Goal: Task Accomplishment & Management: Manage account settings

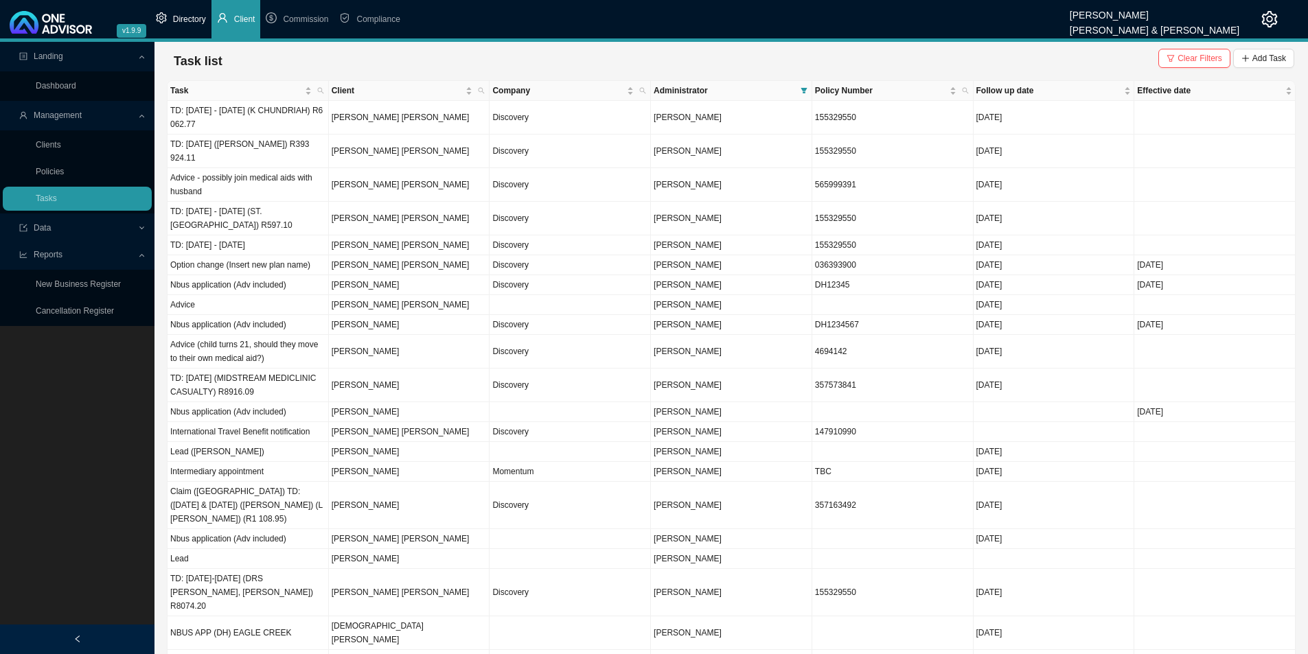
click at [183, 14] on span "Directory" at bounding box center [189, 19] width 33 height 10
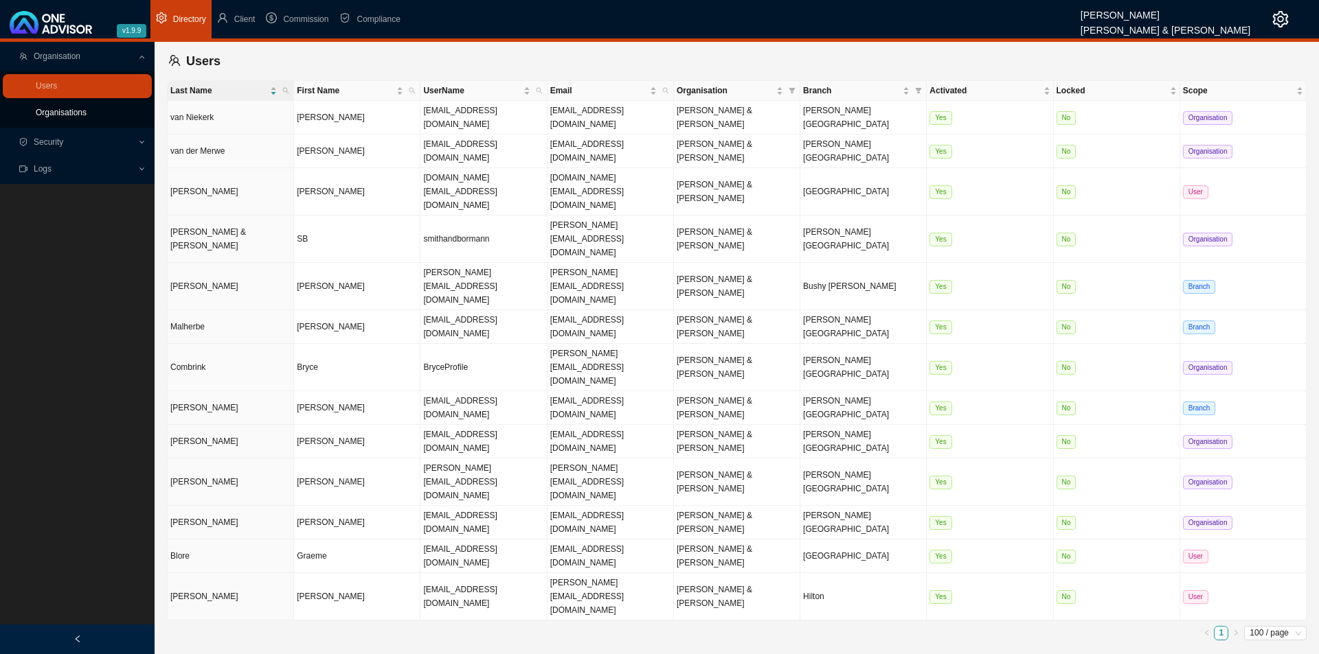
click at [55, 117] on link "Organisations" at bounding box center [61, 113] width 51 height 10
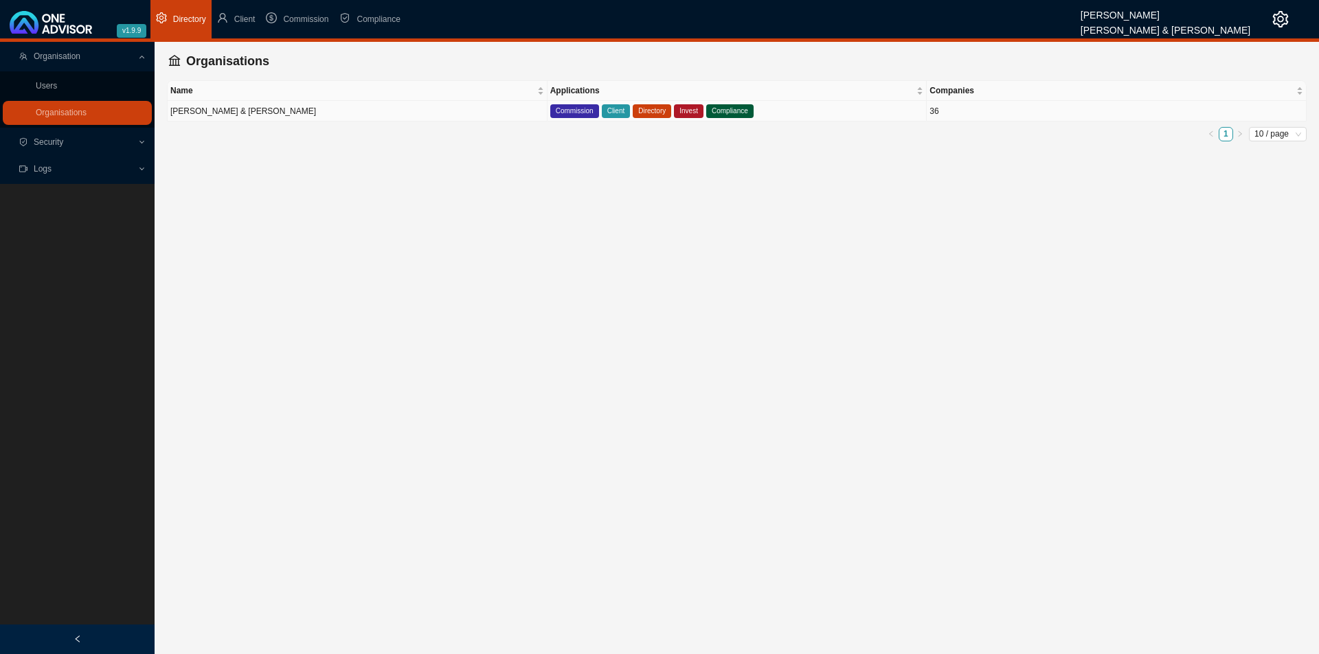
click at [371, 115] on td "[PERSON_NAME] & [PERSON_NAME]" at bounding box center [358, 111] width 380 height 21
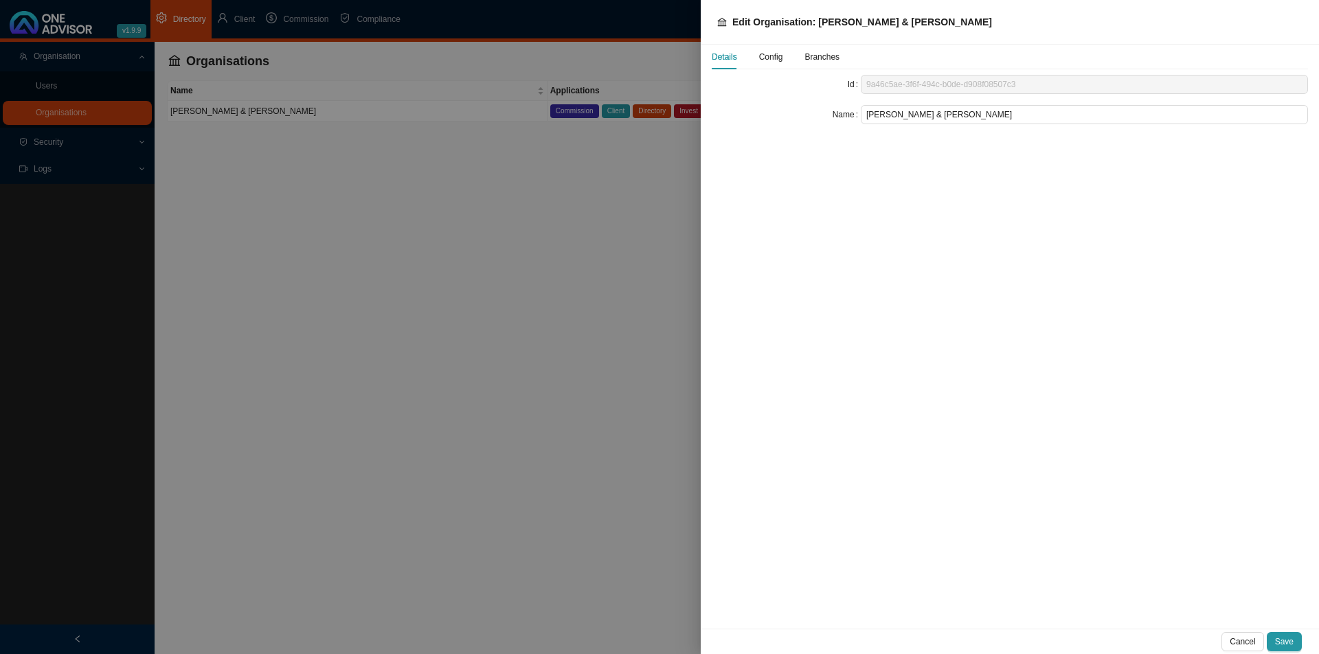
click at [768, 61] on span "Config" at bounding box center [771, 57] width 24 height 8
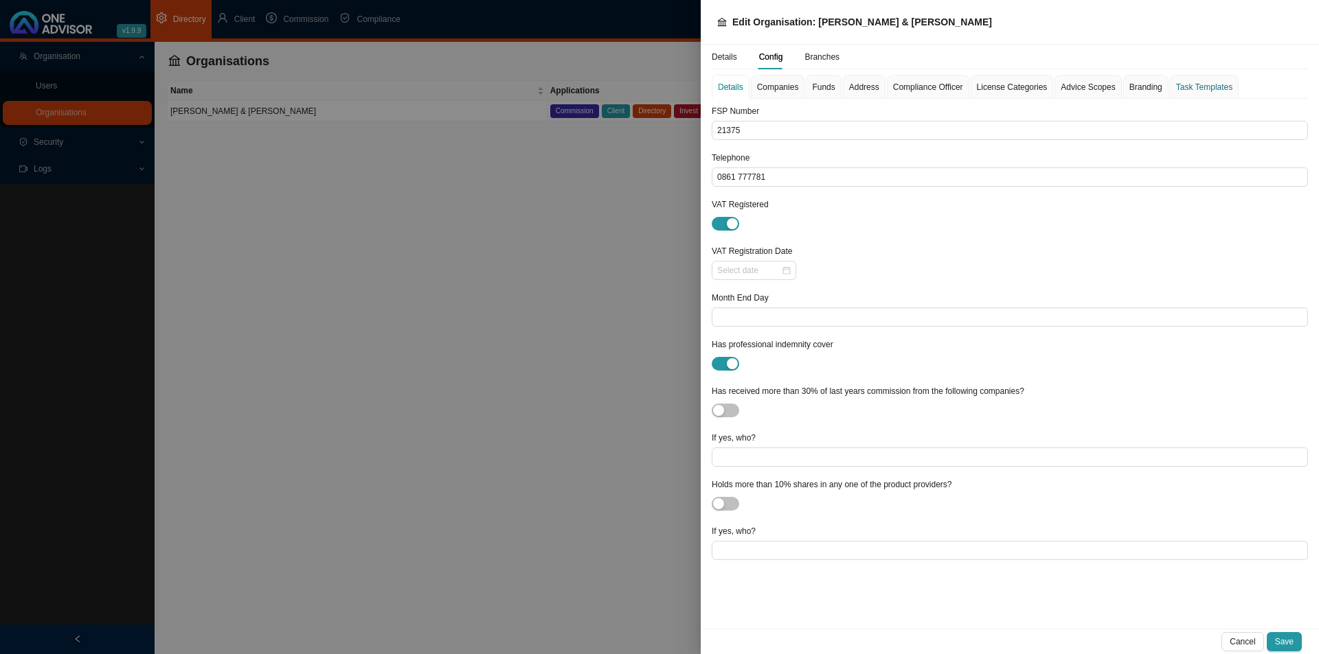
click at [1044, 88] on div "Task Templates" at bounding box center [1204, 87] width 56 height 14
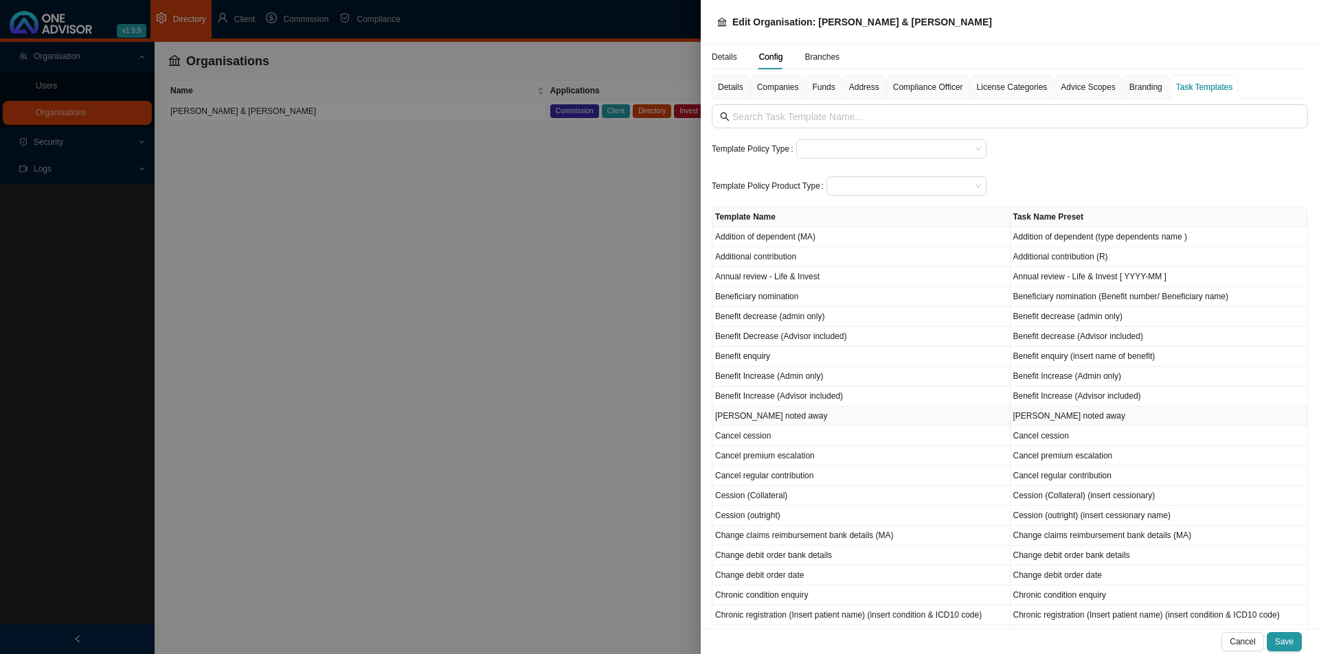
click at [775, 420] on td "[PERSON_NAME] noted away" at bounding box center [861, 417] width 298 height 20
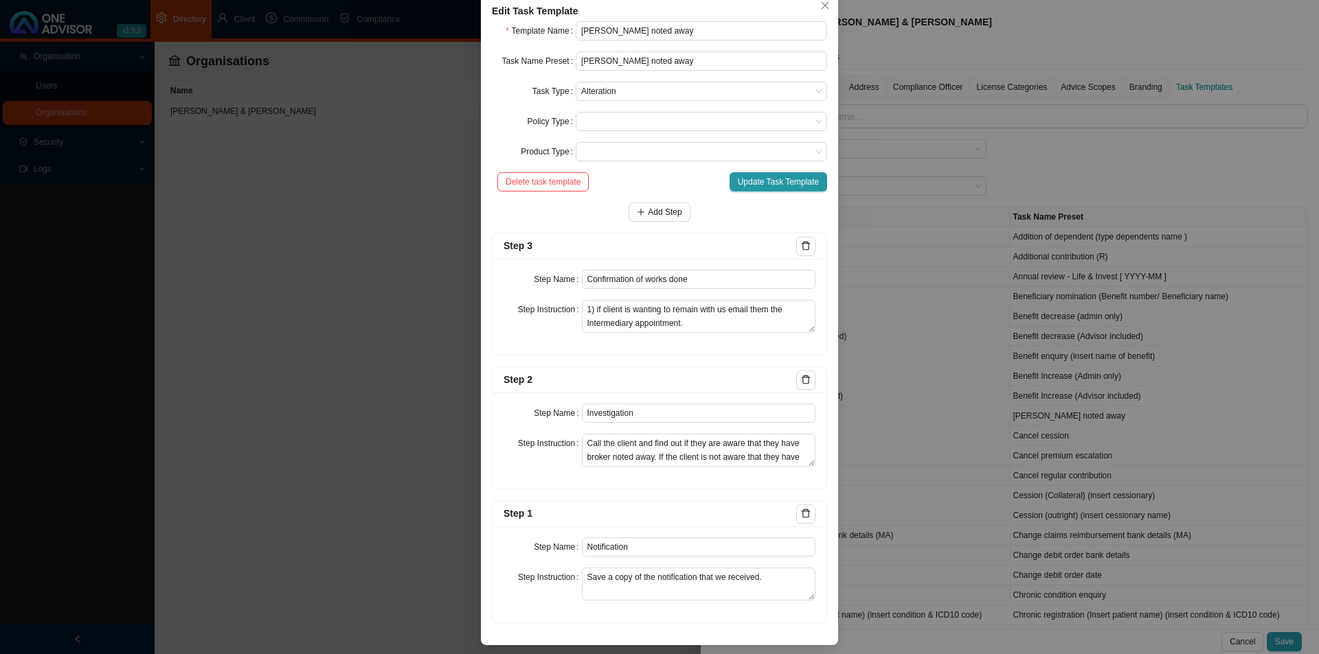
scroll to position [78, 0]
click at [655, 217] on button "Add Step" at bounding box center [658, 210] width 61 height 19
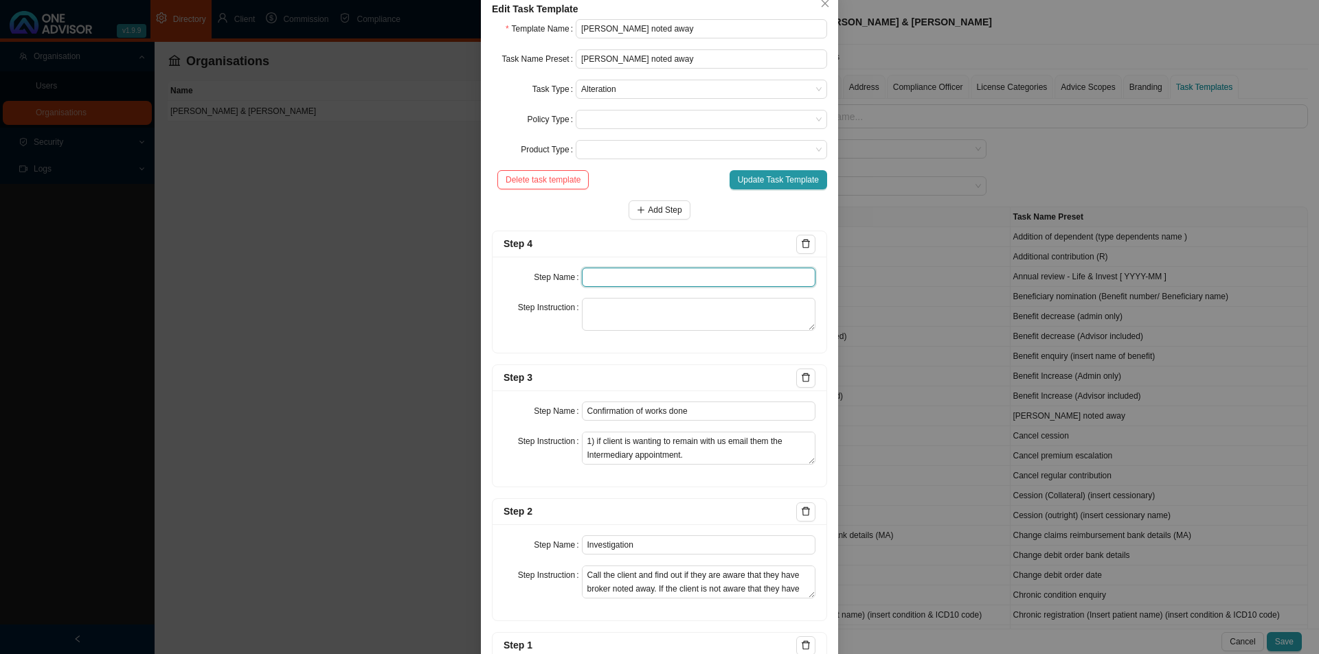
click at [613, 273] on input "text" at bounding box center [699, 277] width 234 height 19
type input "Database update"
click at [765, 312] on textarea "Medical Aid & Gap Cover: Update our spreadsheet. Everyone else" at bounding box center [699, 314] width 234 height 33
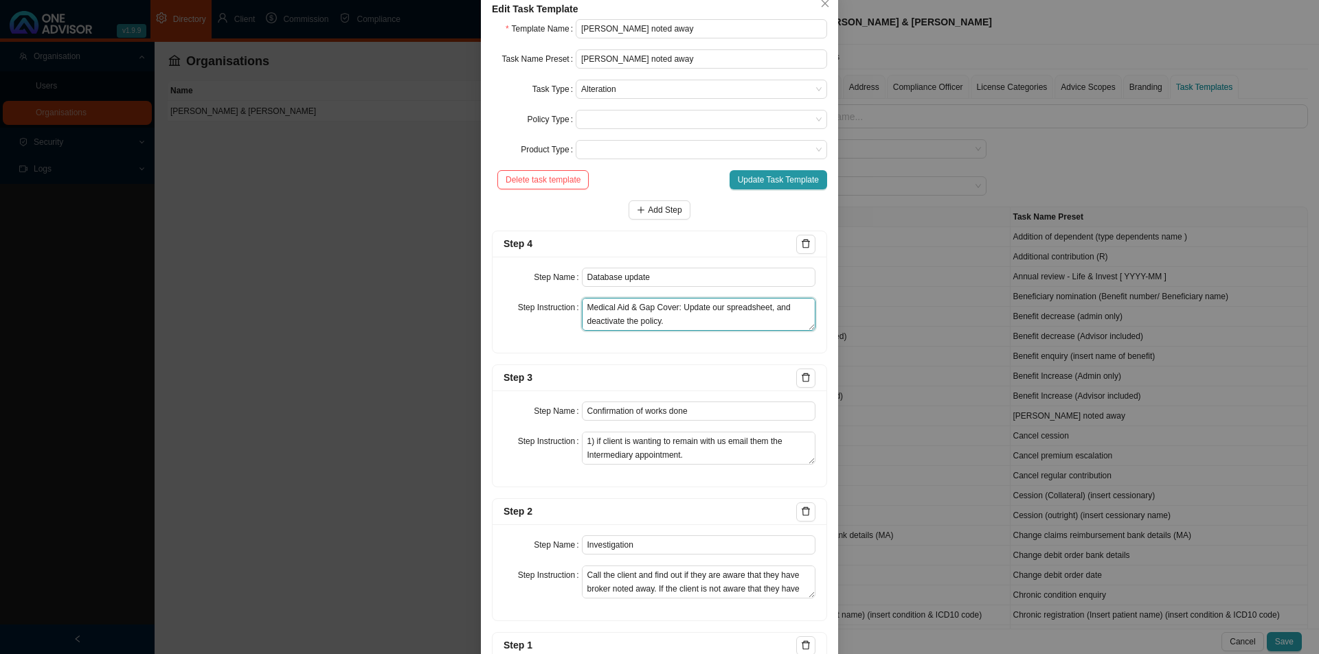
scroll to position [14, 0]
click at [649, 325] on textarea "Medical Aid & Gap Cover: Update our spreadsheet, and deactivate the policy. Eve…" at bounding box center [699, 314] width 234 height 33
type textarea "Medical Aid & Gap Cover: Update our spreadsheet, and deactivate the policy. Eve…"
click at [761, 181] on span "Update Task Template" at bounding box center [778, 180] width 81 height 14
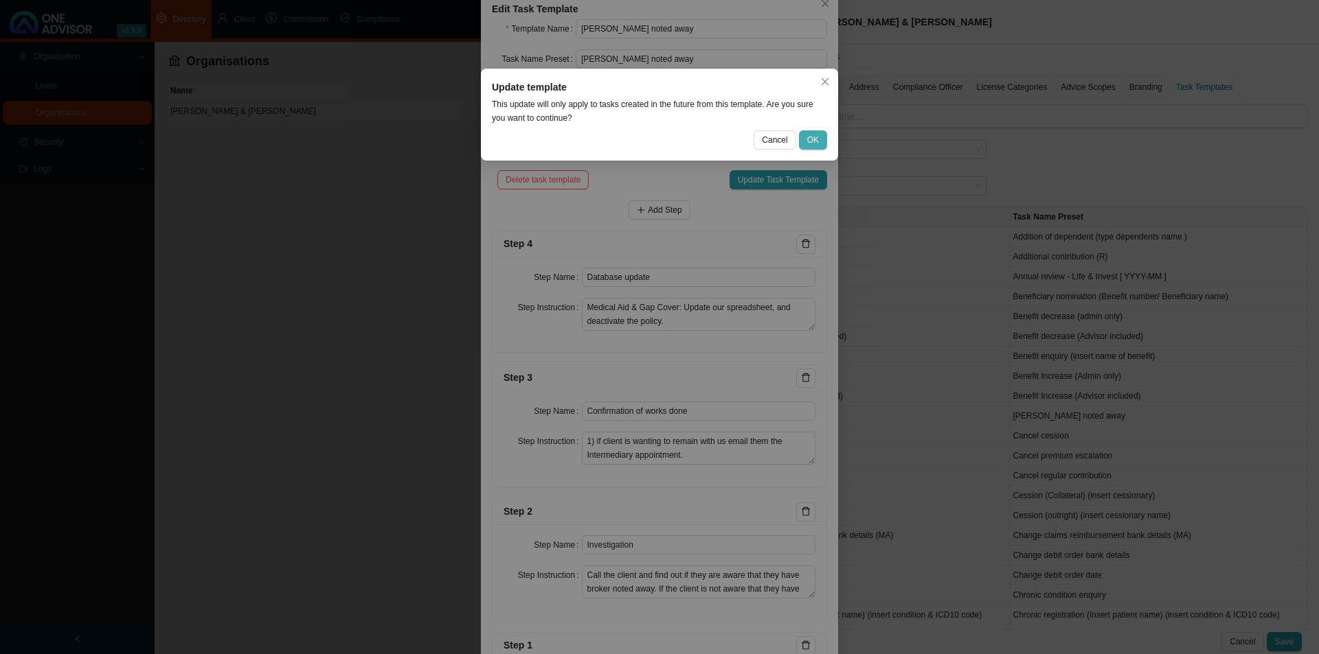
click at [815, 139] on span "OK" at bounding box center [813, 140] width 12 height 14
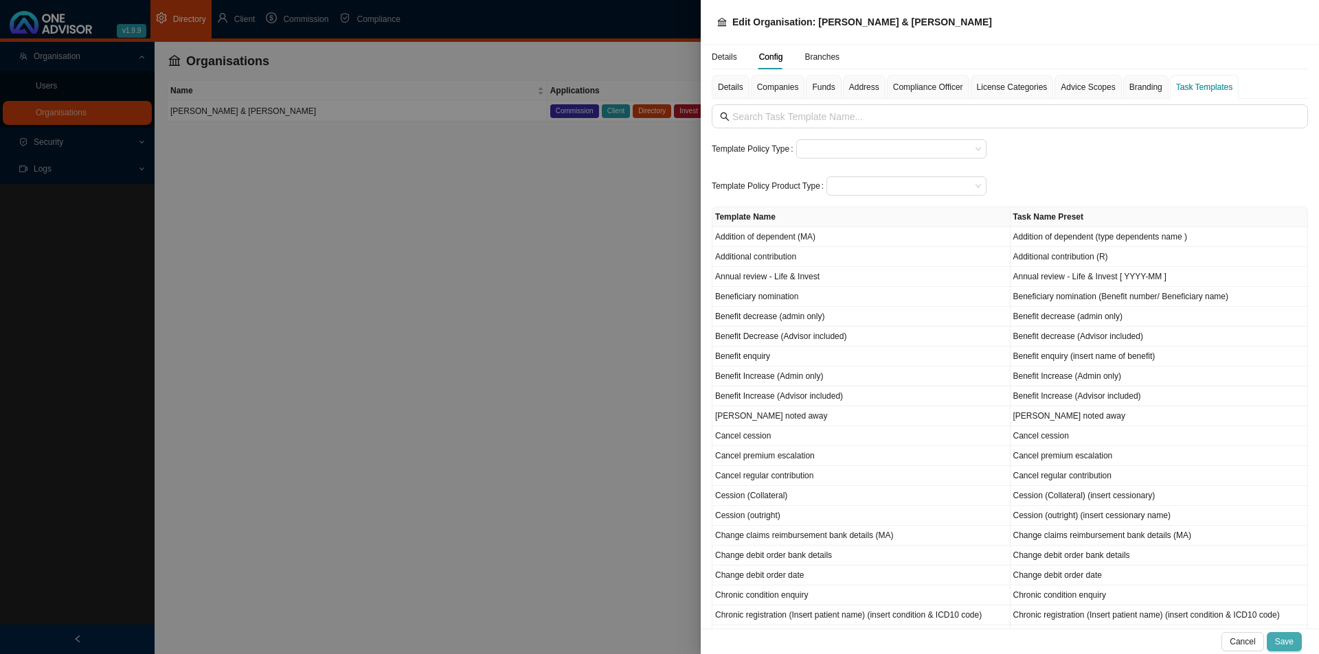
click at [1044, 506] on button "Save" at bounding box center [1283, 642] width 35 height 19
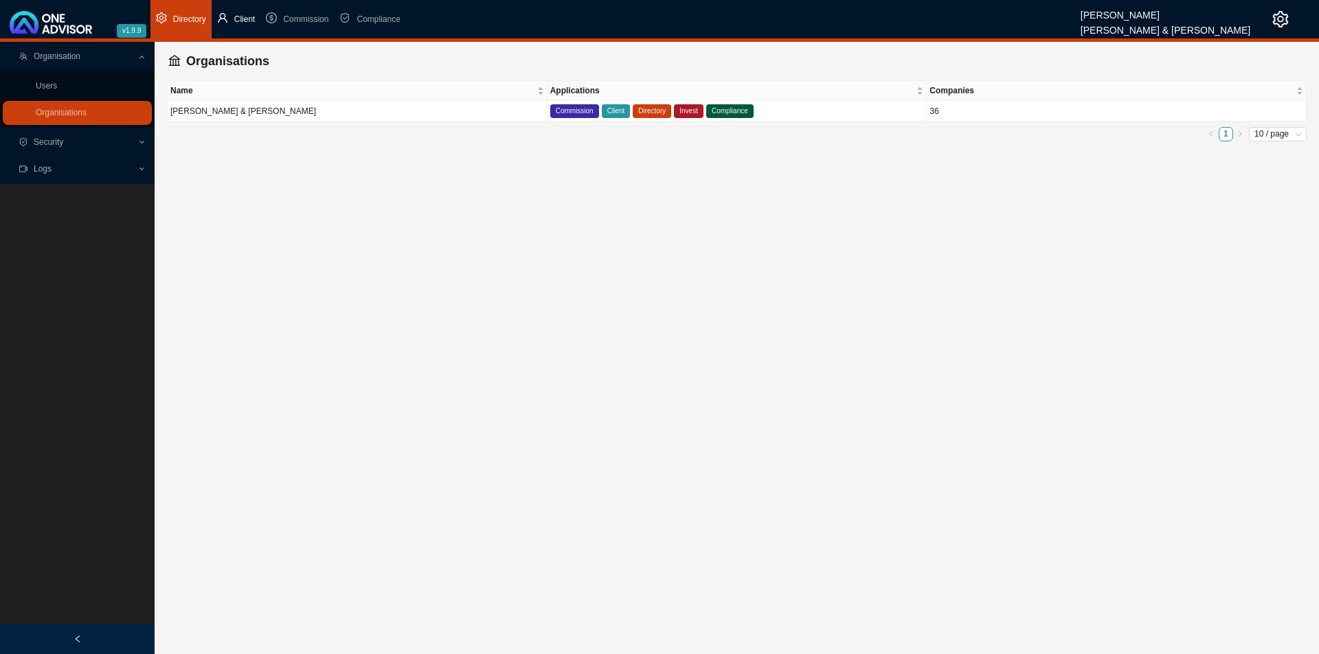
click at [237, 22] on span "Client" at bounding box center [244, 19] width 21 height 10
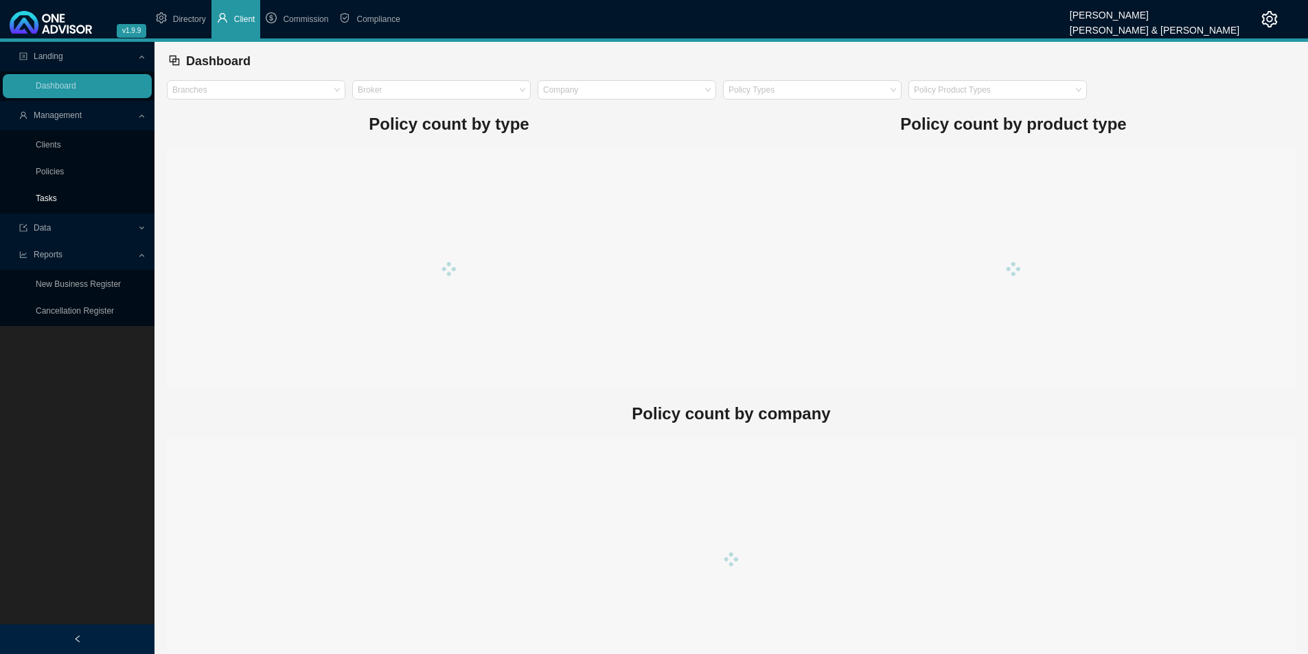
click at [45, 196] on link "Tasks" at bounding box center [46, 199] width 21 height 10
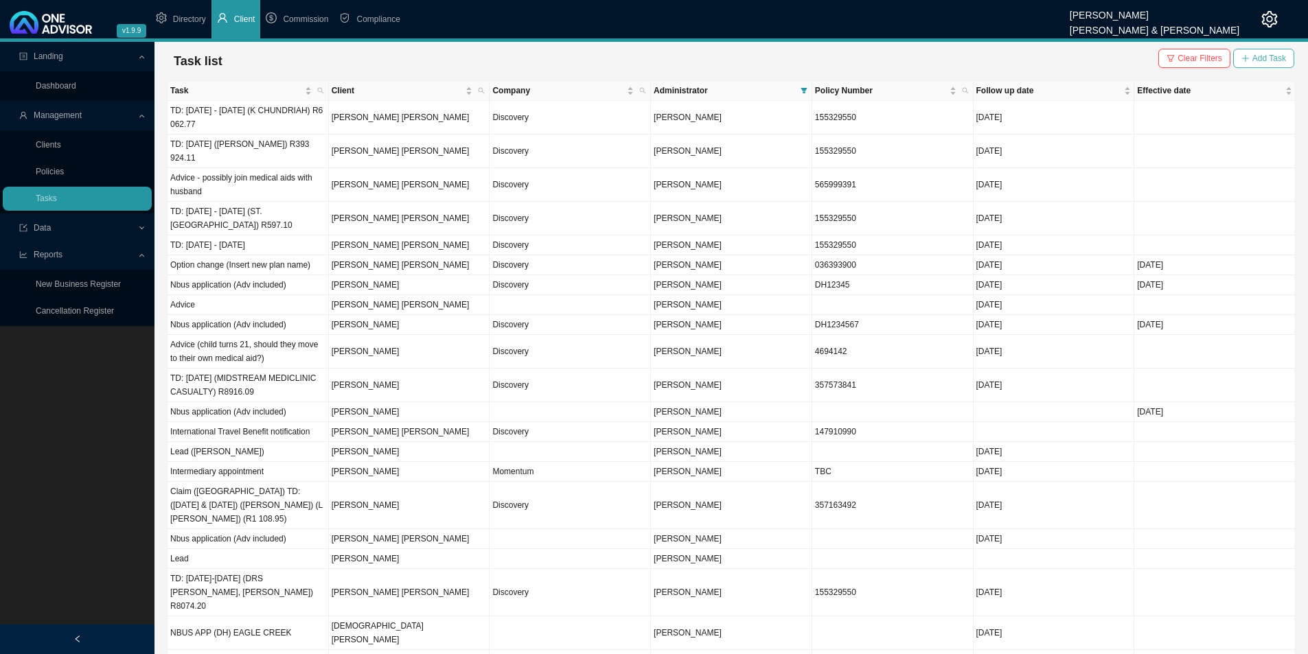
click at [1044, 62] on span "Add Task" at bounding box center [1270, 59] width 34 height 14
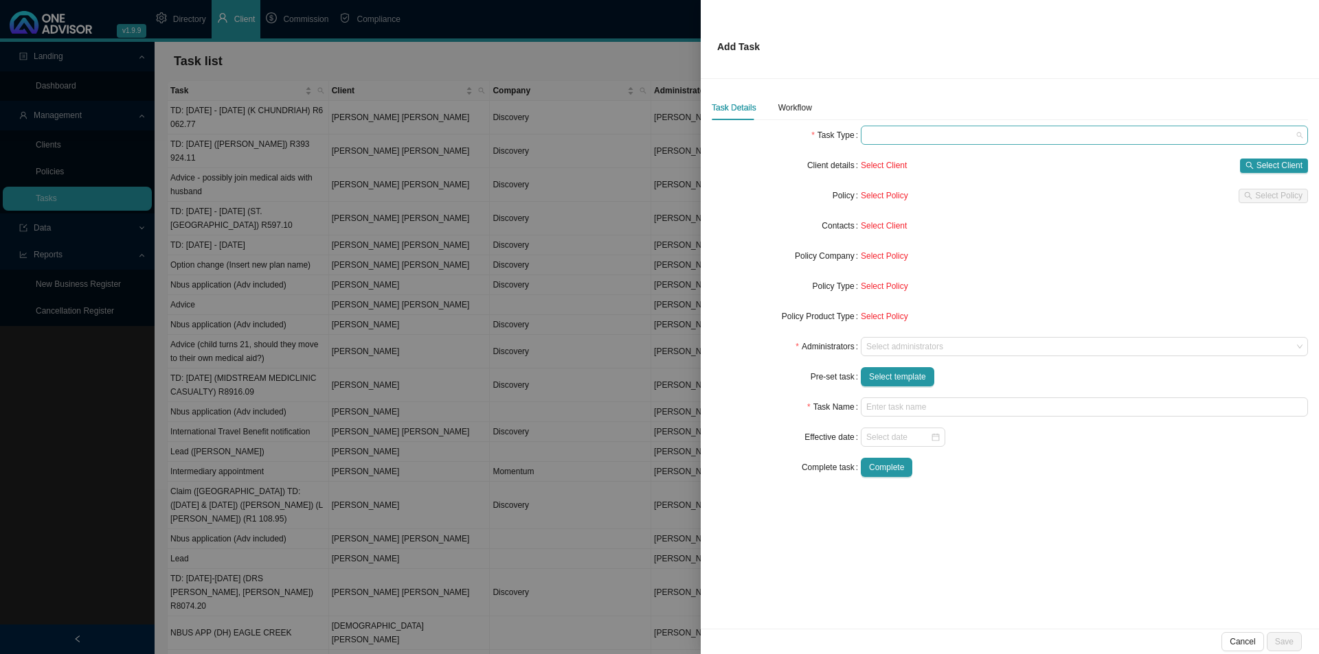
click at [891, 134] on span at bounding box center [1084, 135] width 436 height 18
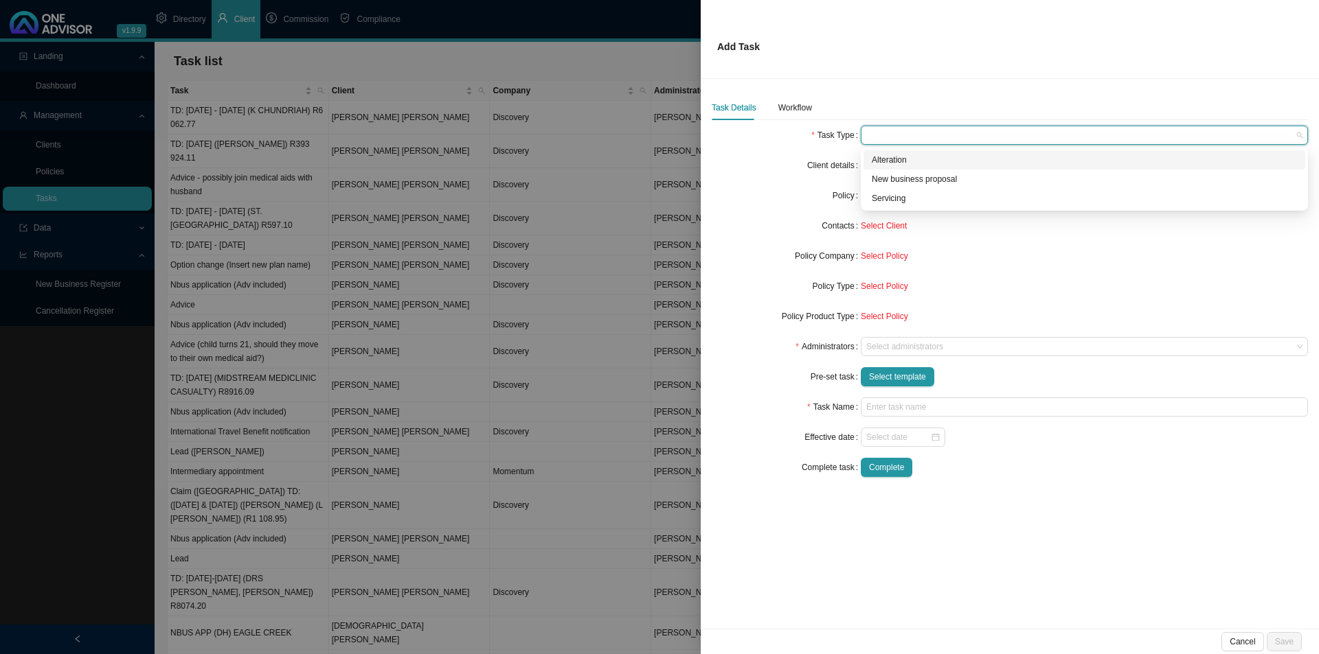
click at [903, 163] on div "Alteration" at bounding box center [1084, 160] width 425 height 14
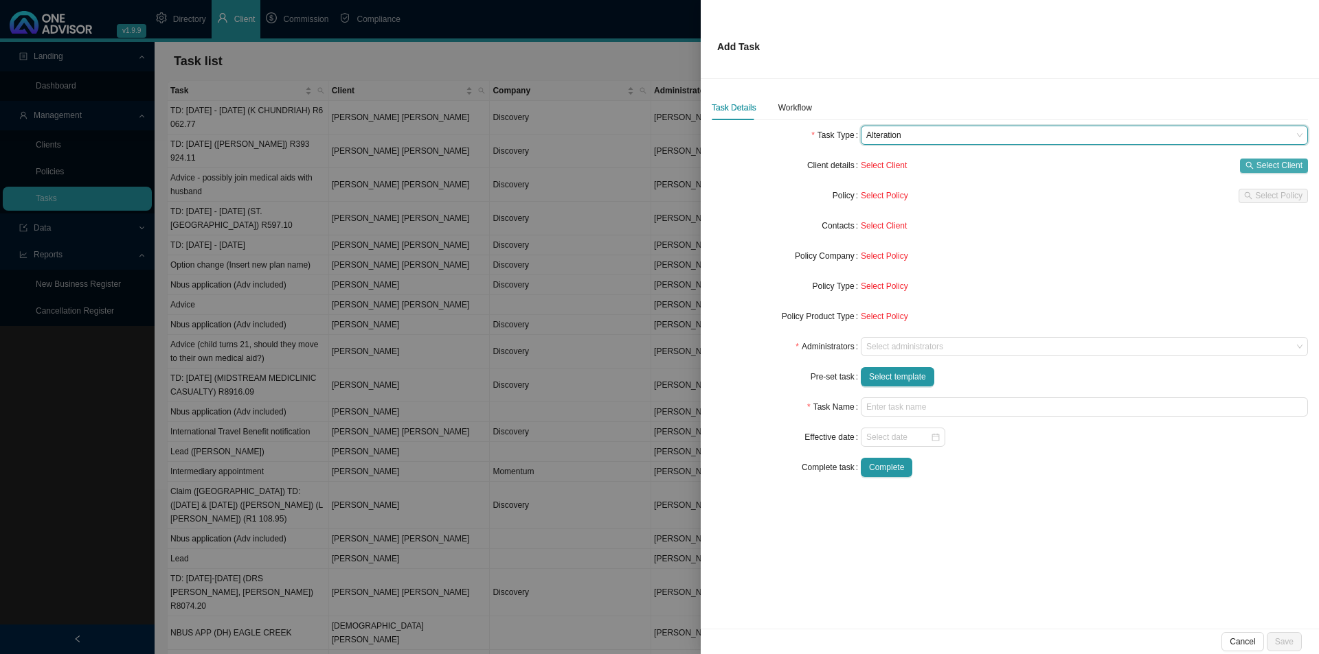
click at [1044, 168] on span "Select Client" at bounding box center [1279, 166] width 46 height 14
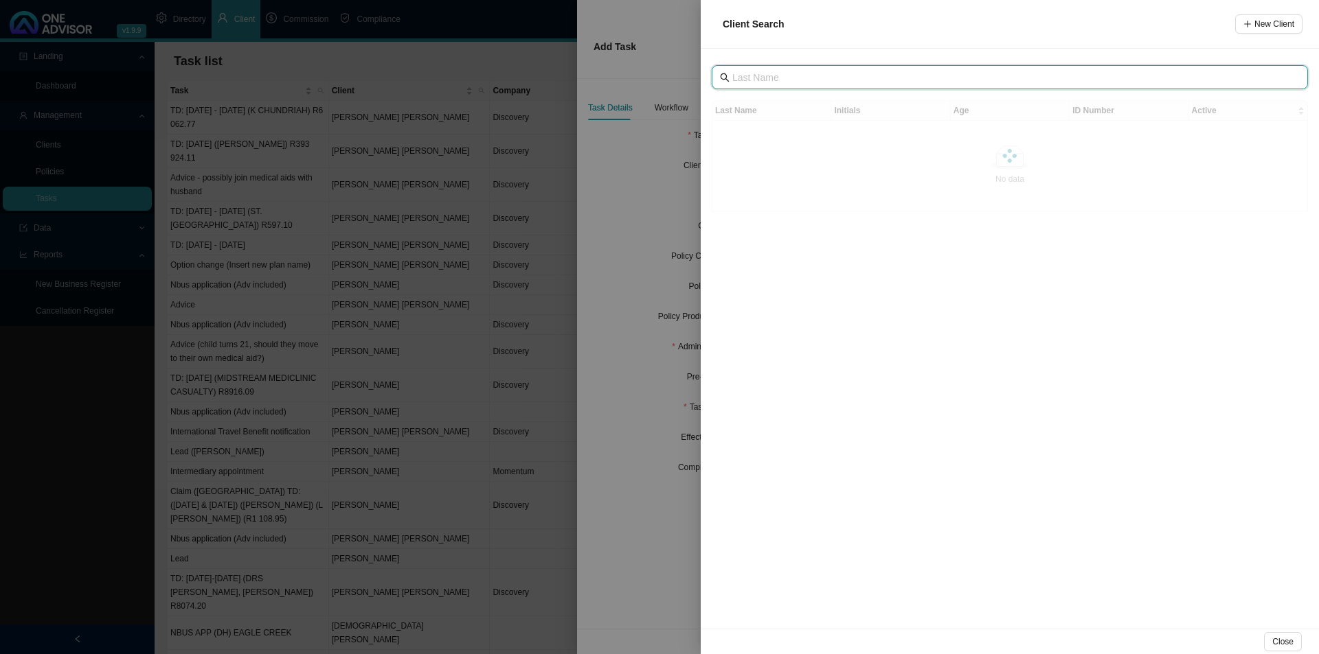
click at [810, 73] on input "text" at bounding box center [1011, 77] width 558 height 15
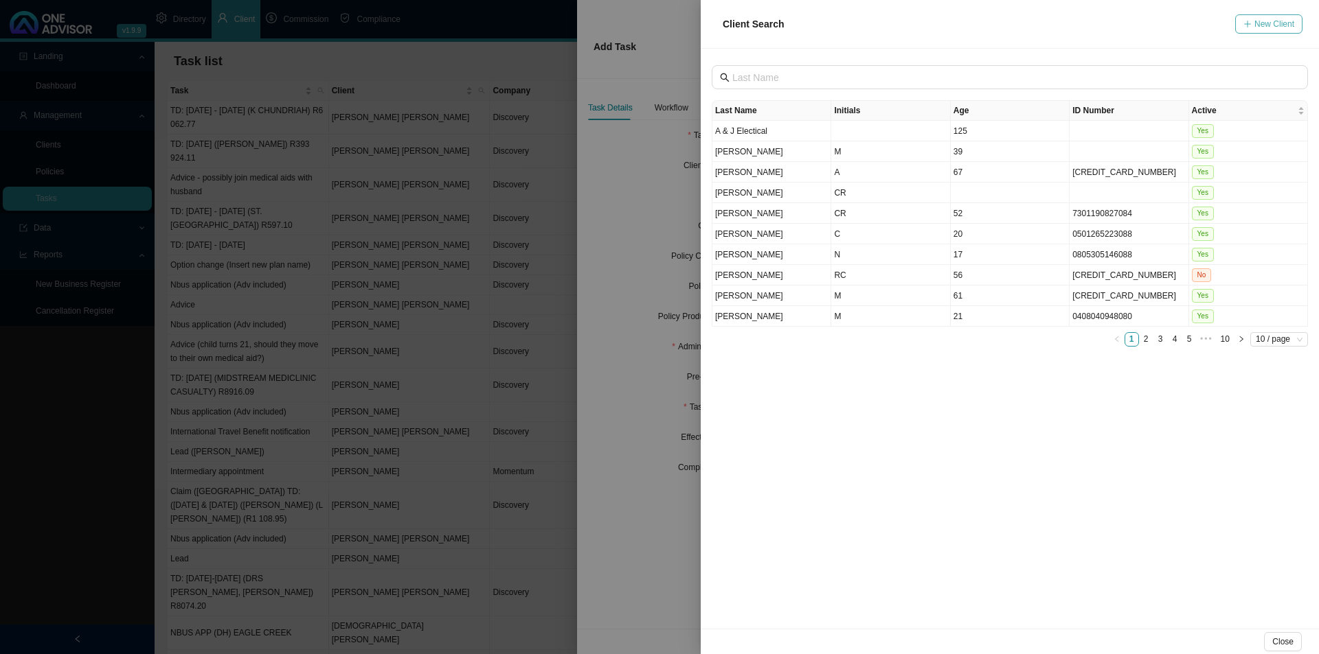
click at [1044, 26] on span "New Client" at bounding box center [1274, 24] width 40 height 14
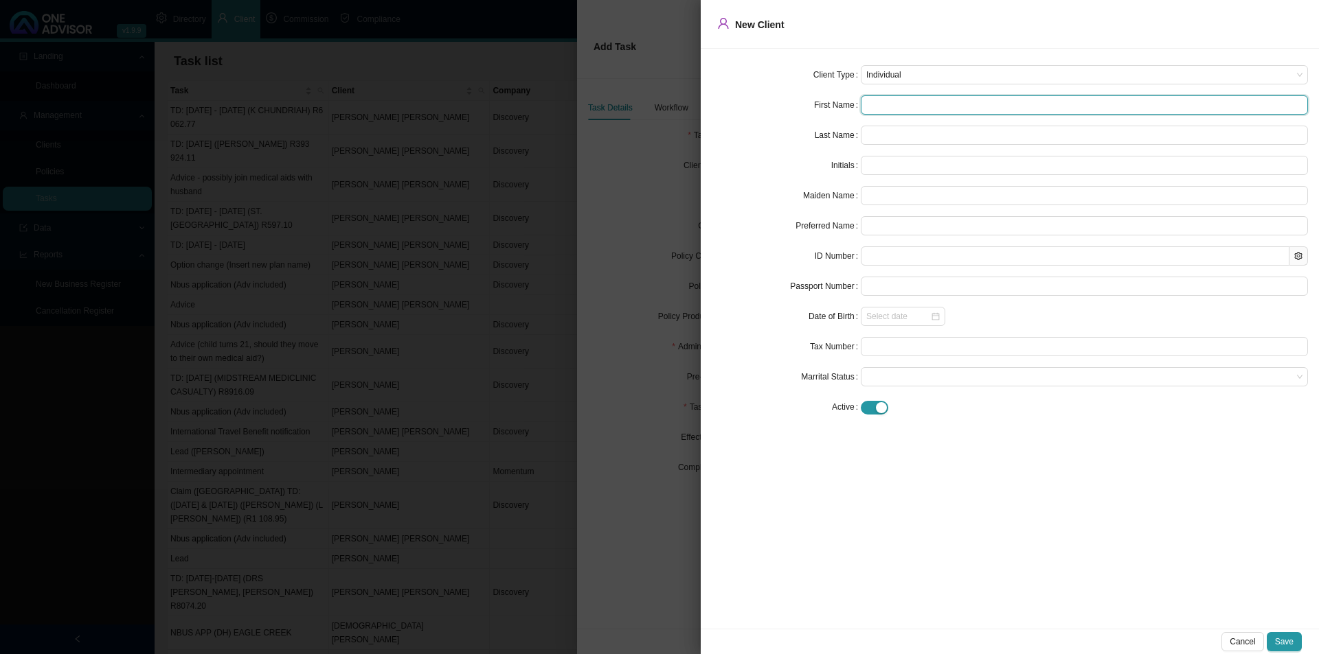
click at [918, 104] on input "text" at bounding box center [1084, 104] width 447 height 19
click at [915, 76] on span "Individual" at bounding box center [1084, 75] width 436 height 18
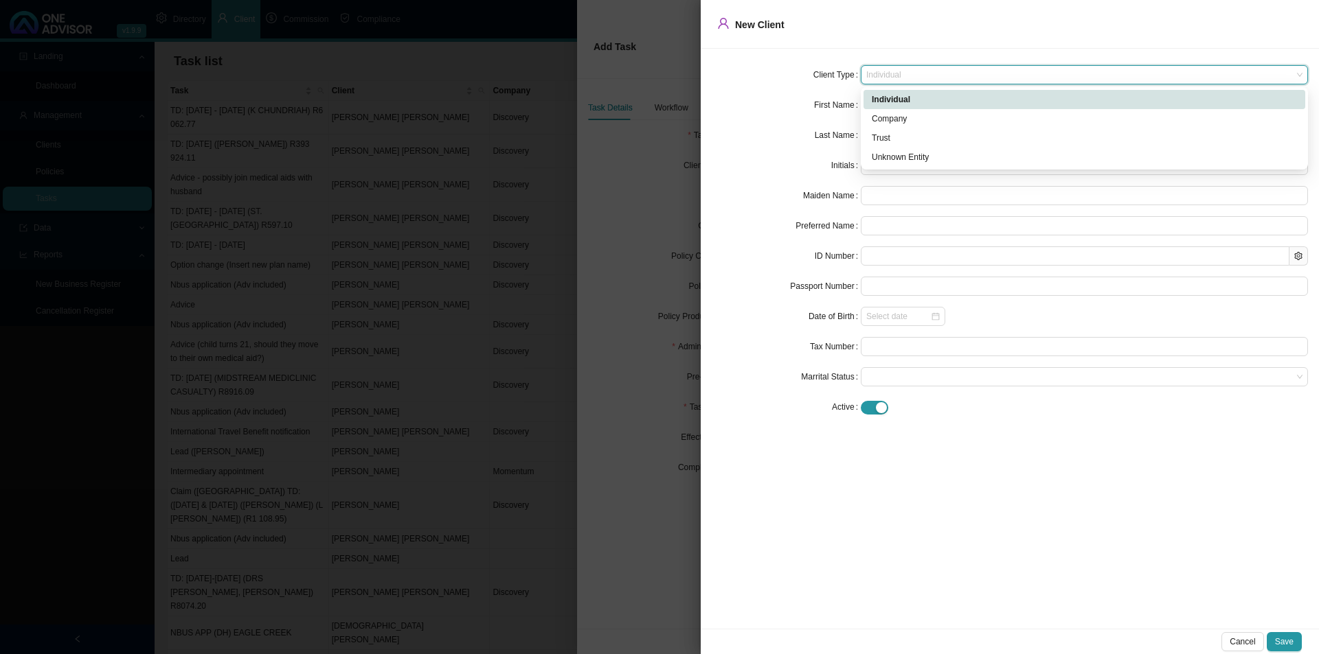
click at [753, 76] on div "Client Type" at bounding box center [785, 74] width 149 height 19
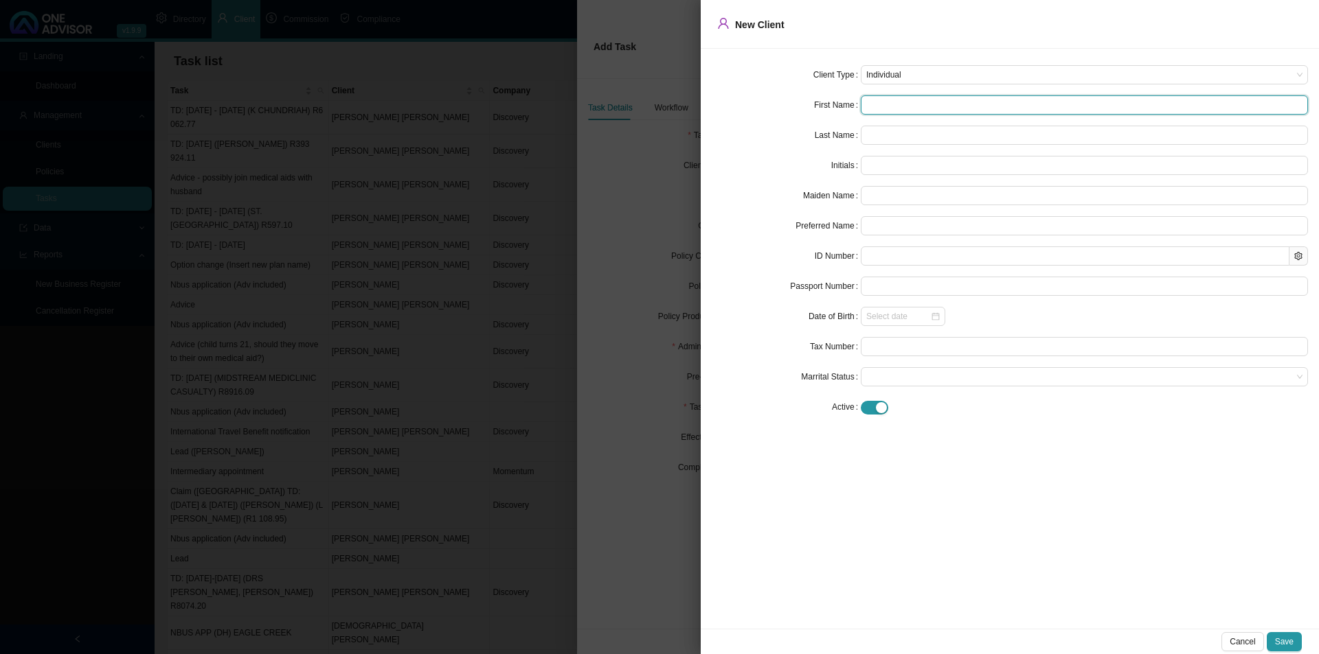
click at [882, 102] on input "text" at bounding box center [1084, 104] width 447 height 19
type input "M"
type input "Ma"
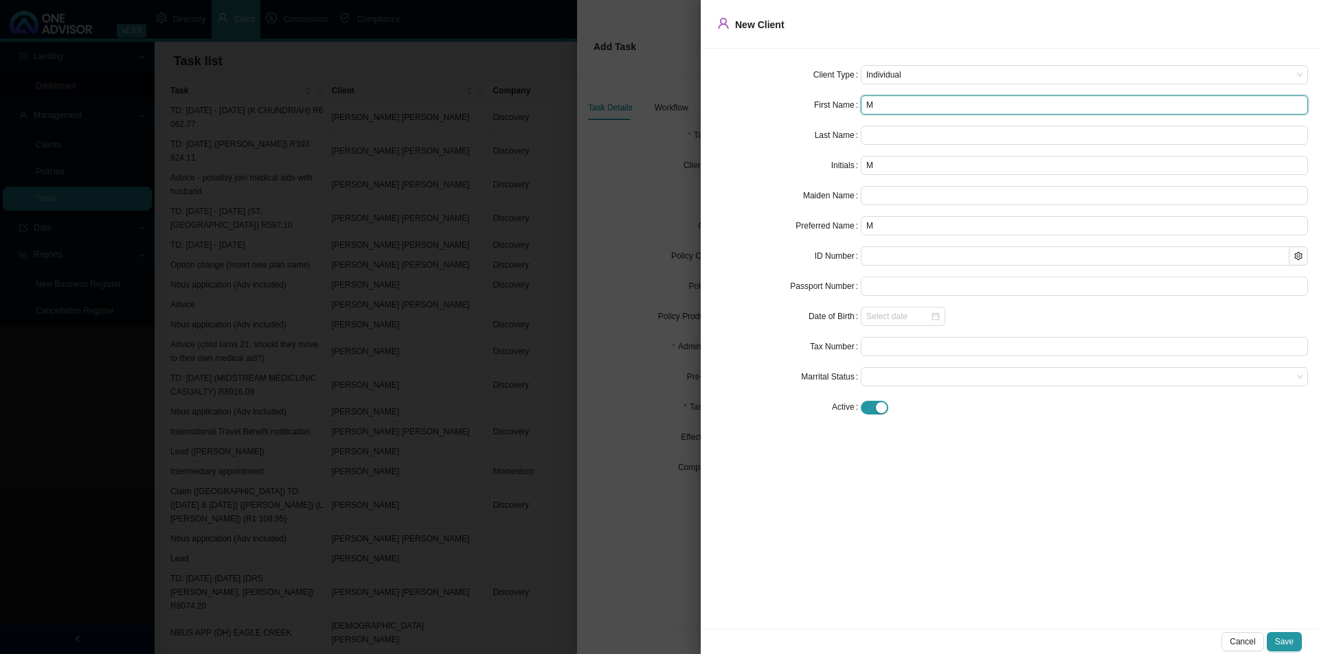
type input "Ma"
type input "Mar"
type input "Mart"
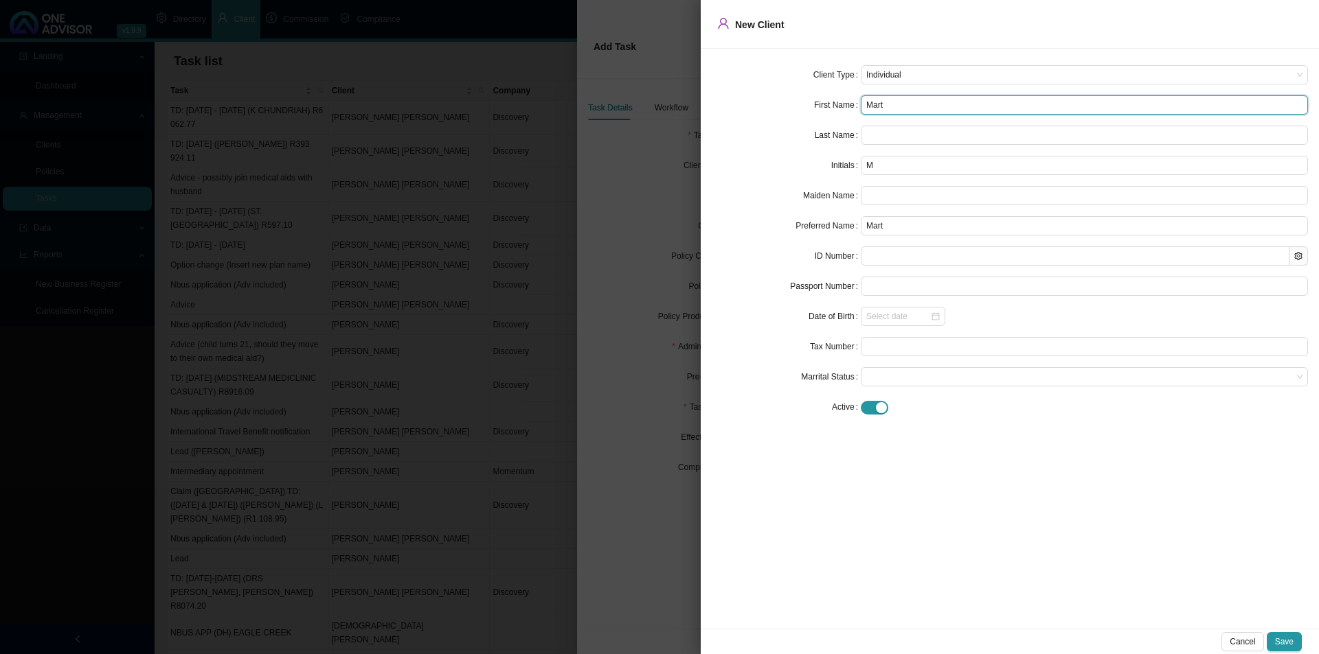
type input "[PERSON_NAME]"
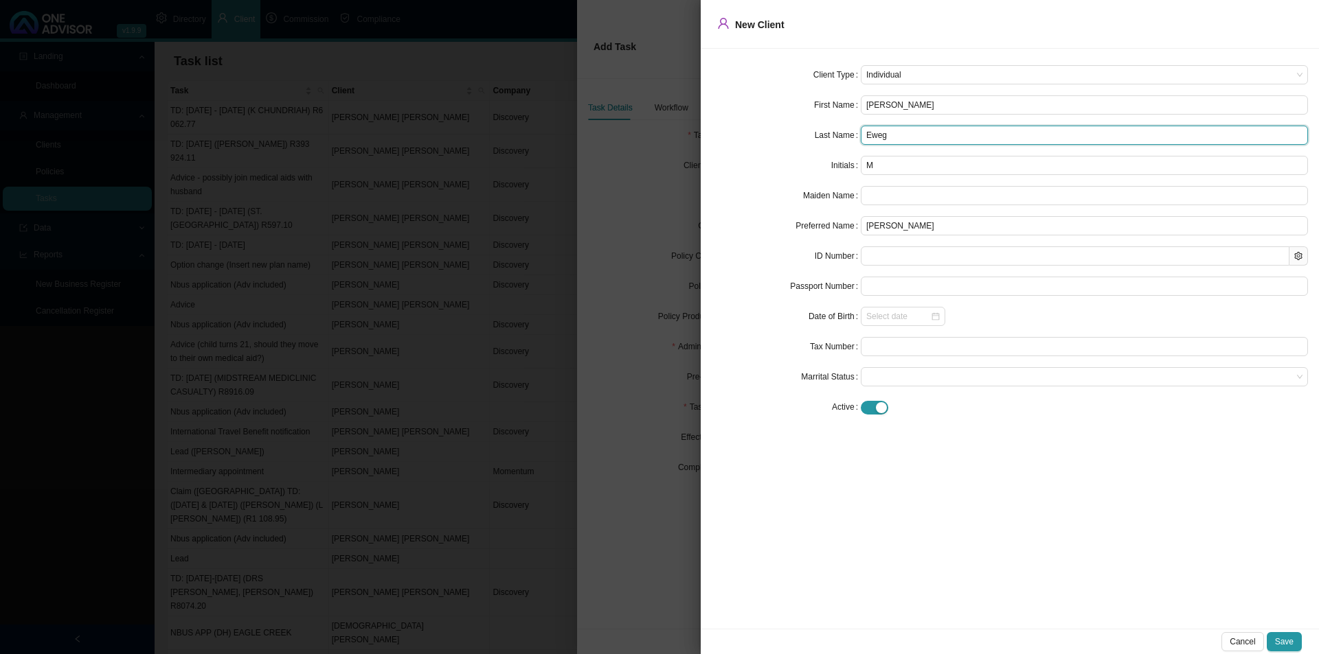
type input "Eweg"
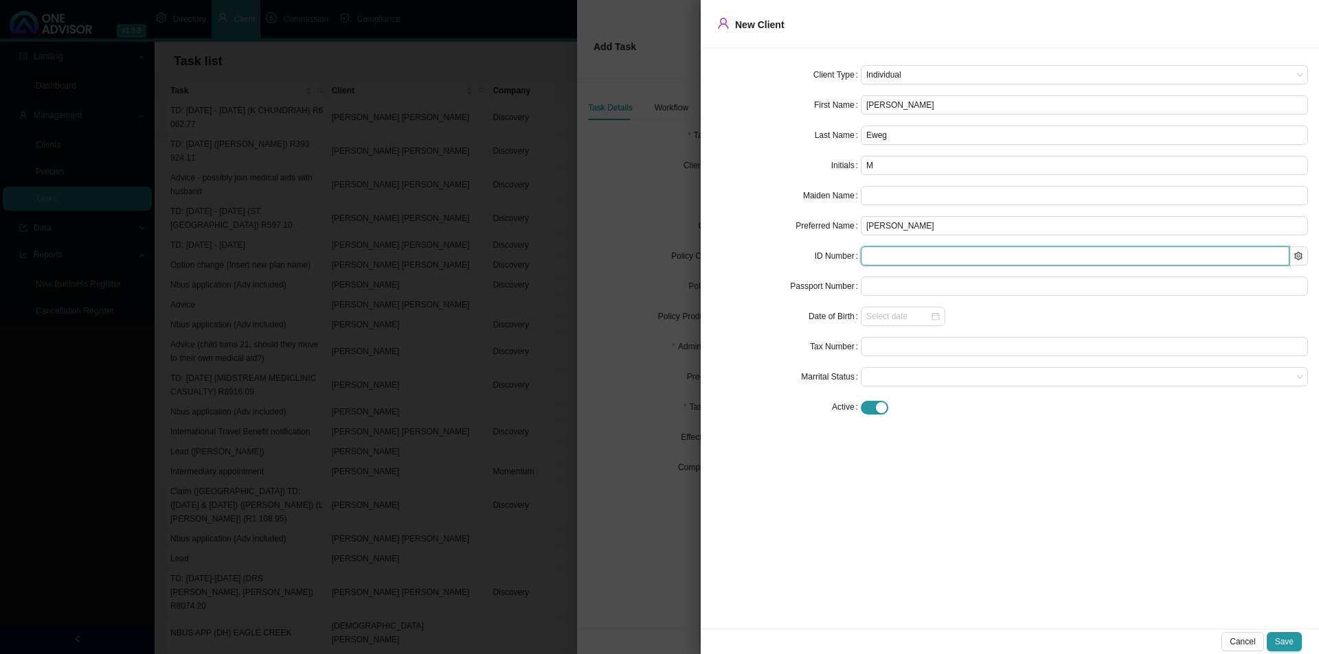
click at [884, 259] on input "text" at bounding box center [1075, 256] width 429 height 19
type input "550906"
type input "[DATE]"
click at [881, 380] on span at bounding box center [1084, 377] width 436 height 18
type input "5509065051083"
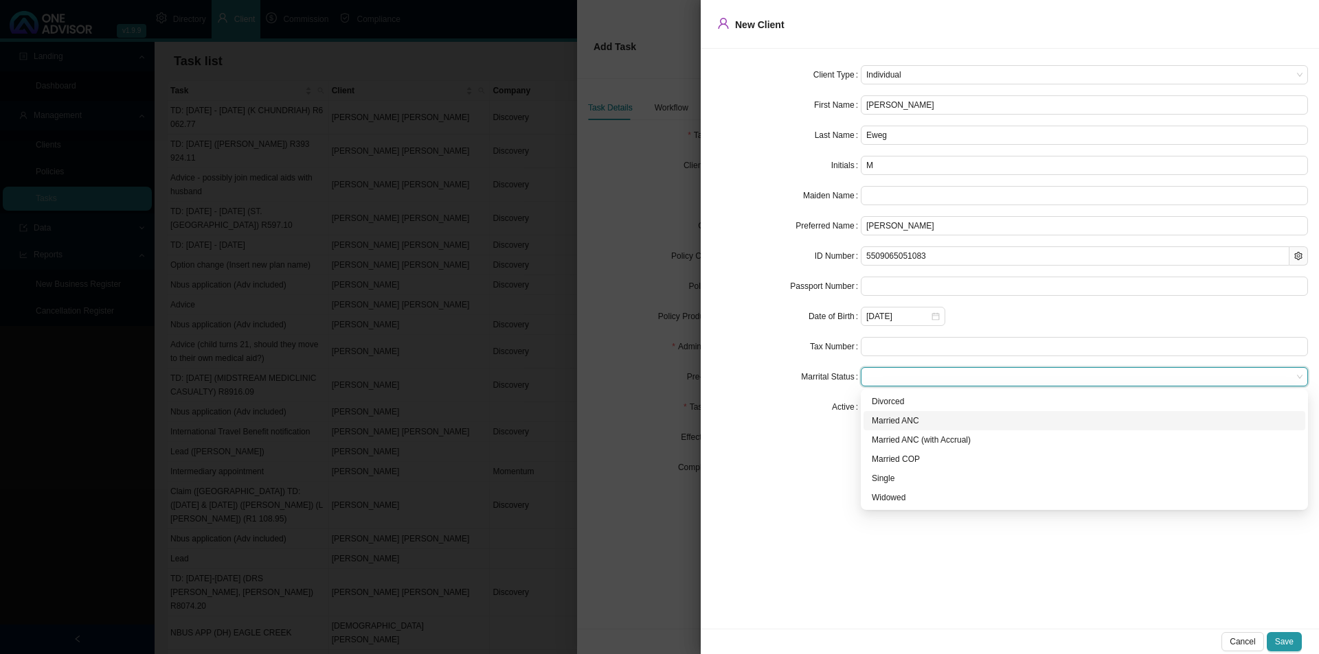
click at [900, 424] on div "Married ANC" at bounding box center [1084, 421] width 425 height 14
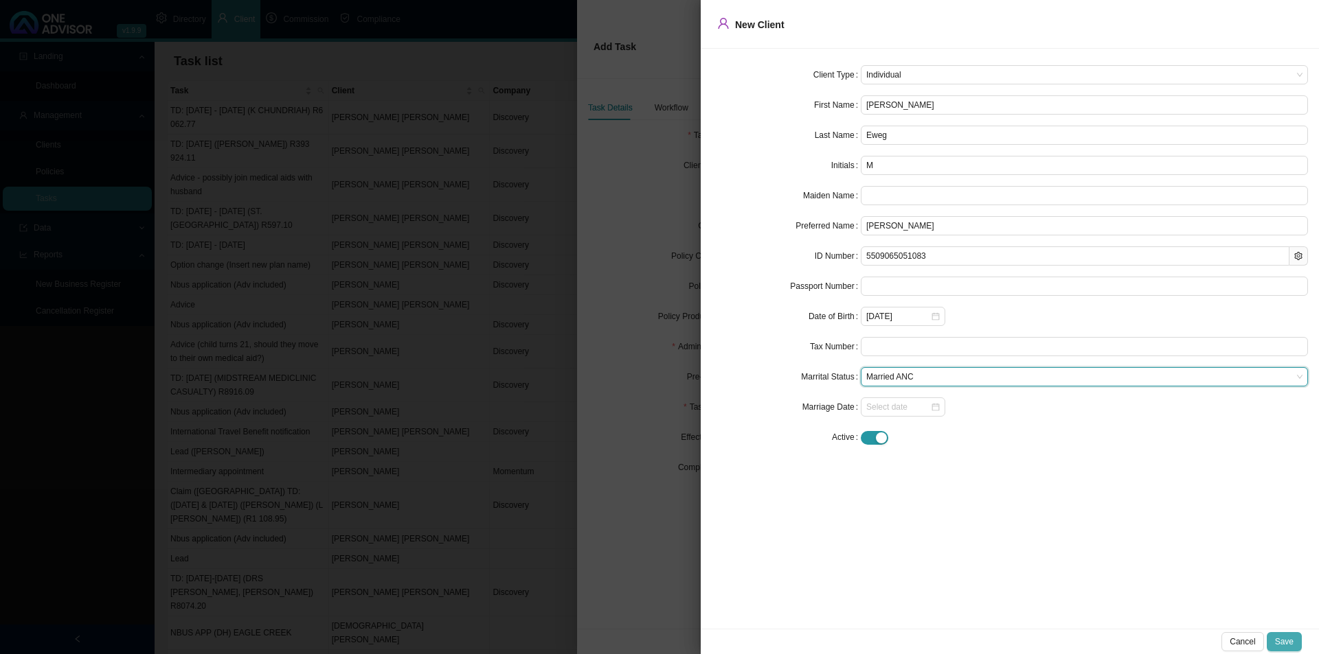
click at [1044, 506] on span "Save" at bounding box center [1284, 642] width 19 height 14
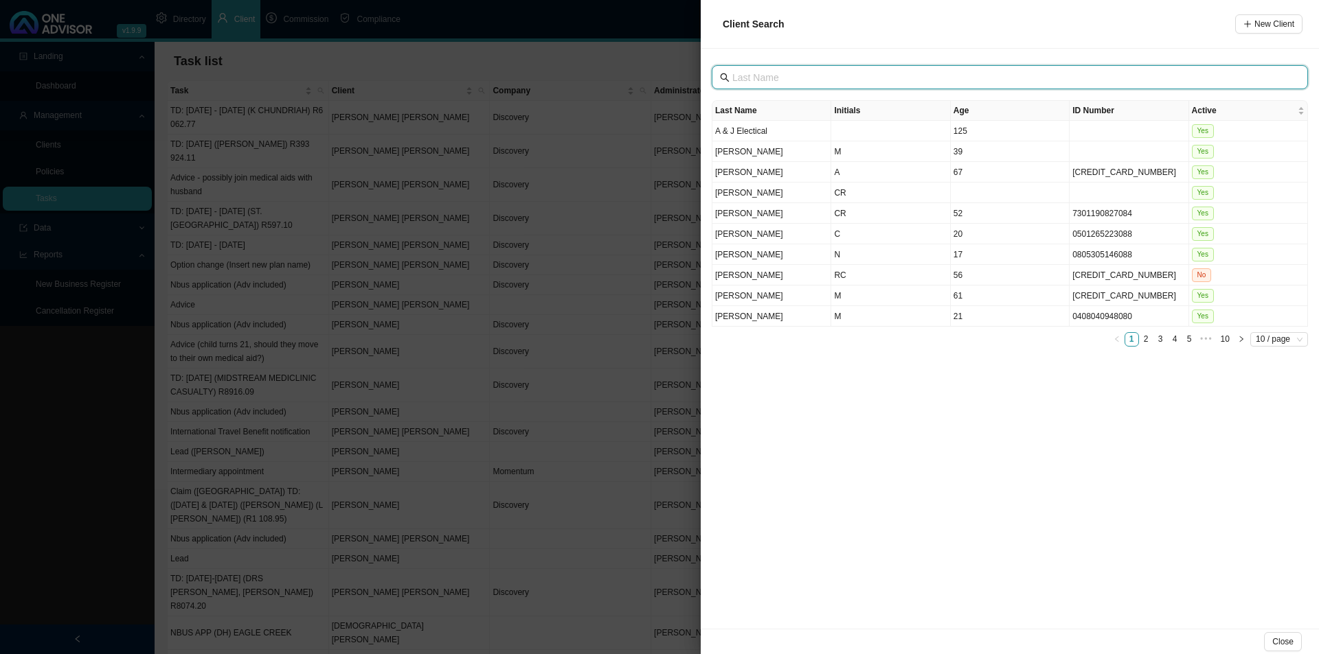
click at [820, 78] on input "text" at bounding box center [1011, 77] width 558 height 15
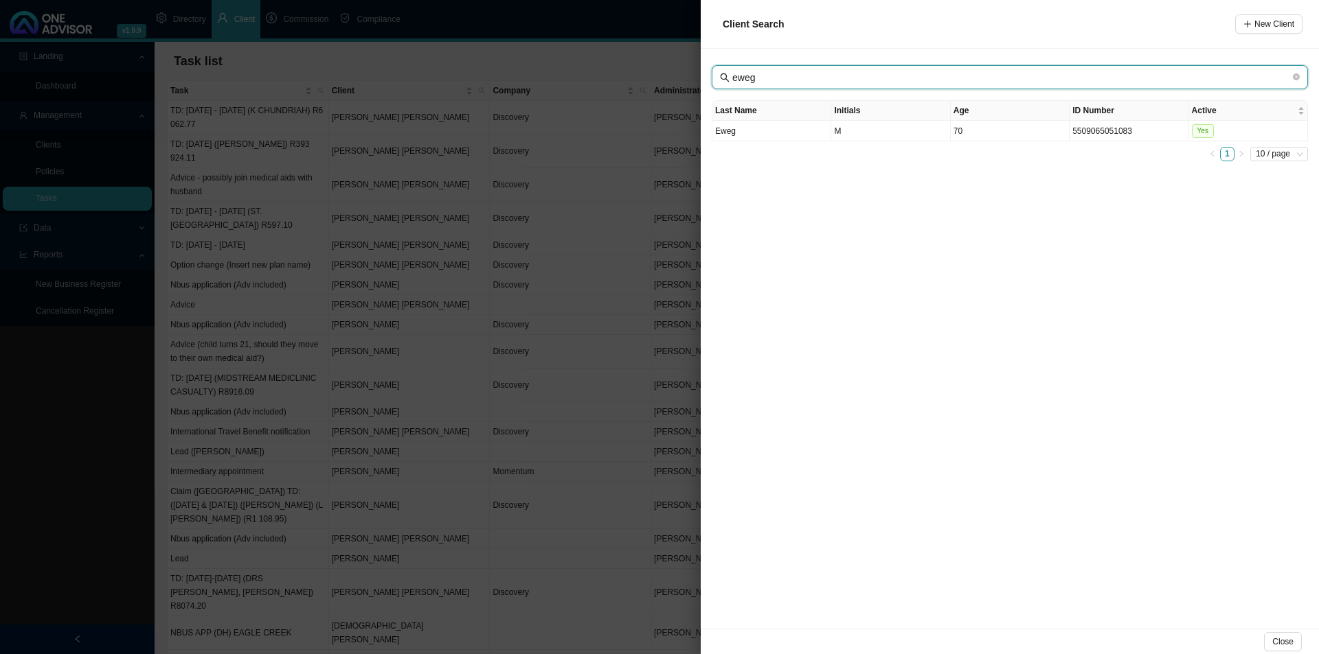
type input "eweg"
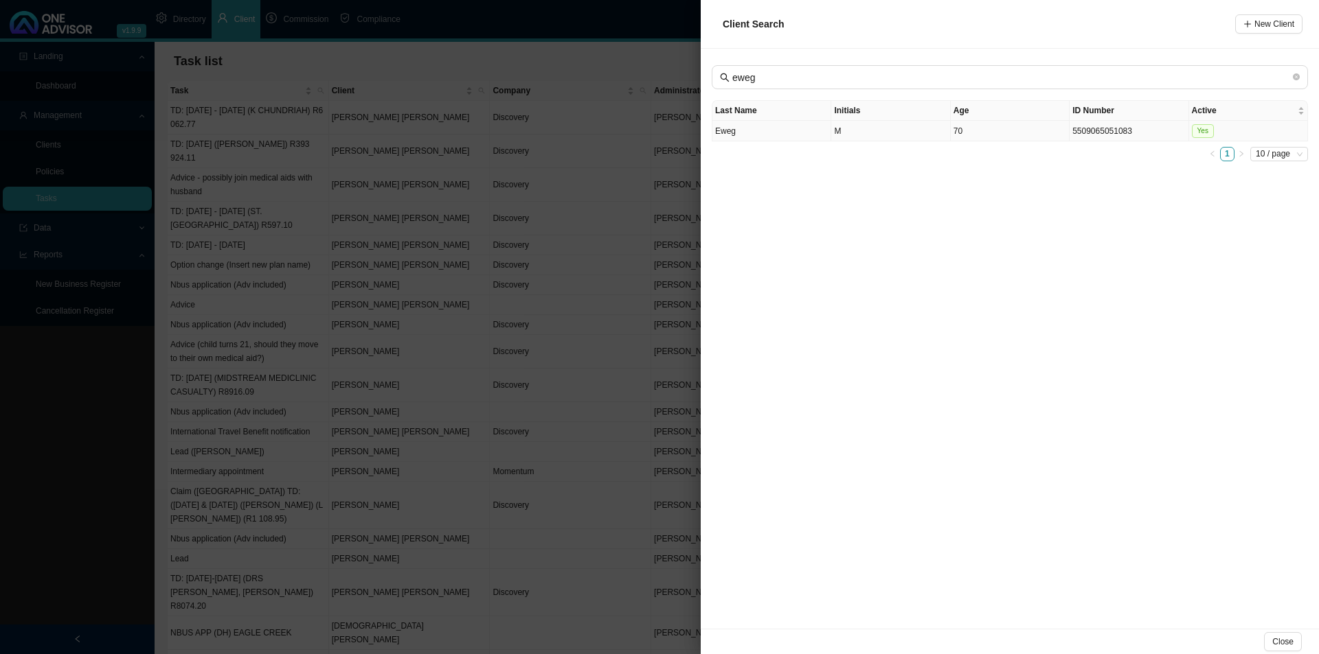
click at [882, 131] on td "M" at bounding box center [890, 131] width 119 height 21
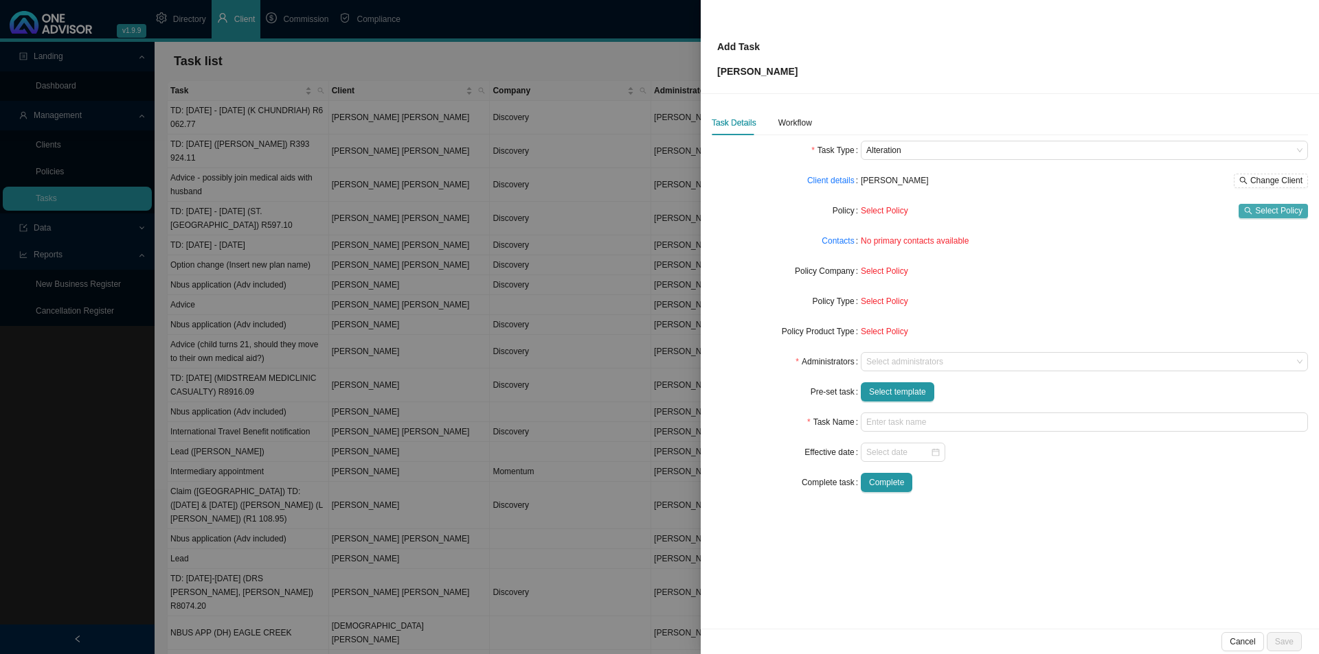
click at [1044, 205] on span "Select Policy" at bounding box center [1278, 211] width 47 height 14
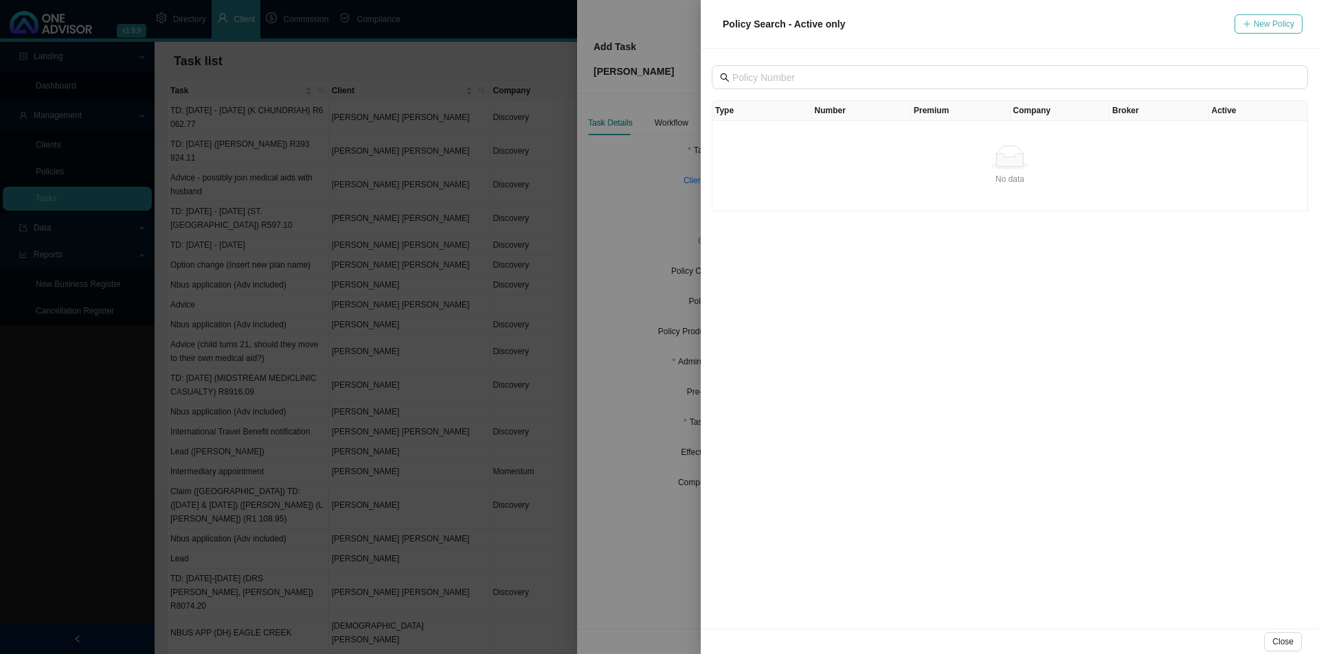
click at [1044, 21] on span "New Policy" at bounding box center [1273, 24] width 41 height 14
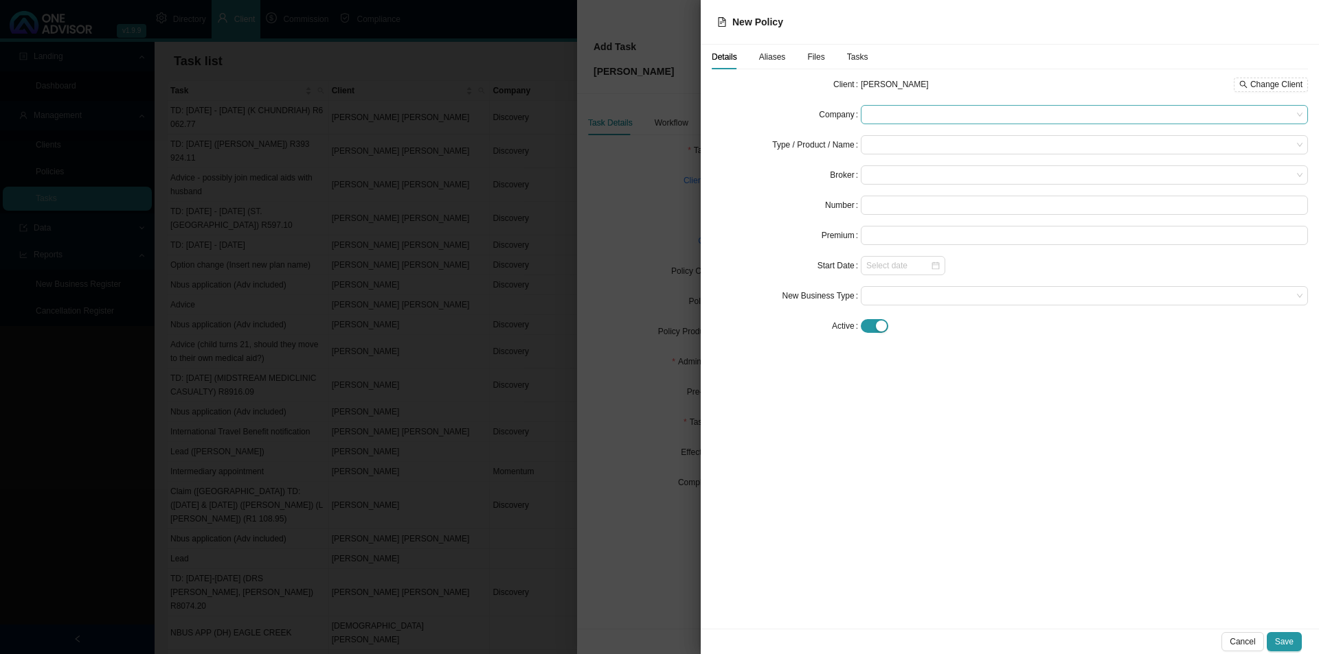
click at [907, 106] on span at bounding box center [1084, 115] width 436 height 18
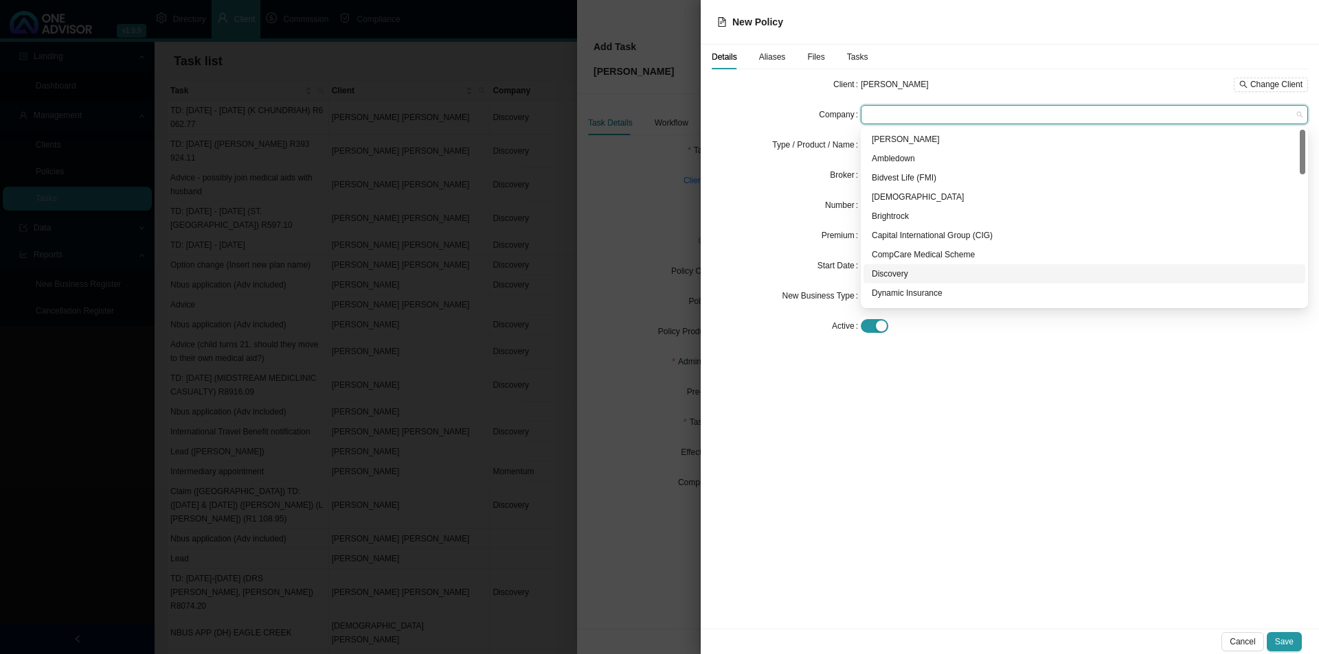
click at [898, 279] on div "Discovery" at bounding box center [1084, 274] width 425 height 14
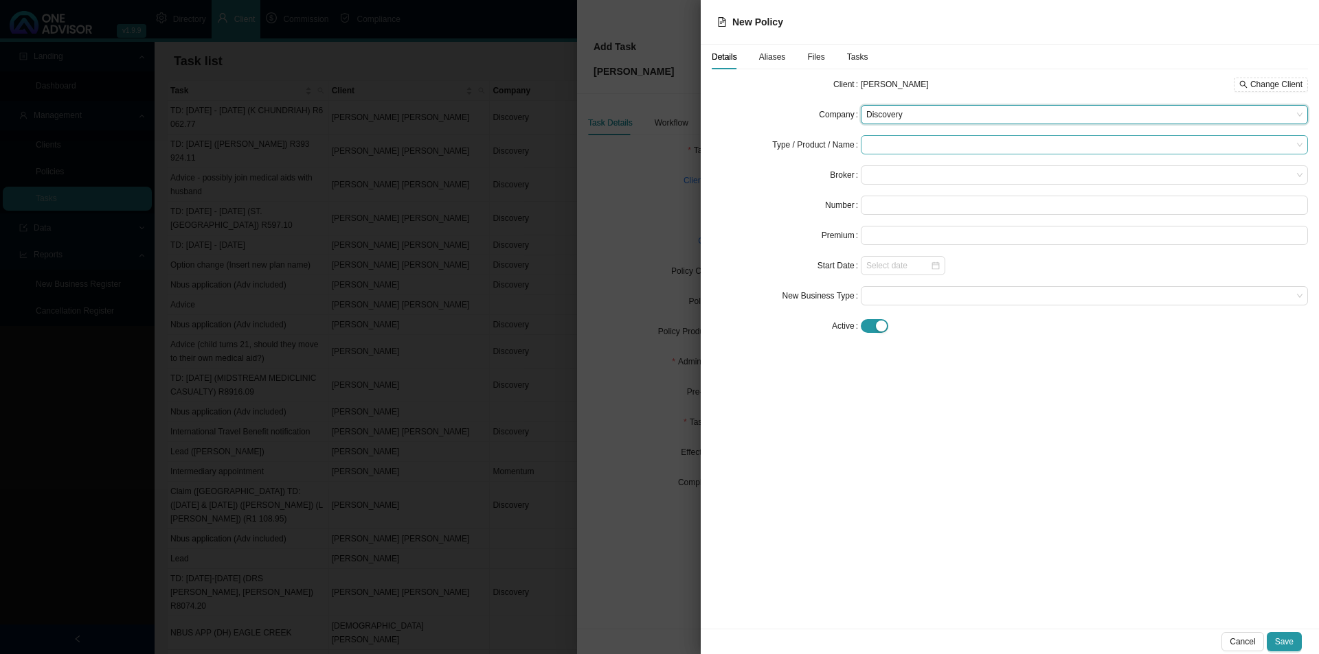
click at [901, 141] on input "search" at bounding box center [1079, 145] width 426 height 18
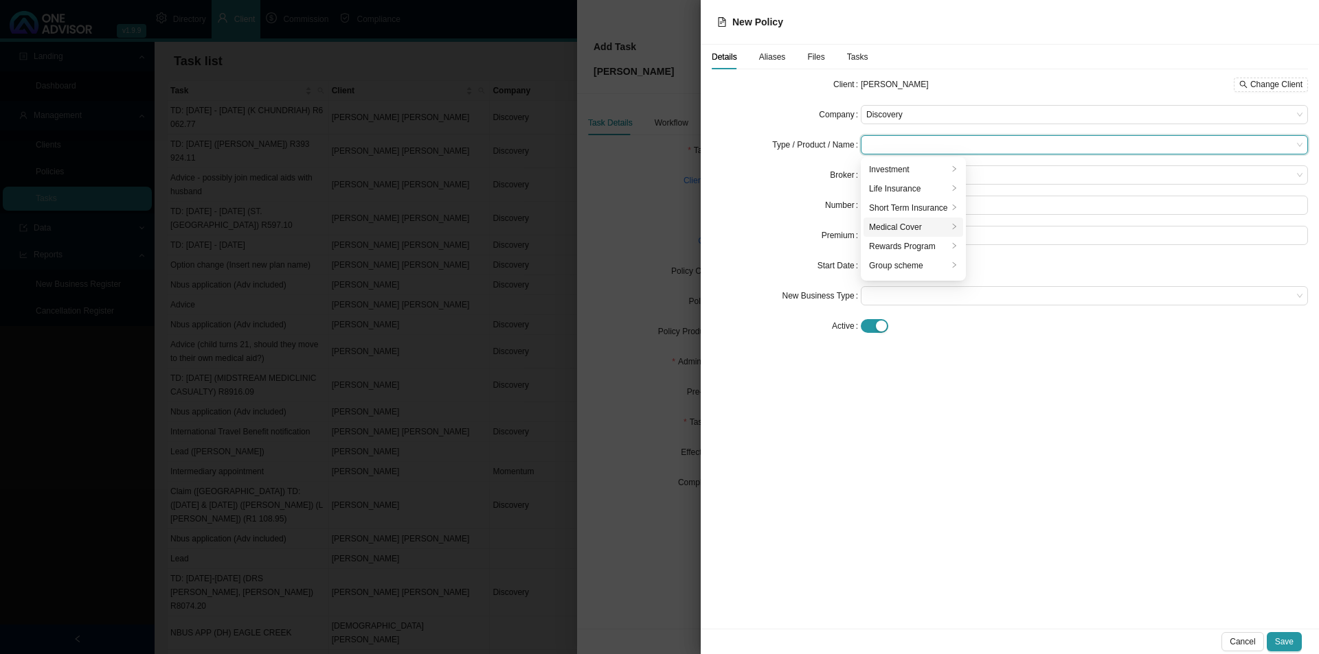
drag, startPoint x: 895, startPoint y: 227, endPoint x: 924, endPoint y: 222, distance: 29.9
click at [896, 227] on div "Medical Cover" at bounding box center [908, 227] width 79 height 14
click at [1013, 262] on div "Medical Aid" at bounding box center [1014, 266] width 78 height 14
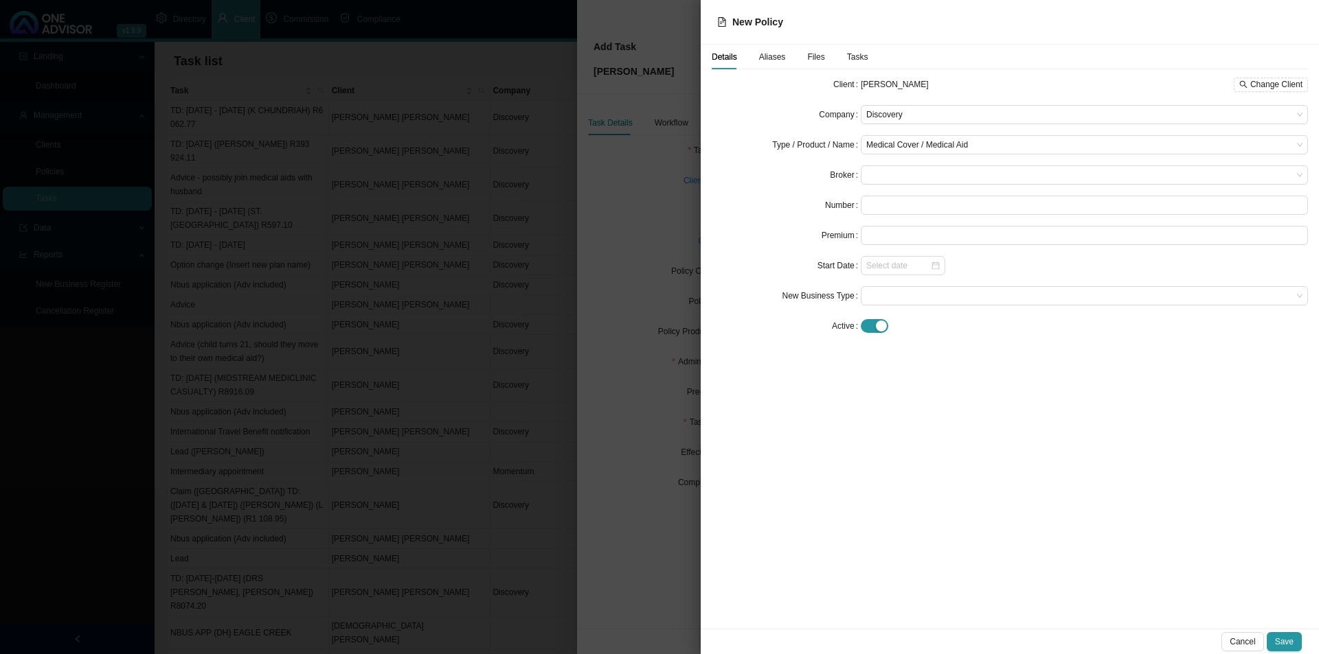
click at [983, 420] on div "Details Aliases Files Tasks Client [PERSON_NAME] Change Client Company Discover…" at bounding box center [1010, 337] width 618 height 584
click at [895, 181] on span at bounding box center [1084, 175] width 436 height 18
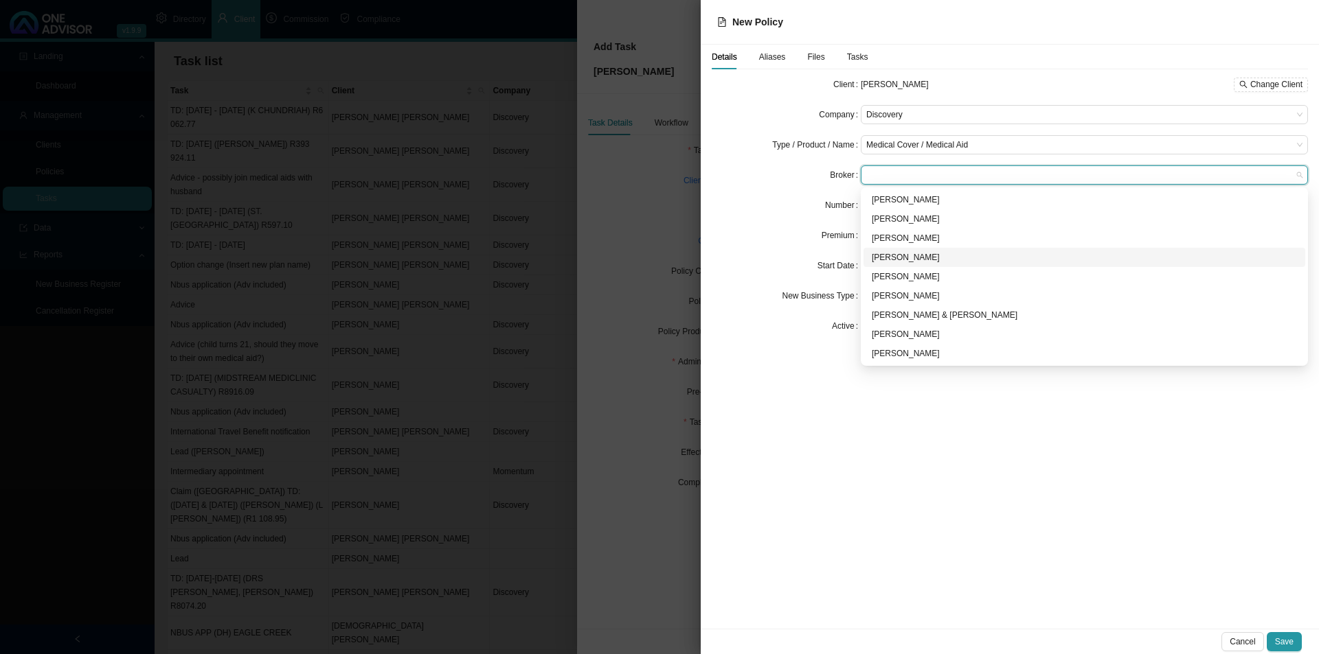
click at [893, 259] on div "[PERSON_NAME]" at bounding box center [1084, 258] width 425 height 14
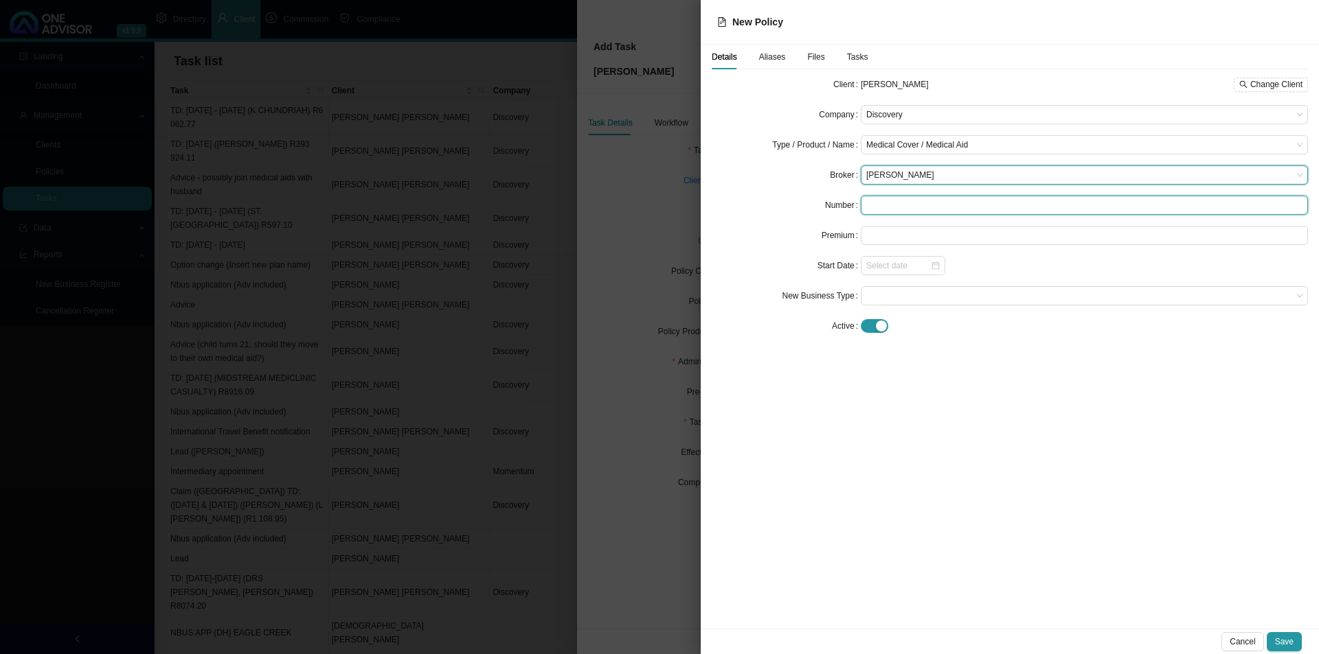
click at [900, 205] on input "text" at bounding box center [1084, 205] width 447 height 19
click at [878, 203] on input "text" at bounding box center [1084, 205] width 447 height 19
type input "160988570"
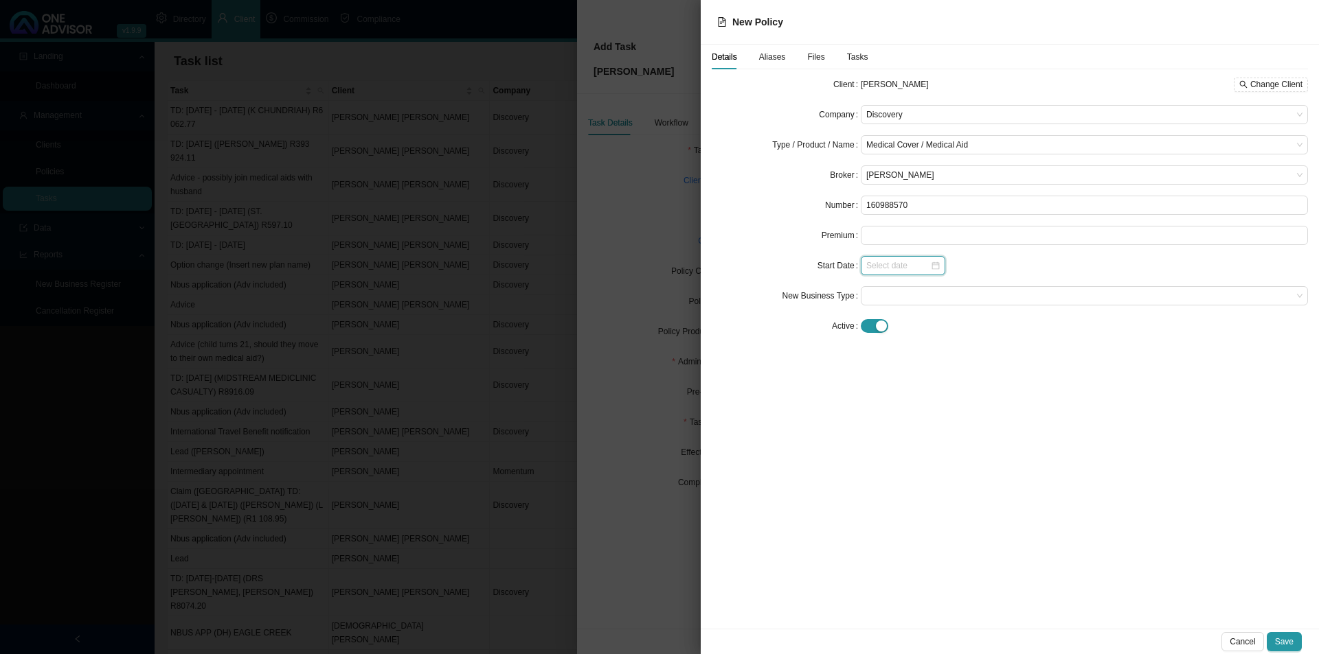
click at [893, 269] on input at bounding box center [898, 266] width 64 height 14
type input "[DATE]"
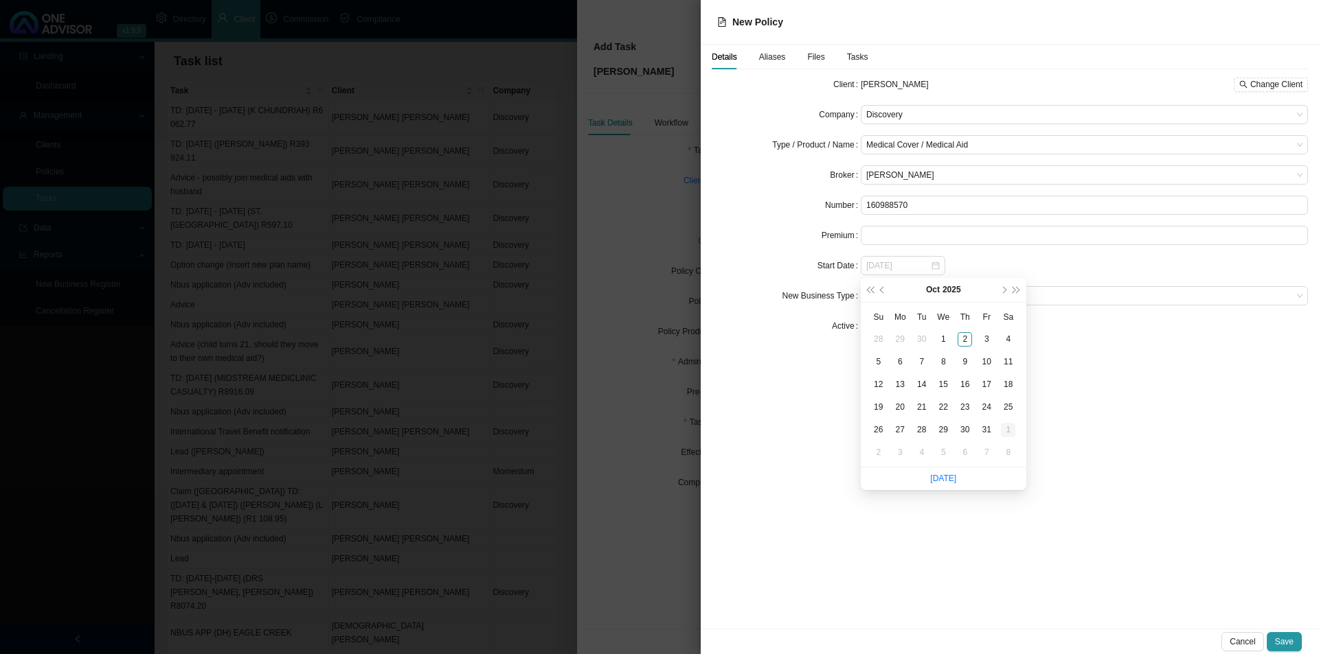
click at [1006, 431] on div "1" at bounding box center [1008, 430] width 14 height 14
click at [899, 297] on span at bounding box center [1084, 296] width 436 height 18
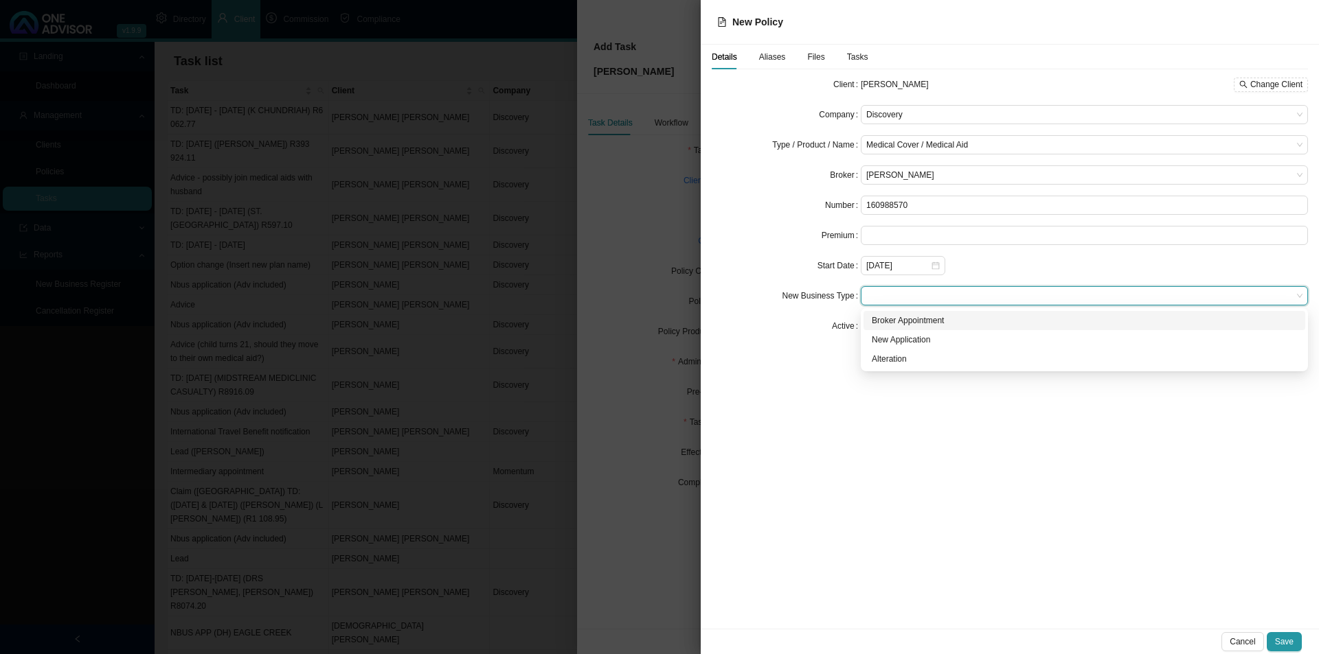
click at [922, 324] on div "Broker Appointment" at bounding box center [1084, 321] width 425 height 14
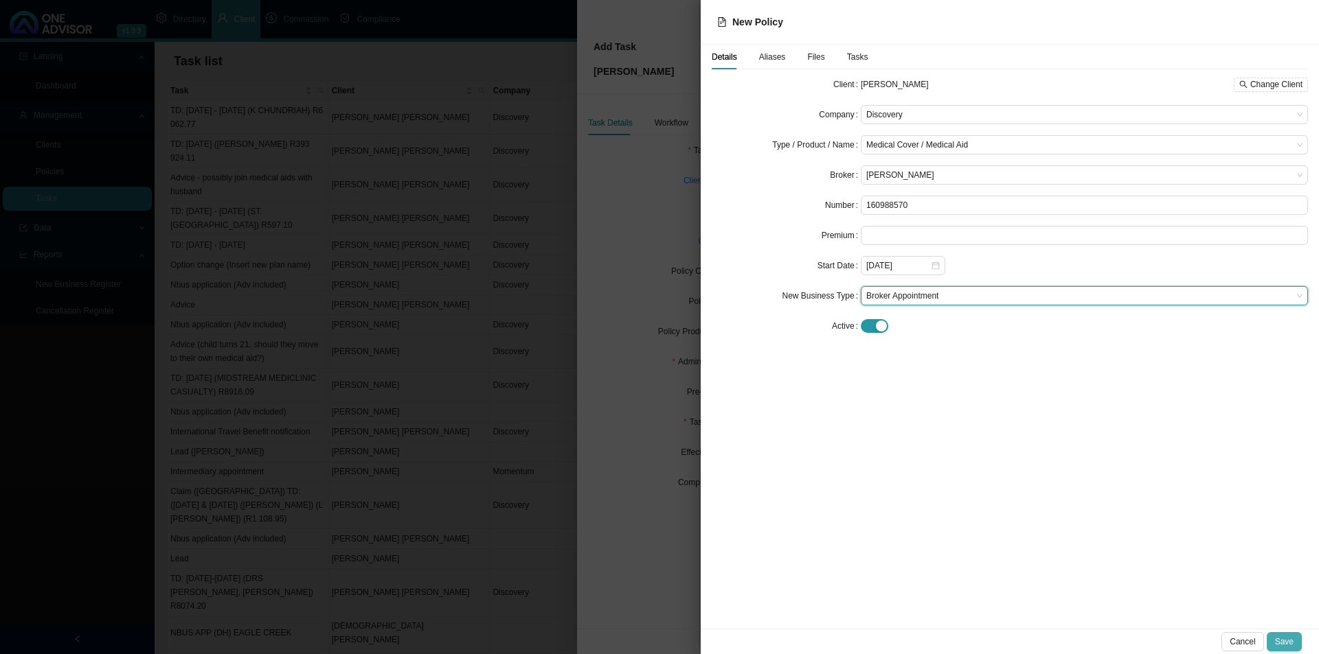
click at [1044, 506] on span "Save" at bounding box center [1284, 642] width 19 height 14
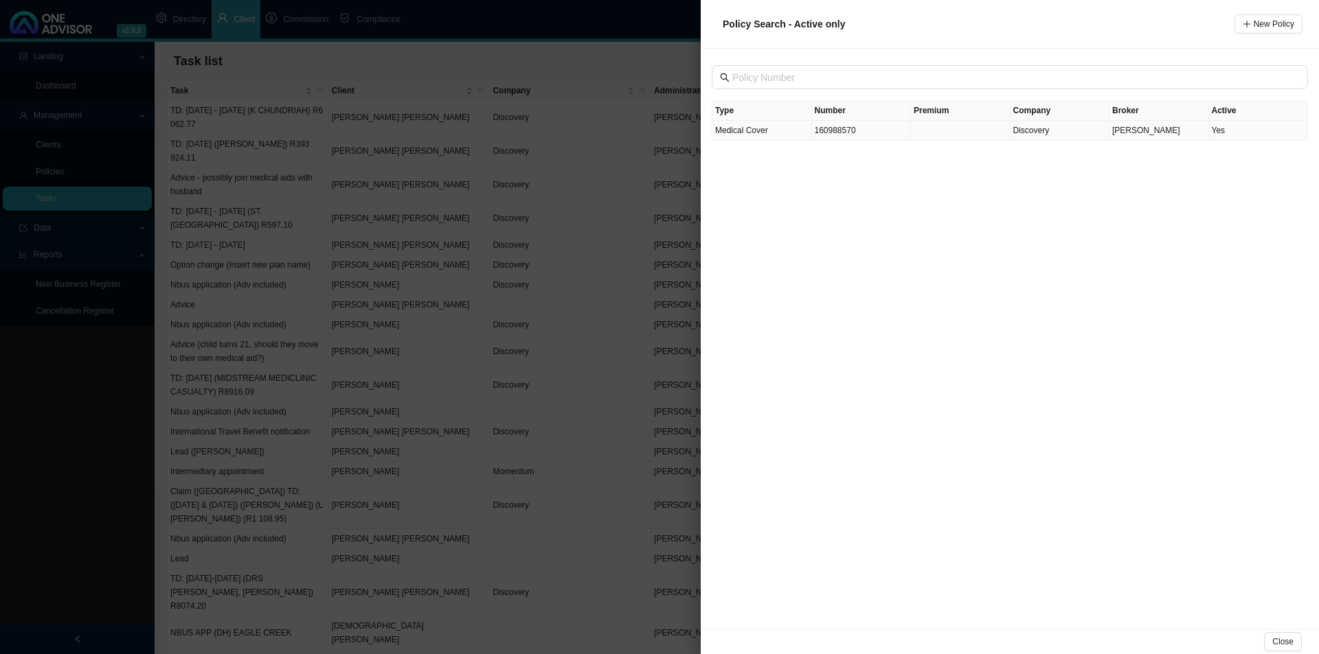
click at [869, 135] on td "160988570" at bounding box center [862, 131] width 100 height 20
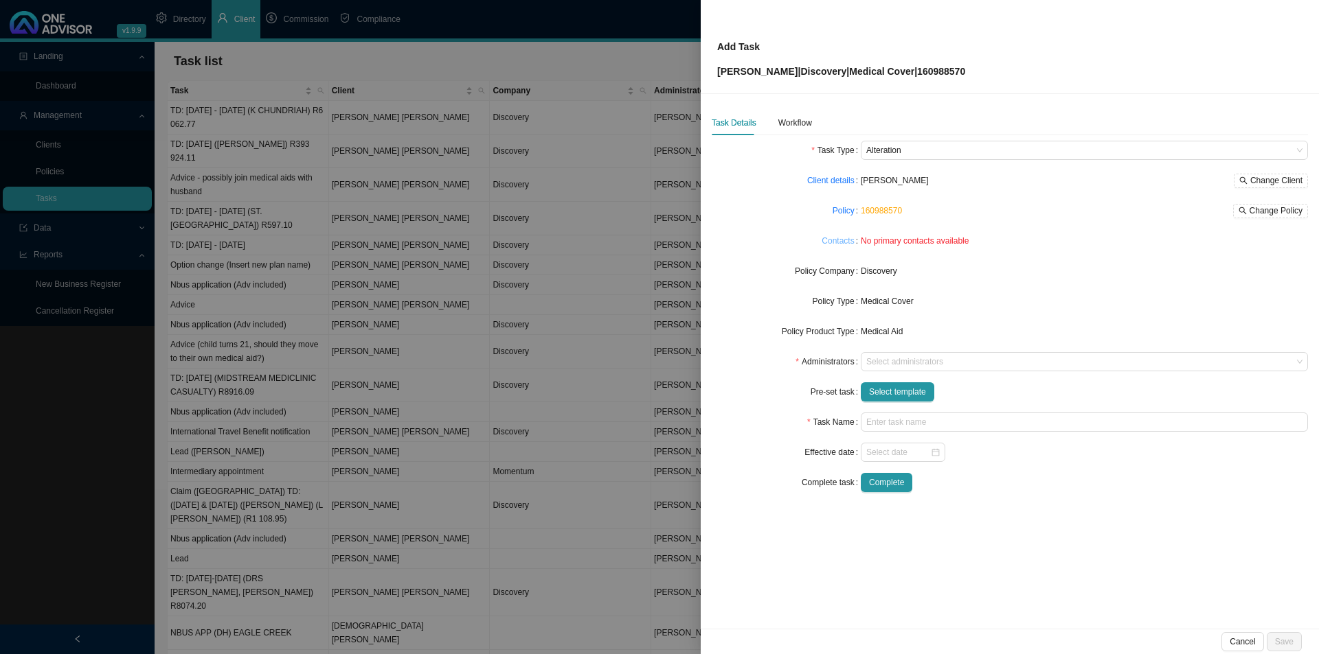
click at [837, 241] on link "Contacts" at bounding box center [837, 241] width 32 height 14
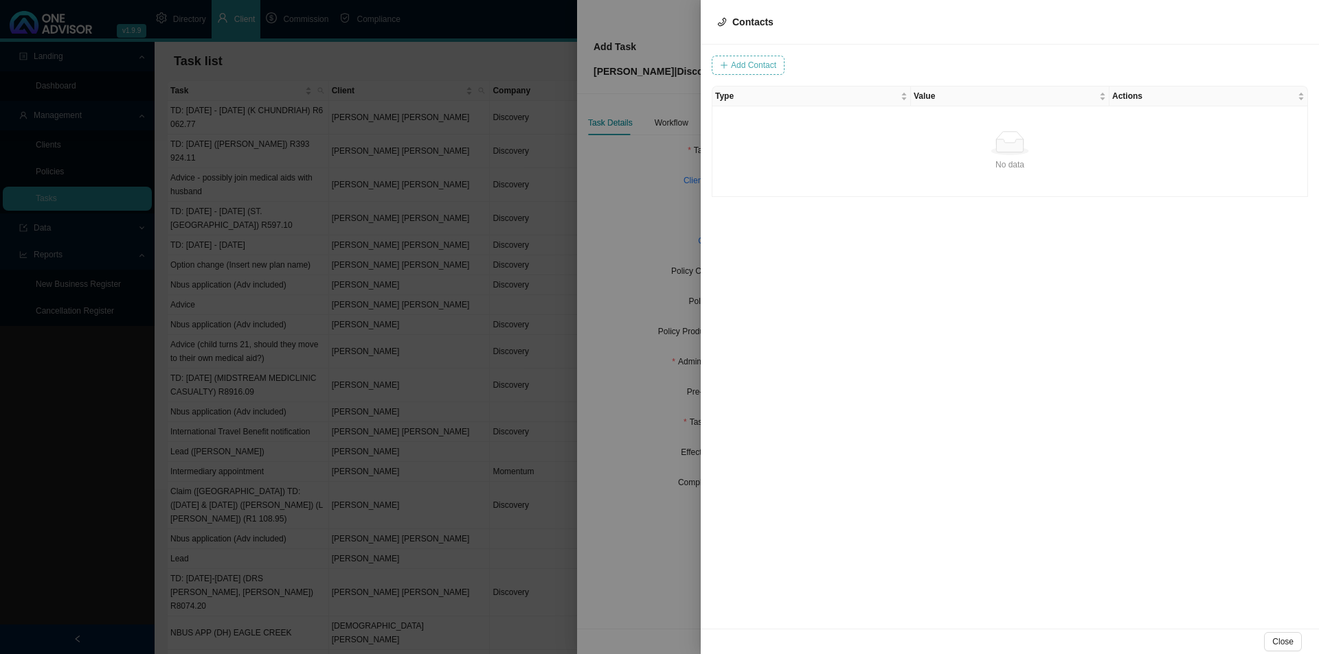
click at [756, 59] on span "Add Contact" at bounding box center [753, 65] width 45 height 14
click at [786, 68] on input "text" at bounding box center [795, 65] width 114 height 19
click at [909, 70] on span at bounding box center [934, 65] width 92 height 18
type input "0826550357"
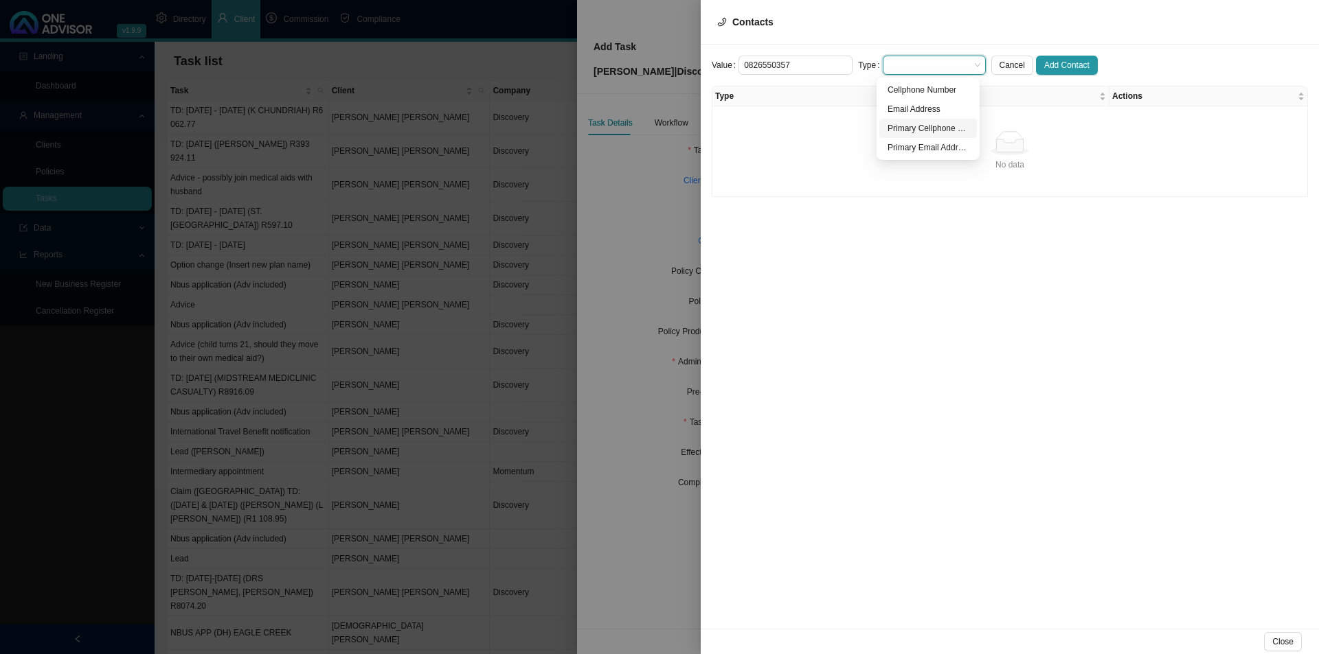
click at [926, 133] on div "Primary Cellphone Number" at bounding box center [927, 129] width 81 height 14
click at [1044, 59] on span "Add Contact" at bounding box center [1066, 65] width 45 height 14
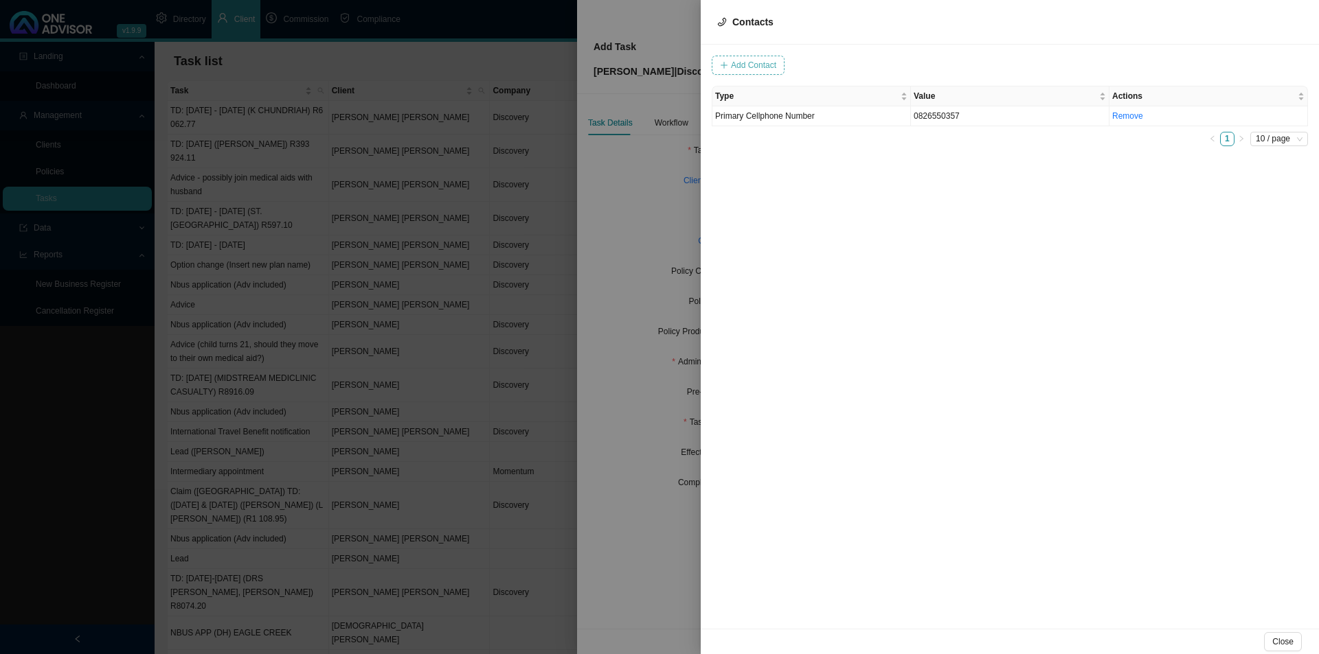
click at [758, 65] on span "Add Contact" at bounding box center [753, 65] width 45 height 14
click at [888, 62] on span at bounding box center [934, 65] width 92 height 18
type input "[PERSON_NAME][EMAIL_ADDRESS][DOMAIN_NAME]"
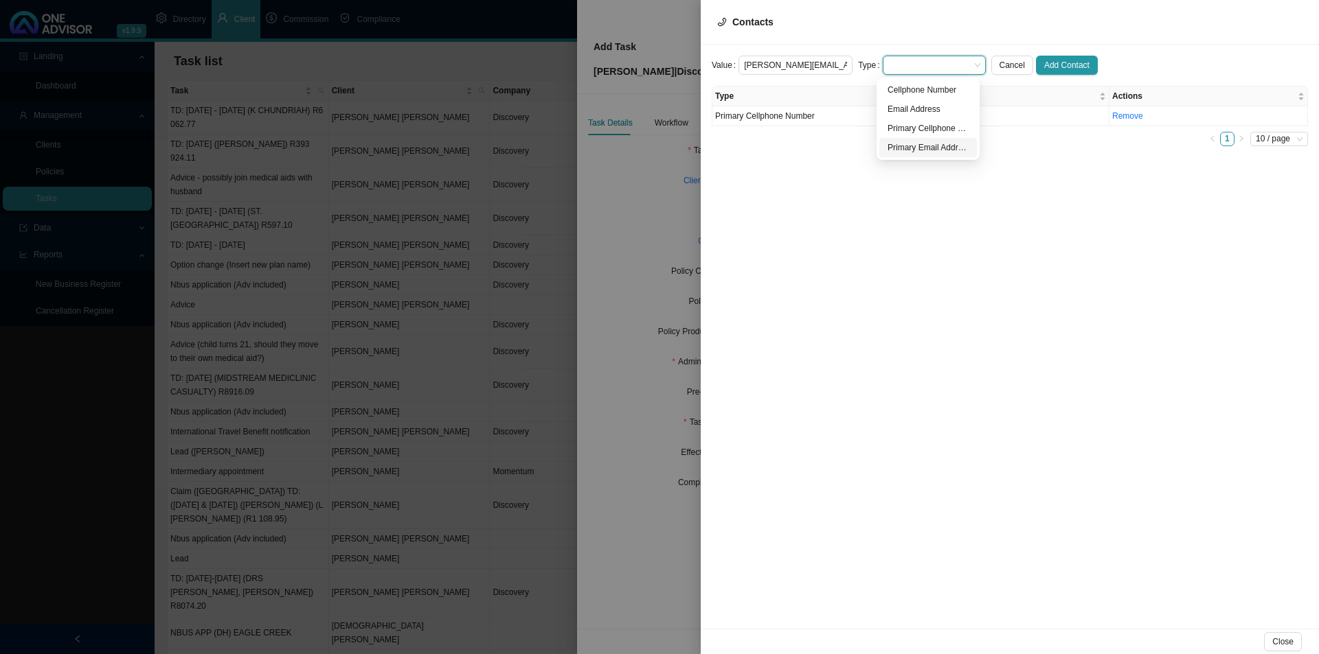
click at [927, 149] on div "Primary Email Address" at bounding box center [927, 148] width 81 height 14
click at [1044, 57] on button "Add Contact" at bounding box center [1067, 65] width 62 height 19
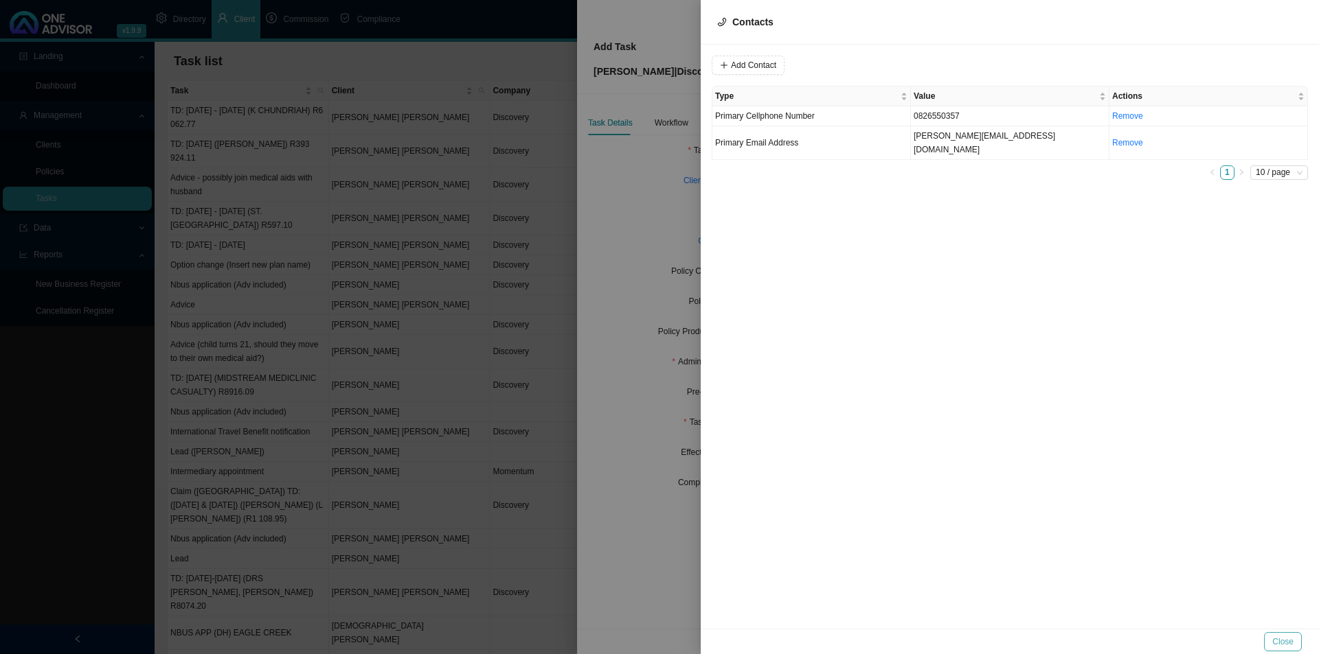
click at [1044, 506] on span "Close" at bounding box center [1282, 642] width 21 height 14
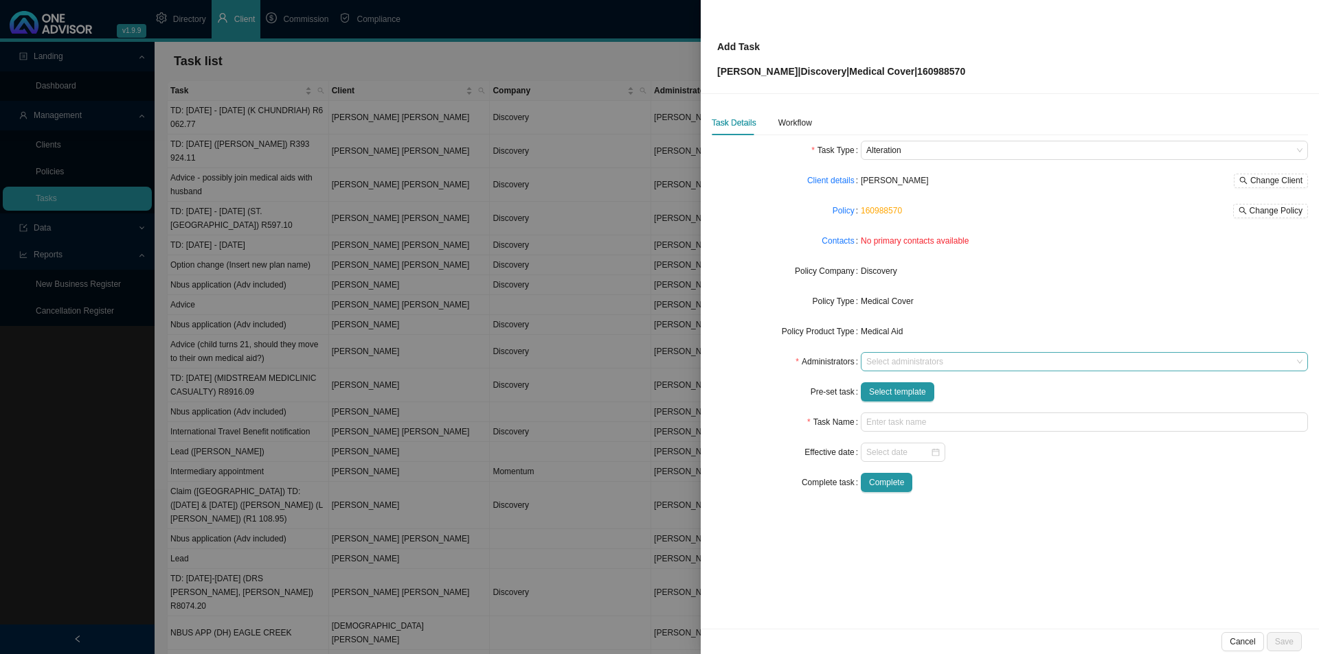
click at [906, 363] on div at bounding box center [1077, 362] width 429 height 10
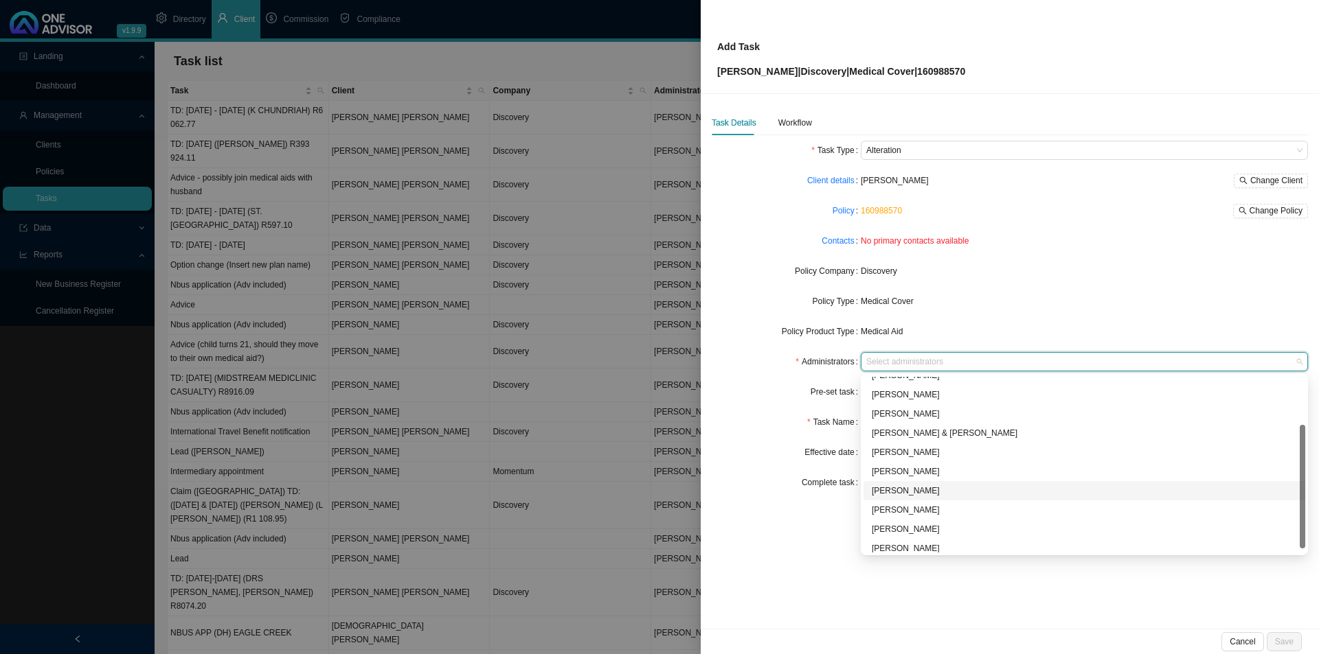
scroll to position [74, 0]
click at [913, 506] on div "[PERSON_NAME]" at bounding box center [1084, 524] width 425 height 14
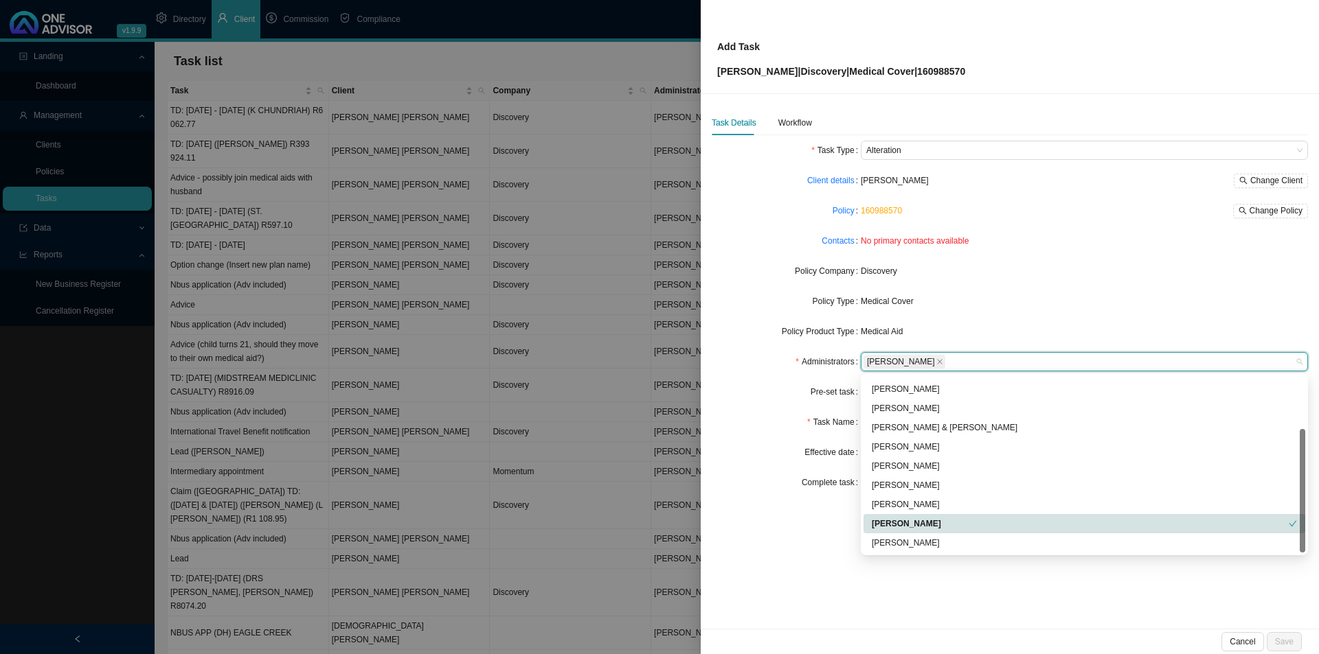
click at [801, 506] on div "Task Details Workflow Task Type Alteration Client details [PERSON_NAME] Change …" at bounding box center [1010, 361] width 618 height 535
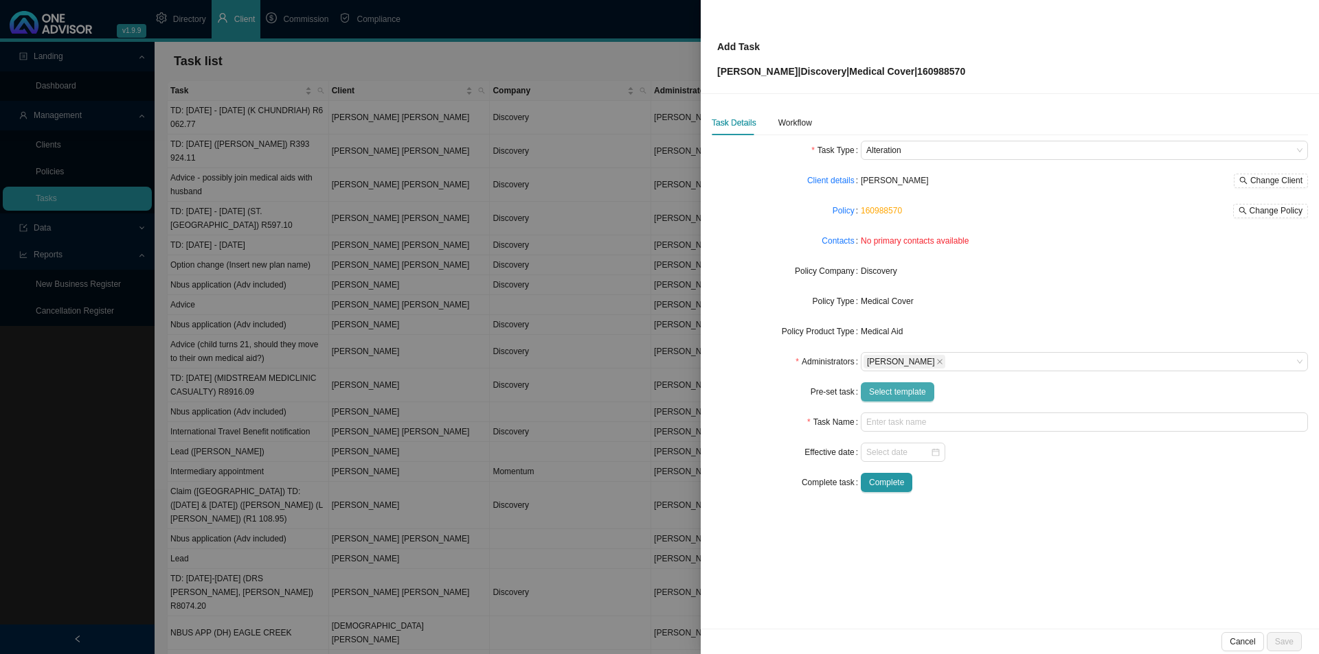
click at [889, 387] on span "Select template" at bounding box center [897, 392] width 57 height 14
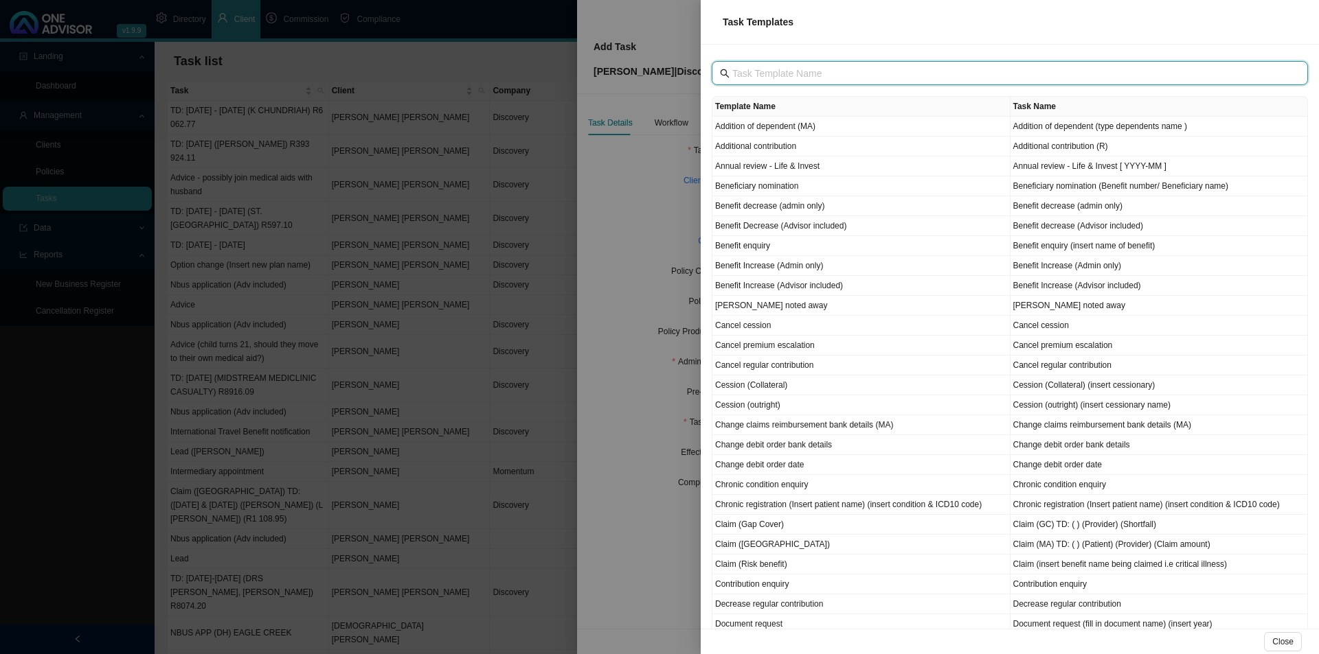
click at [778, 69] on input "text" at bounding box center [1011, 73] width 558 height 15
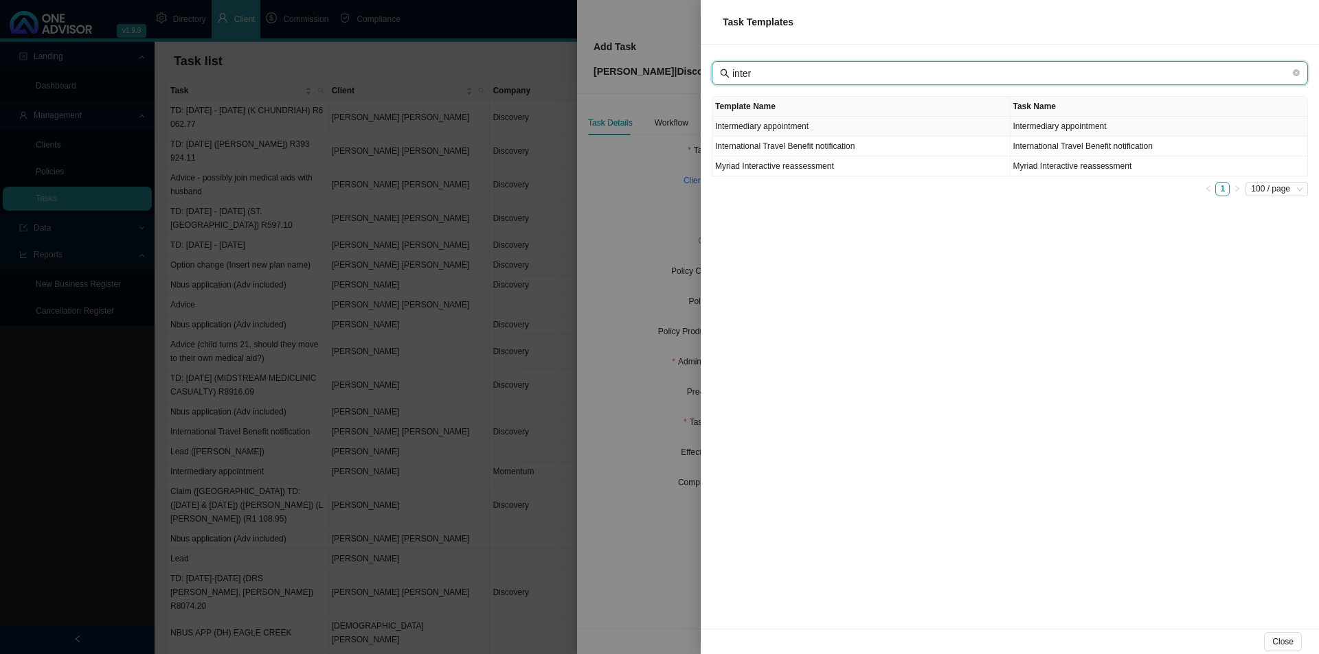
type input "inter"
click at [783, 126] on td "Intermediary appointment" at bounding box center [861, 127] width 298 height 20
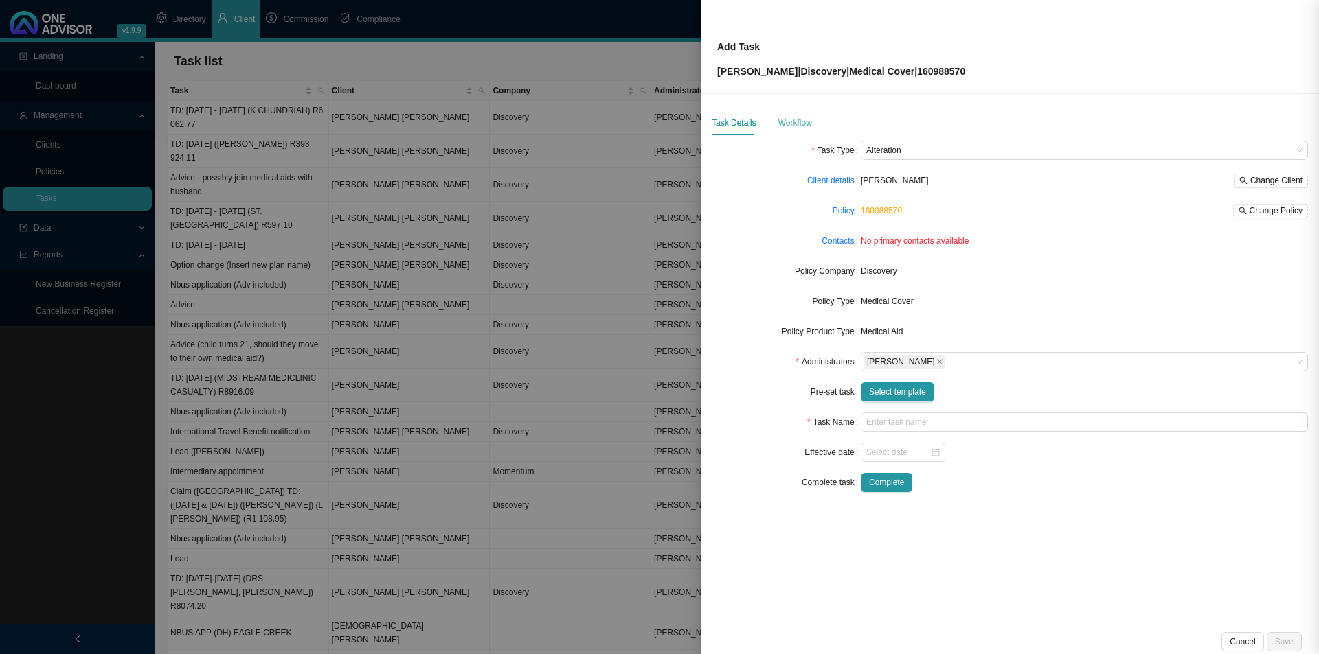
type input "Intermediary appointment"
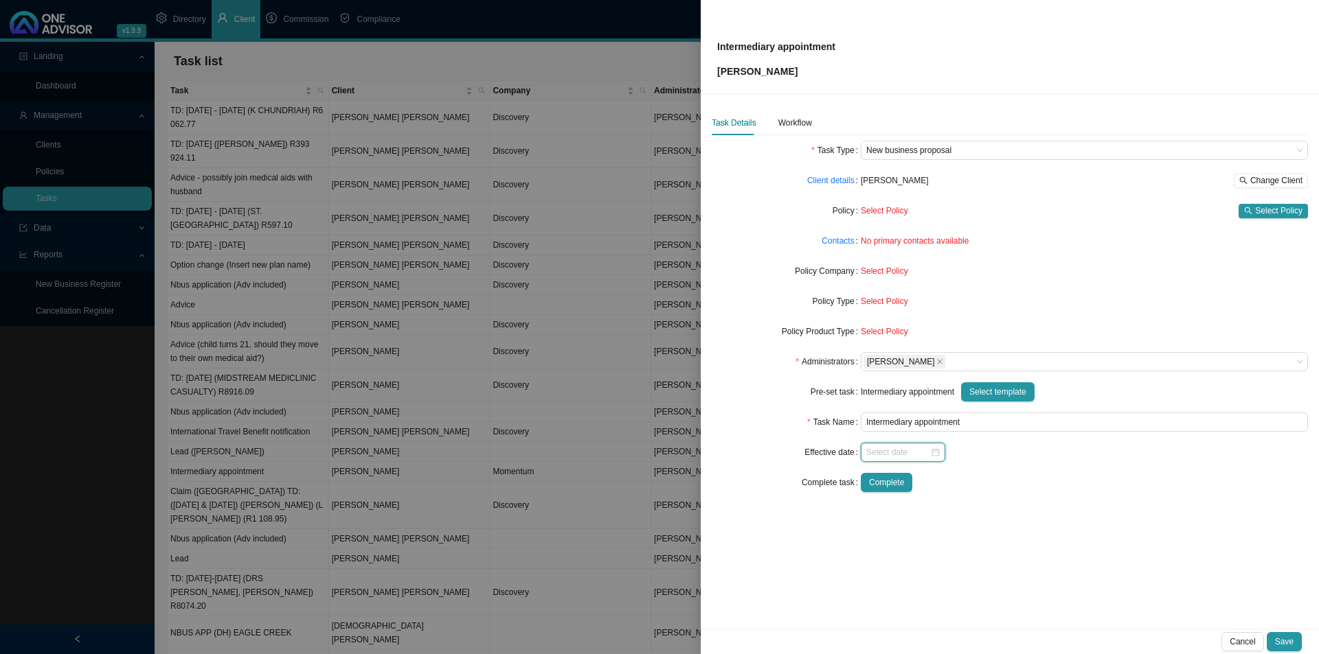
click at [889, 453] on input at bounding box center [898, 453] width 64 height 14
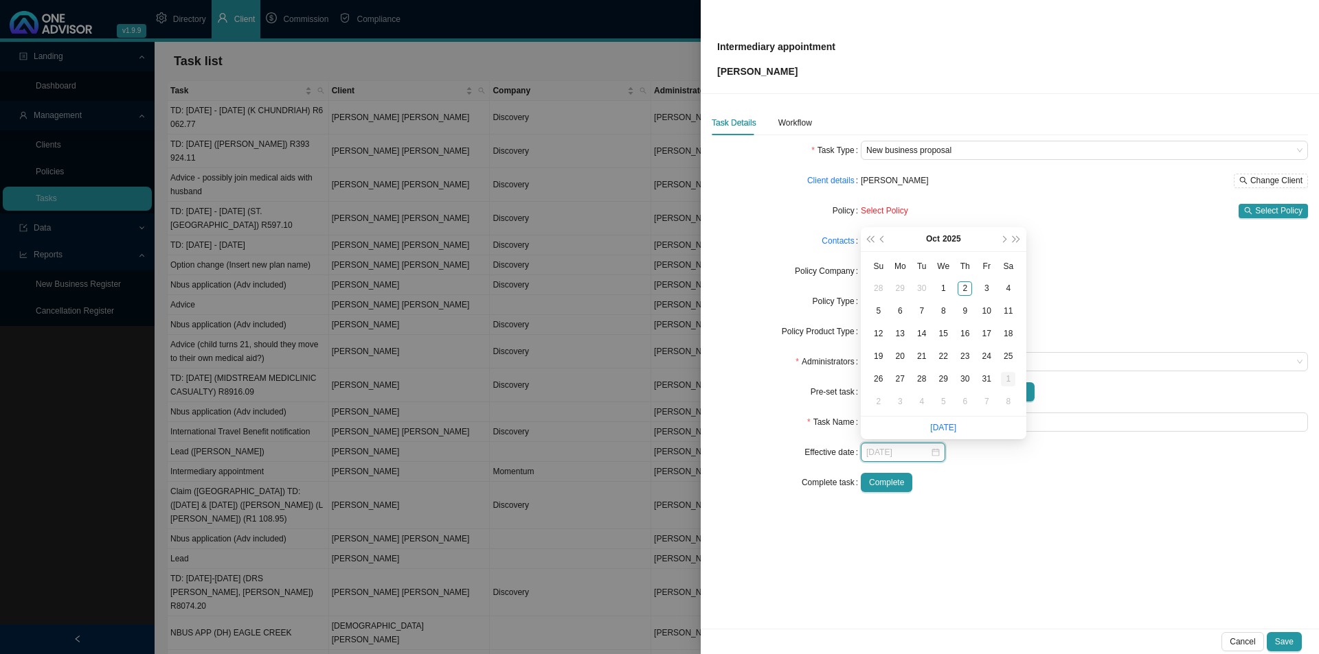
type input "[DATE]"
click at [1004, 378] on div "1" at bounding box center [1008, 379] width 14 height 14
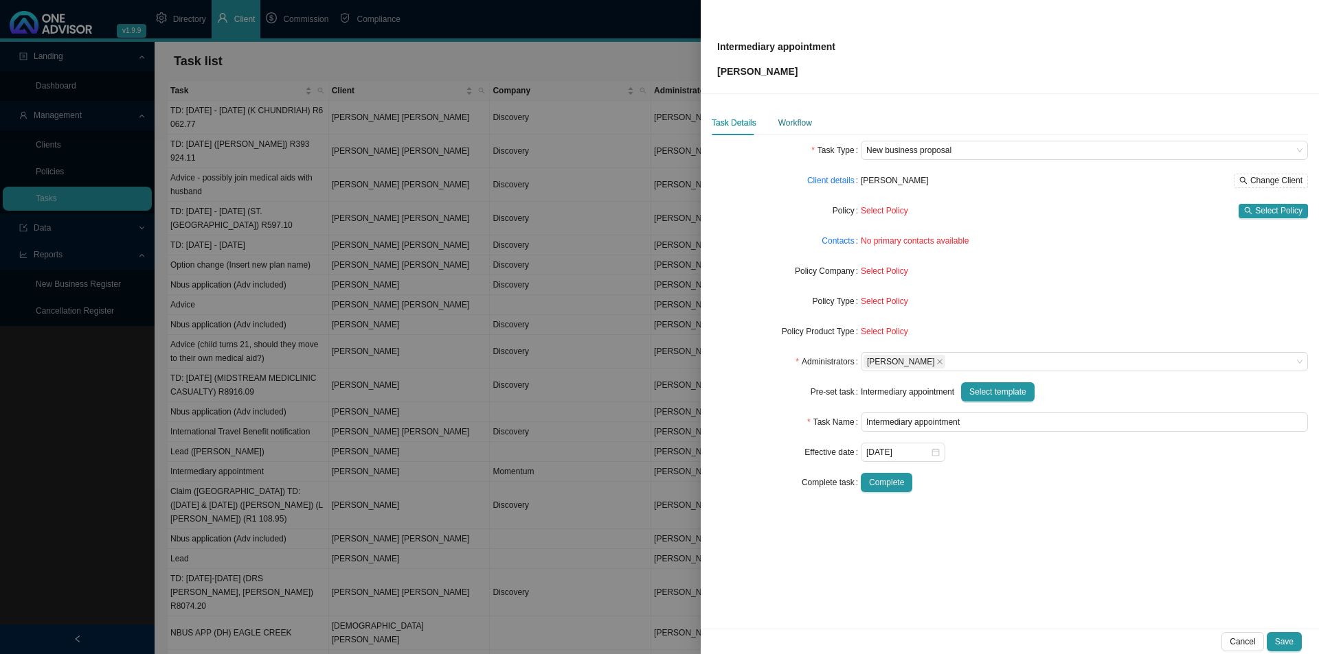
click at [793, 124] on div "Workflow" at bounding box center [795, 123] width 34 height 14
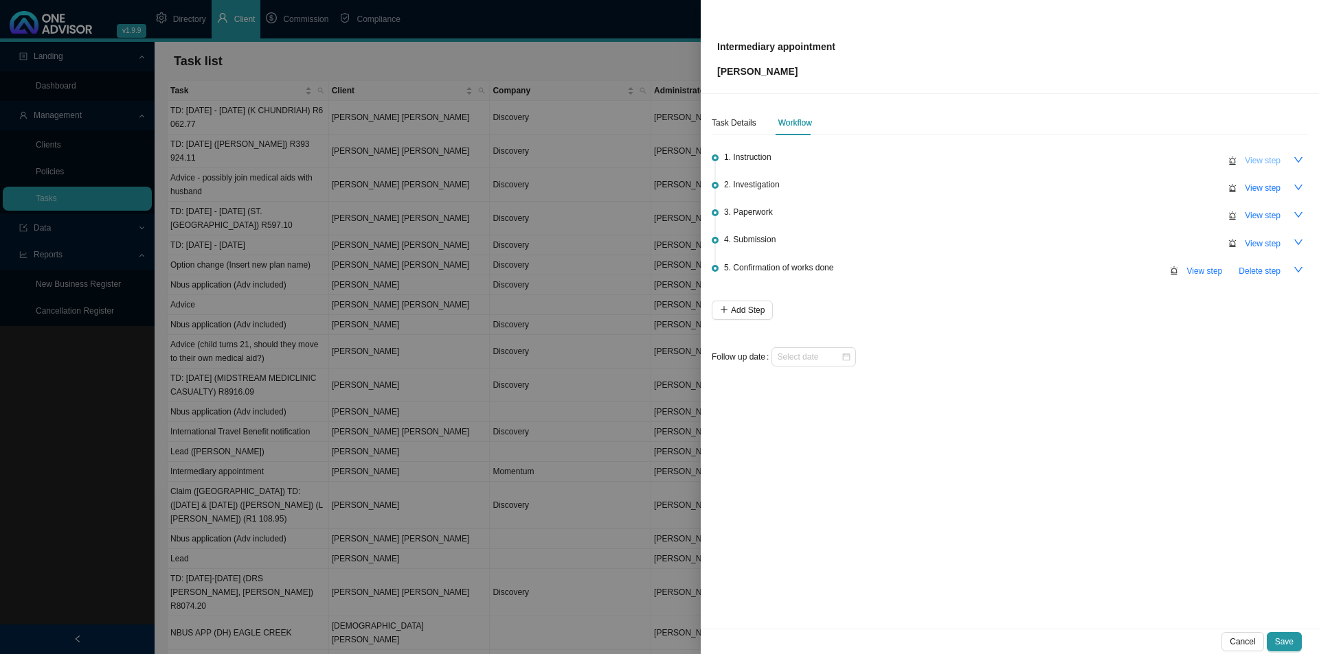
click at [1044, 159] on span "View step" at bounding box center [1262, 161] width 36 height 14
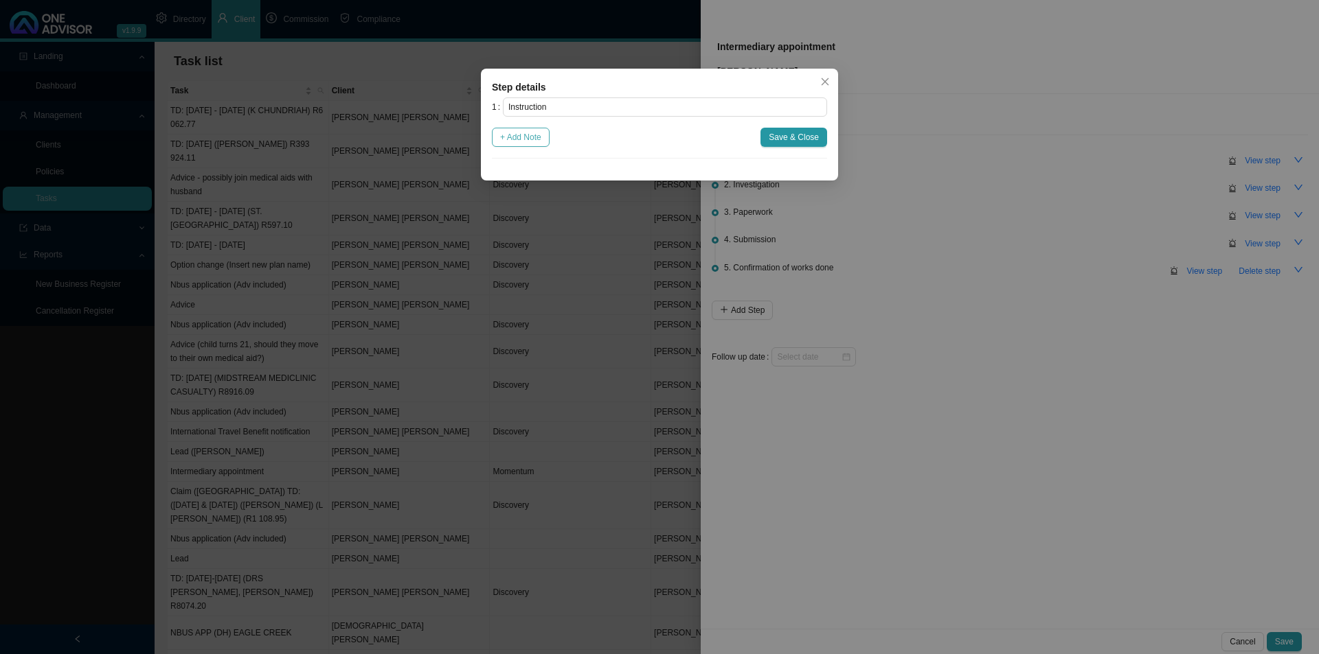
click at [510, 142] on span "+ Add Note" at bounding box center [520, 137] width 41 height 14
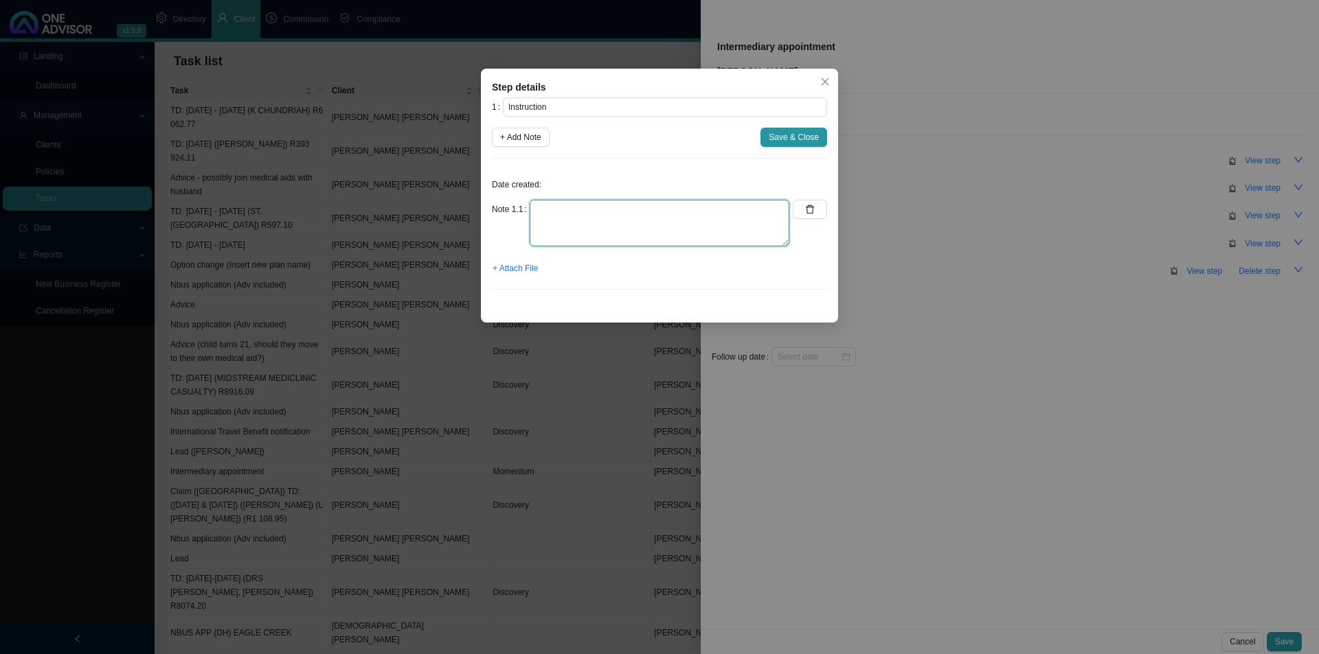
click at [552, 214] on textarea at bounding box center [659, 223] width 260 height 47
type textarea "[PERSON_NAME] met with [PERSON_NAME] on [DATE]. He has just been diagnosed with…"
click at [513, 267] on span "+ Attach File" at bounding box center [514, 269] width 45 height 14
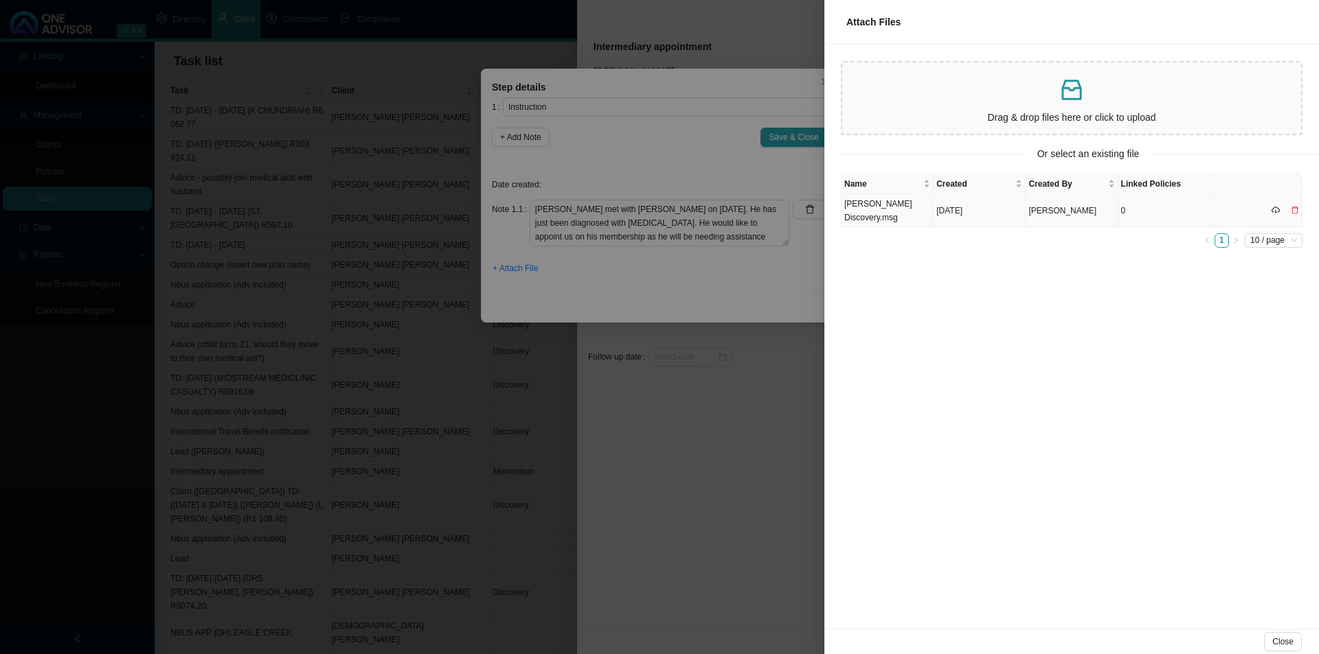
click at [893, 205] on td "[PERSON_NAME] Discovery.msg" at bounding box center [887, 211] width 92 height 34
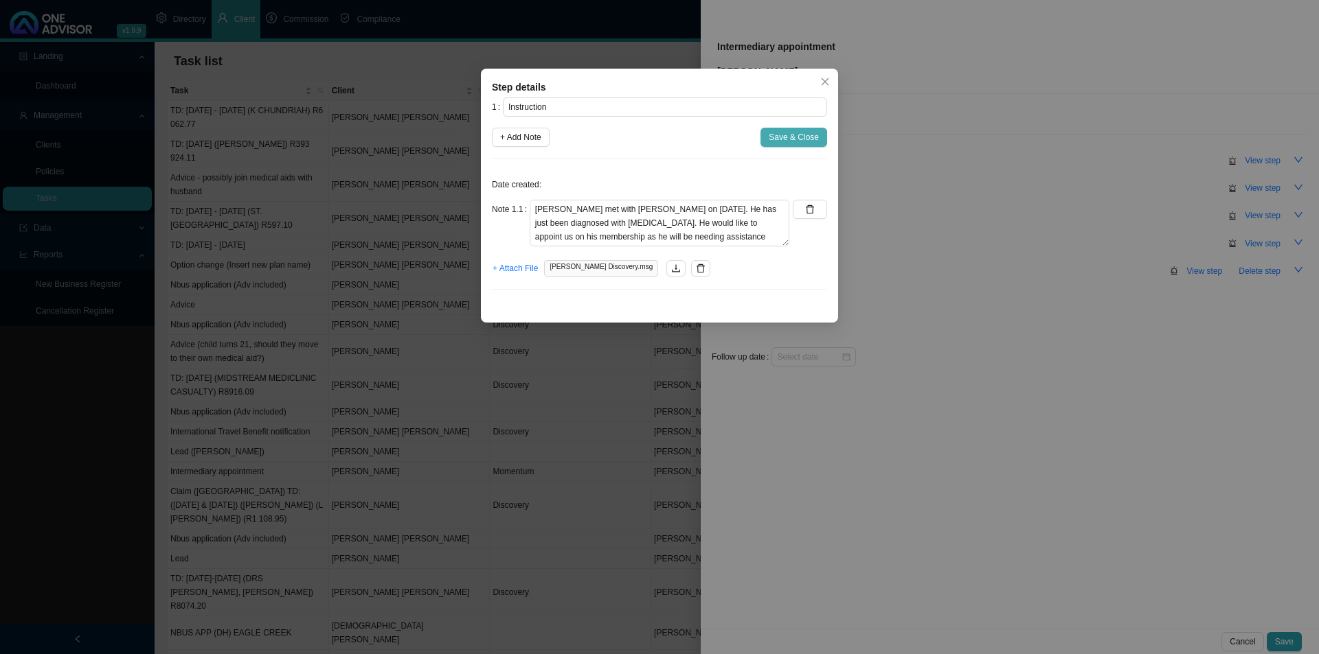
click at [793, 133] on span "Save & Close" at bounding box center [793, 137] width 50 height 14
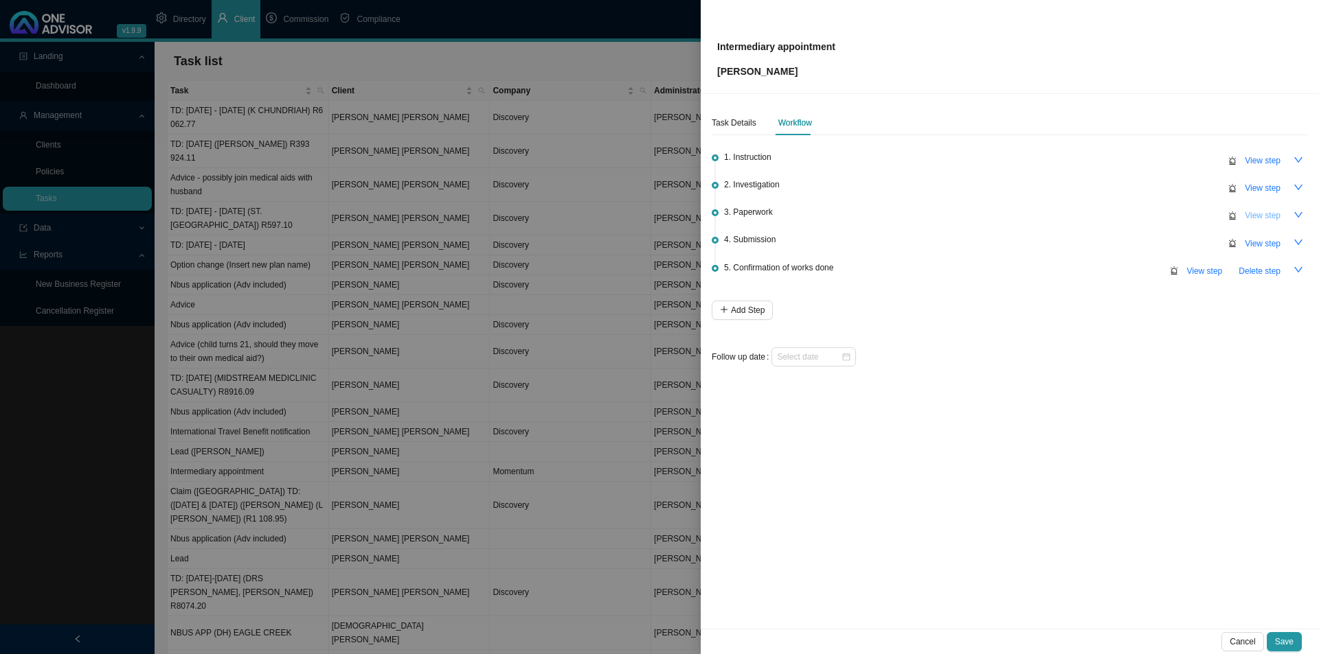
click at [1044, 214] on span "View step" at bounding box center [1262, 216] width 36 height 14
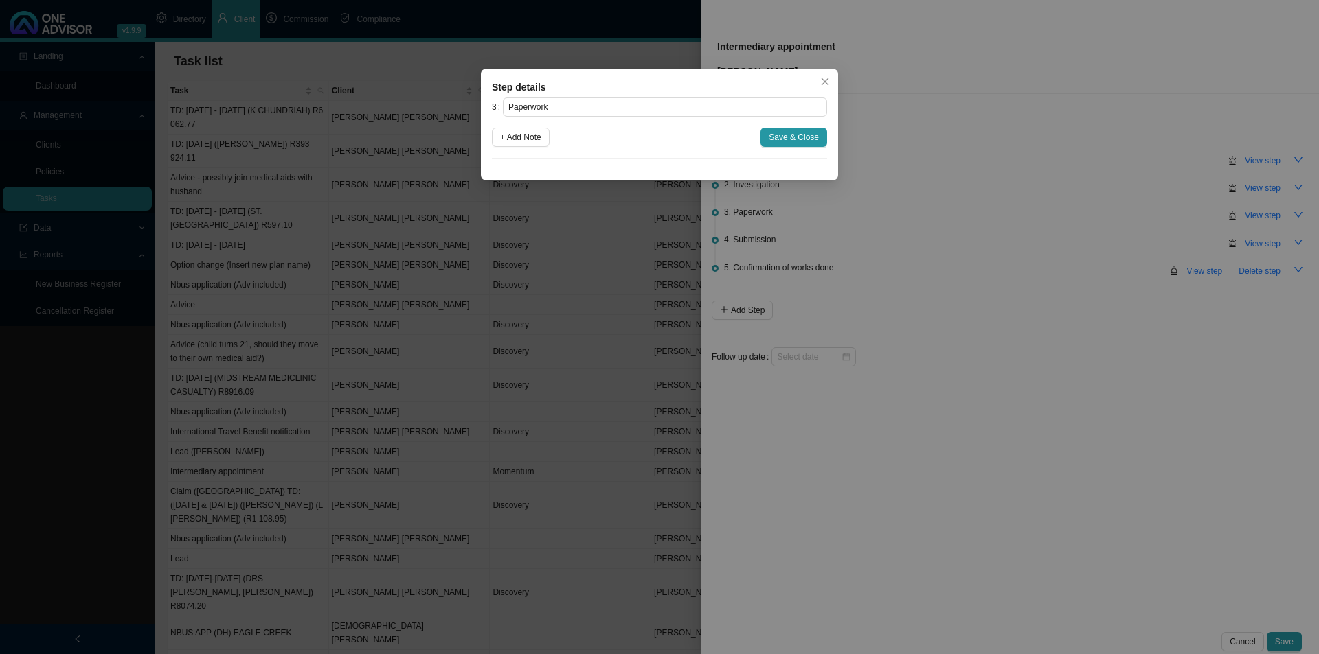
click at [529, 127] on div "3 Paperwork + Add Note Save & Close" at bounding box center [659, 128] width 335 height 61
click at [538, 134] on span "+ Add Note" at bounding box center [520, 137] width 41 height 14
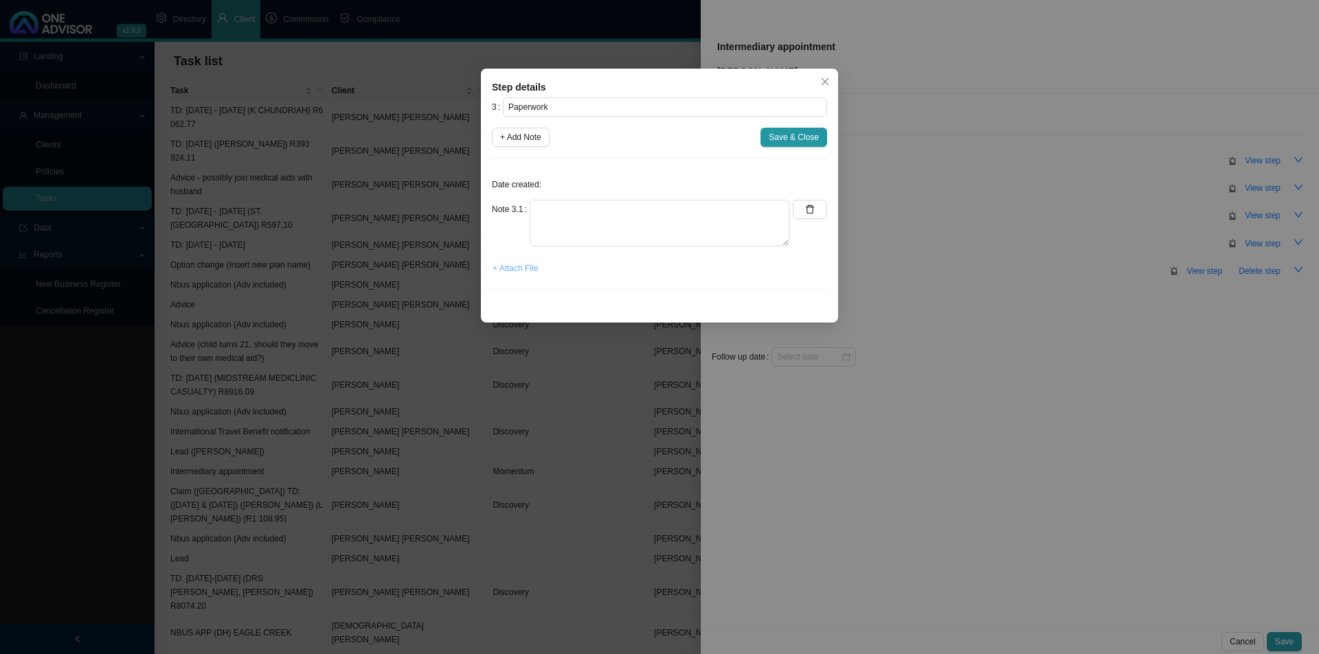
click at [519, 269] on span "+ Attach File" at bounding box center [514, 269] width 45 height 14
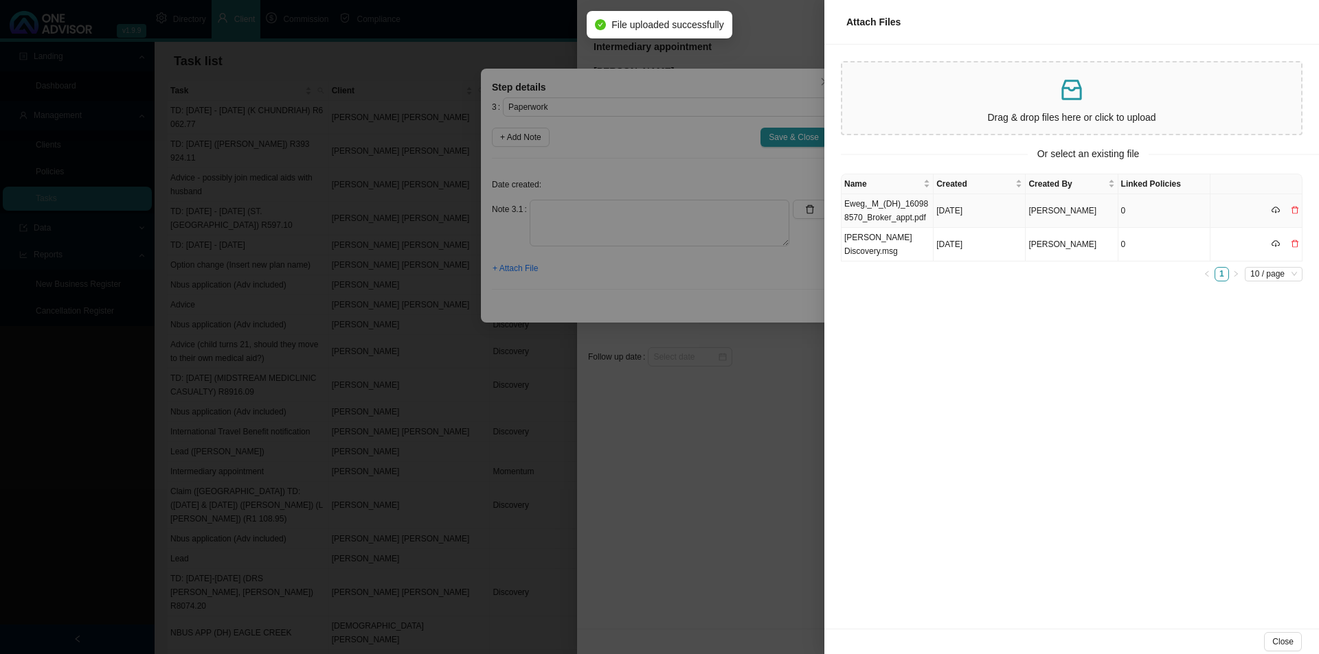
click at [901, 204] on td "Eweg,_M_(DH)_160988570_Broker_appt.pdf" at bounding box center [887, 211] width 92 height 34
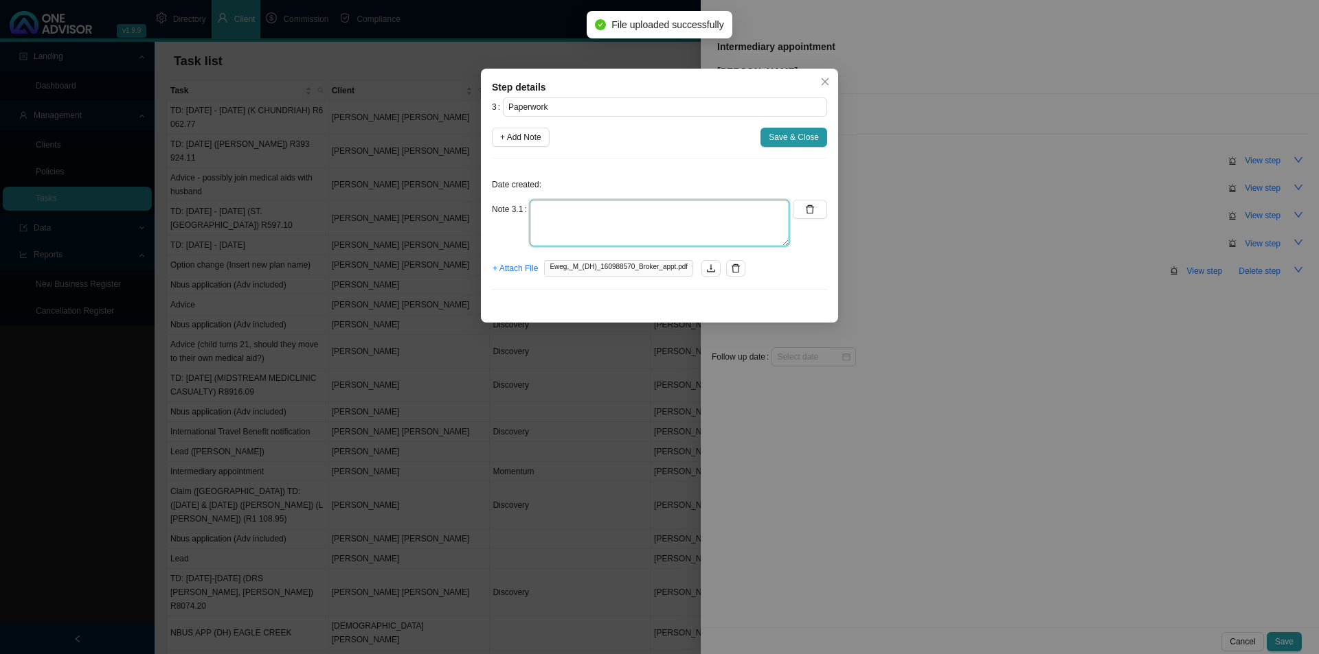
click at [624, 223] on textarea at bounding box center [659, 223] width 260 height 47
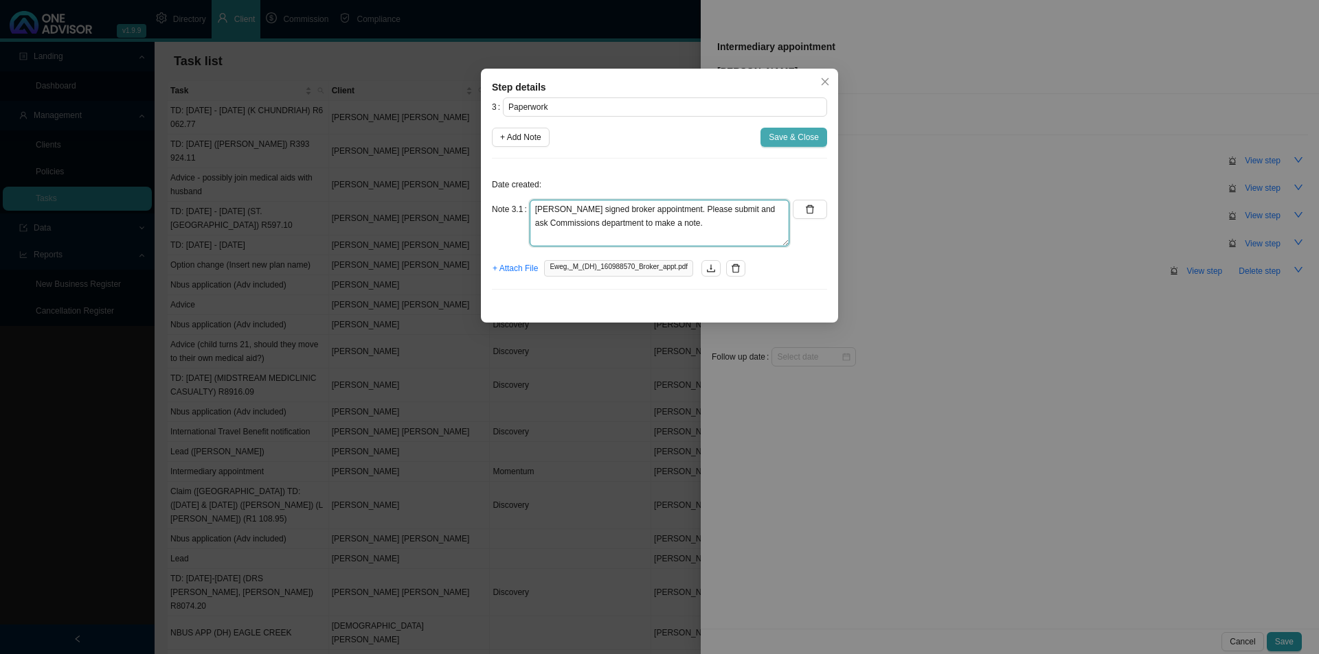
type textarea "[PERSON_NAME] signed broker appointment. Please submit and ask Commissions depa…"
click at [793, 133] on span "Save & Close" at bounding box center [793, 137] width 50 height 14
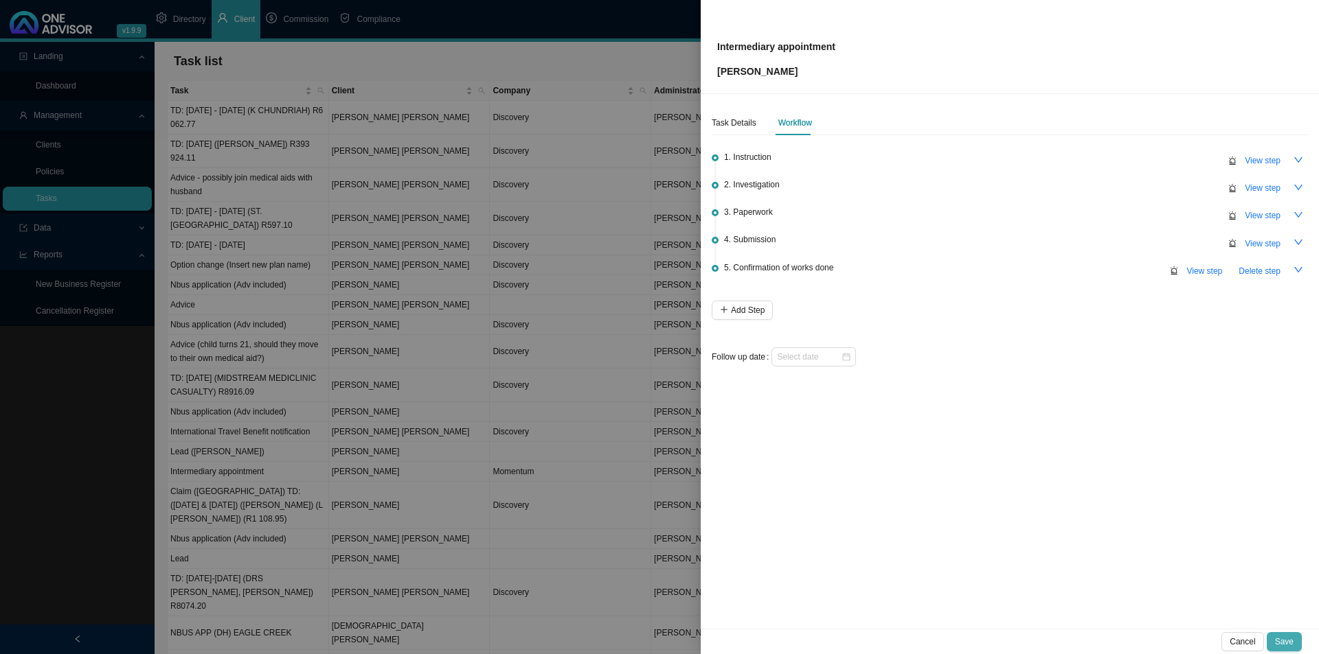
click at [1044, 506] on span "Save" at bounding box center [1284, 642] width 19 height 14
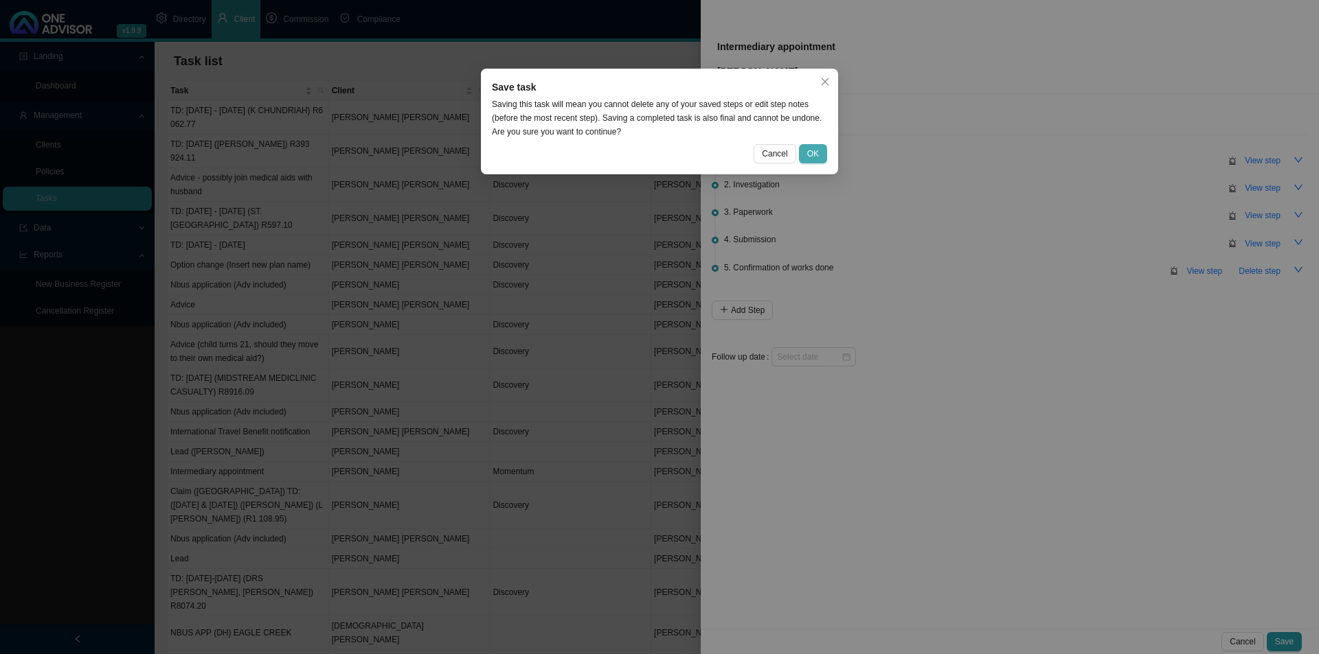
click at [809, 158] on span "OK" at bounding box center [813, 154] width 12 height 14
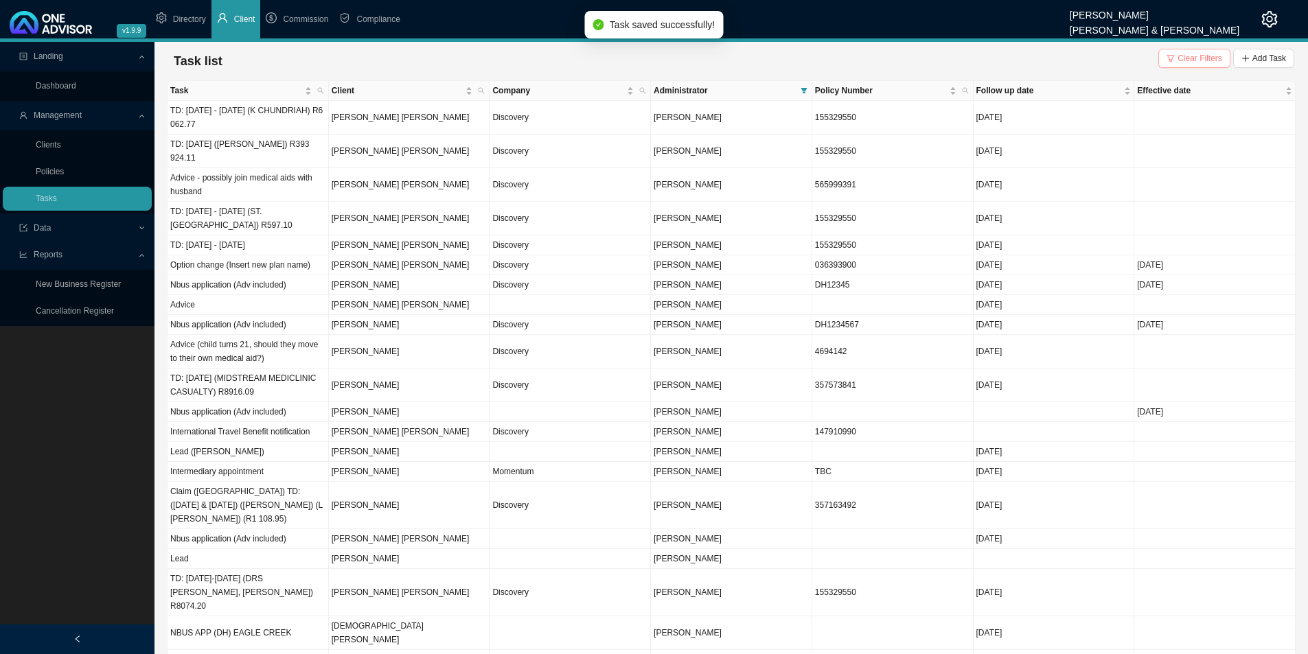
click at [1044, 56] on span "Clear Filters" at bounding box center [1200, 59] width 45 height 14
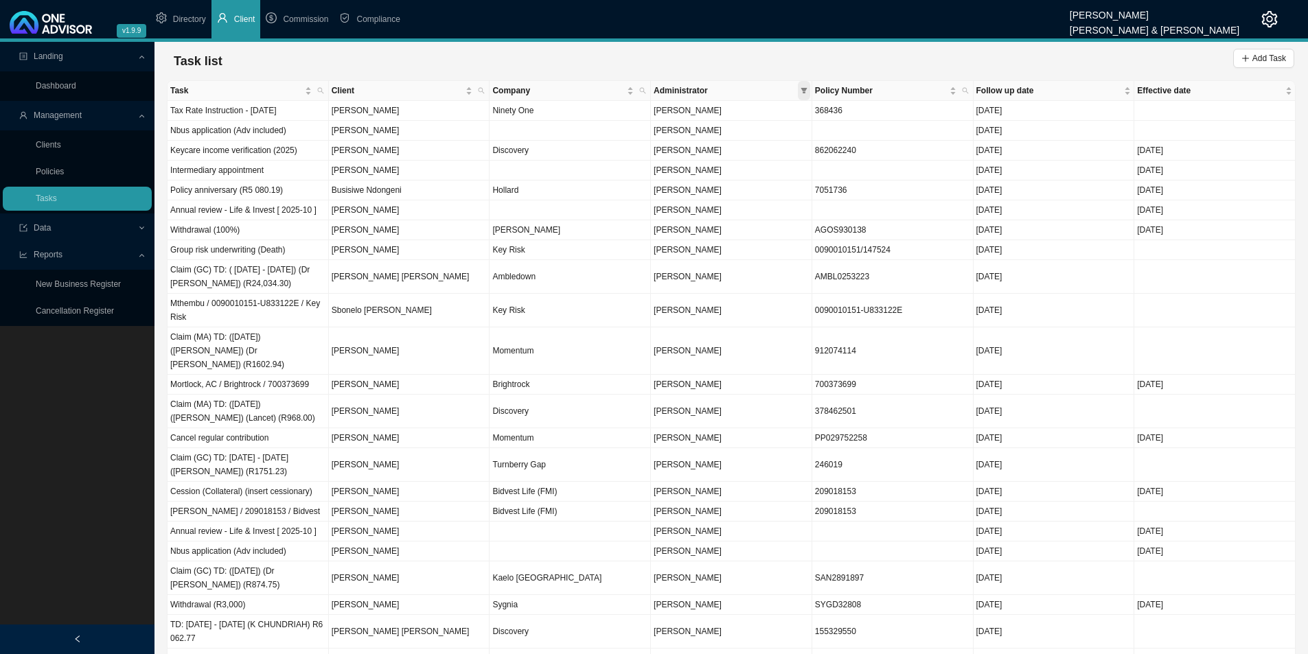
click at [808, 90] on span at bounding box center [804, 90] width 12 height 19
click at [484, 91] on icon "search" at bounding box center [481, 90] width 7 height 7
type input "w"
type input "ewe"
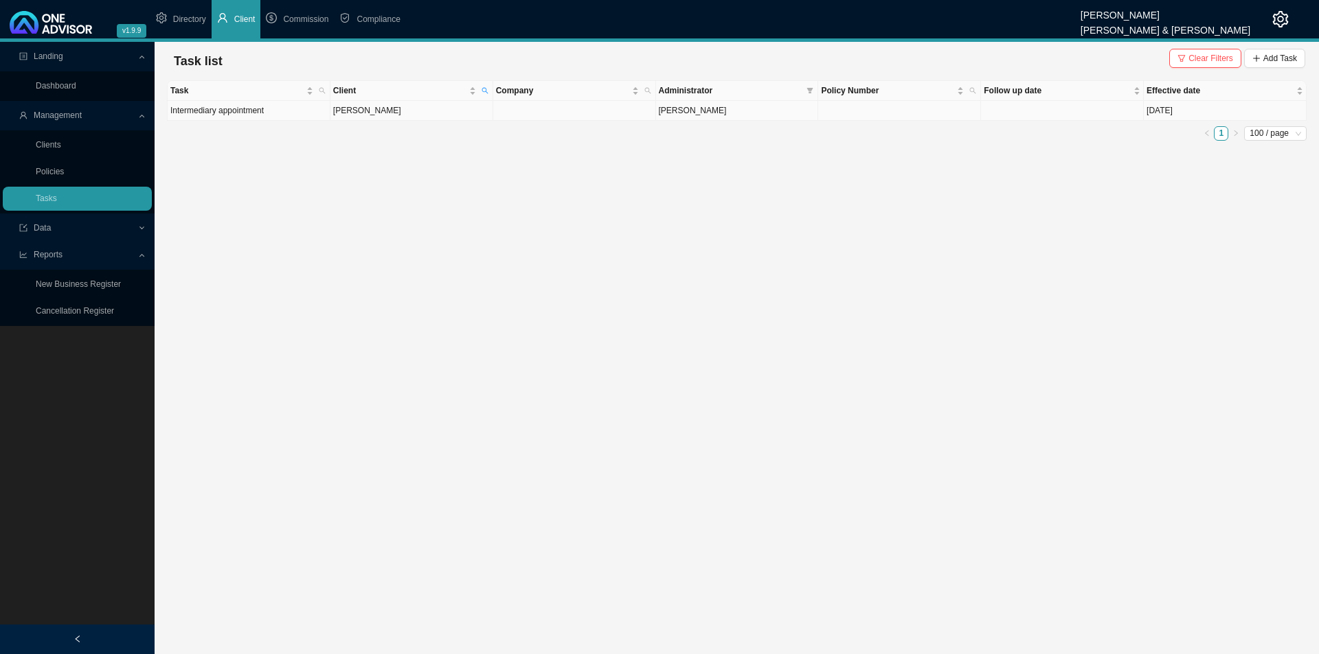
click at [619, 103] on td at bounding box center [574, 111] width 163 height 20
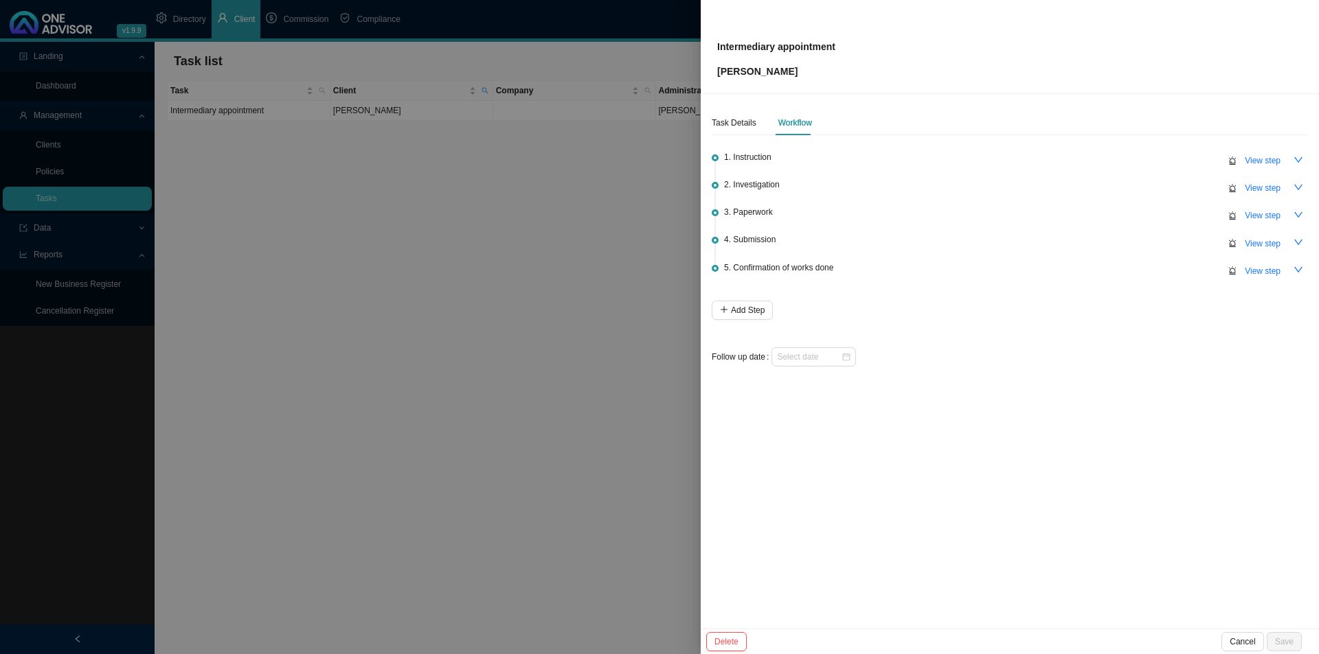
click at [792, 364] on div "1. Instruction View step 2. Investigation View step 3. Paperwork View step 4. S…" at bounding box center [1009, 259] width 596 height 237
click at [806, 358] on input at bounding box center [809, 357] width 64 height 14
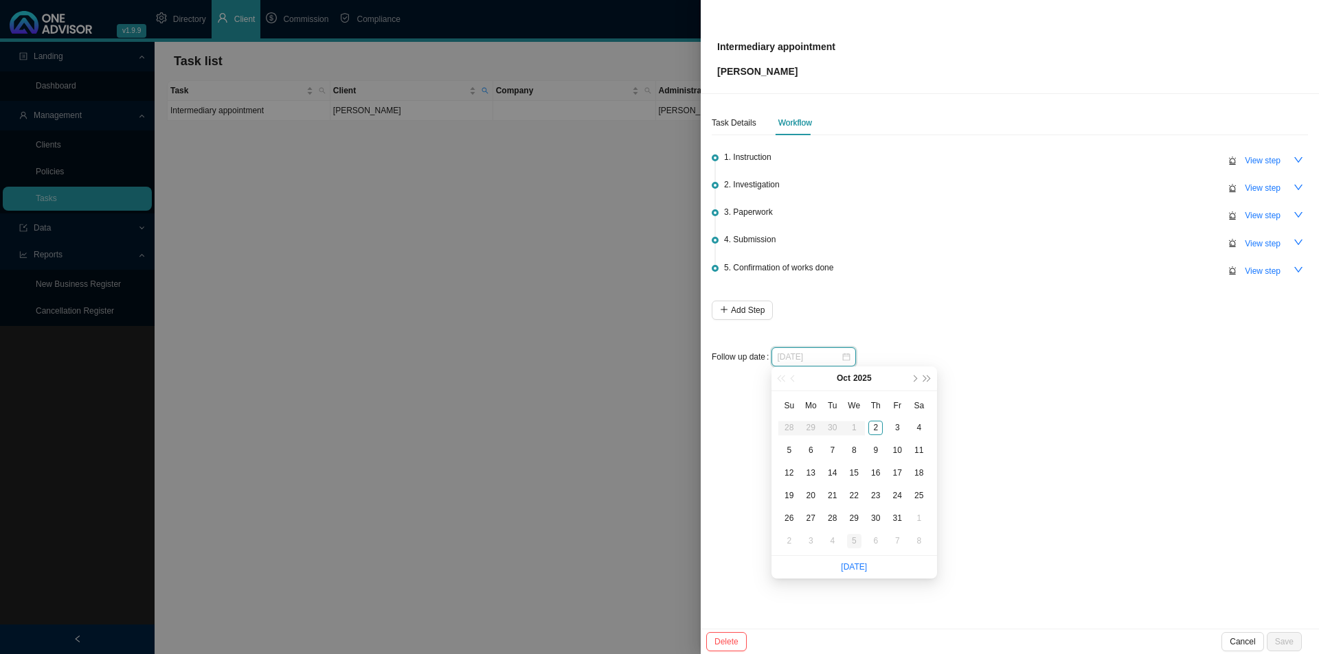
type input "[DATE]"
click at [854, 506] on link "[DATE]" at bounding box center [854, 567] width 26 height 10
type input "[DATE]"
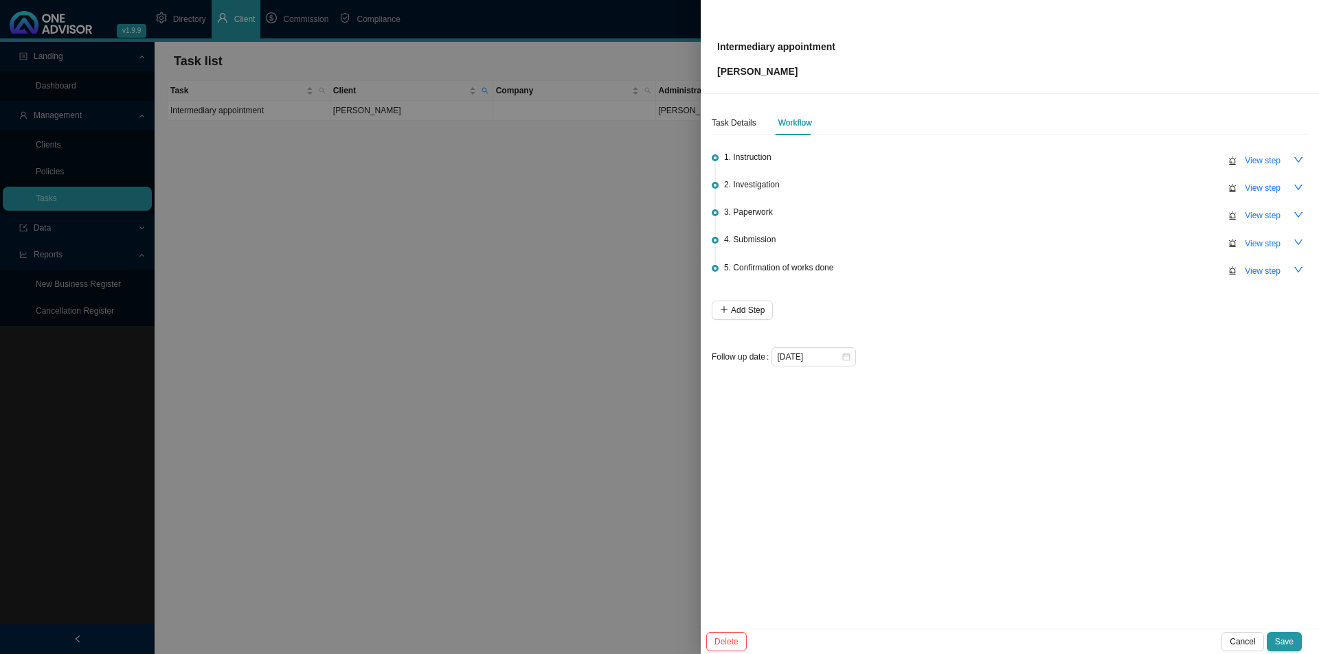
drag, startPoint x: 731, startPoint y: 115, endPoint x: 843, endPoint y: 137, distance: 114.1
click at [731, 115] on div "Task Details" at bounding box center [733, 123] width 45 height 25
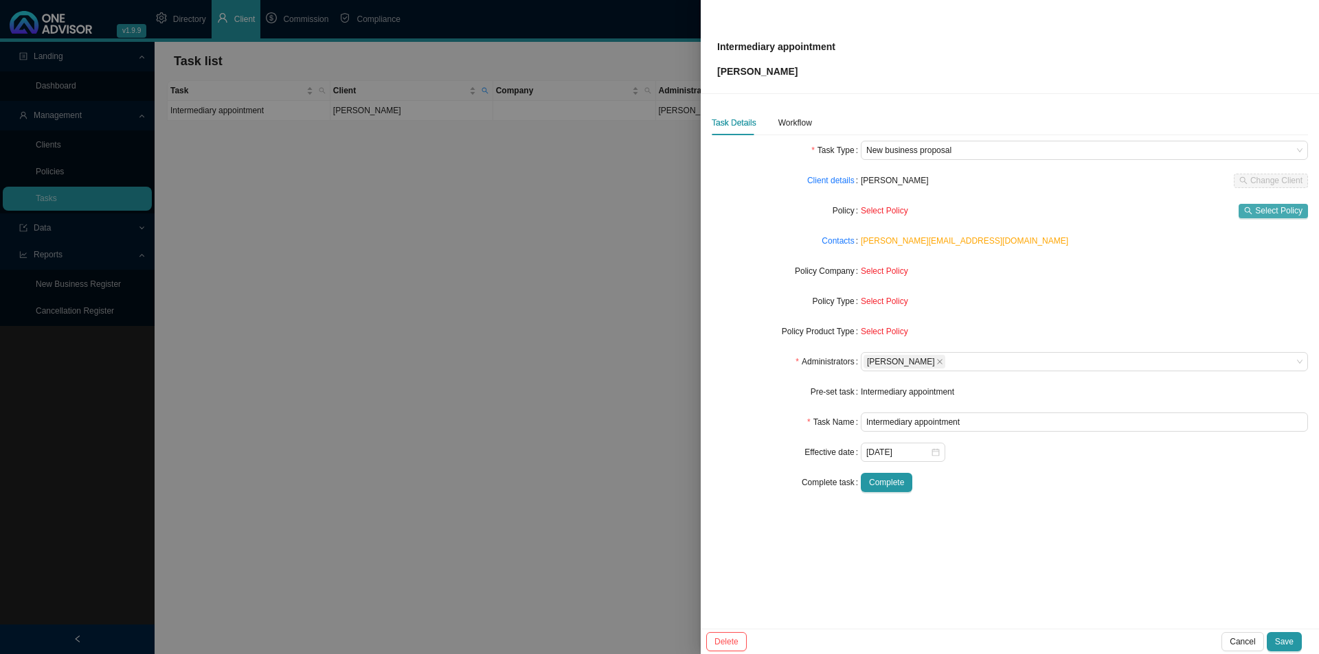
click at [1044, 212] on icon "search" at bounding box center [1248, 211] width 8 height 8
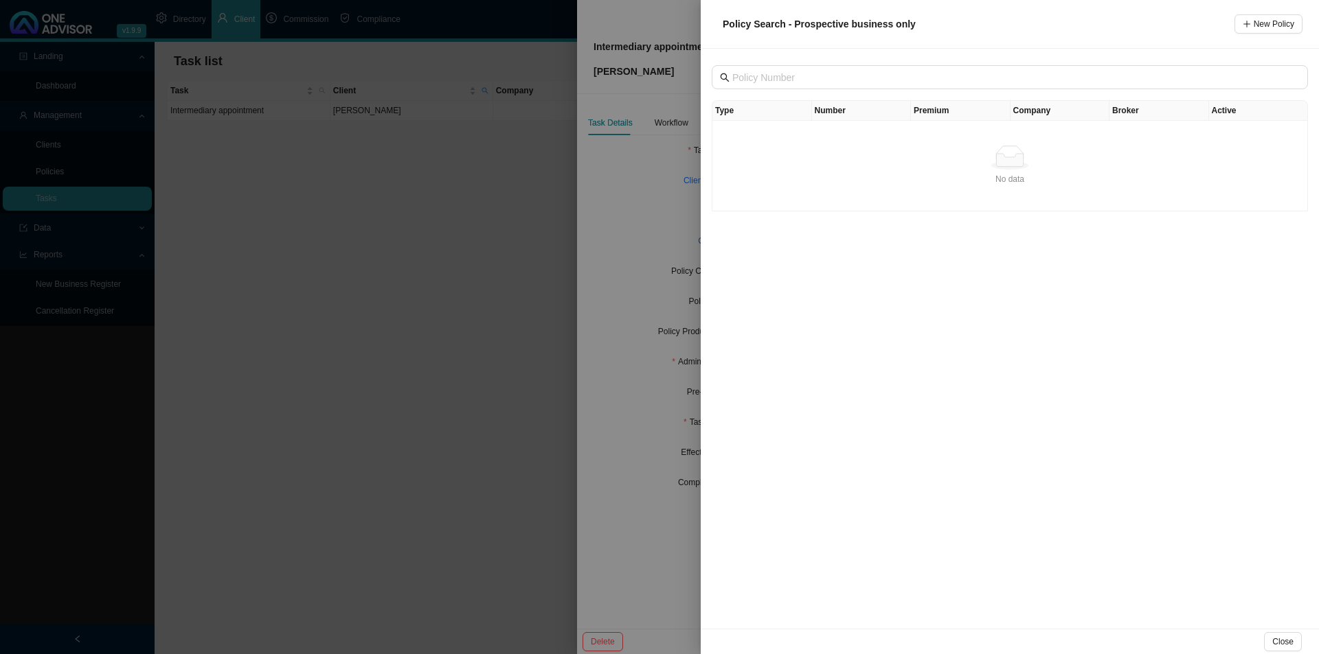
click at [971, 401] on div "Type Number Premium Company Broker Active No data No data" at bounding box center [1010, 339] width 618 height 580
click at [646, 458] on div at bounding box center [659, 327] width 1319 height 654
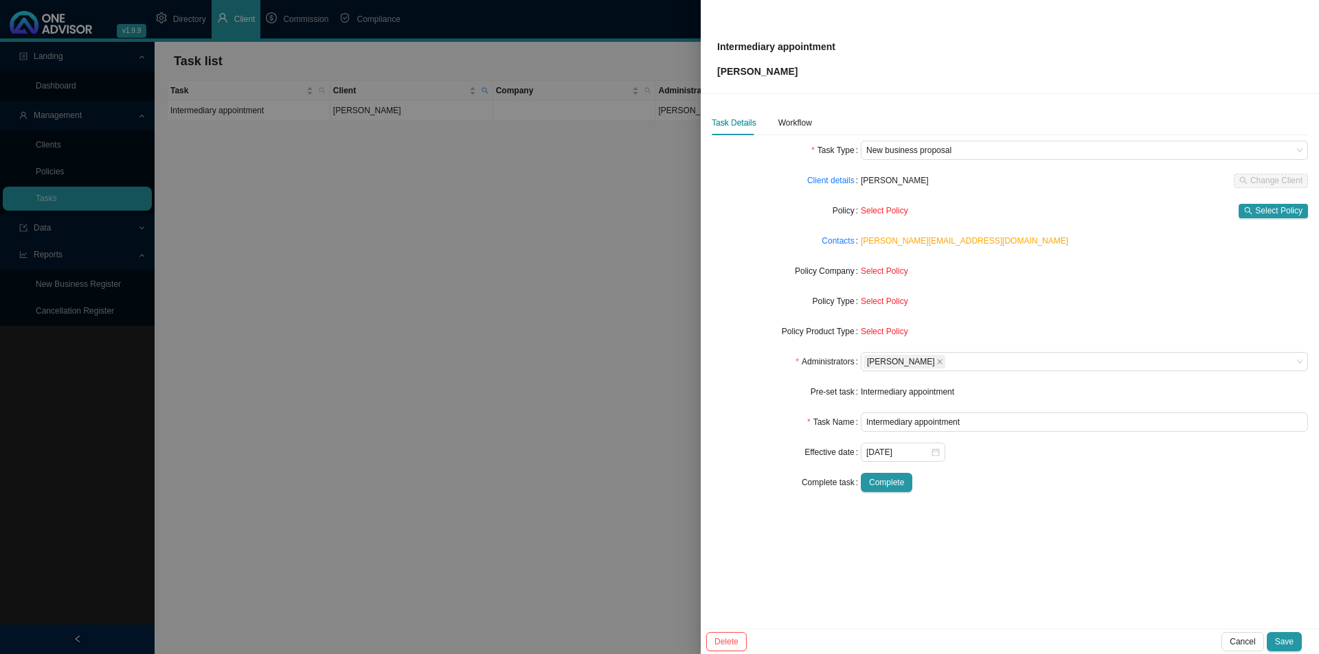
click at [889, 133] on div "Task Details Workflow" at bounding box center [1009, 123] width 596 height 25
click at [920, 150] on span "New business proposal" at bounding box center [1084, 150] width 436 height 18
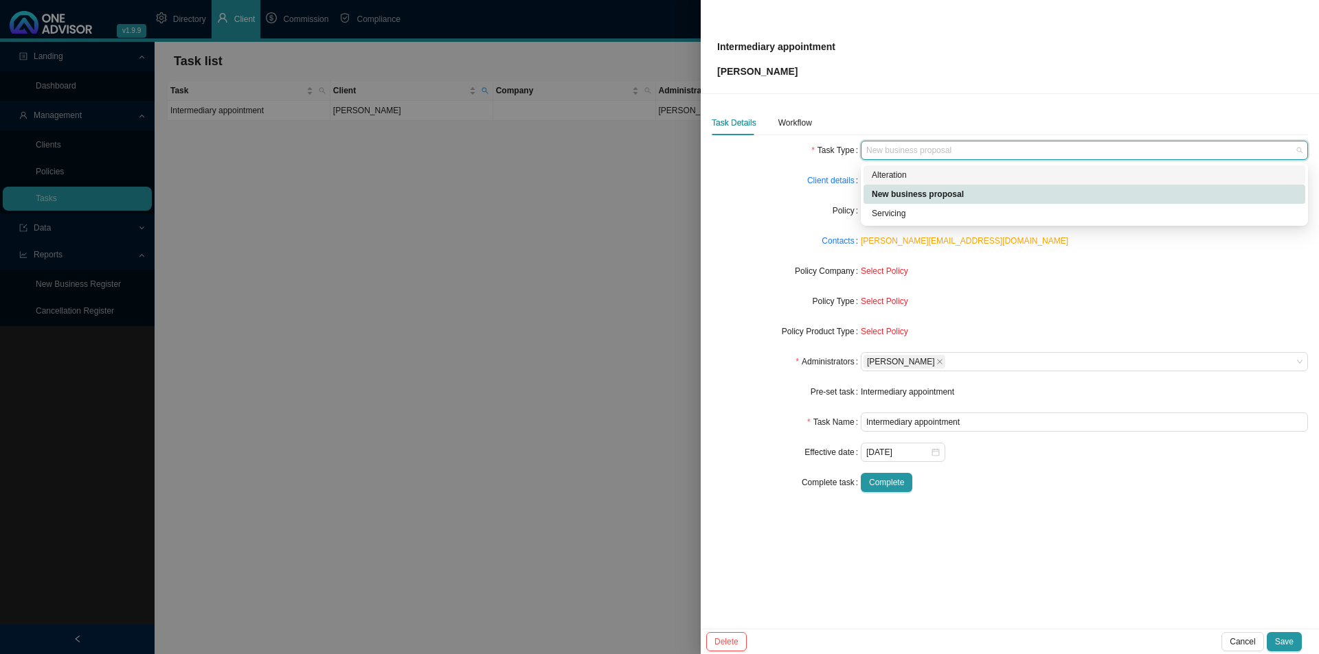
click at [893, 176] on div "Alteration" at bounding box center [1084, 175] width 425 height 14
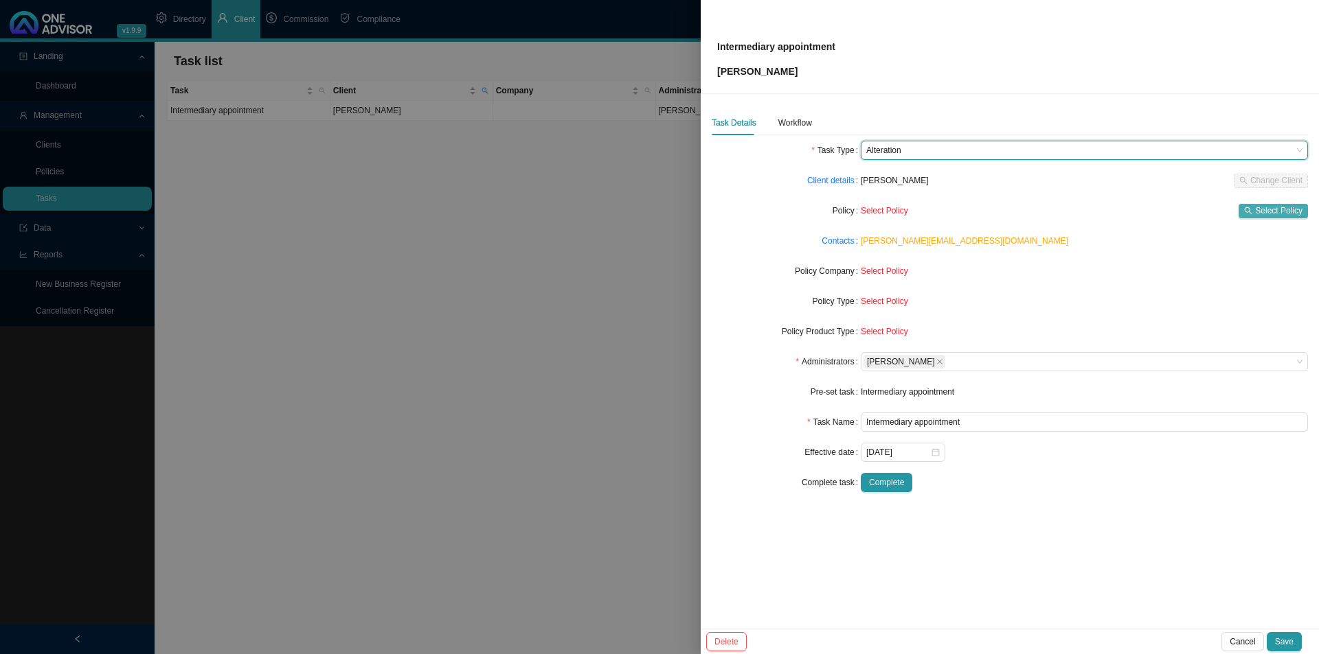
click at [1044, 214] on span "Select Policy" at bounding box center [1278, 211] width 47 height 14
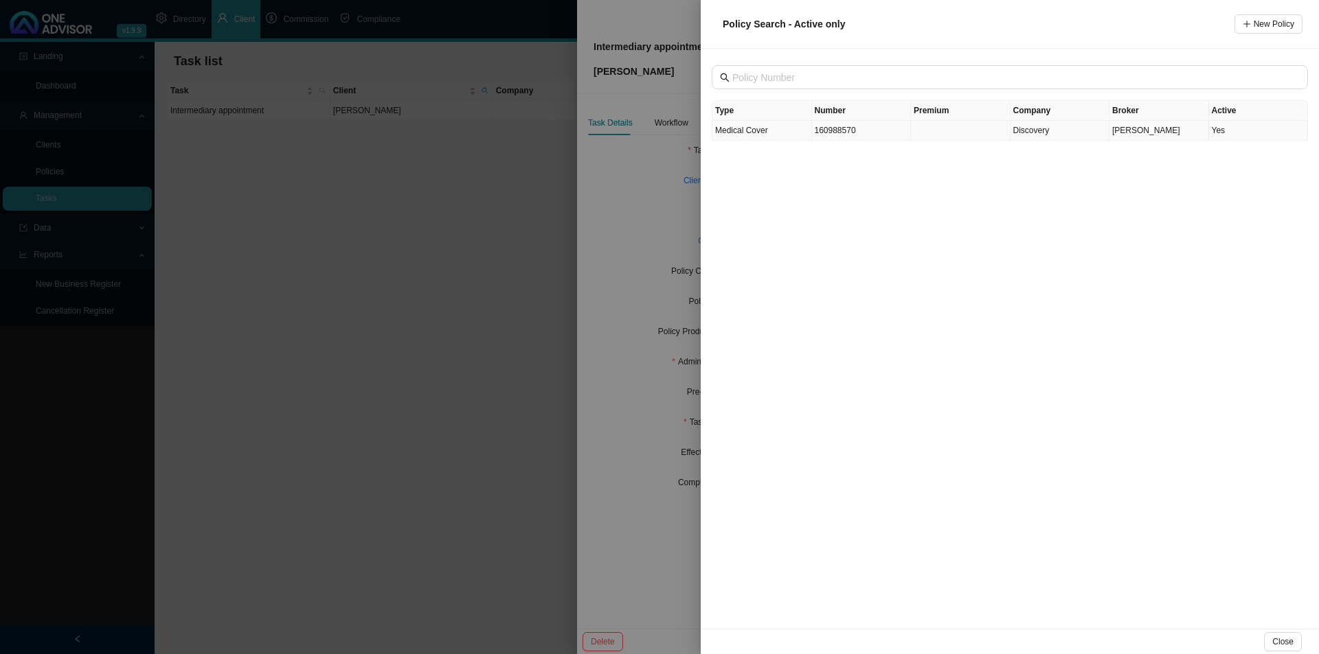
click at [852, 135] on td "160988570" at bounding box center [862, 131] width 100 height 20
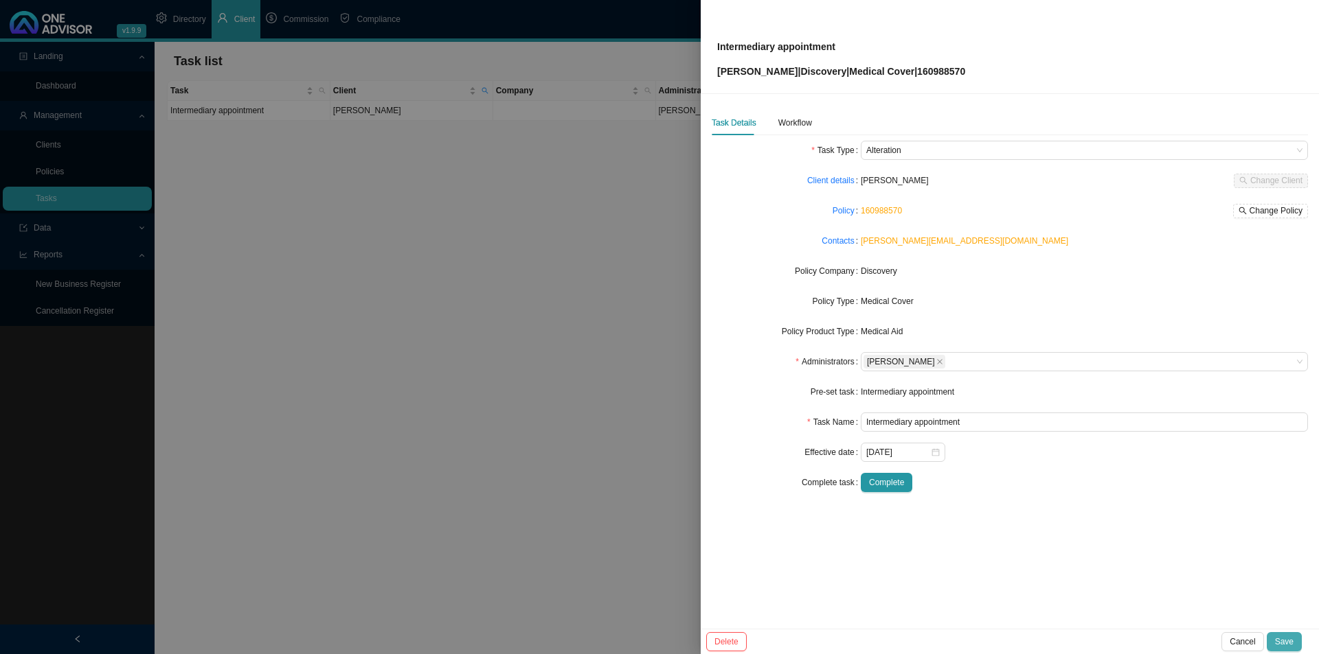
click at [1044, 506] on span "Save" at bounding box center [1284, 642] width 19 height 14
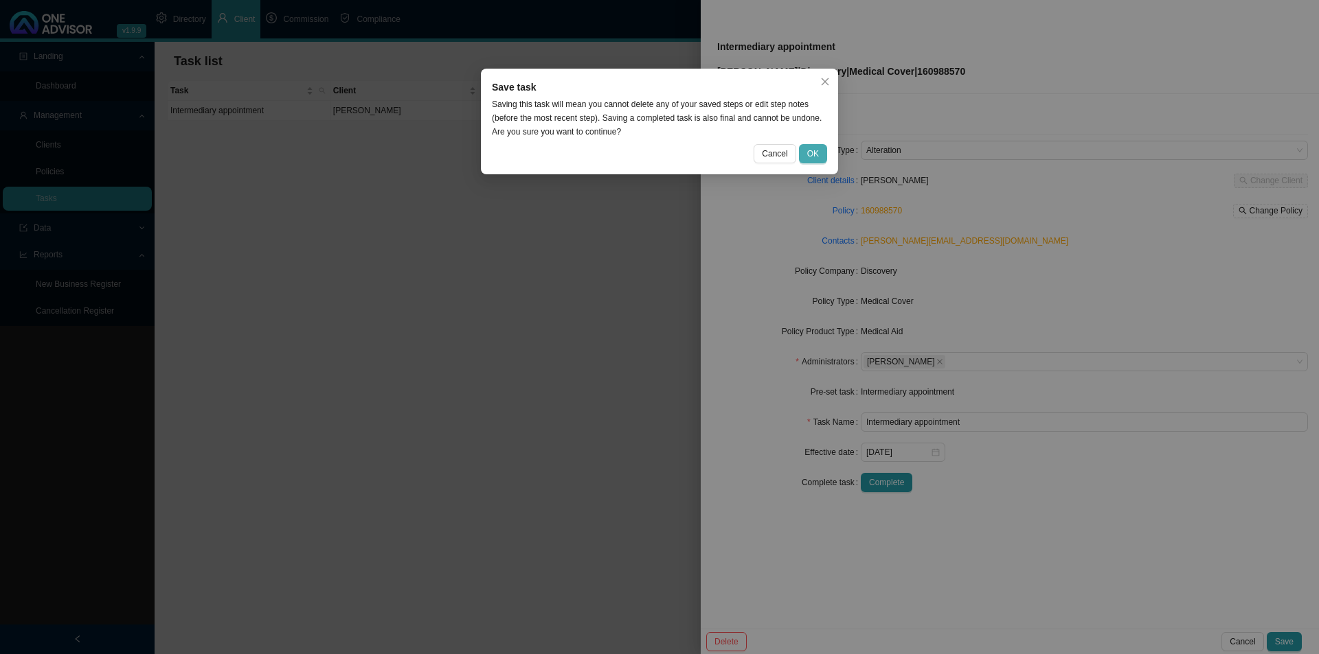
click at [811, 150] on span "OK" at bounding box center [813, 154] width 12 height 14
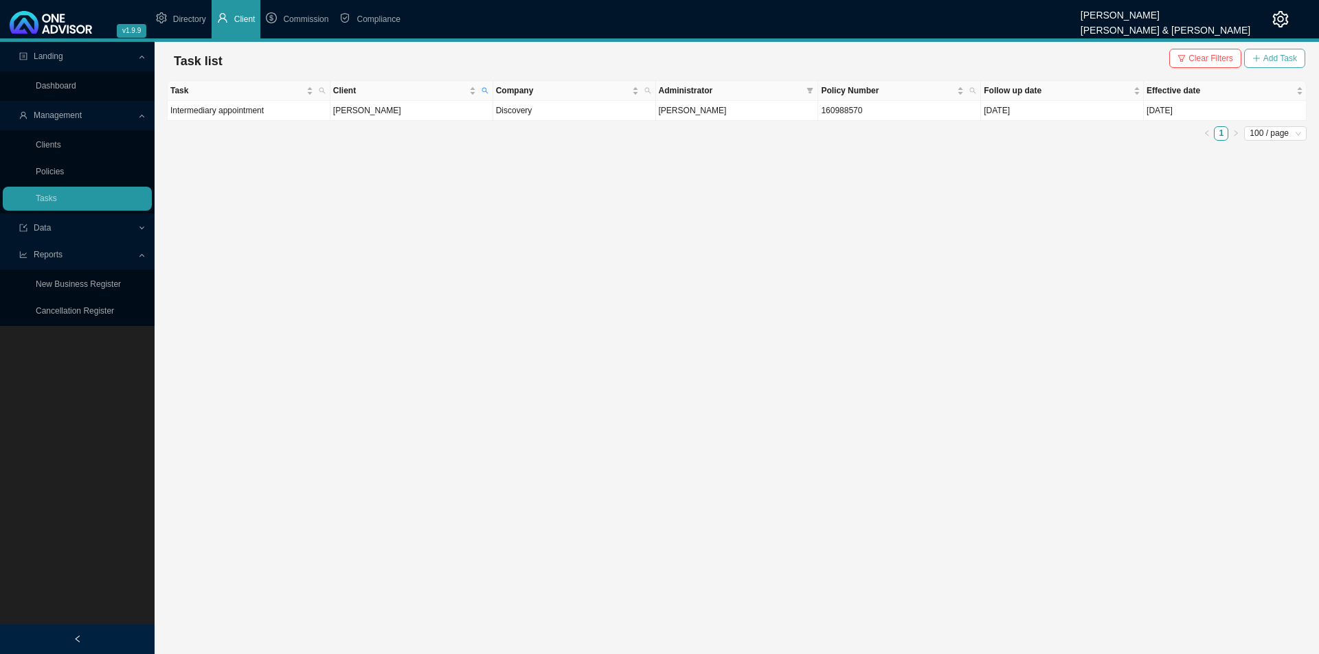
click at [1044, 59] on span "Add Task" at bounding box center [1280, 59] width 34 height 14
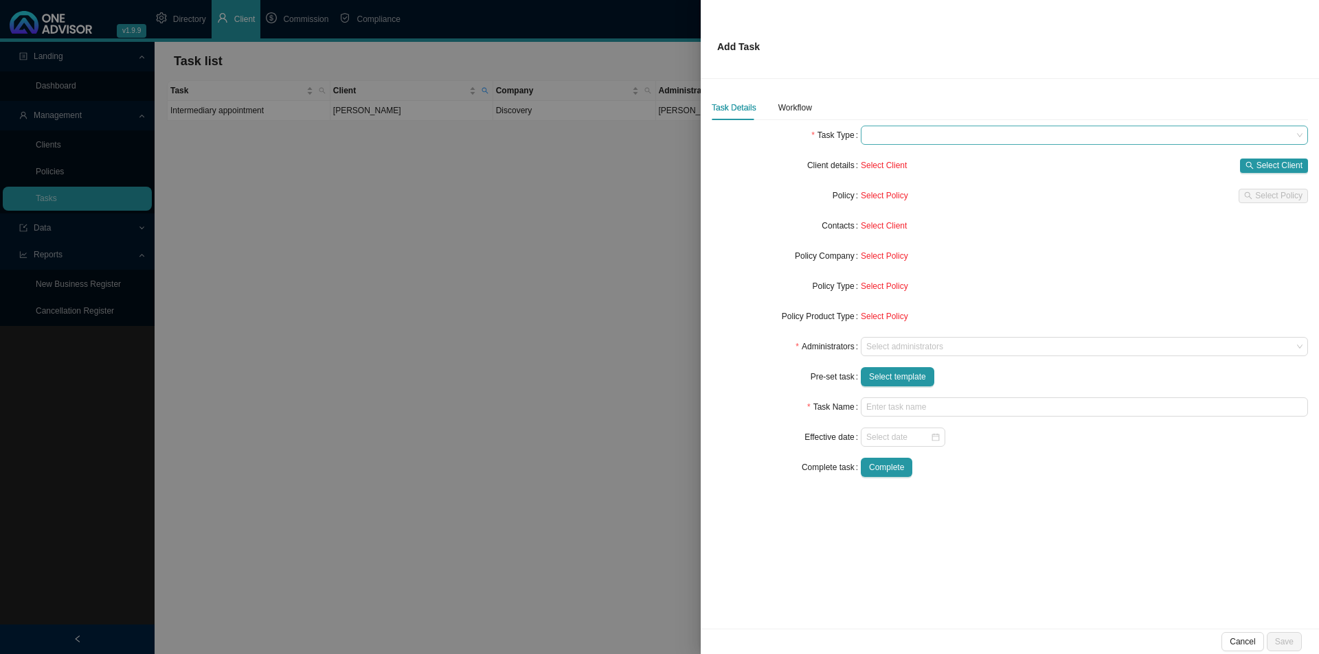
click at [886, 132] on span at bounding box center [1084, 135] width 436 height 18
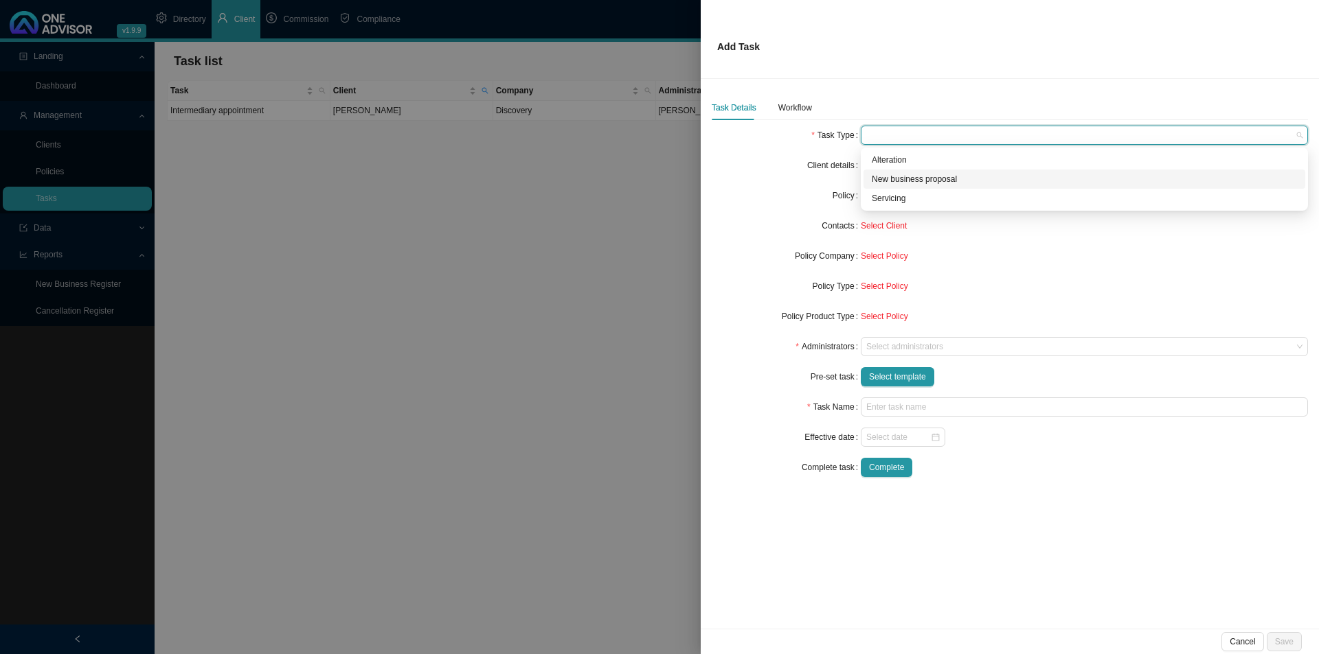
click at [935, 173] on div "New business proposal" at bounding box center [1084, 179] width 425 height 14
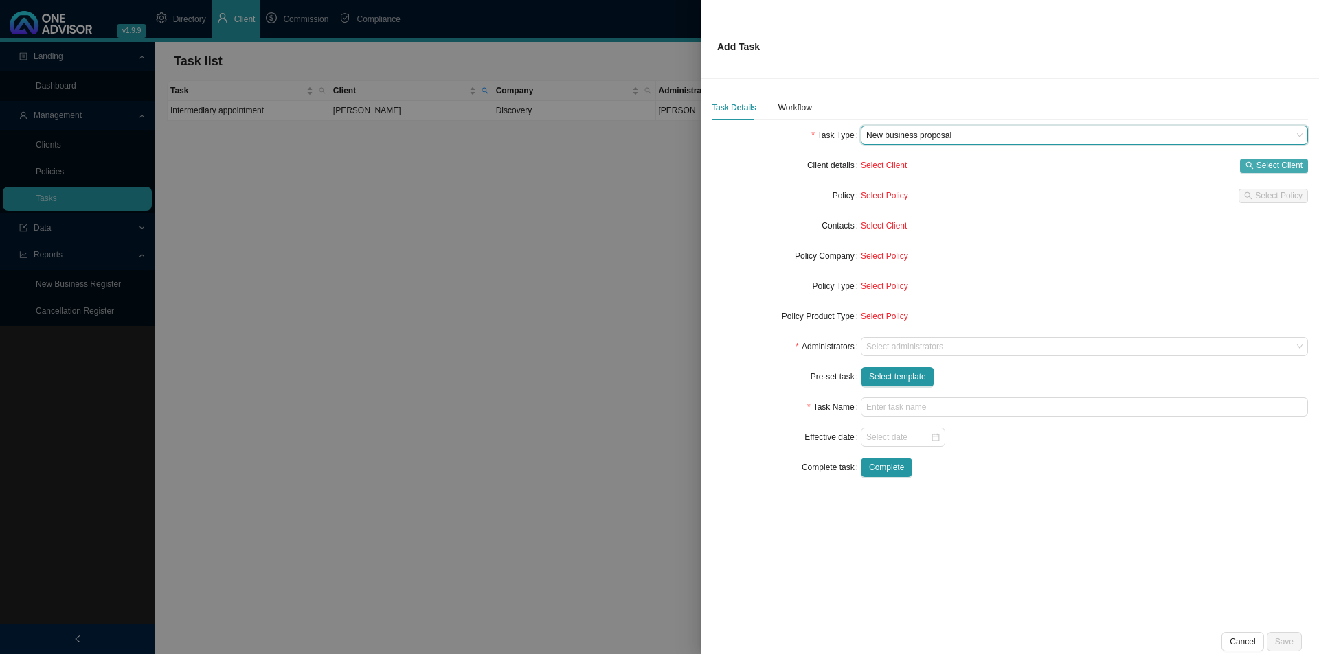
click at [1044, 168] on span "Select Client" at bounding box center [1279, 166] width 46 height 14
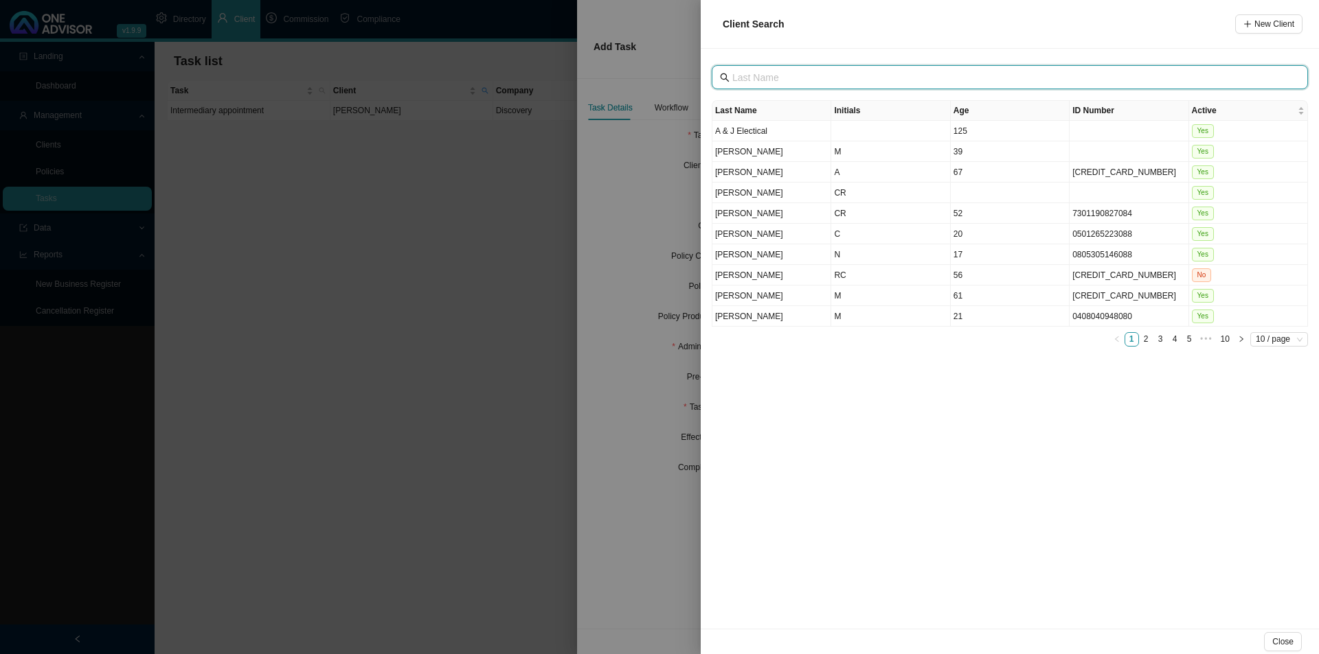
click at [797, 79] on input "text" at bounding box center [1011, 77] width 558 height 15
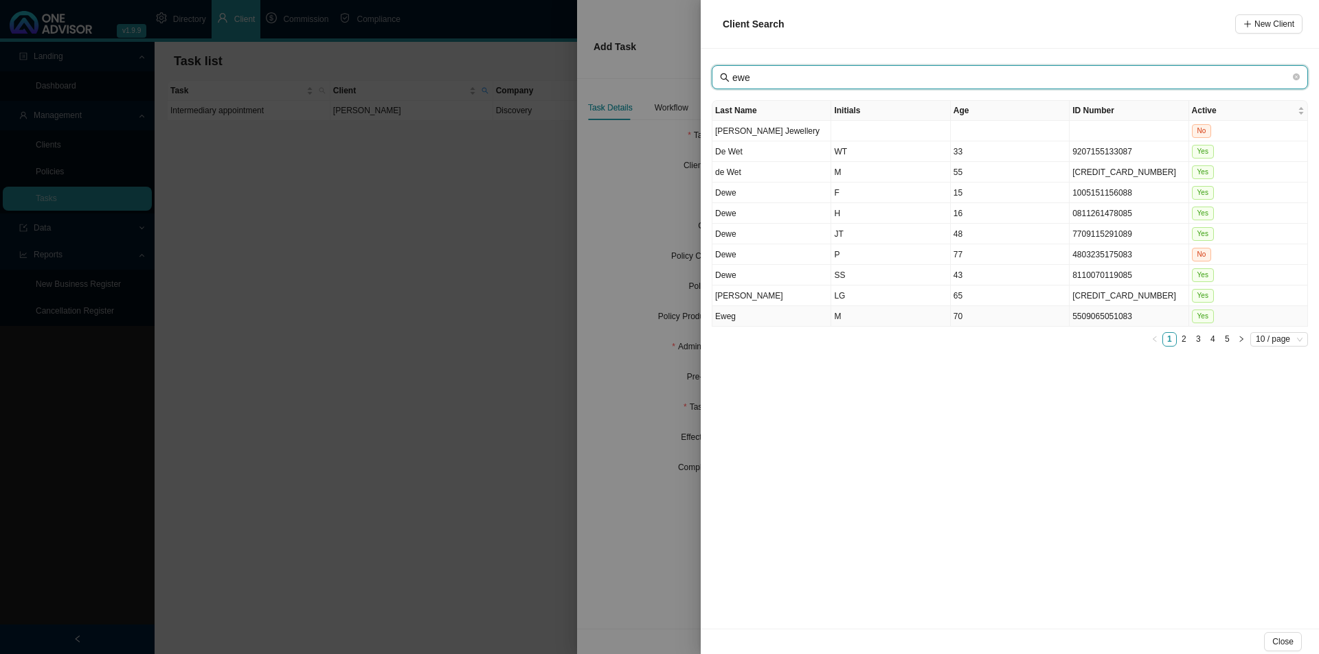
type input "ewe"
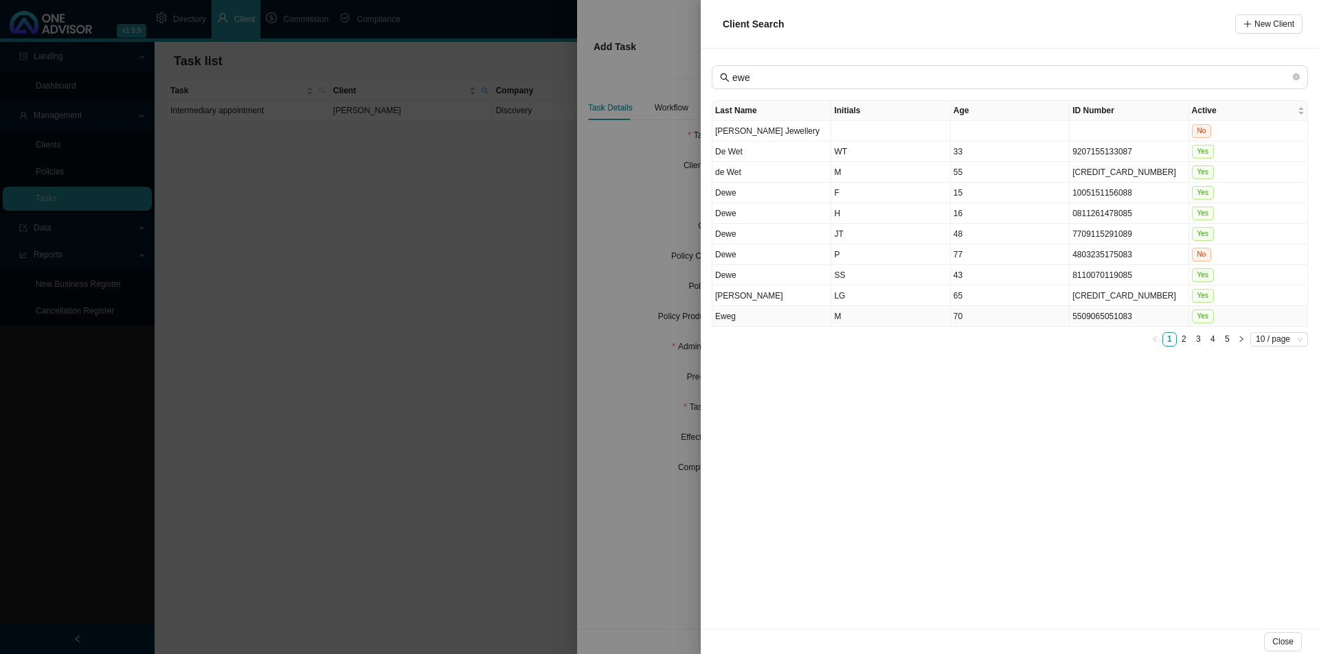
click at [760, 315] on td "Eweg" at bounding box center [771, 316] width 119 height 21
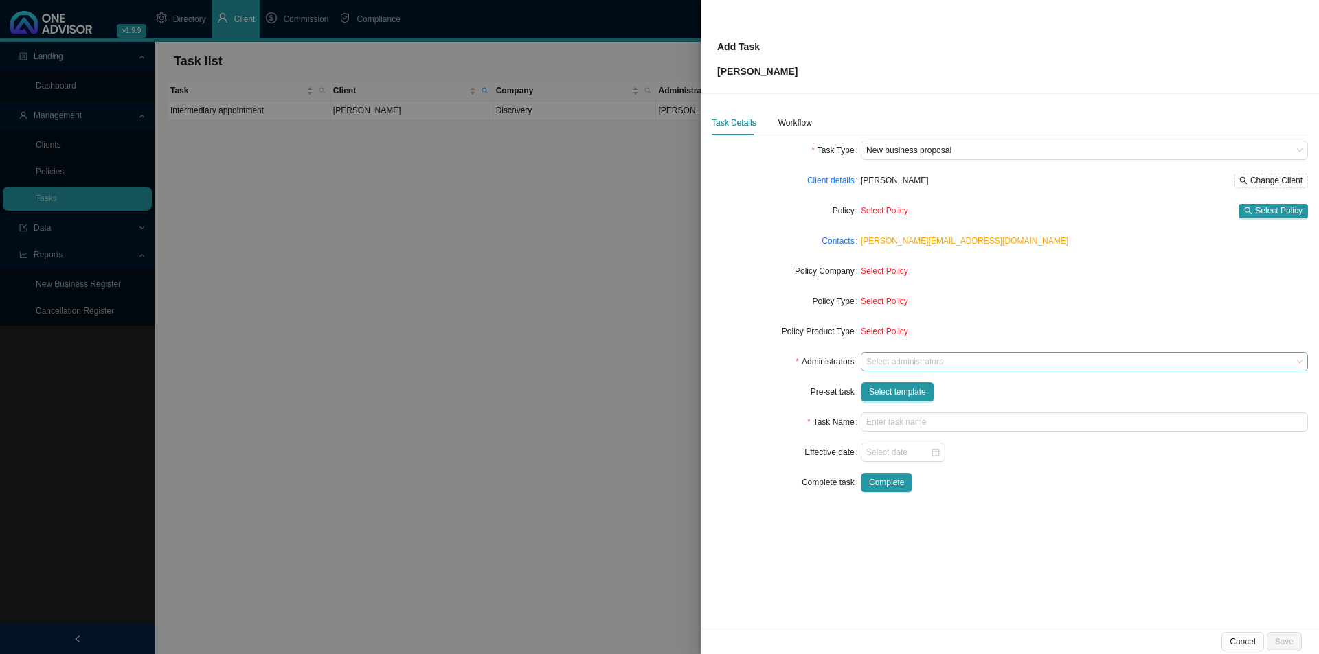
click at [885, 358] on div at bounding box center [1077, 362] width 429 height 10
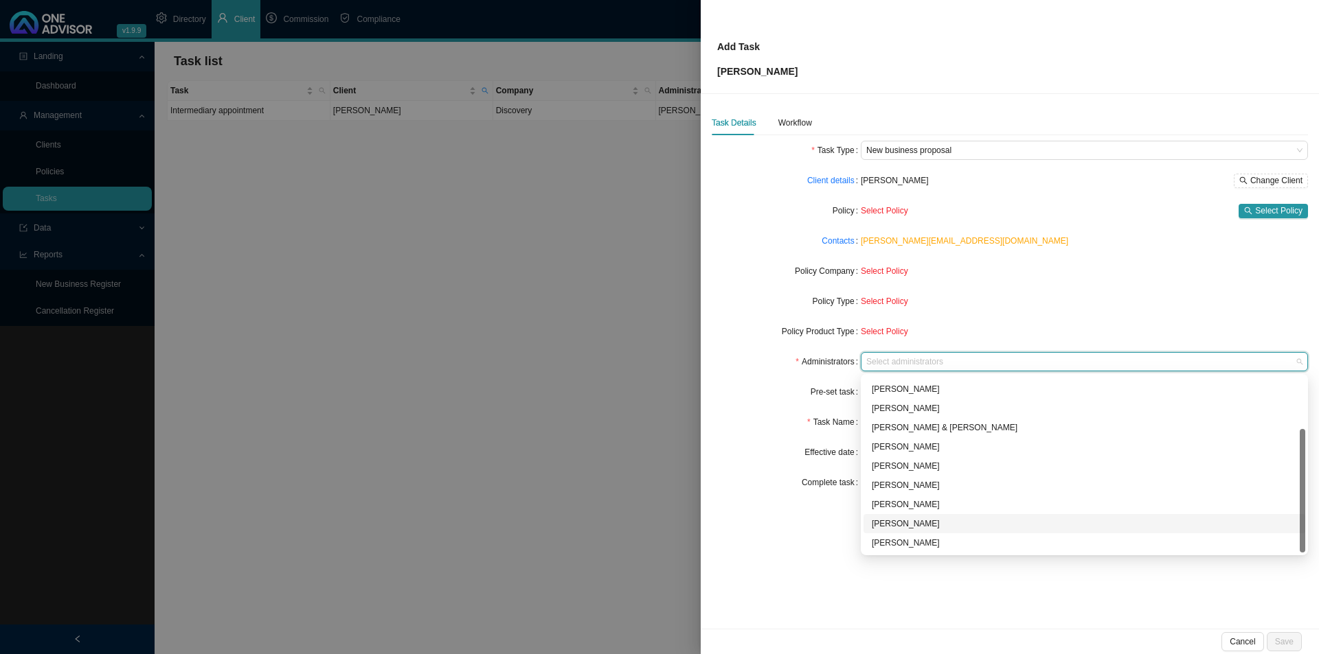
click at [922, 506] on div "[PERSON_NAME]" at bounding box center [1084, 524] width 425 height 14
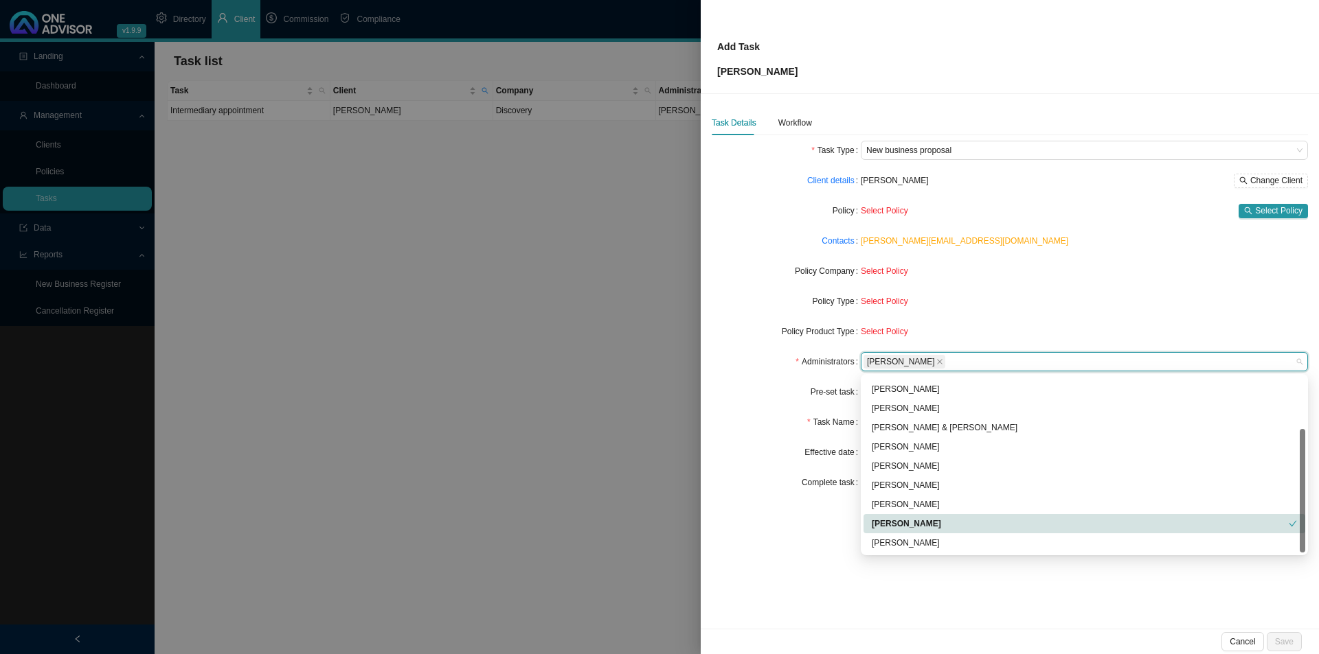
click at [811, 506] on div "Task Details Workflow Task Type New business proposal Client details [PERSON_NA…" at bounding box center [1010, 361] width 618 height 535
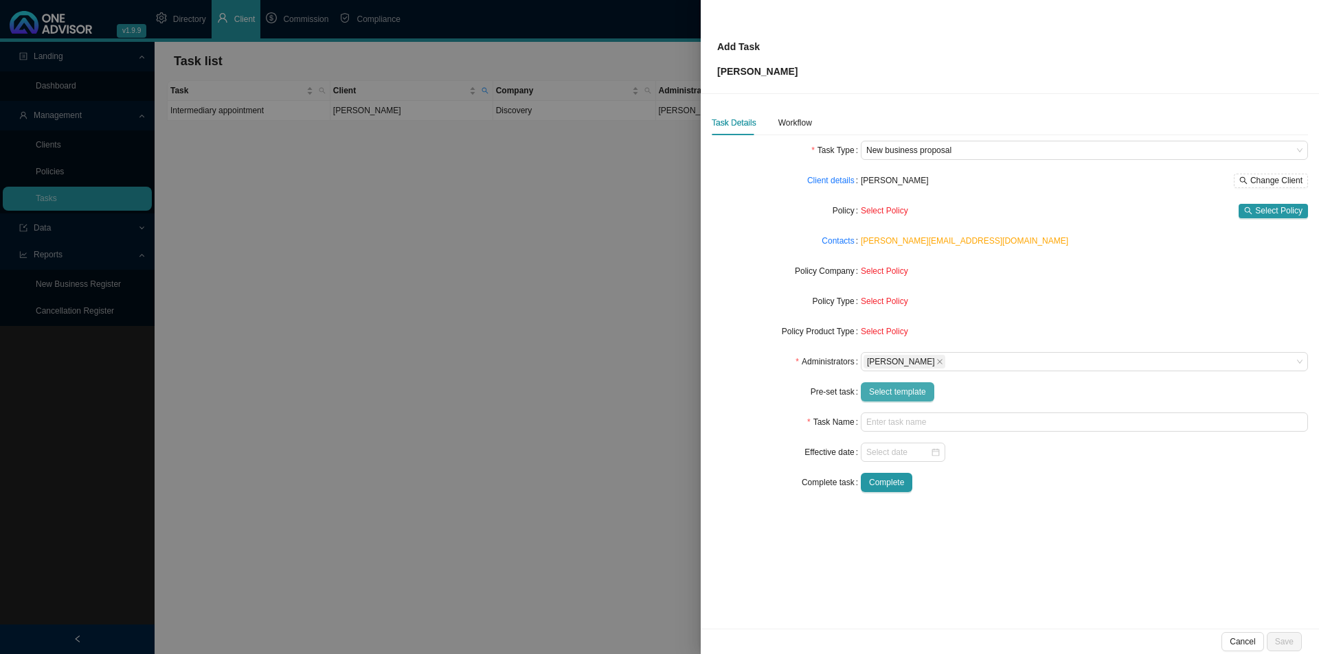
click at [901, 393] on span "Select template" at bounding box center [897, 392] width 57 height 14
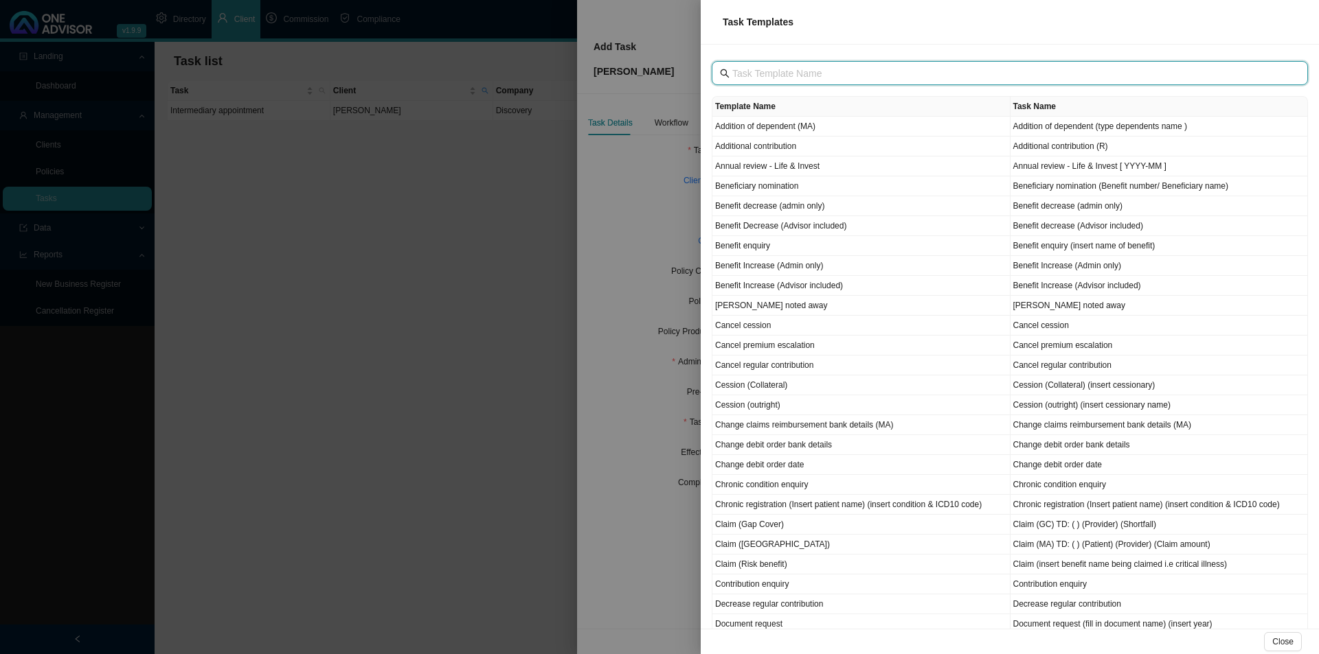
click at [773, 79] on input "text" at bounding box center [1011, 73] width 558 height 15
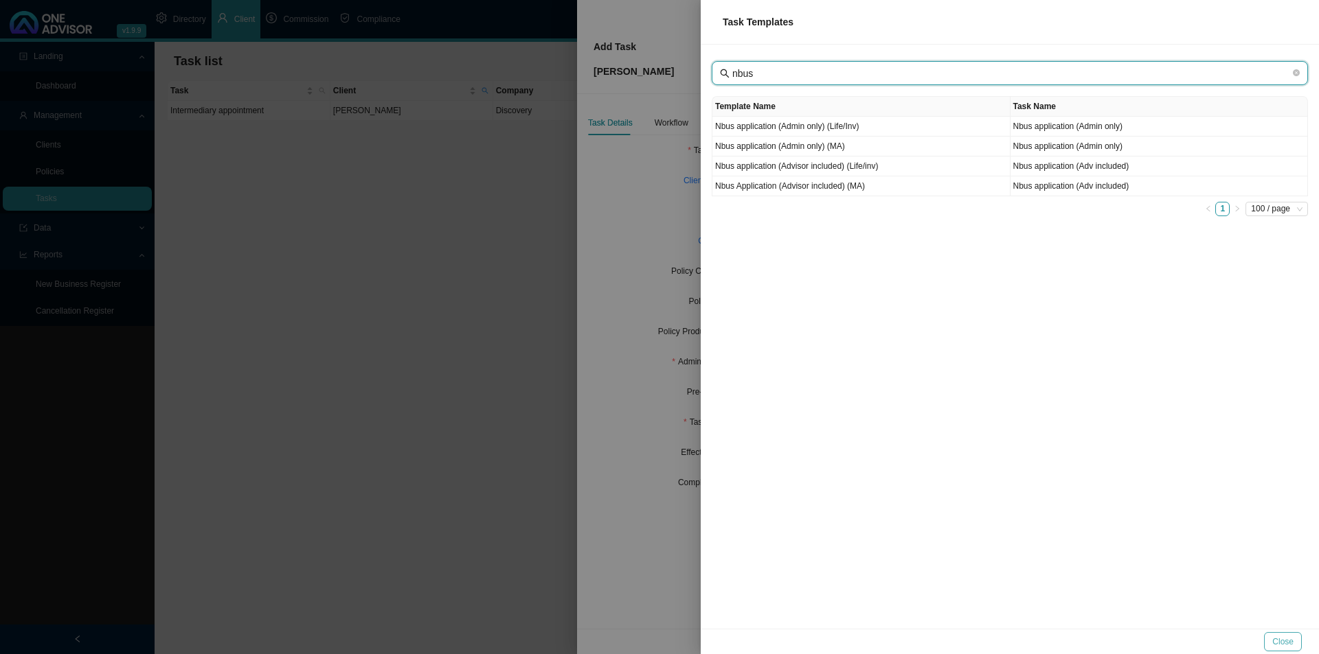
type input "nbus"
click at [1044, 506] on span "Close" at bounding box center [1282, 642] width 21 height 14
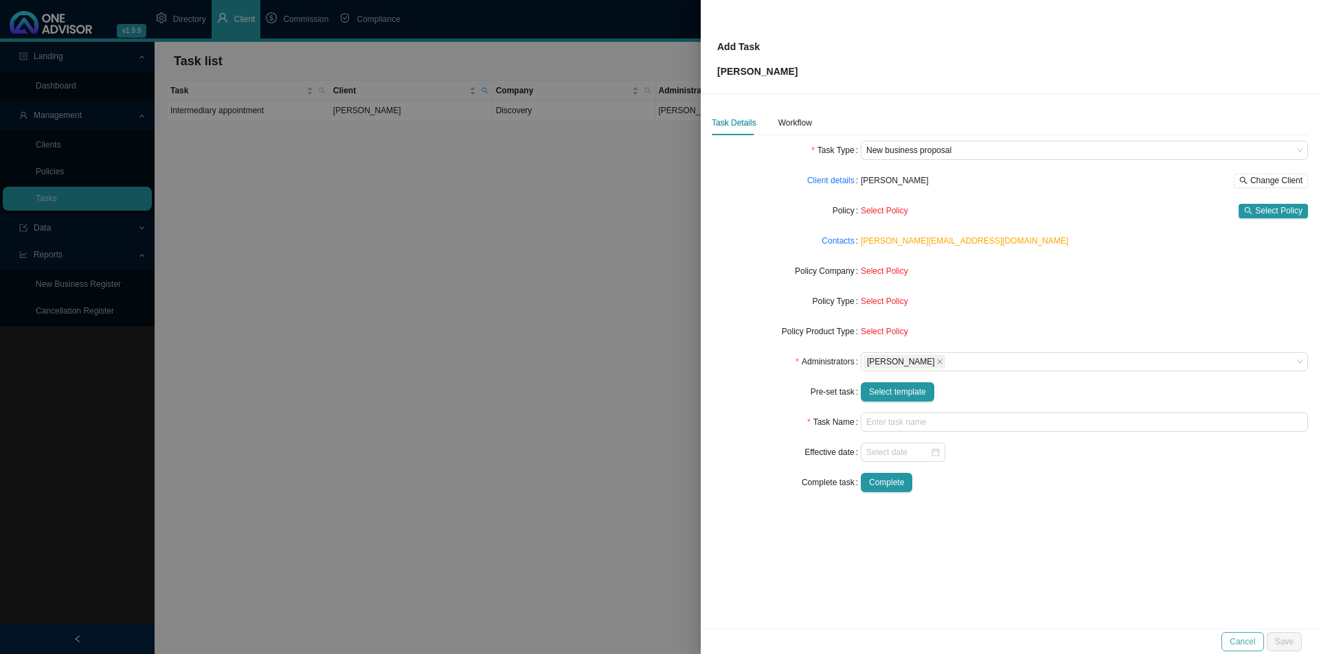
click at [1044, 506] on span "Cancel" at bounding box center [1241, 642] width 25 height 14
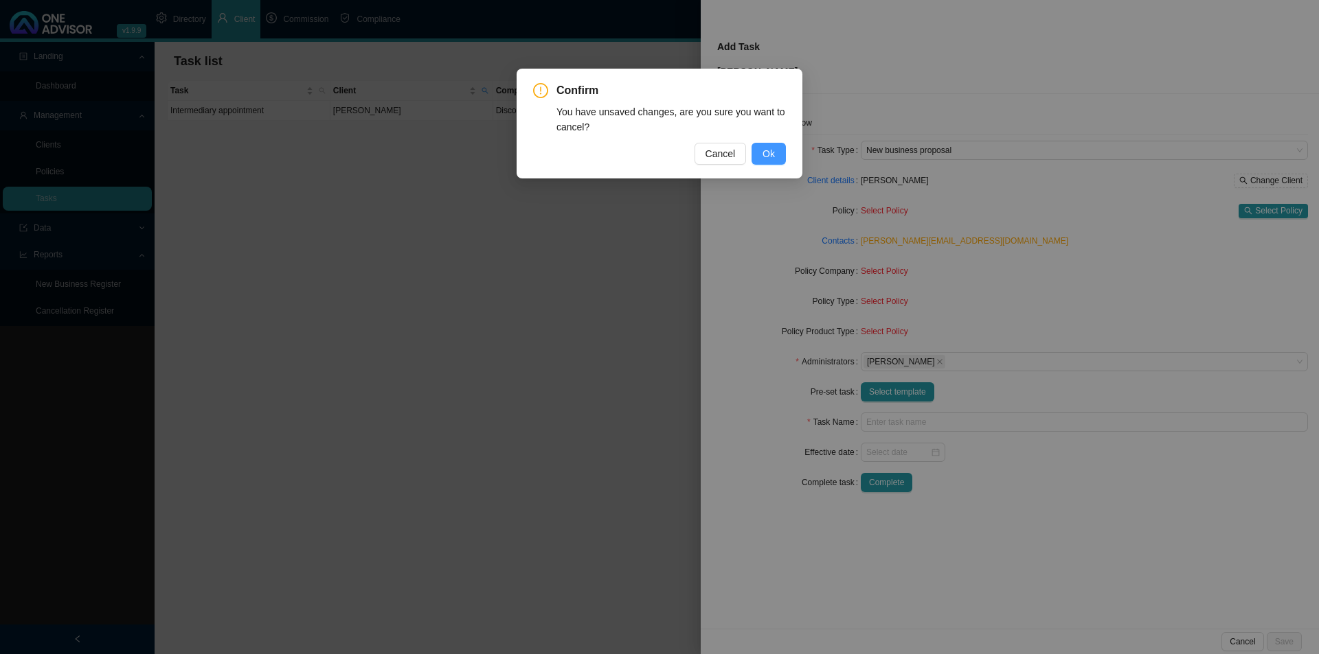
click at [768, 149] on span "Ok" at bounding box center [768, 153] width 12 height 15
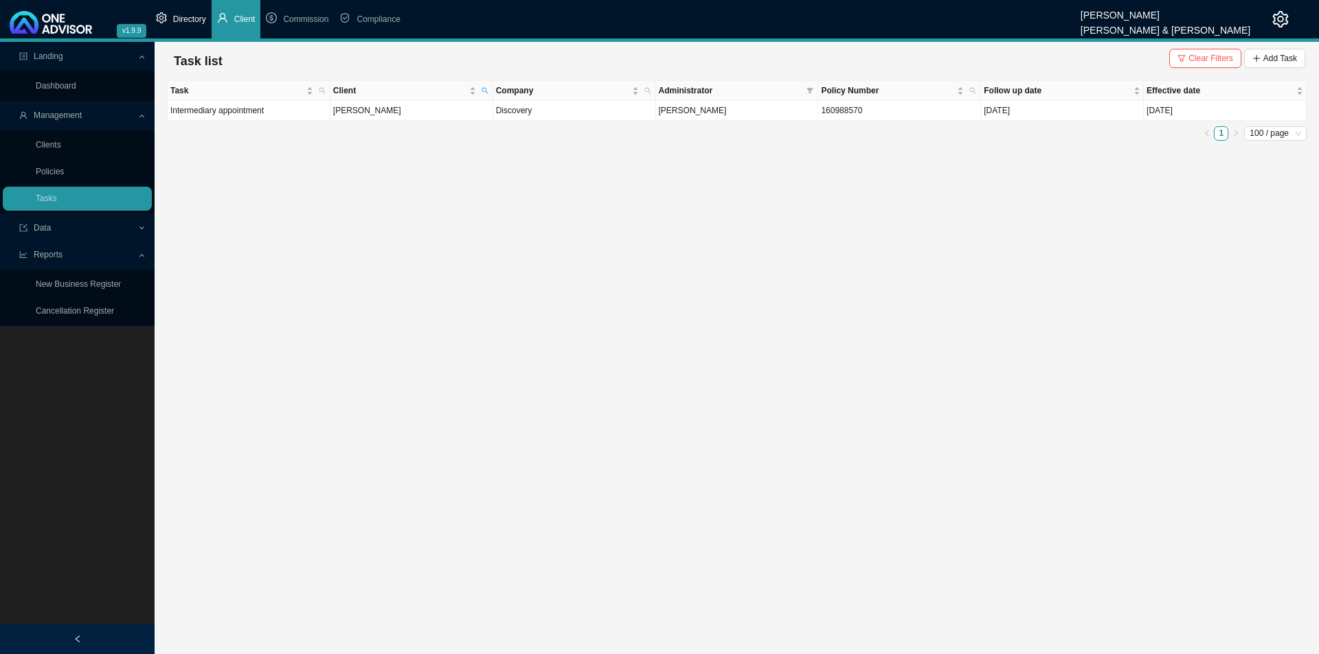
click at [187, 20] on span "Directory" at bounding box center [189, 19] width 33 height 10
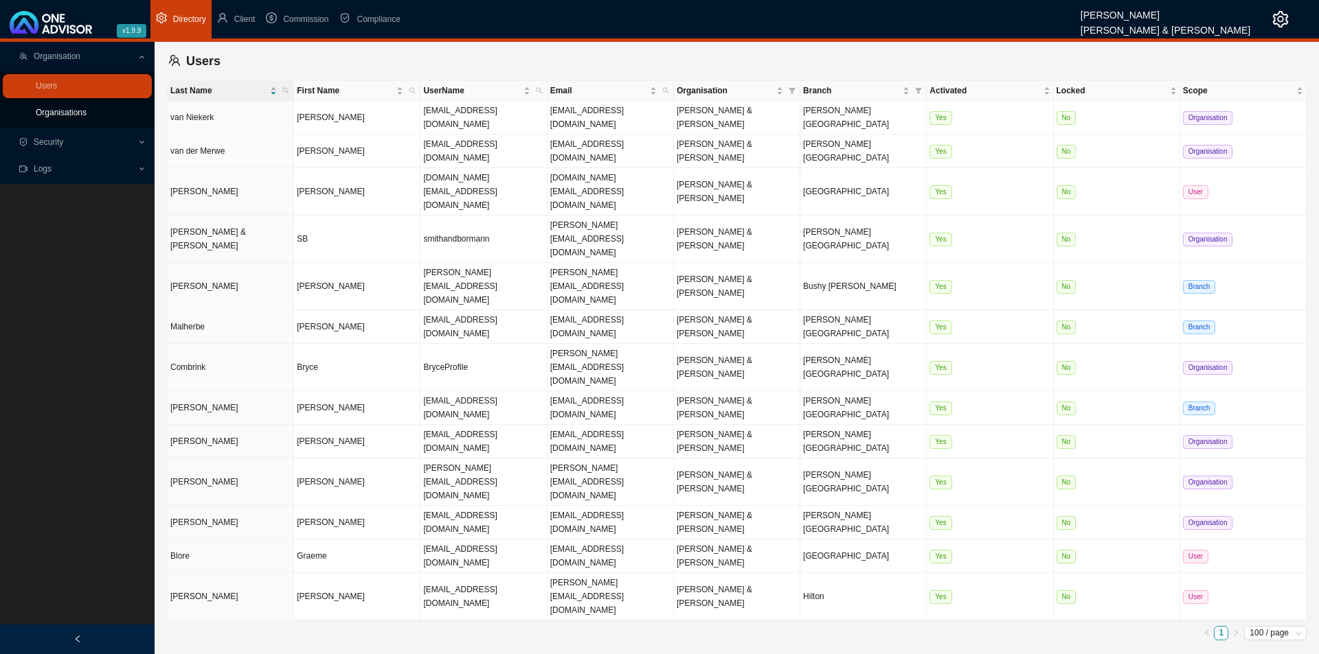
click at [84, 115] on link "Organisations" at bounding box center [61, 113] width 51 height 10
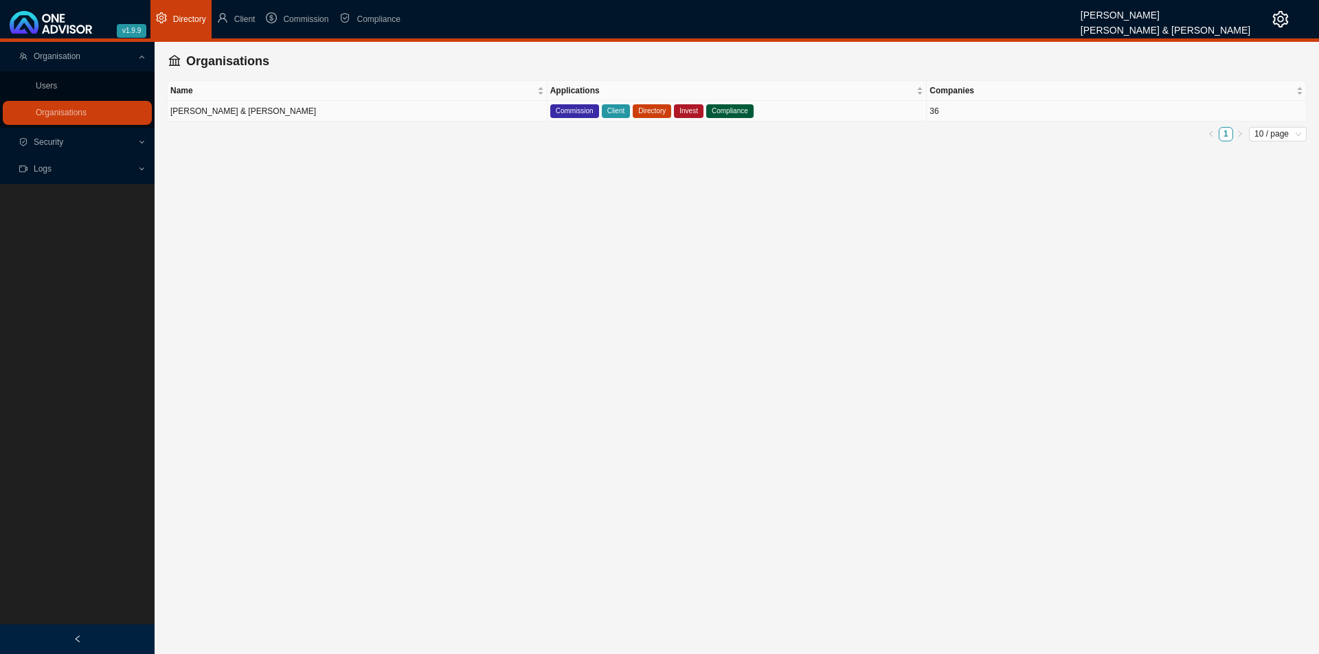
click at [271, 110] on td "[PERSON_NAME] & [PERSON_NAME]" at bounding box center [358, 111] width 380 height 21
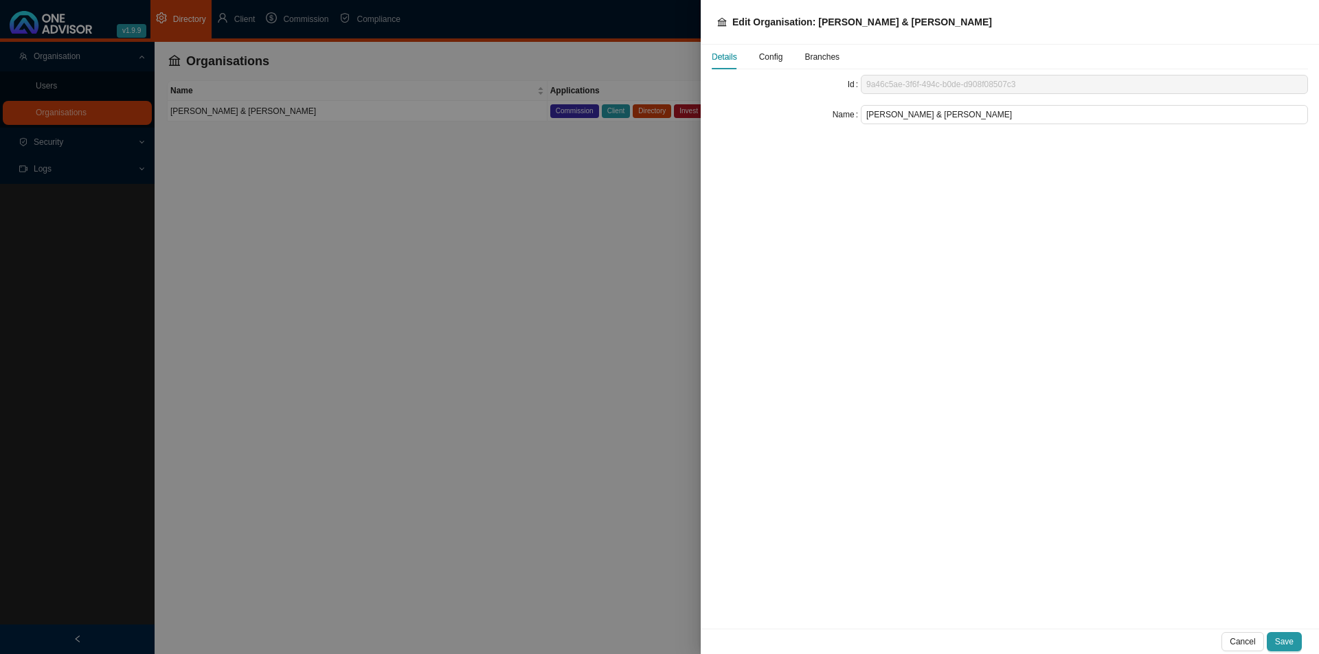
click at [773, 59] on span "Config" at bounding box center [771, 57] width 24 height 8
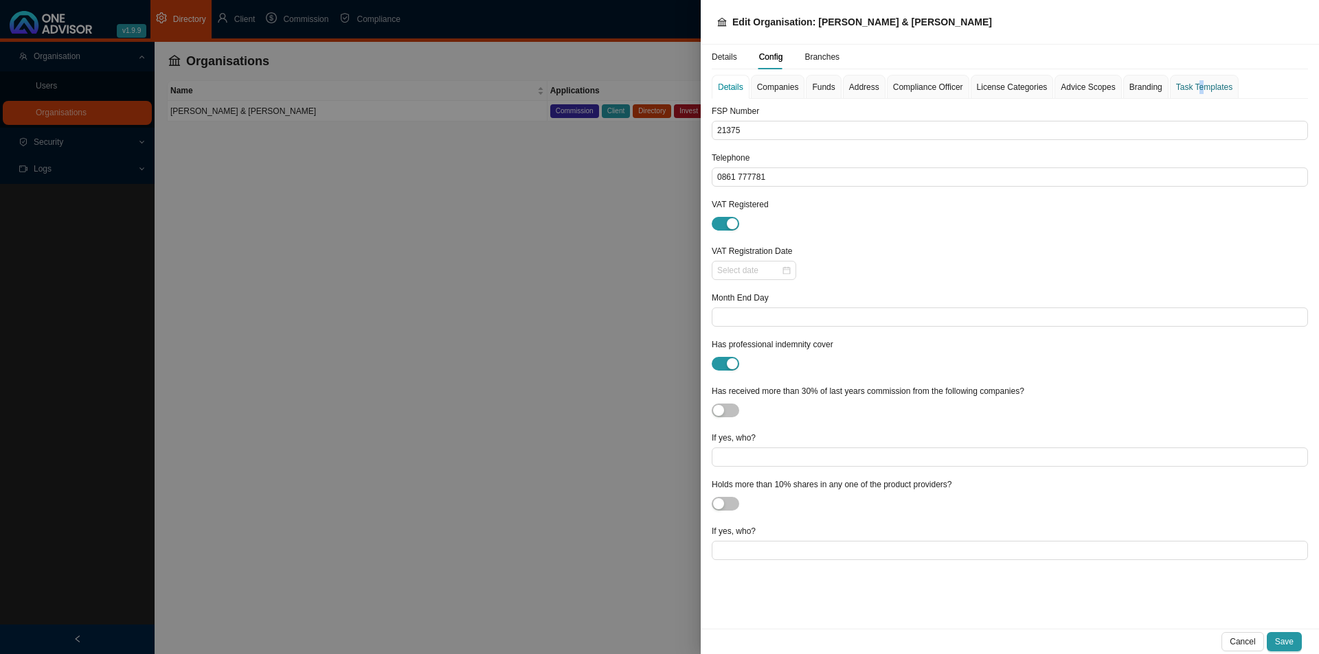
click at [1044, 92] on div "Task Templates" at bounding box center [1204, 87] width 56 height 14
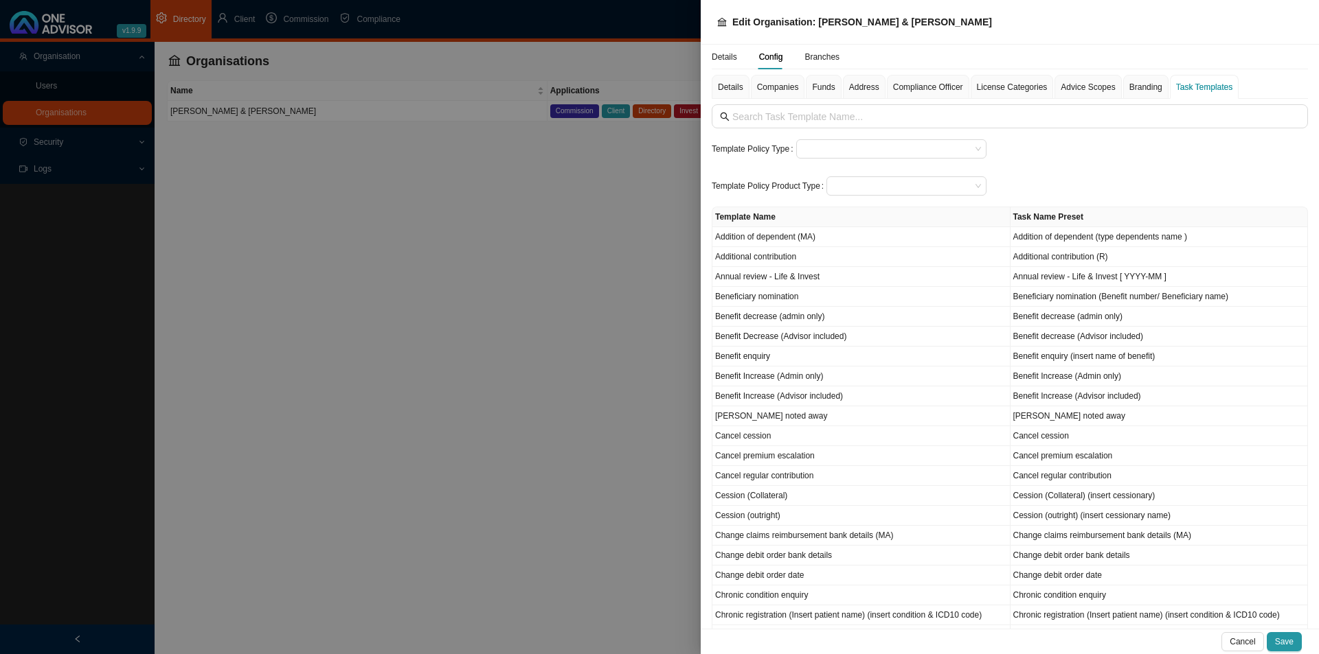
click at [858, 144] on input "search" at bounding box center [885, 149] width 169 height 18
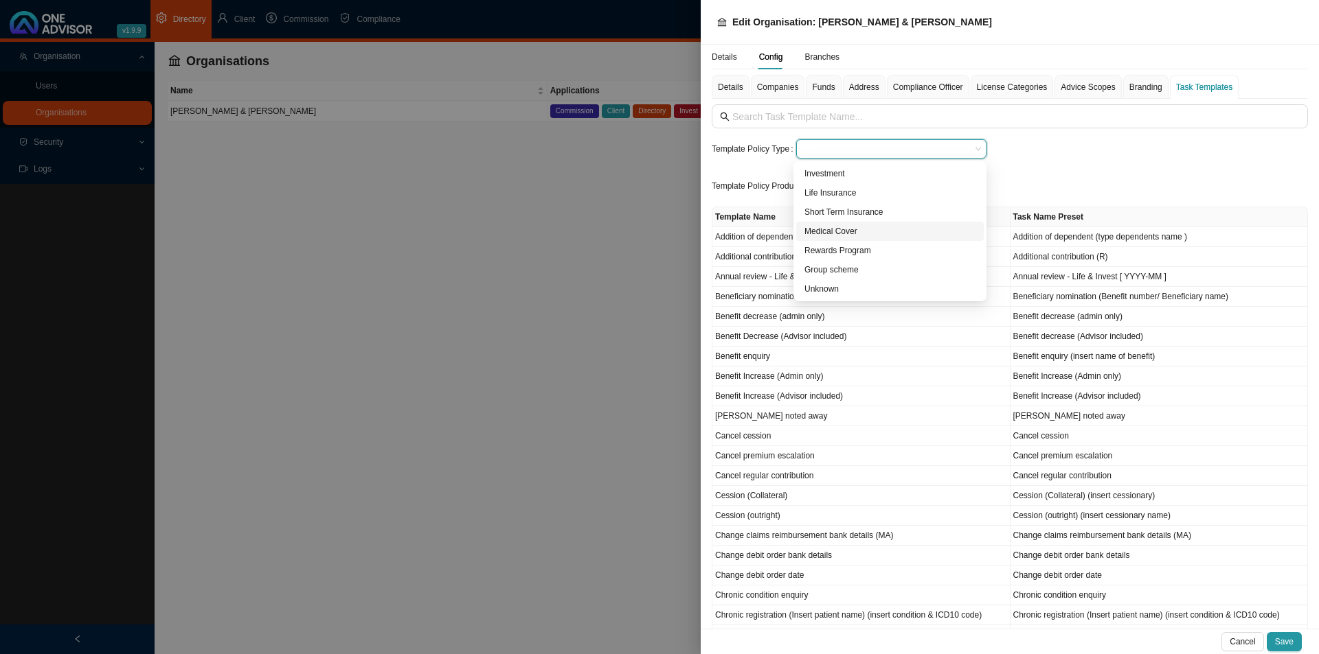
click at [838, 229] on div "Medical Cover" at bounding box center [889, 232] width 171 height 14
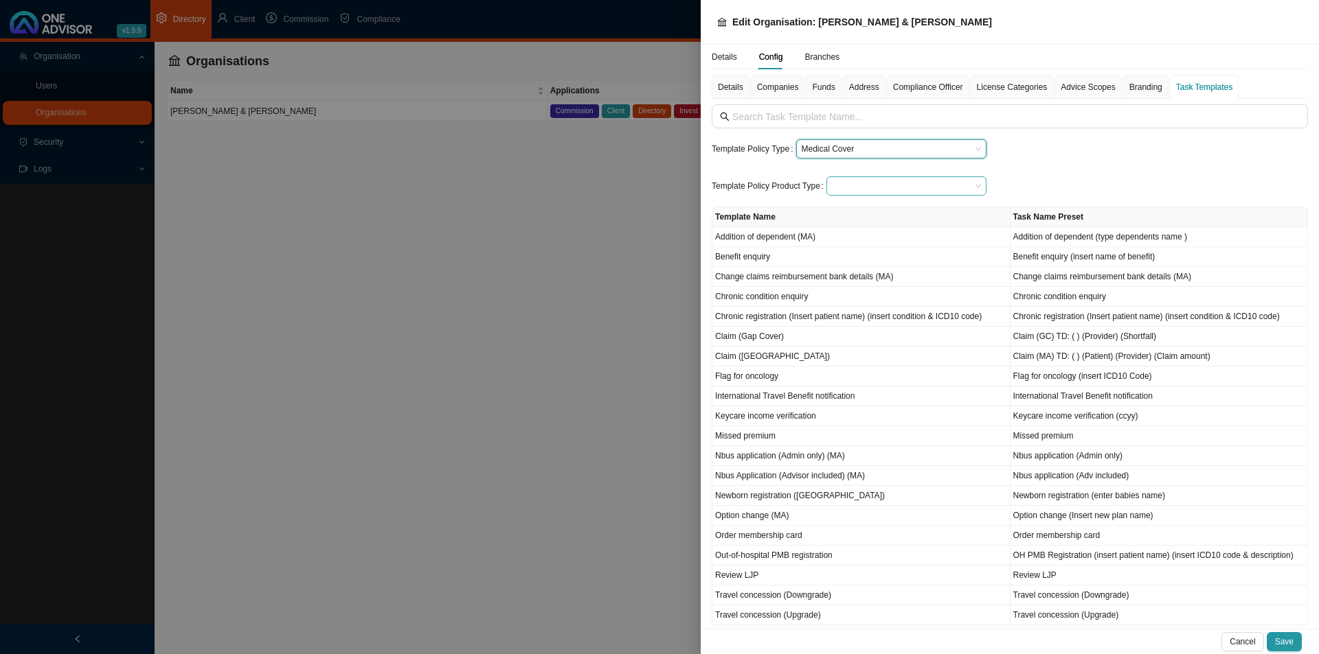
drag, startPoint x: 840, startPoint y: 185, endPoint x: 847, endPoint y: 186, distance: 7.7
click at [841, 185] on input "search" at bounding box center [901, 186] width 139 height 18
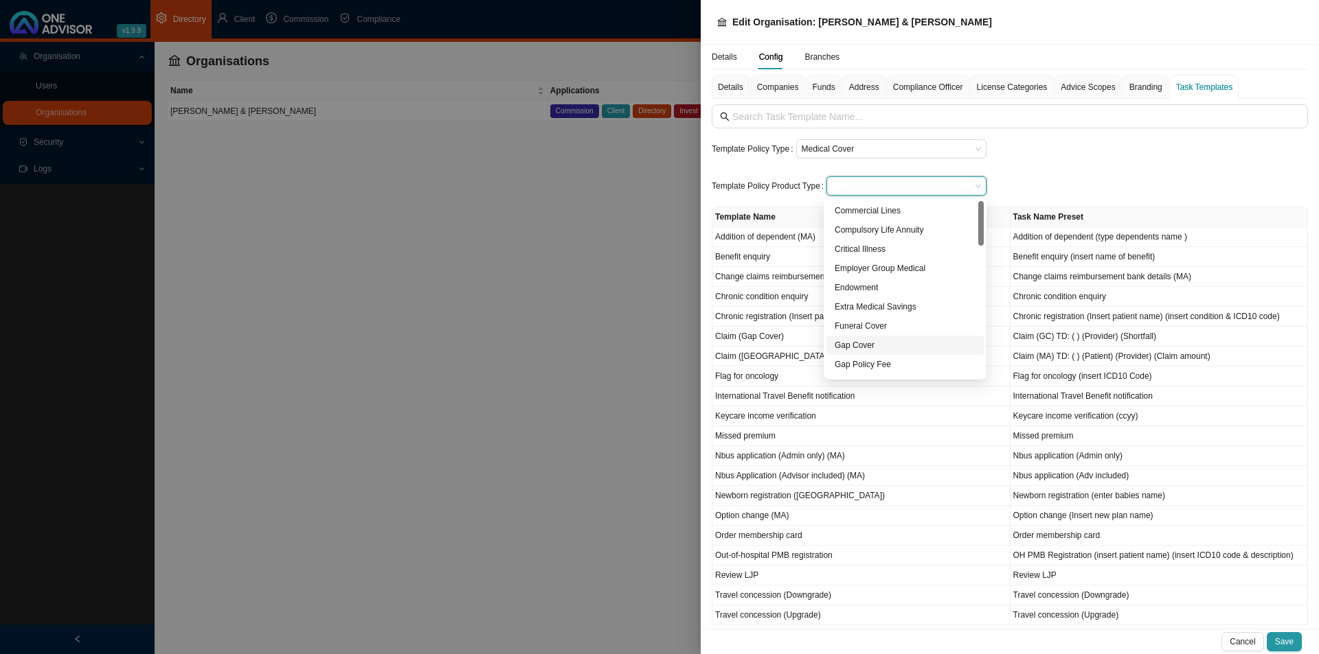
click at [856, 345] on div "Gap Cover" at bounding box center [904, 346] width 141 height 14
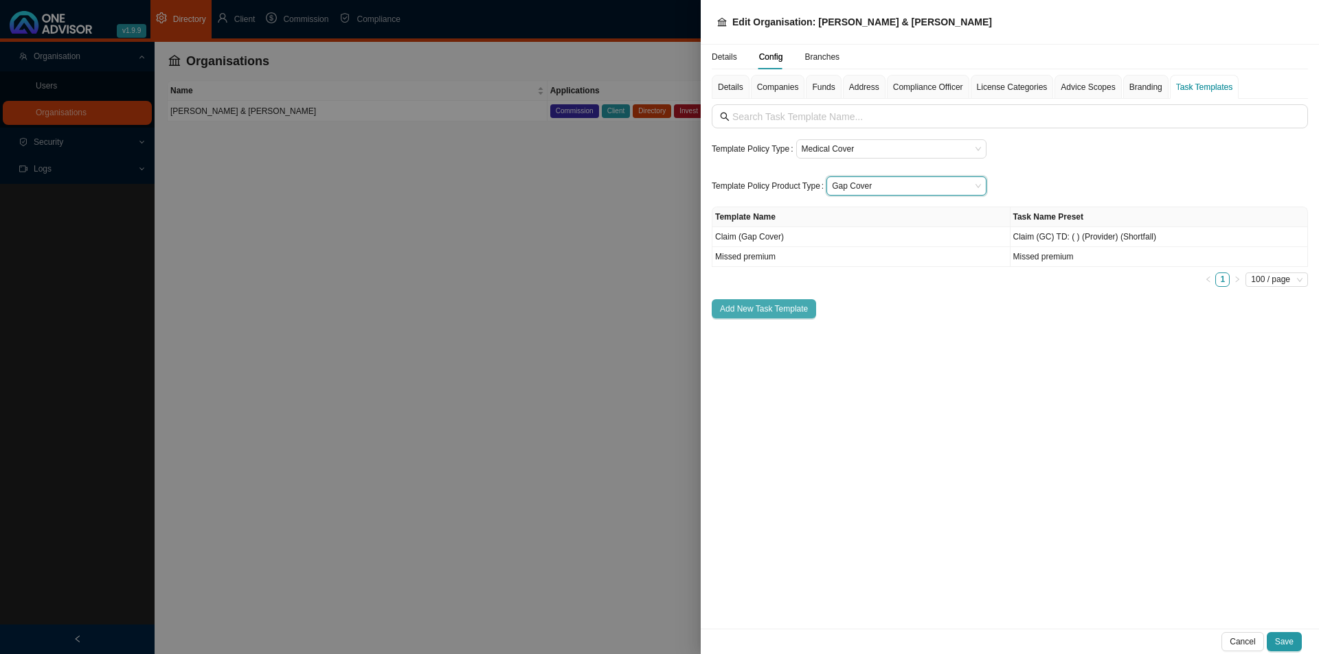
click at [778, 310] on span "Add New Task Template" at bounding box center [764, 309] width 88 height 14
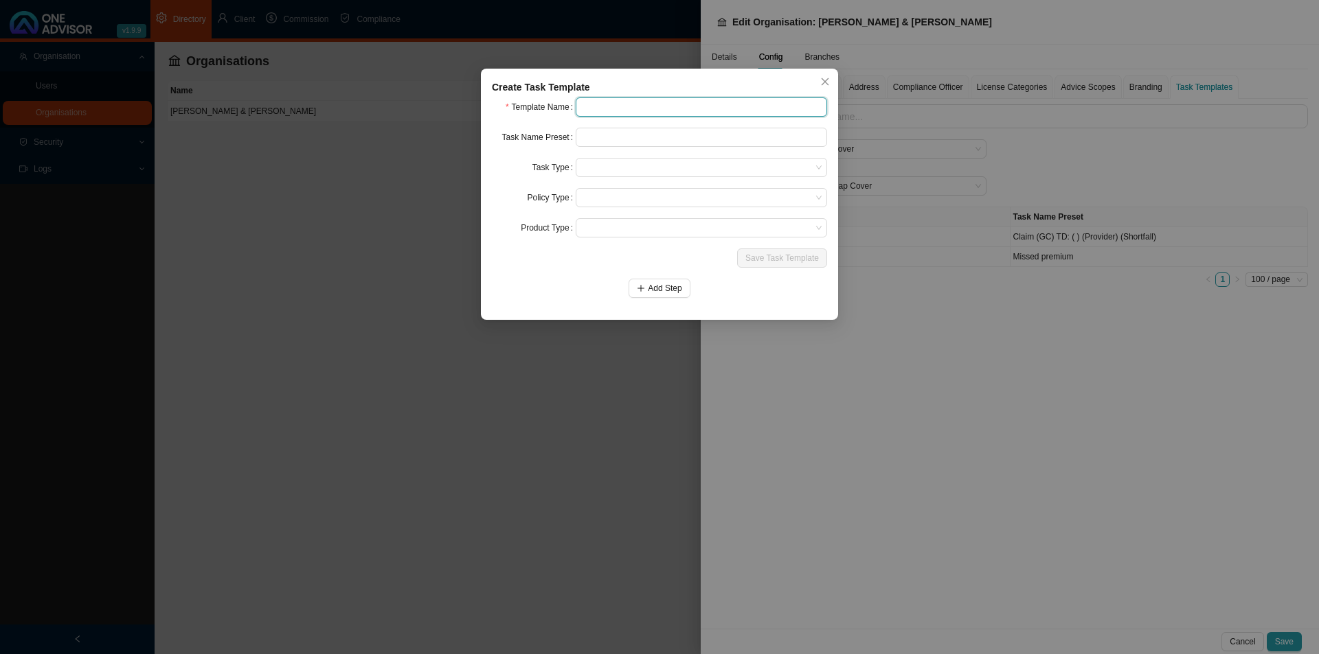
click at [598, 104] on input "text" at bounding box center [701, 107] width 251 height 19
click at [644, 108] on input "Nbus application (Advisor included)" at bounding box center [701, 107] width 251 height 19
click at [718, 100] on input "Nbus application (Advisor included)" at bounding box center [701, 107] width 251 height 19
click at [674, 104] on input "Nbus application (Advisor included) (GC)" at bounding box center [701, 107] width 251 height 19
type input "Nbus application (Advisor included) (GC)"
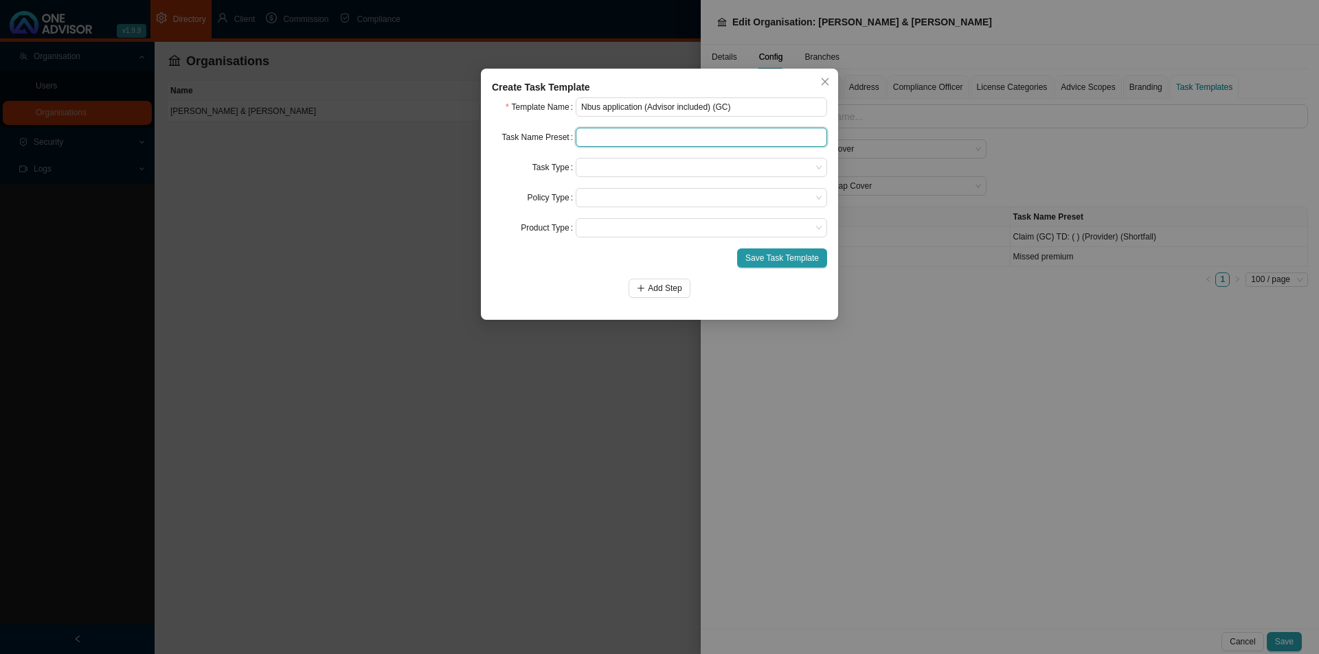
click at [638, 138] on input "text" at bounding box center [701, 137] width 251 height 19
click at [702, 137] on input "Nbus application (Adv included) GC)" at bounding box center [701, 137] width 251 height 19
type input "Nbus application (Adv included) (GC)"
click at [608, 168] on span at bounding box center [701, 168] width 240 height 18
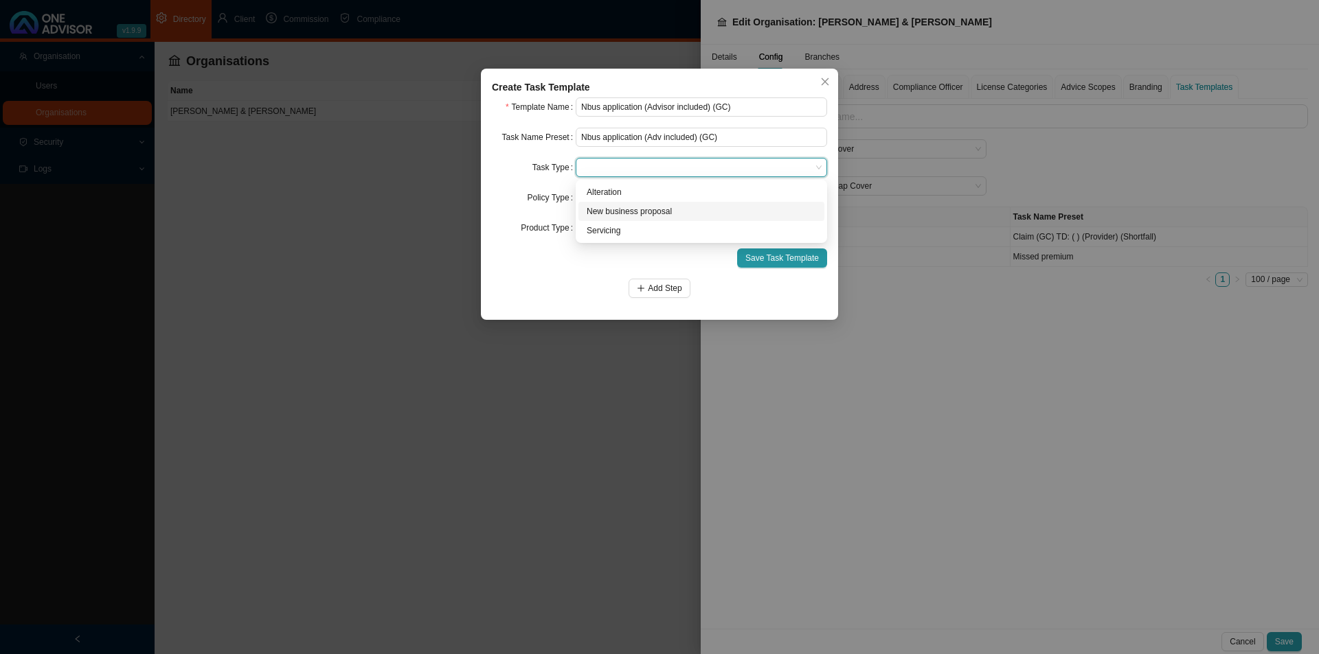
click at [646, 212] on div "New business proposal" at bounding box center [700, 212] width 229 height 14
click at [627, 200] on span at bounding box center [701, 198] width 240 height 18
click at [655, 164] on span "New business proposal" at bounding box center [701, 168] width 240 height 18
click at [622, 214] on div "New business proposal" at bounding box center [700, 212] width 229 height 14
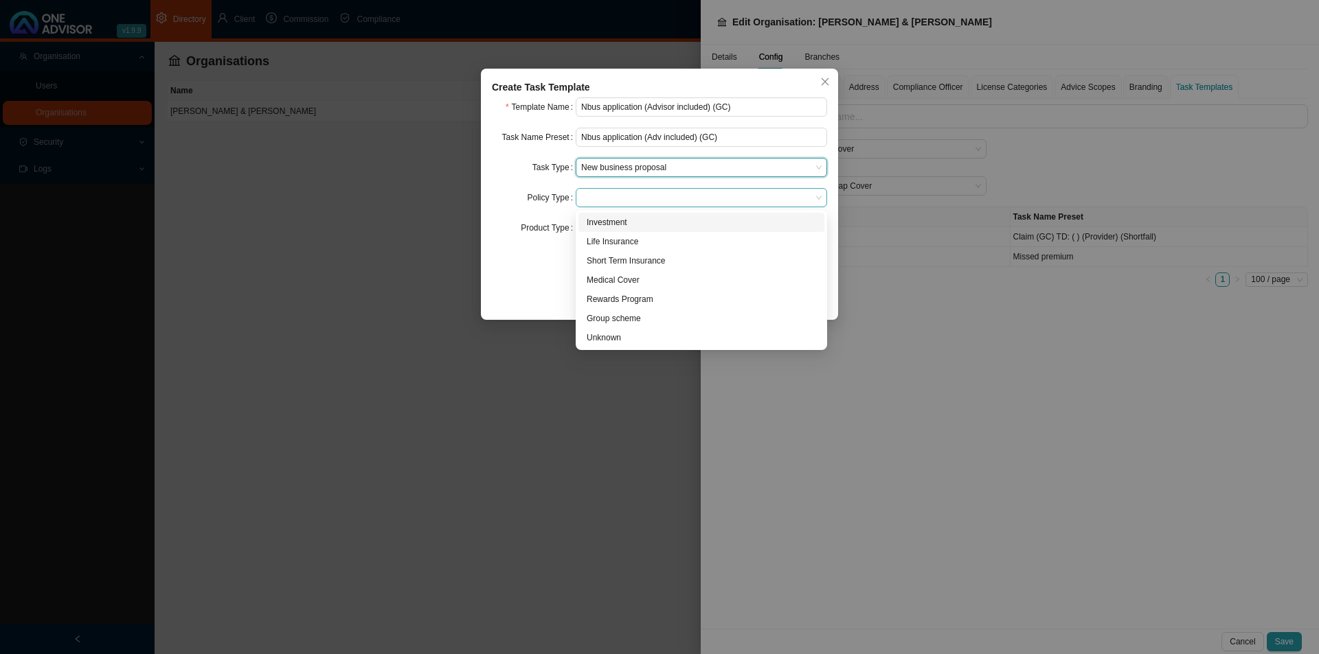
click at [630, 199] on span at bounding box center [701, 198] width 240 height 18
click at [630, 277] on div "Medical Cover" at bounding box center [700, 280] width 229 height 14
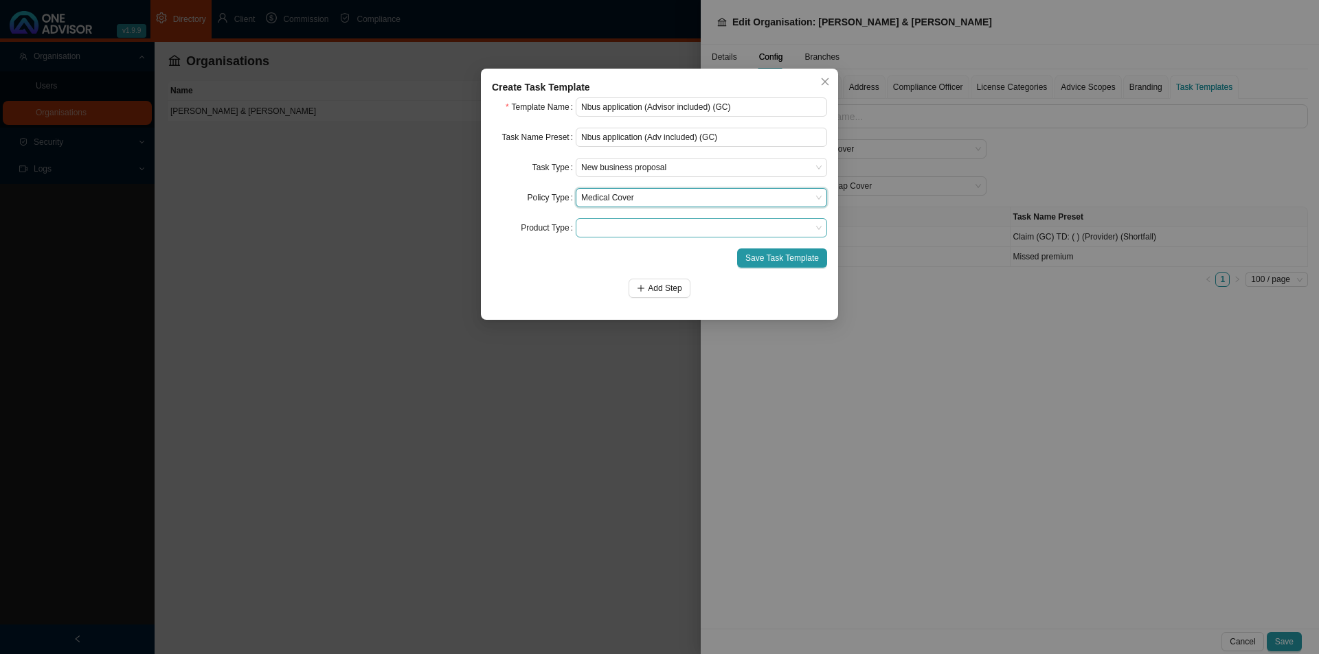
click at [635, 231] on span at bounding box center [701, 228] width 240 height 18
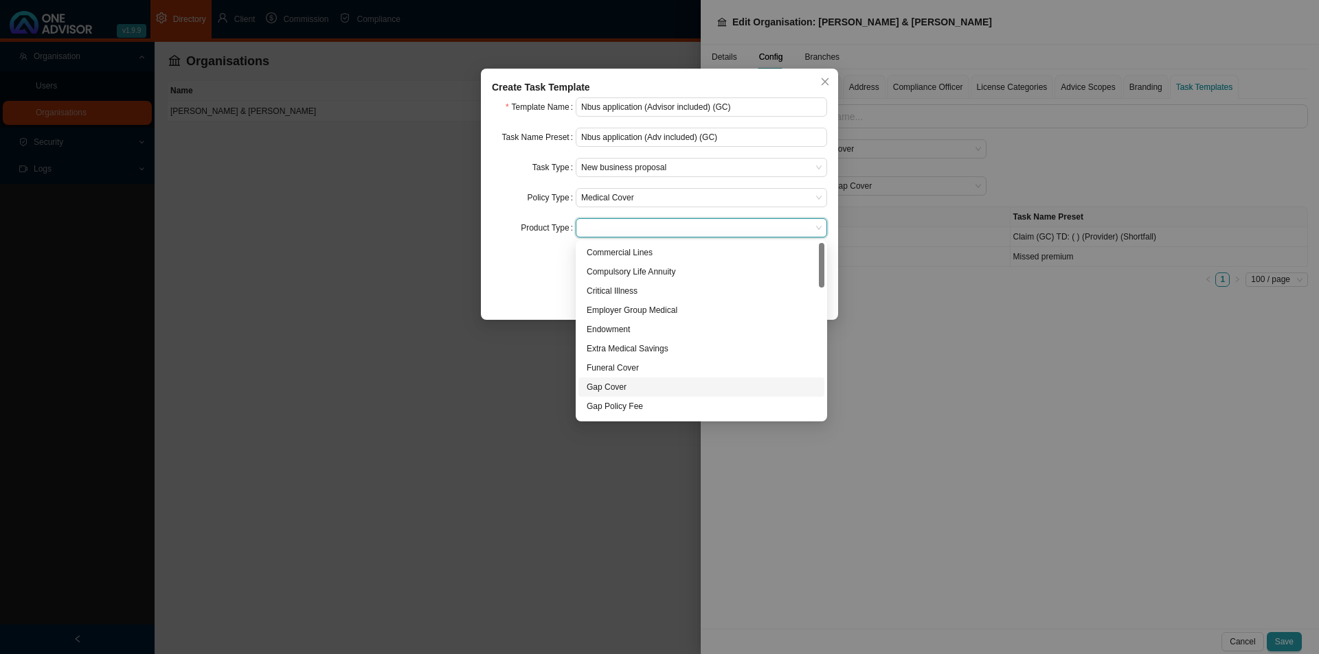
click at [617, 383] on div "Gap Cover" at bounding box center [700, 387] width 229 height 14
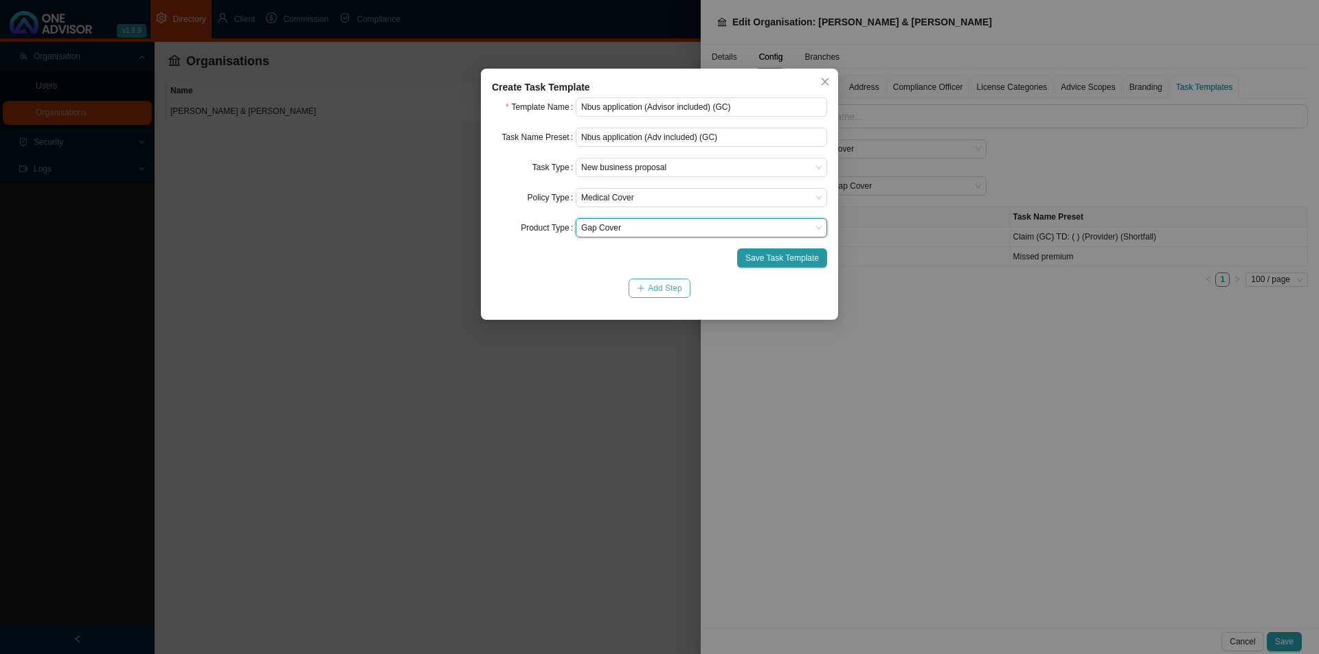
click at [663, 291] on span "Add Step" at bounding box center [665, 289] width 34 height 14
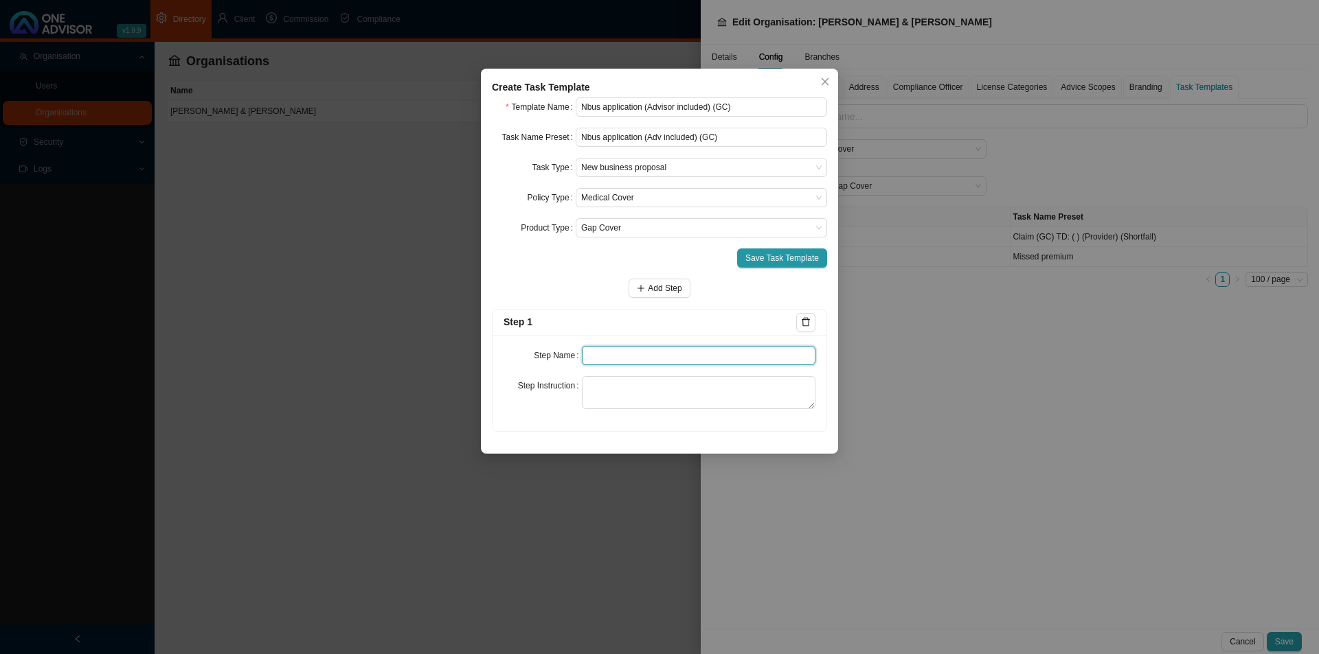
click at [611, 358] on input "text" at bounding box center [699, 355] width 234 height 19
click at [603, 351] on input "text" at bounding box center [699, 355] width 234 height 19
type input "n"
type input "Notes on meeting"
click at [609, 394] on textarea at bounding box center [699, 392] width 234 height 33
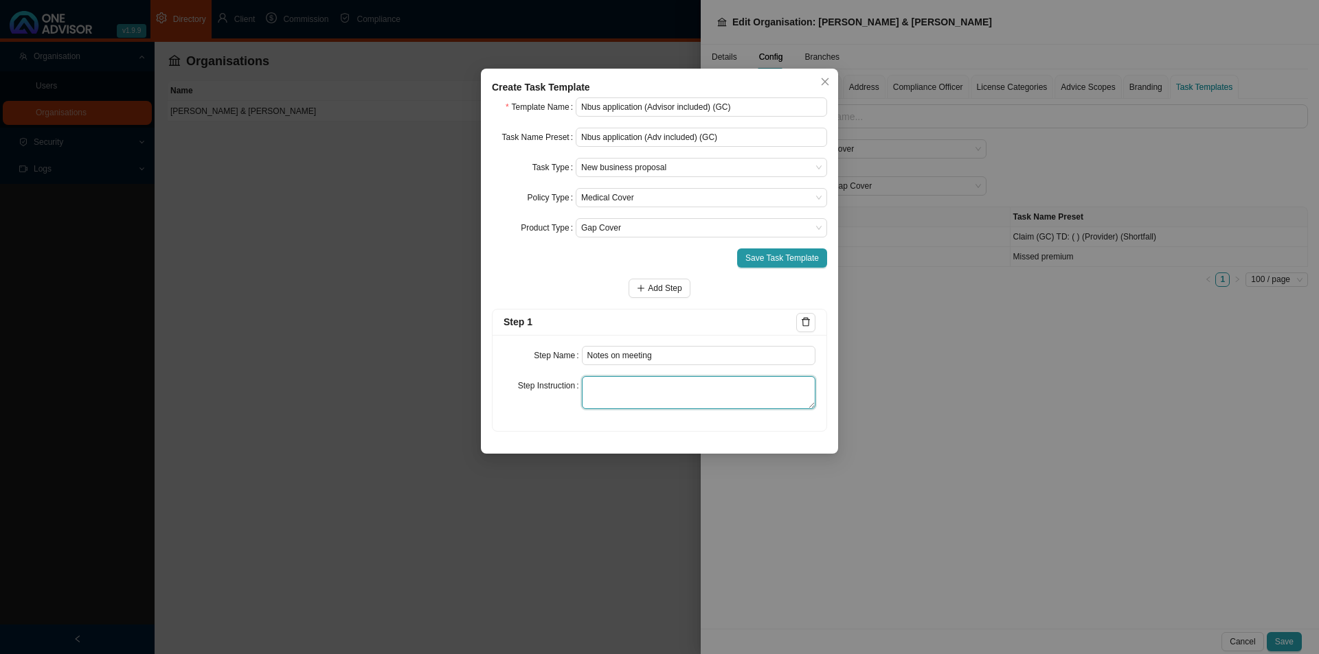
paste textarea "Advisor to record a summary of the meeting/s he/she had with the client."
type textarea "Advisor to record a summary of the meeting/s he/she had with the client."
click at [668, 287] on span "Add Step" at bounding box center [665, 289] width 34 height 14
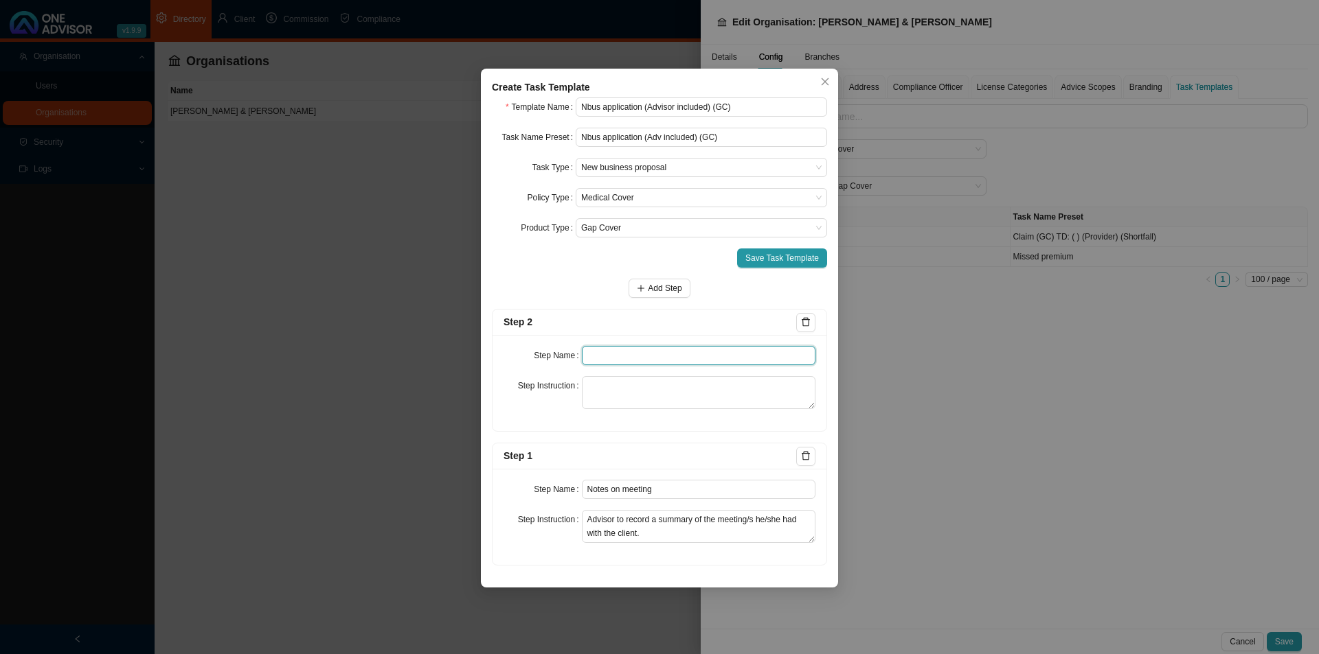
click at [612, 353] on input "text" at bounding box center [699, 355] width 234 height 19
type input "Advice"
click at [623, 377] on textarea at bounding box center [699, 392] width 234 height 33
click at [611, 394] on textarea at bounding box center [699, 392] width 234 height 33
paste textarea "Advisor to attach the email with the recommendation. Alternatively a summary of…"
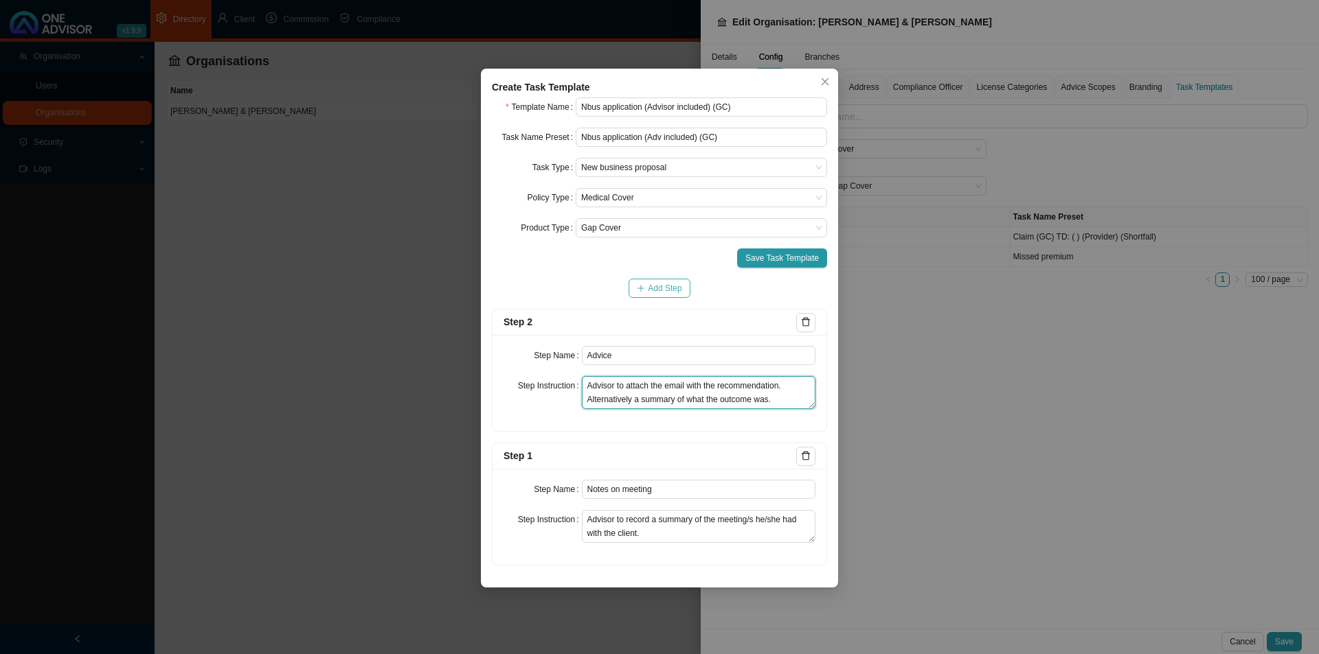
type textarea "Advisor to attach the email with the recommendation. Alternatively a summary of…"
click at [657, 290] on span "Add Step" at bounding box center [665, 289] width 34 height 14
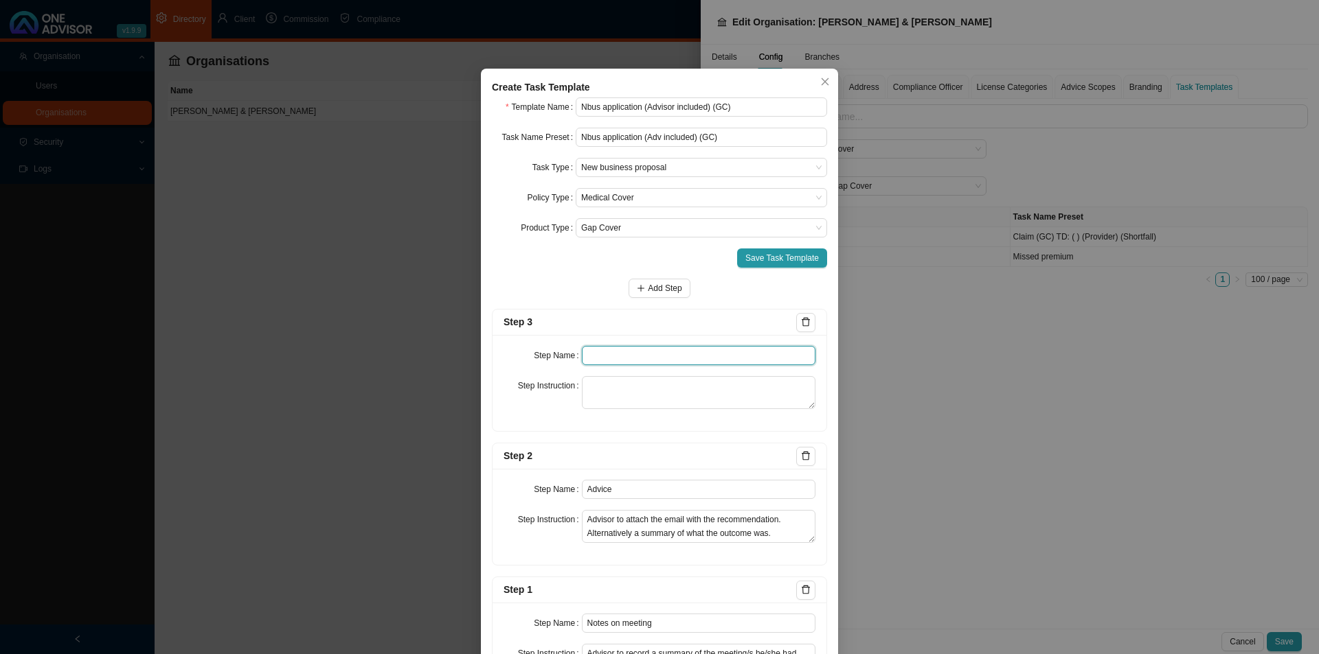
click at [608, 353] on input "text" at bounding box center [699, 355] width 234 height 19
type input "Instruction"
click at [614, 403] on textarea at bounding box center [699, 392] width 234 height 33
paste textarea "Record the instruction received from the client of the course or direction they…"
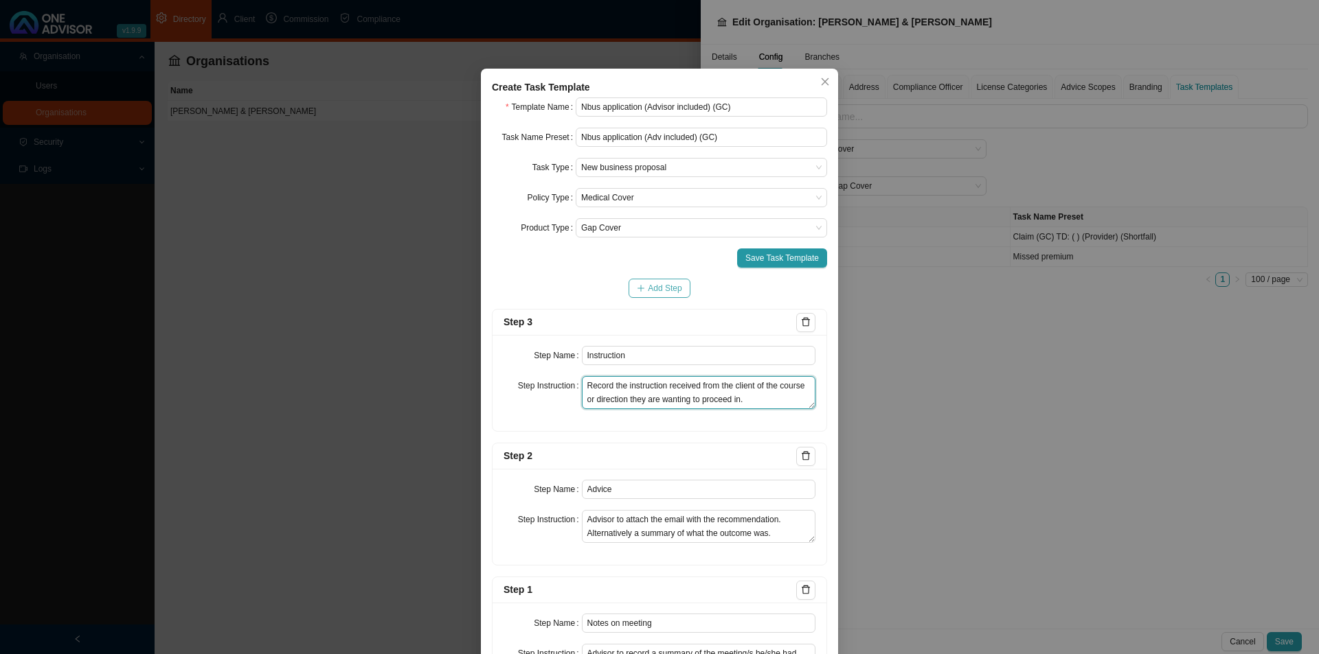
type textarea "Record the instruction received from the client of the course or direction they…"
click at [655, 295] on span "Add Step" at bounding box center [665, 289] width 34 height 14
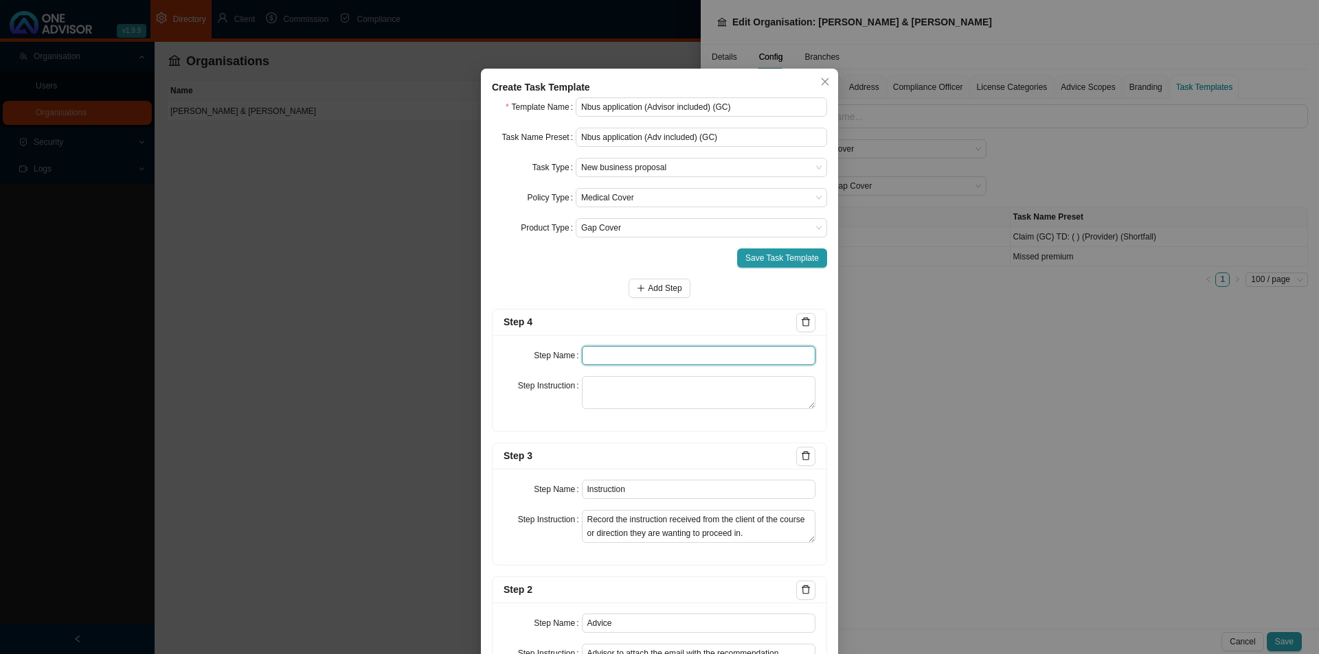
drag, startPoint x: 580, startPoint y: 350, endPoint x: 773, endPoint y: 351, distance: 193.0
click at [584, 350] on input "text" at bounding box center [699, 355] width 234 height 19
type input "Investigation"
click at [637, 401] on textarea at bounding box center [699, 392] width 234 height 33
paste textarea "Gathering of any information to carry out the clients request. Is a company pay…"
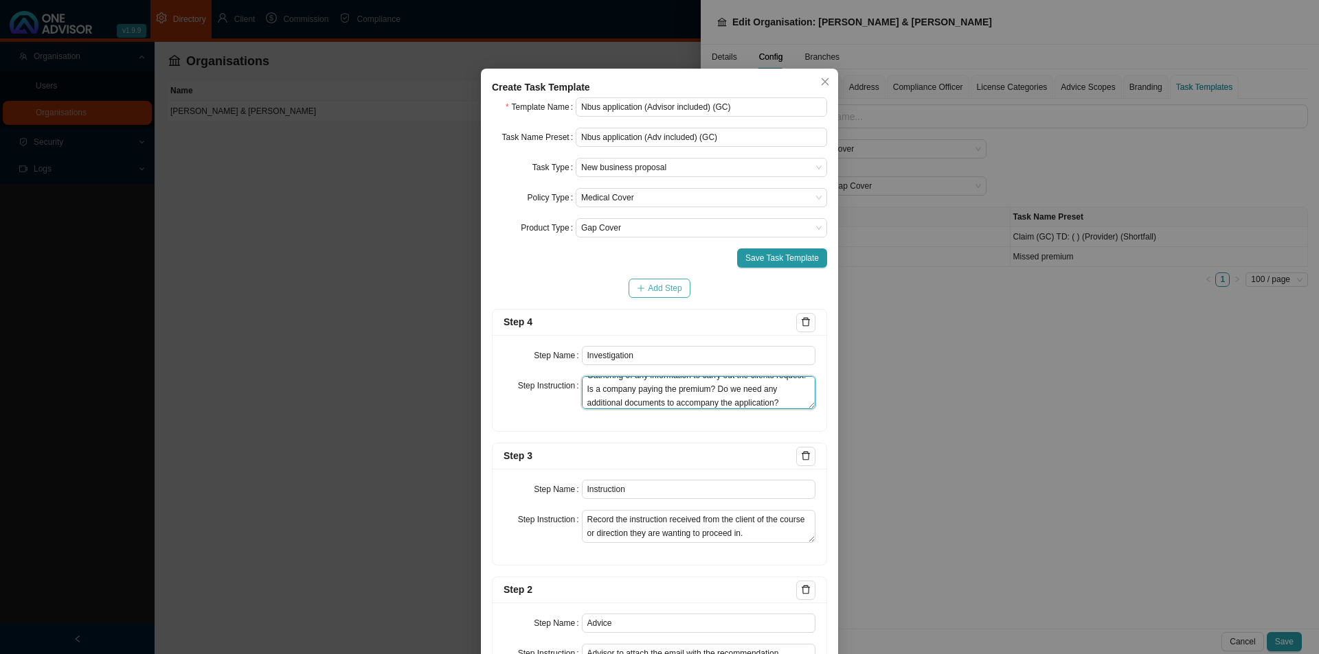
type textarea "Gathering of any information to carry out the clients request. Is a company pay…"
click at [642, 291] on button "Add Step" at bounding box center [658, 288] width 61 height 19
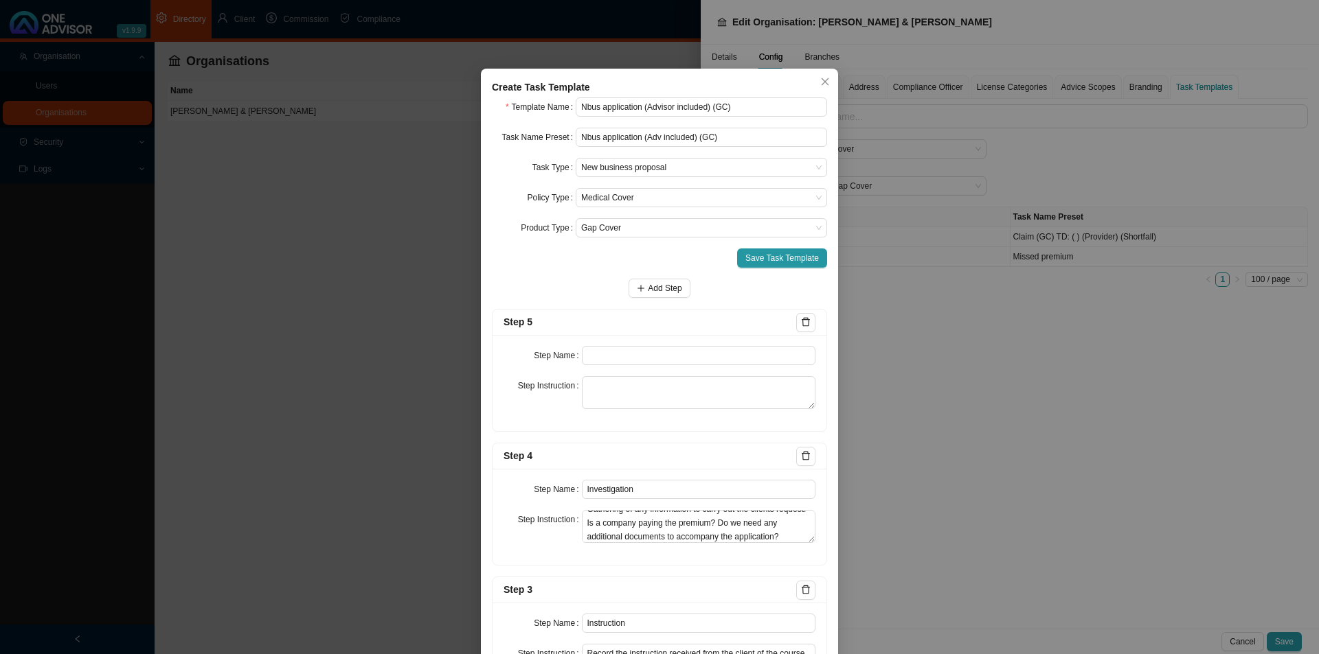
click at [668, 373] on div "Step Name Step Instruction" at bounding box center [659, 383] width 334 height 96
click at [637, 396] on textarea at bounding box center [699, 392] width 234 height 33
paste textarea "Record all correspondence pertaining to the gathering of the signed application…"
type textarea "Record all correspondence pertaining to the gathering of the signed application…"
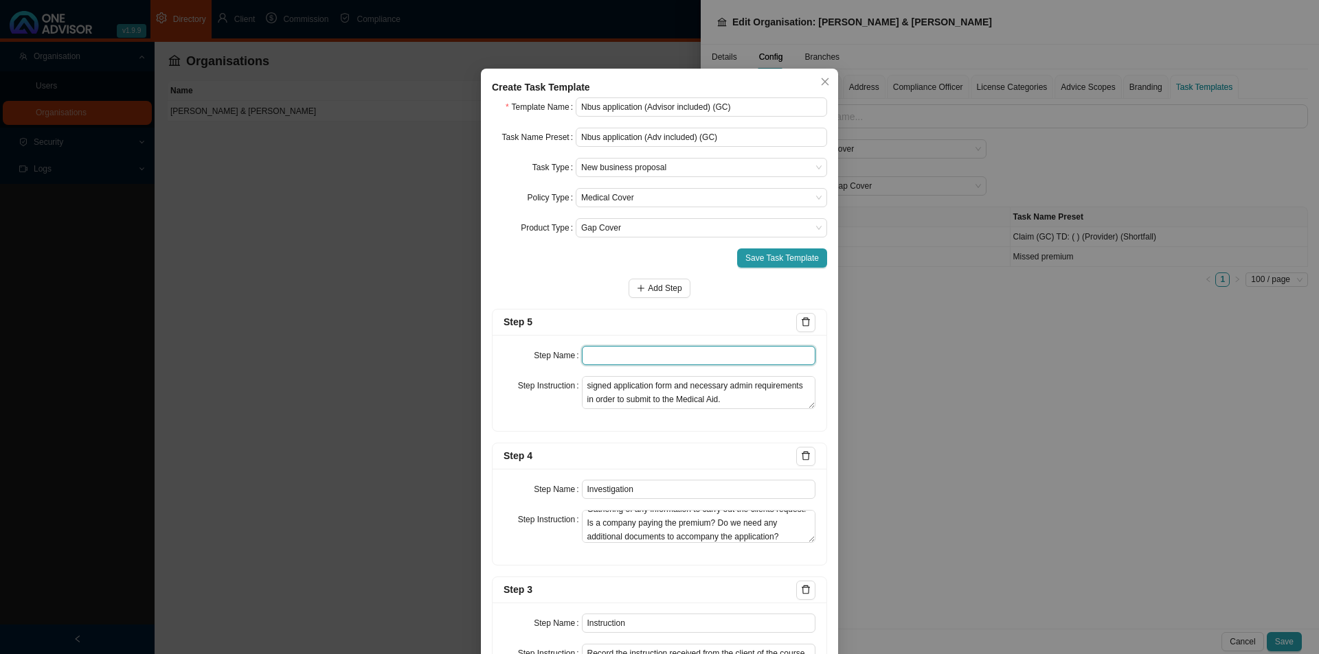
click at [611, 352] on input "text" at bounding box center [699, 355] width 234 height 19
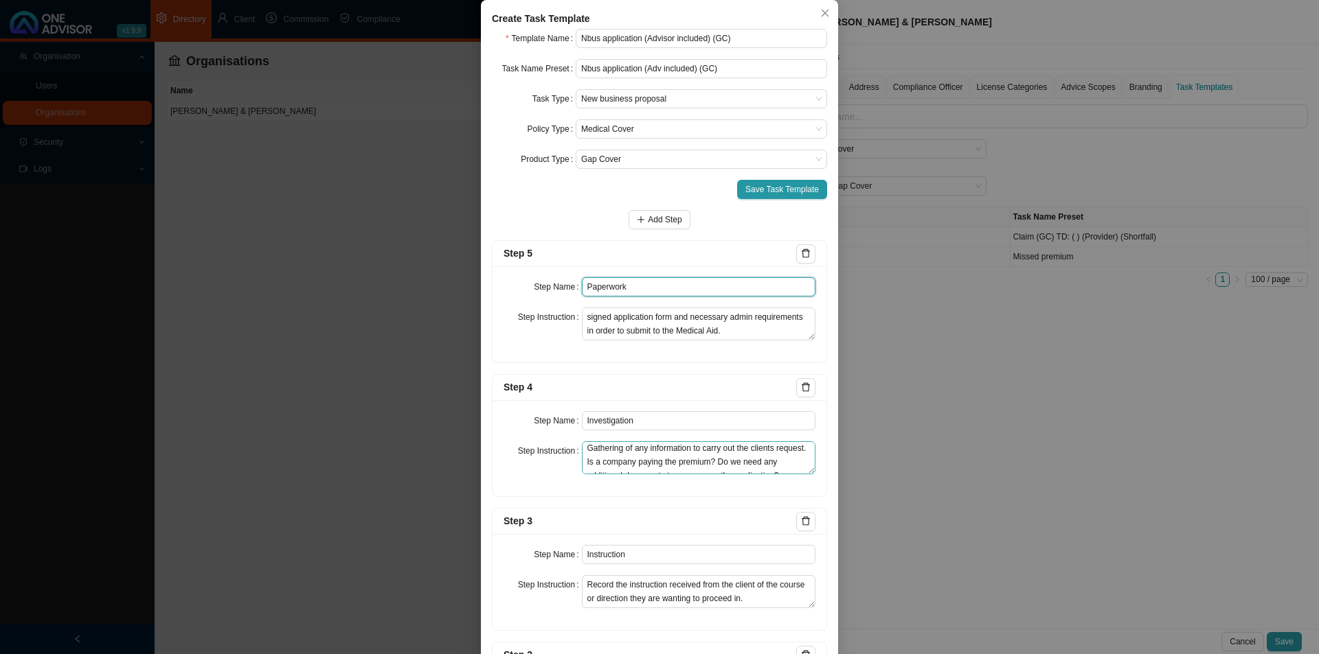
scroll to position [0, 0]
type input "Paperwork"
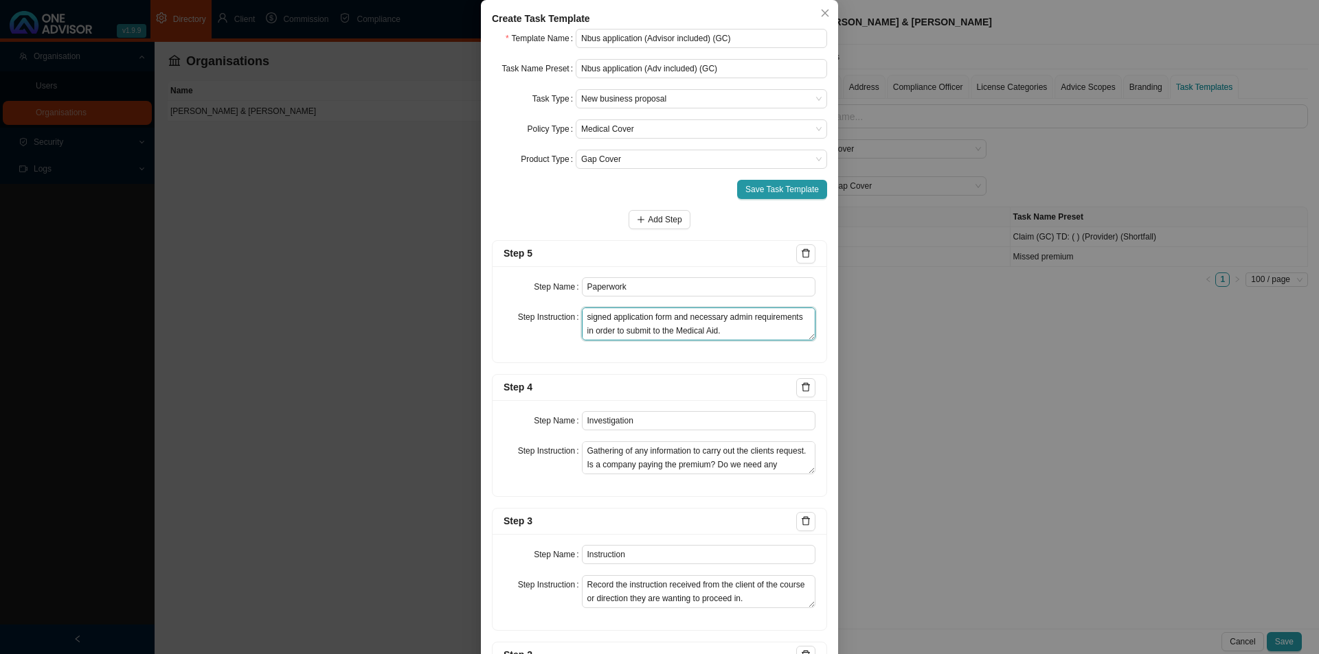
click at [654, 313] on textarea "Record all correspondence pertaining to the gathering of the signed application…" at bounding box center [699, 324] width 234 height 33
click at [722, 315] on textarea "Record all correspondence pertaining to the gathering of the signed application…" at bounding box center [699, 324] width 234 height 33
click at [725, 317] on textarea "Record all correspondence pertaining to the gathering of the signed application…" at bounding box center [699, 324] width 234 height 33
click at [733, 316] on textarea "Record all correspondence pertaining to the gathering of the signed application…" at bounding box center [699, 324] width 234 height 33
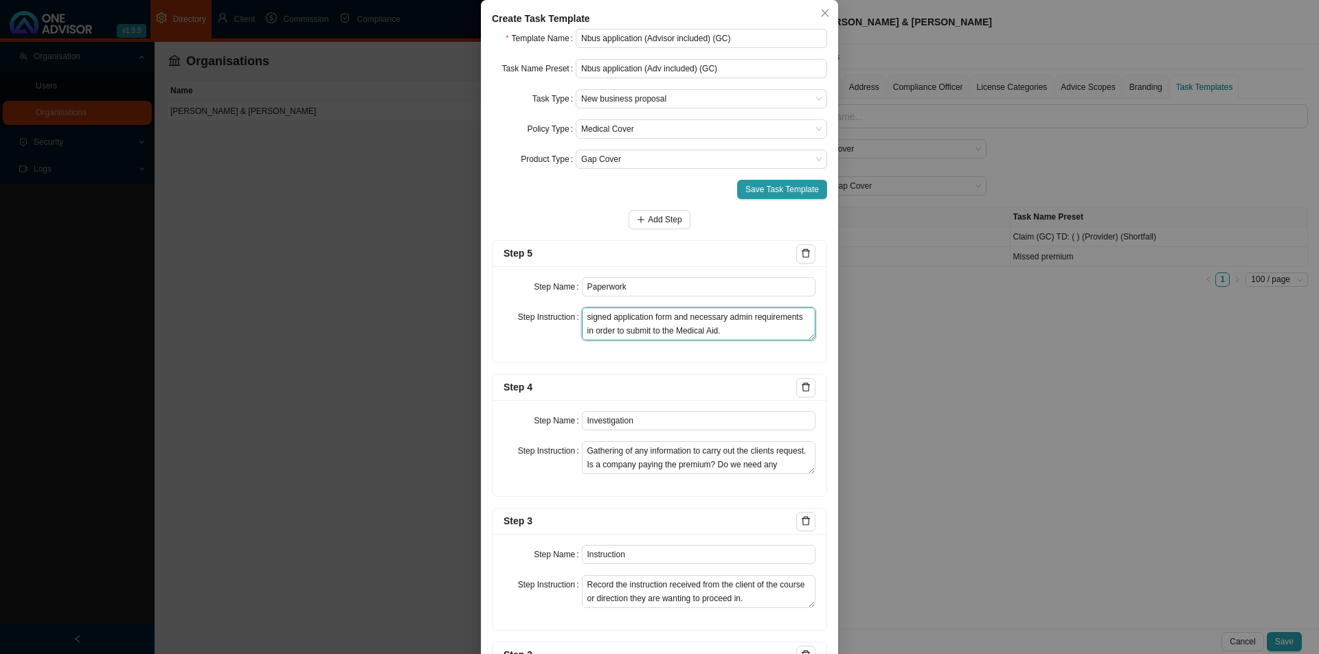
click at [733, 316] on textarea "Record all correspondence pertaining to the gathering of the signed application…" at bounding box center [699, 324] width 234 height 33
type textarea "Record all correspondence pertaining to the gathering of the signed application…"
click at [661, 198] on div "Save Task Template" at bounding box center [659, 189] width 335 height 19
drag, startPoint x: 661, startPoint y: 209, endPoint x: 706, endPoint y: 245, distance: 57.7
click at [661, 212] on form "Template Name Nbus application (Advisor included) (GC) Task Name Preset Nbus ap…" at bounding box center [659, 464] width 335 height 870
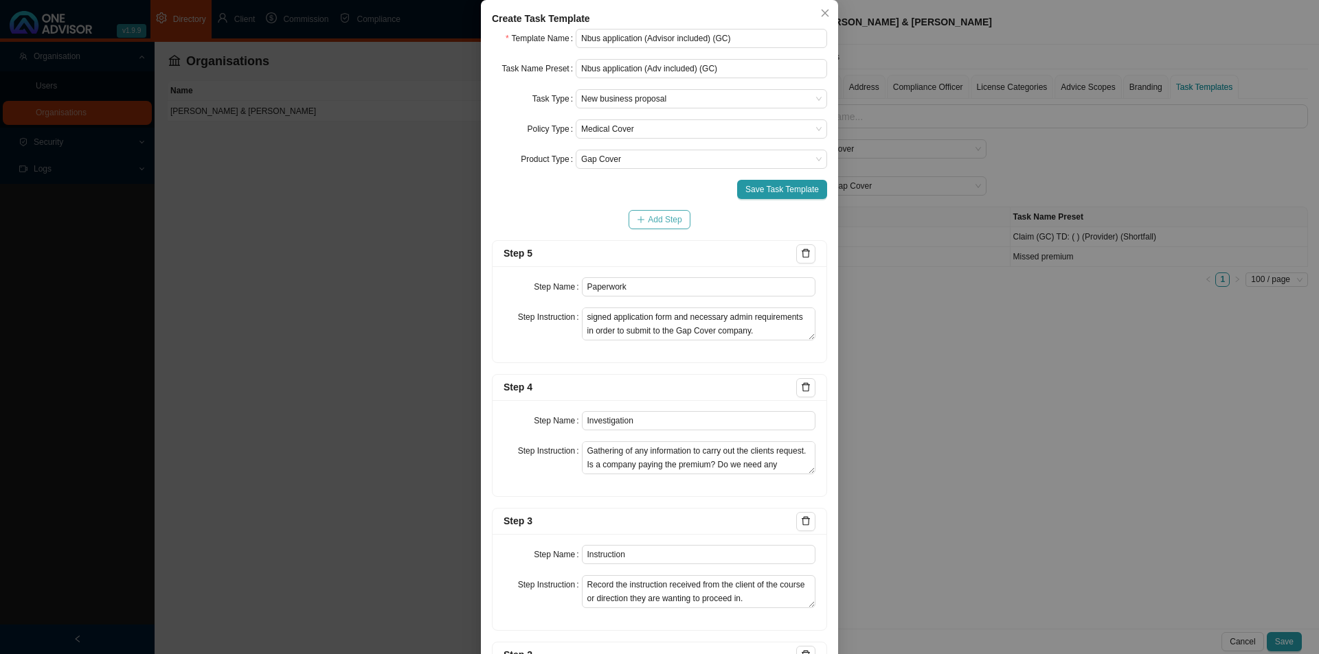
click at [663, 218] on span "Add Step" at bounding box center [665, 220] width 34 height 14
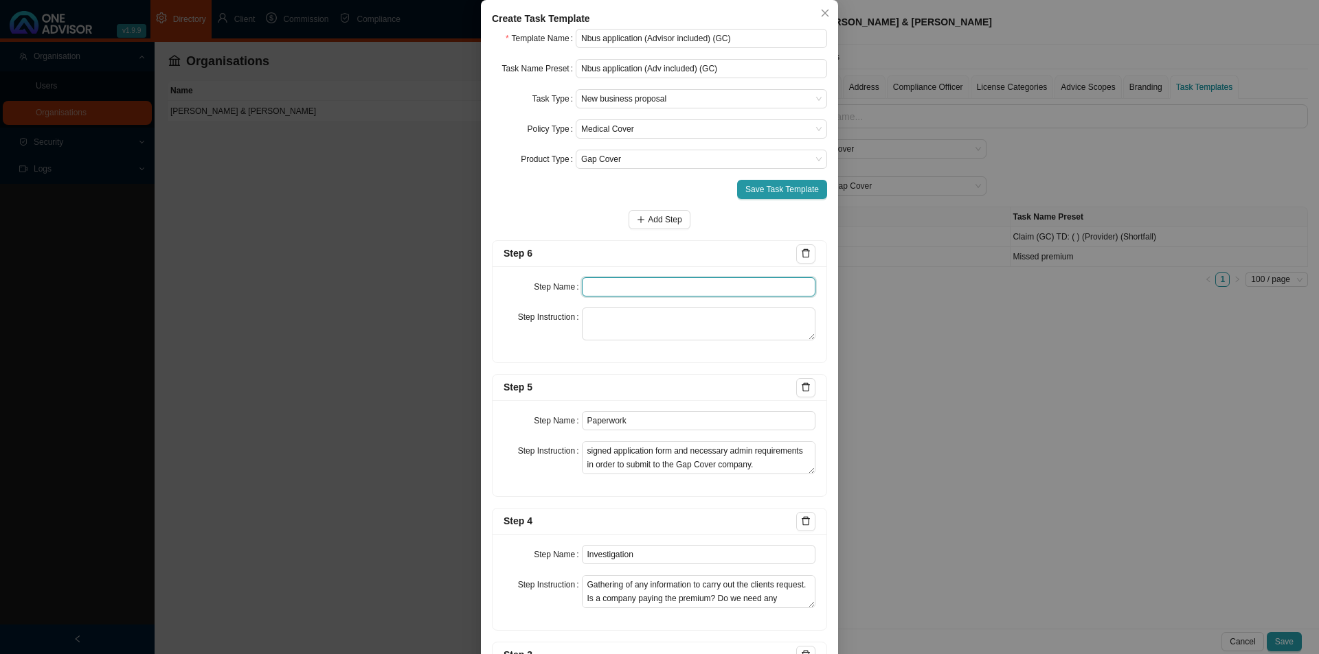
click at [627, 286] on input "text" at bounding box center [699, 286] width 234 height 19
type input "Submission"
click at [662, 315] on textarea at bounding box center [699, 324] width 234 height 33
paste textarea "Record submission of the completed application form to the Medical Aid and all …"
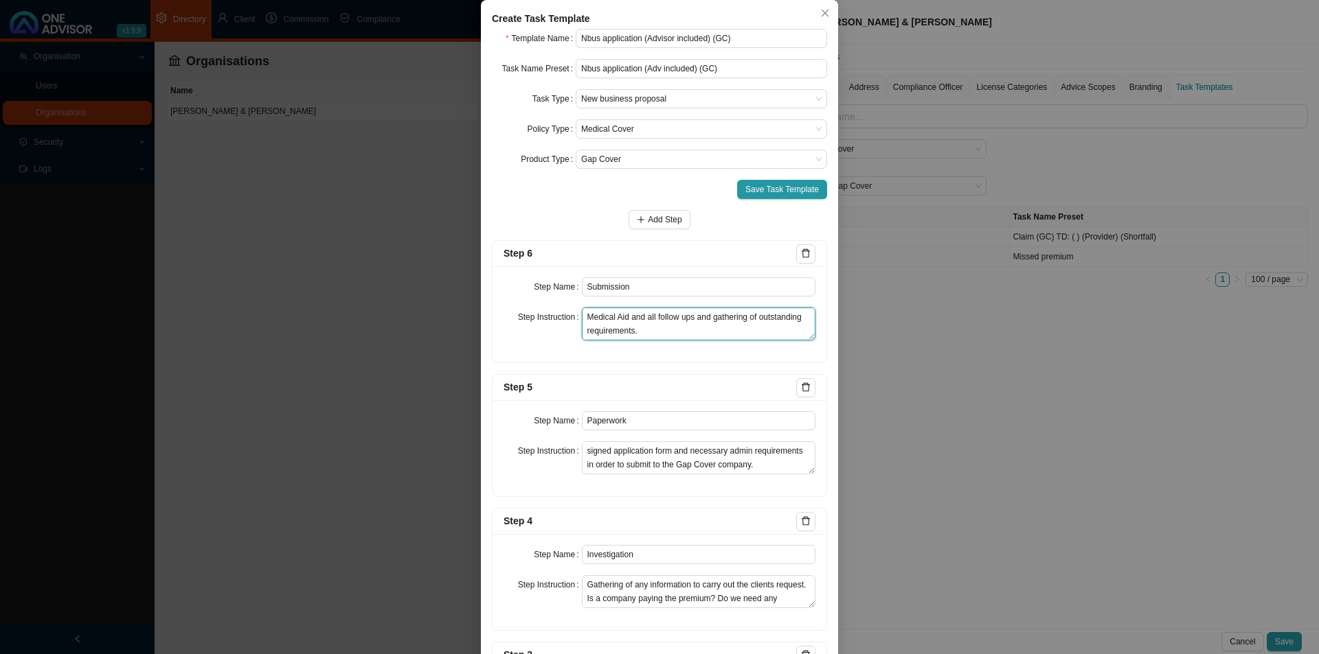
drag, startPoint x: 637, startPoint y: 331, endPoint x: 613, endPoint y: 334, distance: 24.9
click at [613, 334] on textarea "Record submission of the completed application form to the Medical Aid and all …" at bounding box center [699, 324] width 234 height 33
drag, startPoint x: 595, startPoint y: 330, endPoint x: 786, endPoint y: 299, distance: 193.4
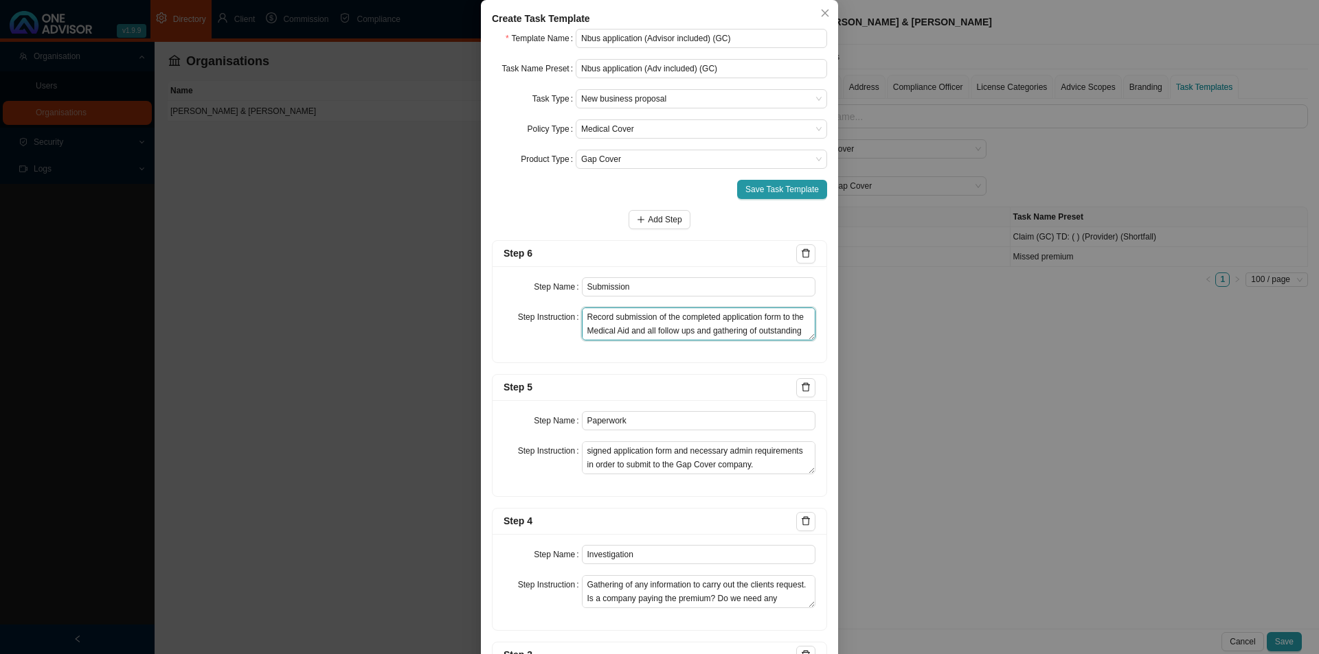
click at [596, 330] on textarea "Record submission of the completed application form to the Medical Aid and all …" at bounding box center [699, 324] width 234 height 33
type textarea "Record submission of the completed application form to the Gap Cover company an…"
click at [669, 216] on span "Add Step" at bounding box center [665, 220] width 34 height 14
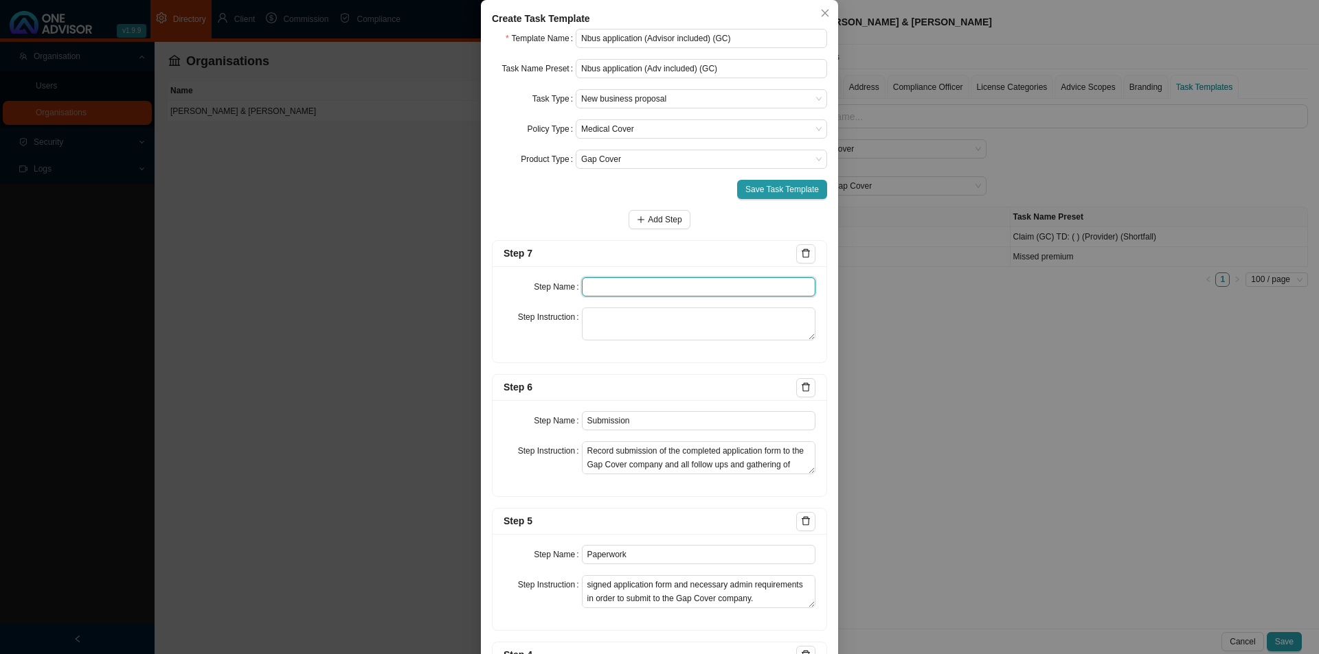
click at [597, 290] on input "text" at bounding box center [699, 286] width 234 height 19
type input "Confirmation of works done"
click at [617, 319] on textarea at bounding box center [699, 324] width 234 height 33
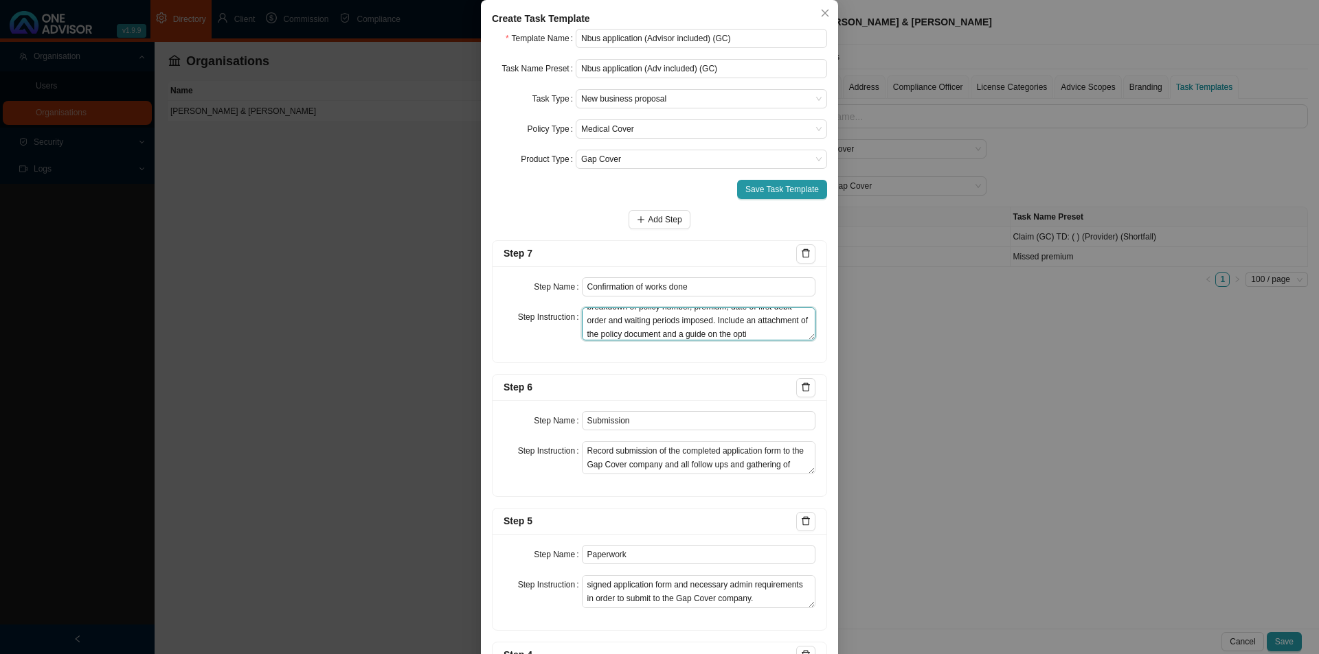
scroll to position [38, 0]
type textarea "Email the client a summary of the outcome. Please include a breakdown of policy…"
click at [659, 220] on span "Add Step" at bounding box center [665, 220] width 34 height 14
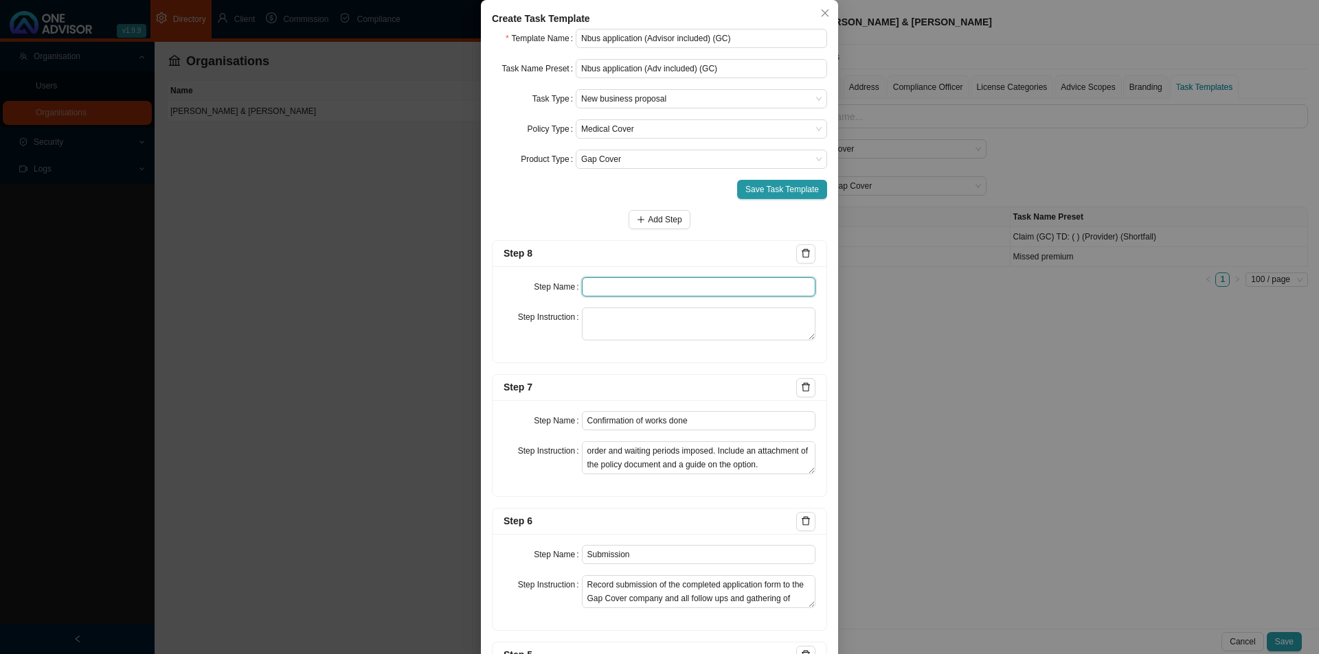
click at [603, 286] on input "text" at bounding box center [699, 286] width 234 height 19
type input "Update schedule"
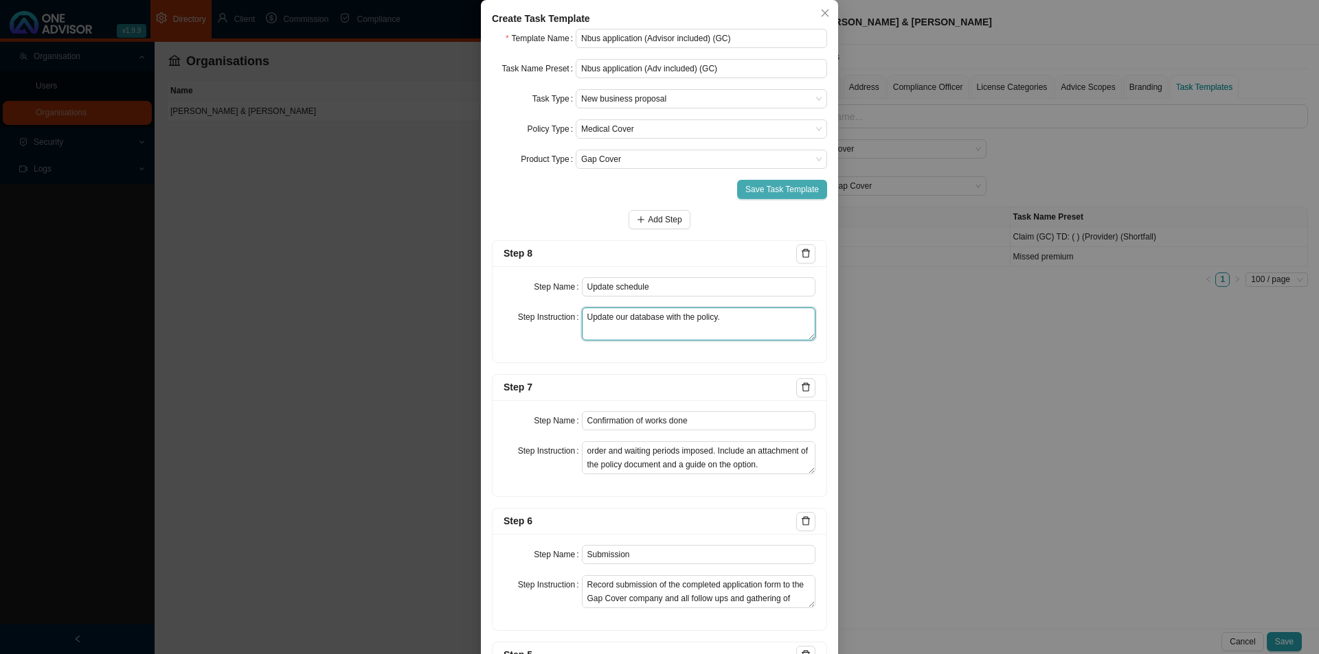
type textarea "Update our database with the policy."
click at [773, 187] on span "Save Task Template" at bounding box center [781, 190] width 73 height 14
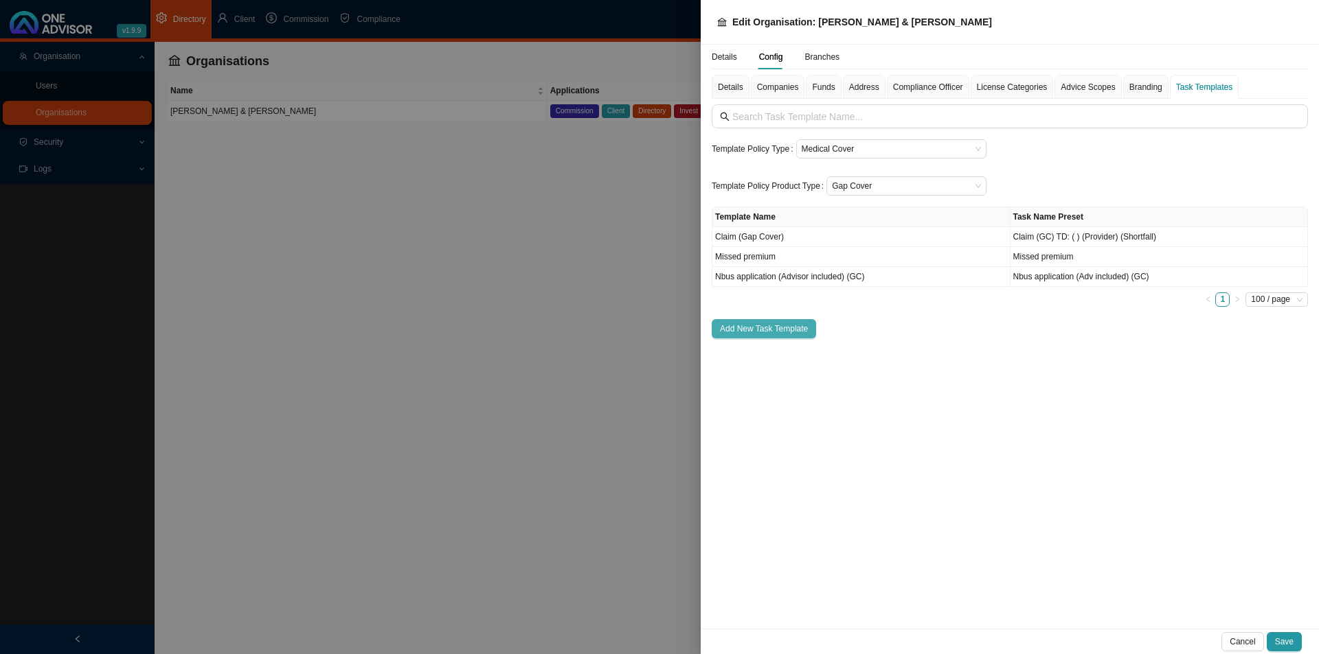
click at [778, 321] on button "Add New Task Template" at bounding box center [763, 328] width 104 height 19
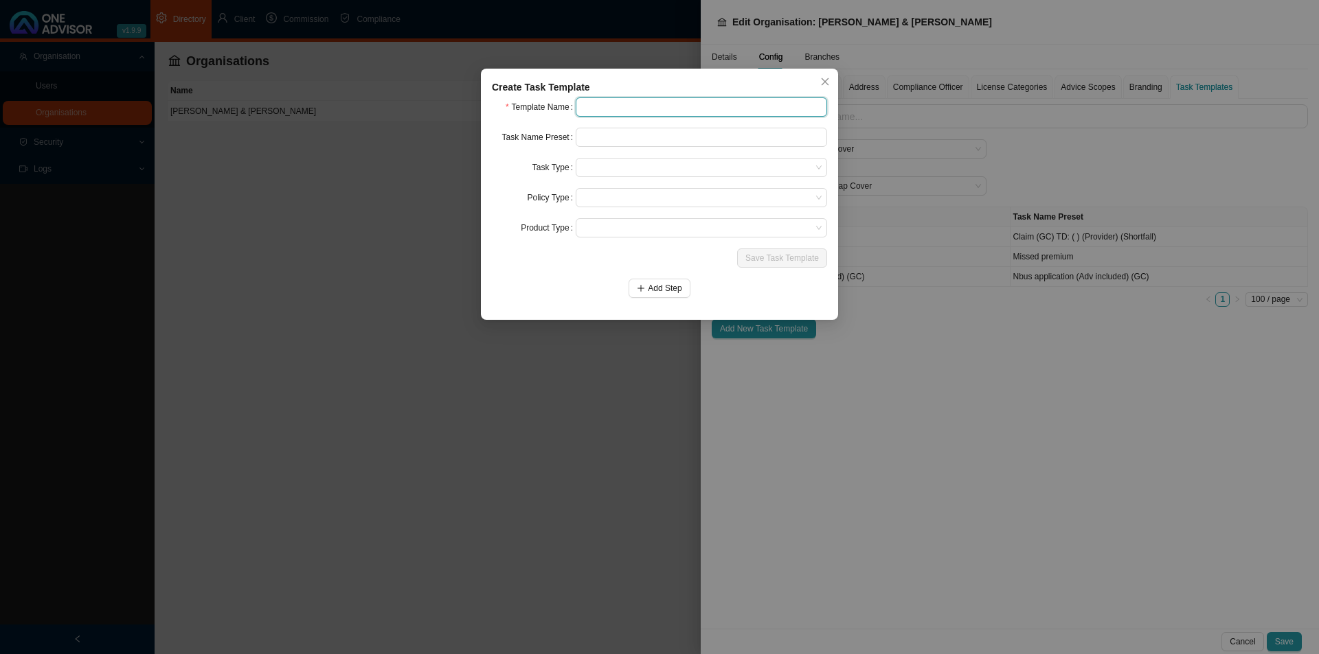
click at [624, 102] on input "text" at bounding box center [701, 107] width 251 height 19
type input "Nbus application (Admin only) (GC)"
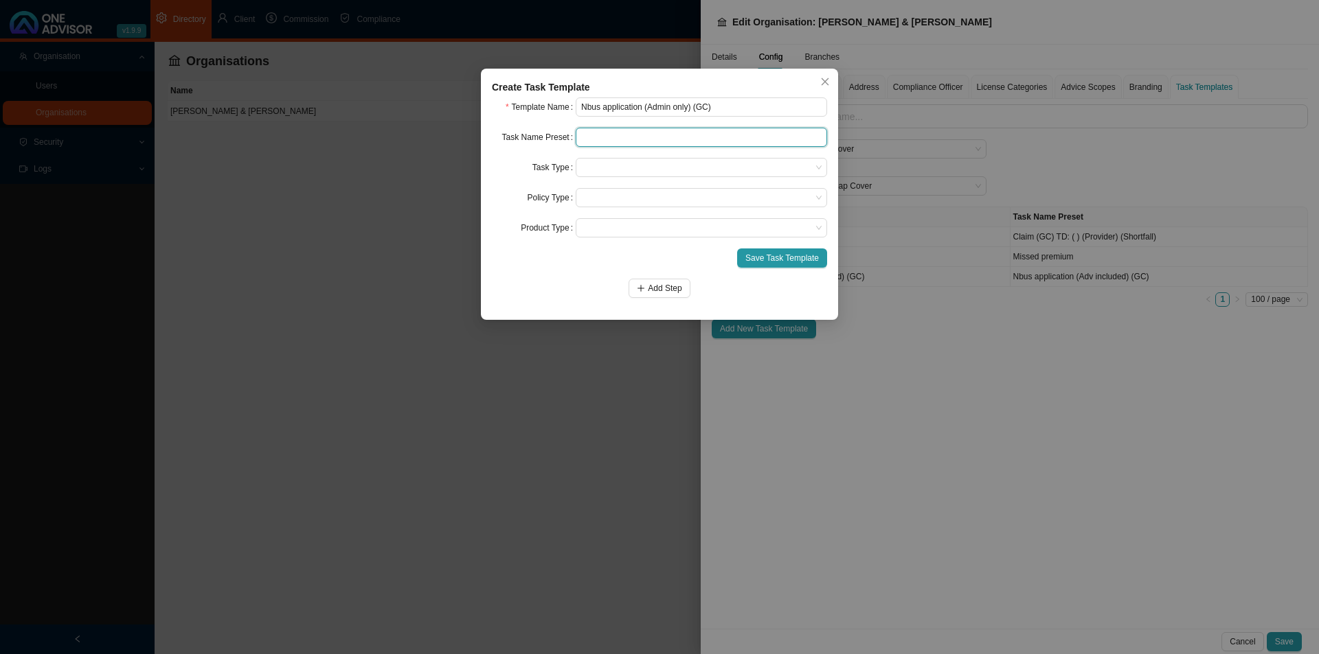
click at [670, 141] on input "text" at bounding box center [701, 137] width 251 height 19
drag, startPoint x: 722, startPoint y: 105, endPoint x: 446, endPoint y: 115, distance: 276.3
click at [446, 115] on div "Create Task Template Template Name Nbus application (Admin only) (GC) Task Name…" at bounding box center [659, 327] width 1319 height 654
click at [657, 139] on input "text" at bounding box center [701, 137] width 251 height 19
paste input "Nbus application (Admin only) (GC)"
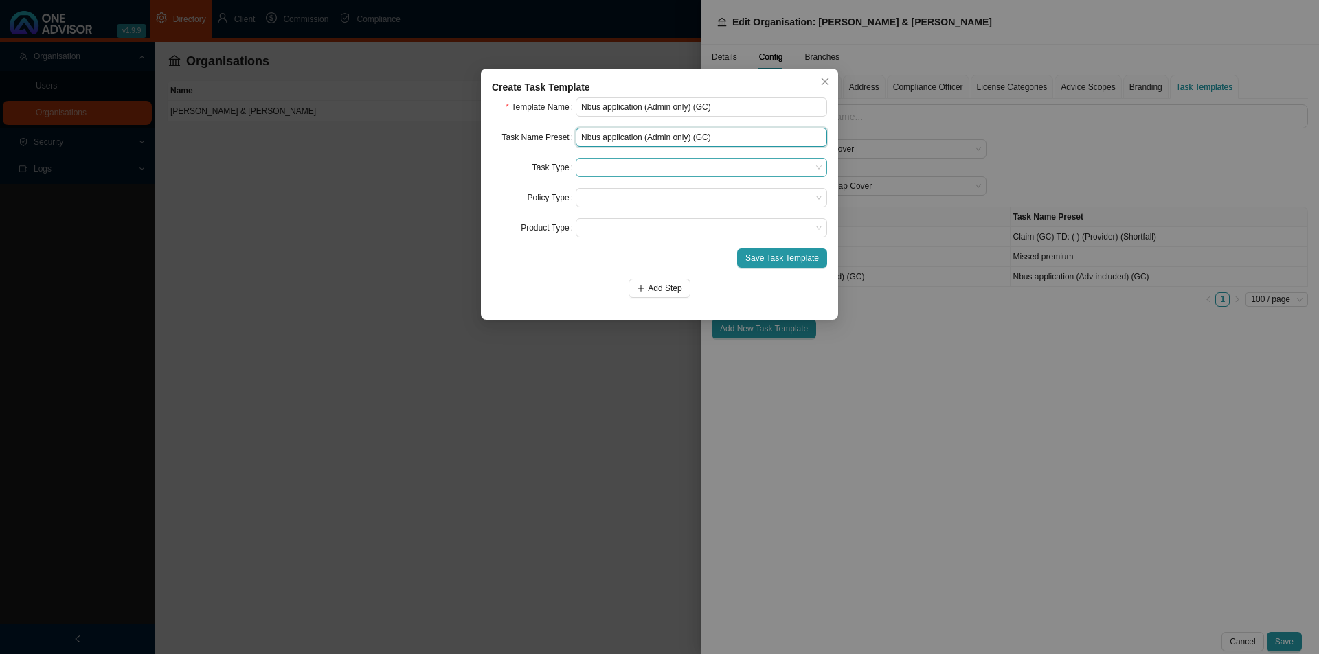
click at [633, 170] on span at bounding box center [701, 168] width 240 height 18
type input "Nbus application (Admin only) (GC)"
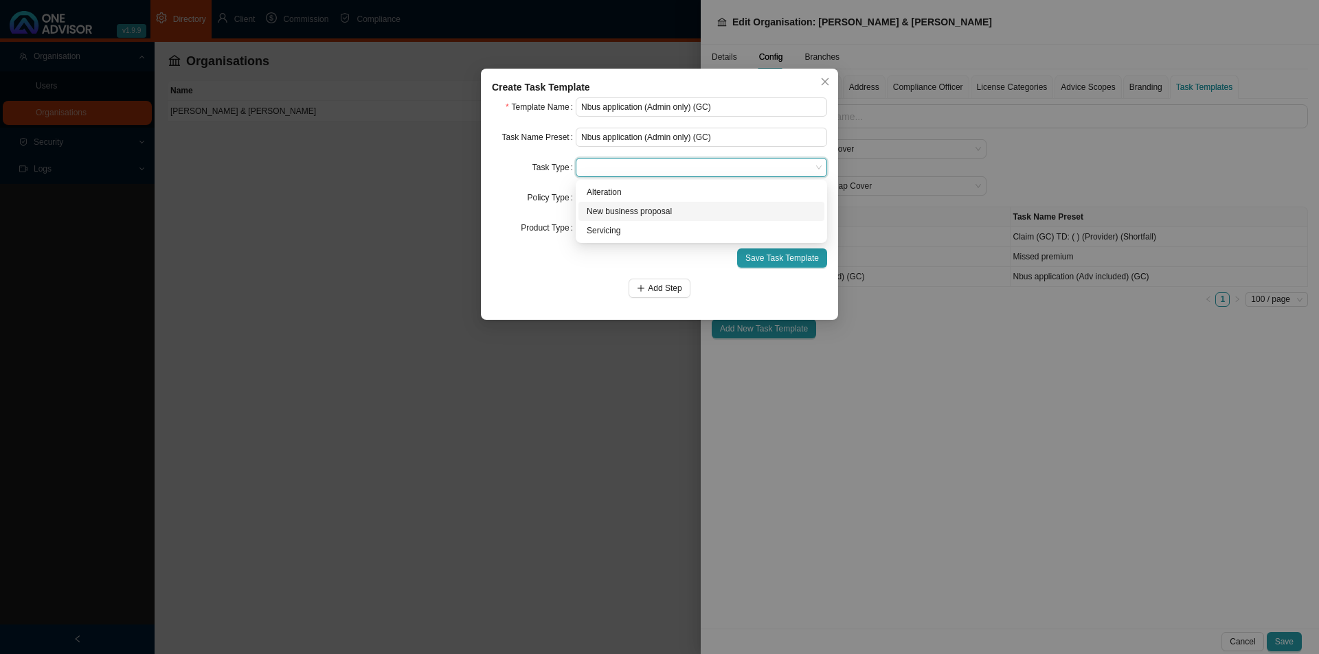
click at [610, 215] on div "New business proposal" at bounding box center [700, 212] width 229 height 14
click at [610, 206] on span at bounding box center [701, 198] width 240 height 18
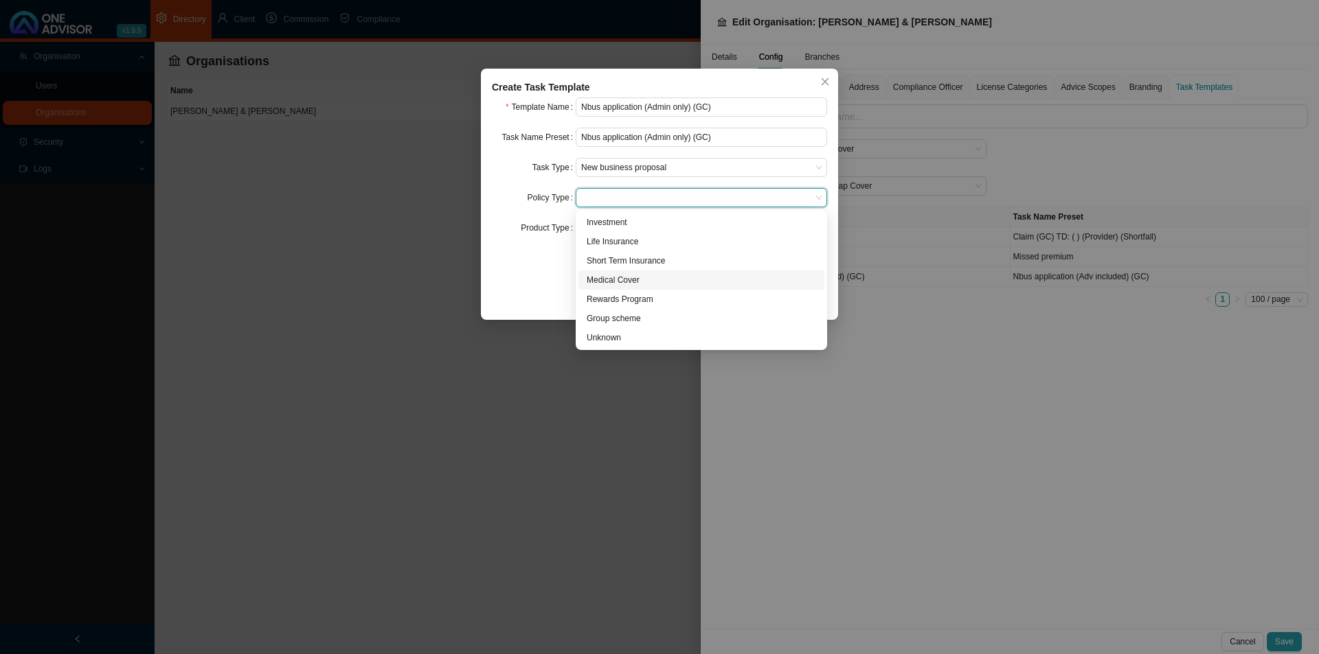
click at [622, 282] on div "Medical Cover" at bounding box center [700, 280] width 229 height 14
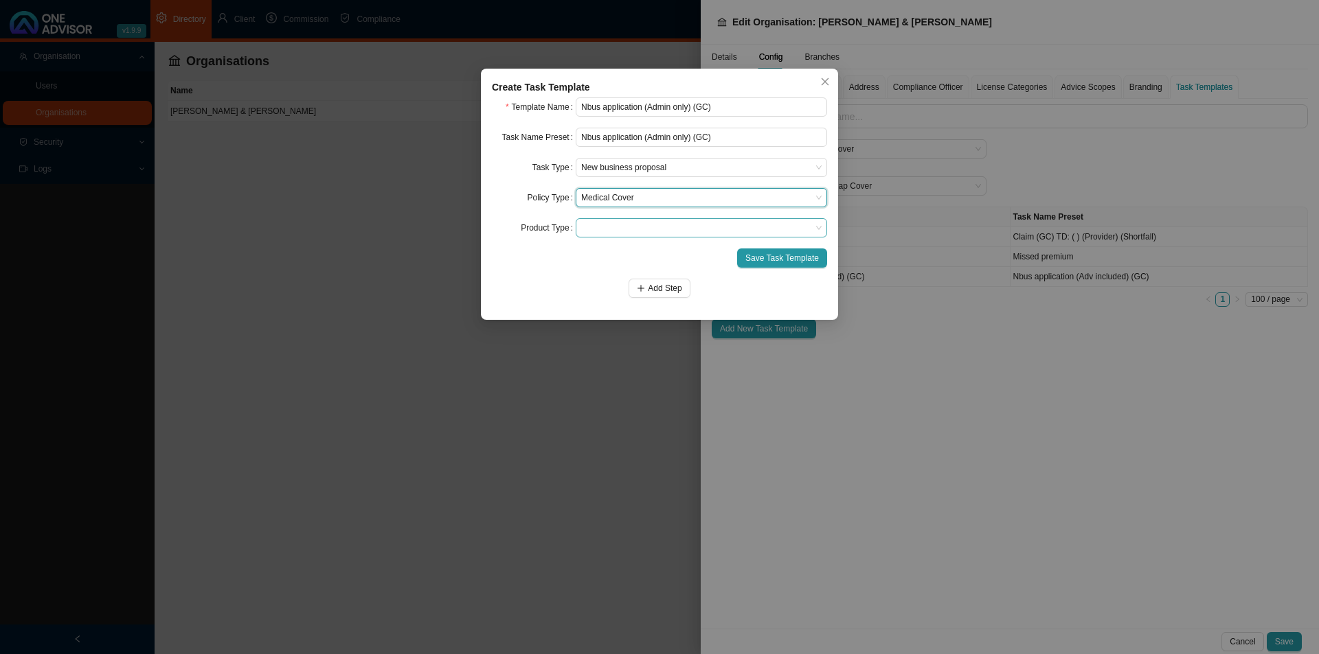
click at [612, 225] on span at bounding box center [701, 228] width 240 height 18
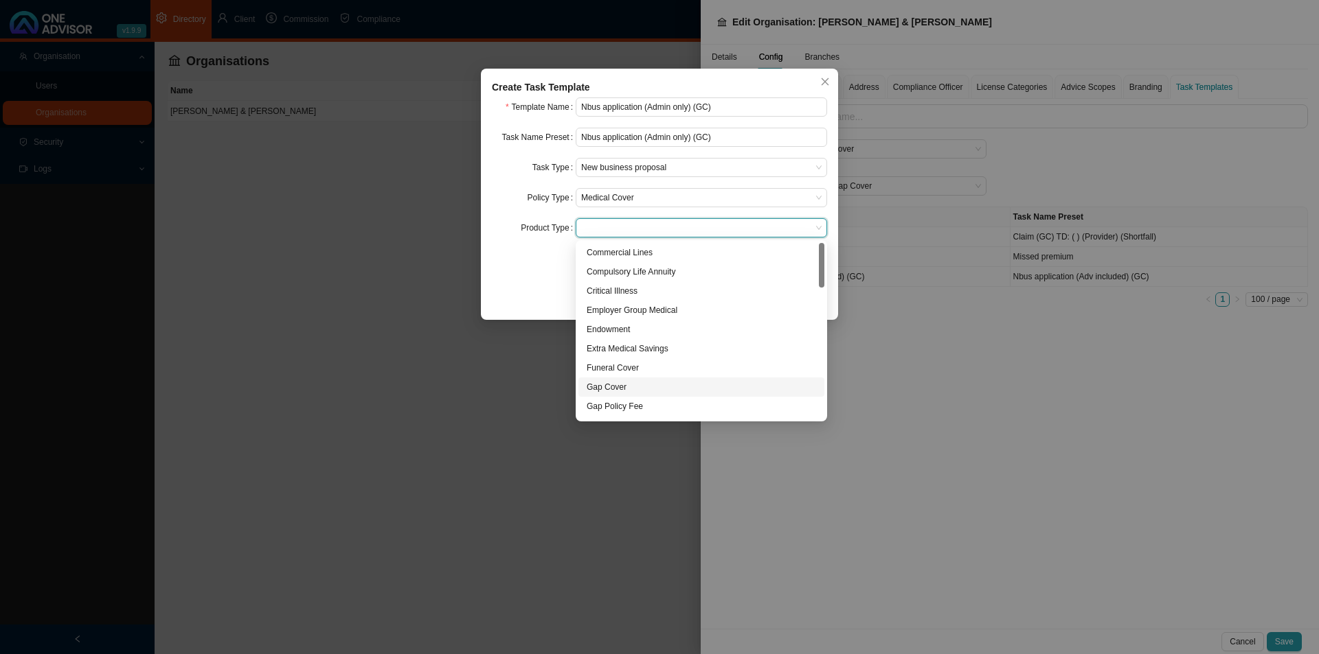
click at [619, 386] on div "Gap Cover" at bounding box center [700, 387] width 229 height 14
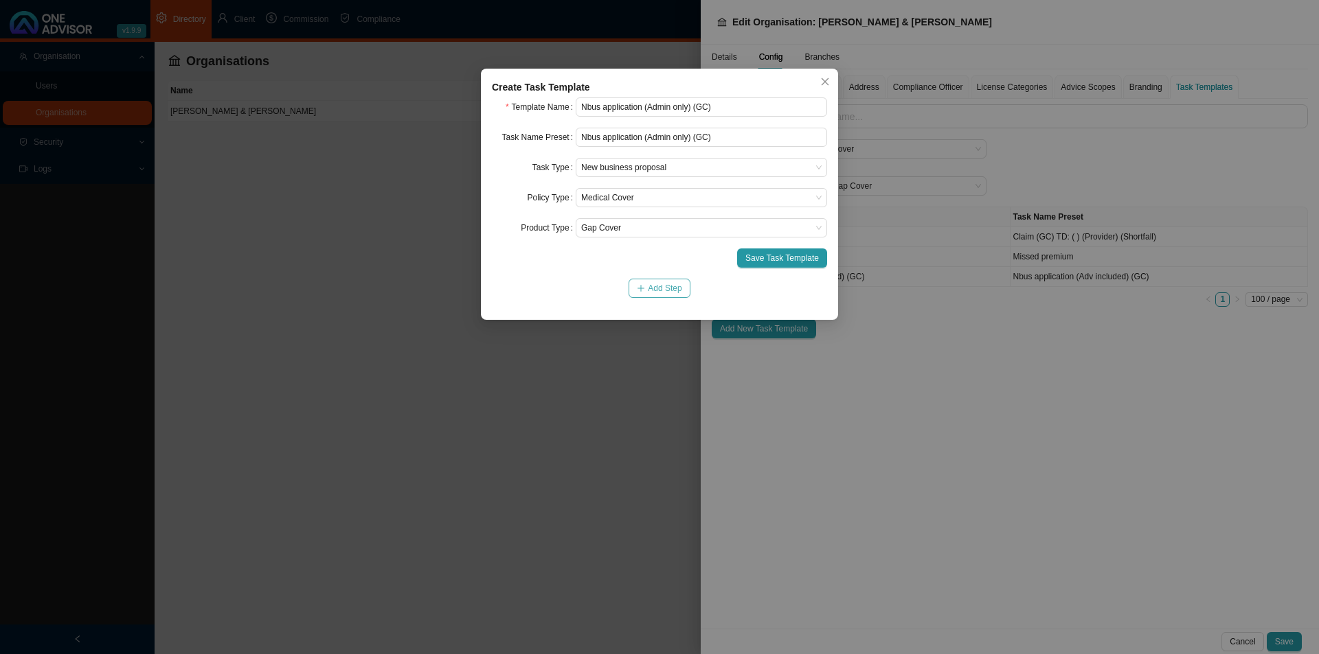
click at [635, 290] on button "Add Step" at bounding box center [658, 288] width 61 height 19
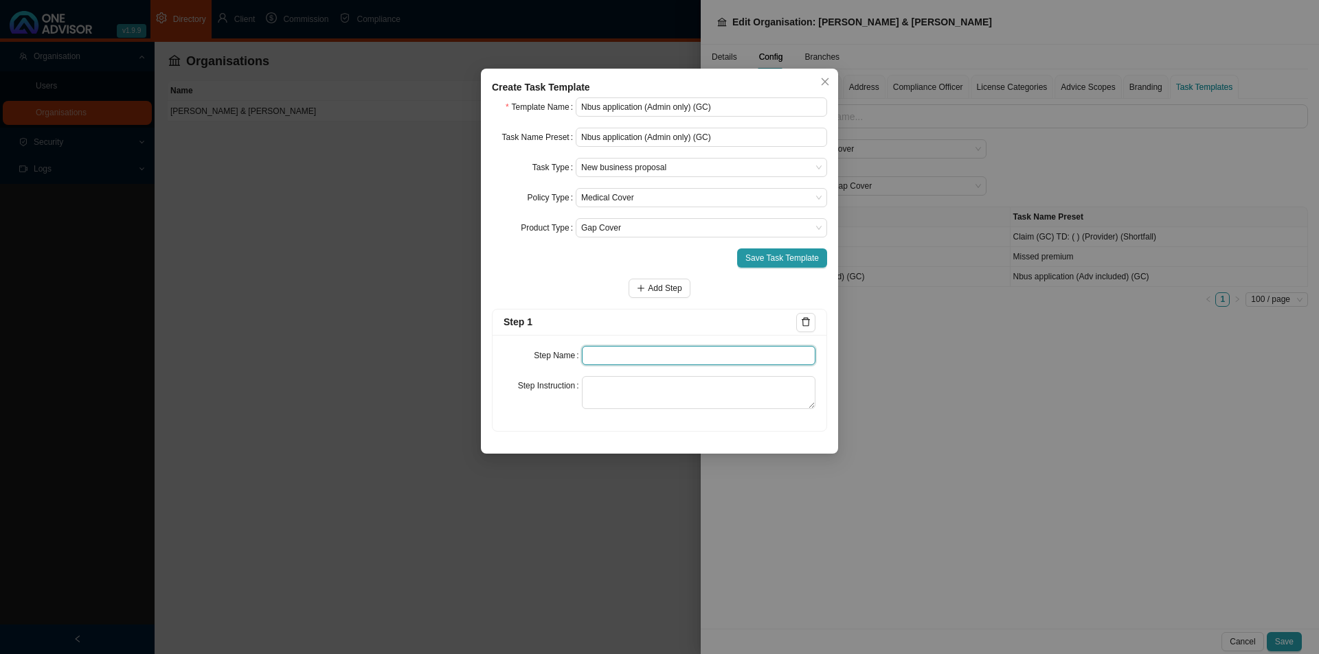
click at [590, 356] on input "text" at bounding box center [699, 355] width 234 height 19
type input "Instruction"
click at [760, 389] on textarea at bounding box center [699, 392] width 234 height 33
paste textarea "Record the instruction received from the client of the course or direction they…"
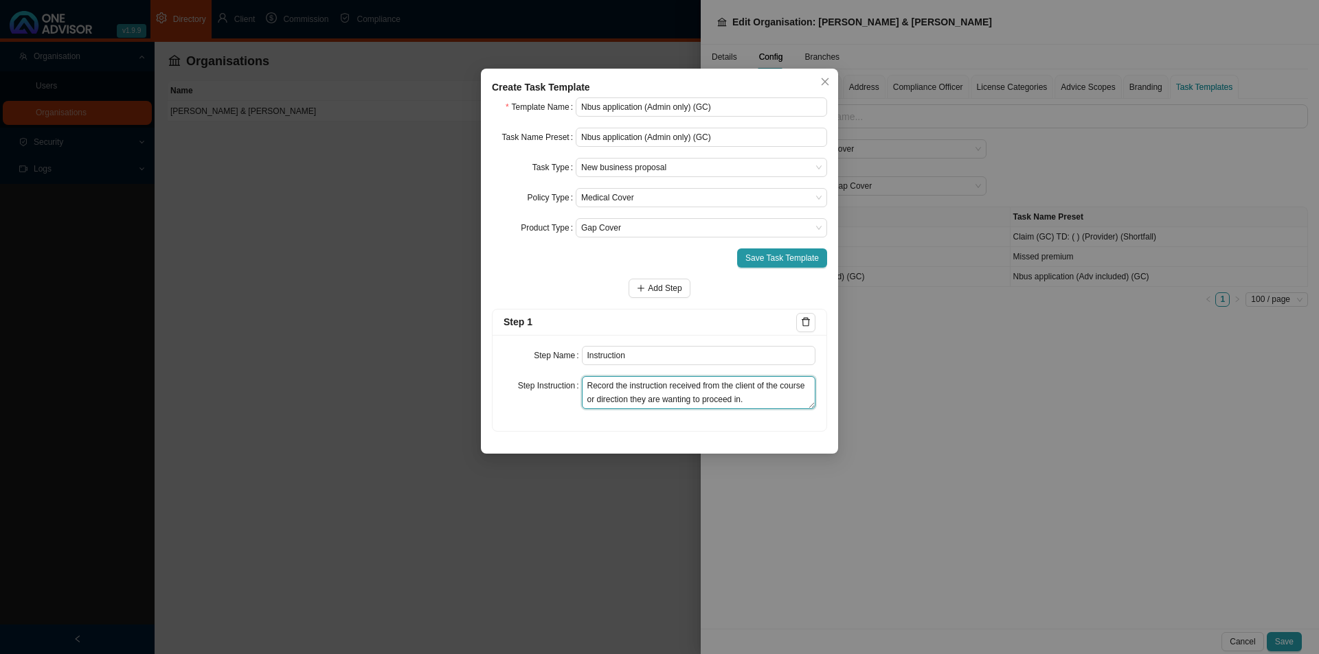
scroll to position [0, 0]
type textarea "Record the instruction received from the client of the course or direction they…"
click at [666, 284] on span "Add Step" at bounding box center [665, 289] width 34 height 14
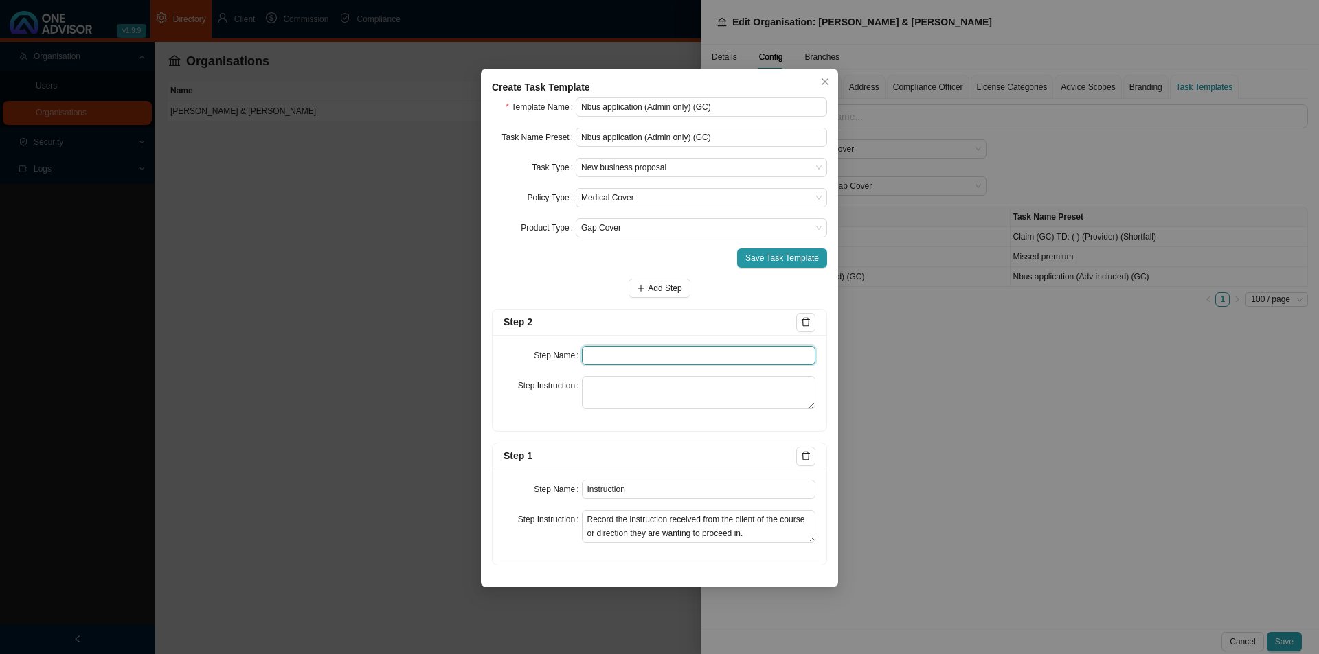
click at [626, 351] on input "text" at bounding box center [699, 355] width 234 height 19
type input "Investigation"
click at [646, 394] on textarea at bounding box center [699, 392] width 234 height 33
paste textarea "Gathering of any information to carry out the clients request. Is a company pay…"
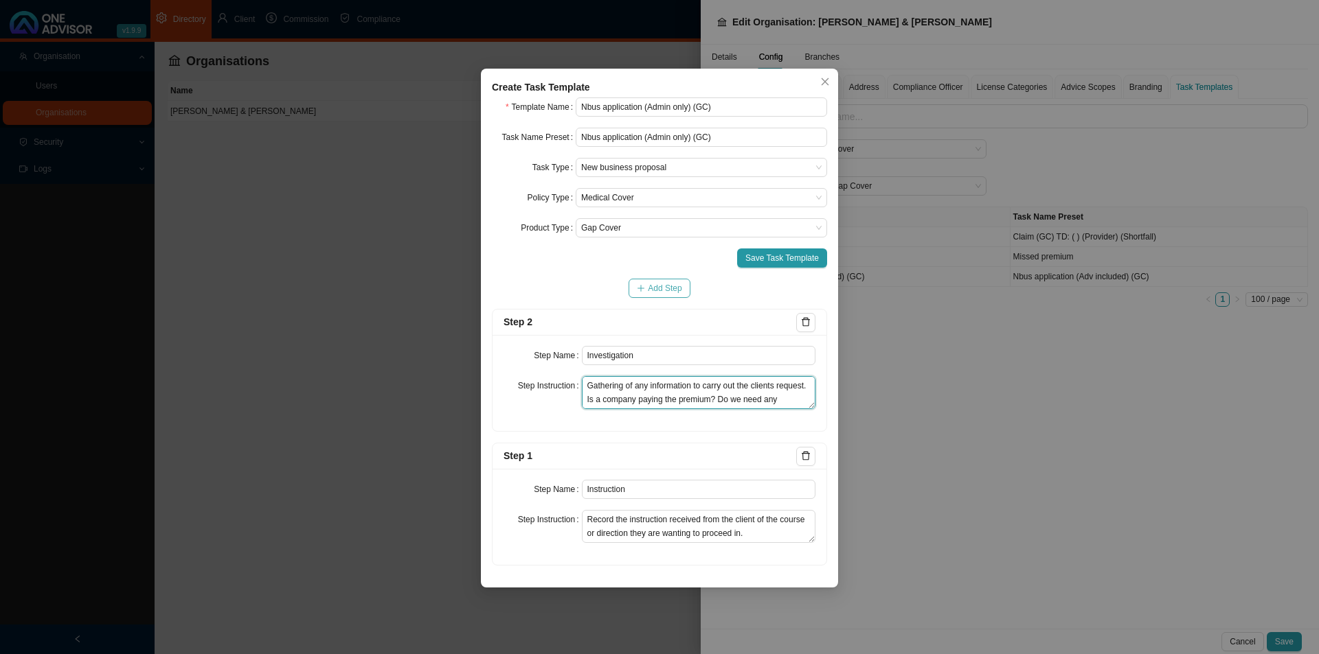
type textarea "Gathering of any information to carry out the clients request. Is a company pay…"
click at [657, 286] on span "Add Step" at bounding box center [665, 289] width 34 height 14
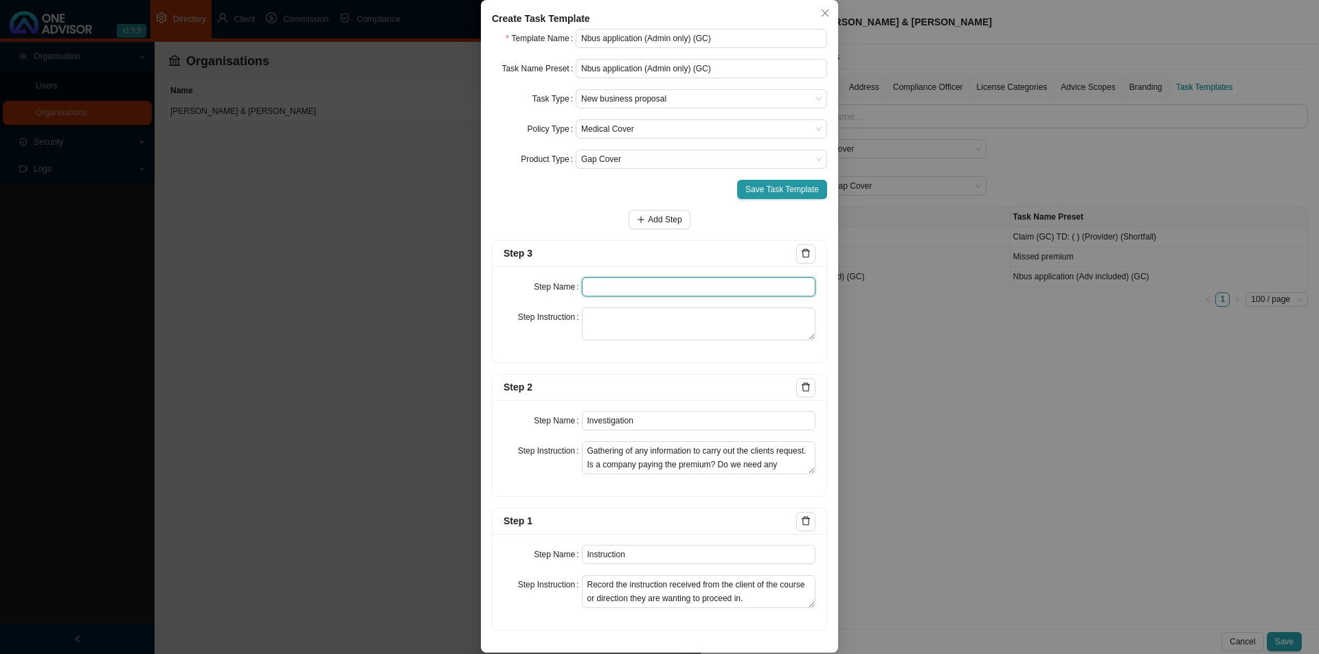
click at [637, 297] on input "text" at bounding box center [699, 286] width 234 height 19
type input "Paperwork"
click at [612, 341] on textarea at bounding box center [699, 324] width 234 height 33
click at [626, 341] on textarea at bounding box center [699, 324] width 234 height 33
click at [631, 341] on textarea at bounding box center [699, 324] width 234 height 33
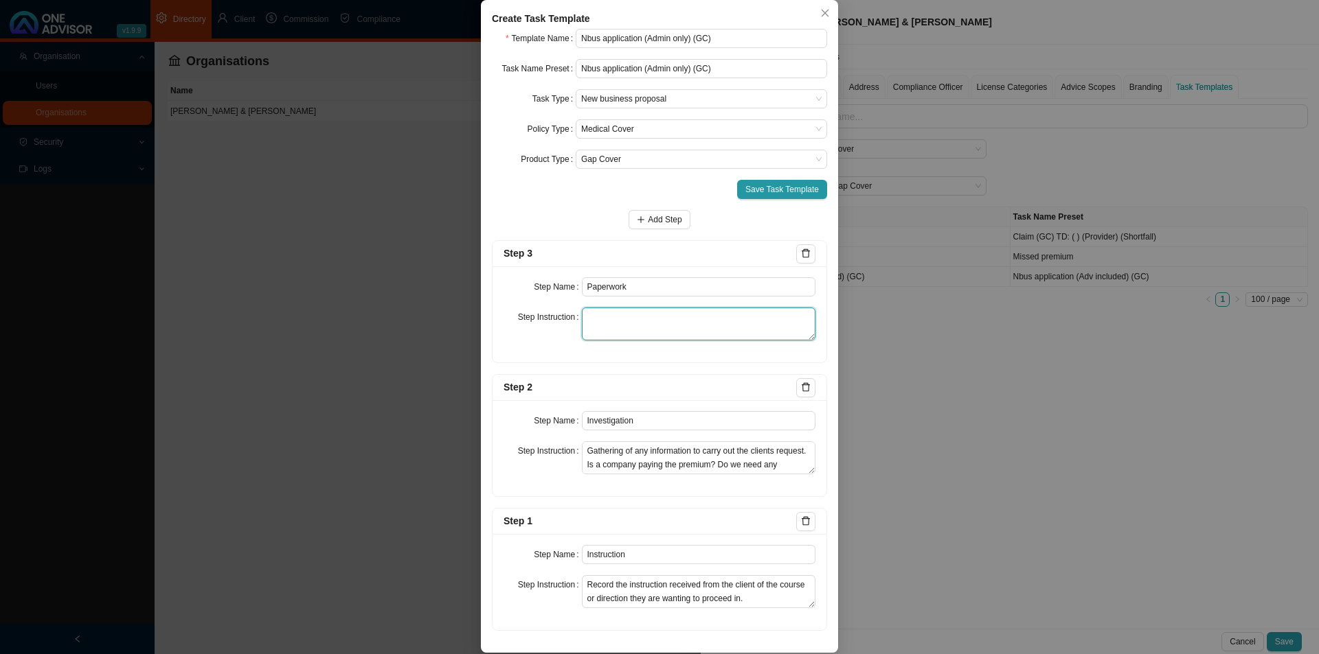
click at [604, 341] on textarea at bounding box center [699, 324] width 234 height 33
paste textarea "Record all correspondence pertaining to the gathering of the signed application…"
drag, startPoint x: 725, startPoint y: 388, endPoint x: 762, endPoint y: 397, distance: 38.8
click at [762, 341] on textarea "Record all correspondence pertaining to the gathering of the signed application…" at bounding box center [699, 324] width 234 height 33
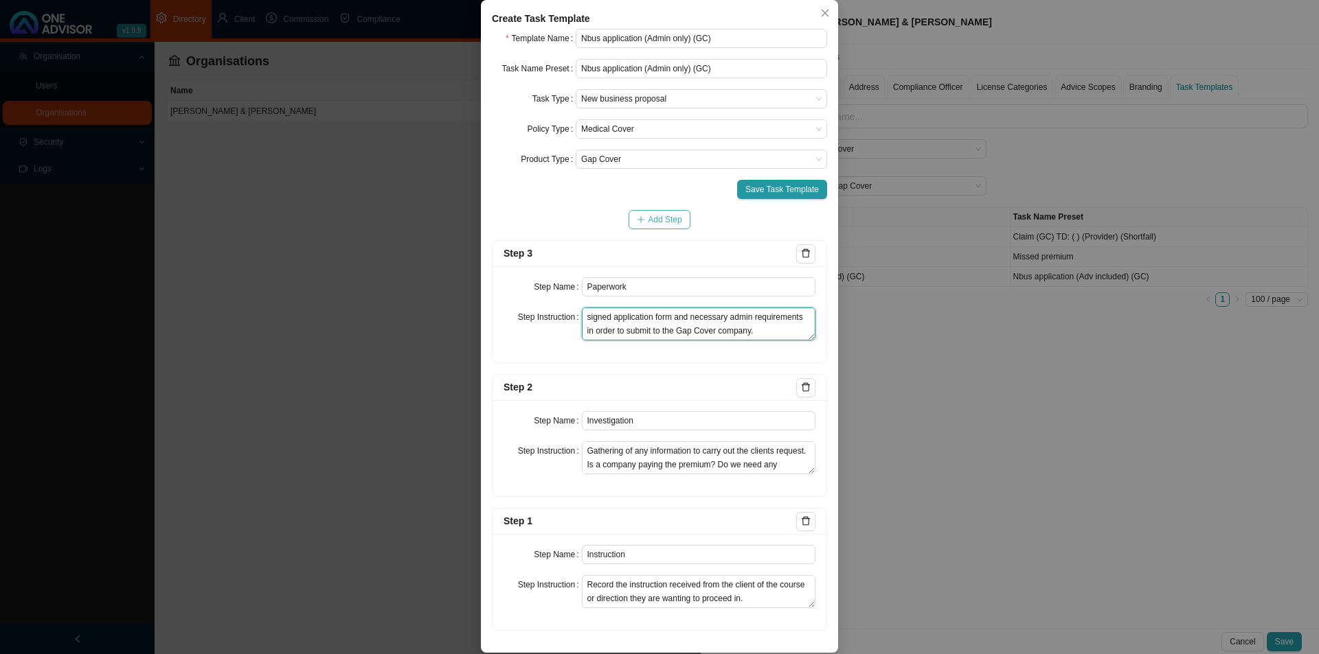
type textarea "Record all correspondence pertaining to the gathering of the signed application…"
click at [658, 227] on span "Add Step" at bounding box center [665, 220] width 34 height 14
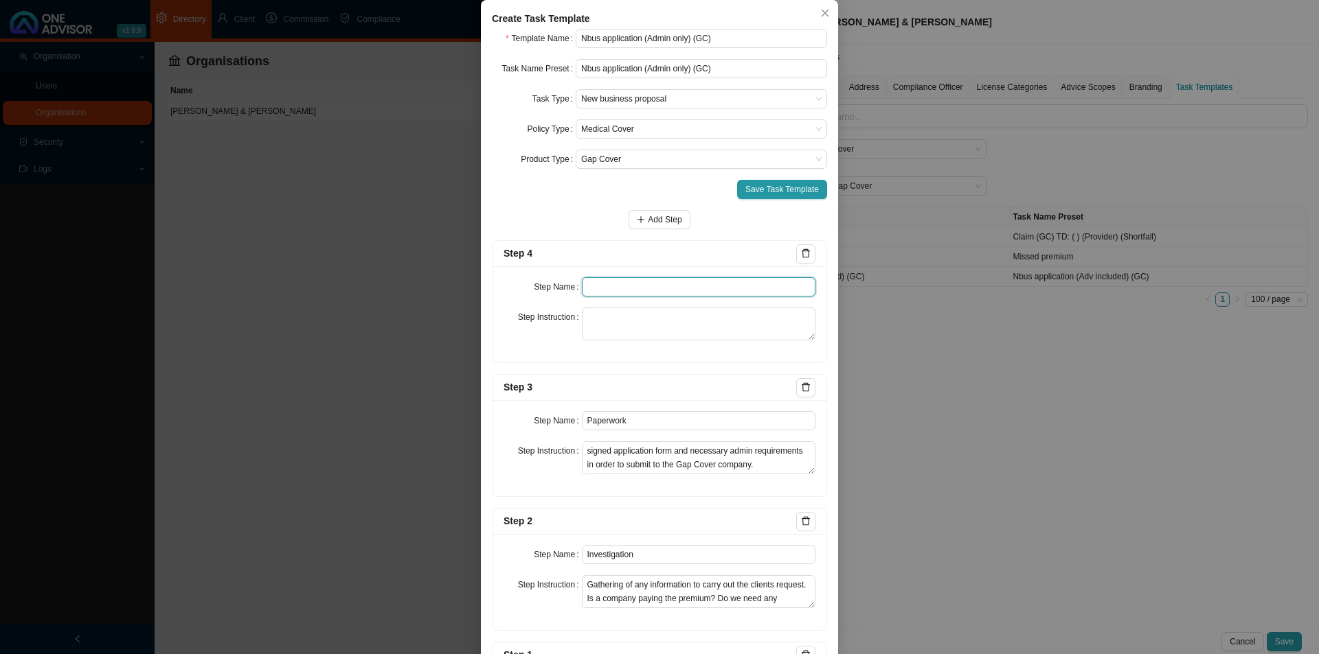
click at [613, 297] on input "text" at bounding box center [699, 286] width 234 height 19
type input "Submission"
click at [628, 341] on textarea at bounding box center [699, 324] width 234 height 33
paste textarea "Record submission of the completed application form to the Medical Aid and all …"
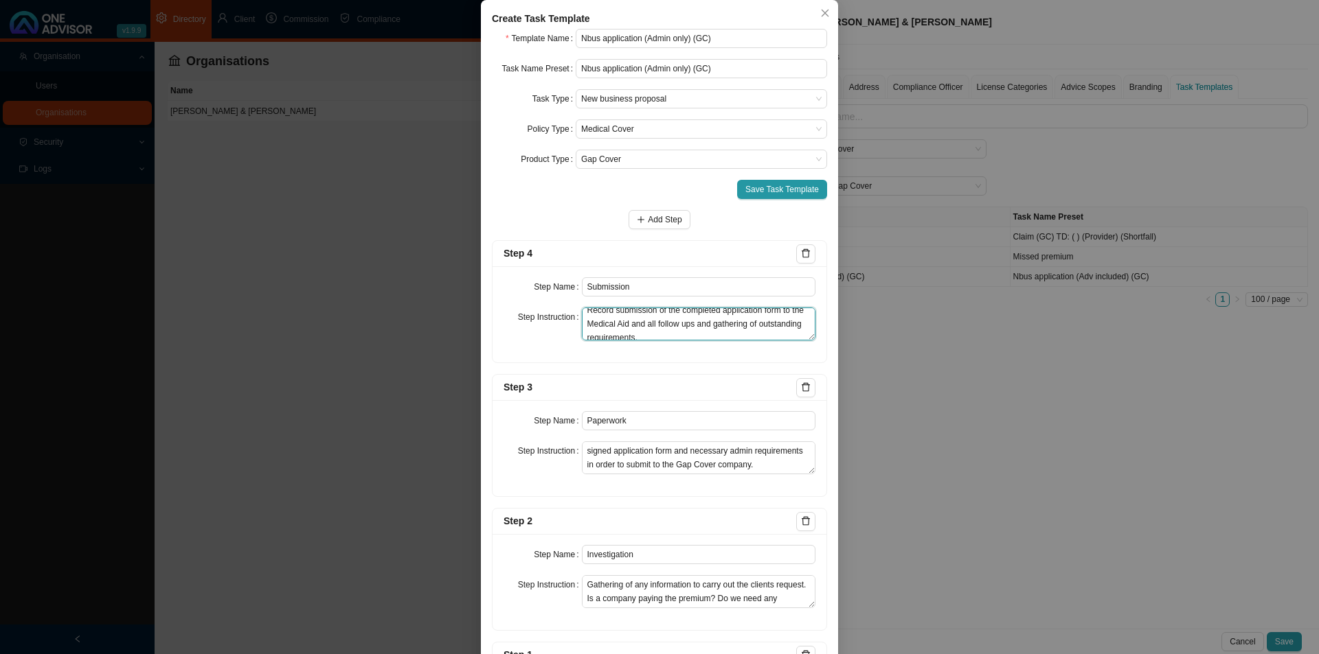
scroll to position [0, 0]
drag, startPoint x: 596, startPoint y: 399, endPoint x: 637, endPoint y: 396, distance: 41.3
click at [637, 341] on textarea "Record submission of the completed application form to the Medical Aid and all …" at bounding box center [699, 324] width 234 height 33
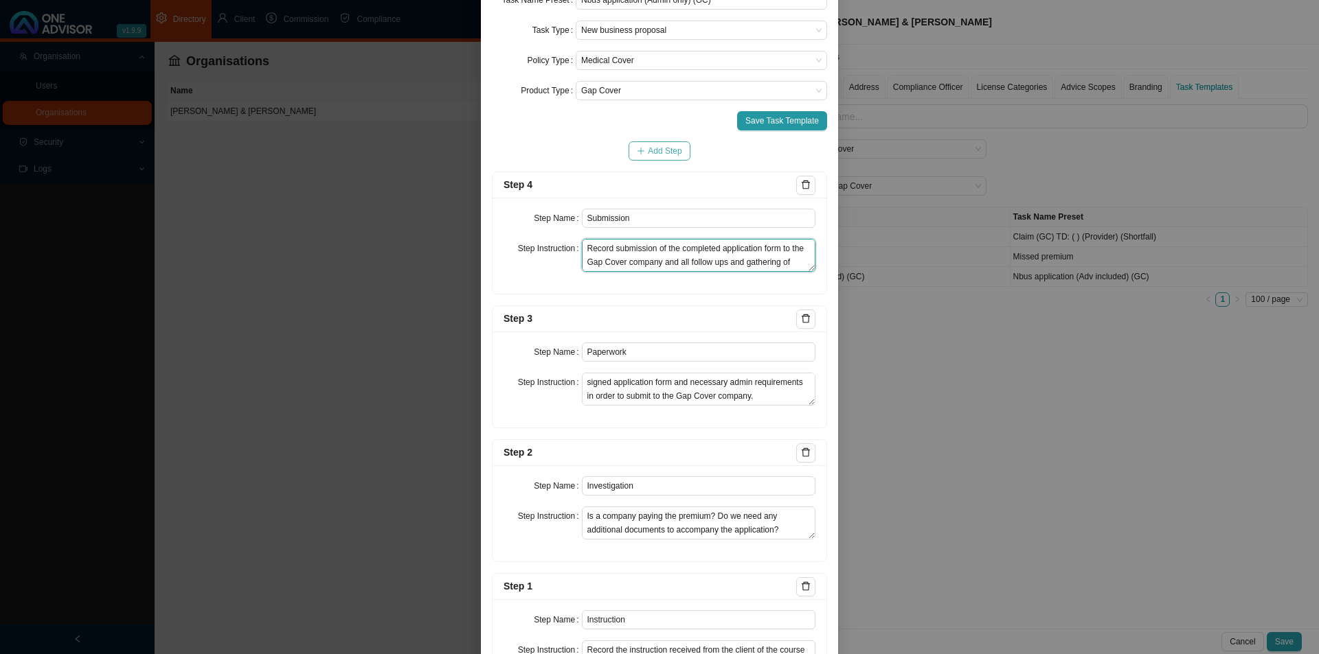
type textarea "Record submission of the completed application form to the Gap Cover company an…"
click at [676, 152] on button "Add Step" at bounding box center [658, 150] width 61 height 19
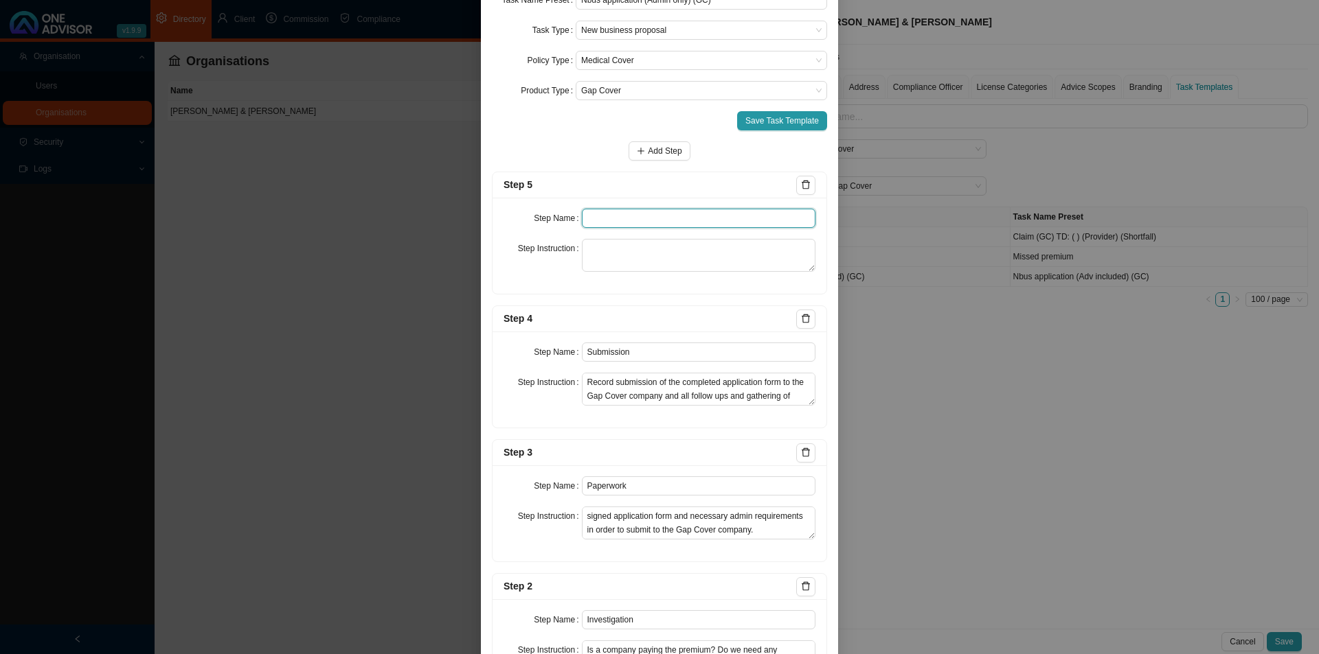
click at [608, 214] on input "text" at bounding box center [699, 218] width 234 height 19
type input "Confirmation of works done"
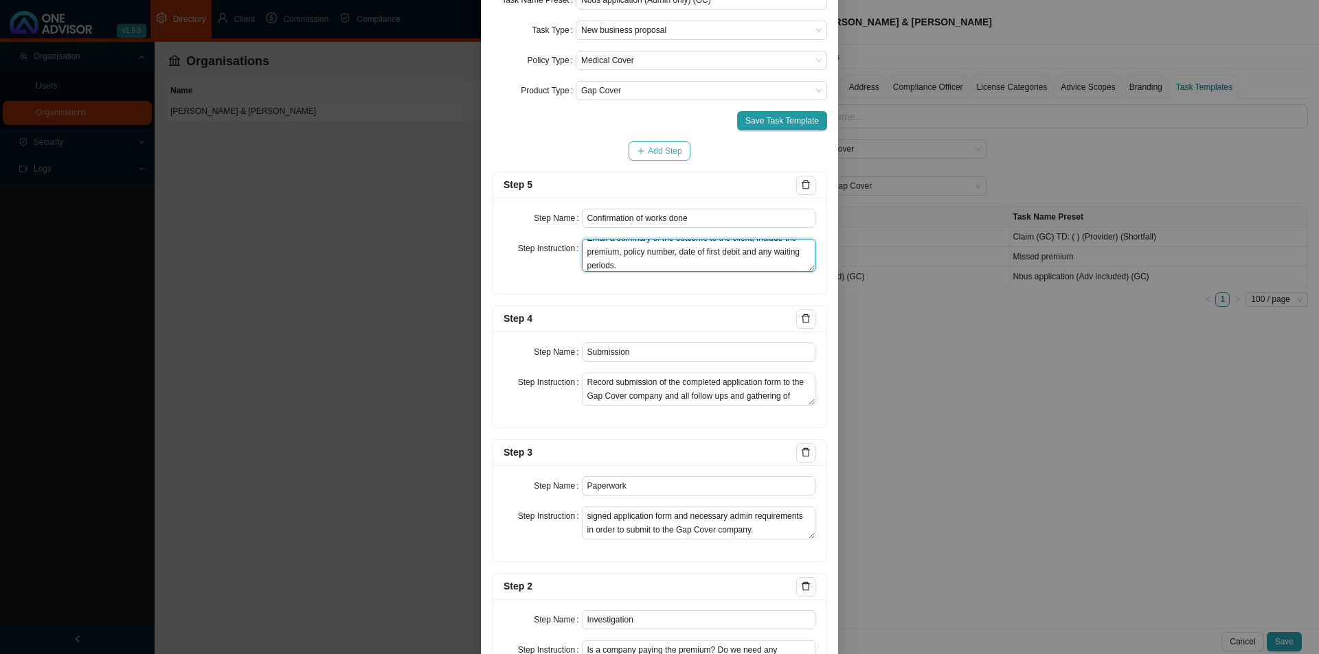
type textarea "Email a summary of the outcome to the client, include the premium, policy numbe…"
click at [669, 150] on span "Add Step" at bounding box center [665, 151] width 34 height 14
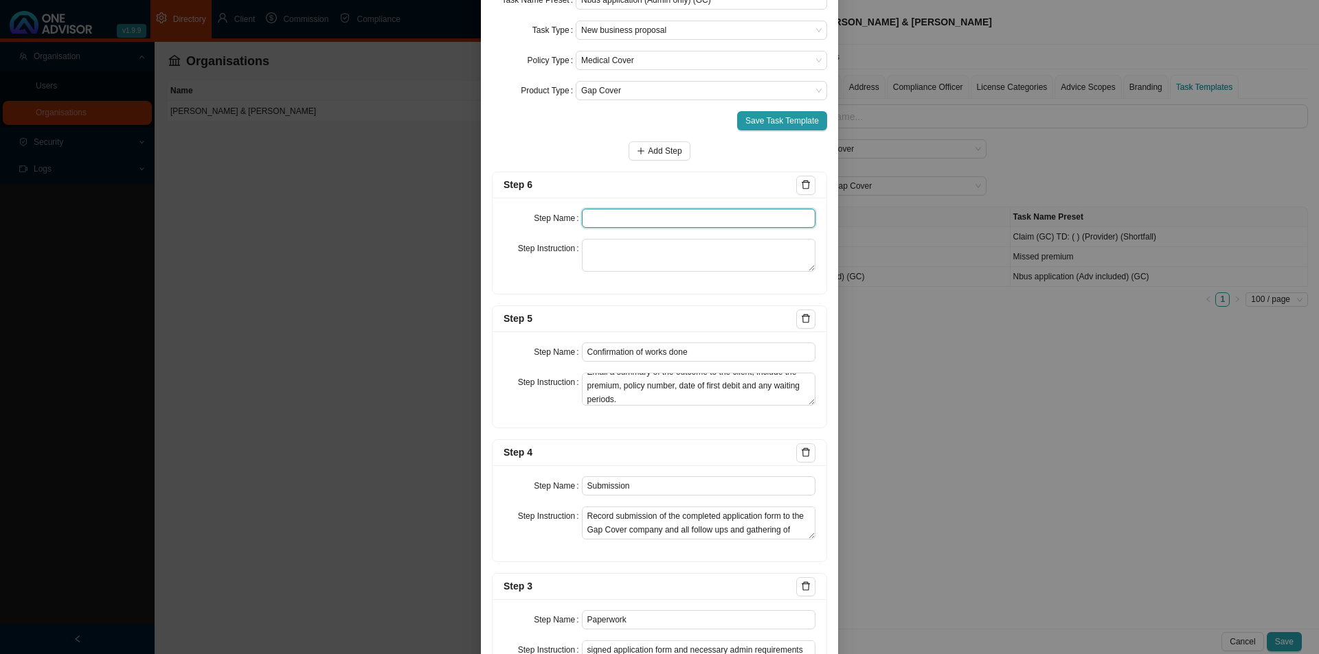
click at [613, 213] on input "text" at bounding box center [699, 218] width 234 height 19
type input "Update schedule"
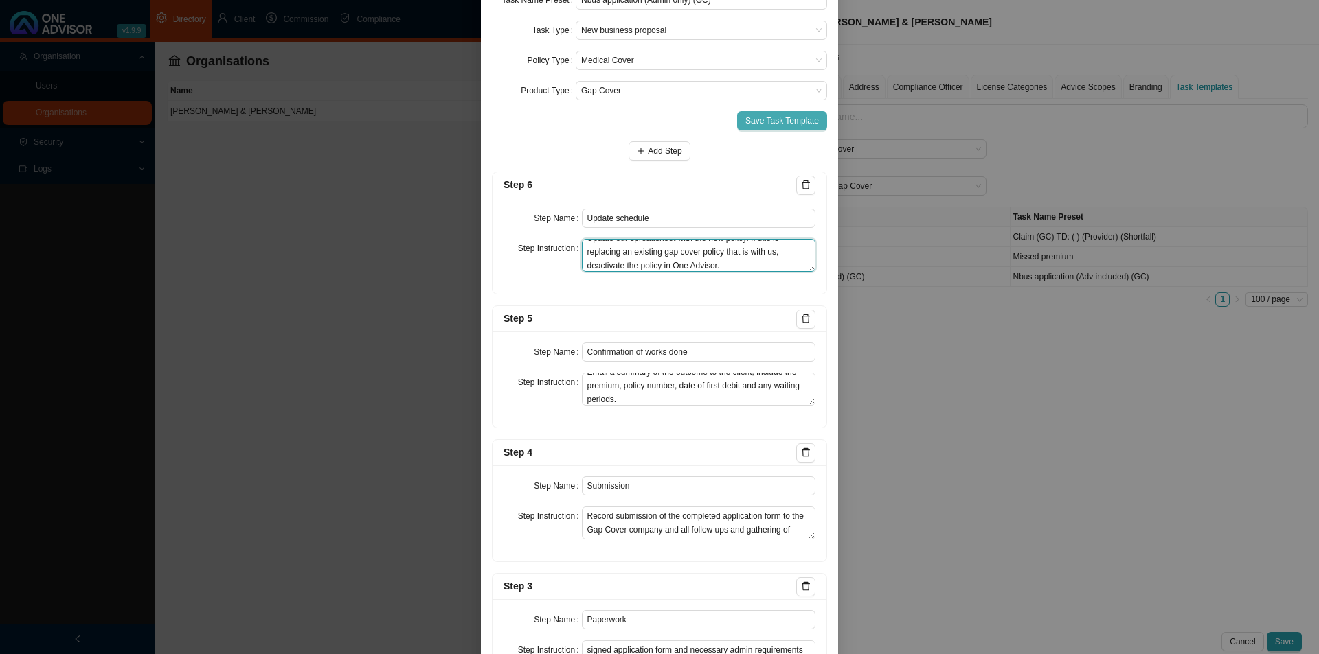
type textarea "Update our spreadsheet with the new policy. If this is replacing an existing ga…"
click at [762, 123] on span "Save Task Template" at bounding box center [781, 121] width 73 height 14
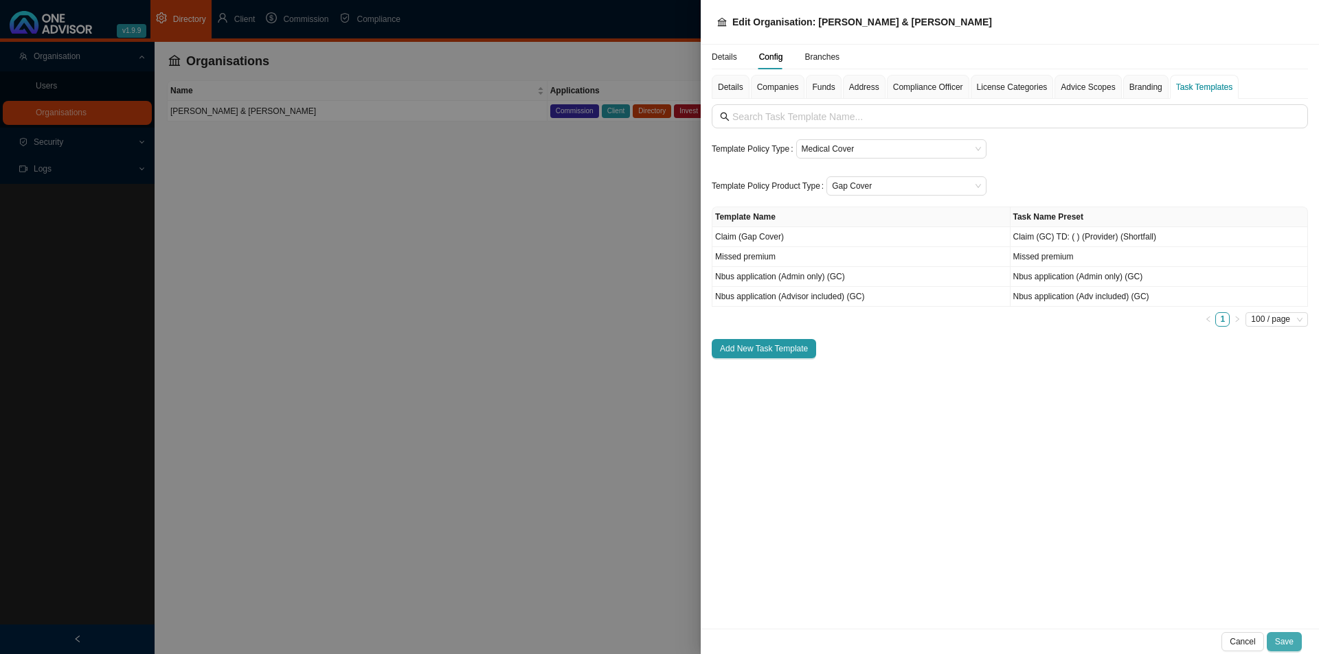
click at [1044, 506] on span "Save" at bounding box center [1284, 642] width 19 height 14
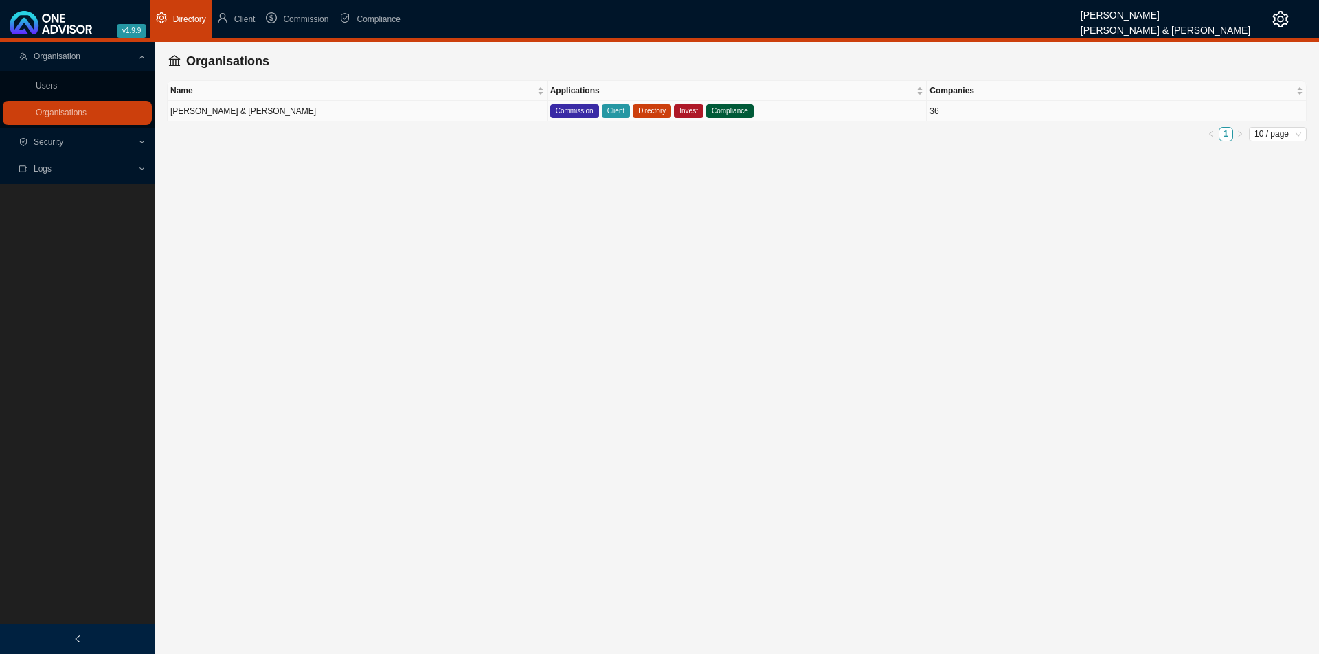
click at [334, 113] on td "[PERSON_NAME] & [PERSON_NAME]" at bounding box center [358, 111] width 380 height 21
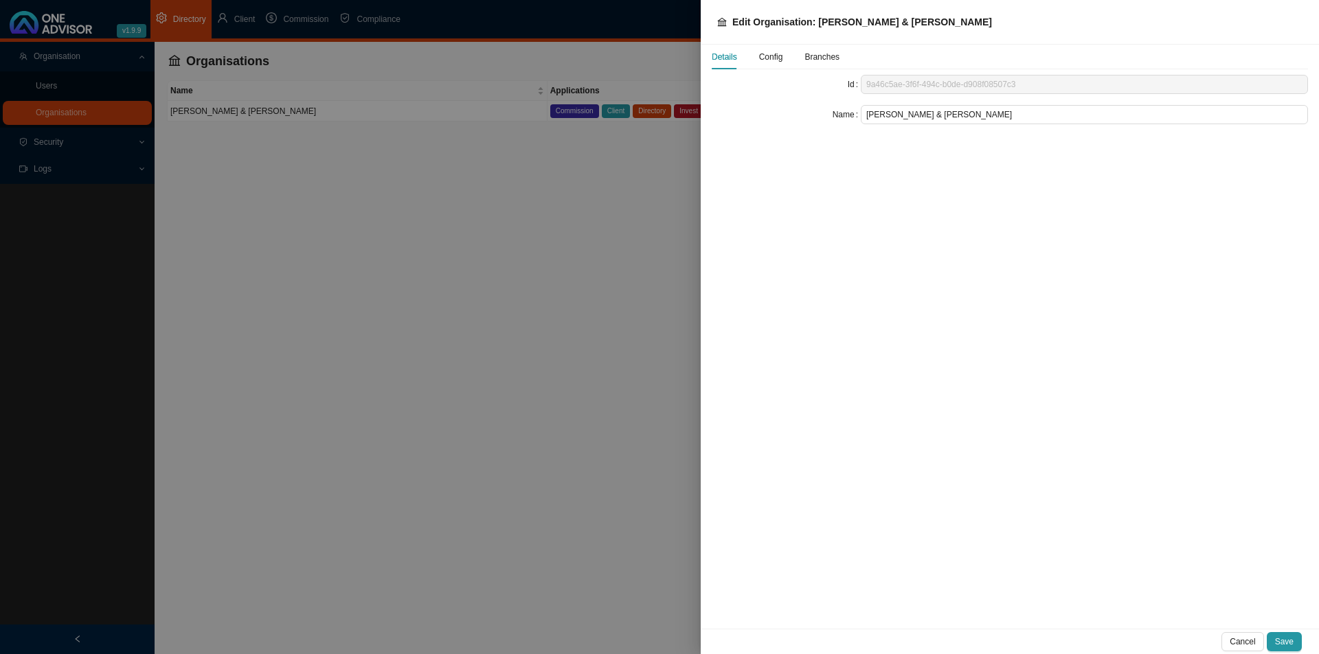
click at [764, 61] on span "Config" at bounding box center [771, 57] width 24 height 8
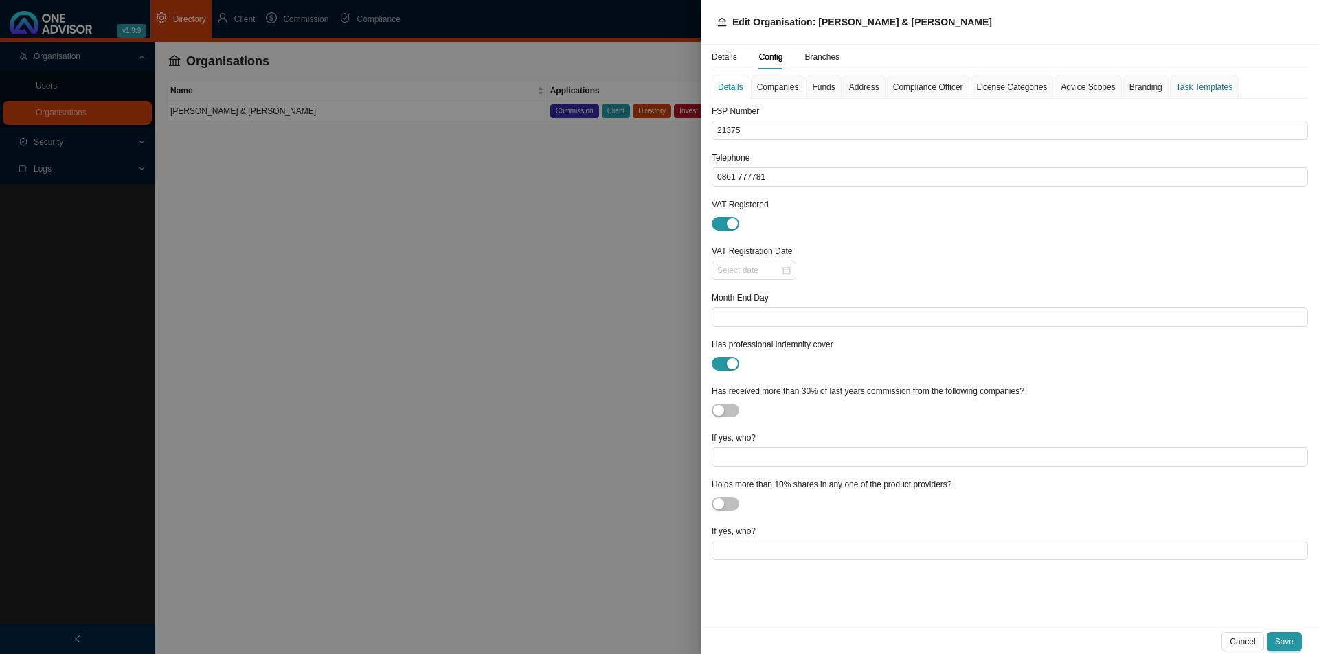
click at [1044, 92] on div "Task Templates" at bounding box center [1204, 87] width 56 height 14
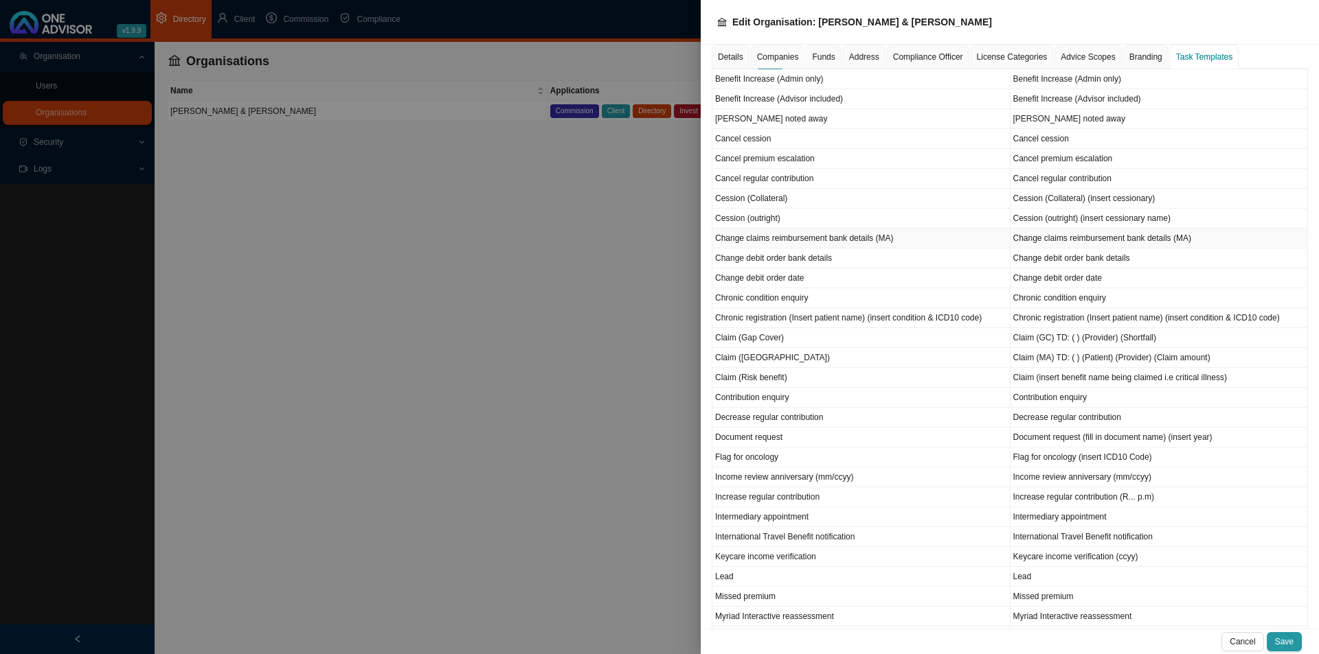
scroll to position [366, 0]
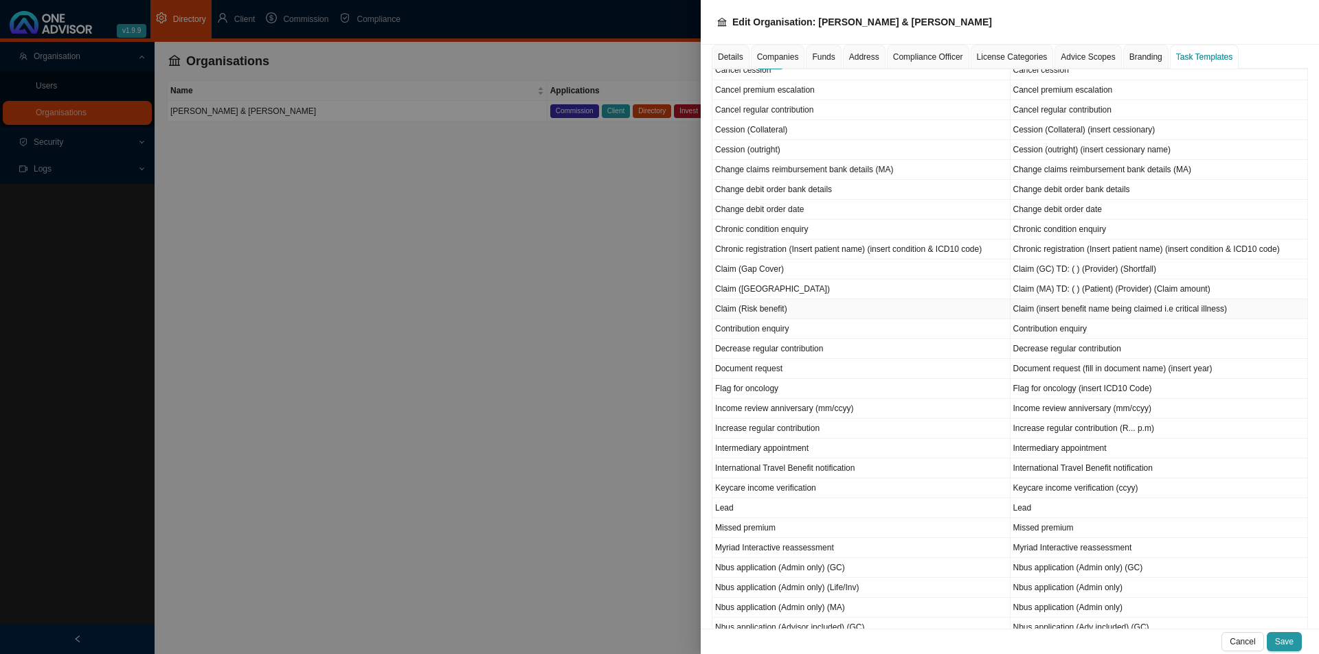
click at [757, 310] on td "Claim (Risk benefit)" at bounding box center [861, 309] width 298 height 20
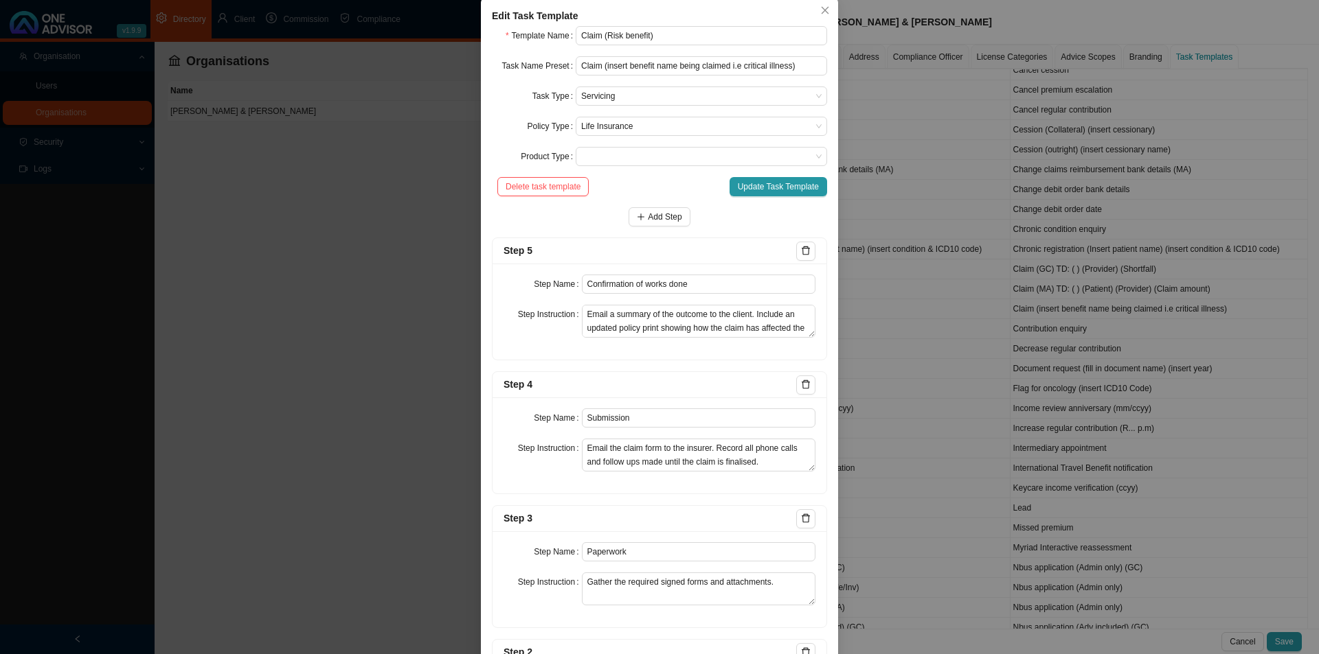
scroll to position [3, 0]
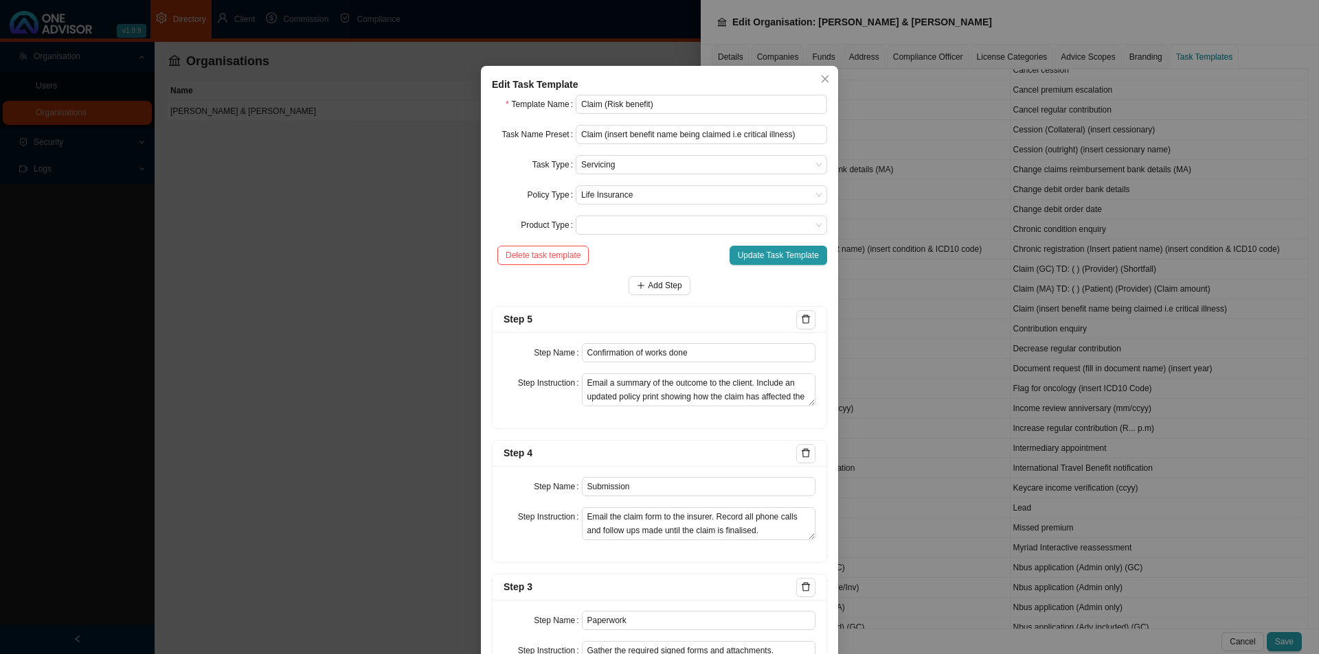
click at [829, 80] on span "Close" at bounding box center [824, 79] width 19 height 10
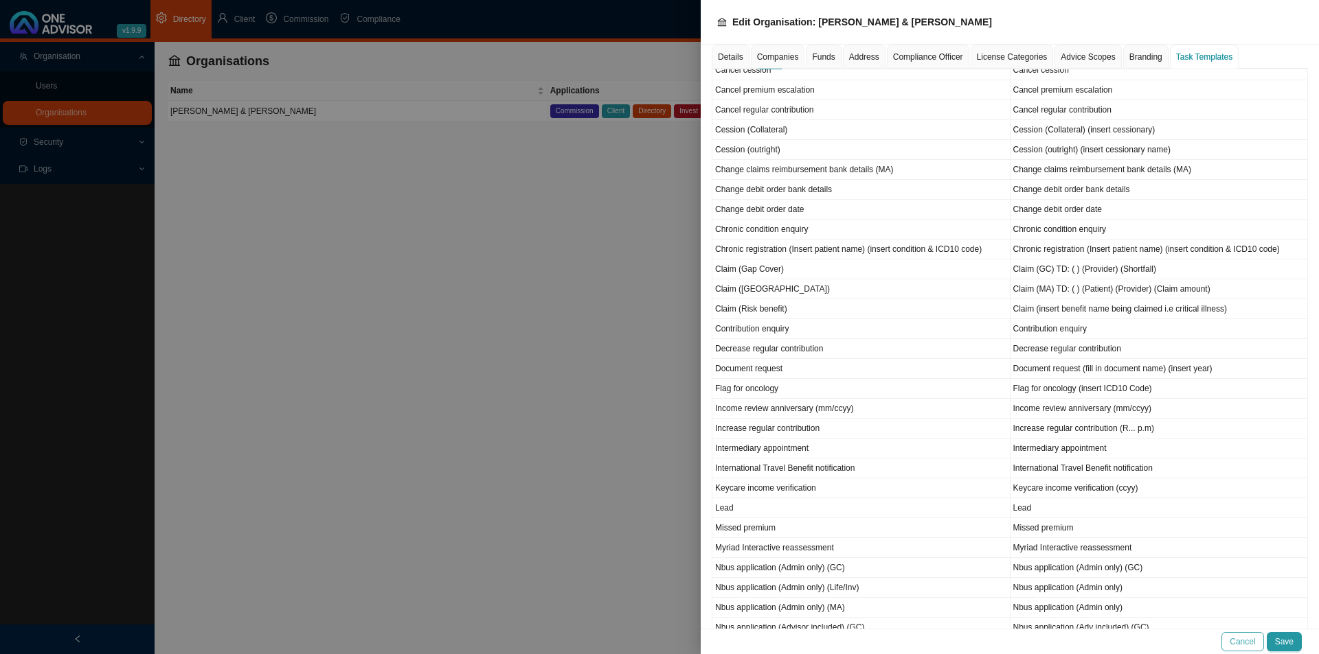
click at [1044, 506] on span "Cancel" at bounding box center [1241, 642] width 25 height 14
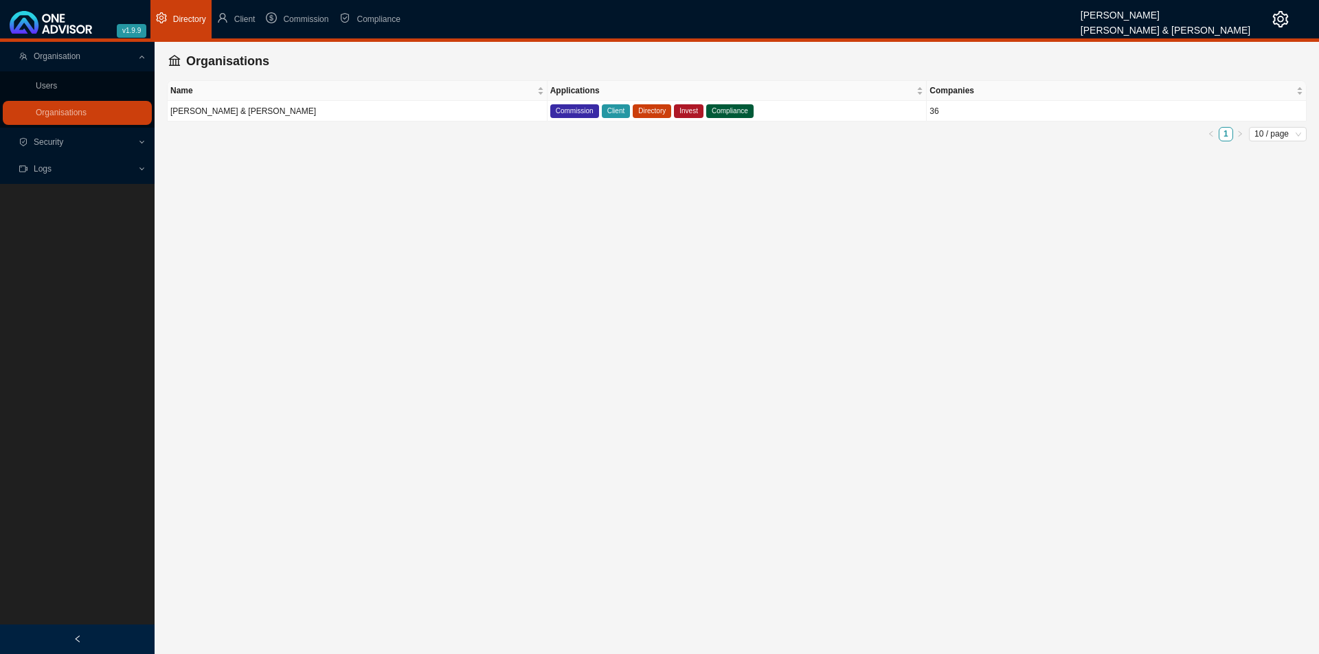
click at [93, 55] on span "Organisation" at bounding box center [78, 57] width 118 height 24
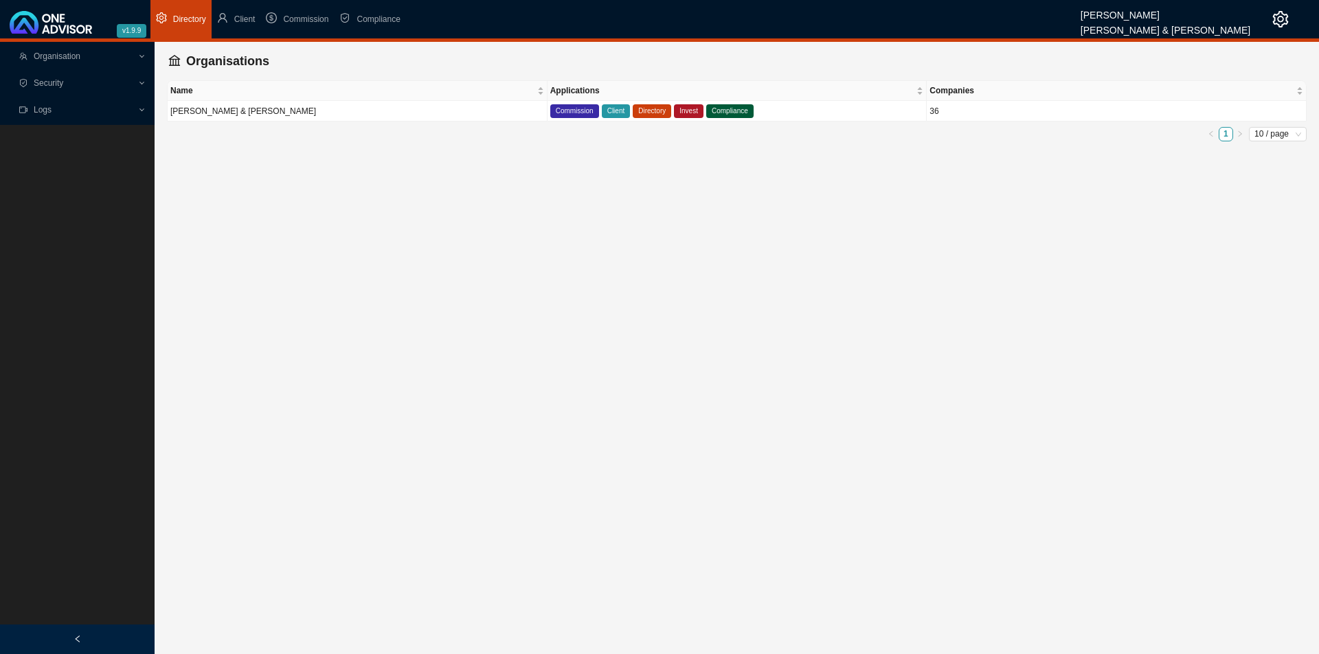
click at [93, 55] on span "Organisation" at bounding box center [78, 57] width 118 height 24
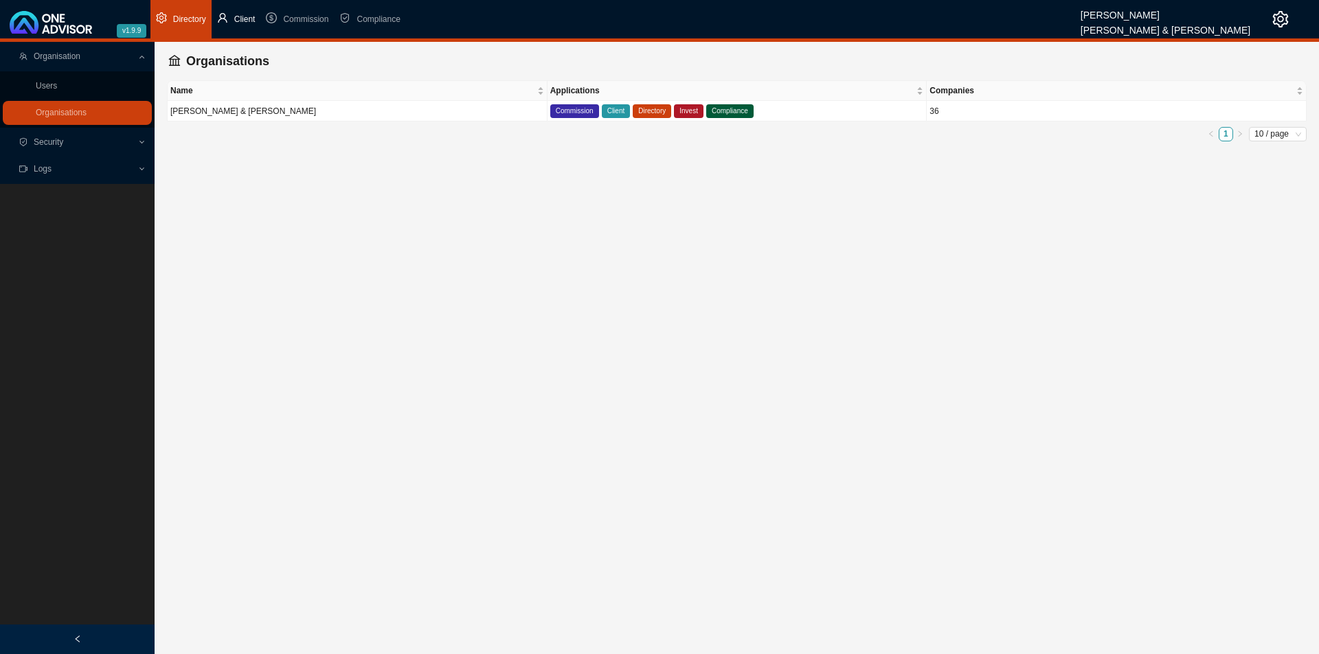
click at [252, 10] on li "Client" at bounding box center [236, 19] width 49 height 38
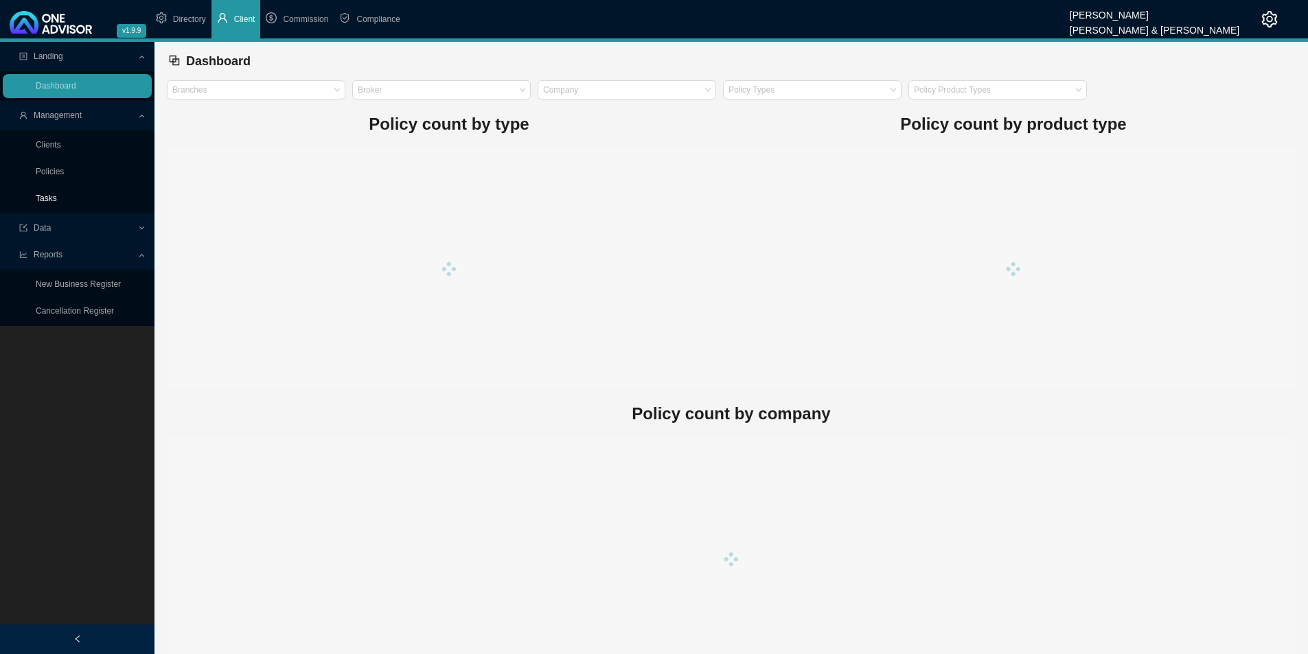
click at [38, 196] on link "Tasks" at bounding box center [46, 199] width 21 height 10
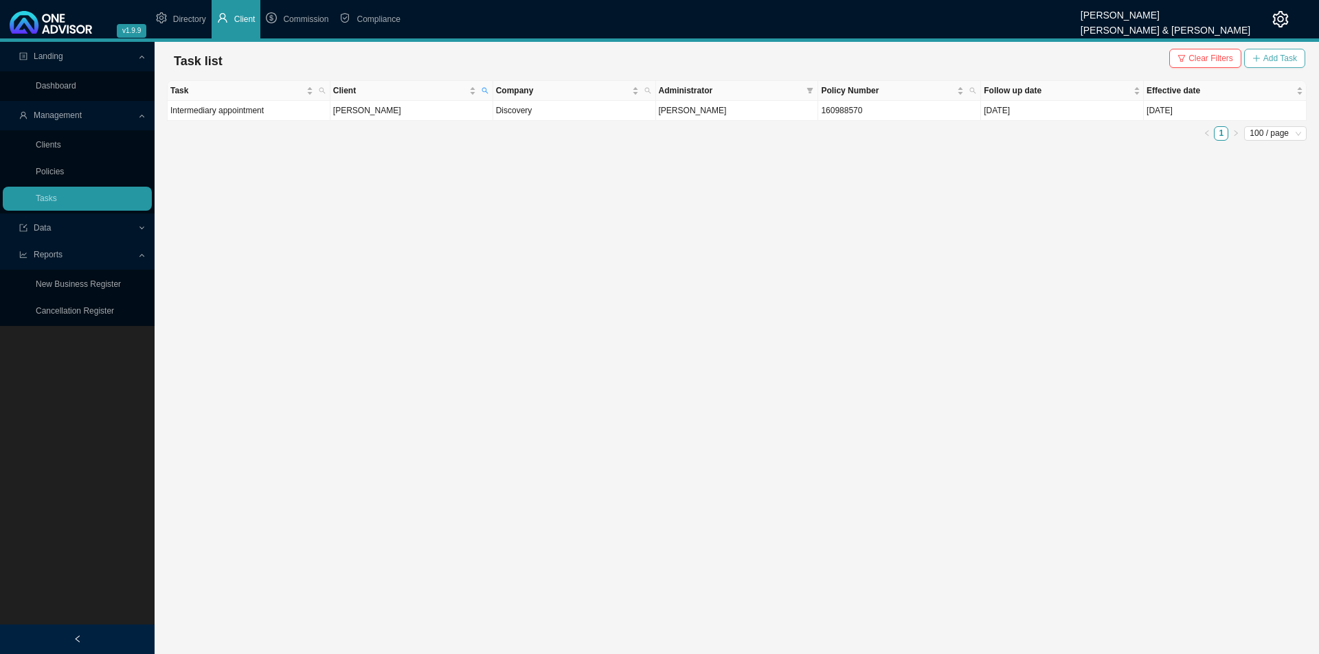
click at [1044, 58] on span "Add Task" at bounding box center [1280, 59] width 34 height 14
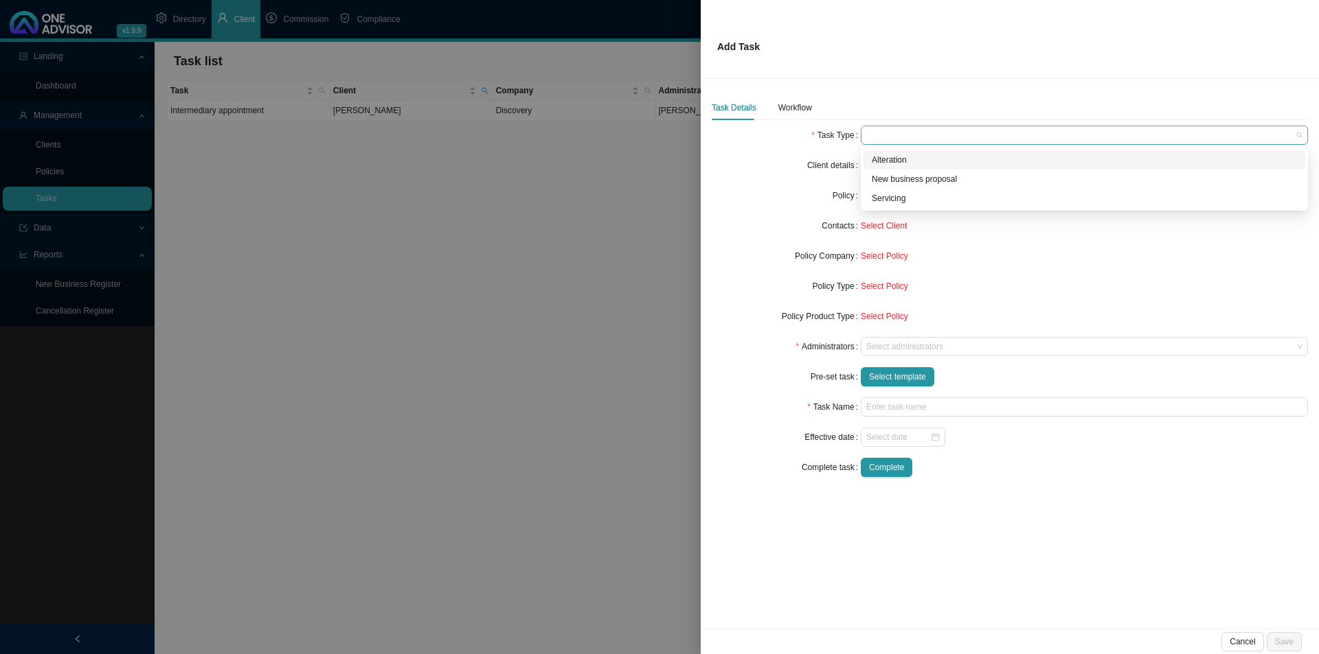
click at [929, 136] on span at bounding box center [1084, 135] width 436 height 18
click at [914, 176] on div "New business proposal" at bounding box center [1084, 179] width 425 height 14
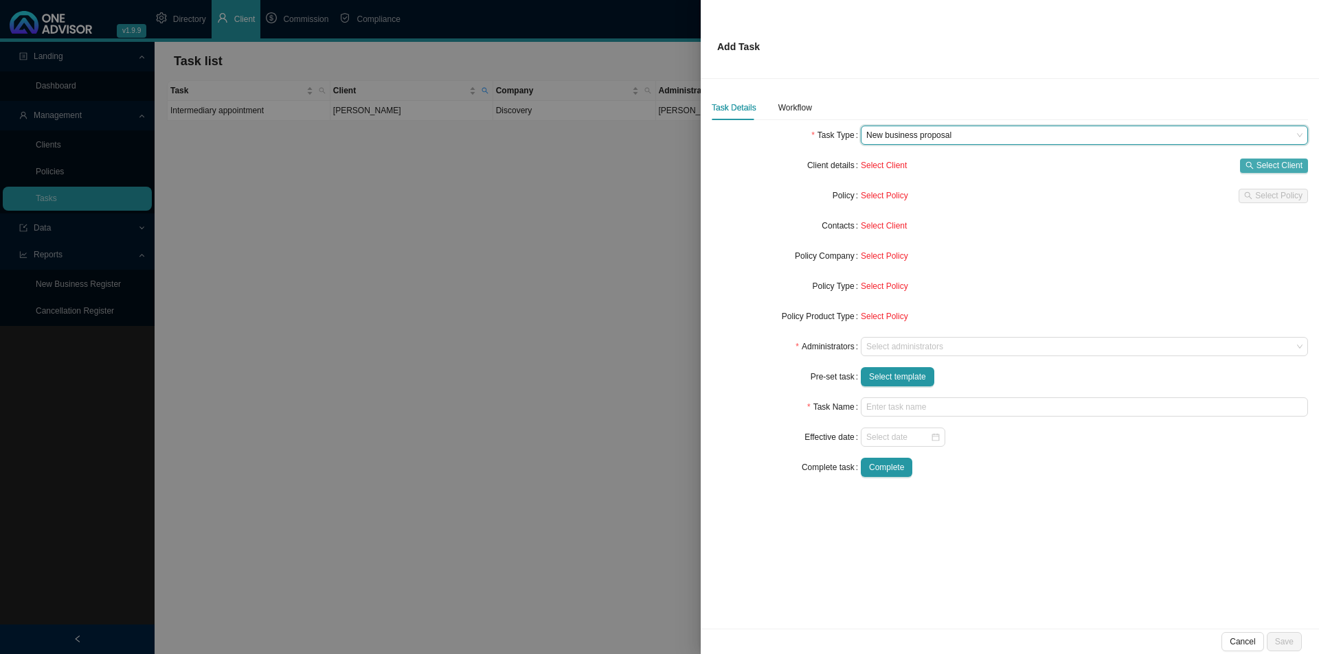
click at [1044, 169] on span "Select Client" at bounding box center [1279, 166] width 46 height 14
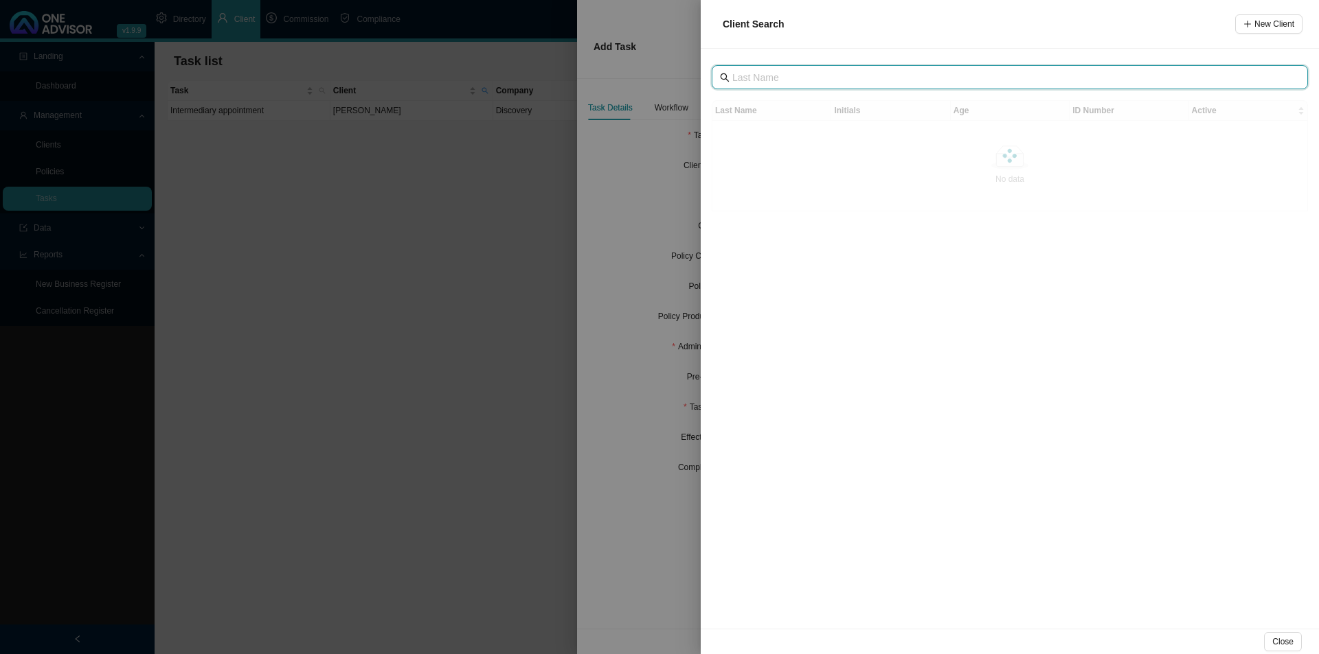
click at [794, 83] on input "text" at bounding box center [1011, 77] width 558 height 15
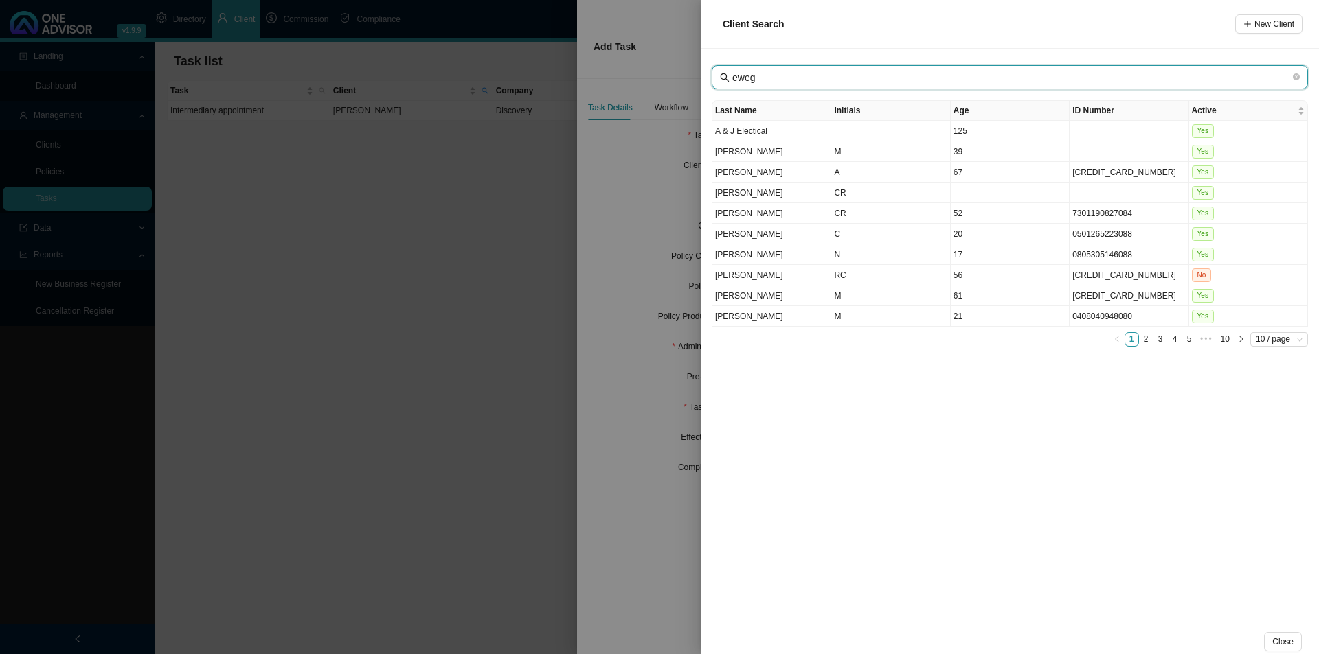
type input "eweg"
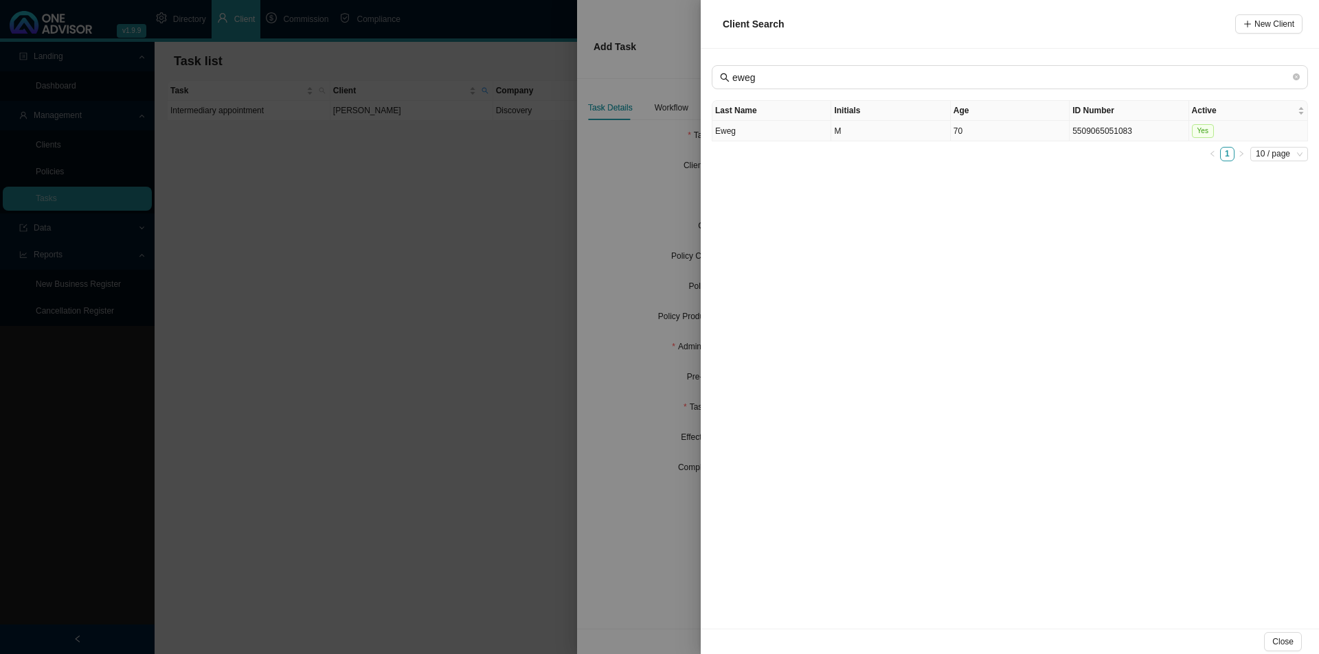
click at [773, 128] on td "Eweg" at bounding box center [771, 131] width 119 height 21
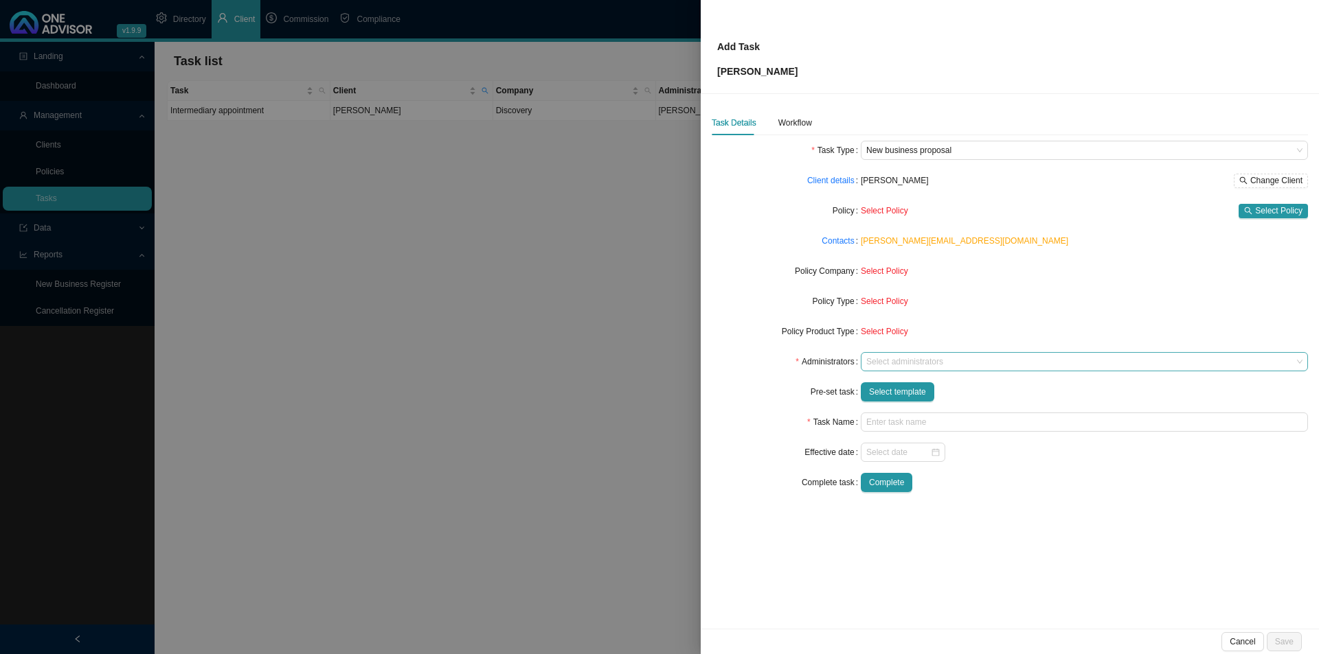
click at [887, 359] on div at bounding box center [1077, 362] width 429 height 10
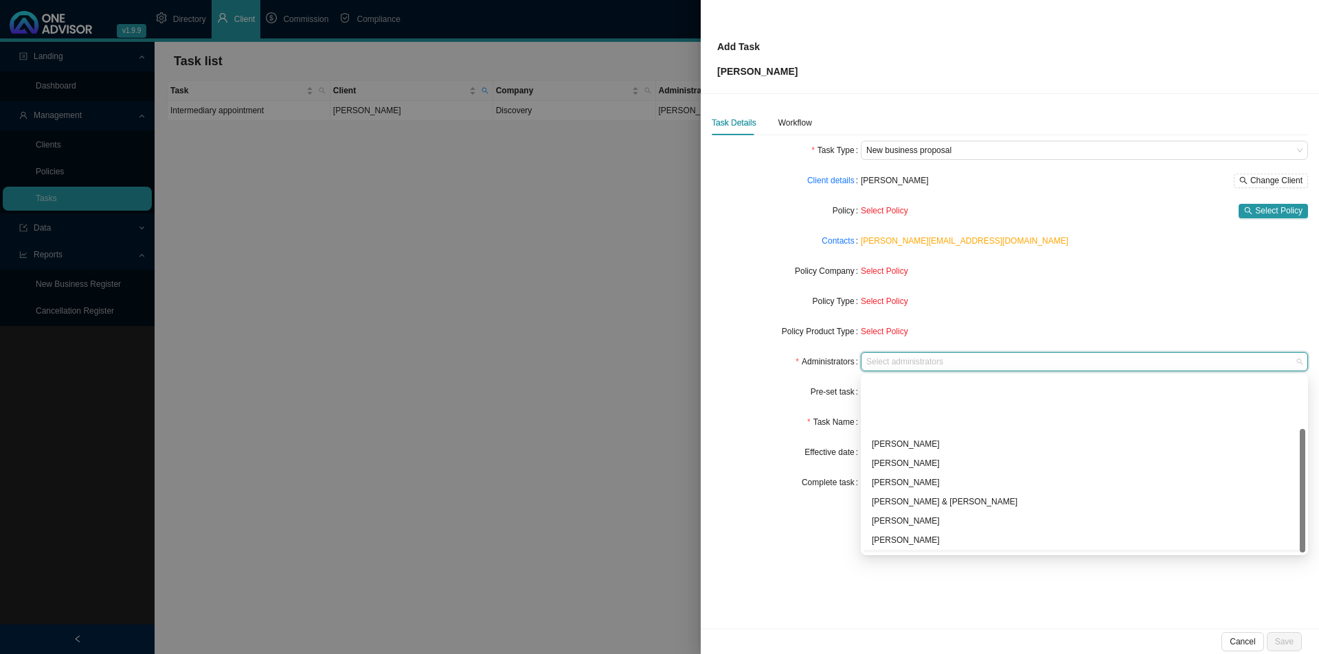
scroll to position [74, 0]
click at [923, 506] on div "[PERSON_NAME]" at bounding box center [1084, 524] width 425 height 14
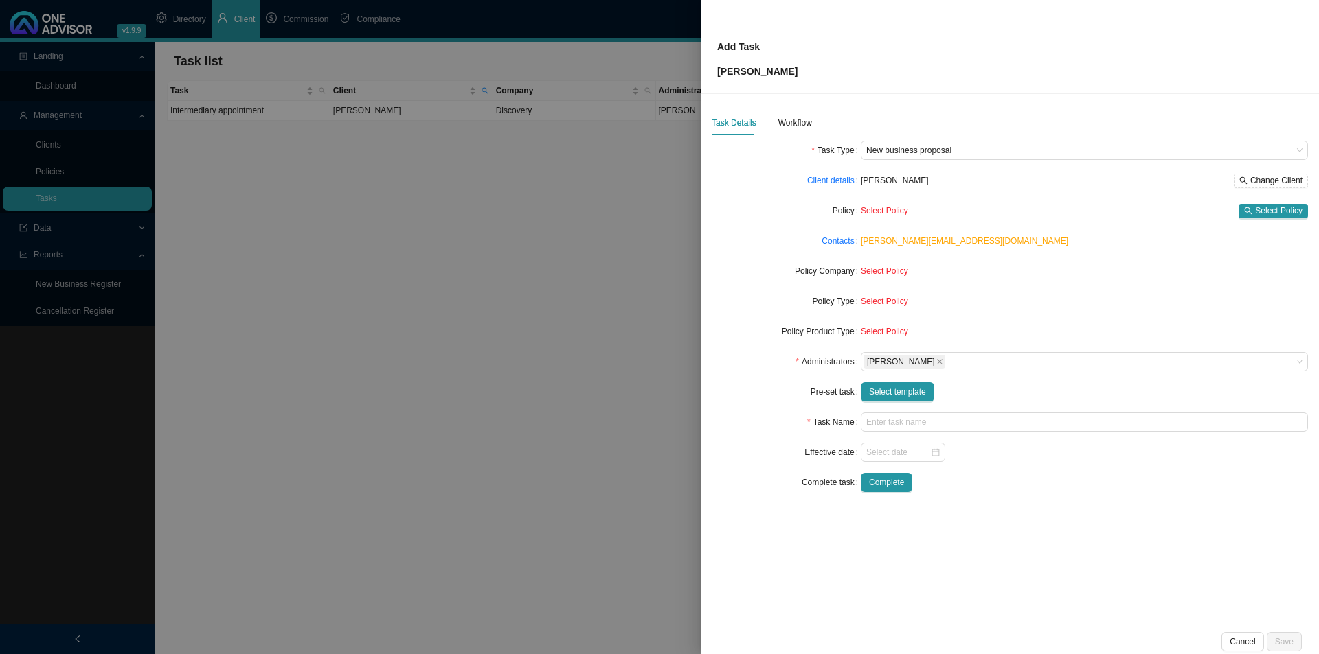
click at [777, 506] on div "Task Details Workflow Task Type New business proposal Client details [PERSON_NA…" at bounding box center [1010, 361] width 618 height 535
click at [913, 389] on span "Select template" at bounding box center [897, 392] width 57 height 14
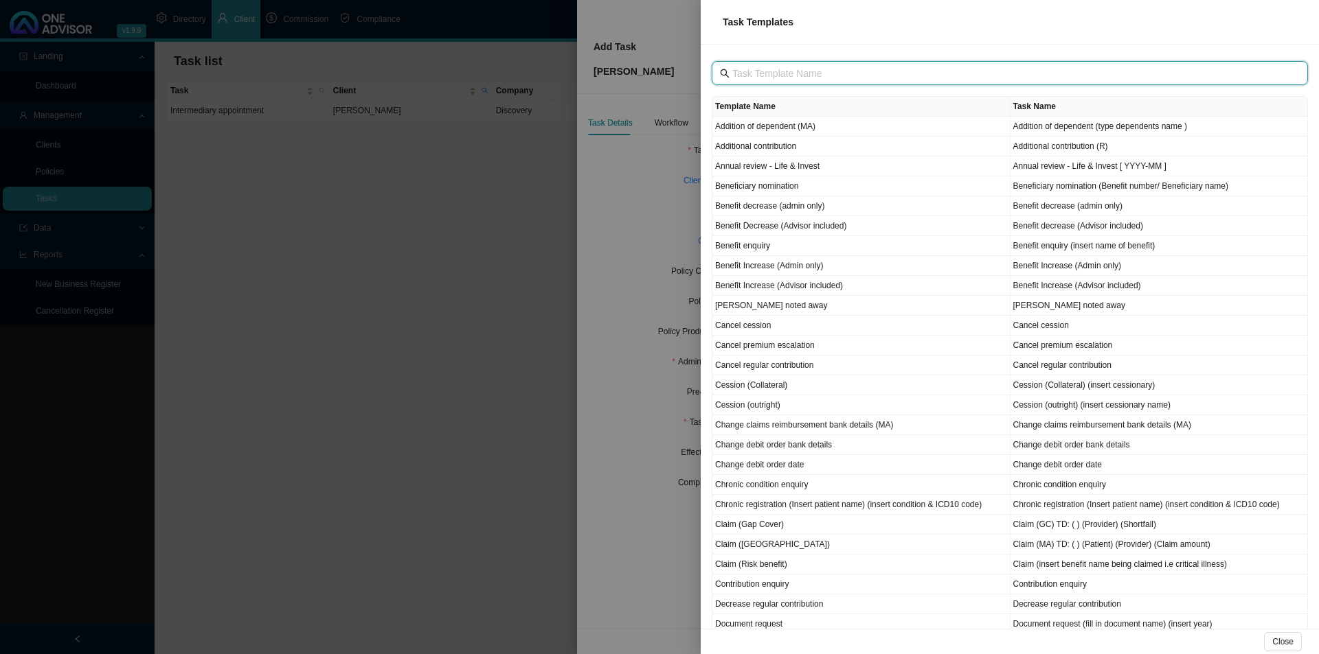
click at [795, 73] on input "text" at bounding box center [1011, 73] width 558 height 15
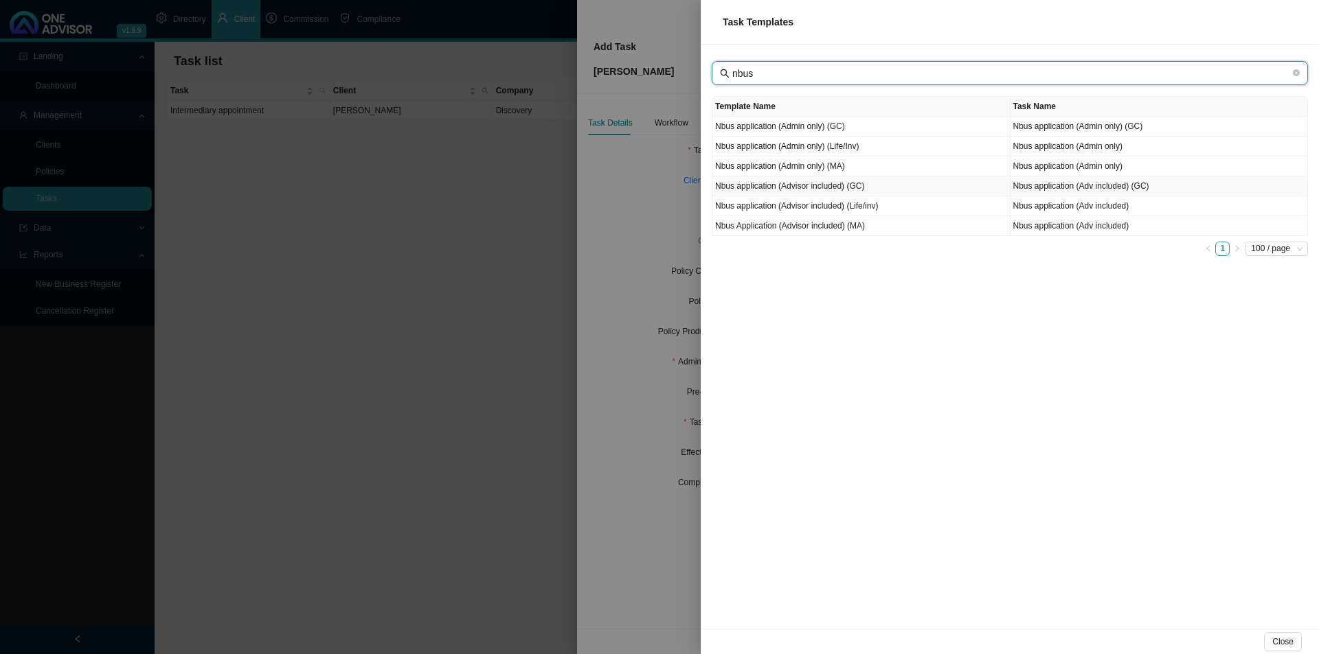
type input "nbus"
click at [845, 190] on td "Nbus application (Advisor included) (GC)" at bounding box center [861, 186] width 298 height 20
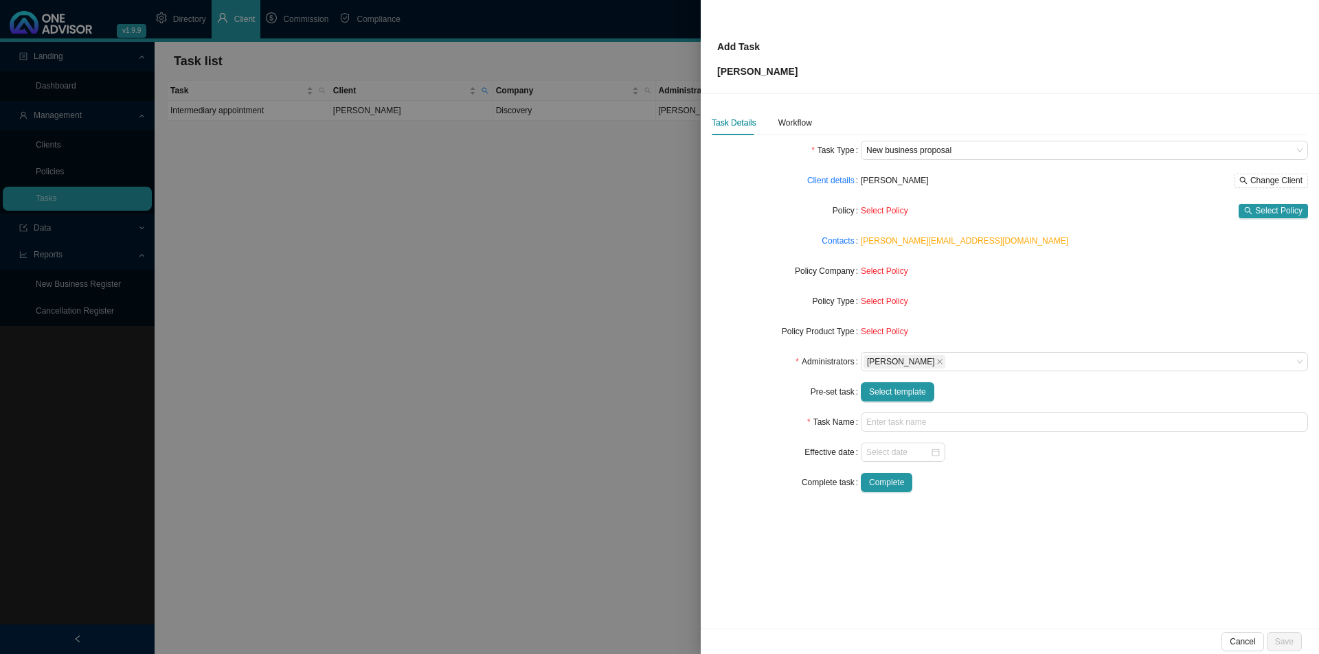
type input "Nbus application (Adv included) (GC)"
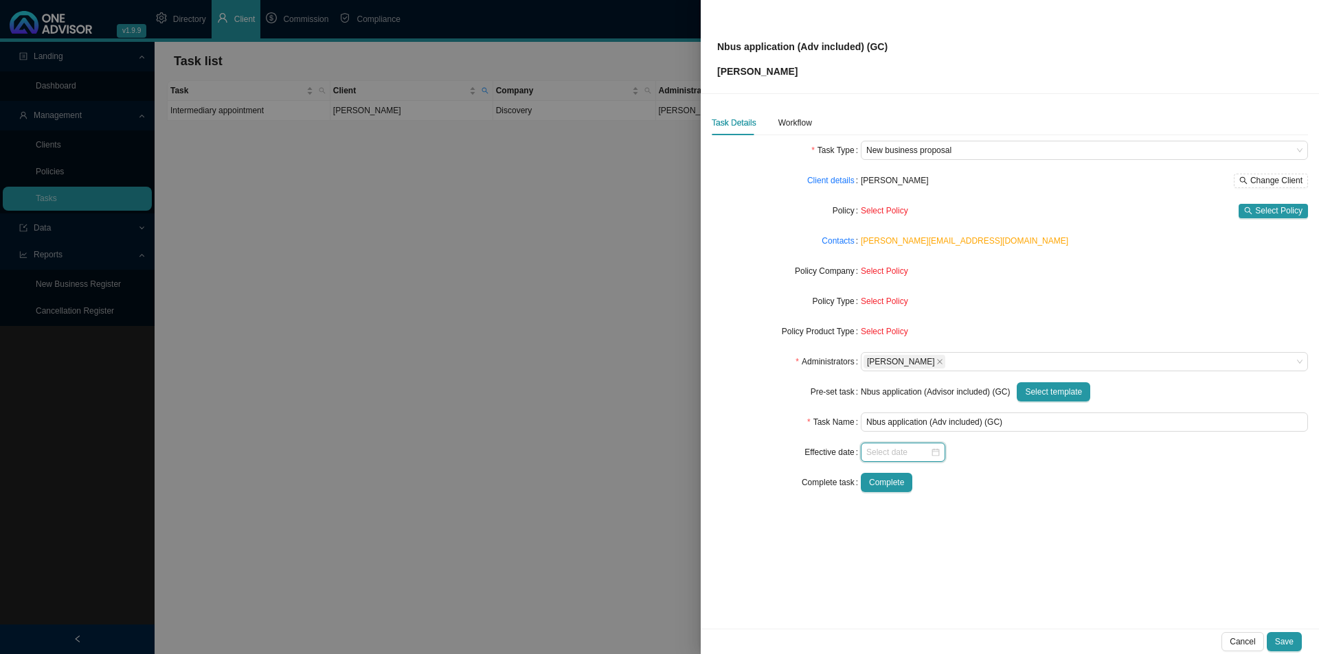
click at [897, 451] on input at bounding box center [898, 453] width 64 height 14
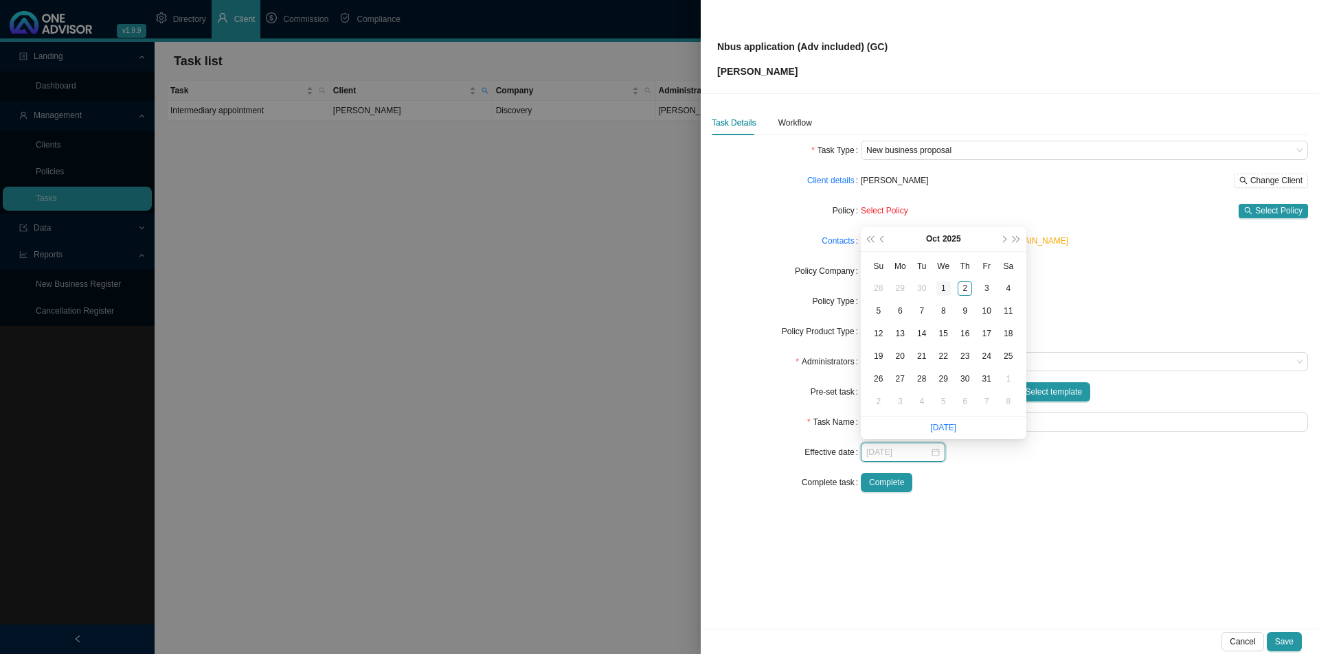
type input "[DATE]"
click at [943, 288] on div "1" at bounding box center [943, 289] width 14 height 14
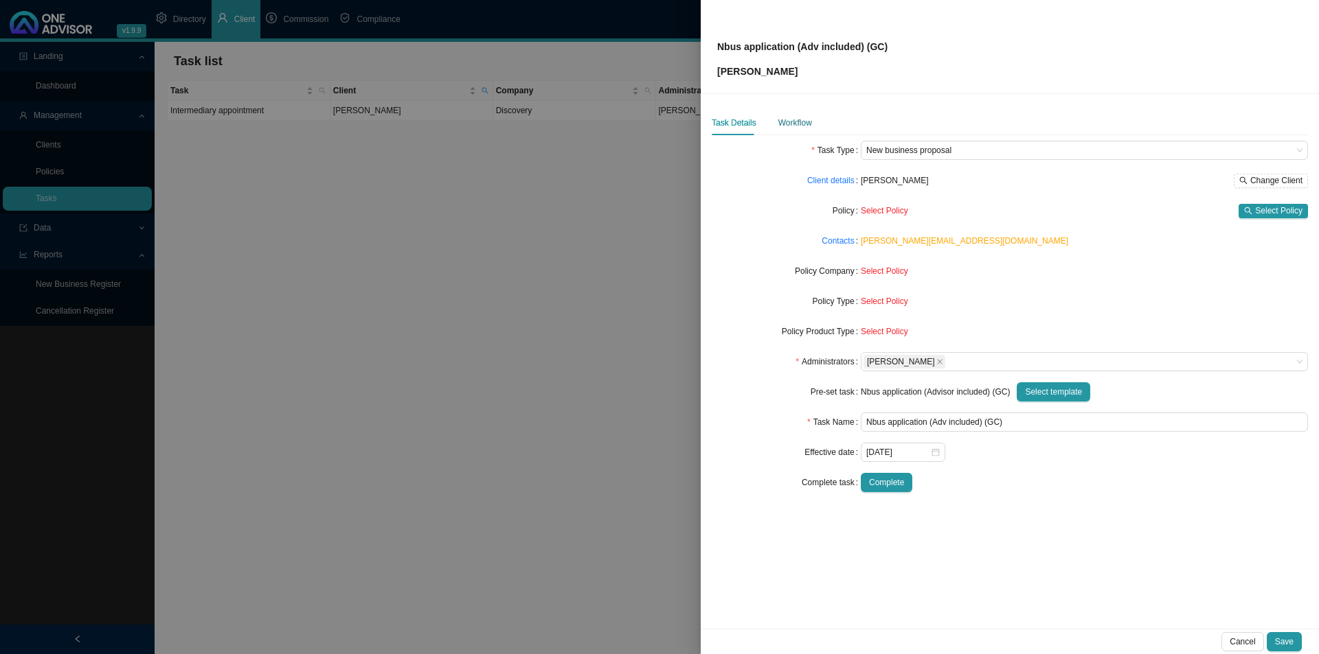
click at [796, 116] on div "Workflow" at bounding box center [795, 123] width 34 height 14
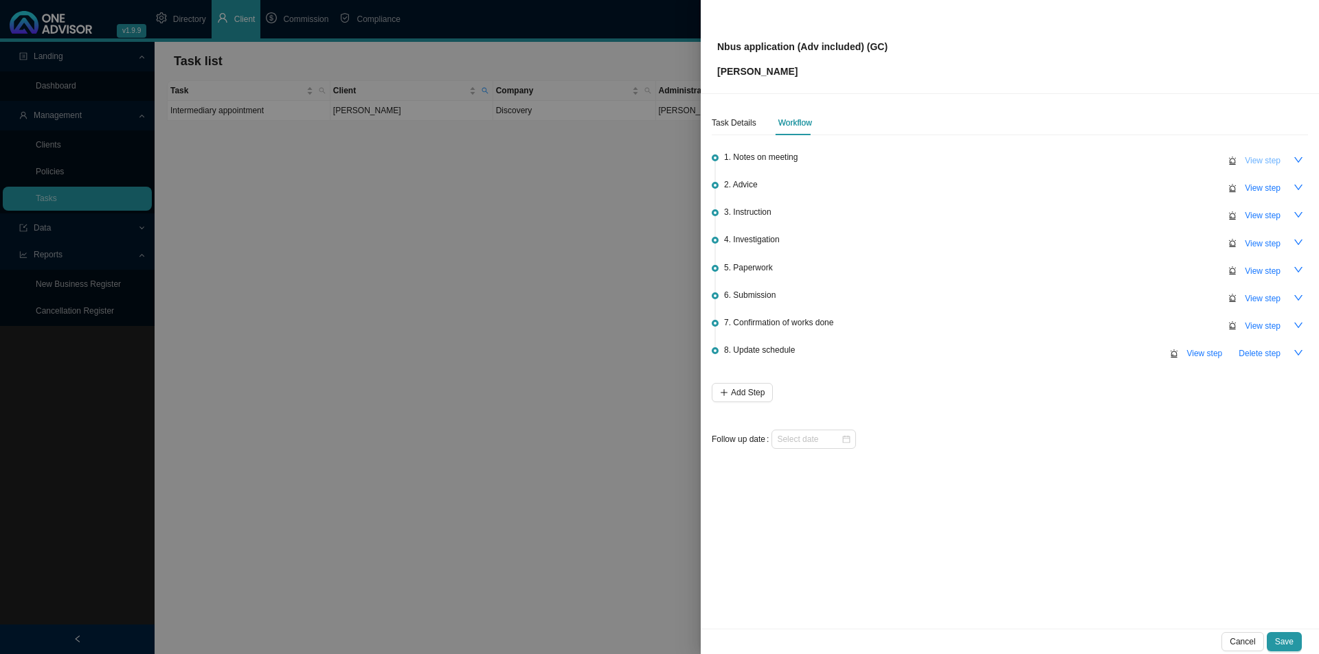
click at [1044, 161] on span "View step" at bounding box center [1262, 161] width 36 height 14
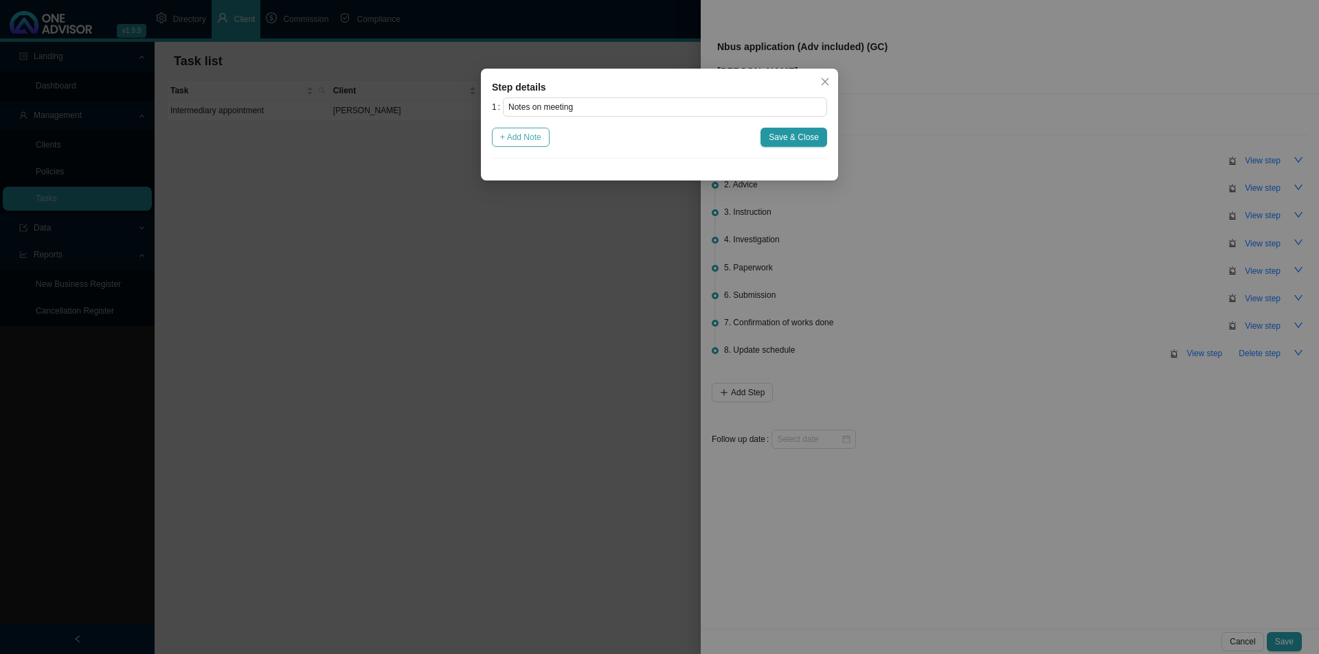
click at [544, 134] on button "+ Add Note" at bounding box center [521, 137] width 58 height 19
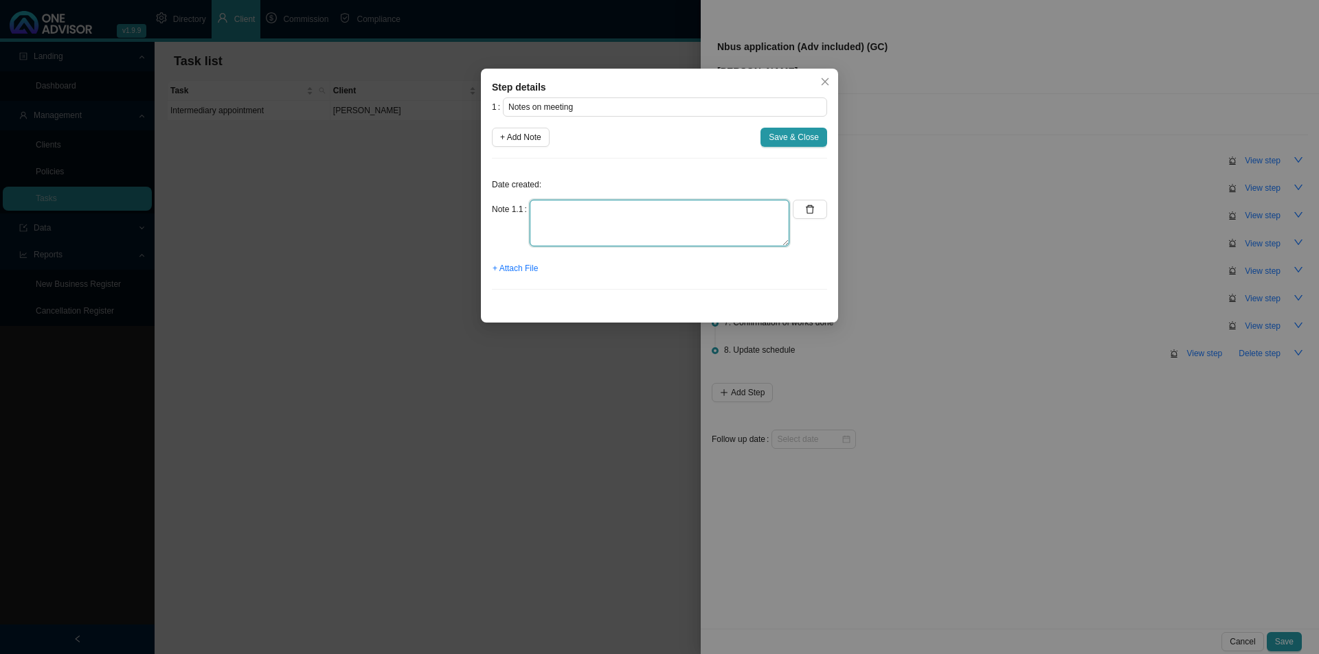
click at [550, 212] on textarea at bounding box center [659, 223] width 260 height 47
type textarea "[PERSON_NAME] met with the client at his house on [DATE]. He has just been diag…"
click at [785, 135] on span "Save & Close" at bounding box center [793, 137] width 50 height 14
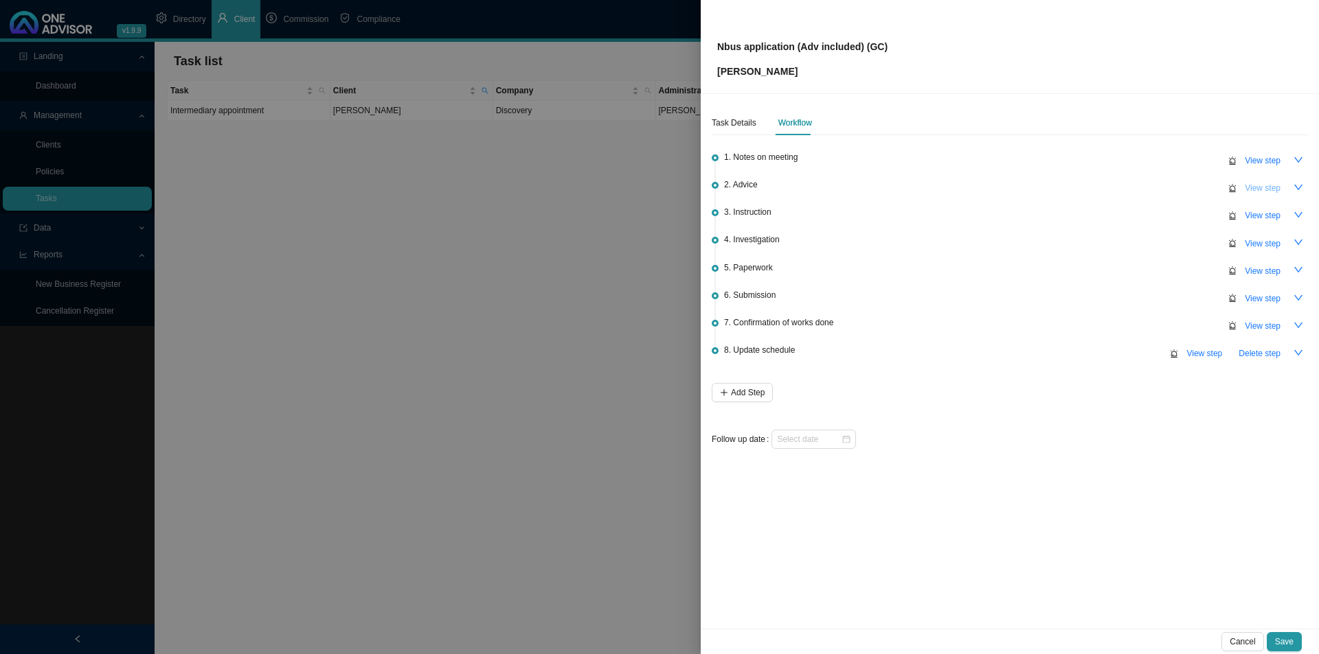
click at [1044, 187] on span "View step" at bounding box center [1262, 188] width 36 height 14
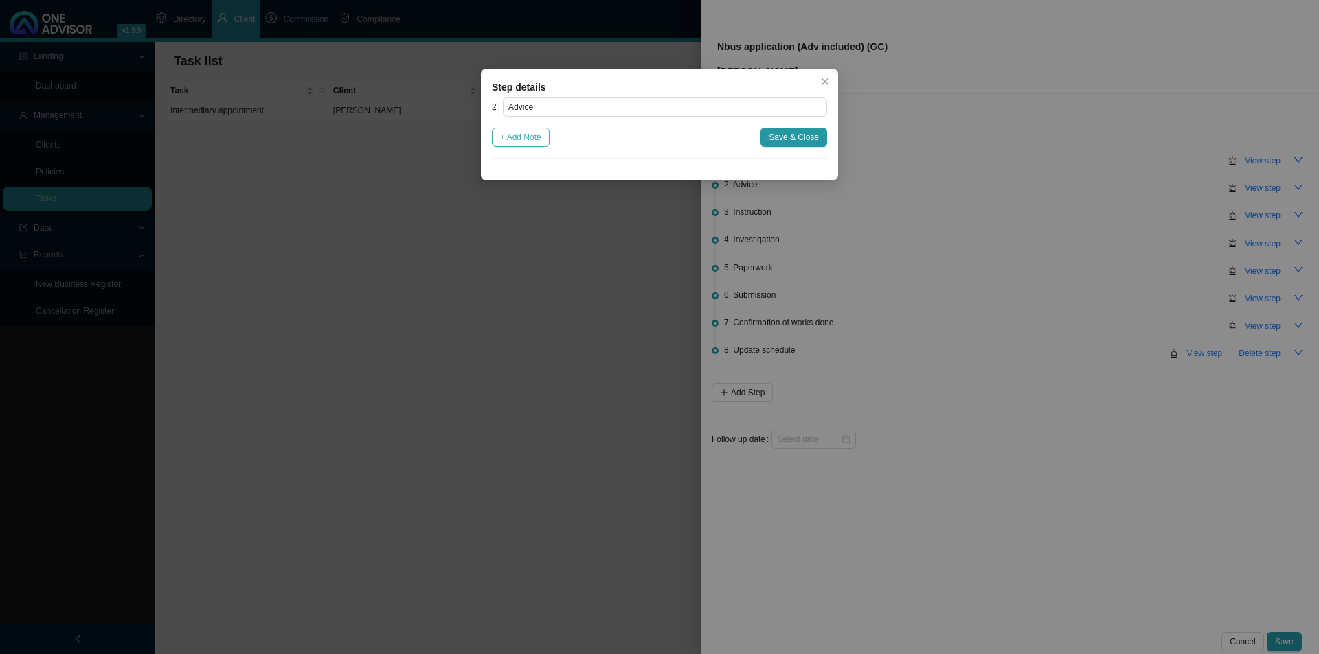
click at [525, 133] on span "+ Add Note" at bounding box center [520, 137] width 41 height 14
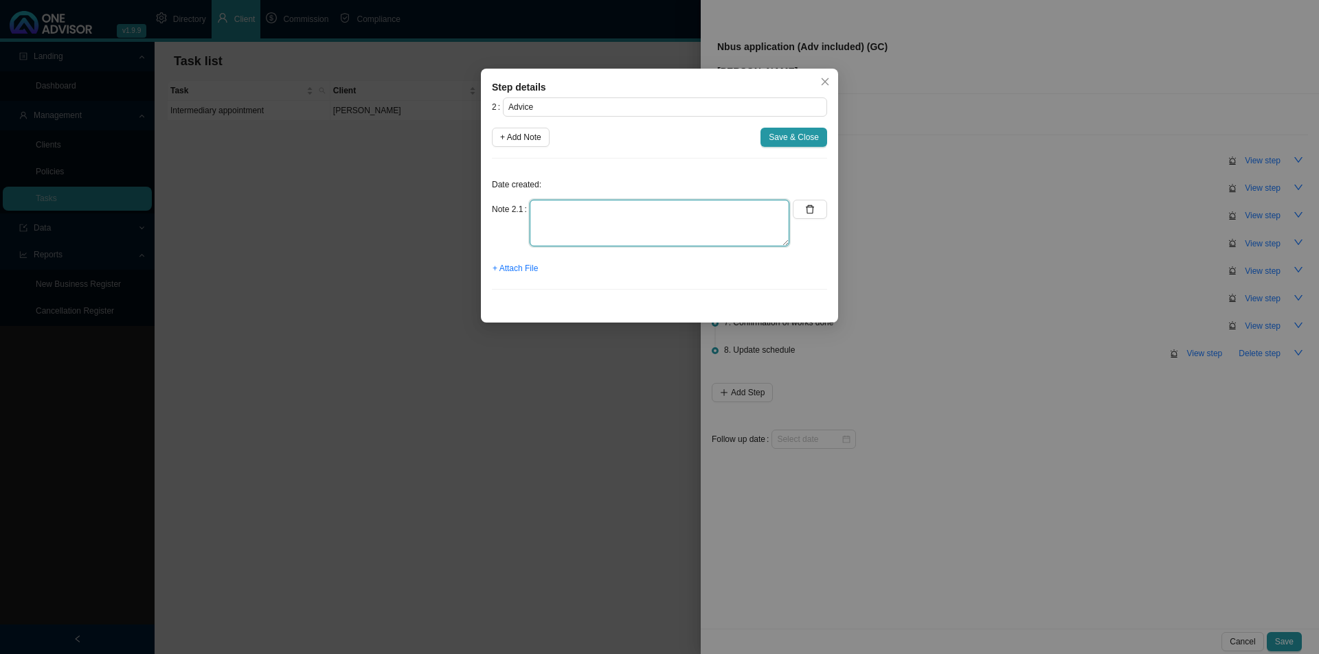
click at [540, 223] on textarea at bounding box center [659, 223] width 260 height 47
type textarea "Turnberry Optimal. Waiting periods were disclosed at the meeting. Client is awa…"
click at [797, 142] on span "Save & Close" at bounding box center [793, 137] width 50 height 14
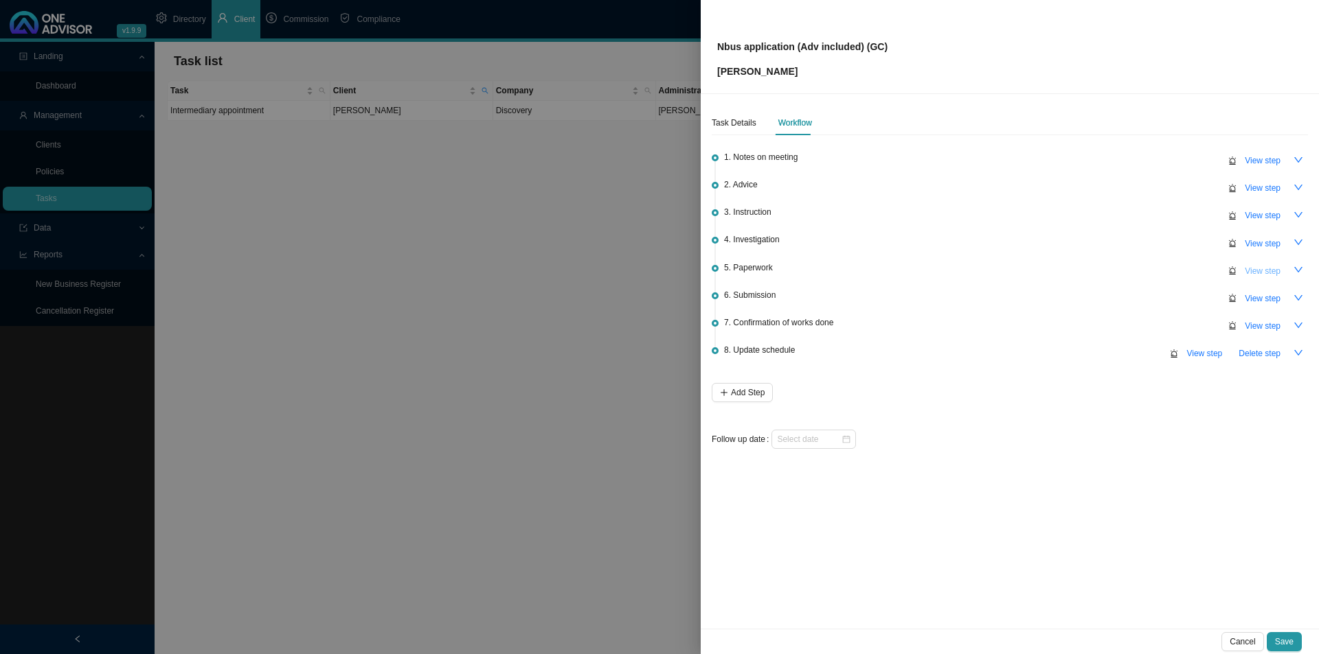
click at [1044, 269] on span "View step" at bounding box center [1262, 271] width 36 height 14
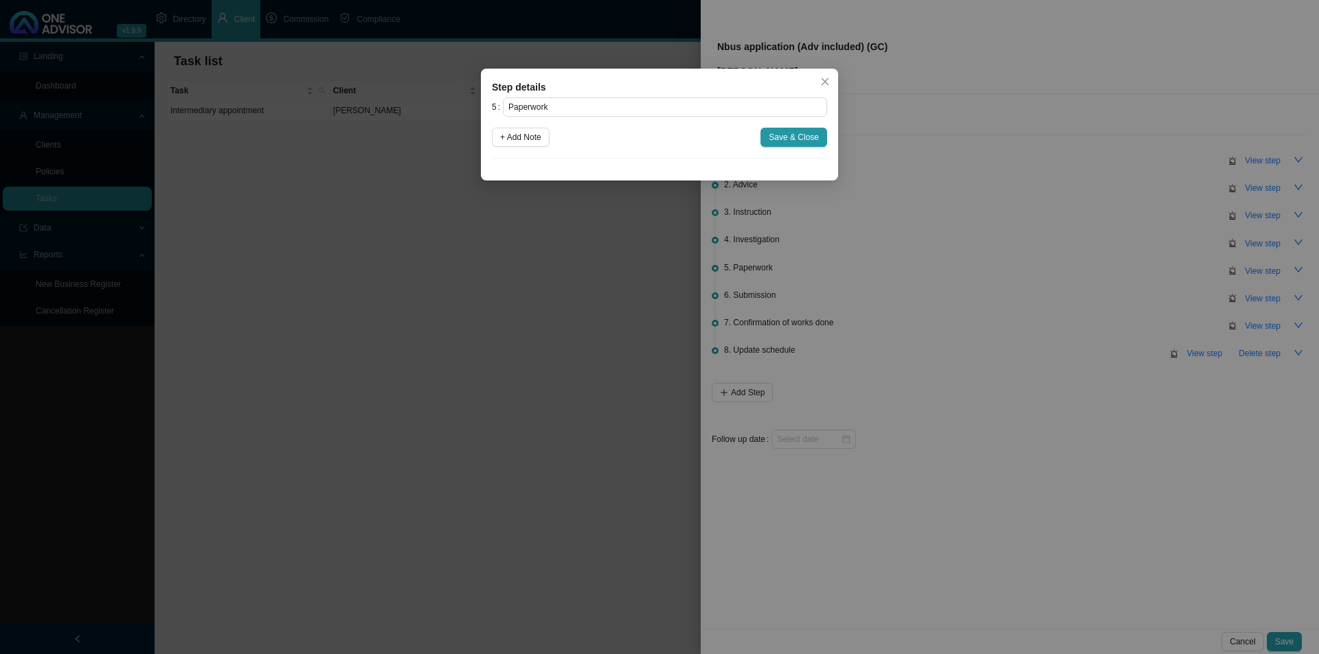
click at [553, 141] on div "+ Add Note Save & Close" at bounding box center [659, 137] width 335 height 19
click at [523, 146] on button "+ Add Note" at bounding box center [521, 137] width 58 height 19
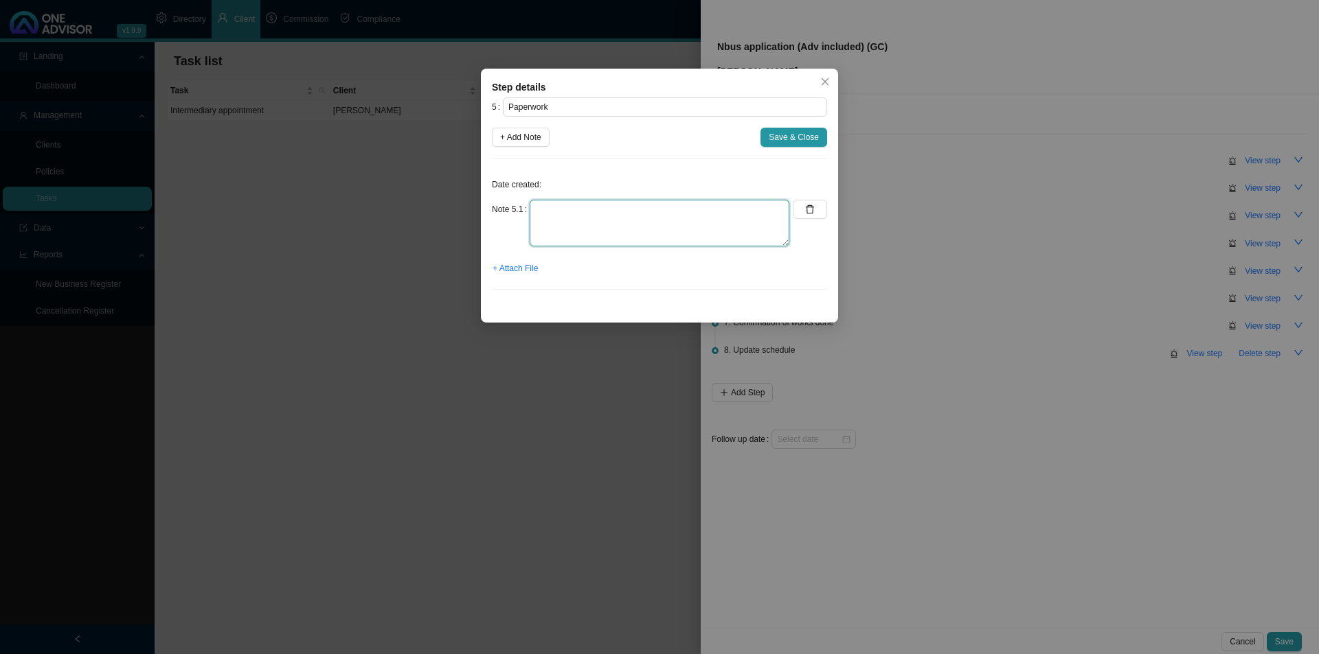
click at [555, 223] on textarea at bounding box center [659, 223] width 260 height 47
click at [514, 268] on span "+ Attach File" at bounding box center [514, 269] width 45 height 14
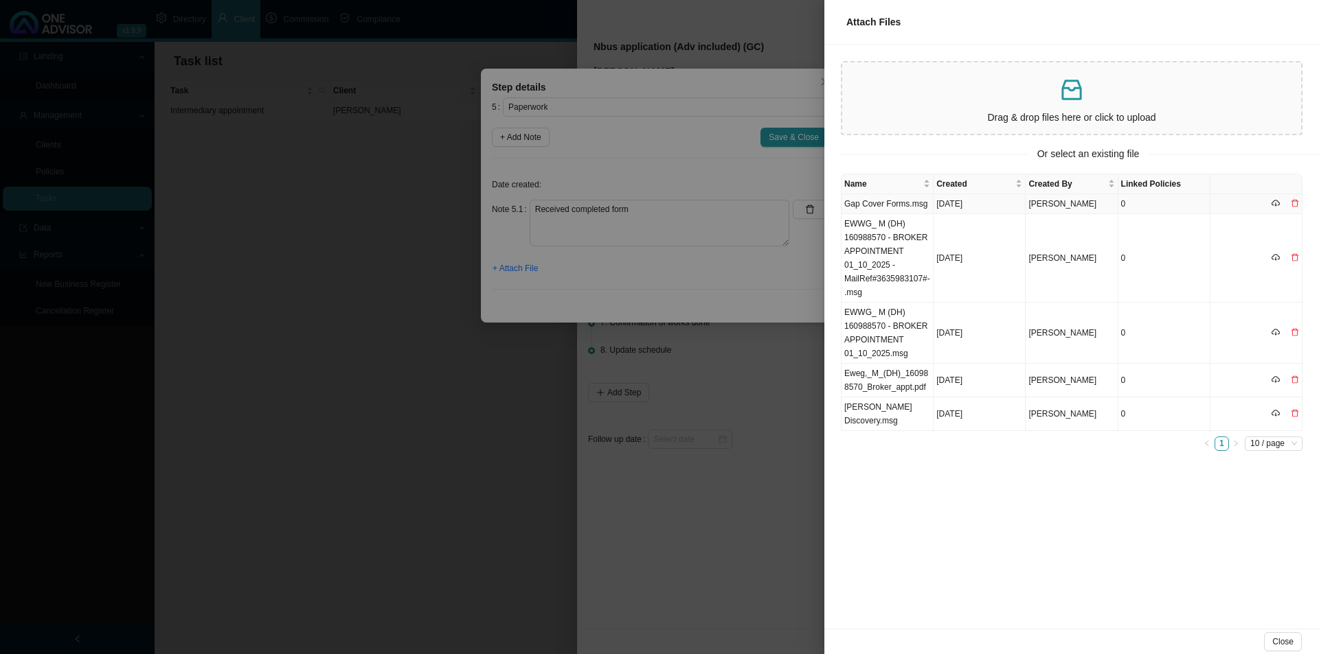
click at [903, 206] on td "Gap Cover Forms.msg" at bounding box center [887, 204] width 92 height 20
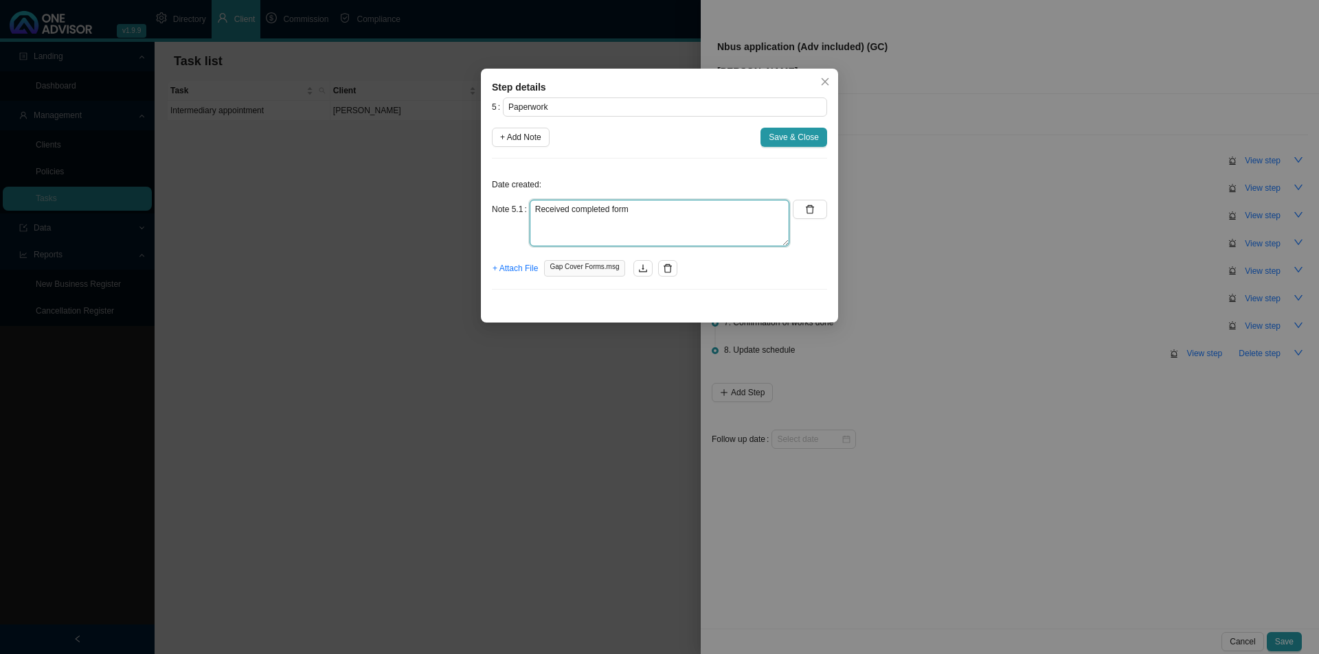
click at [657, 213] on textarea "Received completed form" at bounding box center [659, 223] width 260 height 47
type textarea "Received completed form INCEPTION DATE TO BE [DATE]"
click at [793, 142] on span "Save & Close" at bounding box center [793, 137] width 50 height 14
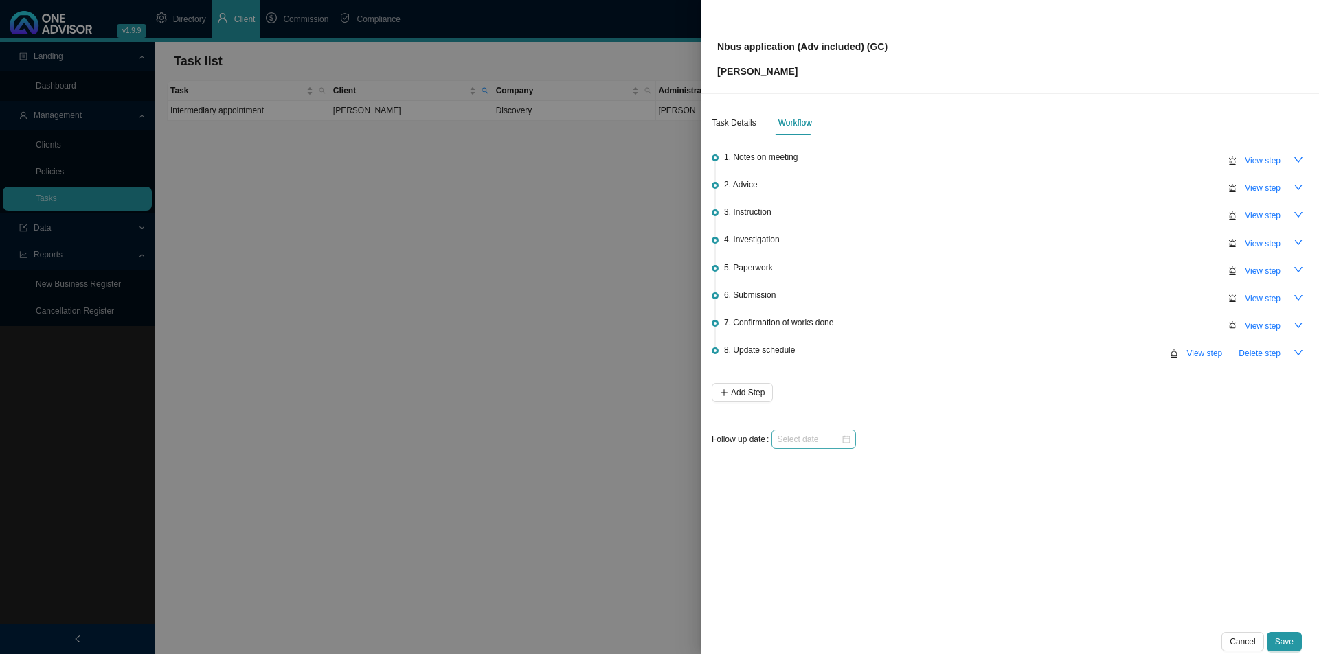
click at [801, 430] on div at bounding box center [813, 439] width 84 height 19
click at [857, 414] on link "[DATE]" at bounding box center [854, 411] width 26 height 10
type input "[DATE]"
click at [1044, 506] on button "Save" at bounding box center [1283, 642] width 35 height 19
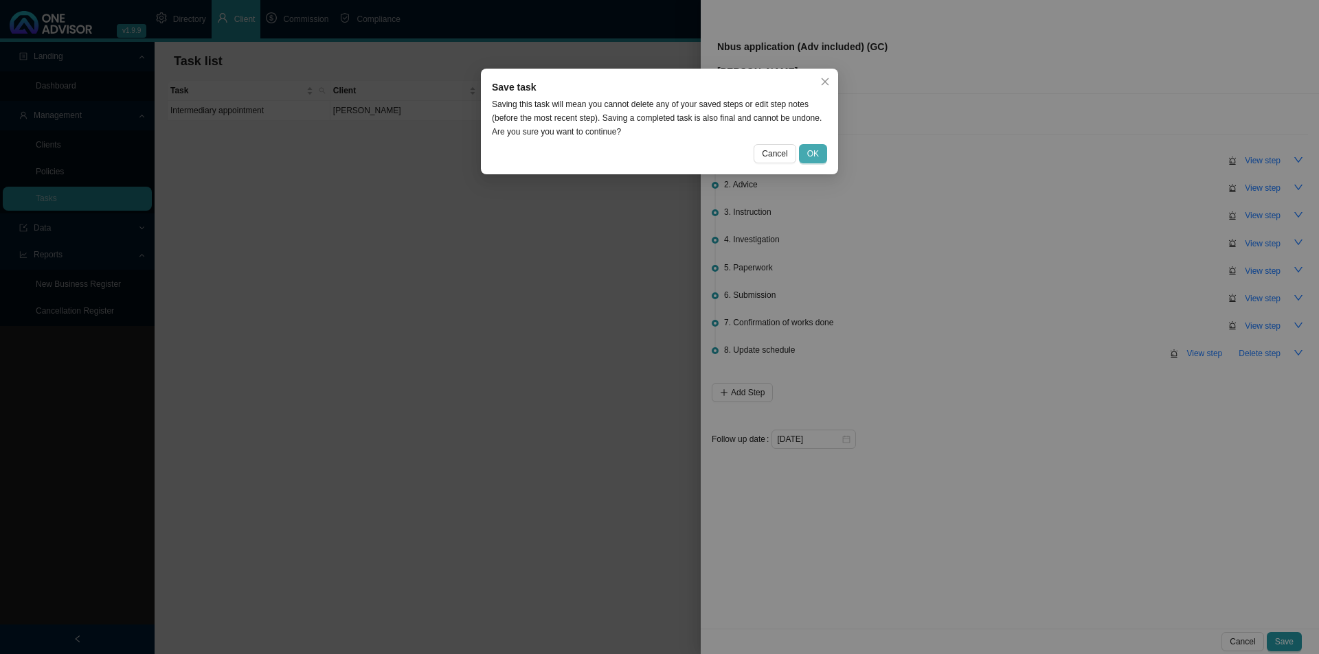
click at [815, 162] on button "OK" at bounding box center [813, 153] width 28 height 19
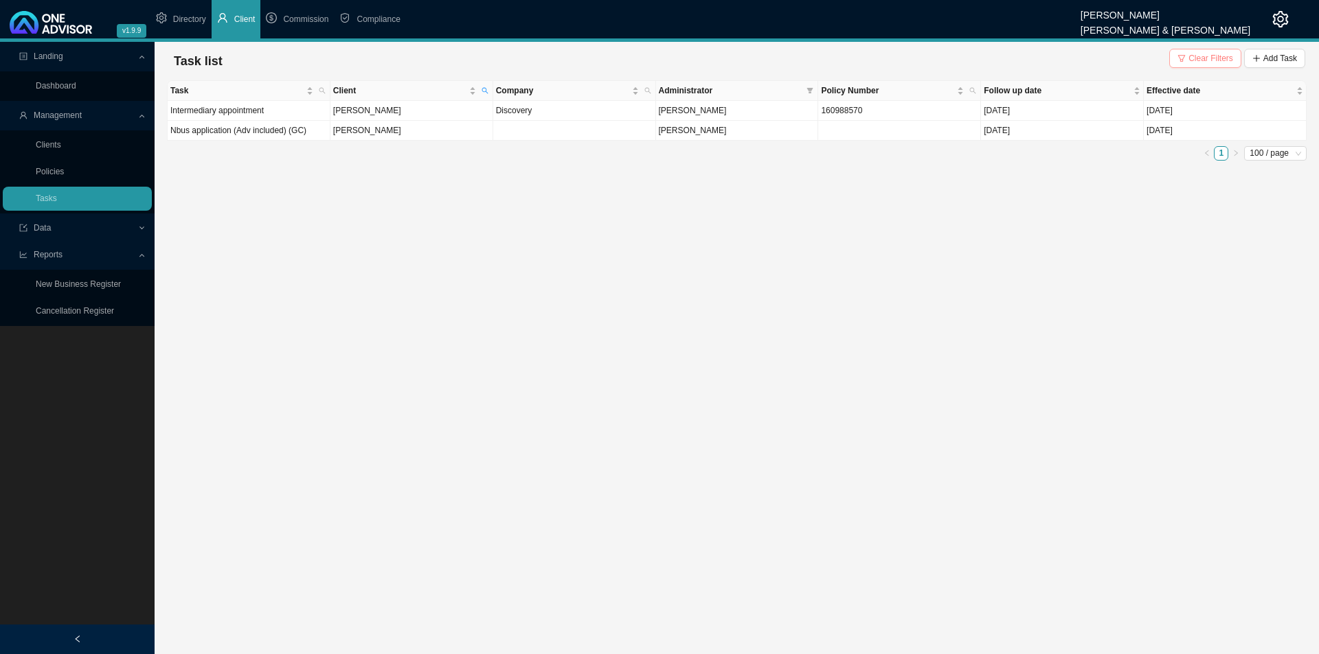
click at [1044, 60] on span "Clear Filters" at bounding box center [1210, 59] width 45 height 14
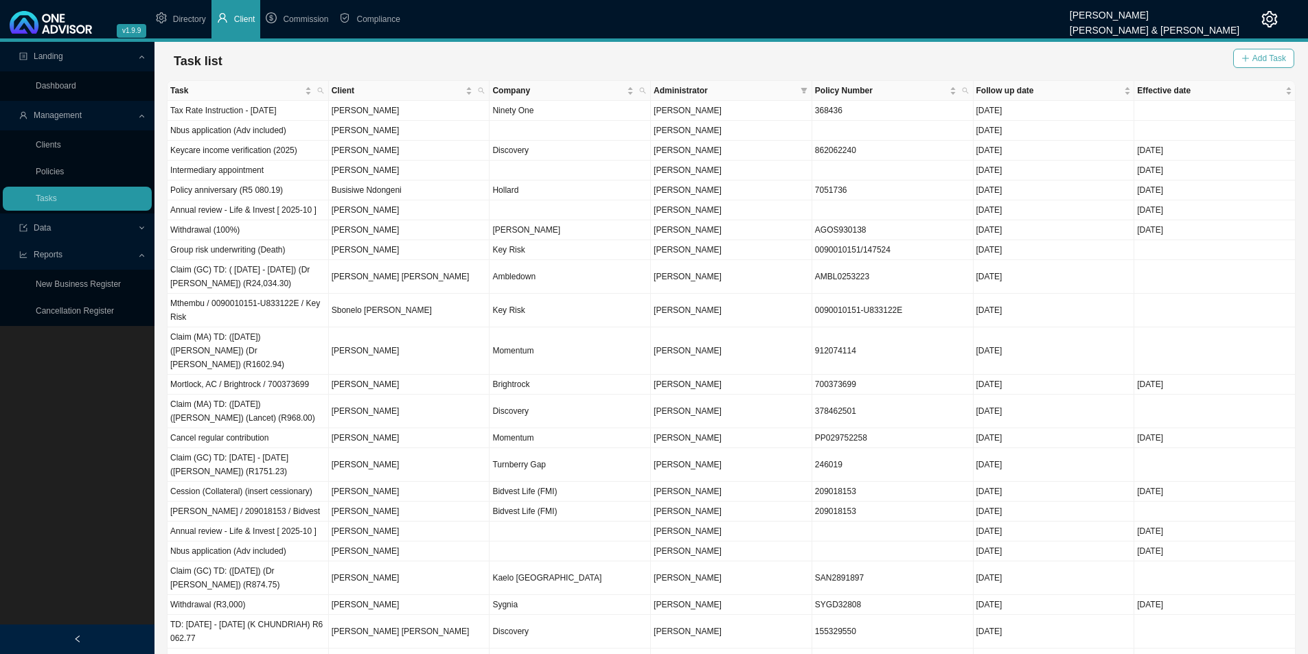
click at [1044, 58] on span "Add Task" at bounding box center [1270, 59] width 34 height 14
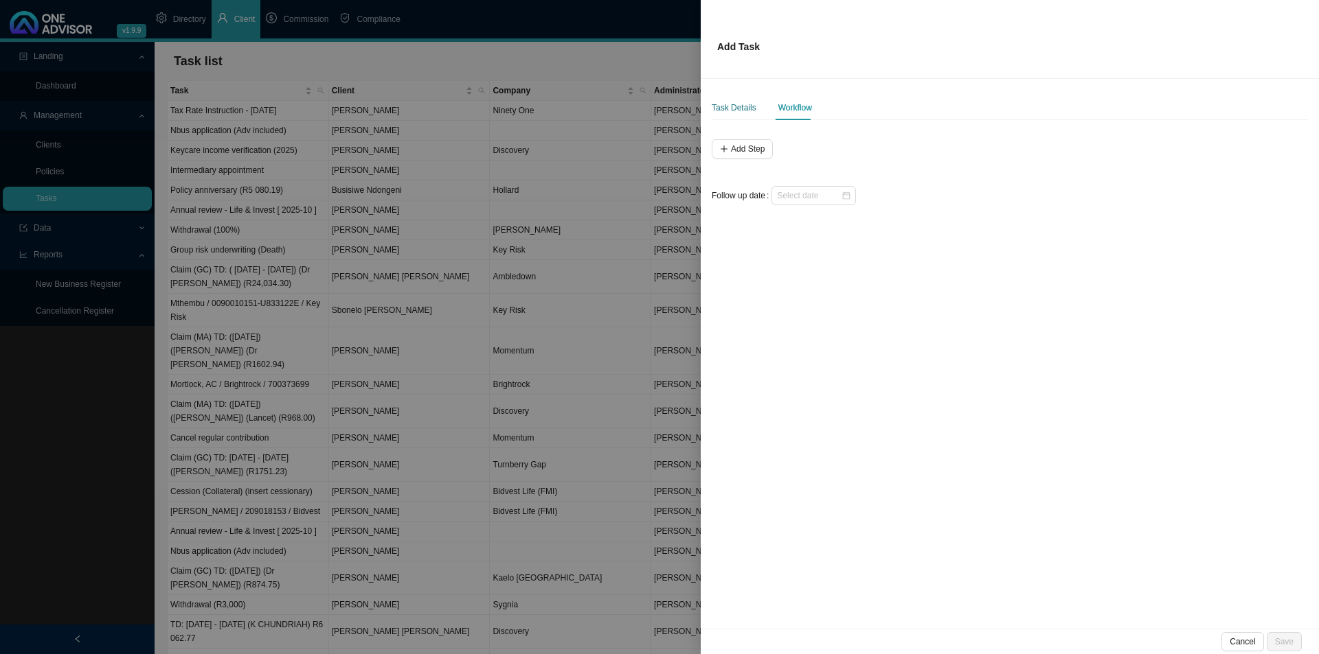
click at [721, 104] on div "Task Details" at bounding box center [733, 108] width 45 height 14
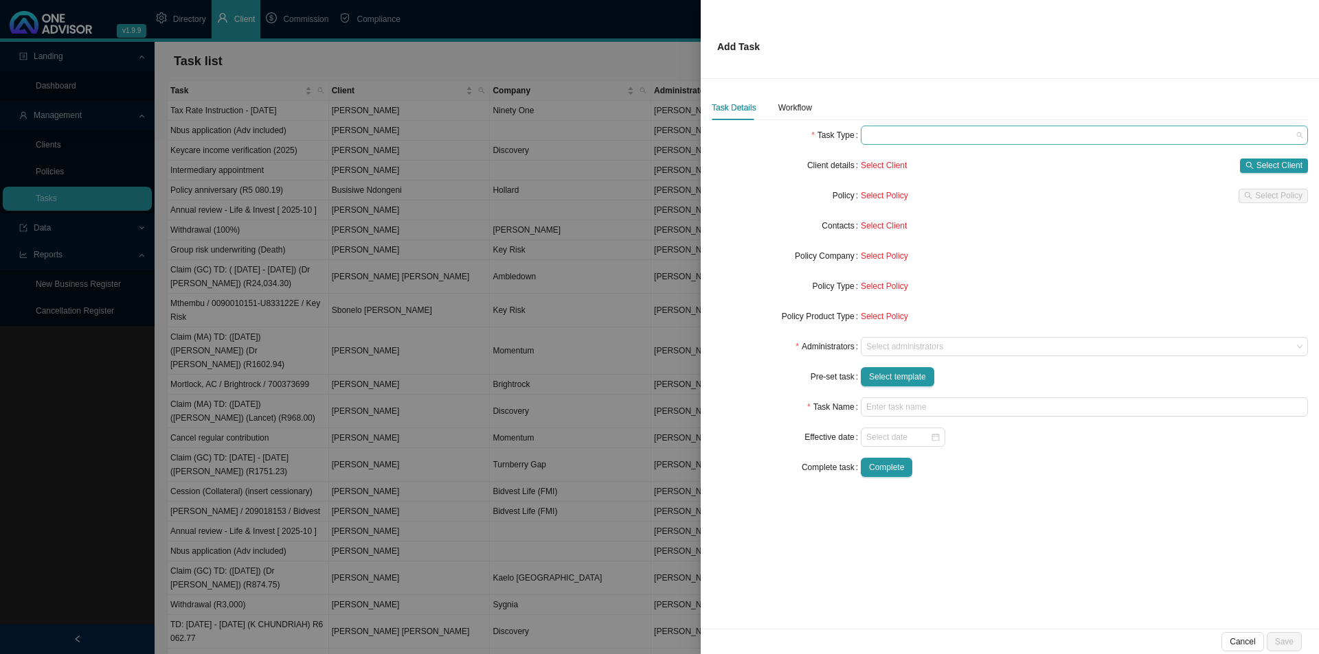
click at [920, 135] on span at bounding box center [1084, 135] width 436 height 18
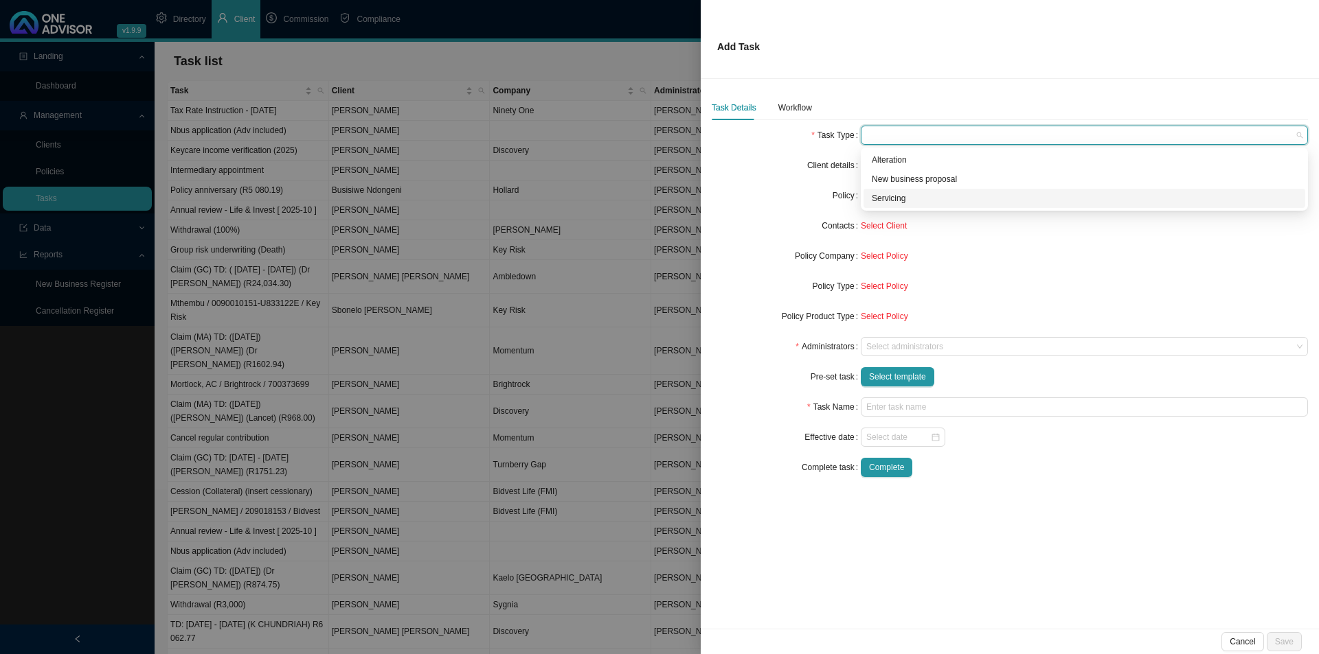
click at [899, 204] on div "Servicing" at bounding box center [1084, 199] width 425 height 14
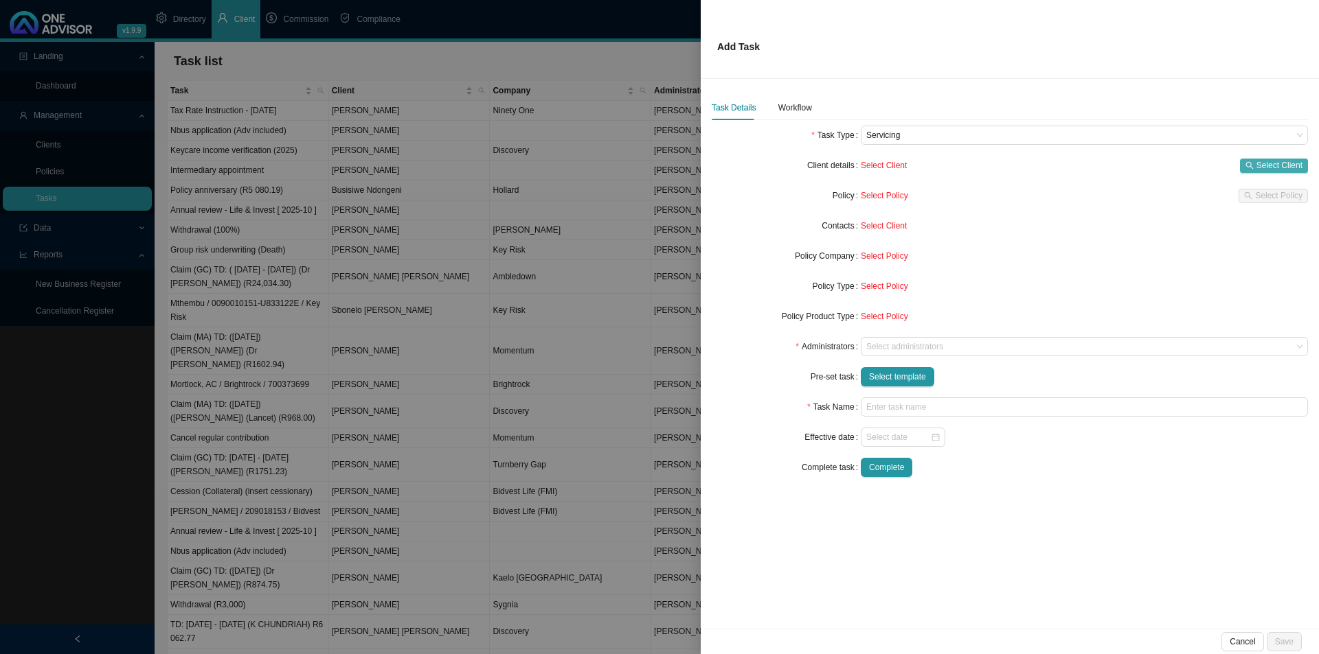
click at [1044, 159] on button "Select Client" at bounding box center [1274, 166] width 68 height 14
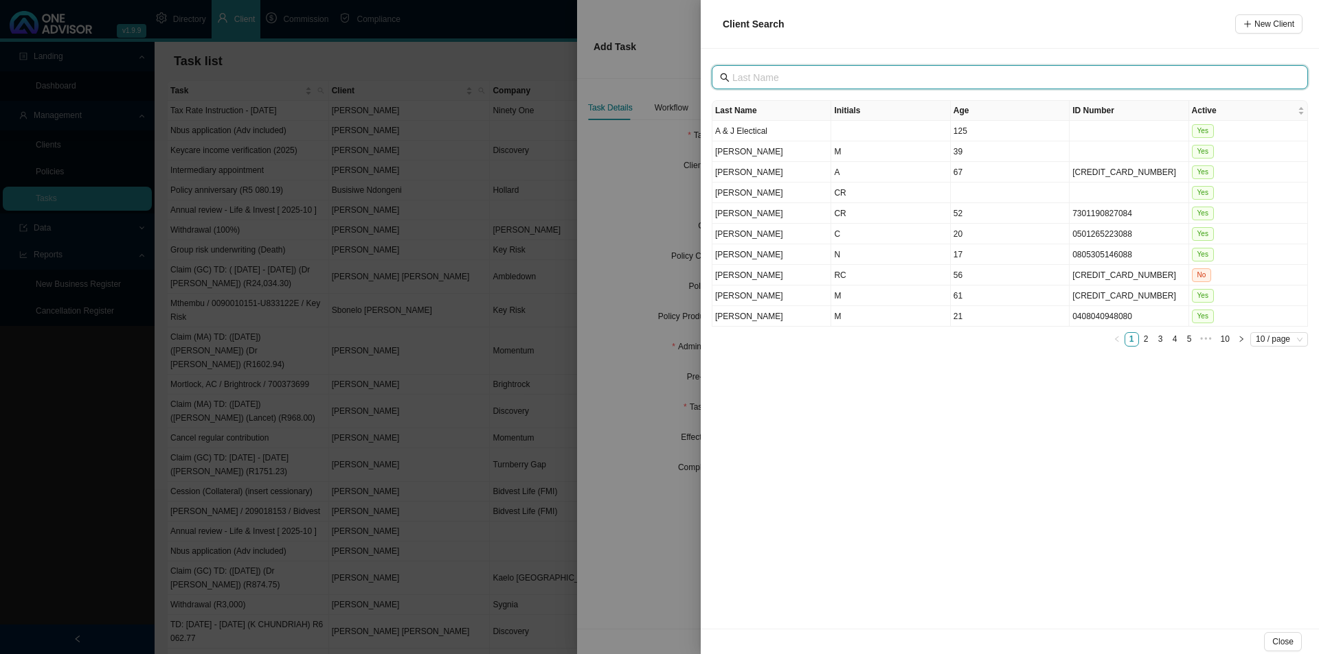
click at [796, 84] on input "text" at bounding box center [1011, 77] width 558 height 15
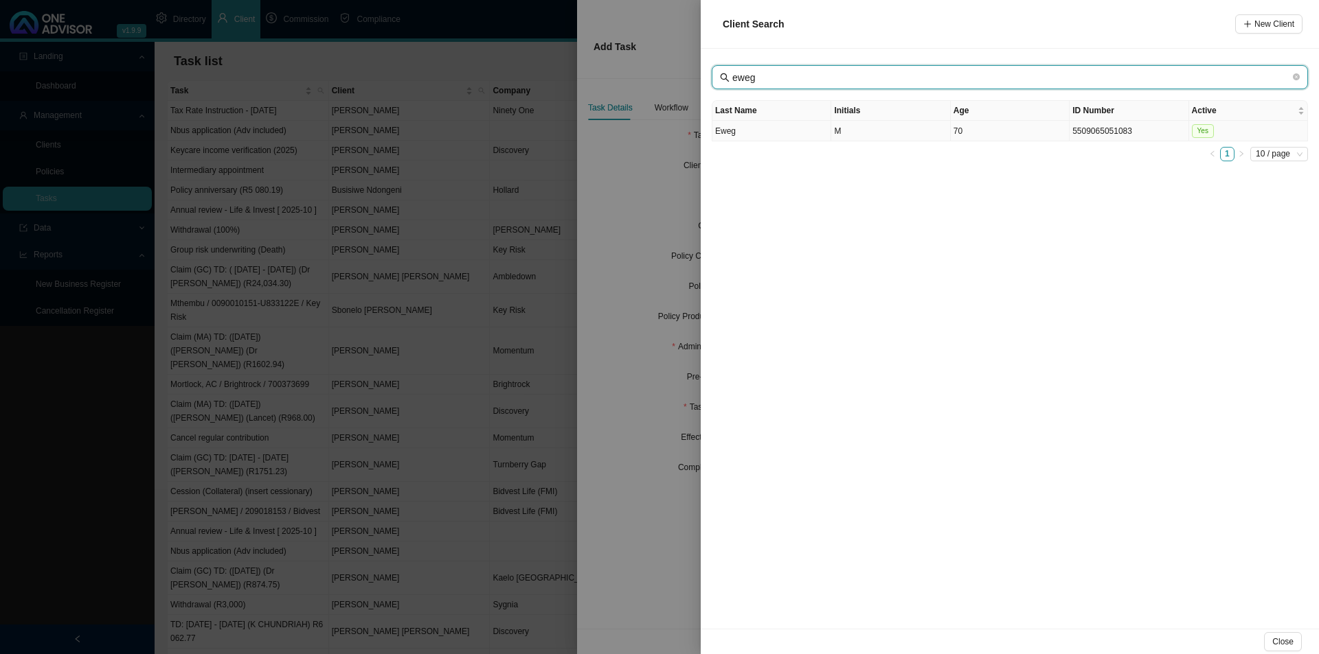
type input "eweg"
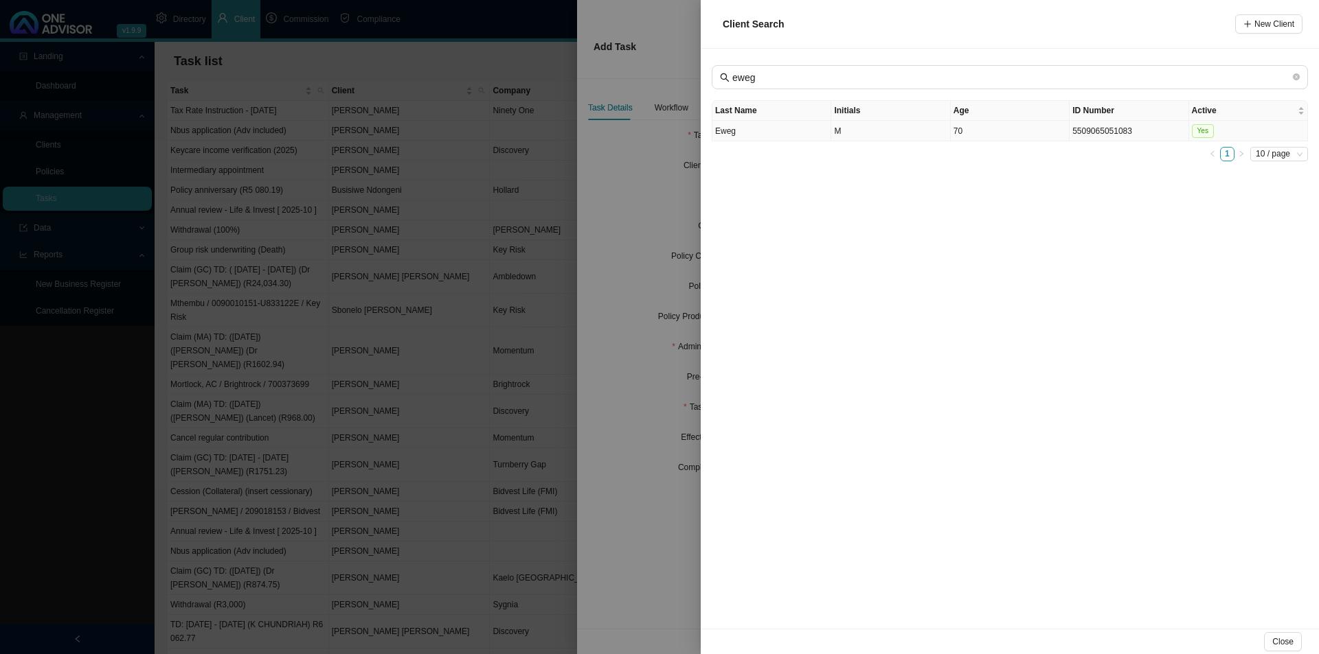
click at [768, 135] on td "Eweg" at bounding box center [771, 131] width 119 height 21
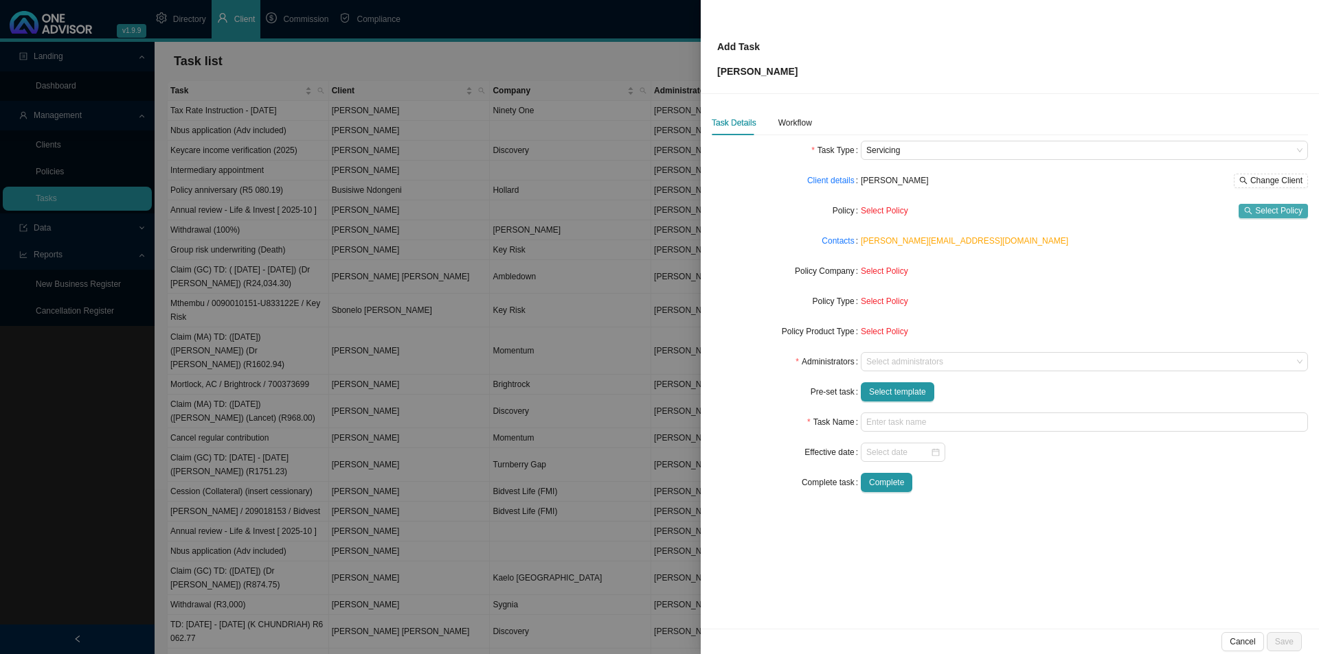
click at [1044, 210] on span "Select Policy" at bounding box center [1278, 211] width 47 height 14
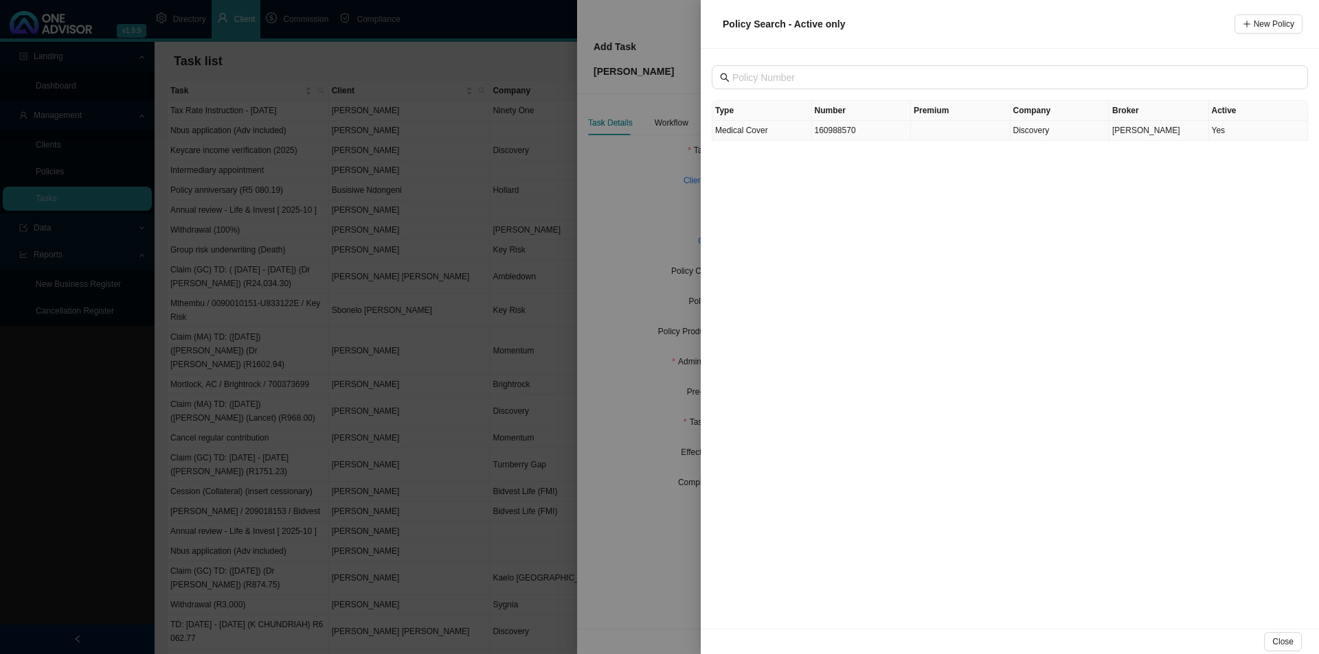
click at [771, 133] on td "Medical Cover" at bounding box center [762, 131] width 100 height 20
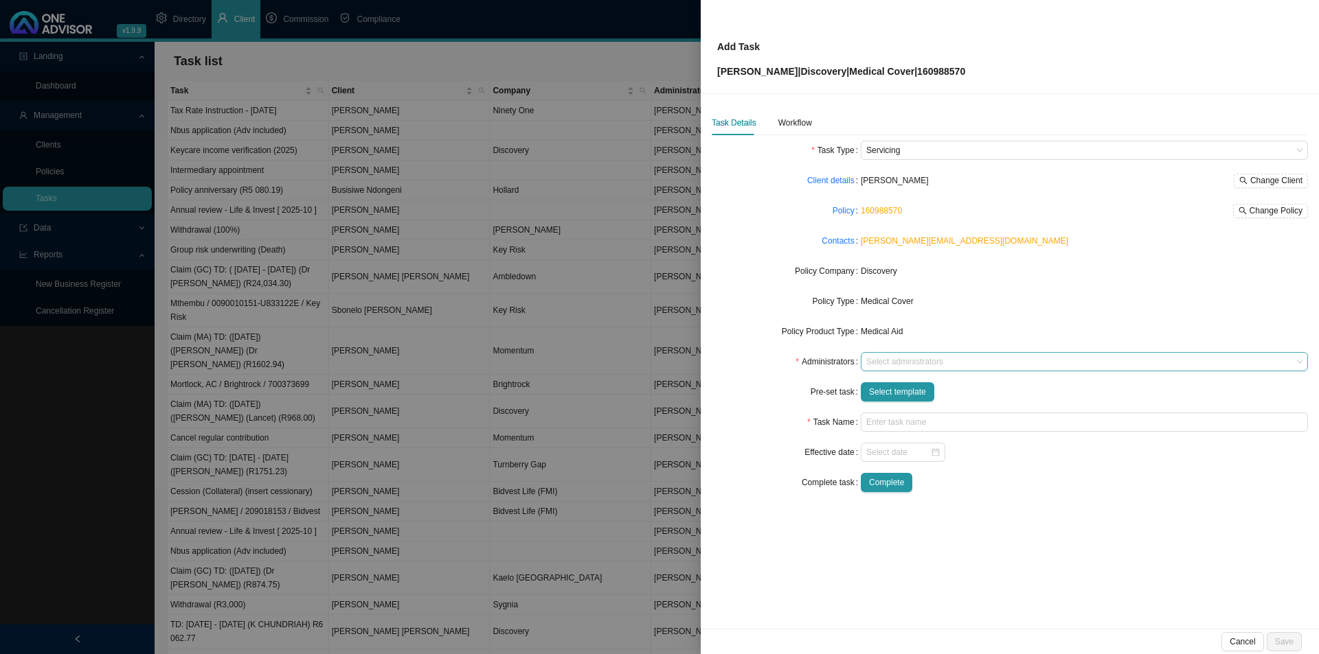
click at [878, 363] on div at bounding box center [1077, 362] width 429 height 10
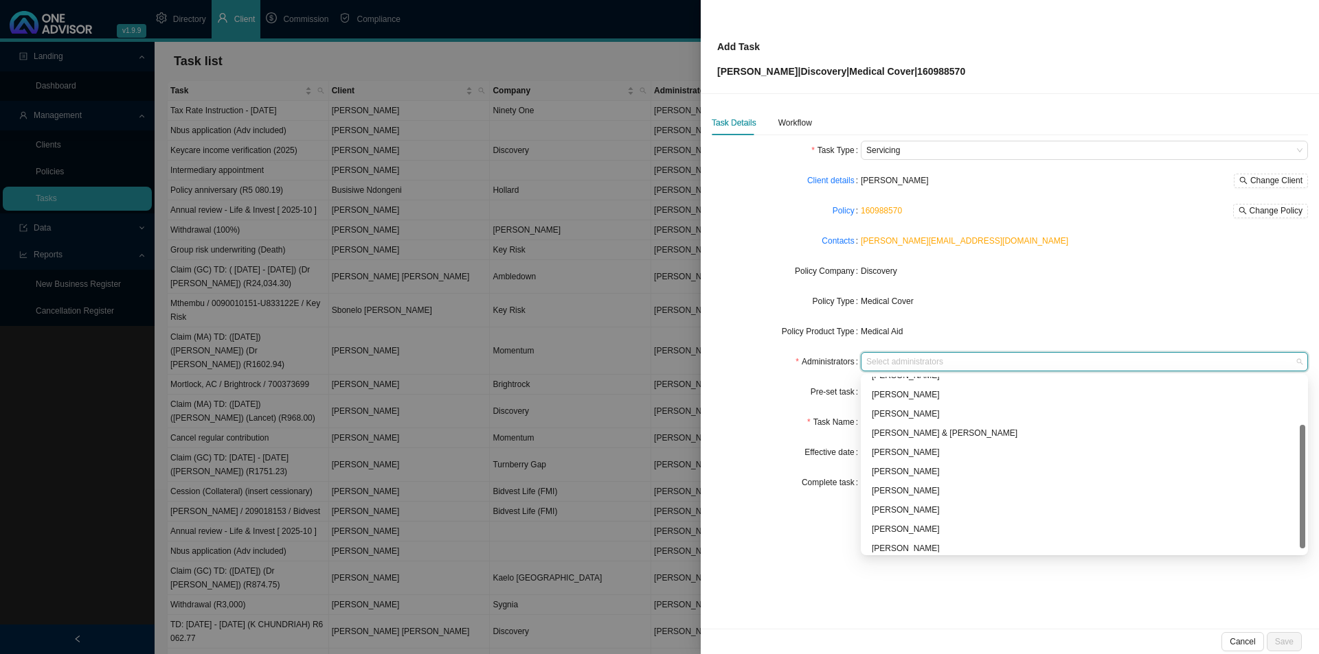
scroll to position [74, 0]
click at [899, 486] on div "[PERSON_NAME]" at bounding box center [1084, 486] width 425 height 14
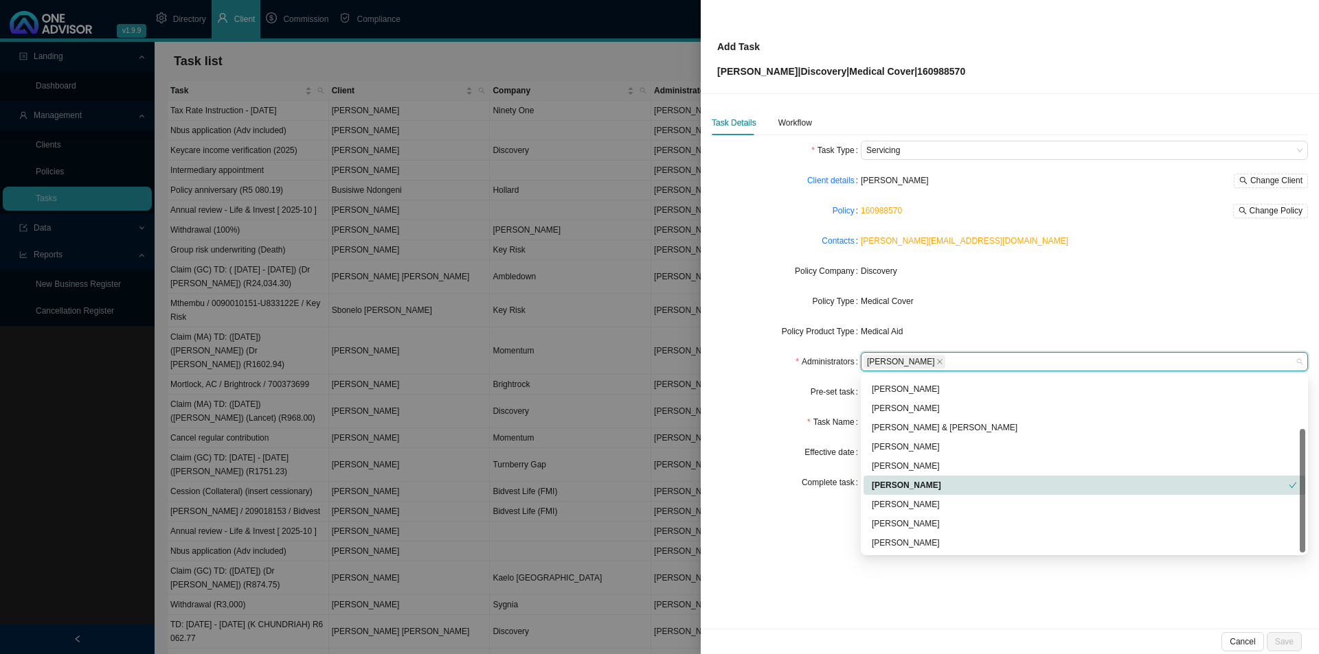
click at [750, 424] on div "Task Name" at bounding box center [785, 422] width 149 height 19
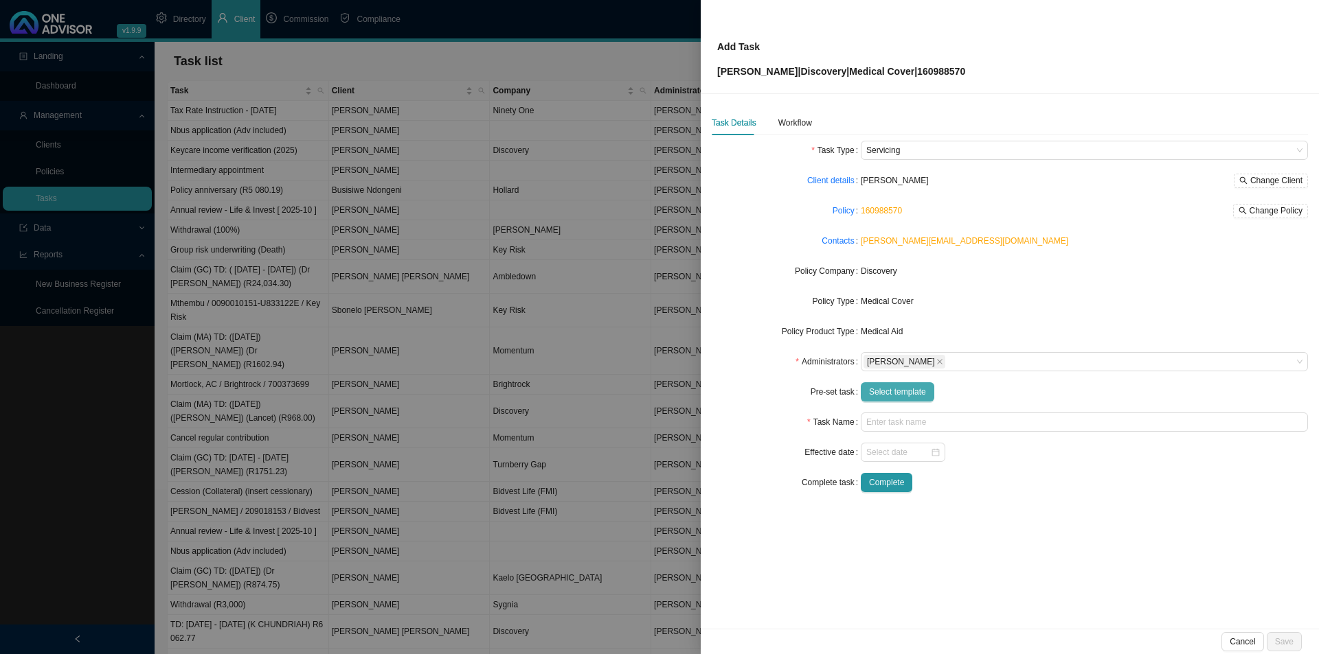
click at [885, 385] on button "Select template" at bounding box center [897, 392] width 73 height 19
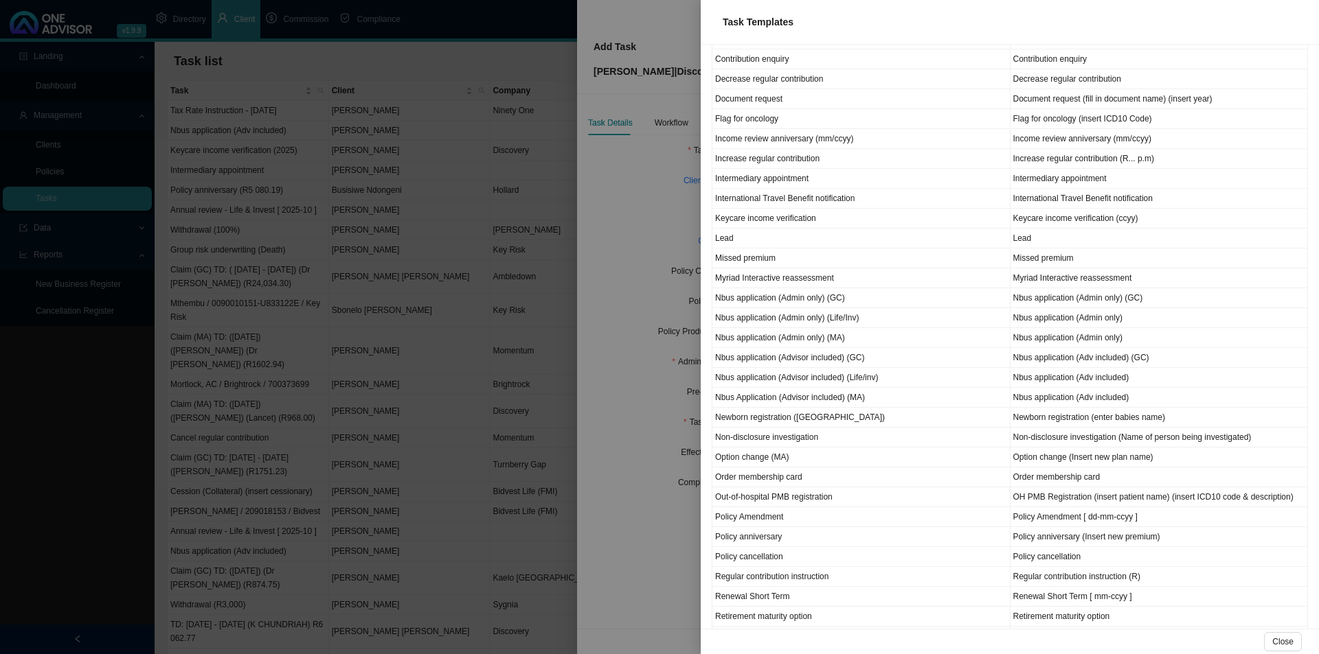
scroll to position [504, 0]
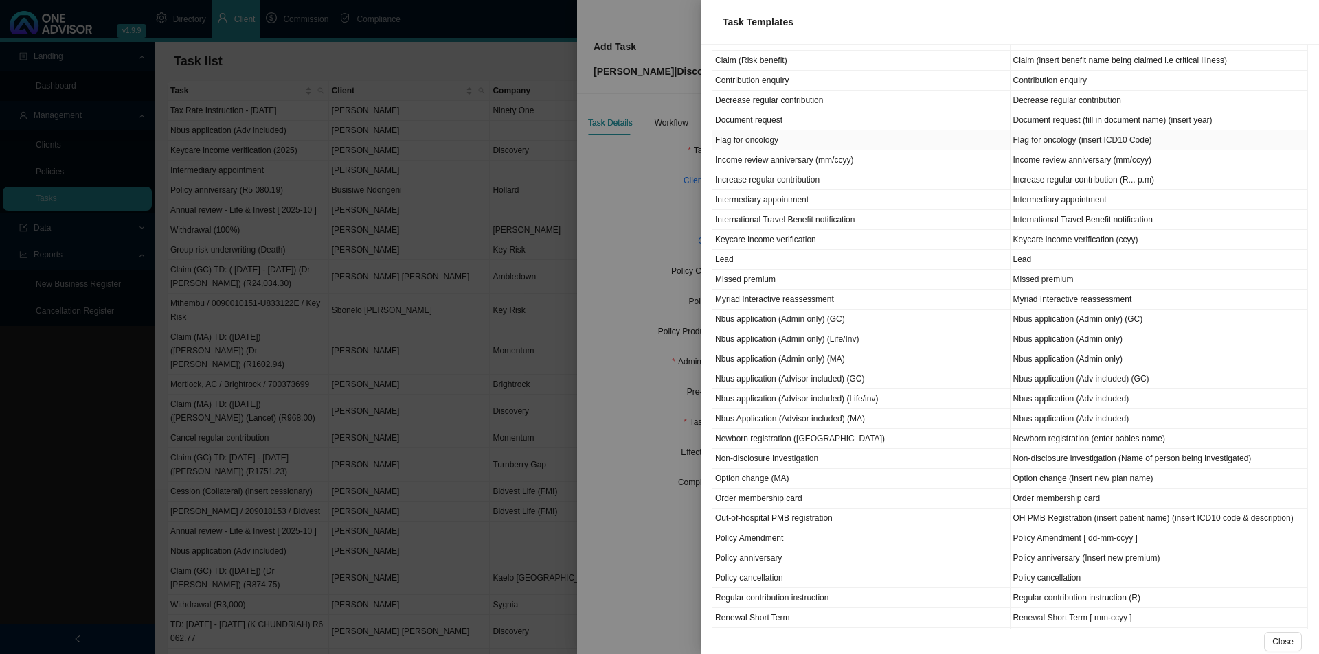
click at [758, 144] on td "Flag for oncology" at bounding box center [861, 140] width 298 height 20
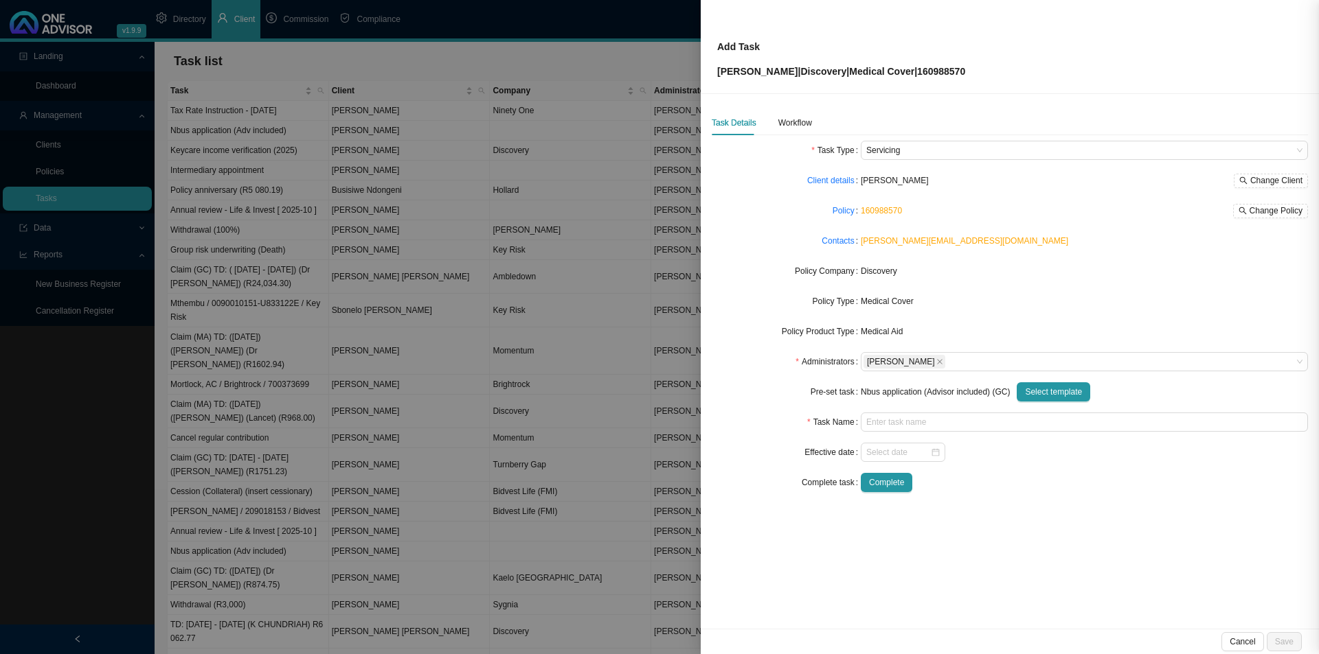
type input "Flag for oncology (insert ICD10 Code)"
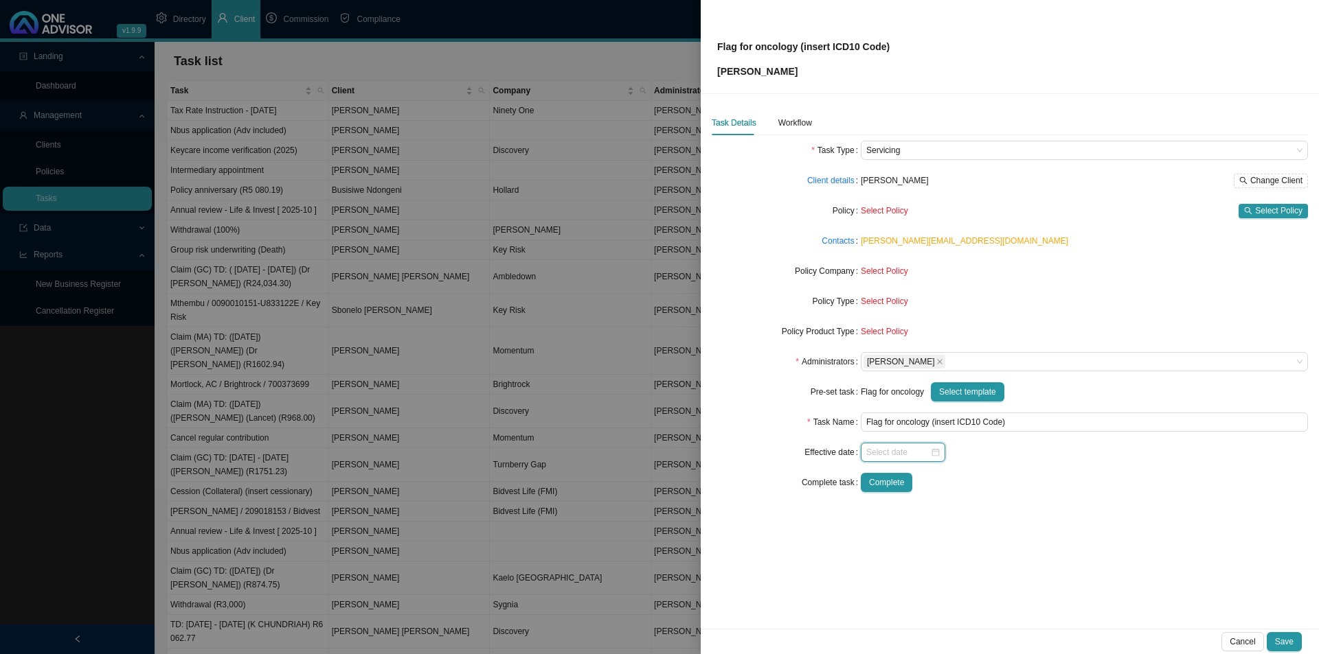
click at [880, 456] on input at bounding box center [898, 453] width 64 height 14
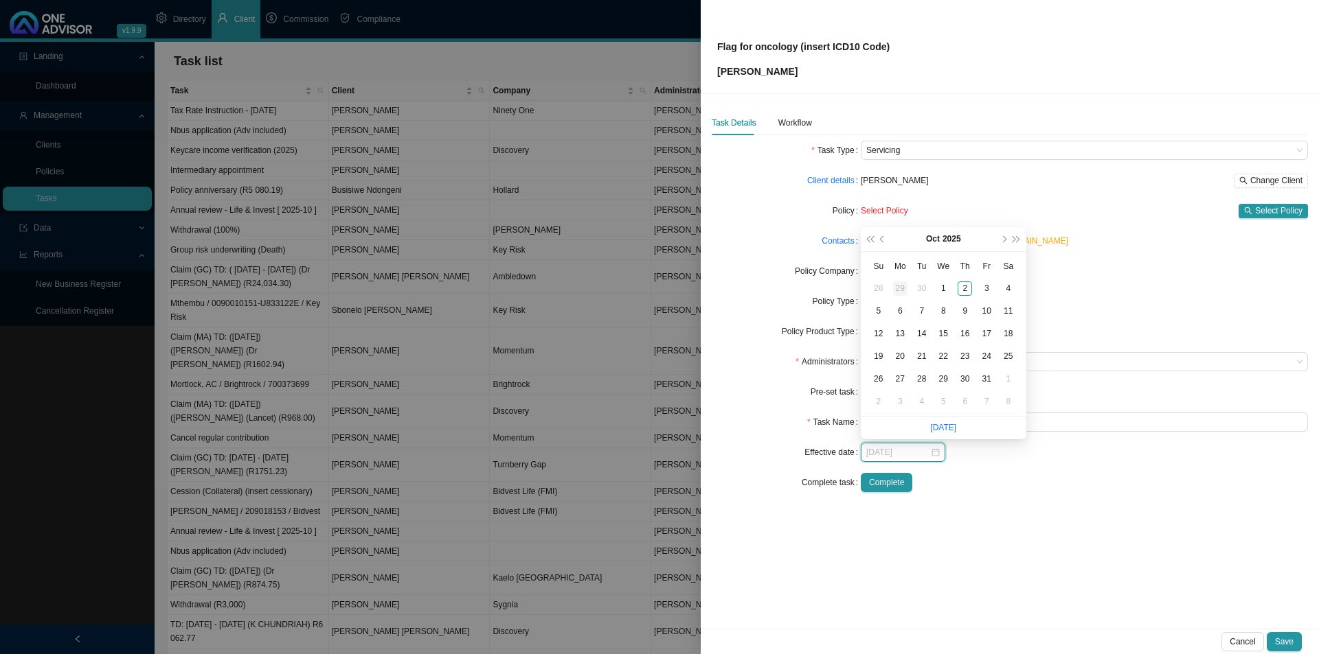
type input "[DATE]"
click at [882, 240] on span "prev-year" at bounding box center [883, 239] width 7 height 7
type input "[DATE]"
click at [1020, 505] on div "Task Details Workflow Task Type Servicing Client details [PERSON_NAME] Change C…" at bounding box center [1010, 361] width 618 height 535
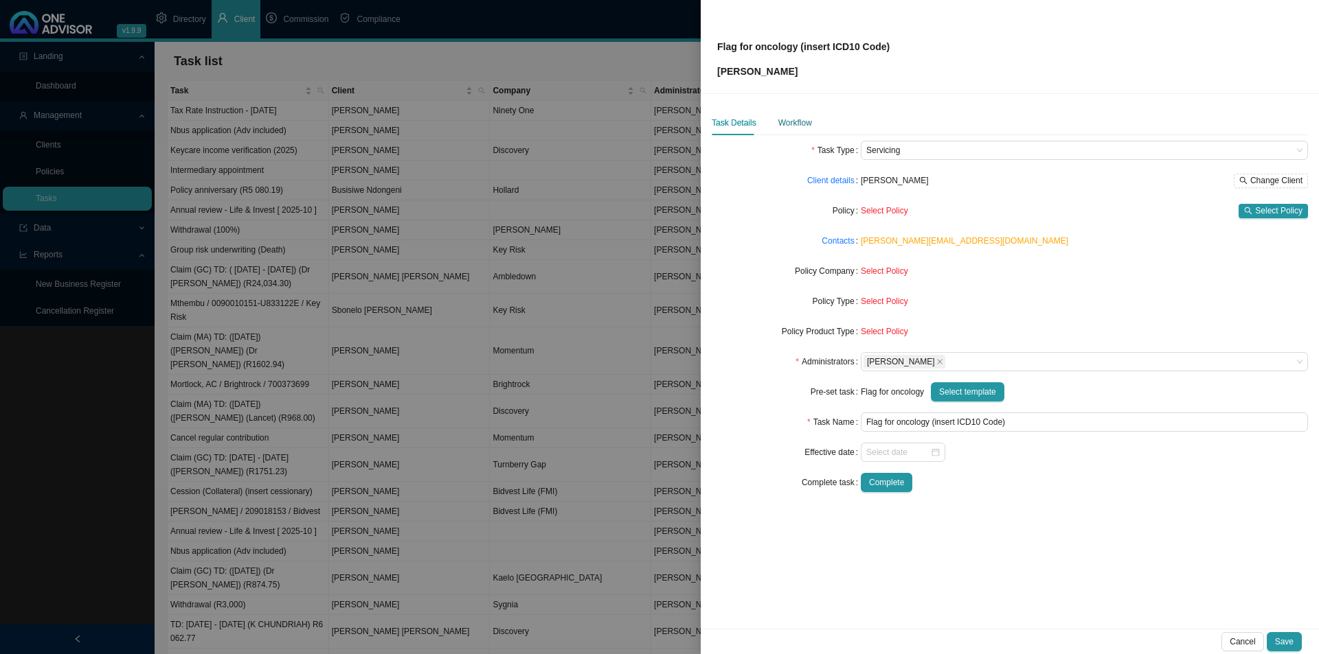
click at [793, 117] on div "Workflow" at bounding box center [795, 123] width 34 height 14
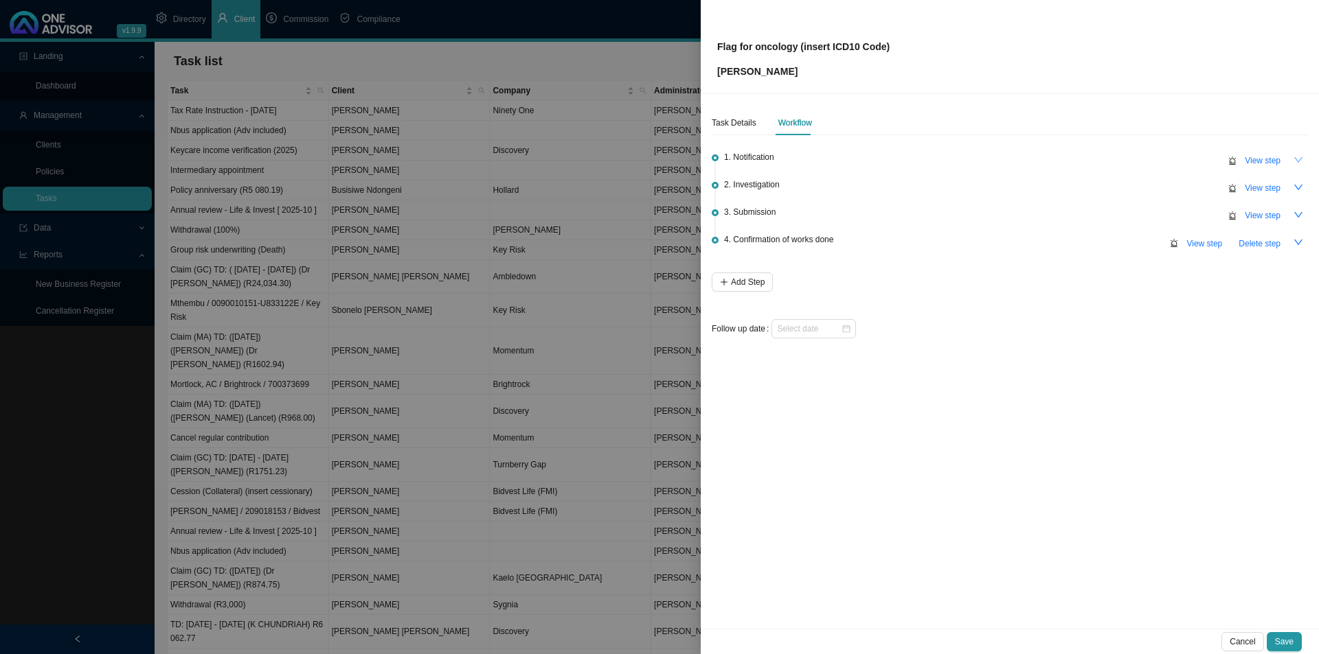
click at [1044, 159] on icon "down" at bounding box center [1298, 160] width 10 height 10
click at [1044, 159] on icon "up" at bounding box center [1298, 159] width 8 height 5
click at [1044, 161] on span "View step" at bounding box center [1262, 161] width 36 height 14
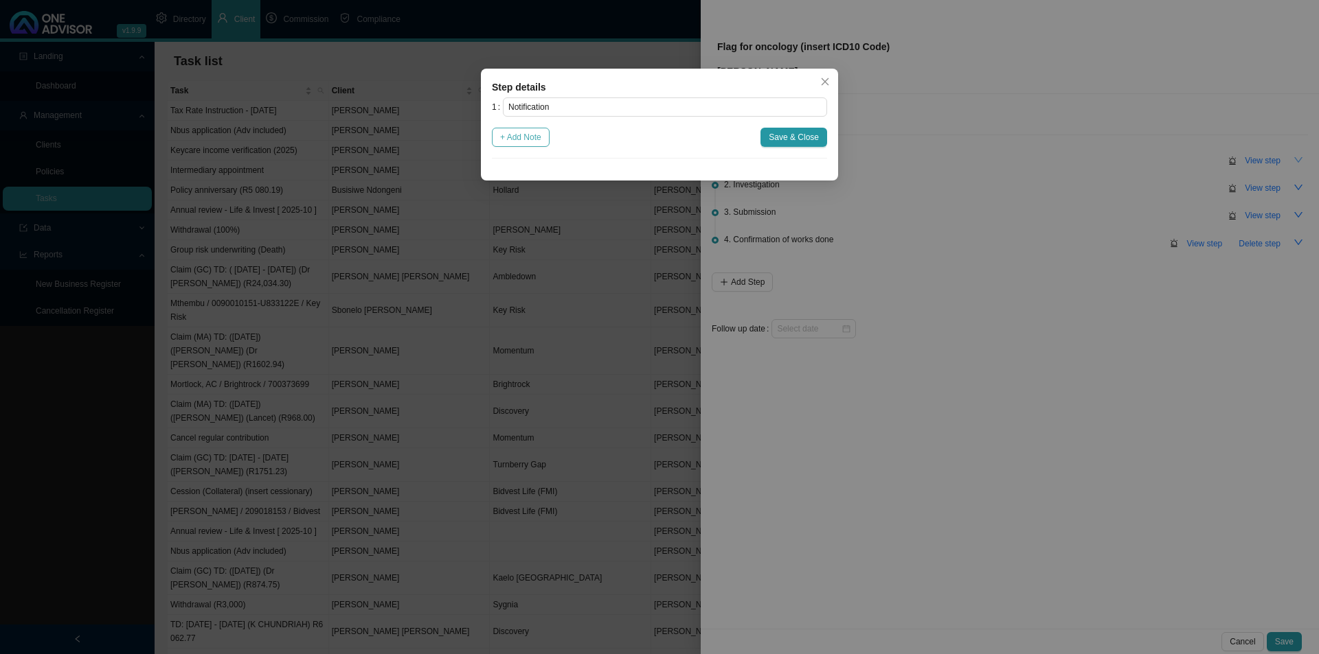
click at [532, 137] on span "+ Add Note" at bounding box center [520, 137] width 41 height 14
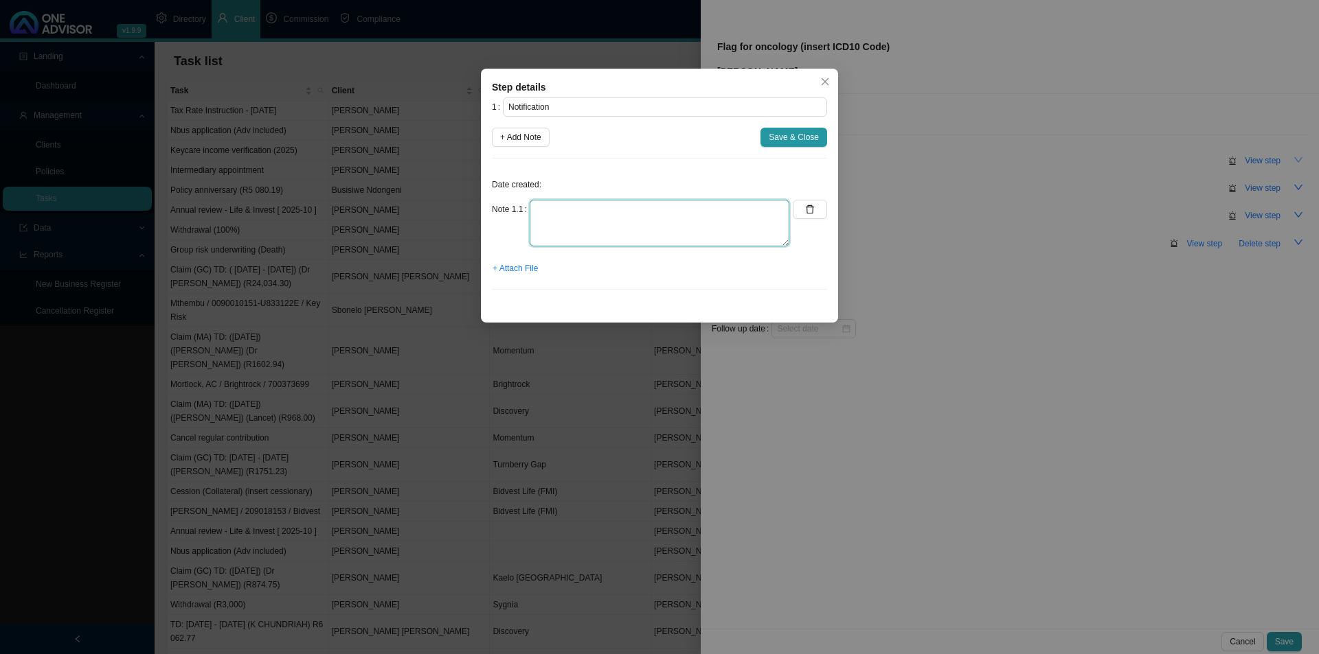
drag, startPoint x: 574, startPoint y: 211, endPoint x: 622, endPoint y: 202, distance: 48.2
click at [582, 210] on textarea at bounding box center [659, 223] width 260 height 47
click at [722, 240] on textarea "[PERSON_NAME] met with the client on [DATE]. He had a [MEDICAL_DATA] on [DATE] …" at bounding box center [659, 223] width 260 height 47
click at [769, 240] on textarea "[PERSON_NAME] met with the client on [DATE]. He had a [MEDICAL_DATA] on [DATE] …" at bounding box center [659, 223] width 260 height 47
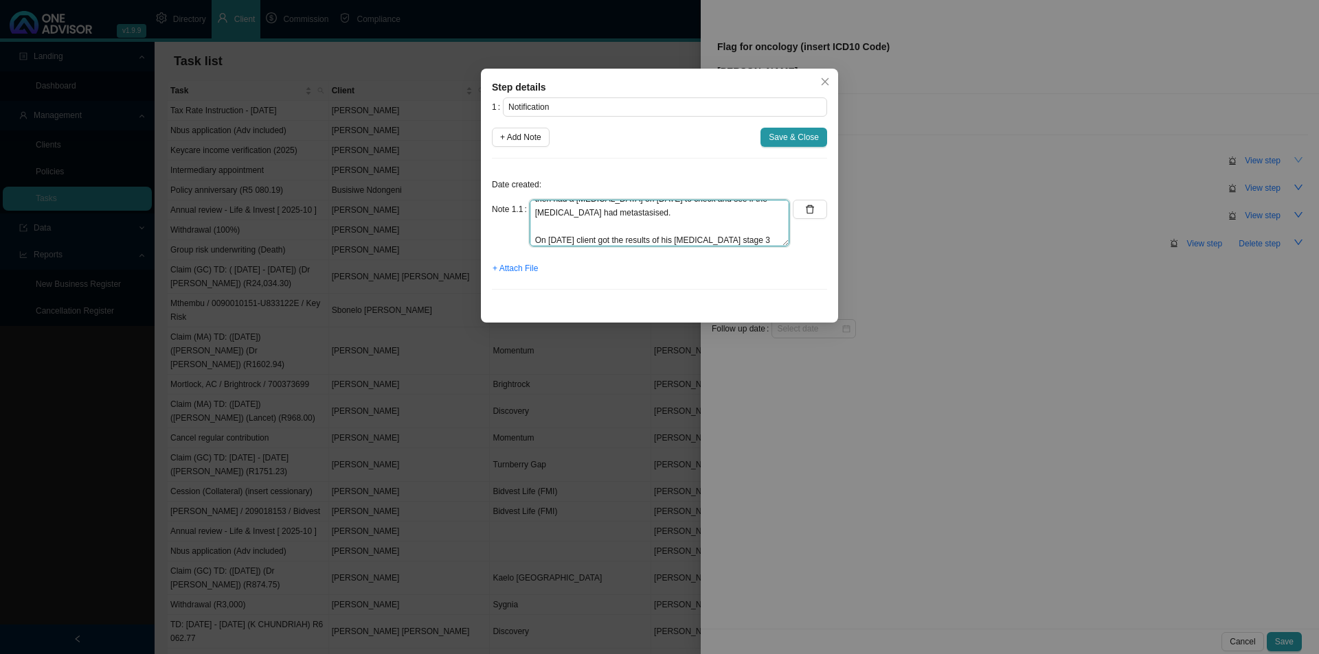
scroll to position [41, 0]
type textarea "[PERSON_NAME] met with the client on [DATE]. He had a [MEDICAL_DATA] on [DATE] …"
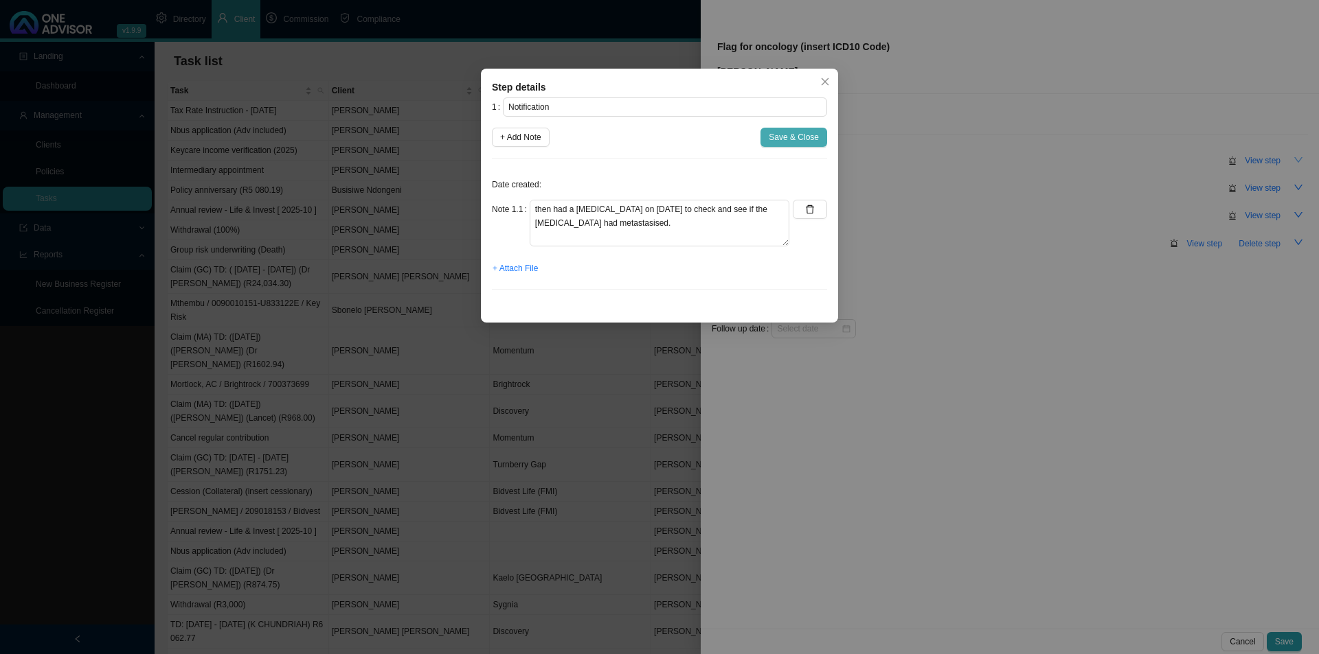
click at [803, 130] on span "Save & Close" at bounding box center [793, 137] width 50 height 14
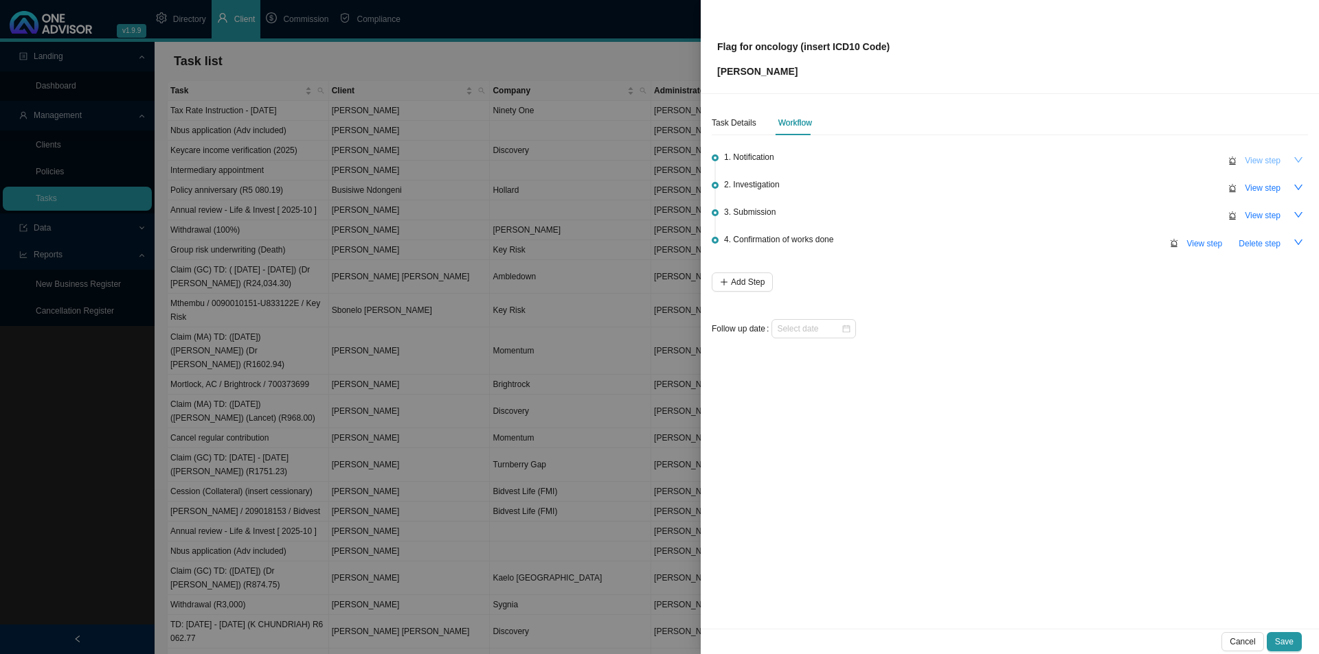
click at [1044, 159] on span "View step" at bounding box center [1262, 161] width 36 height 14
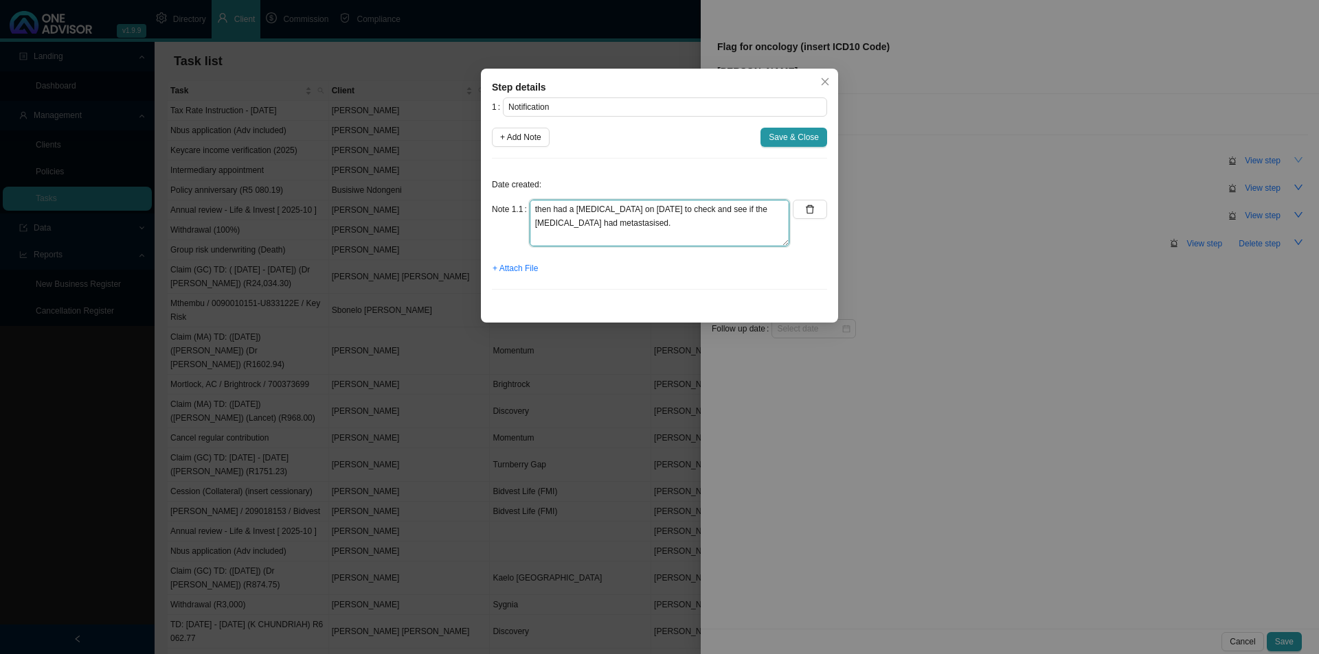
click at [729, 234] on textarea "[PERSON_NAME] met with the client on [DATE]. He had a [MEDICAL_DATA] on [DATE] …" at bounding box center [659, 223] width 260 height 47
click at [608, 242] on textarea "[PERSON_NAME] met with the client on [DATE]. He had a [MEDICAL_DATA] on [DATE] …" at bounding box center [659, 223] width 260 height 47
click at [661, 242] on textarea "[PERSON_NAME] met with the client on [DATE]. He had a [MEDICAL_DATA] on [DATE] …" at bounding box center [659, 223] width 260 height 47
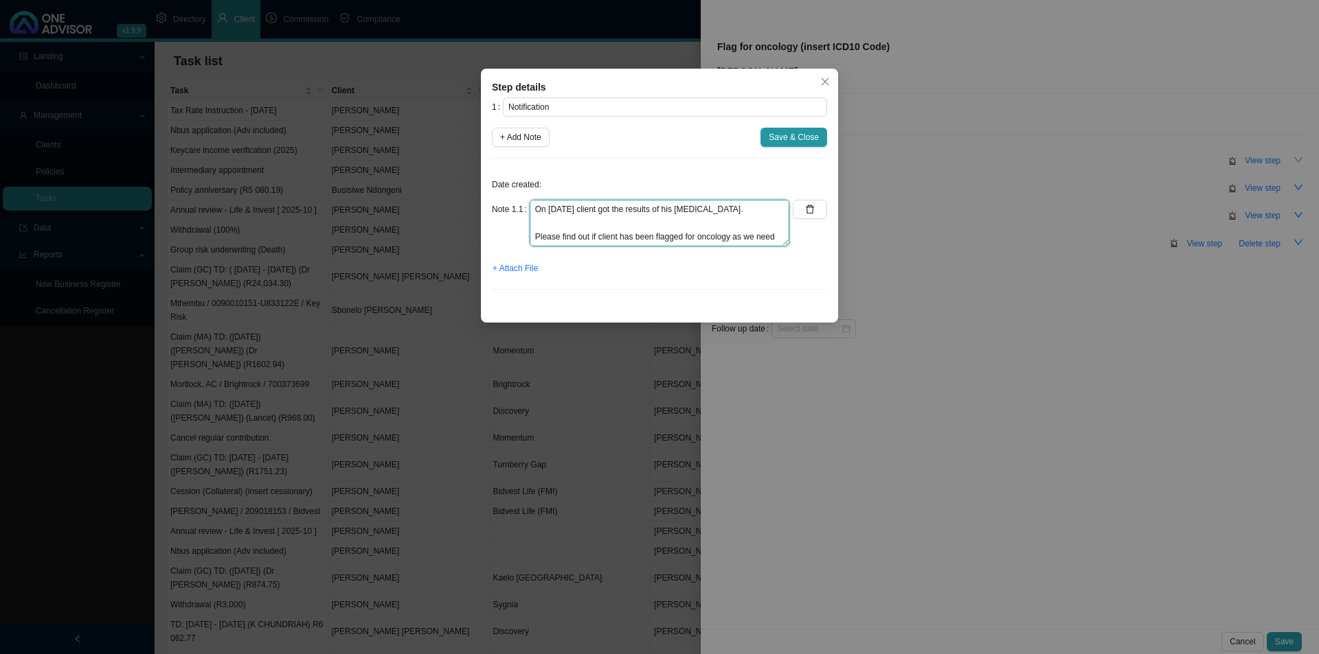
drag, startPoint x: 672, startPoint y: 240, endPoint x: 652, endPoint y: 243, distance: 19.4
click at [652, 243] on textarea "[PERSON_NAME] met with the client on [DATE]. He had a [MEDICAL_DATA] on [DATE] …" at bounding box center [659, 223] width 260 height 47
type textarea "[PERSON_NAME] met with the client on [DATE]. He had a [MEDICAL_DATA] on [DATE] …"
click at [810, 145] on button "Save & Close" at bounding box center [793, 137] width 67 height 19
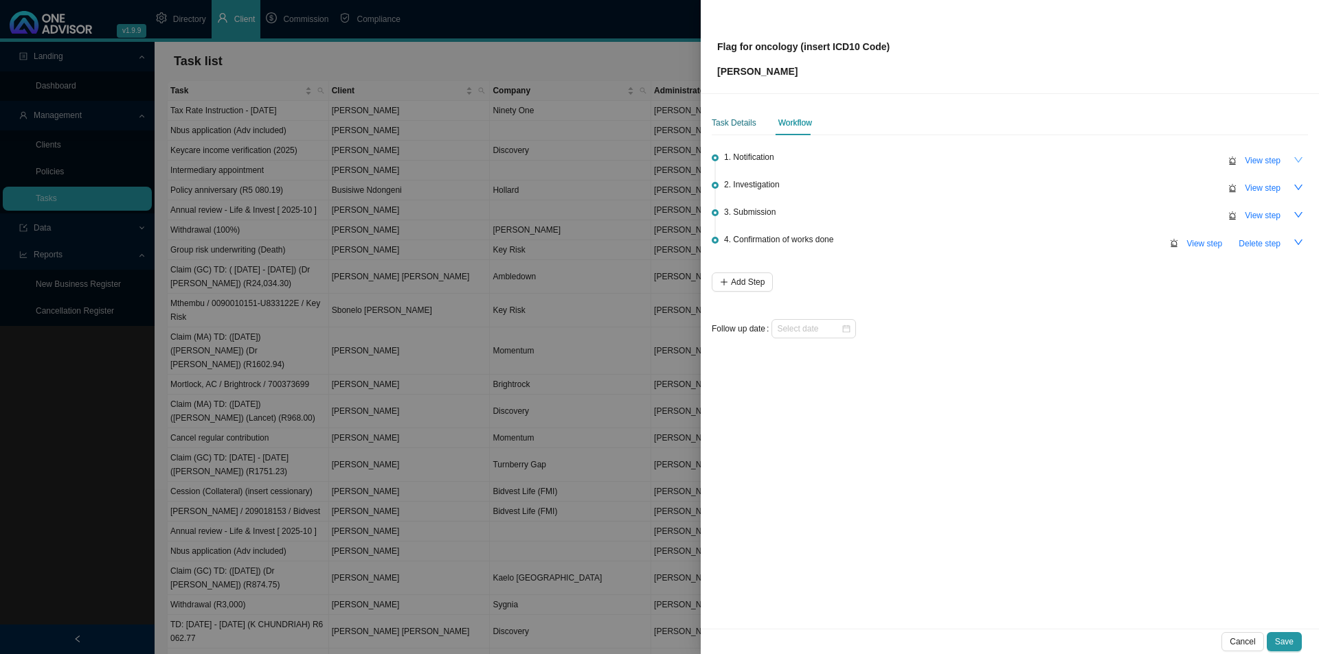
click at [747, 126] on div "Task Details" at bounding box center [733, 123] width 45 height 14
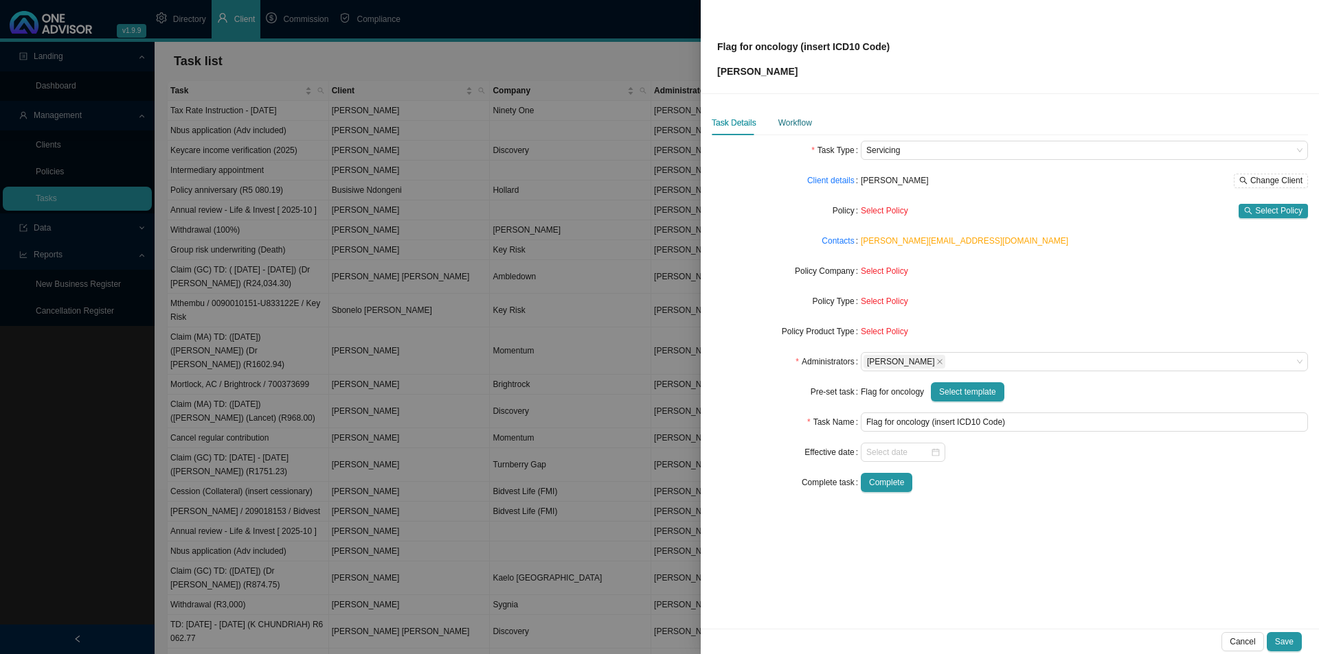
click at [785, 117] on div "Workflow" at bounding box center [795, 123] width 34 height 14
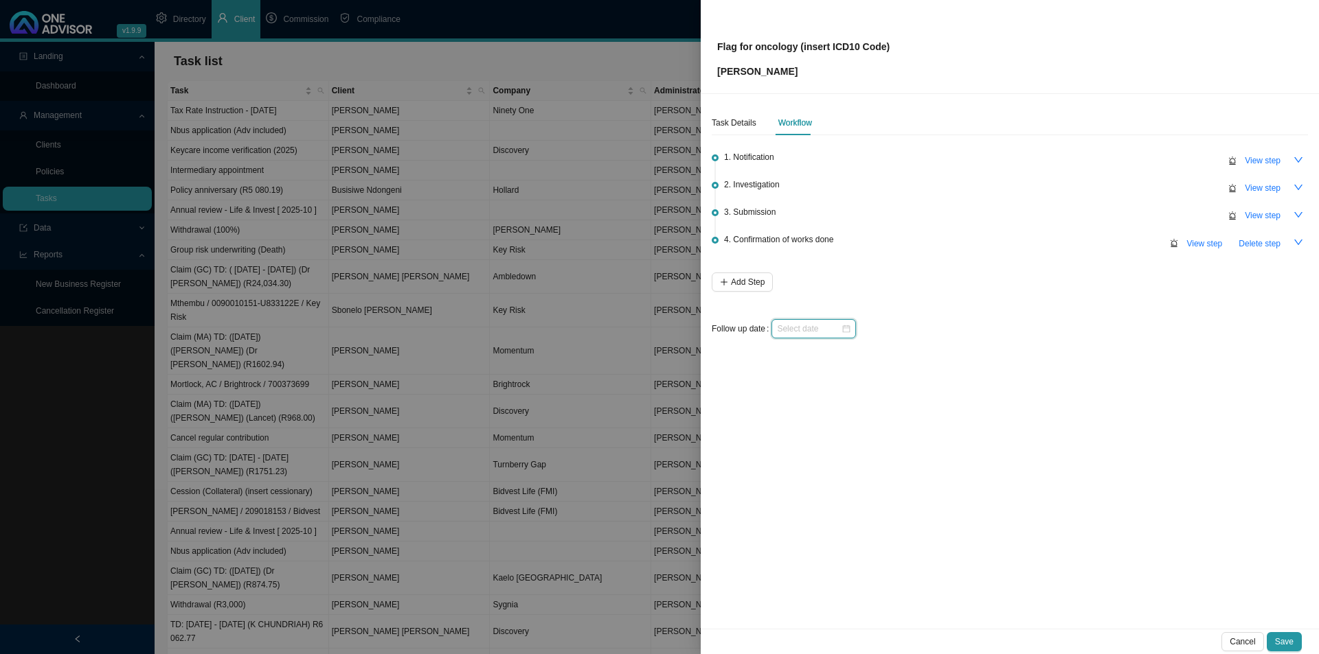
click at [799, 332] on input at bounding box center [809, 329] width 64 height 14
type input "[DATE]"
click at [850, 506] on link "[DATE]" at bounding box center [854, 541] width 26 height 10
type input "[DATE]"
click at [740, 129] on div "Task Details" at bounding box center [733, 123] width 45 height 14
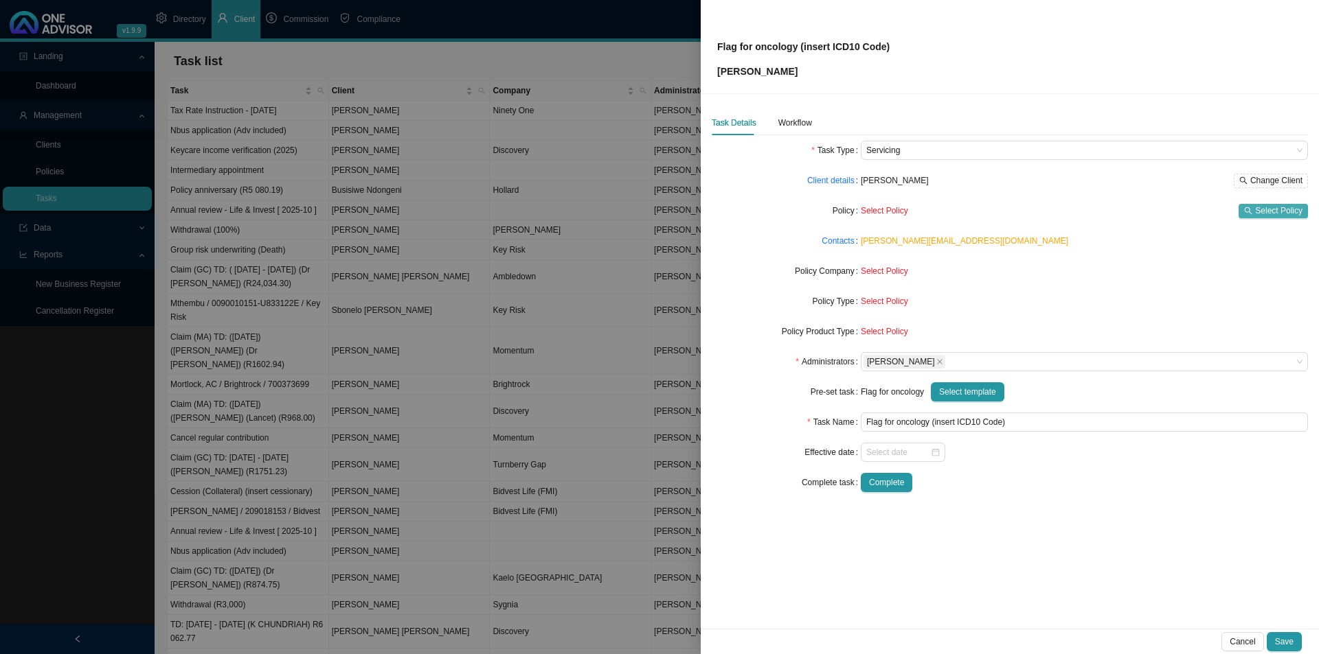
click at [1044, 208] on span "Select Policy" at bounding box center [1278, 211] width 47 height 14
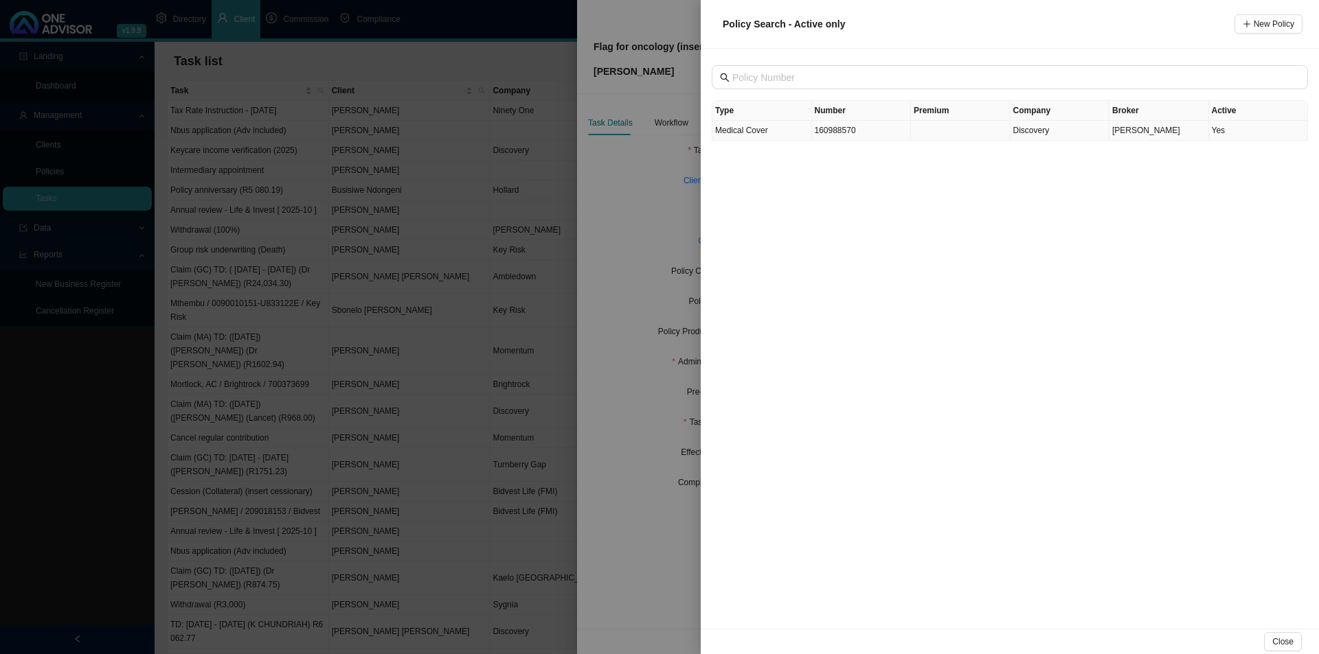
click at [841, 133] on td "160988570" at bounding box center [862, 131] width 100 height 20
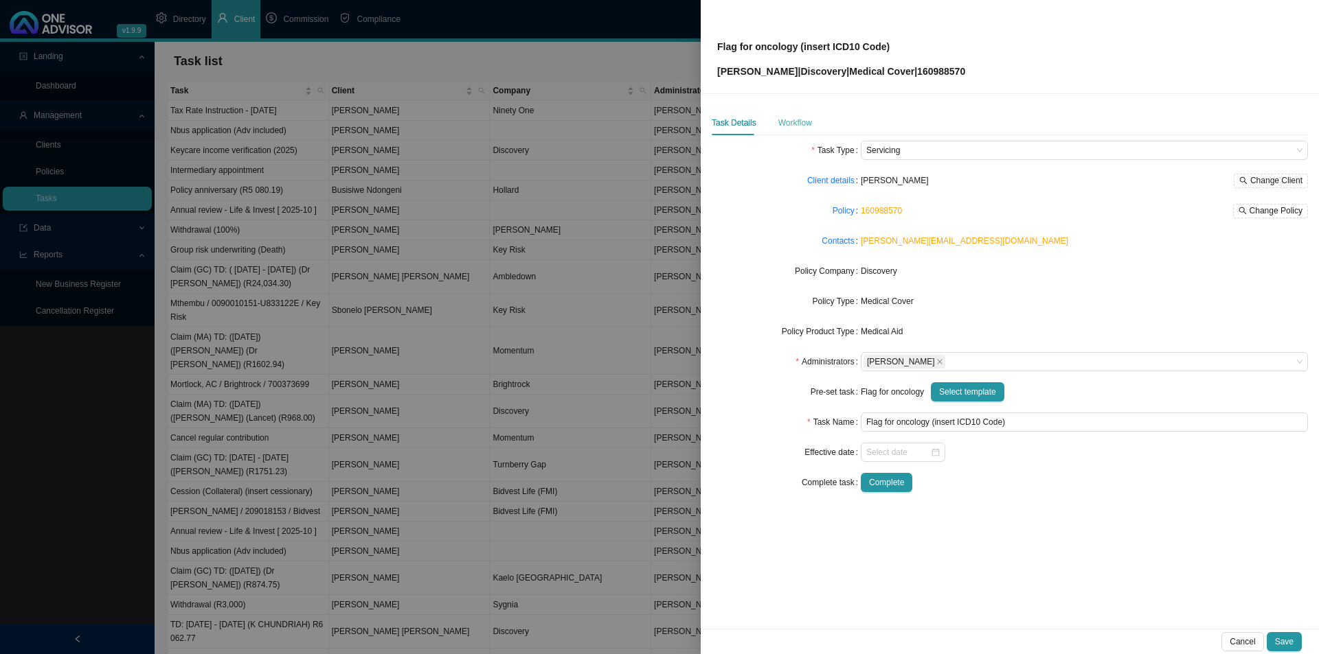
click at [790, 130] on div "Workflow" at bounding box center [795, 123] width 34 height 25
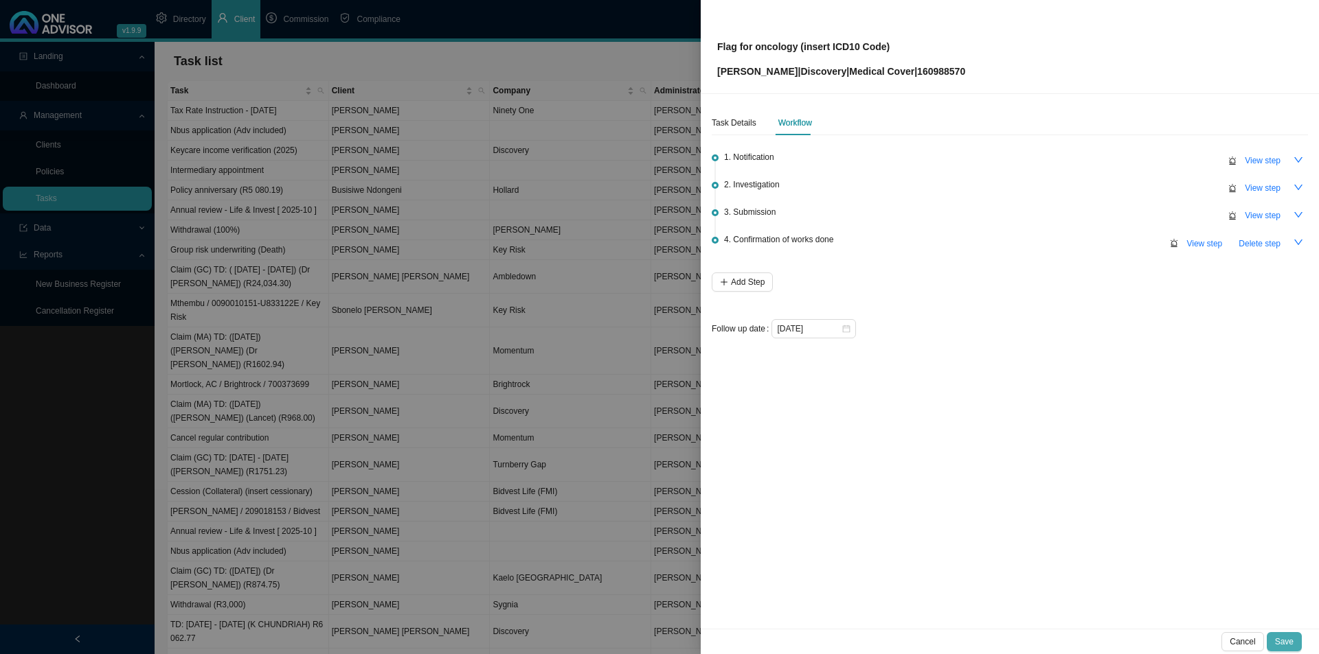
click at [1044, 506] on span "Save" at bounding box center [1284, 642] width 19 height 14
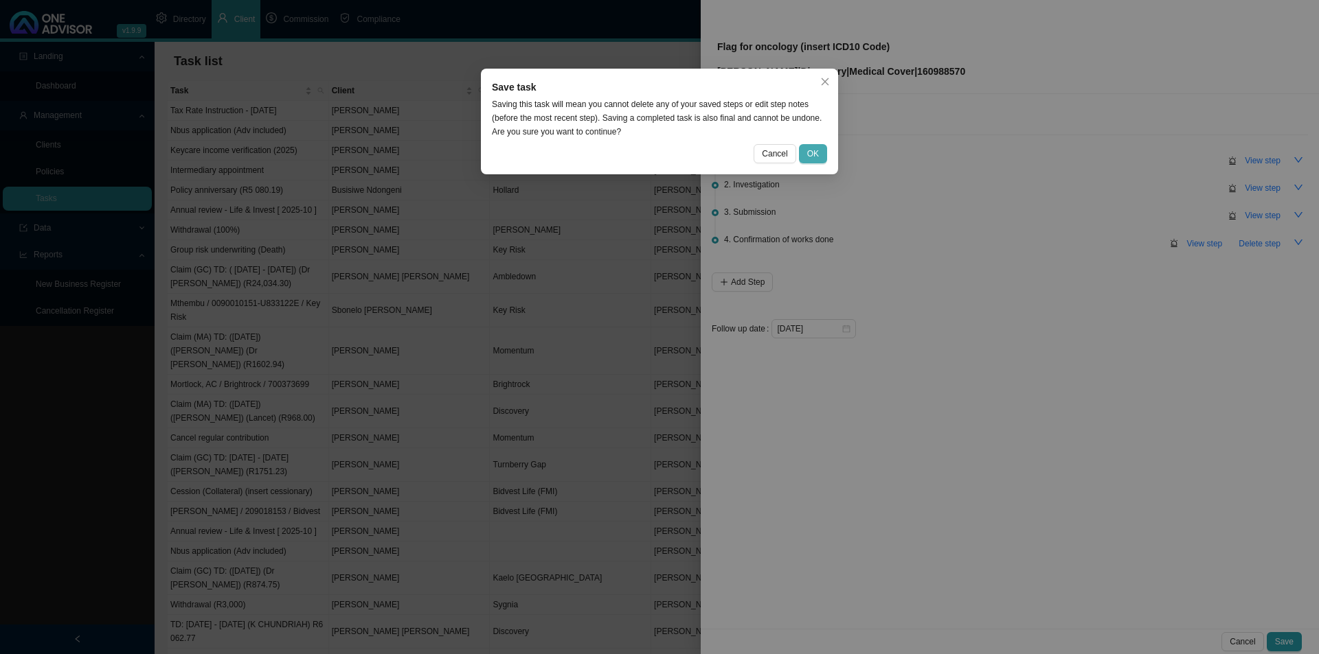
click at [815, 150] on span "OK" at bounding box center [813, 154] width 12 height 14
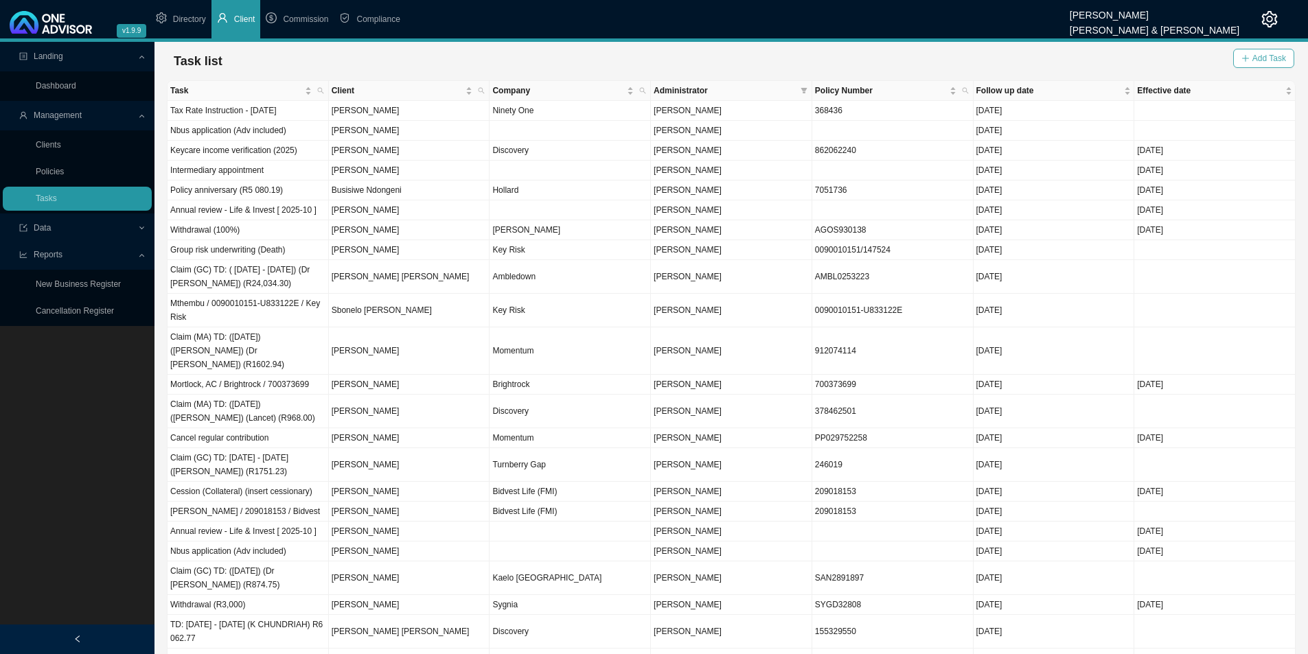
click at [1044, 60] on span "Add Task" at bounding box center [1270, 59] width 34 height 14
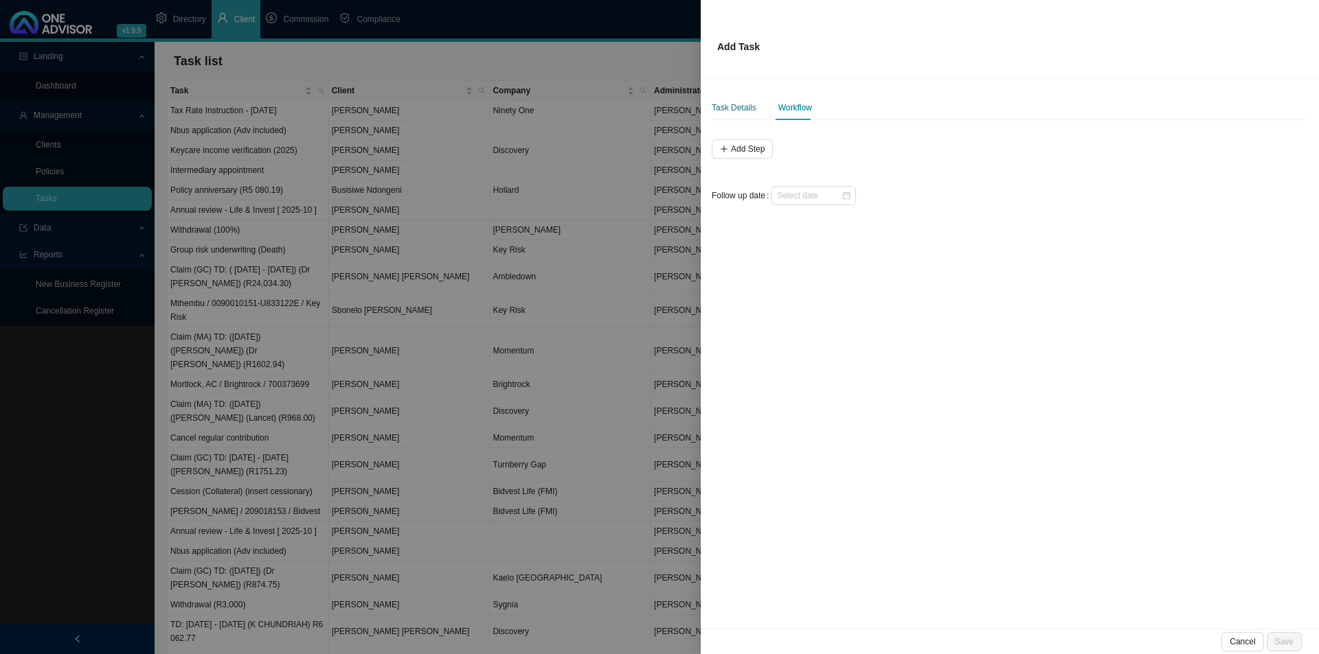
click at [722, 106] on div "Task Details" at bounding box center [733, 108] width 45 height 14
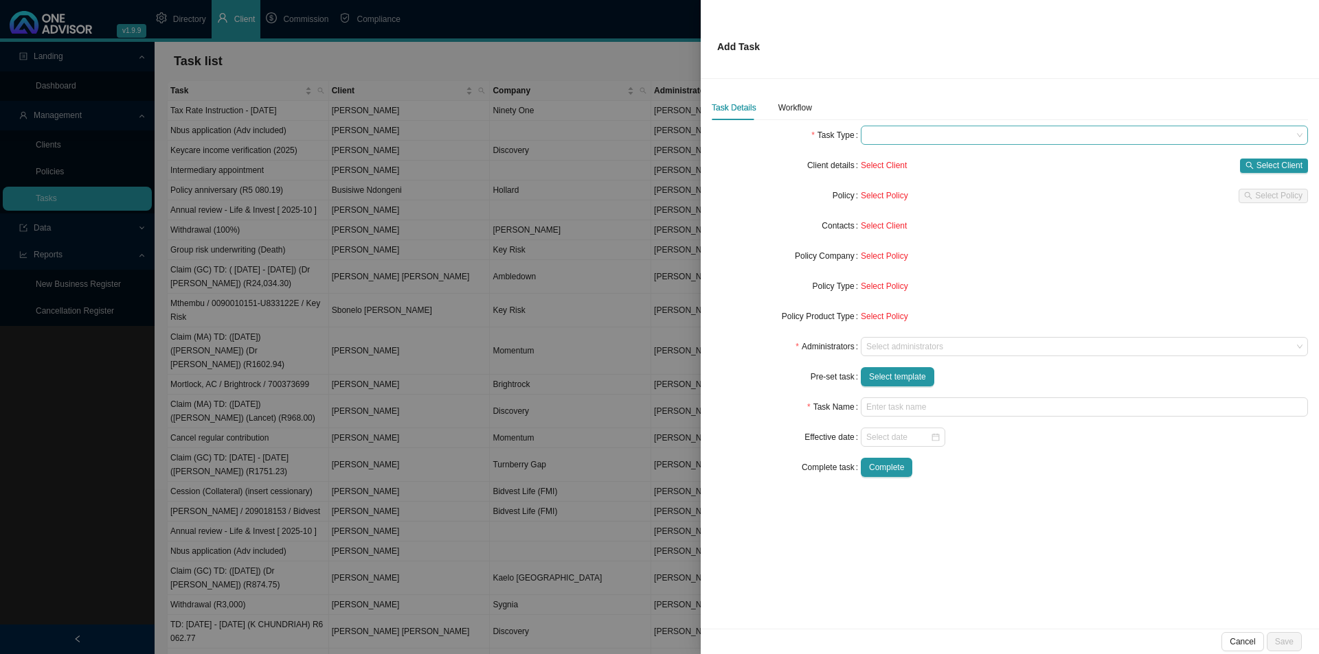
click at [916, 137] on span at bounding box center [1084, 135] width 436 height 18
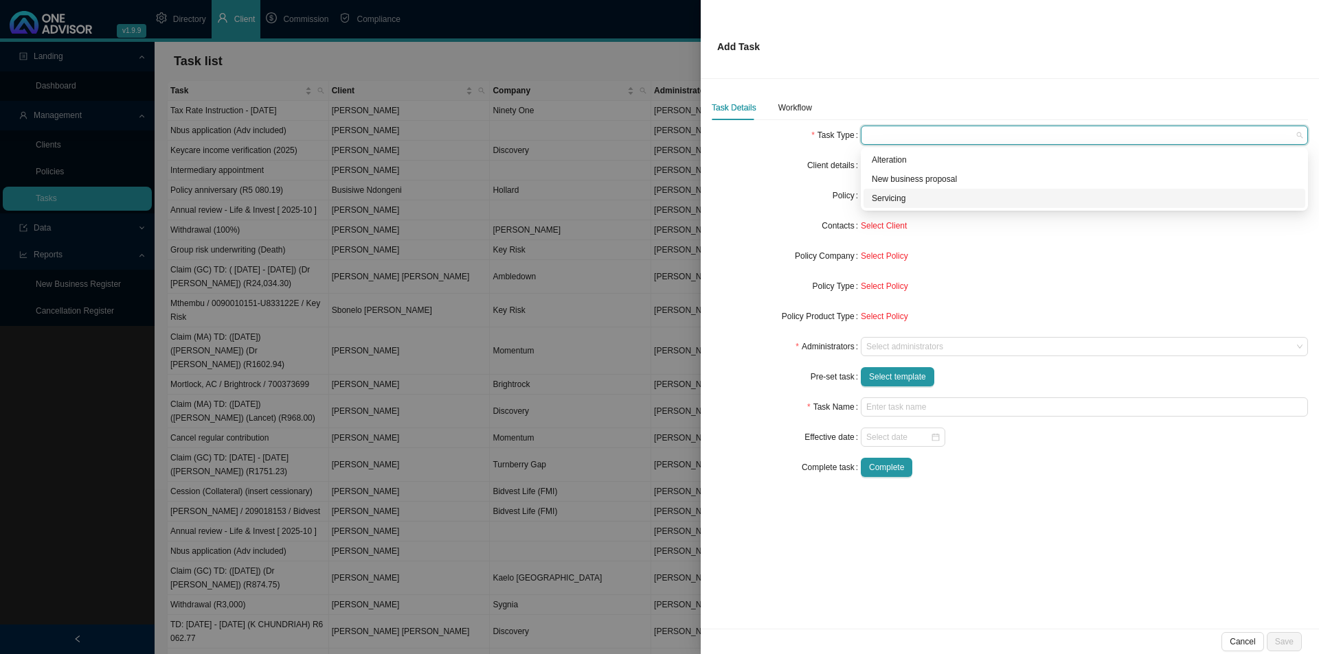
click at [897, 205] on div "Servicing" at bounding box center [1084, 199] width 425 height 14
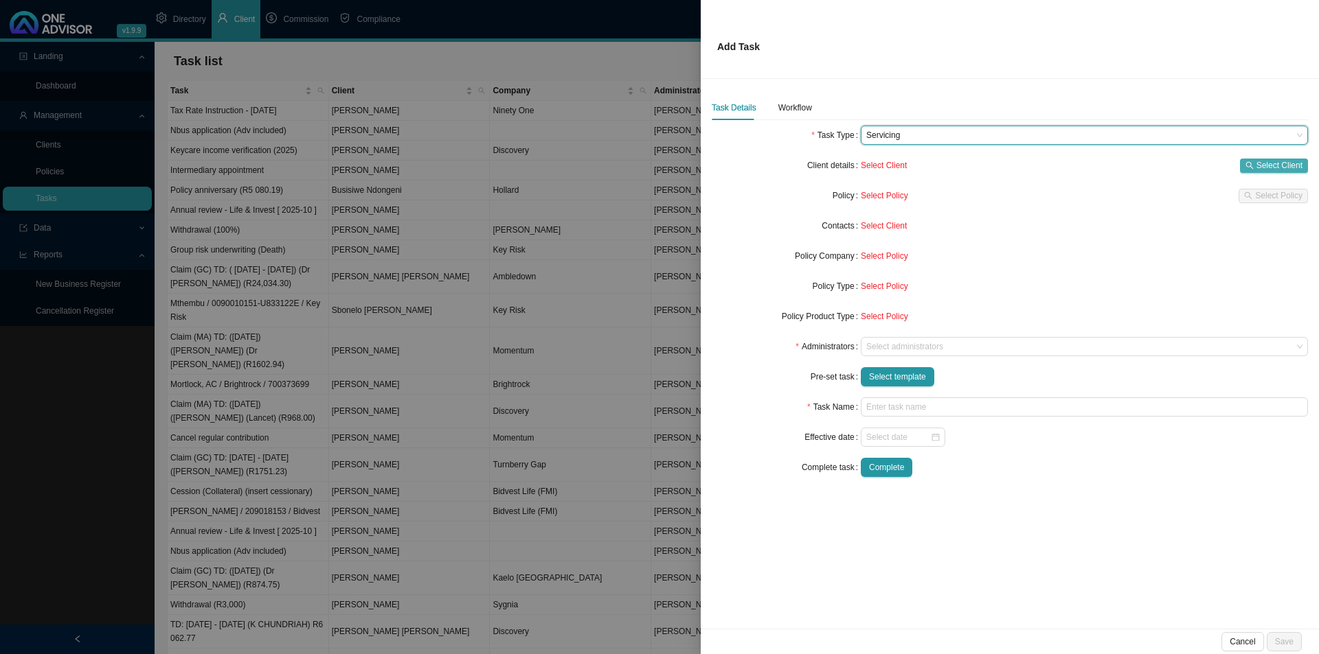
click at [1044, 170] on span "Select Client" at bounding box center [1279, 166] width 46 height 14
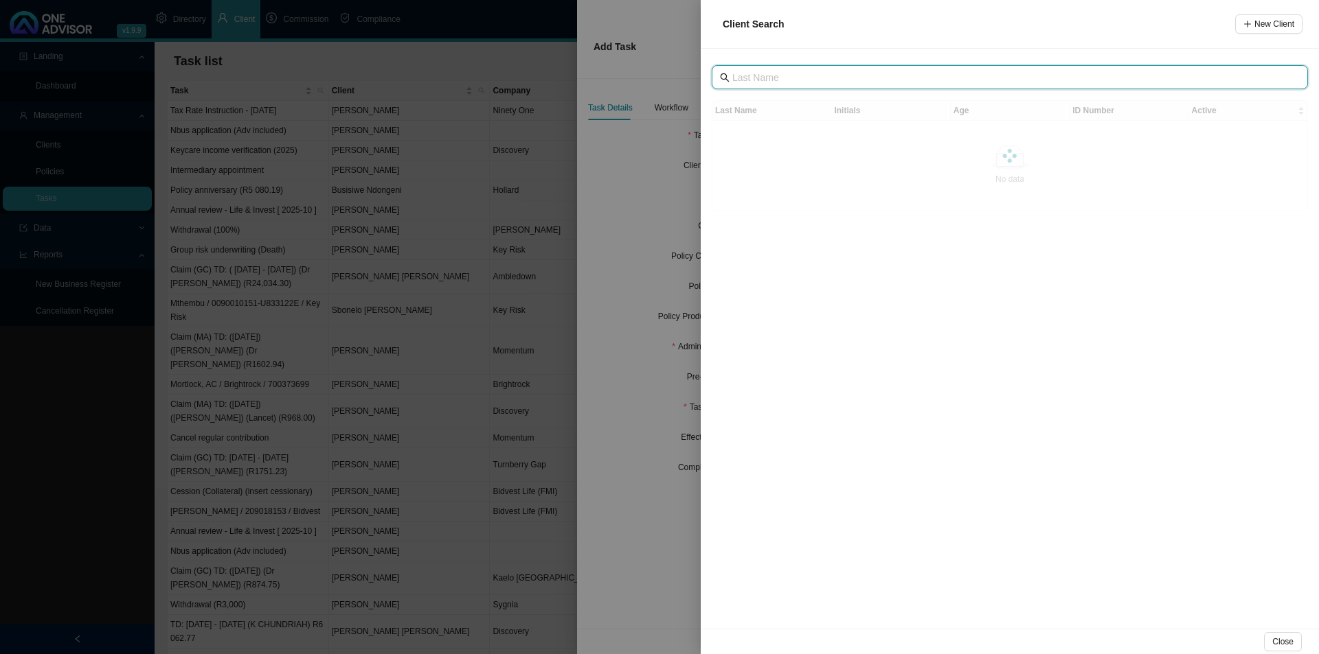
click at [815, 81] on input "text" at bounding box center [1011, 77] width 558 height 15
type input "eweg"
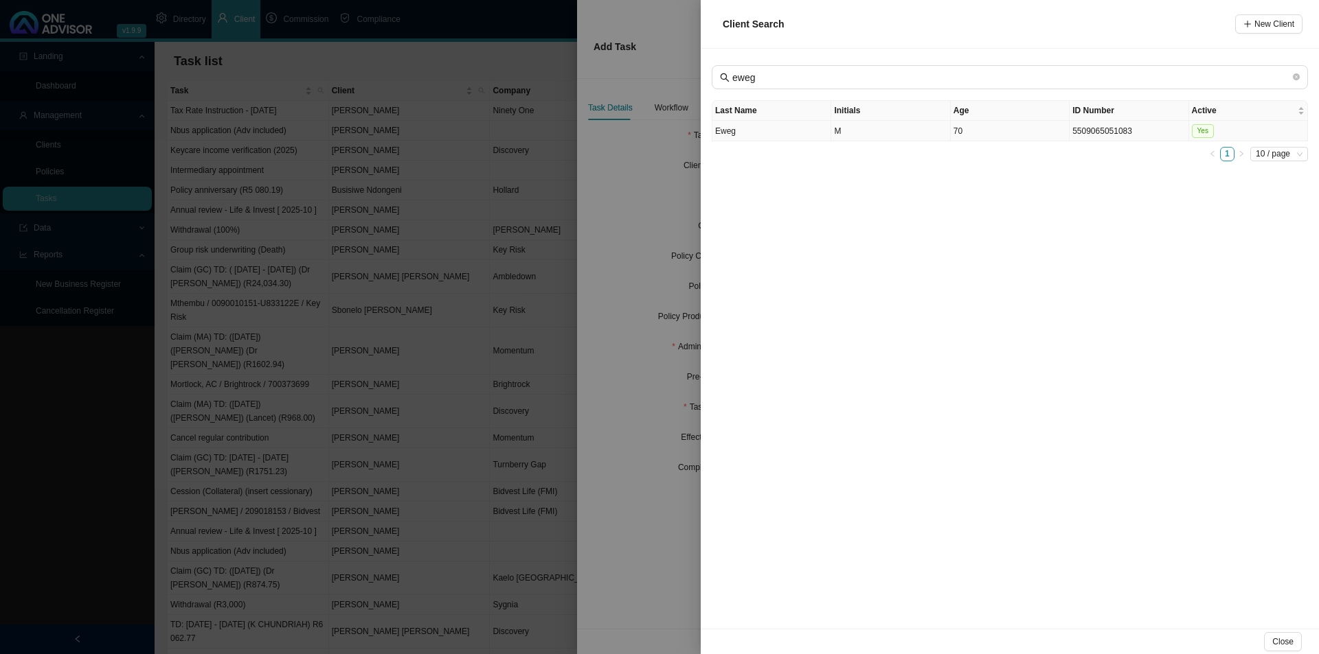
click at [774, 136] on td "Eweg" at bounding box center [771, 131] width 119 height 21
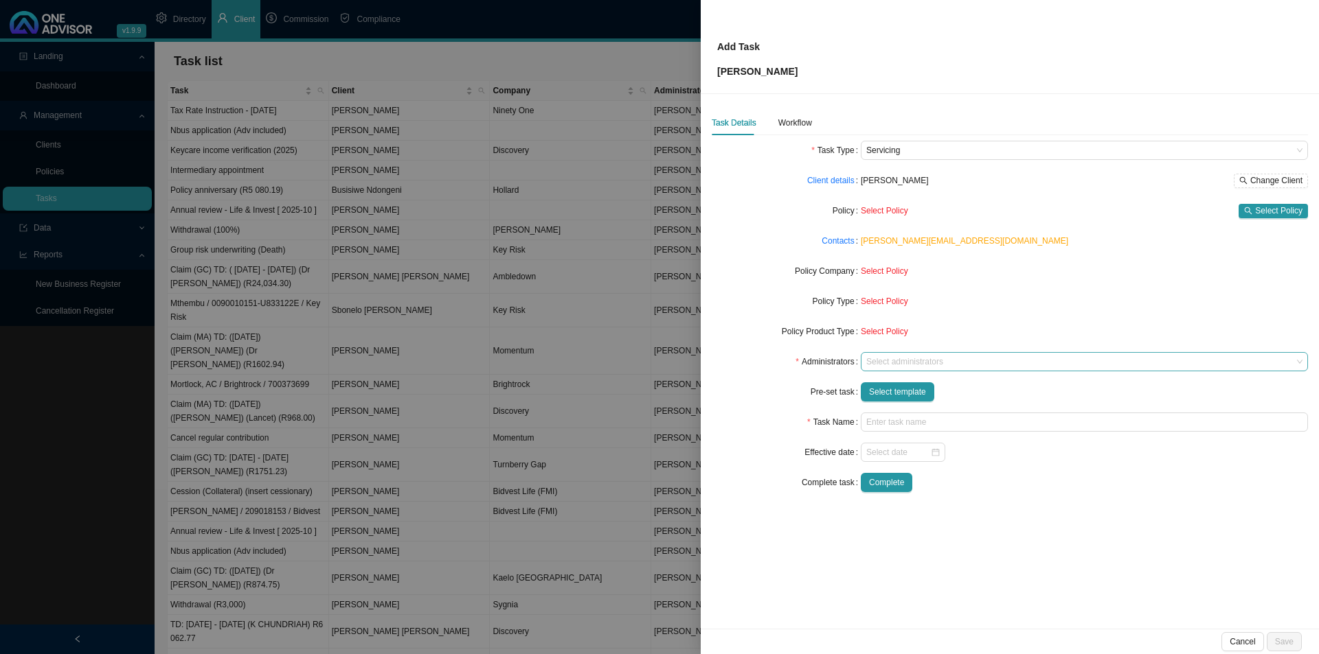
click at [903, 361] on div at bounding box center [1077, 362] width 429 height 10
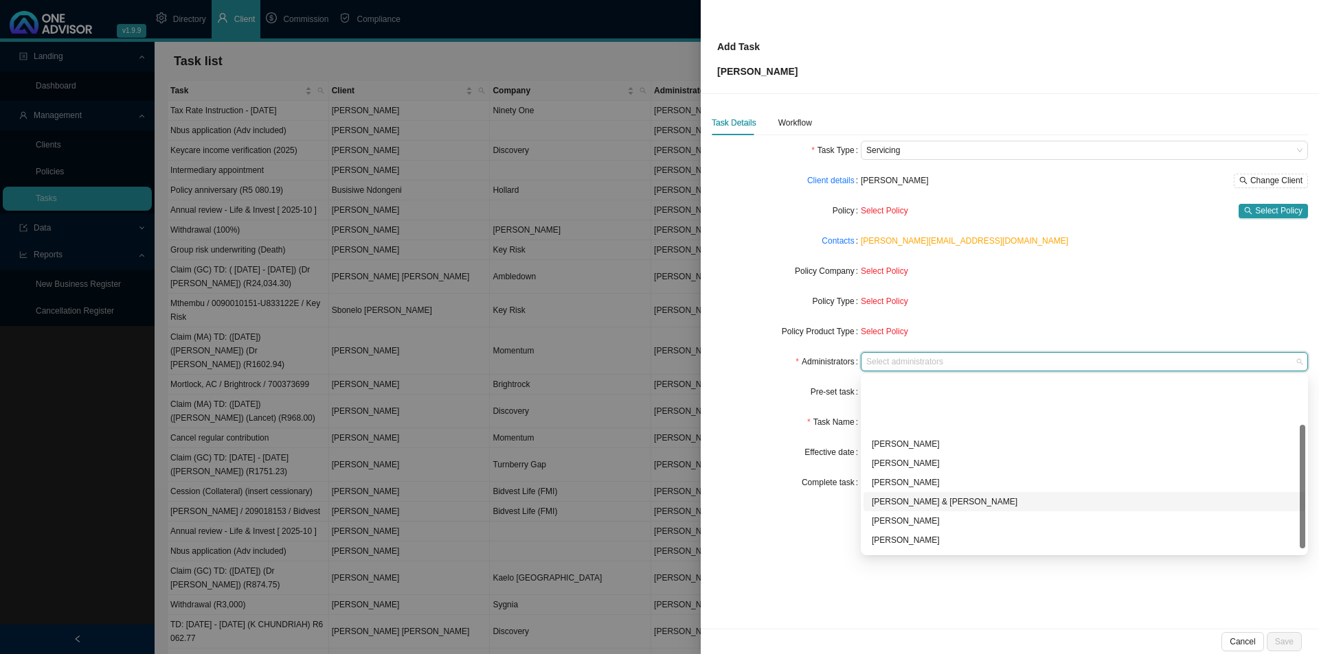
scroll to position [74, 0]
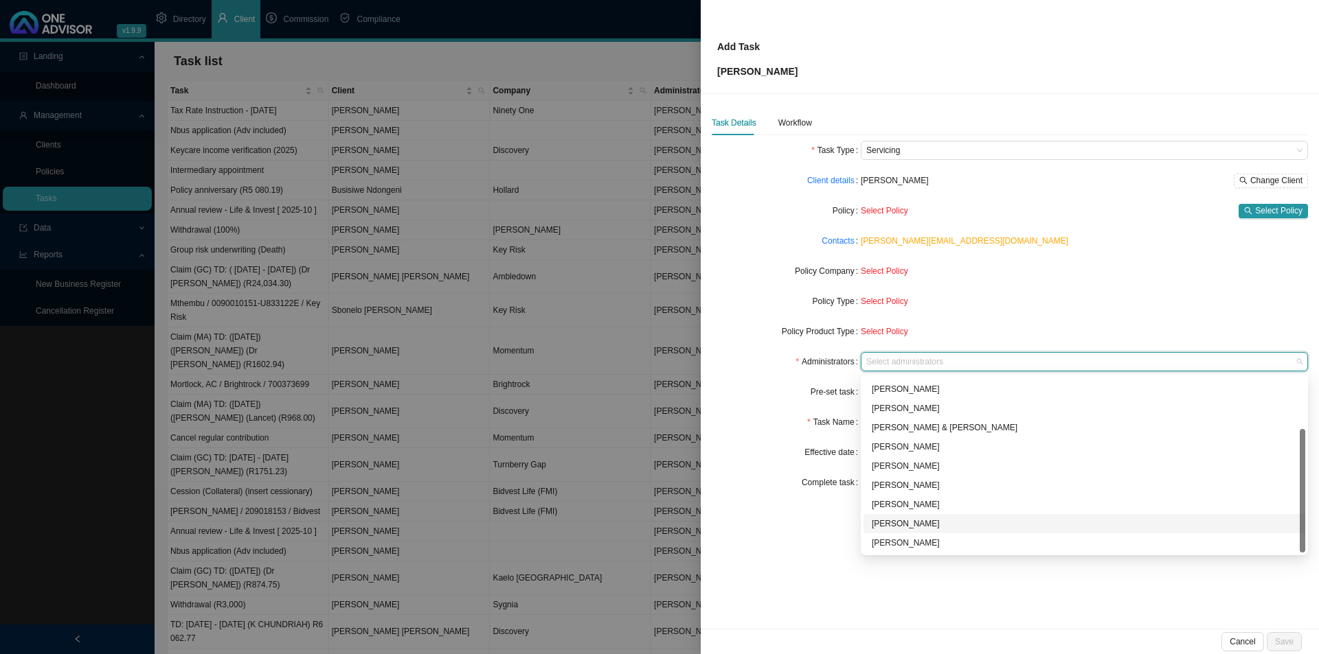
click at [914, 506] on div "[PERSON_NAME]" at bounding box center [1084, 524] width 425 height 14
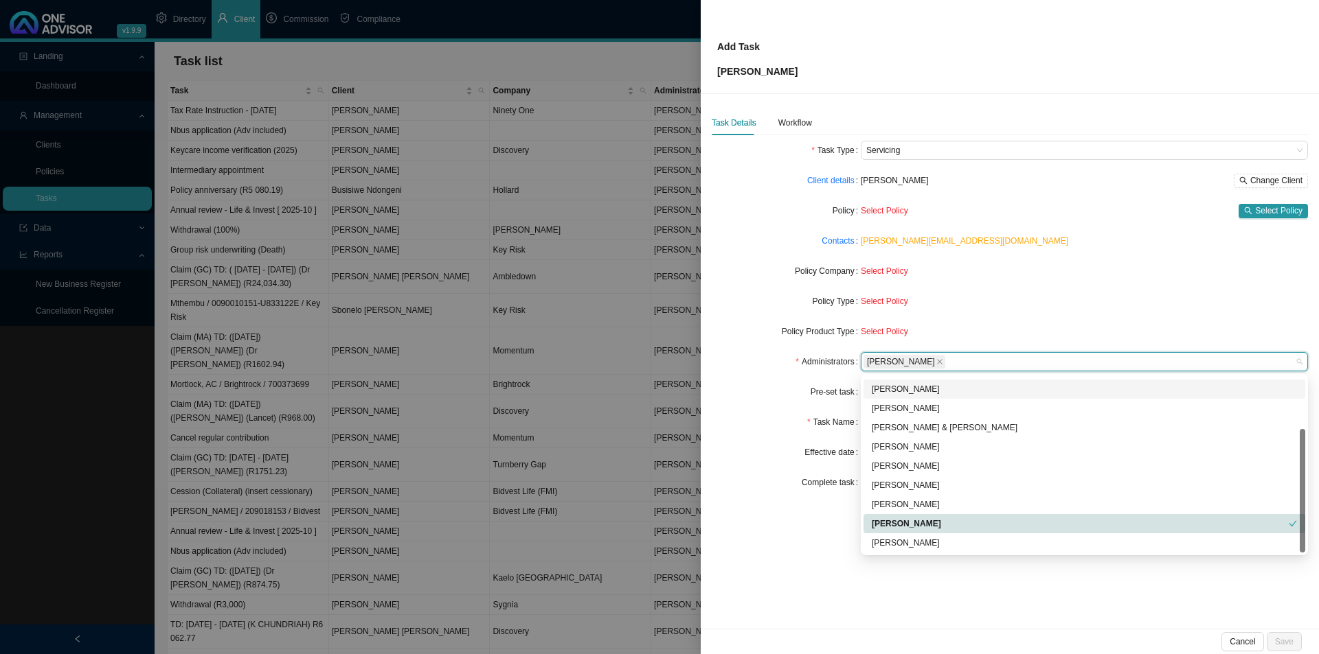
click at [772, 359] on div "Administrators" at bounding box center [785, 361] width 149 height 19
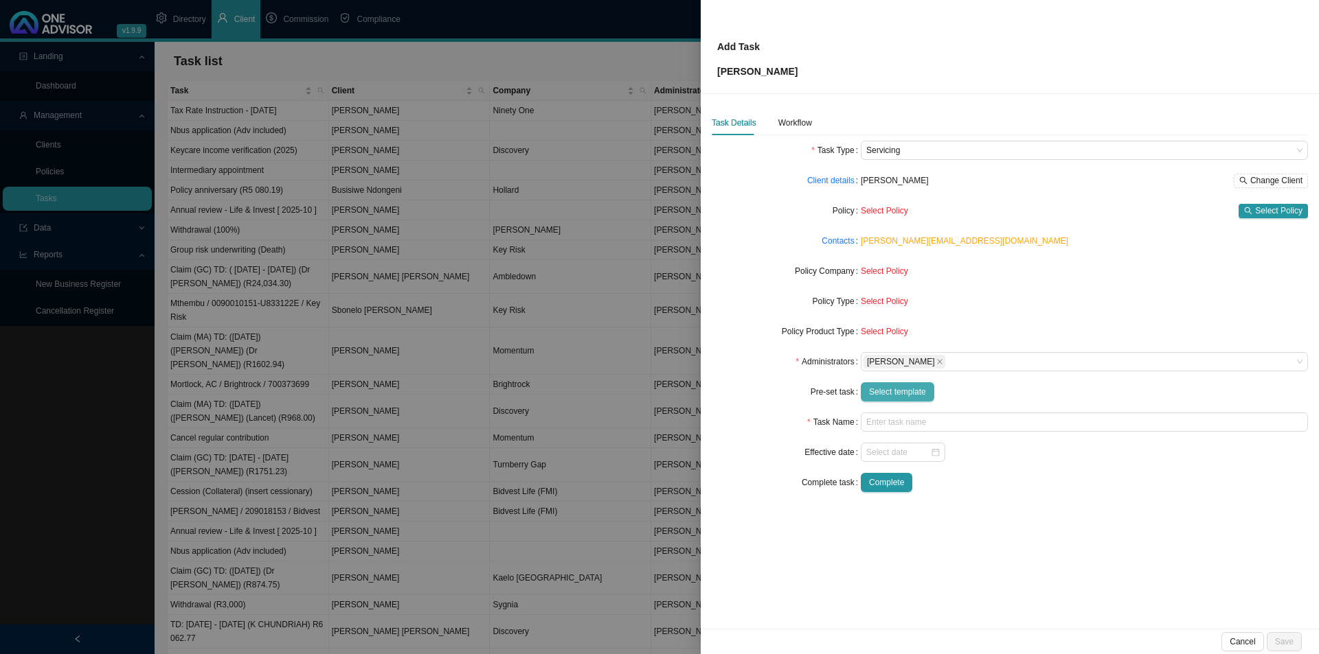
click at [888, 391] on span "Select template" at bounding box center [897, 392] width 57 height 14
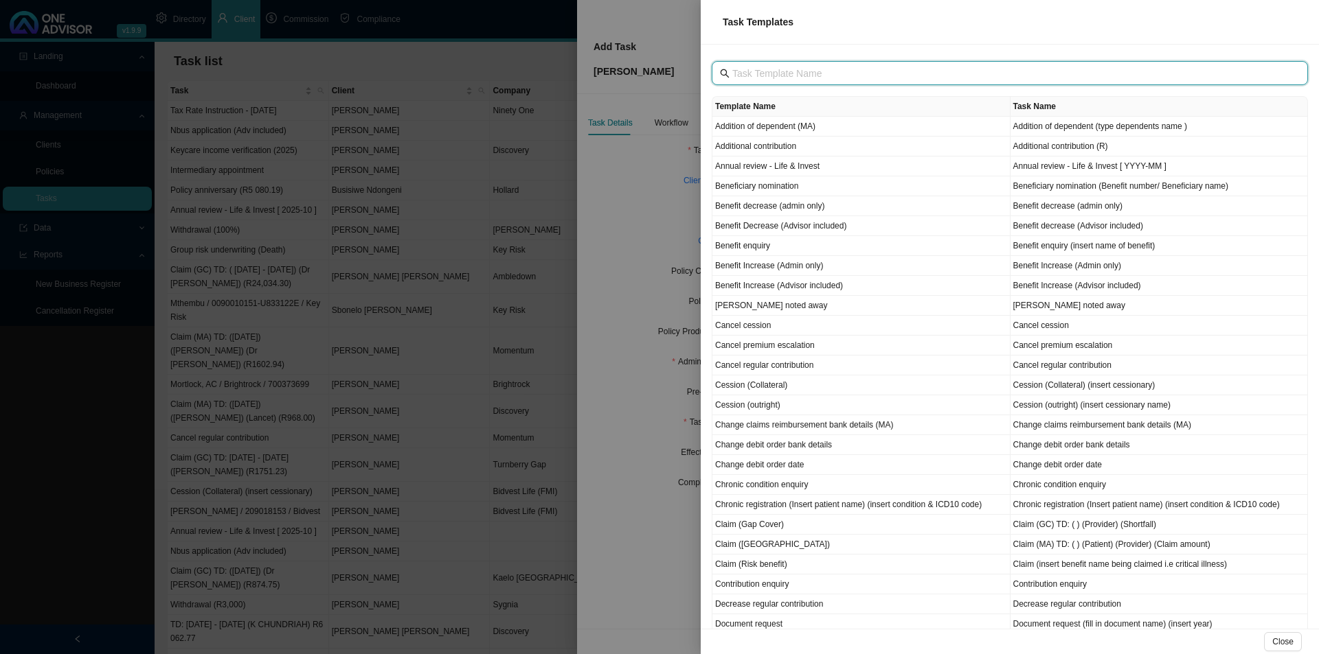
click at [785, 79] on input "text" at bounding box center [1011, 73] width 558 height 15
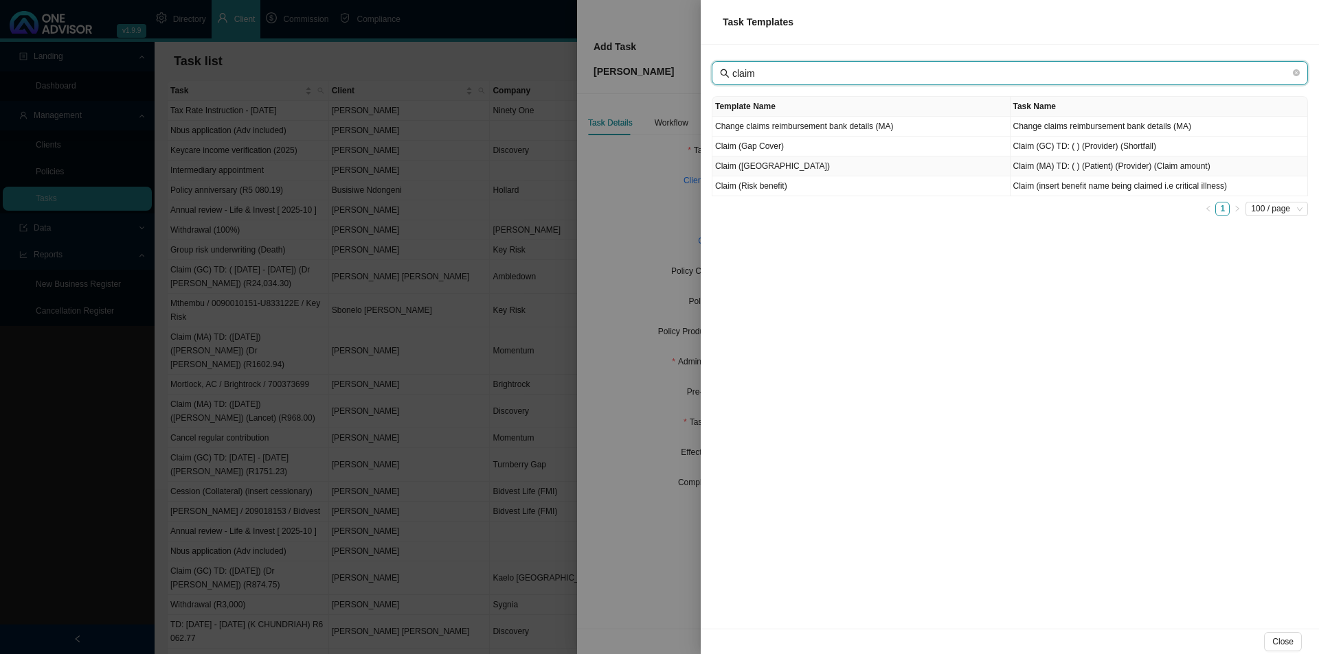
type input "claim"
click at [775, 169] on td "Claim ([GEOGRAPHIC_DATA])" at bounding box center [861, 167] width 298 height 20
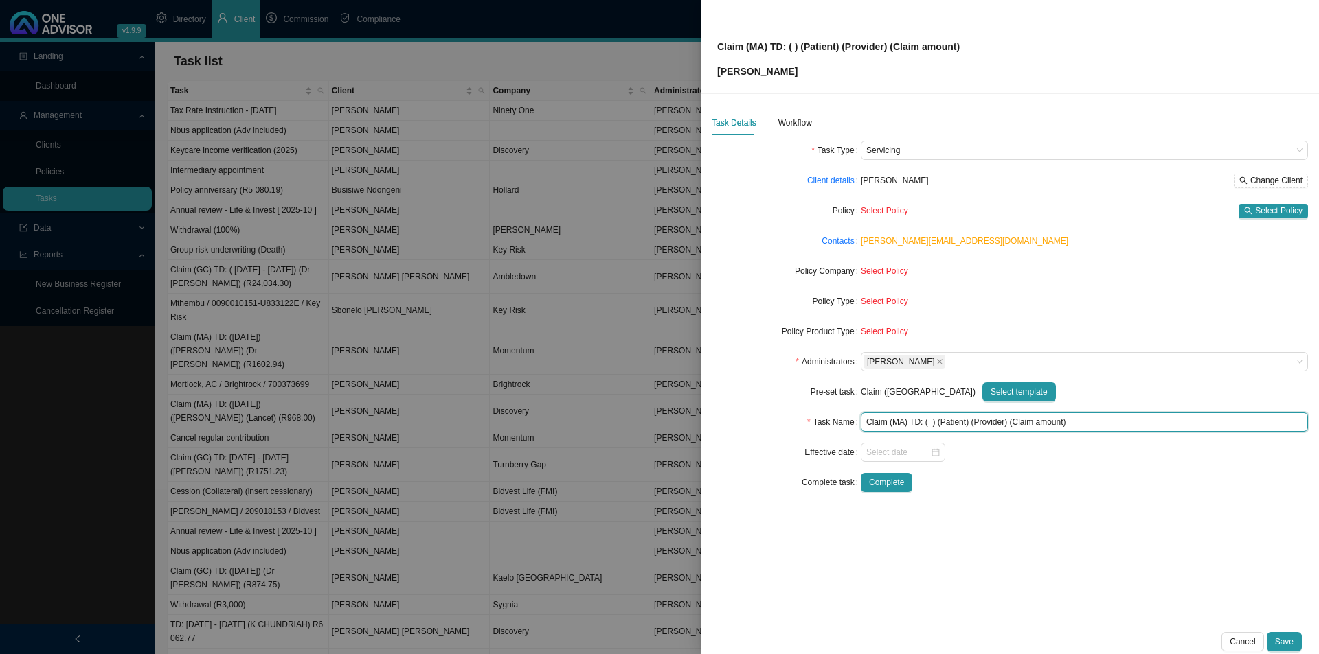
click at [952, 426] on input "Claim (MA) TD: ( ) (Patient) (Provider) (Claim amount)" at bounding box center [1084, 422] width 447 height 19
click at [926, 420] on input "Claim (MA) TD: ( ) ([PERSON_NAME]) (Provider) (Claim amount)" at bounding box center [1084, 422] width 447 height 19
type input "Claim (MA) TD: ([DATE]) ([PERSON_NAME]) (Provider) (Claim amount)"
click at [1035, 506] on div "Task Details Workflow Task Type Servicing Client details [PERSON_NAME] Change C…" at bounding box center [1010, 361] width 618 height 535
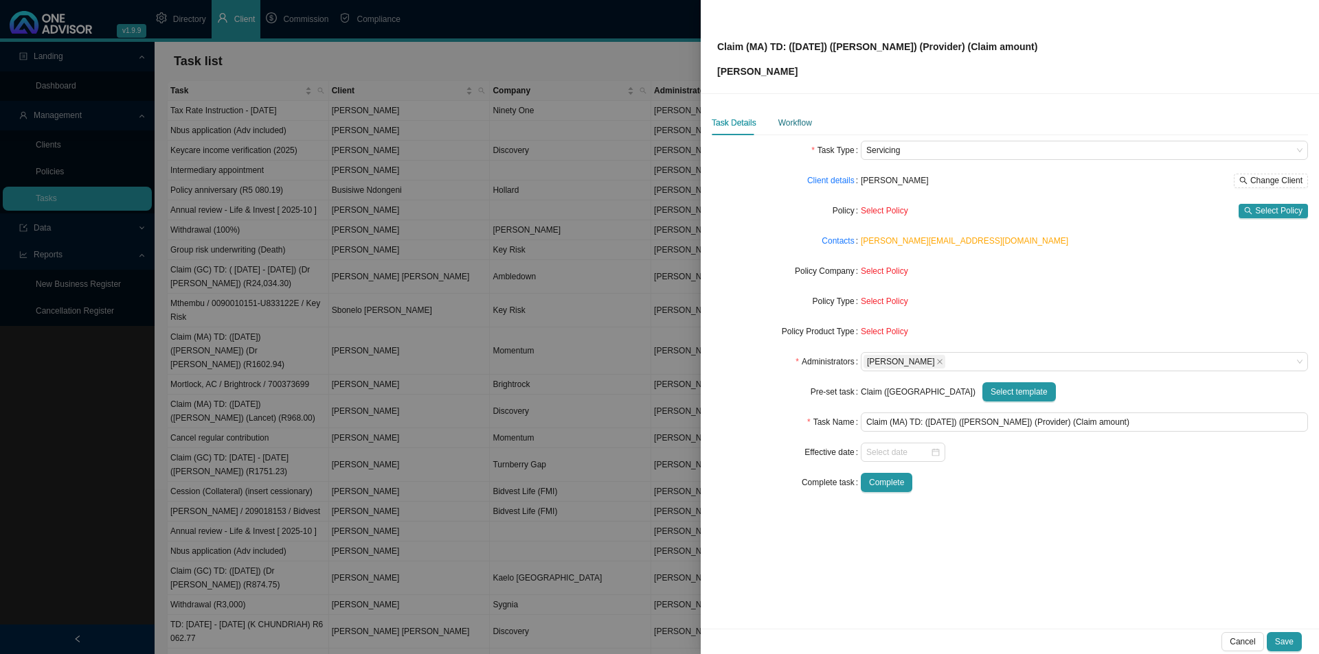
click at [787, 121] on div "Workflow" at bounding box center [795, 123] width 34 height 14
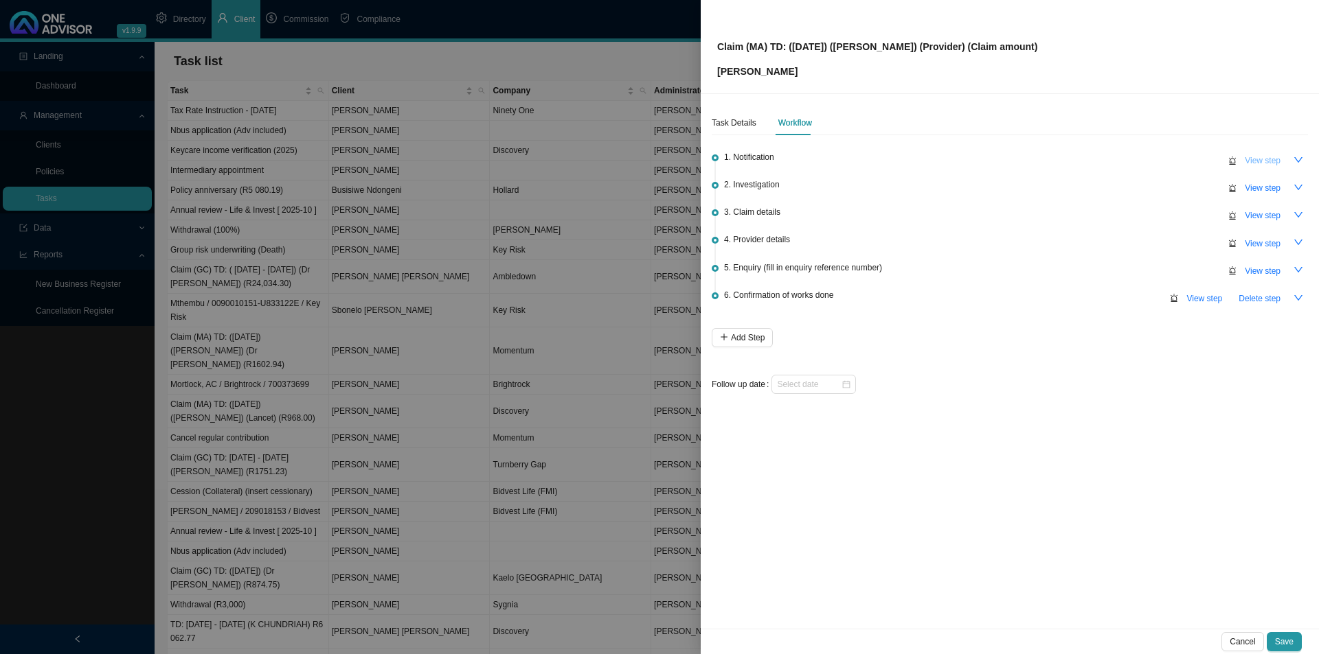
click at [1044, 161] on span "View step" at bounding box center [1262, 161] width 36 height 14
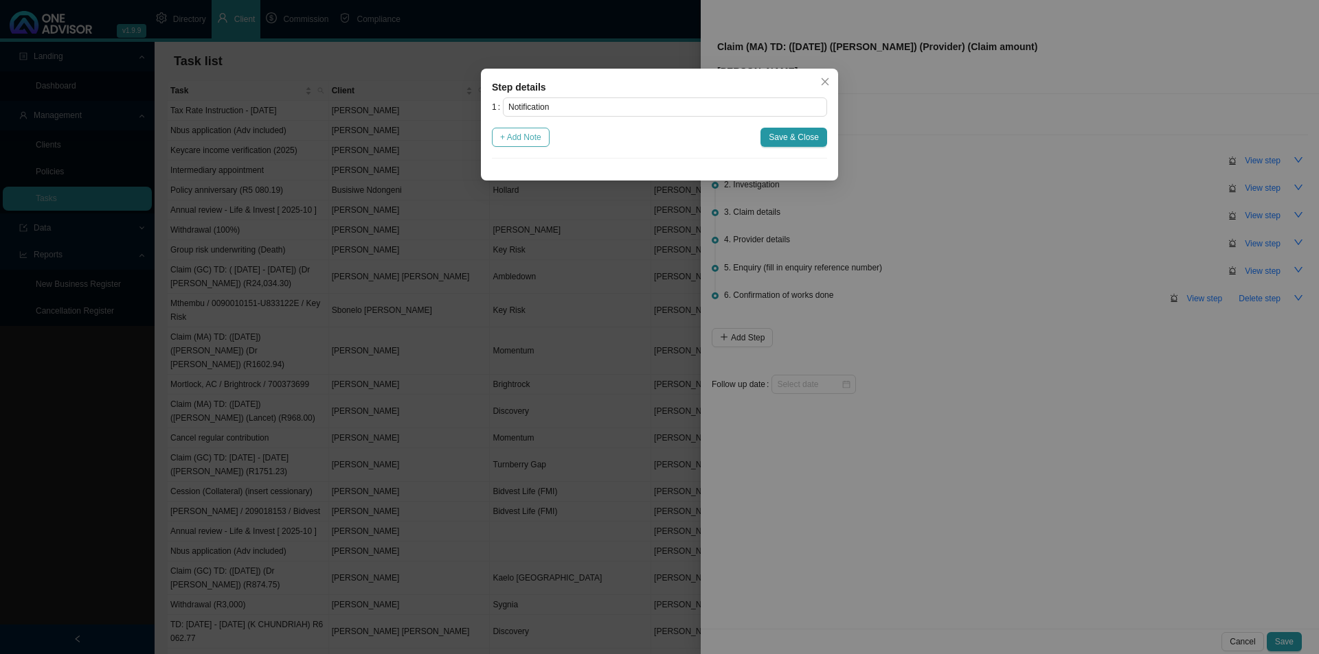
click at [524, 135] on span "+ Add Note" at bounding box center [520, 137] width 41 height 14
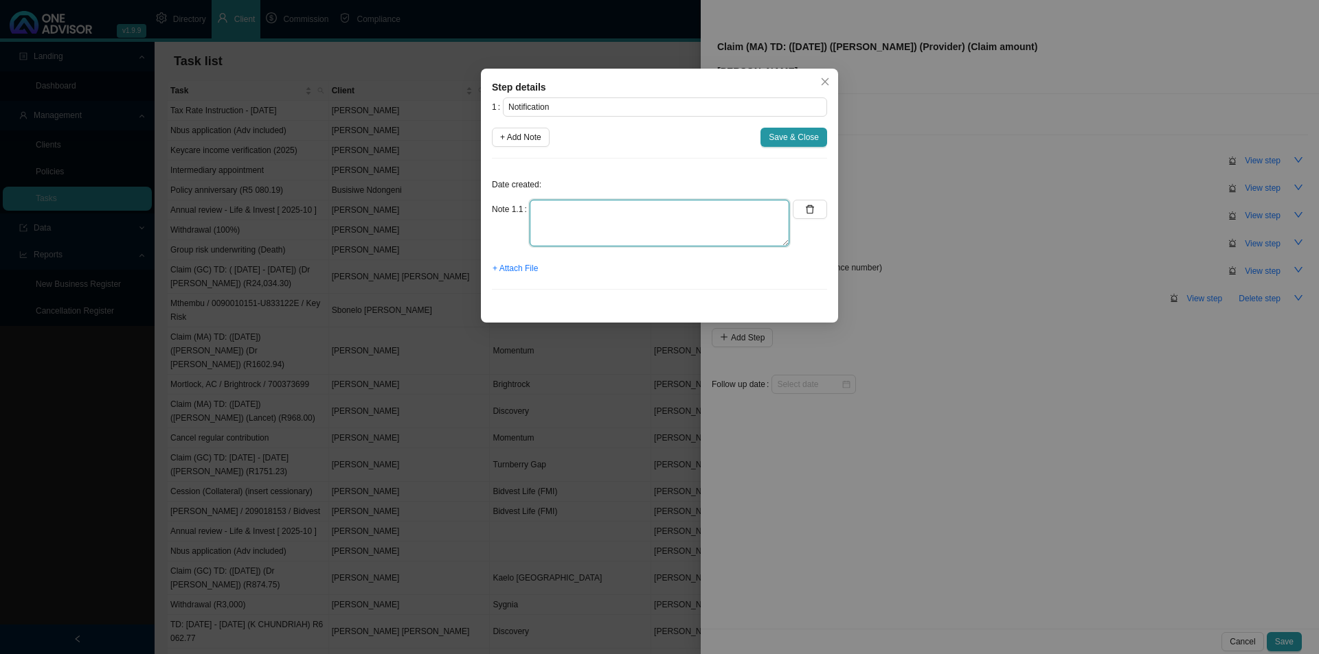
click at [555, 209] on textarea at bounding box center [659, 223] width 260 height 47
click at [565, 234] on textarea "[PERSON_NAME] had a [MEDICAL_DATA] on the [DATE] which picked up a tumour. A [M…" at bounding box center [659, 223] width 260 height 47
click at [635, 239] on textarea "[PERSON_NAME] had a [MEDICAL_DATA] on the [DATE] which picked up a tumour. A [M…" at bounding box center [659, 223] width 260 height 47
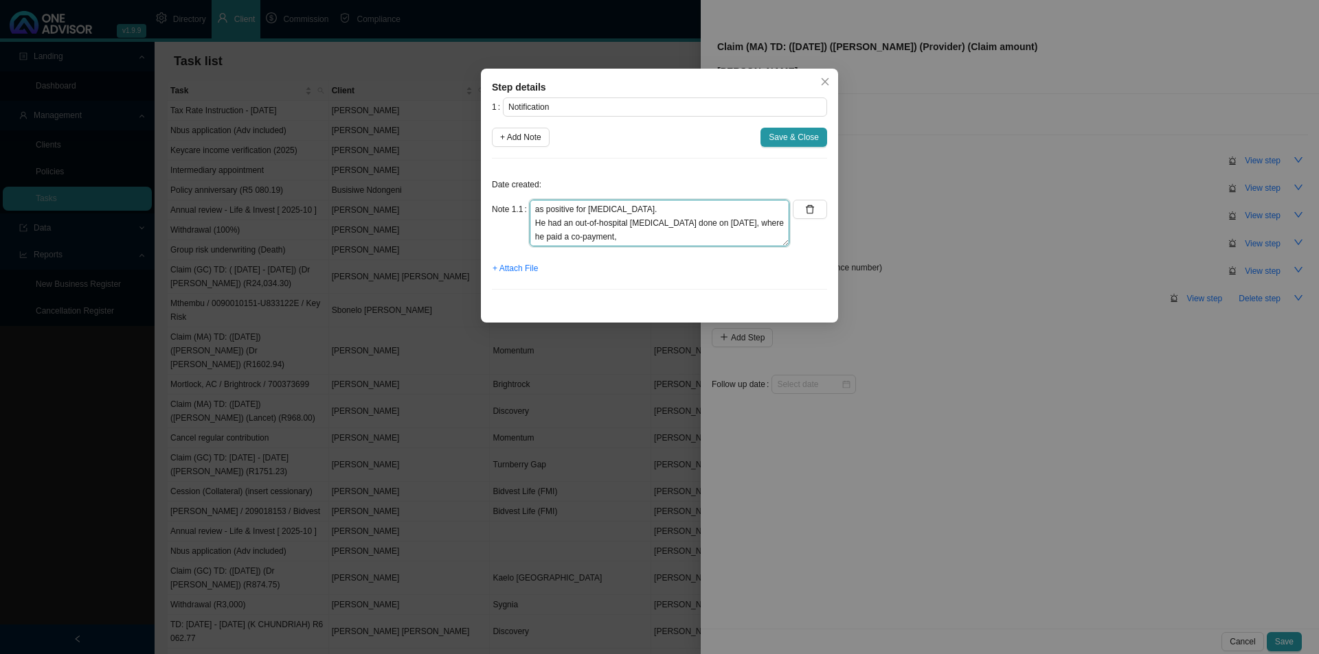
click at [635, 242] on textarea "[PERSON_NAME] had a [MEDICAL_DATA] on the [DATE] which picked up a tumour. A [M…" at bounding box center [659, 223] width 260 height 47
click at [637, 225] on textarea "[PERSON_NAME] had a [MEDICAL_DATA] on the [DATE] which picked up a tumour. A [M…" at bounding box center [659, 223] width 260 height 47
click at [617, 237] on textarea "[PERSON_NAME] had a [MEDICAL_DATA] on the [DATE] which picked up a tumour. A [M…" at bounding box center [659, 223] width 260 height 47
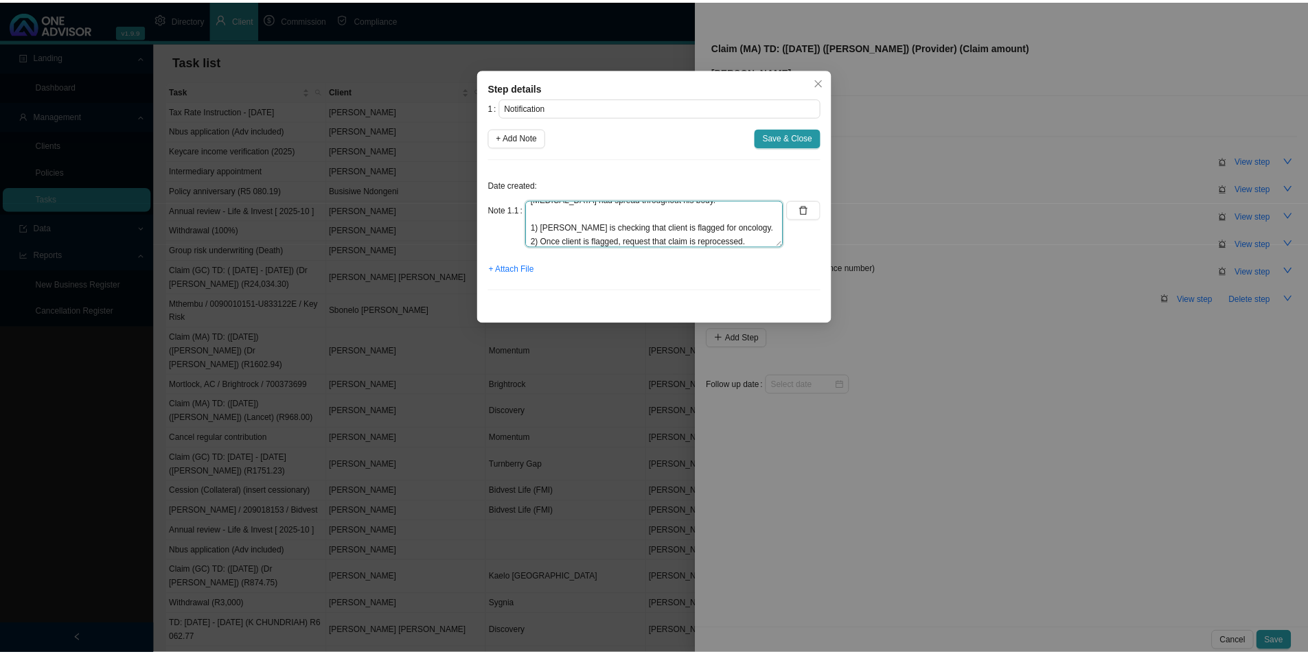
scroll to position [82, 0]
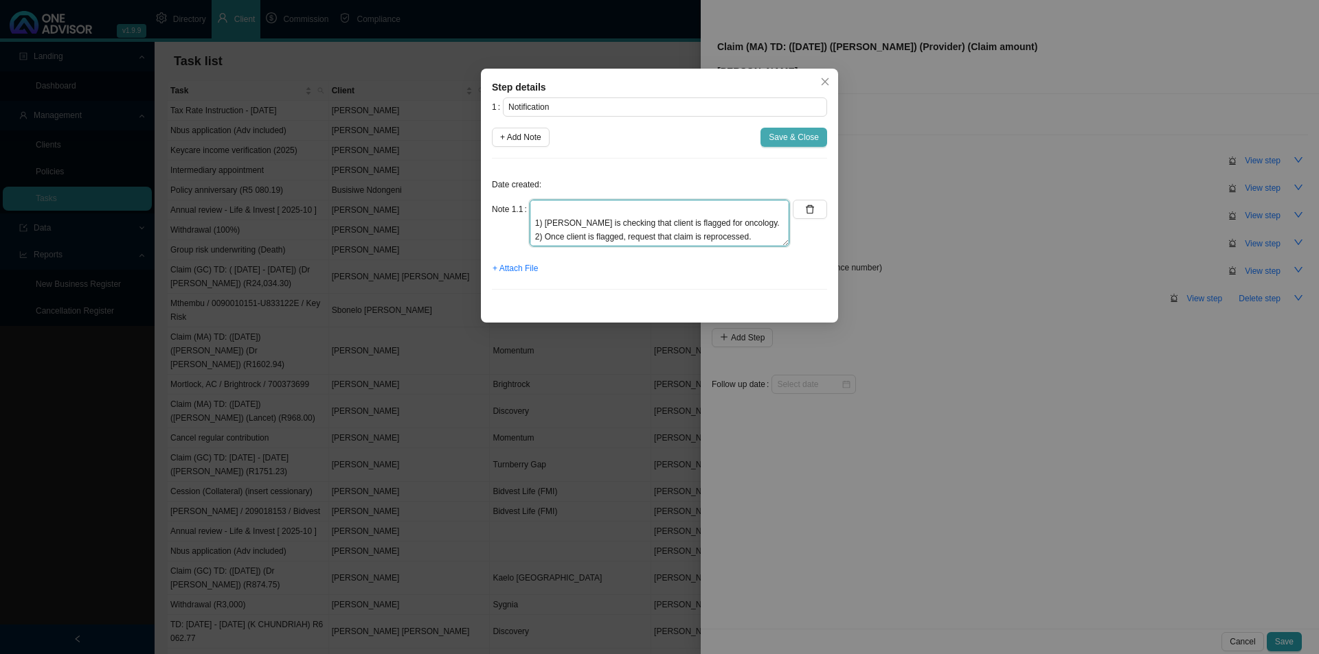
type textarea "[PERSON_NAME] had a [MEDICAL_DATA] on the [DATE] which picked up a tumour. A [M…"
click at [796, 139] on span "Save & Close" at bounding box center [793, 137] width 50 height 14
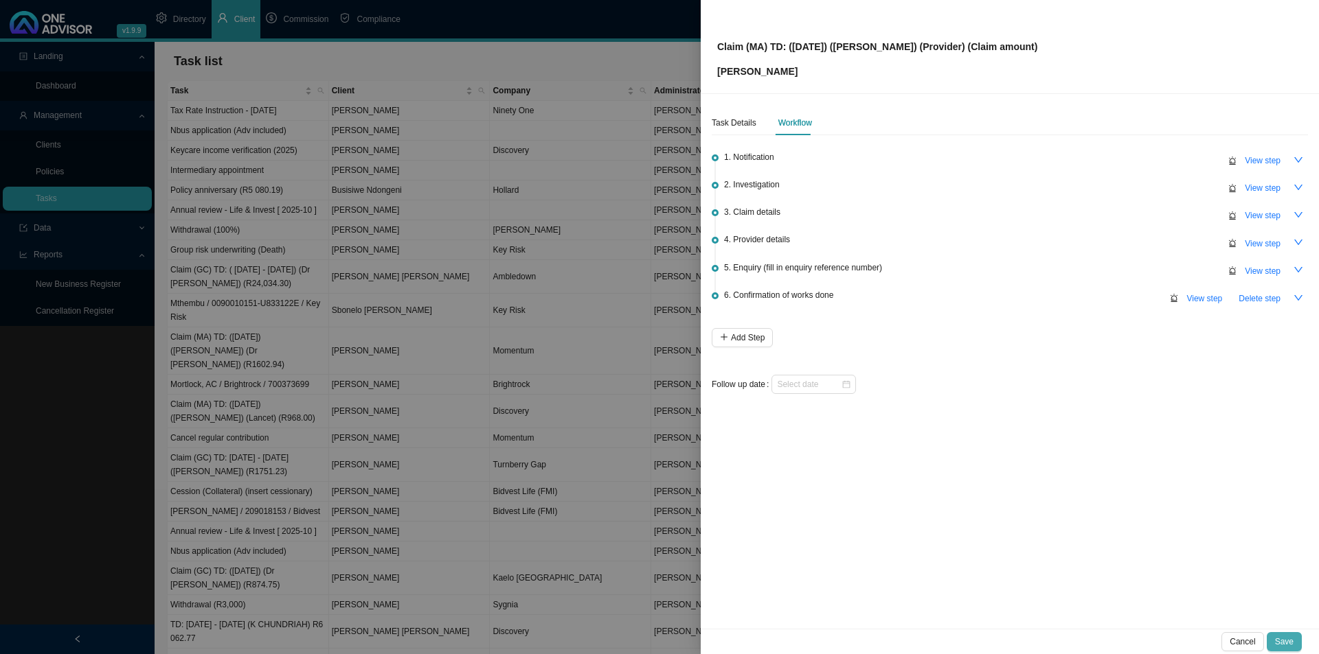
click at [1044, 506] on span "Save" at bounding box center [1284, 642] width 19 height 14
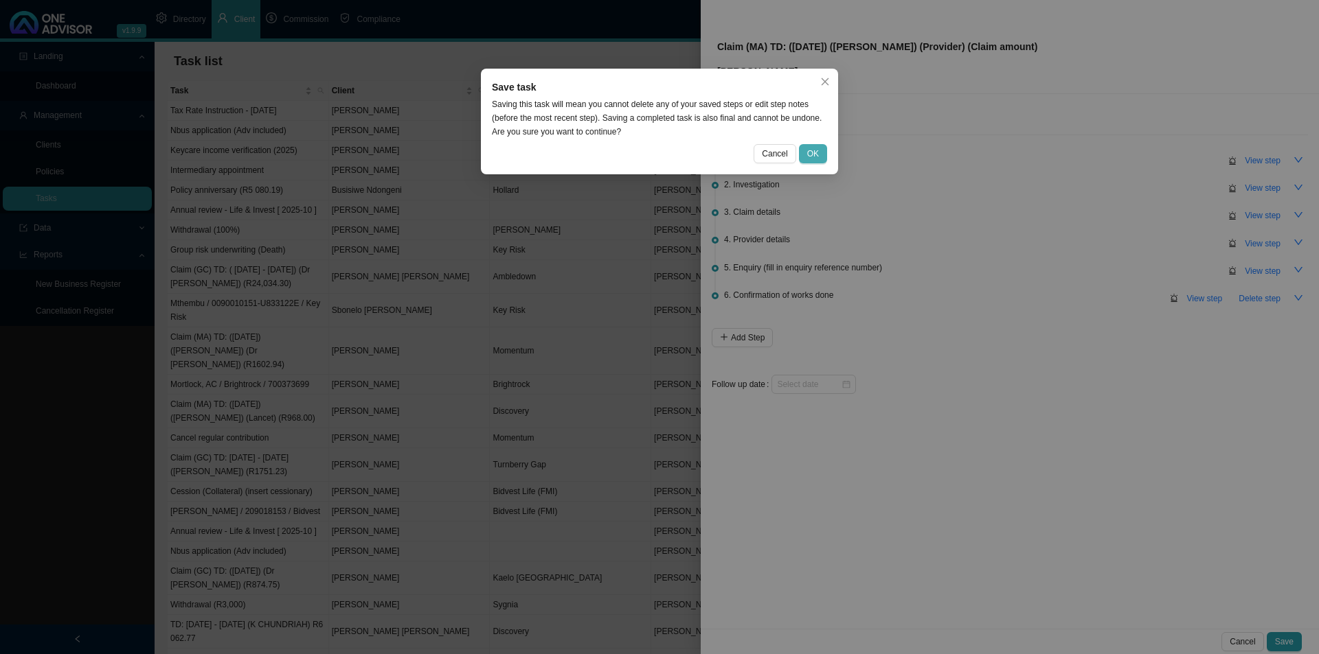
click at [813, 150] on span "OK" at bounding box center [813, 154] width 12 height 14
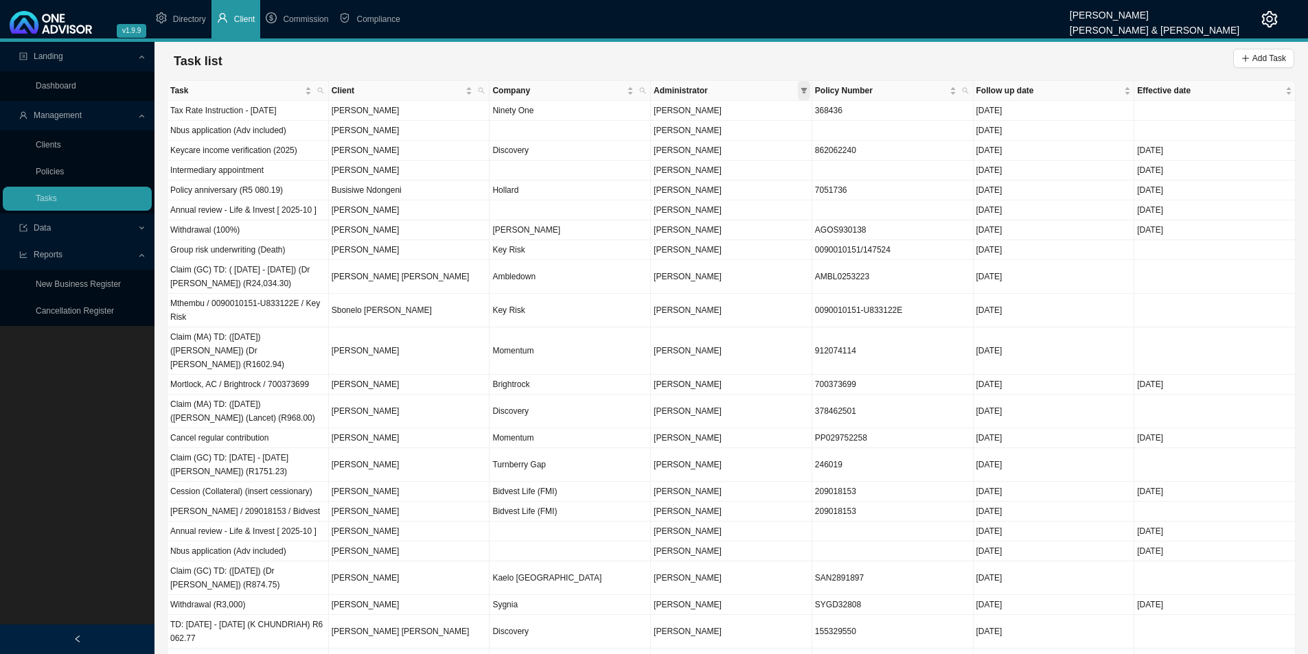
click at [801, 91] on icon "filter" at bounding box center [804, 90] width 7 height 7
click at [720, 168] on span "[PERSON_NAME]" at bounding box center [686, 173] width 71 height 10
checkbox input "true"
click at [797, 297] on span "OK" at bounding box center [796, 300] width 12 height 14
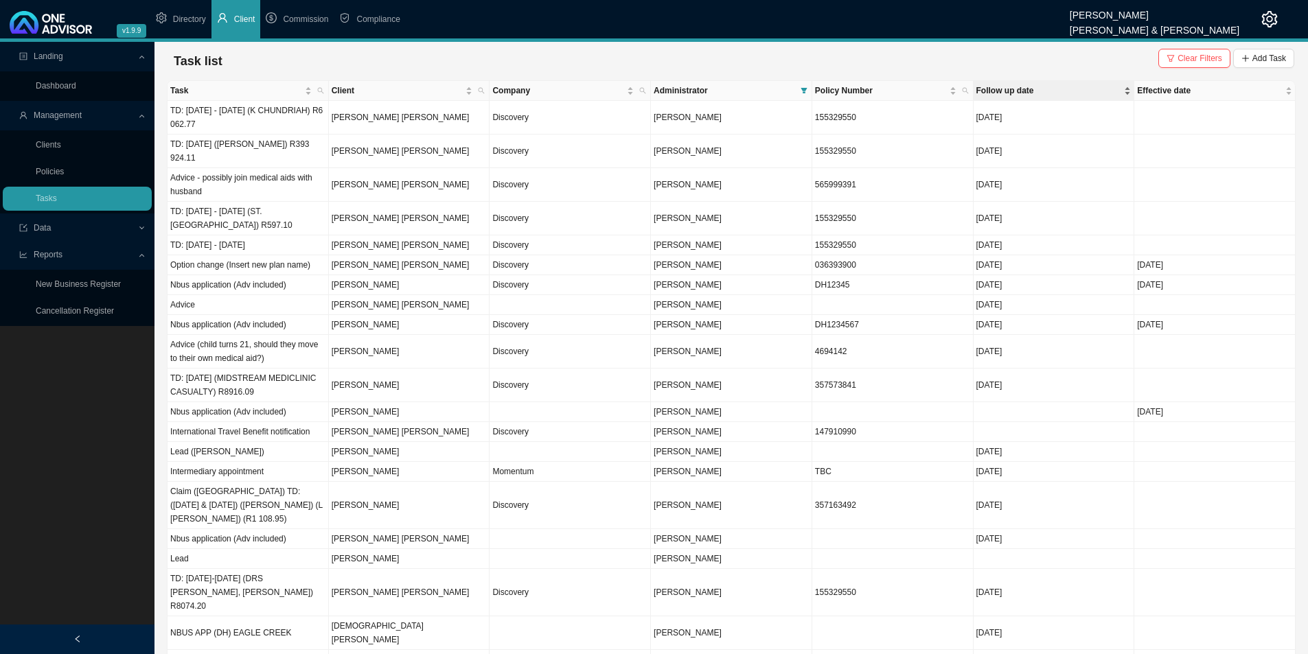
click at [1044, 94] on div "Follow up date" at bounding box center [1054, 91] width 155 height 14
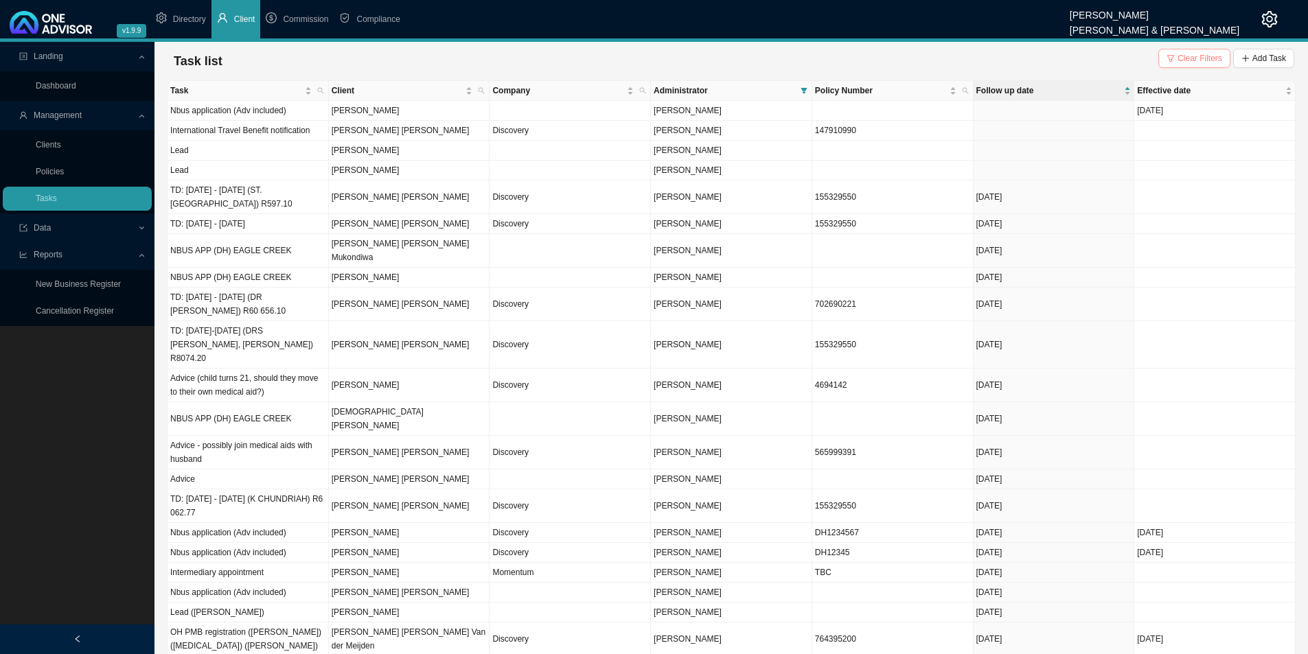
click at [1044, 60] on span "Clear Filters" at bounding box center [1200, 59] width 45 height 14
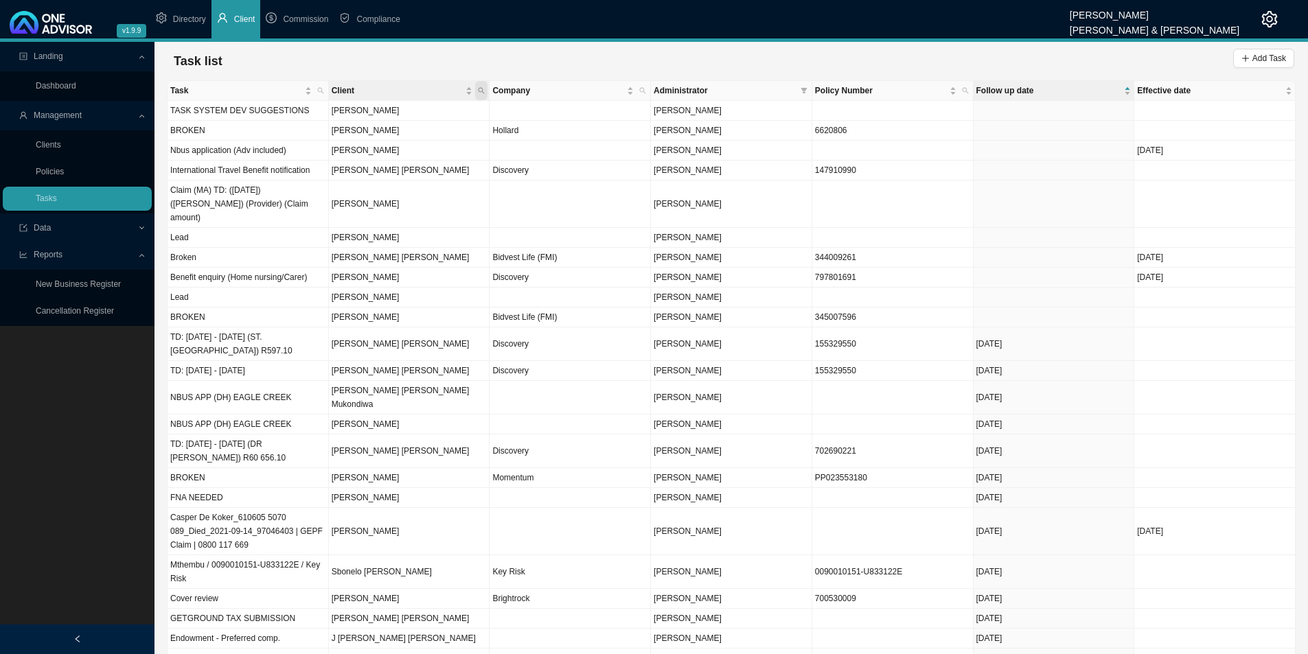
click at [486, 91] on span "Client" at bounding box center [481, 90] width 12 height 19
type input "BALLACK"
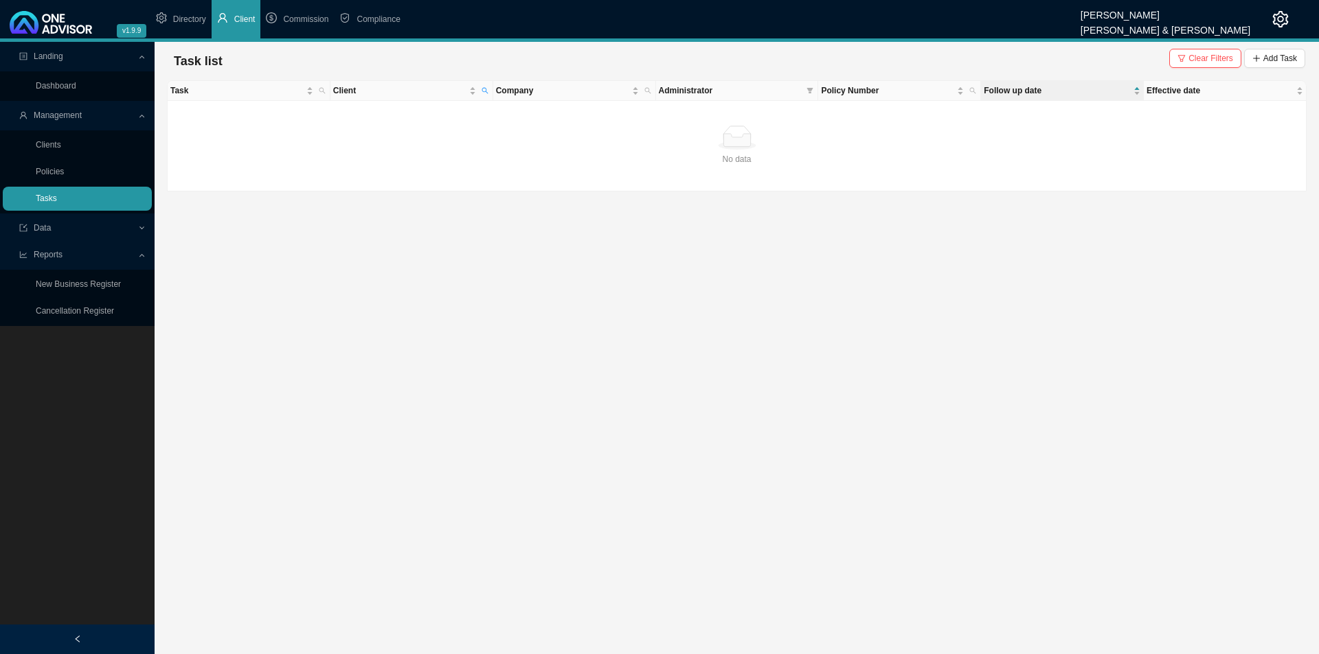
click at [55, 198] on link "Tasks" at bounding box center [46, 199] width 21 height 10
click at [1044, 60] on span "Clear Filters" at bounding box center [1210, 59] width 45 height 14
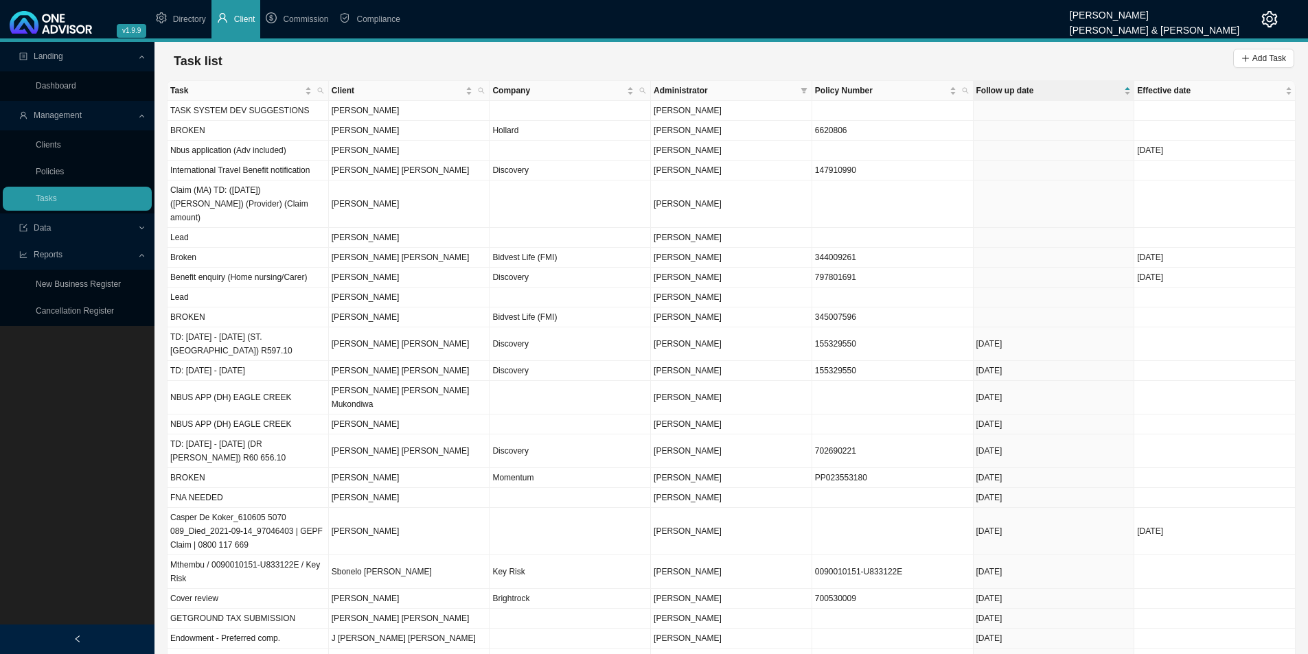
click at [794, 86] on span "Administrator" at bounding box center [724, 91] width 141 height 14
click at [806, 86] on span at bounding box center [804, 90] width 12 height 19
click at [722, 172] on span "[PERSON_NAME]" at bounding box center [686, 173] width 71 height 10
checkbox input "true"
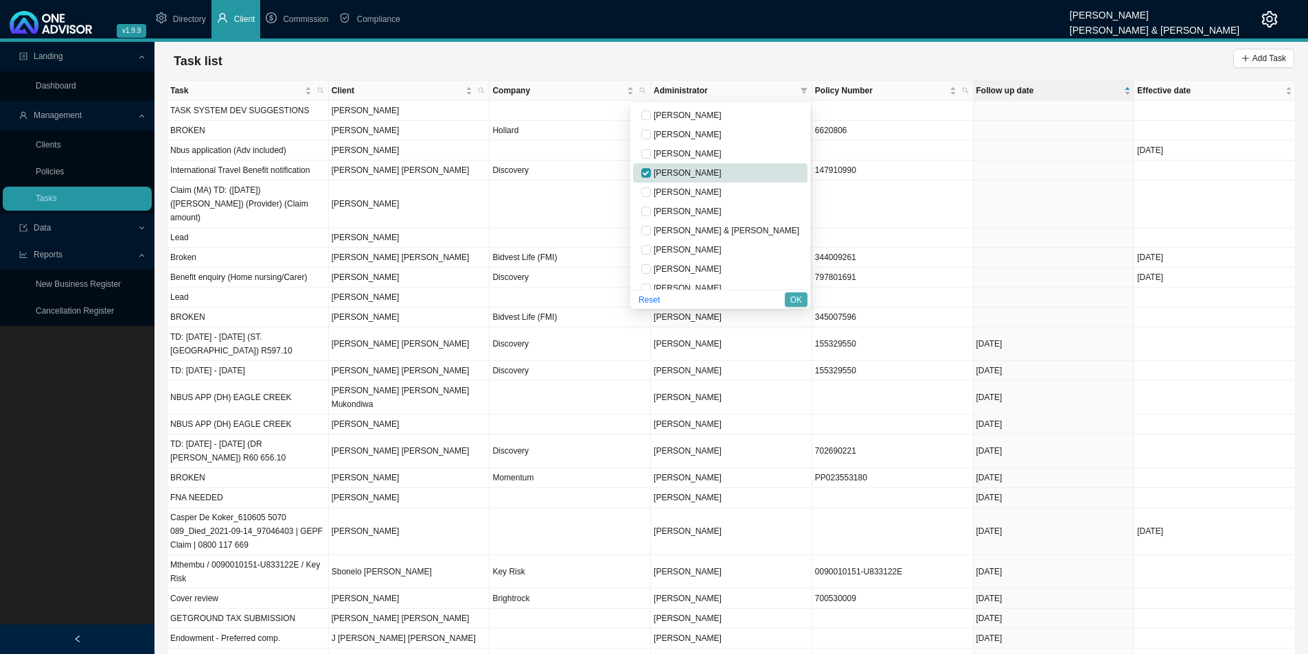
click at [795, 301] on span "OK" at bounding box center [796, 300] width 12 height 14
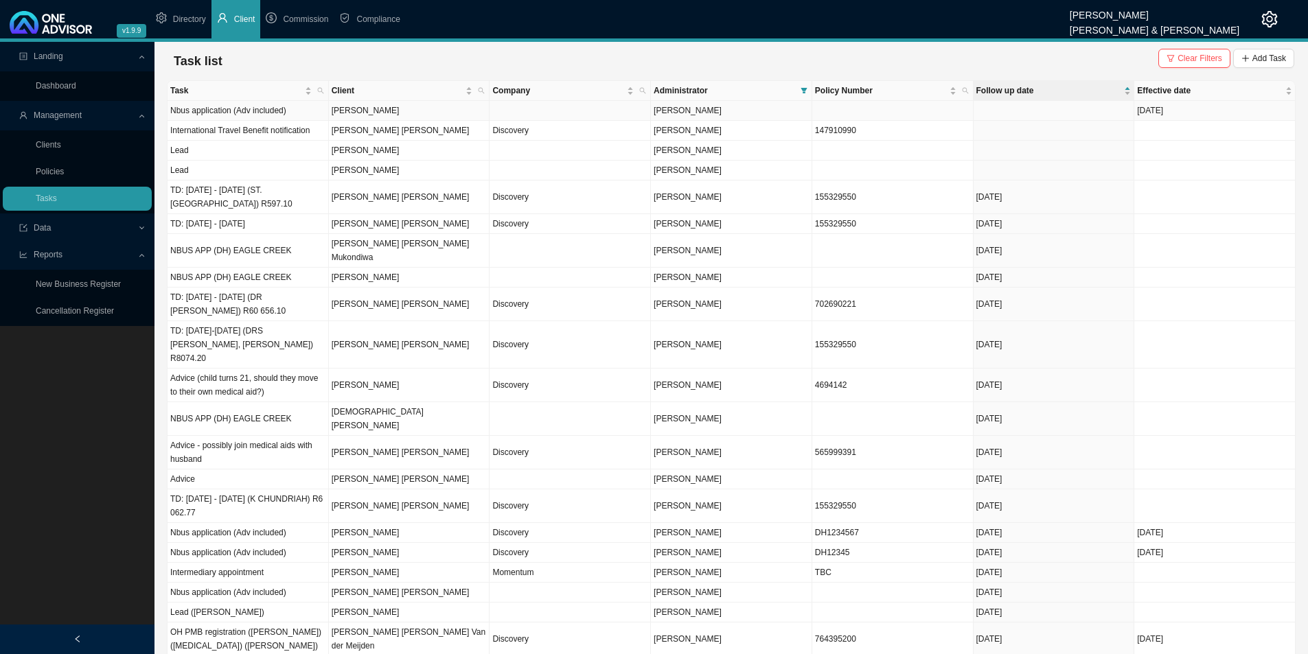
click at [379, 108] on td "[PERSON_NAME]" at bounding box center [409, 111] width 161 height 20
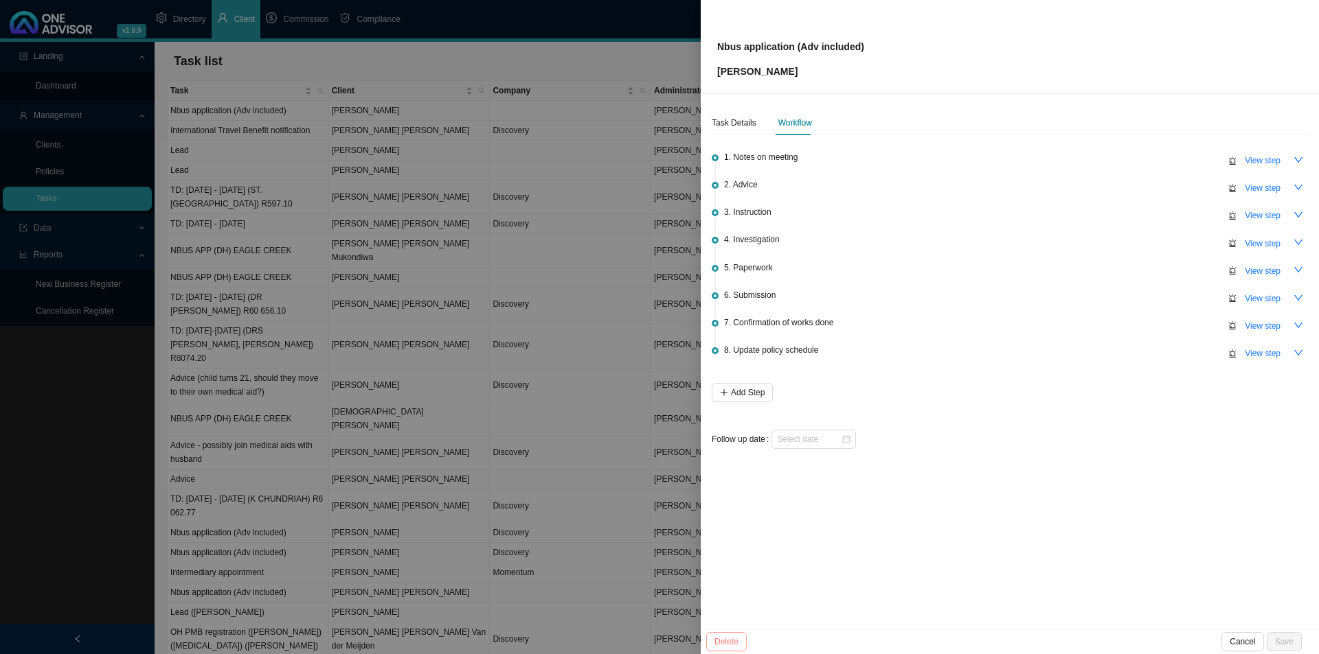
click at [1044, 506] on span "Cancel" at bounding box center [1241, 642] width 25 height 14
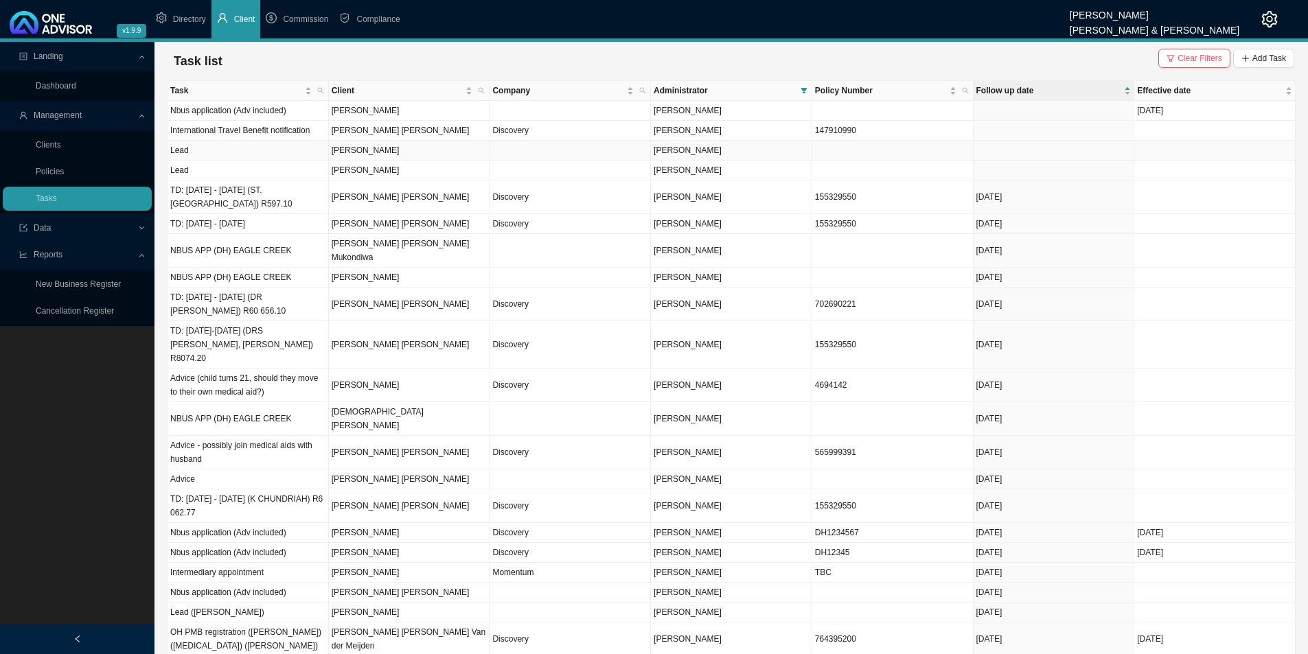
click at [411, 155] on td "[PERSON_NAME]" at bounding box center [409, 151] width 161 height 20
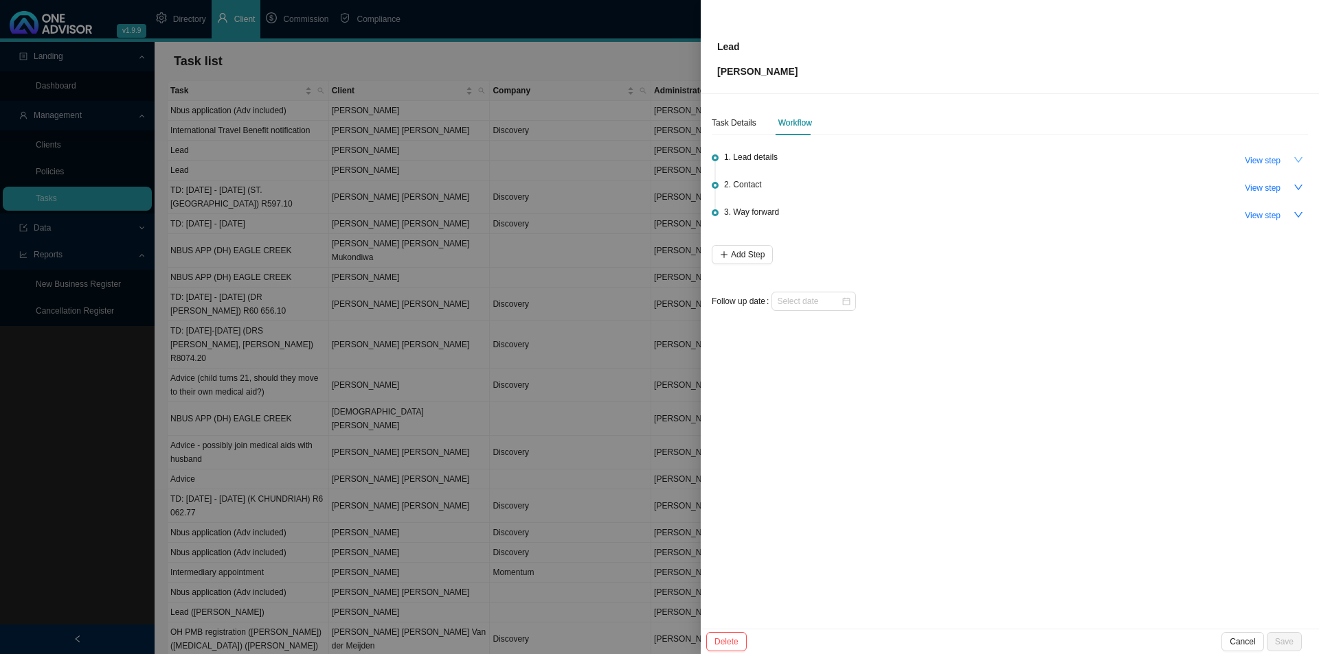
click at [1044, 160] on button "button" at bounding box center [1297, 159] width 19 height 19
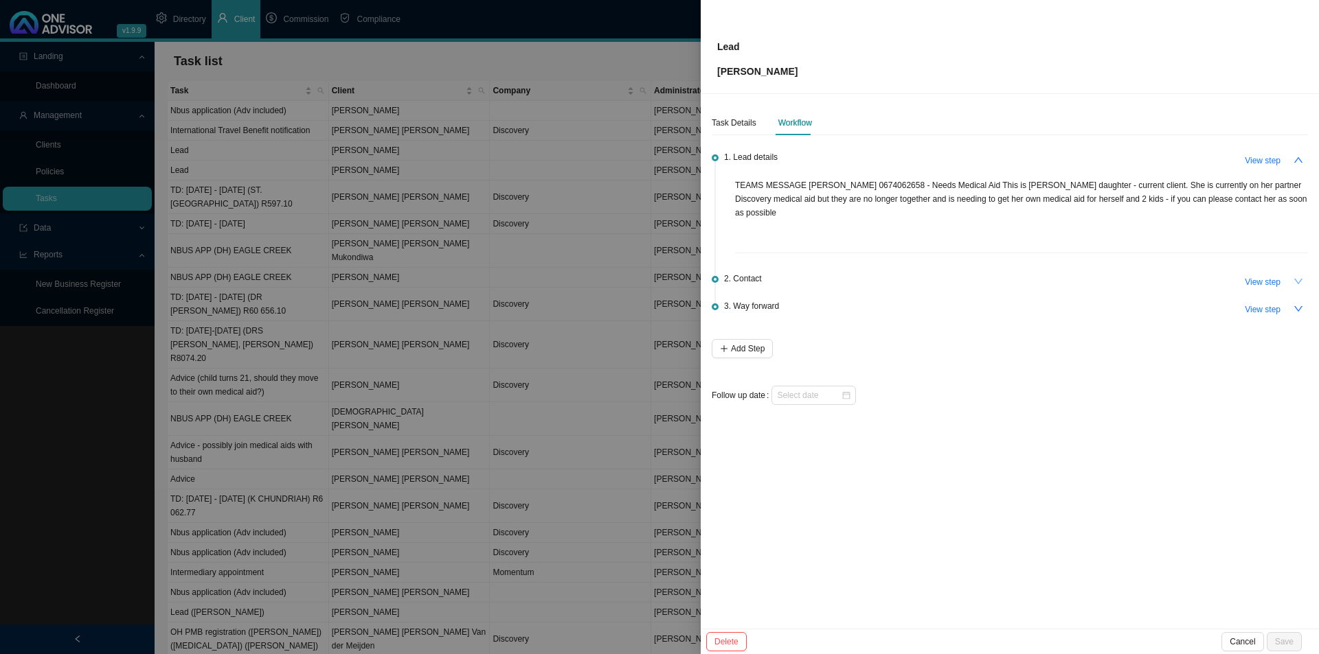
click at [1044, 275] on button "button" at bounding box center [1297, 281] width 19 height 19
click at [1044, 161] on icon "up" at bounding box center [1298, 159] width 8 height 5
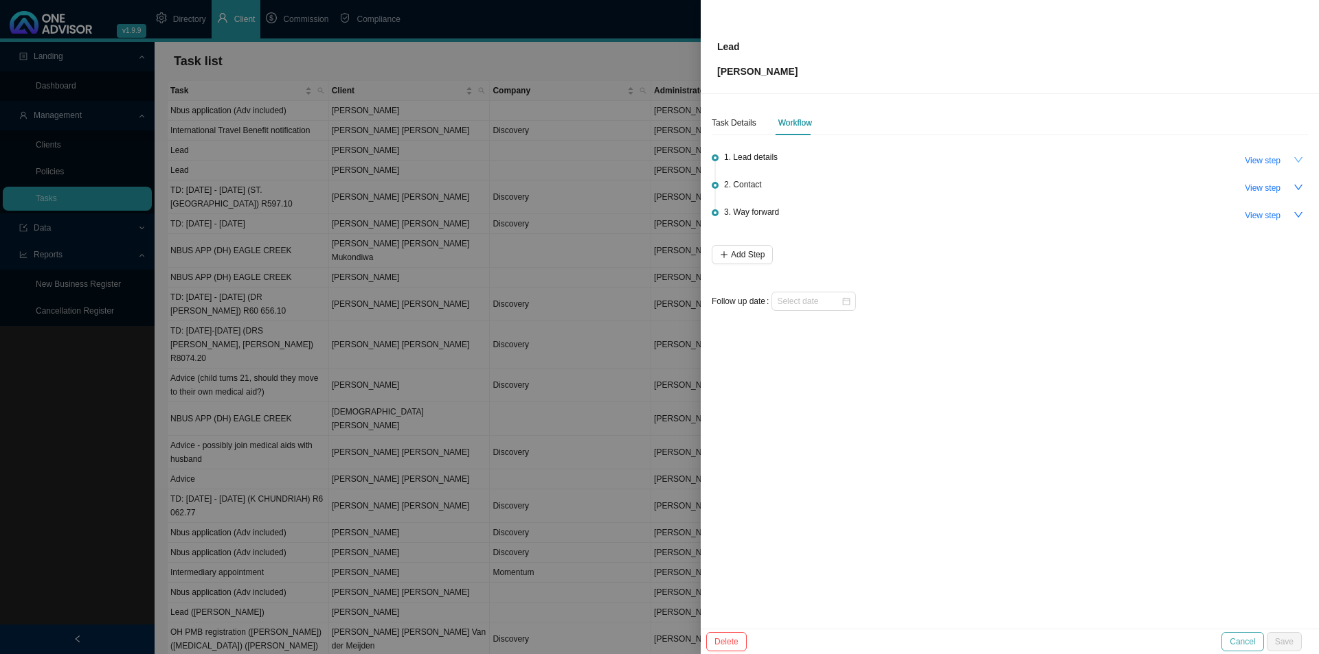
click at [1044, 506] on span "Cancel" at bounding box center [1241, 642] width 25 height 14
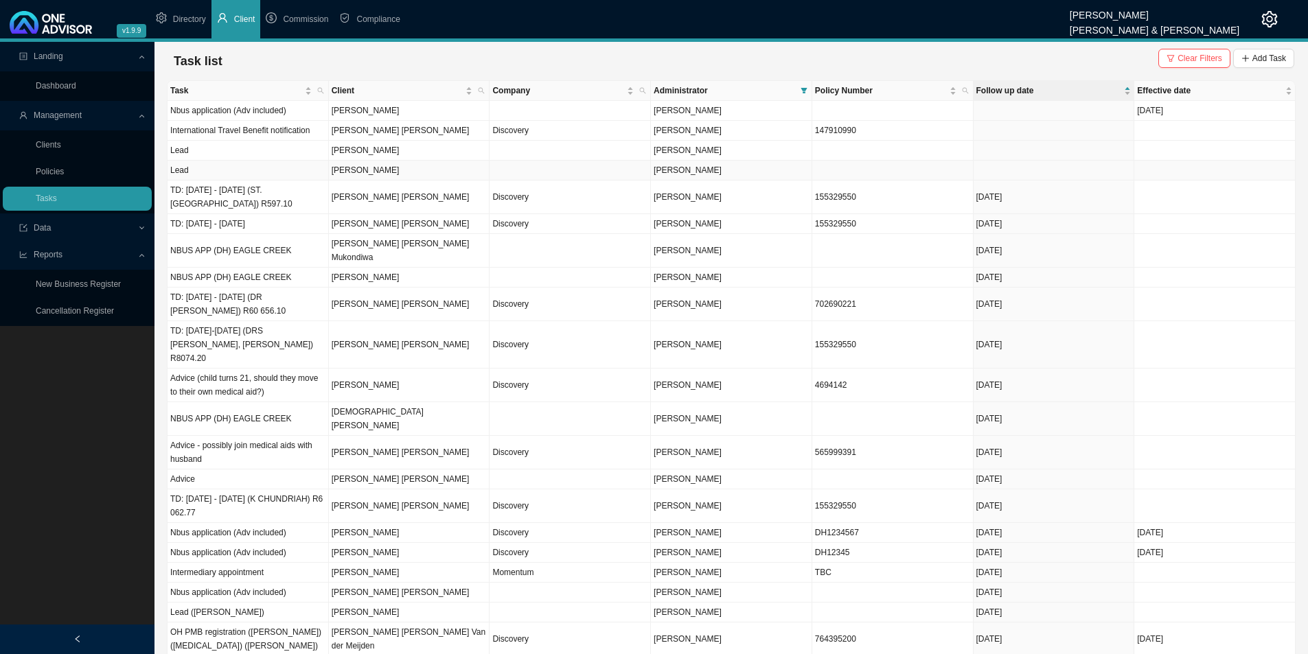
click at [416, 174] on td "[PERSON_NAME]" at bounding box center [409, 171] width 161 height 20
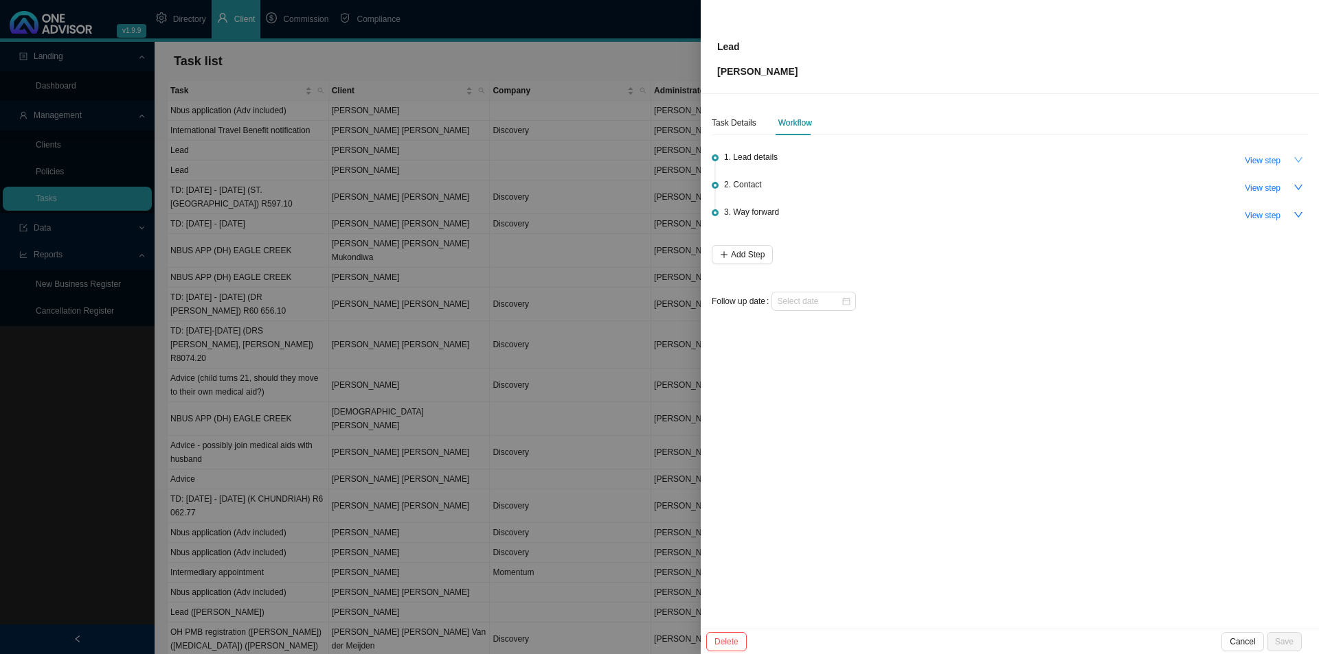
click at [1044, 161] on icon "down" at bounding box center [1298, 159] width 8 height 5
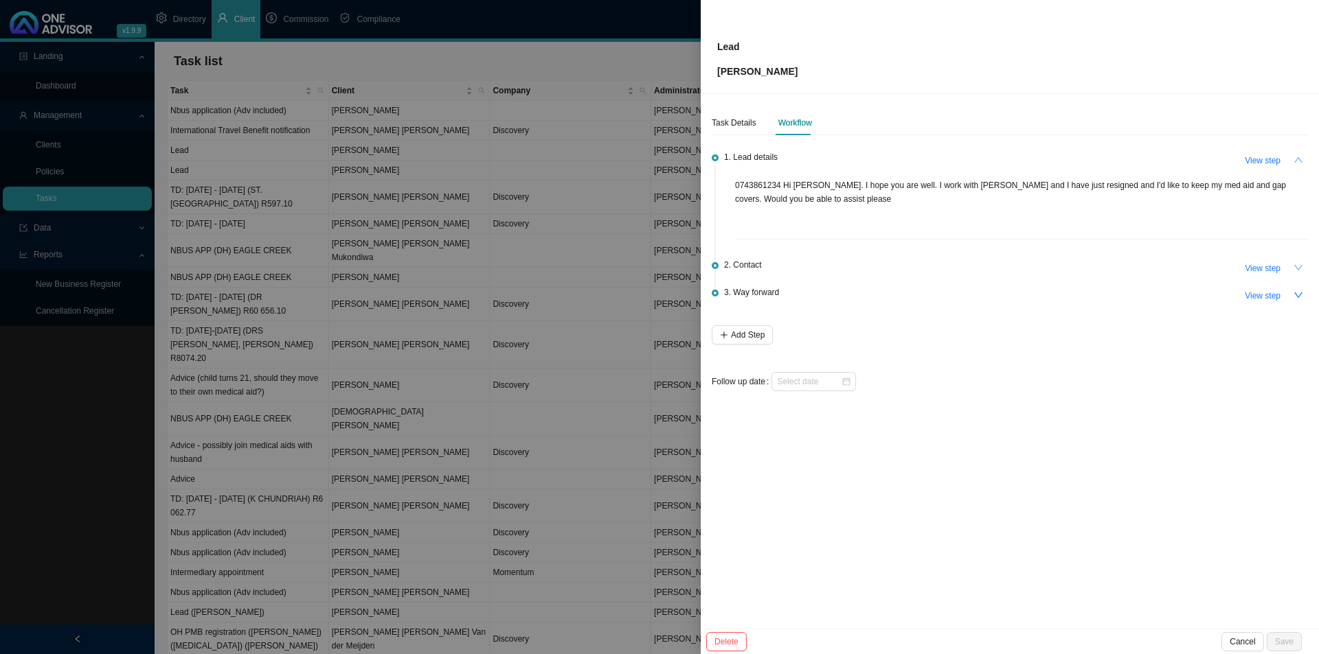
click at [1044, 267] on icon "down" at bounding box center [1298, 267] width 8 height 5
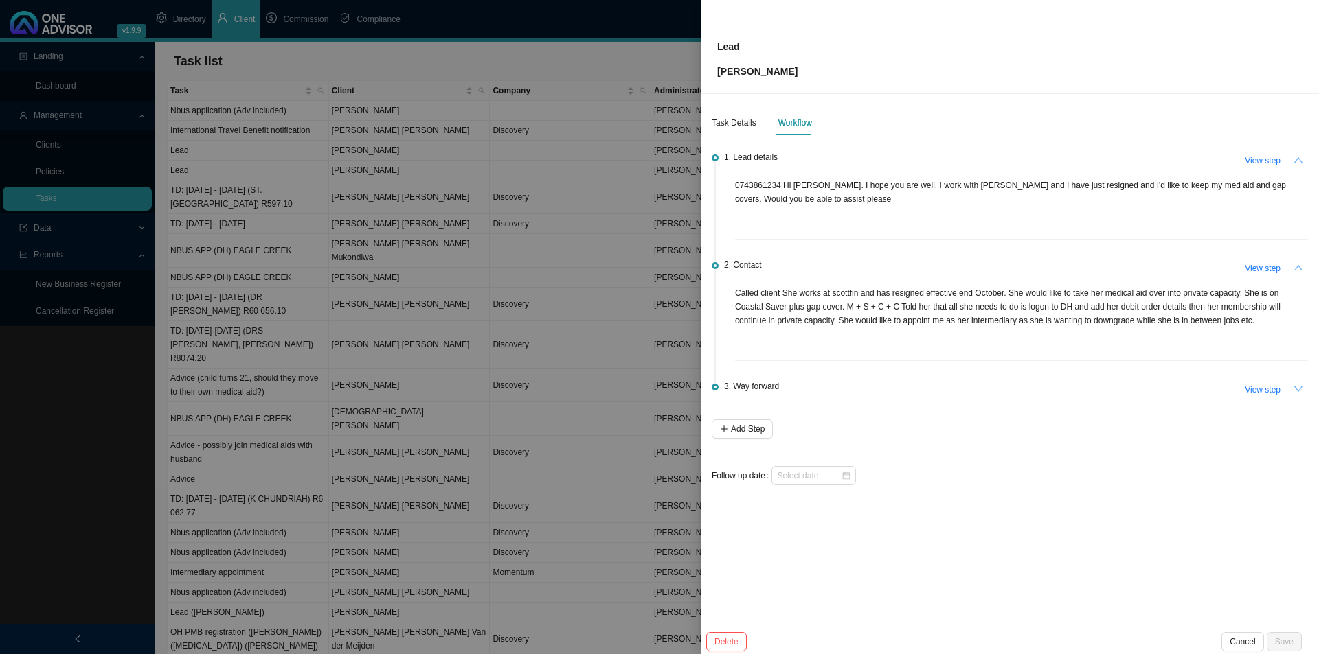
click at [1044, 386] on icon "down" at bounding box center [1298, 390] width 10 height 10
click at [1044, 389] on button "button" at bounding box center [1297, 389] width 19 height 19
click at [731, 116] on div "Task Details" at bounding box center [733, 123] width 45 height 14
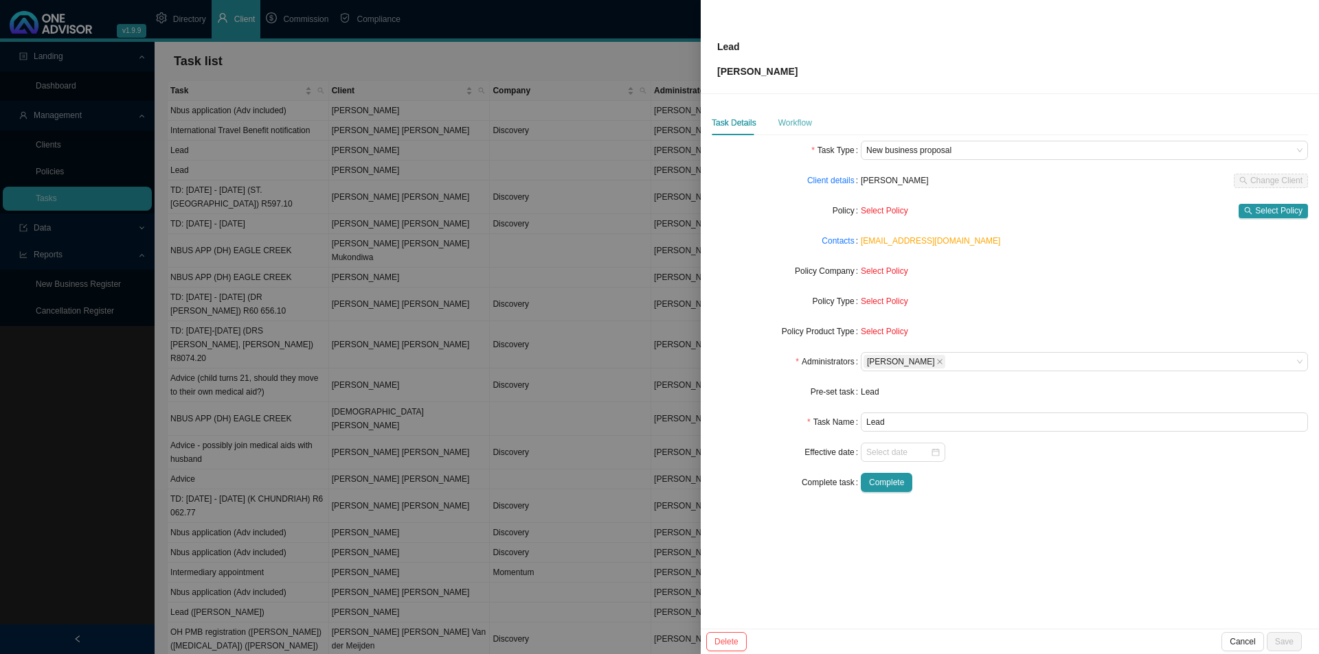
click at [787, 114] on div "Workflow" at bounding box center [795, 123] width 34 height 25
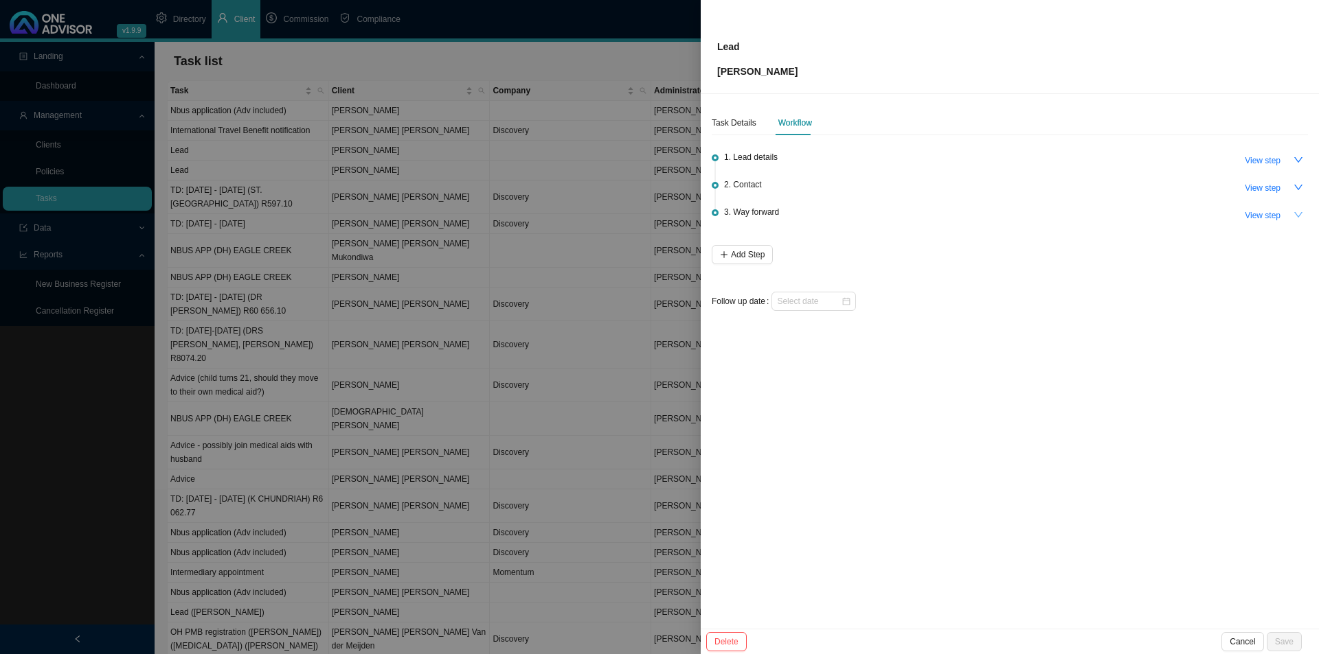
click at [1044, 212] on icon "down" at bounding box center [1298, 215] width 10 height 10
click at [1044, 216] on icon "up" at bounding box center [1298, 215] width 10 height 10
click at [1044, 190] on button "button" at bounding box center [1297, 187] width 19 height 19
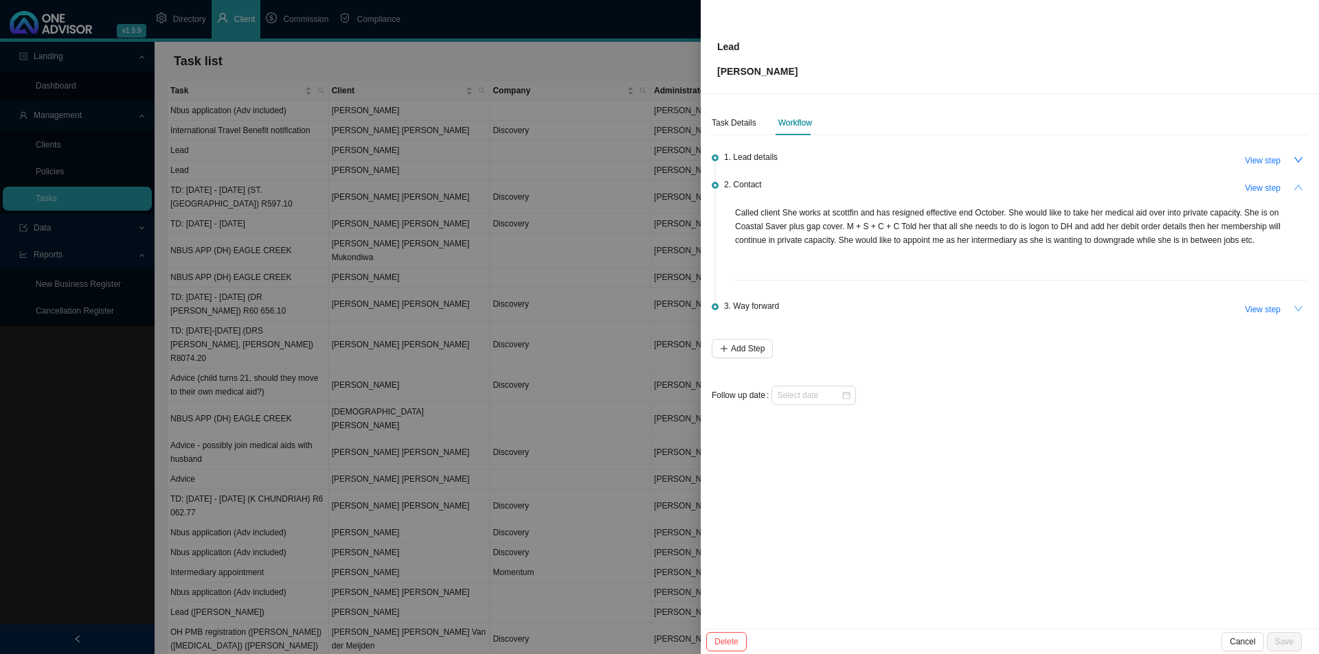
click at [1044, 190] on button "button" at bounding box center [1297, 187] width 19 height 19
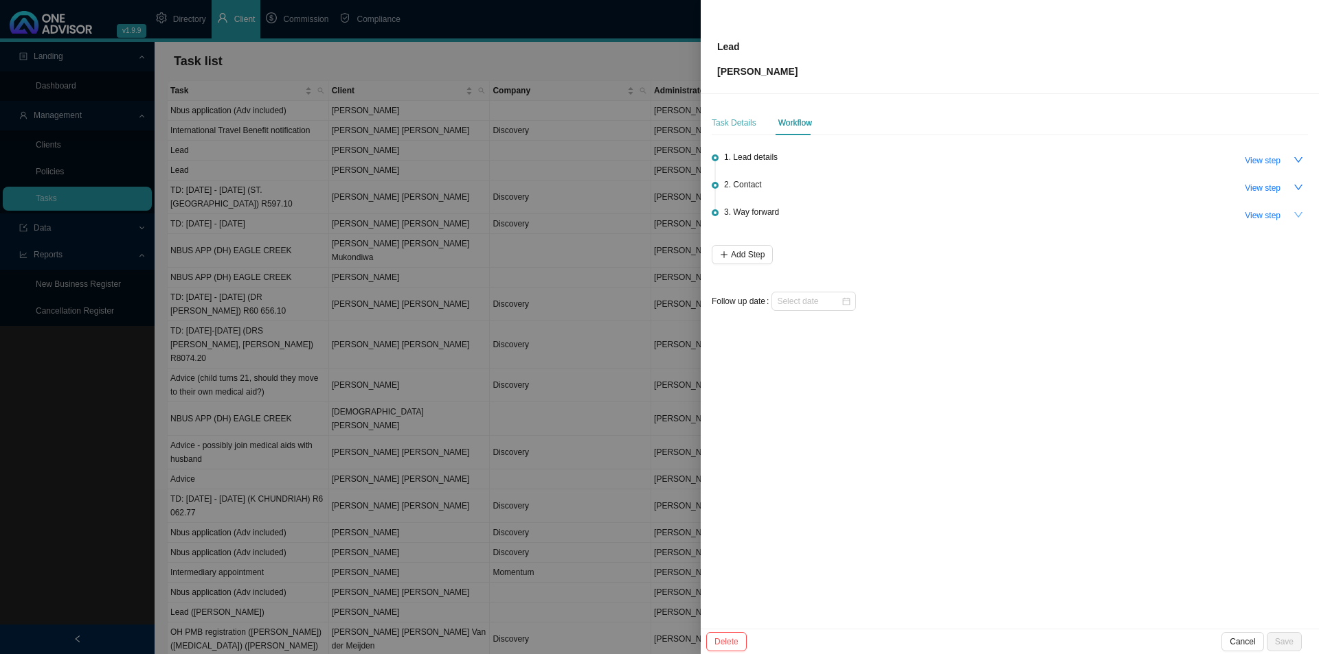
click at [720, 132] on div "Task Details" at bounding box center [733, 123] width 45 height 25
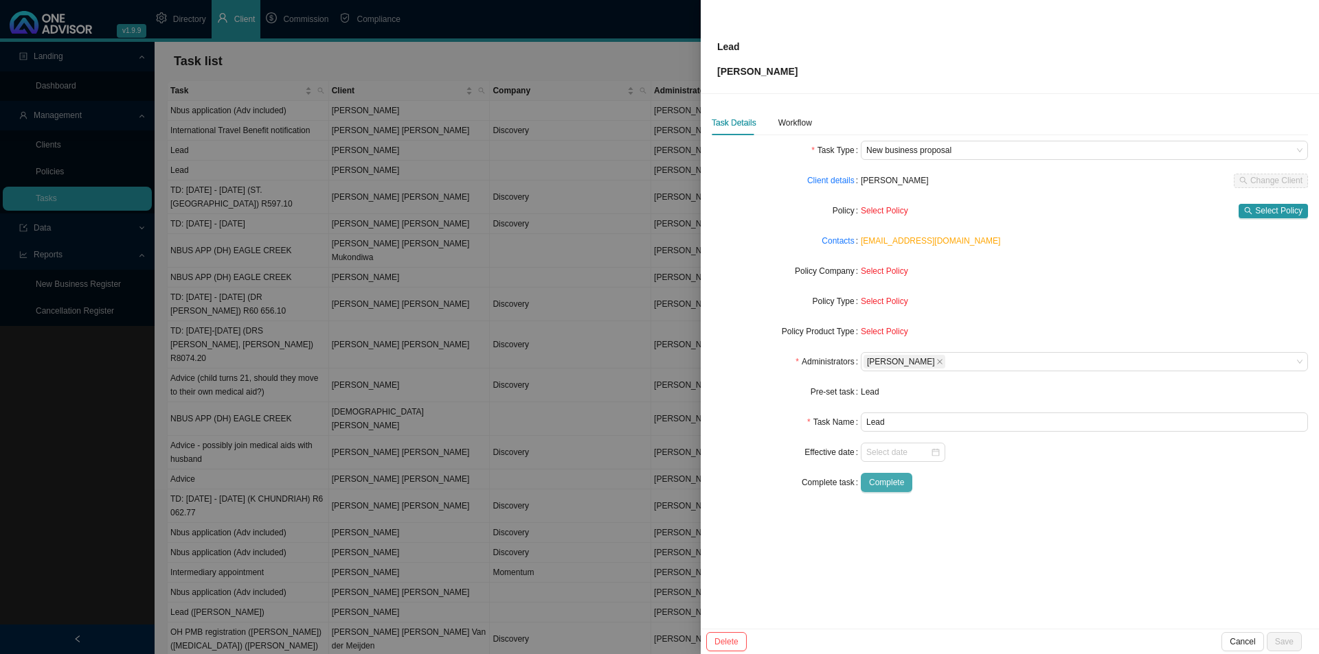
click at [889, 484] on span "Complete" at bounding box center [886, 483] width 35 height 14
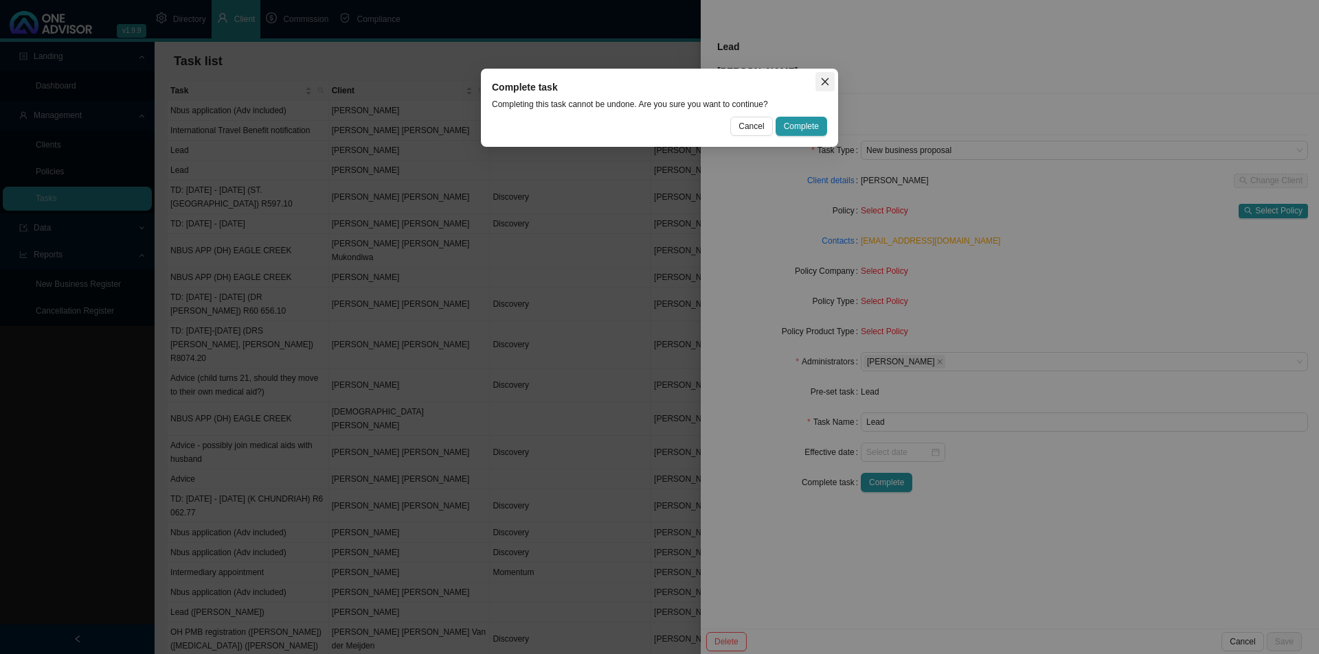
click at [826, 80] on icon "close" at bounding box center [825, 82] width 8 height 8
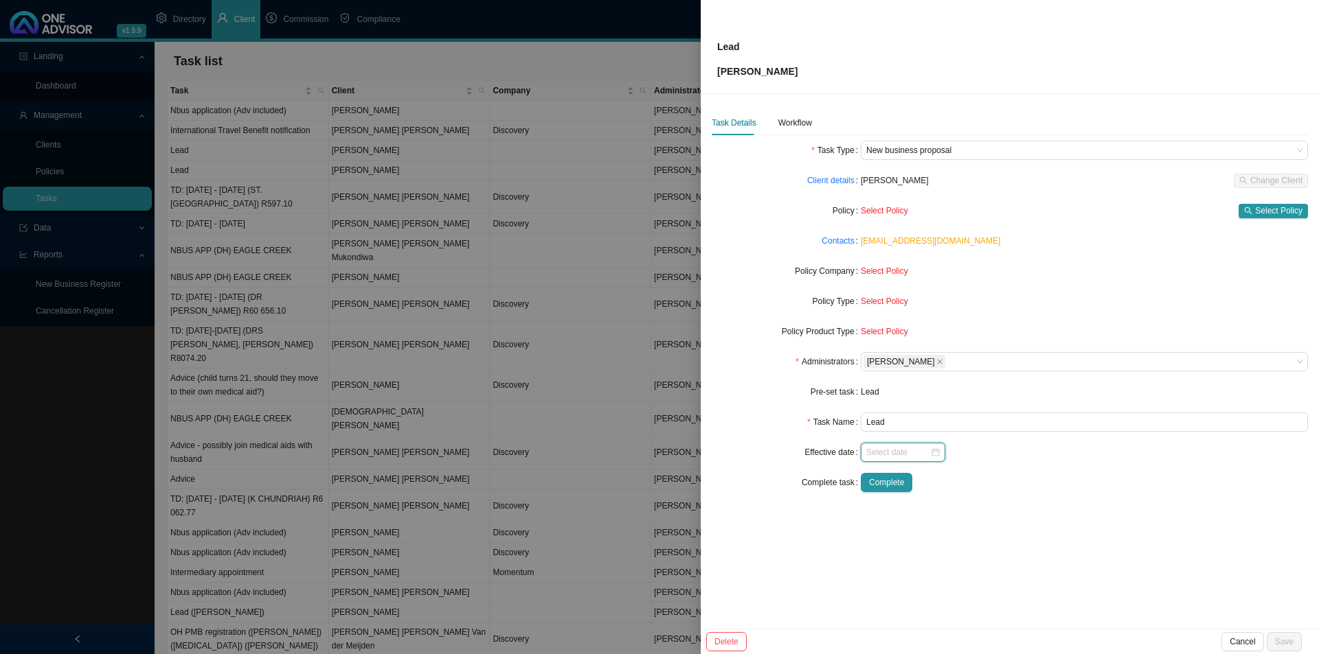
click at [889, 455] on input at bounding box center [898, 453] width 64 height 14
type input "[DATE]"
click at [942, 289] on div "1" at bounding box center [943, 289] width 14 height 14
click at [889, 486] on span "Complete" at bounding box center [886, 483] width 35 height 14
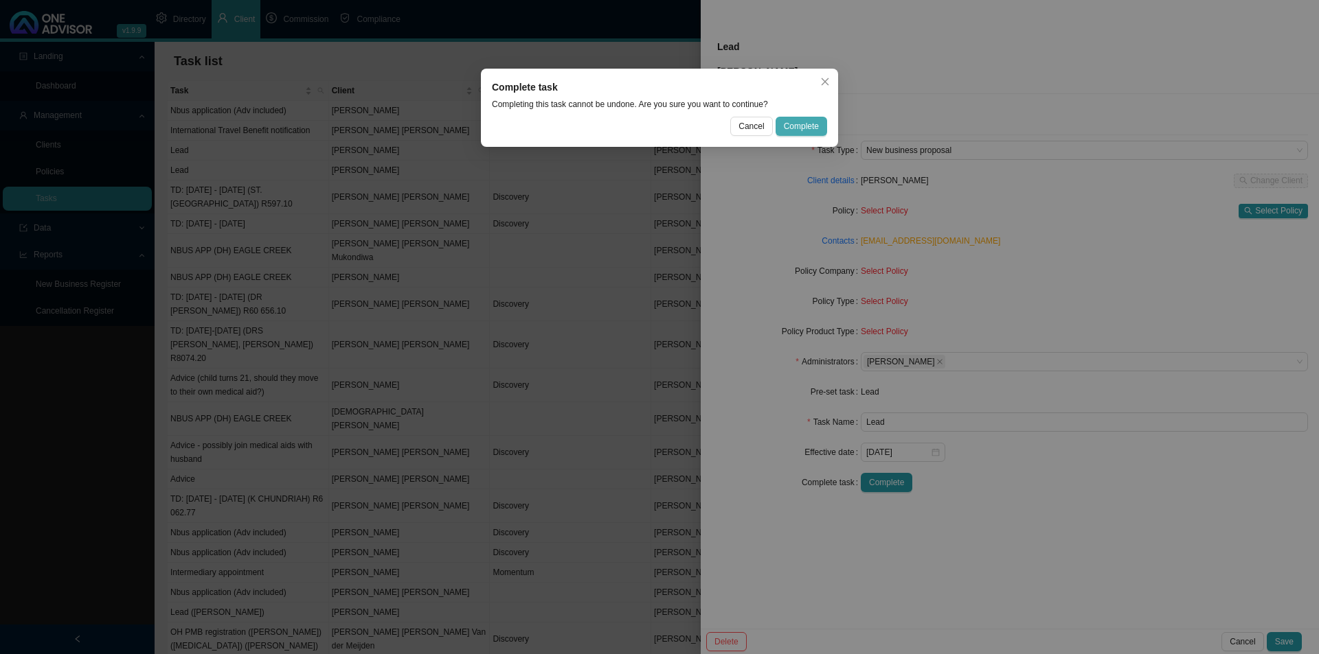
click at [804, 119] on button "Complete" at bounding box center [801, 126] width 52 height 19
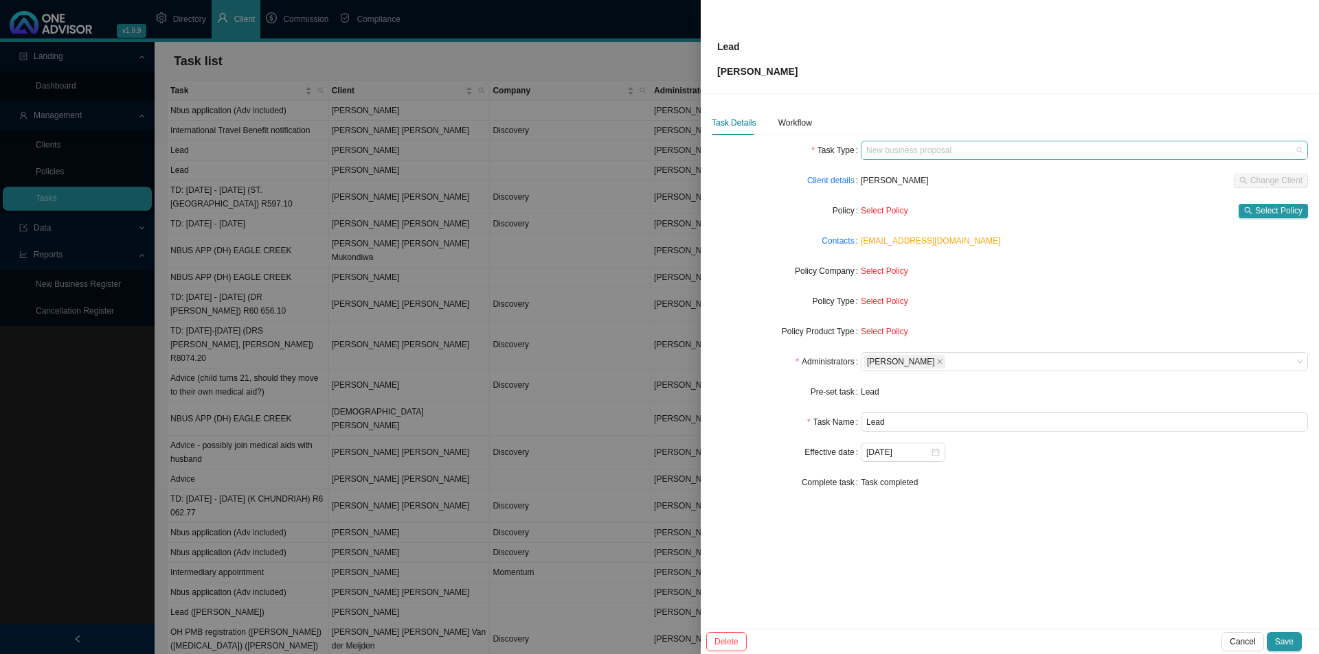
click at [996, 150] on span "New business proposal" at bounding box center [1084, 150] width 436 height 18
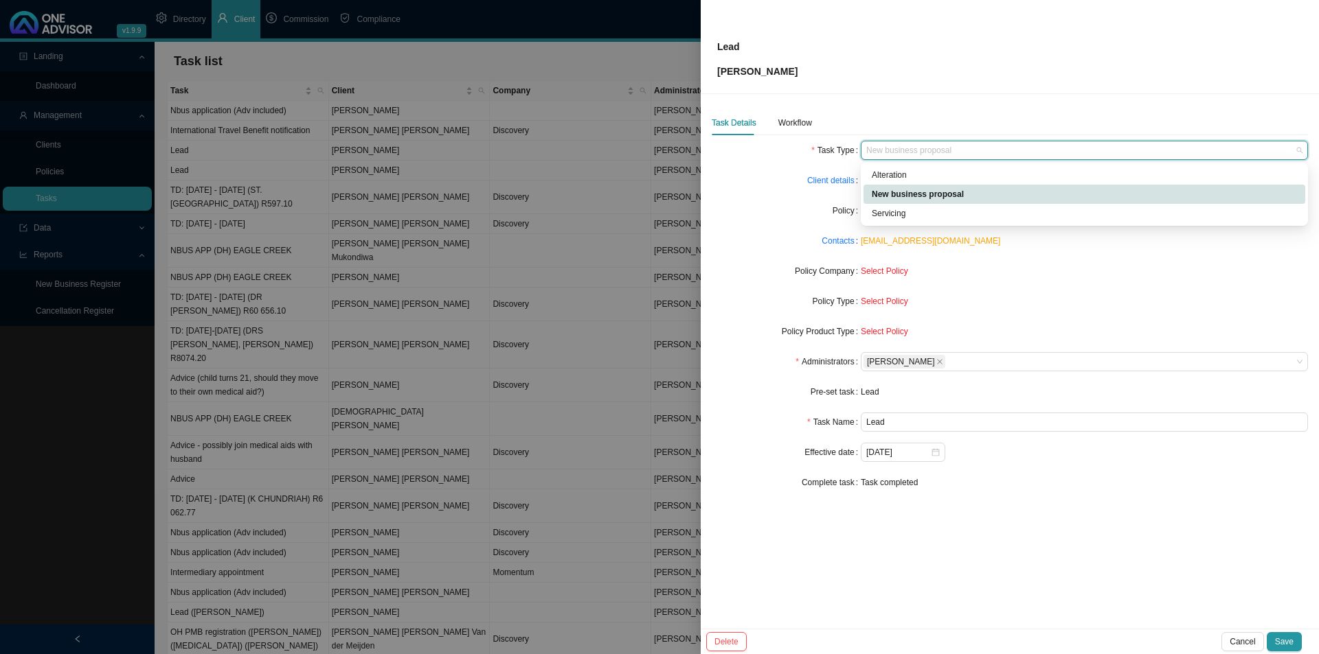
click at [935, 191] on div "New business proposal" at bounding box center [1084, 194] width 425 height 14
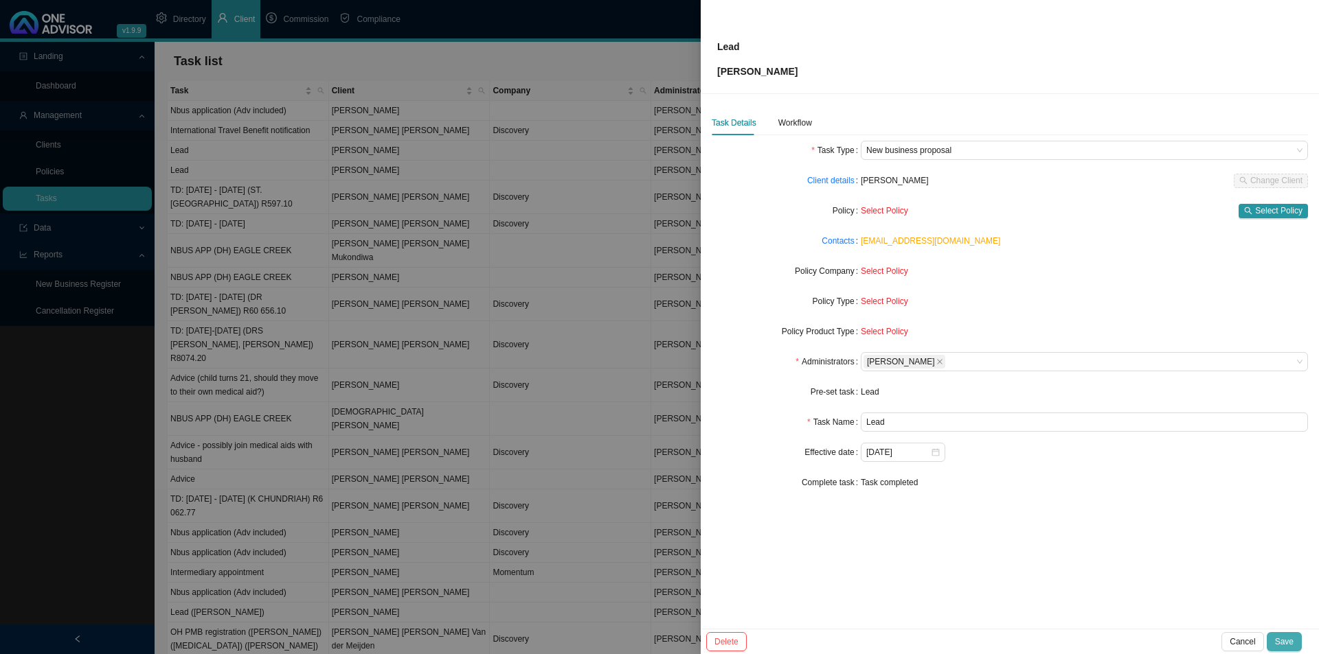
click at [1044, 506] on span "Save" at bounding box center [1284, 642] width 19 height 14
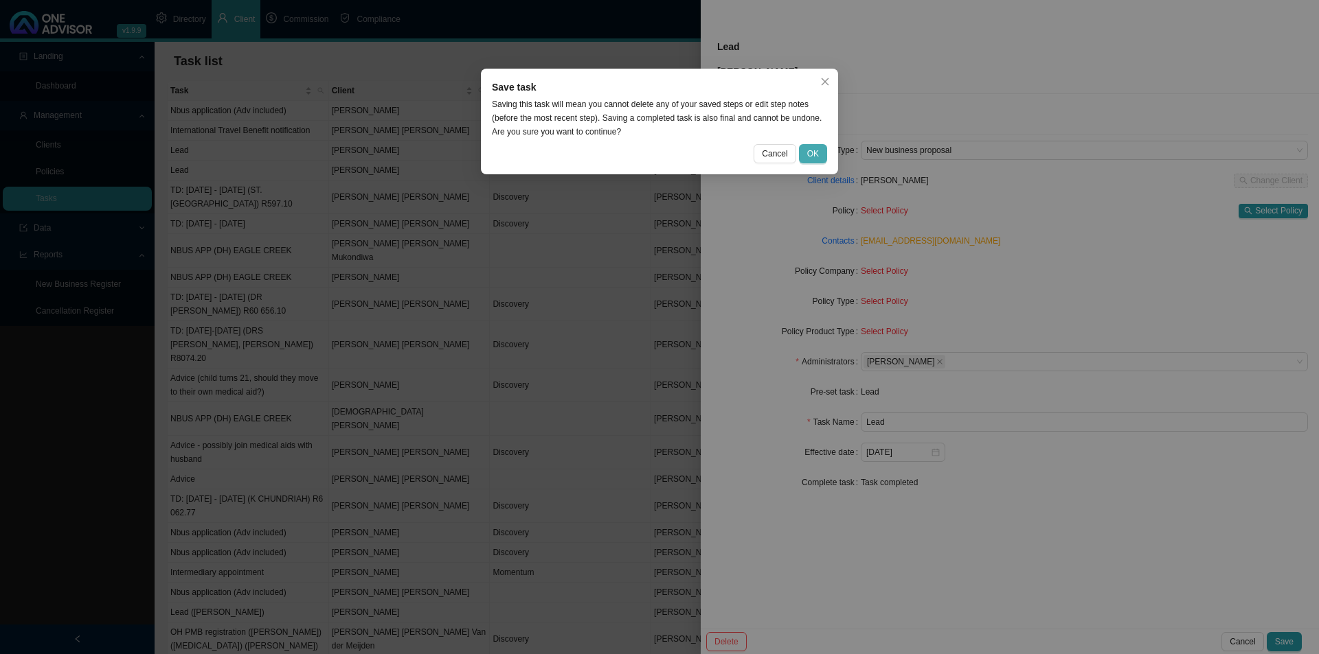
click at [813, 156] on span "OK" at bounding box center [813, 154] width 12 height 14
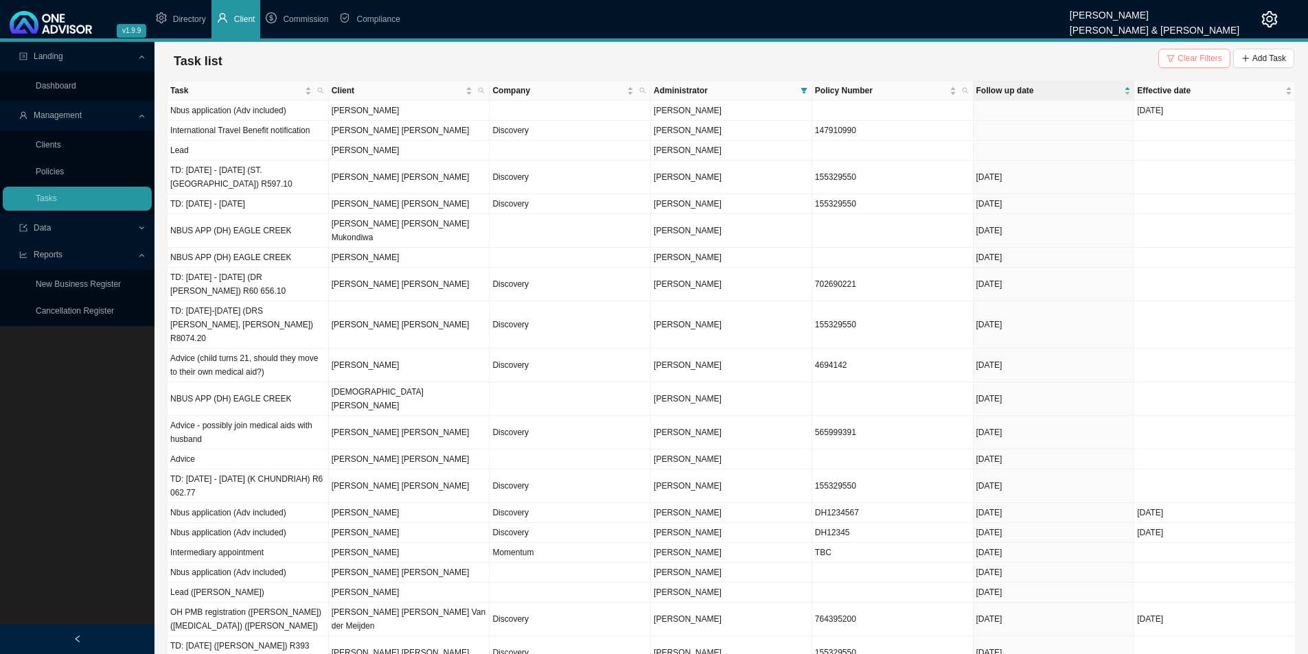
click at [1044, 62] on icon "filter" at bounding box center [1171, 58] width 8 height 8
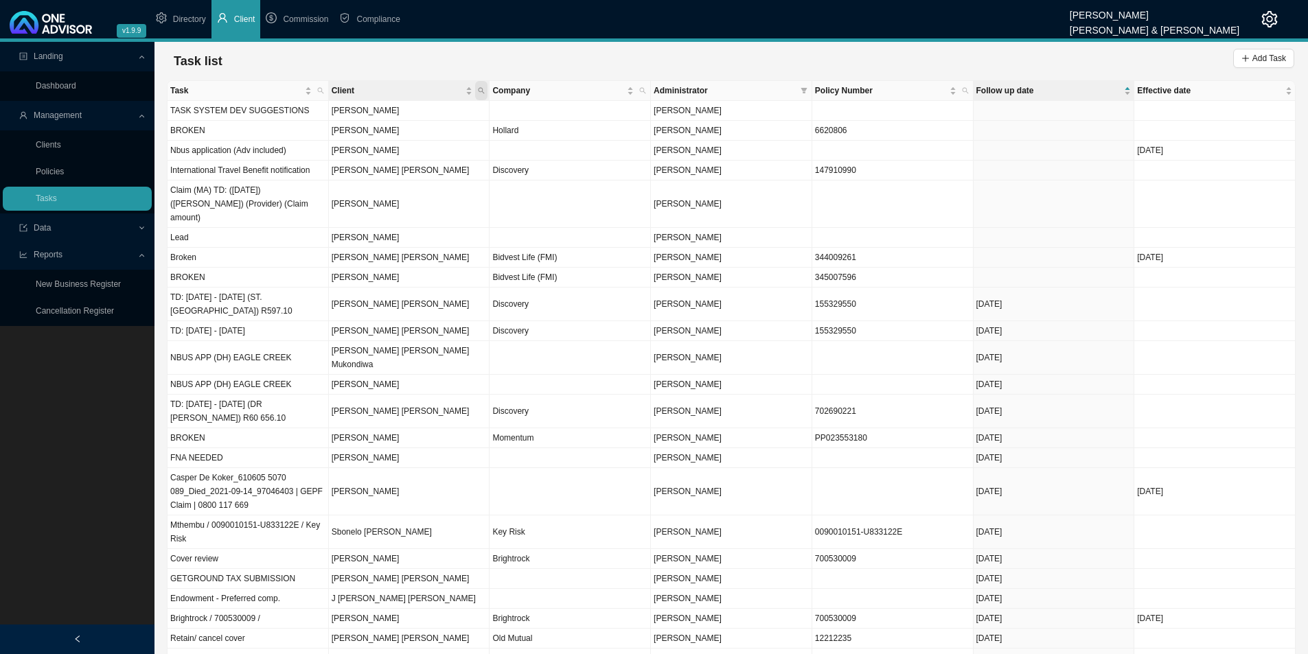
click at [483, 86] on span "Client" at bounding box center [481, 90] width 12 height 19
click at [405, 117] on input "text" at bounding box center [417, 118] width 129 height 19
type input "[PERSON_NAME]"
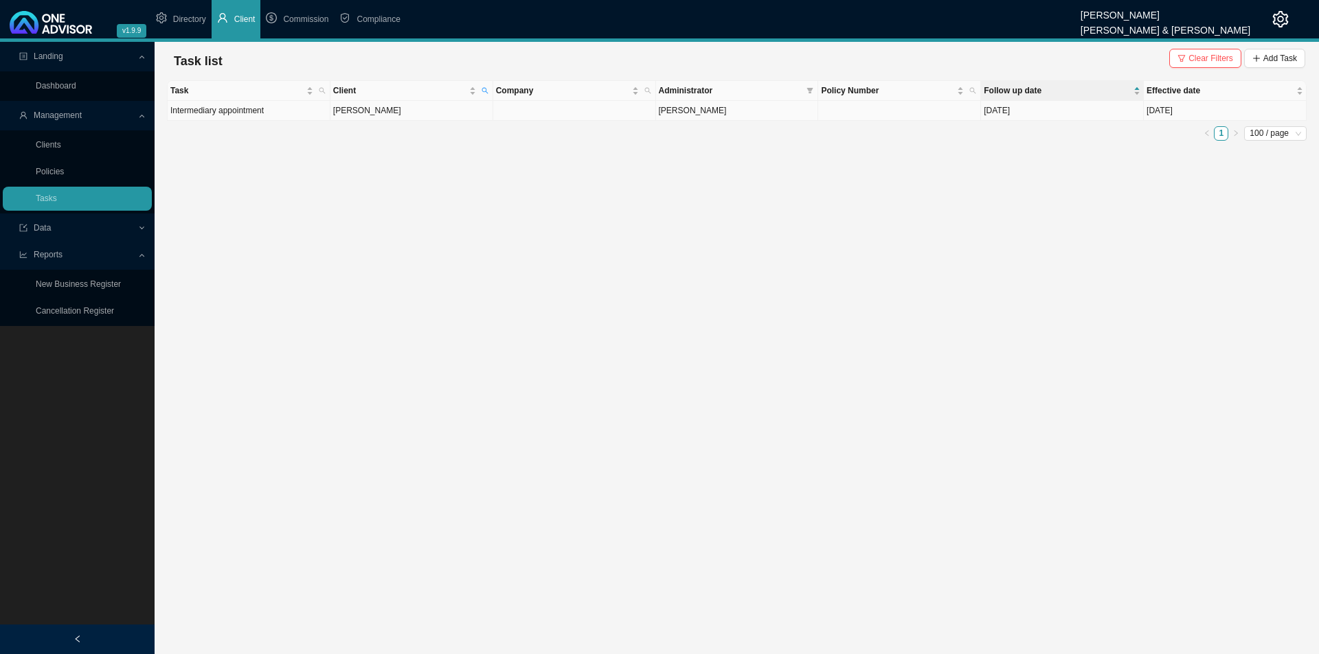
click at [391, 112] on td "[PERSON_NAME]" at bounding box center [411, 111] width 163 height 20
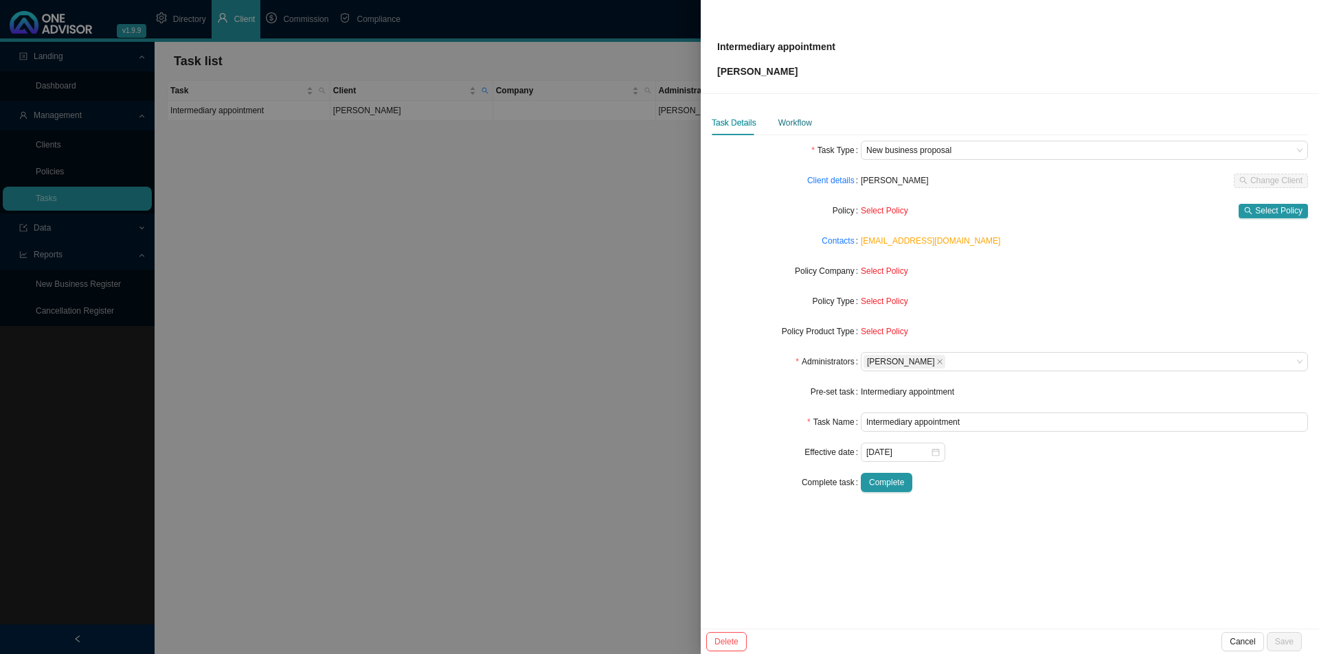
click at [790, 121] on div "Workflow" at bounding box center [795, 123] width 34 height 14
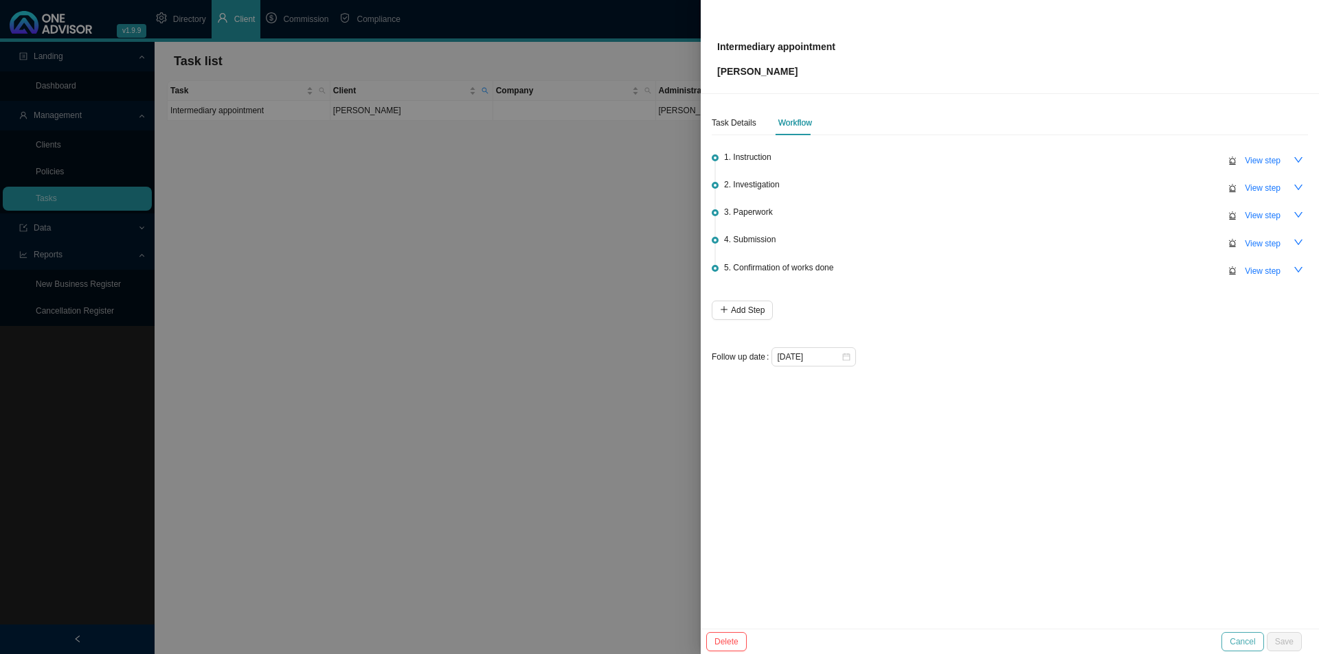
drag, startPoint x: 1222, startPoint y: 592, endPoint x: 1243, endPoint y: 638, distance: 50.7
click at [1044, 506] on div "Intermediary appointment [PERSON_NAME] Task Details Workflow 1. Instruction Vie…" at bounding box center [1010, 327] width 618 height 654
click at [1044, 506] on span "Cancel" at bounding box center [1241, 642] width 25 height 14
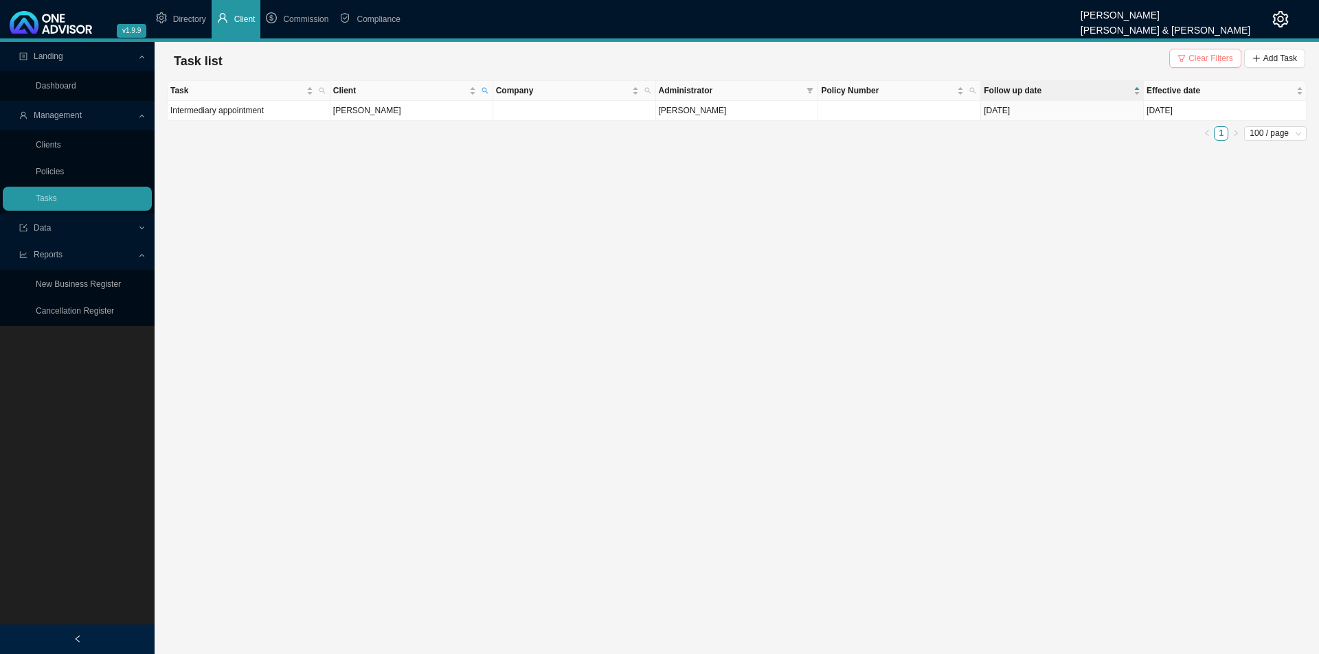
click at [1044, 63] on button "Clear Filters" at bounding box center [1205, 58] width 72 height 19
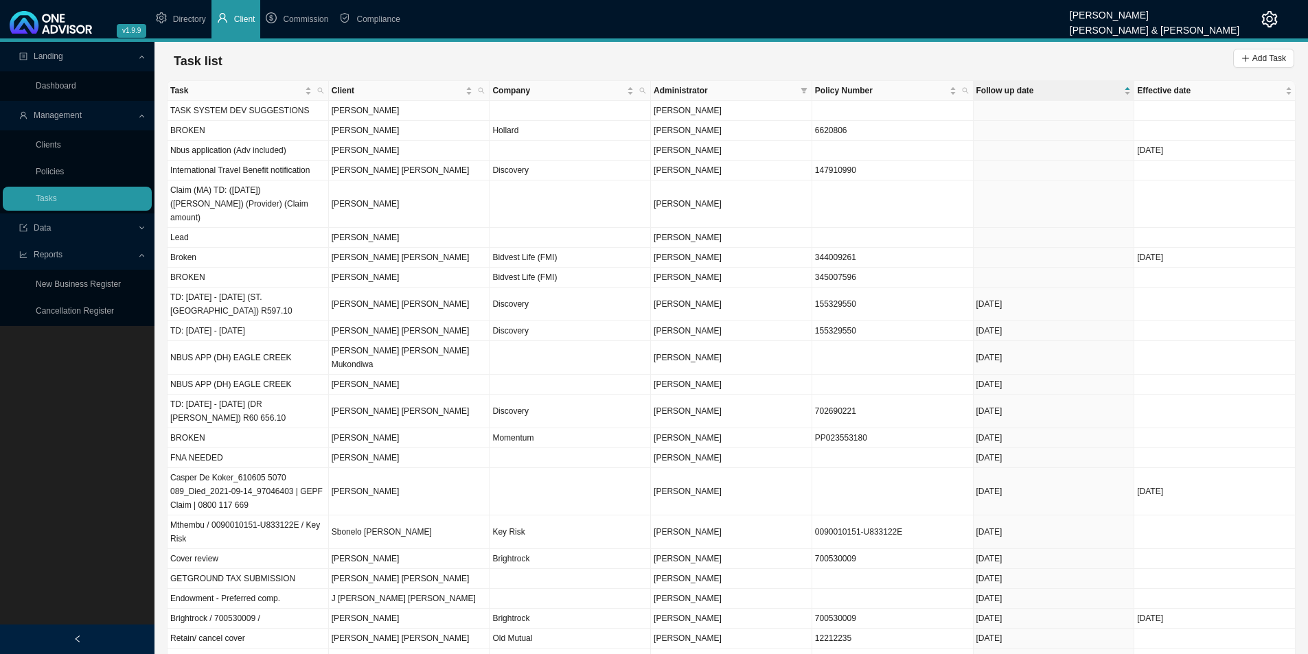
click at [1044, 48] on div "Task list Add Task" at bounding box center [731, 60] width 1126 height 27
click at [1044, 56] on icon "plus" at bounding box center [1246, 58] width 8 height 8
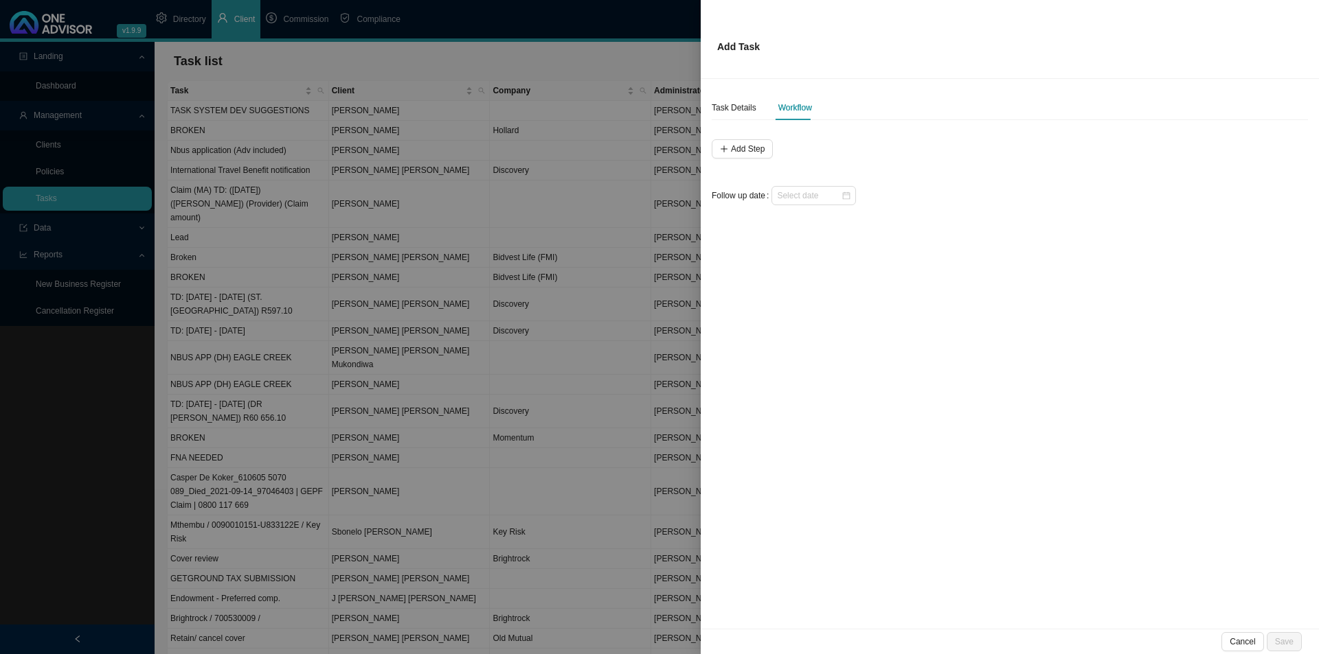
click at [69, 425] on div at bounding box center [659, 327] width 1319 height 654
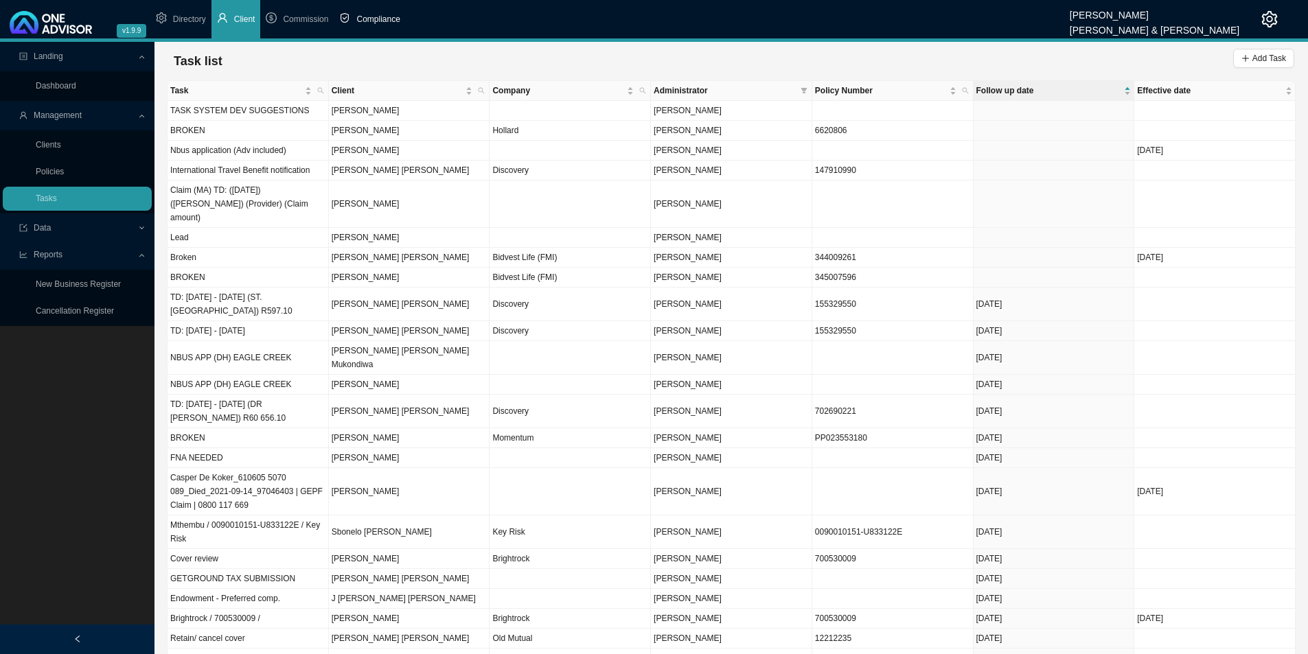
click at [384, 20] on span "Compliance" at bounding box center [377, 19] width 43 height 10
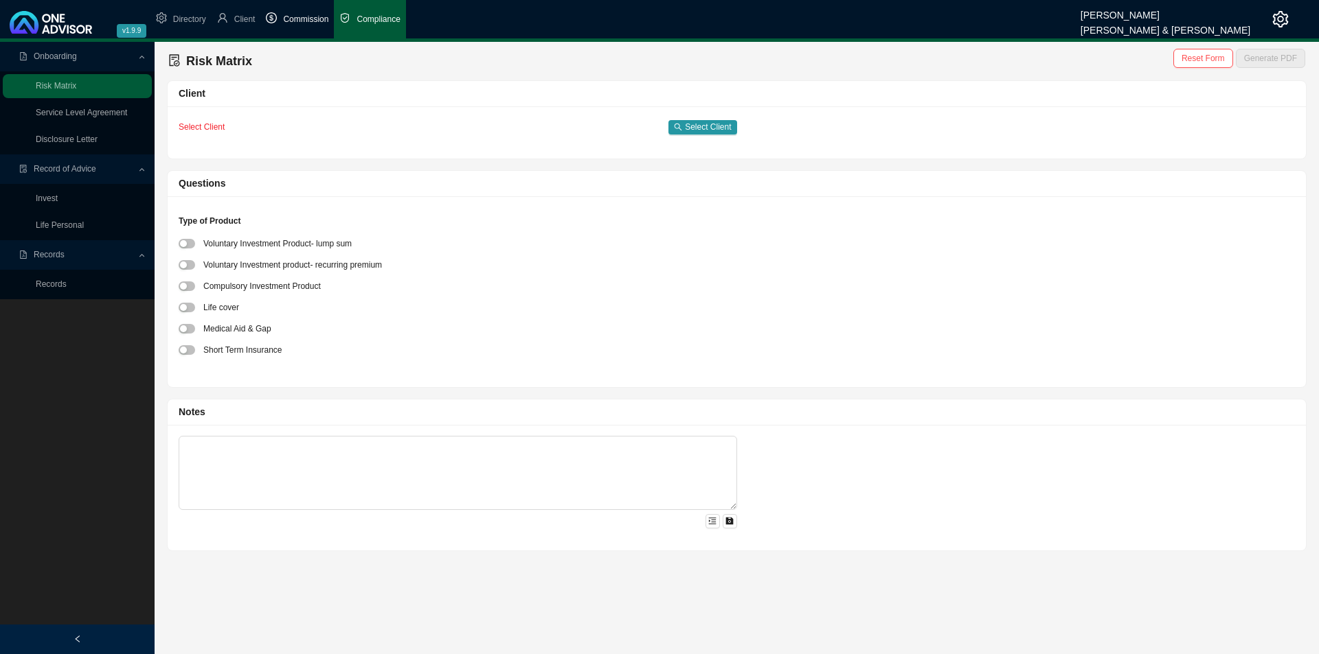
click at [297, 23] on span "Commission" at bounding box center [305, 19] width 45 height 10
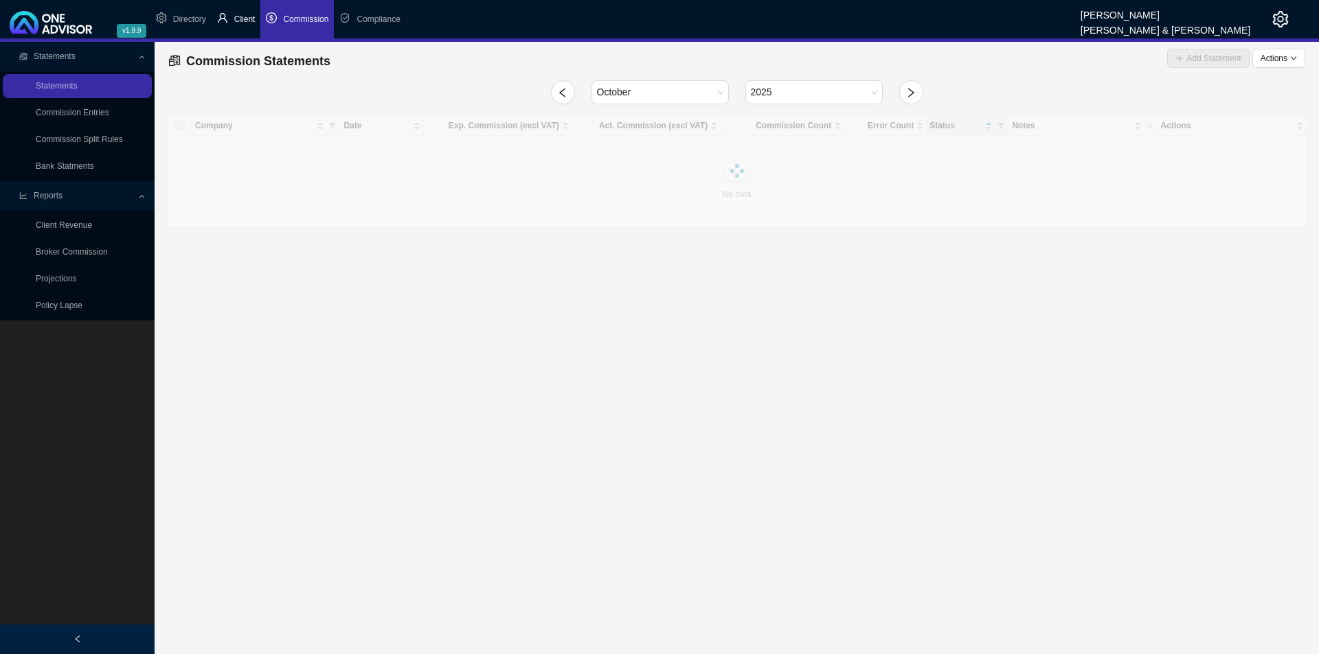
click at [252, 21] on span "Client" at bounding box center [244, 19] width 21 height 10
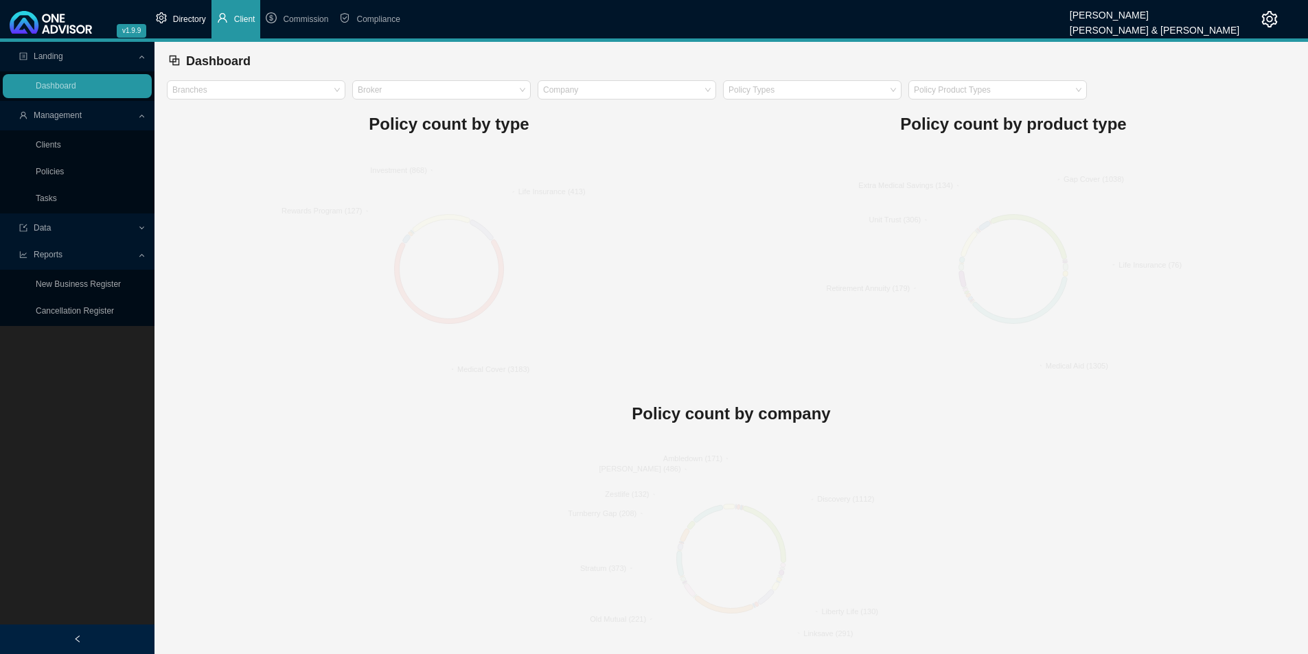
click at [208, 17] on li "Directory" at bounding box center [180, 19] width 61 height 38
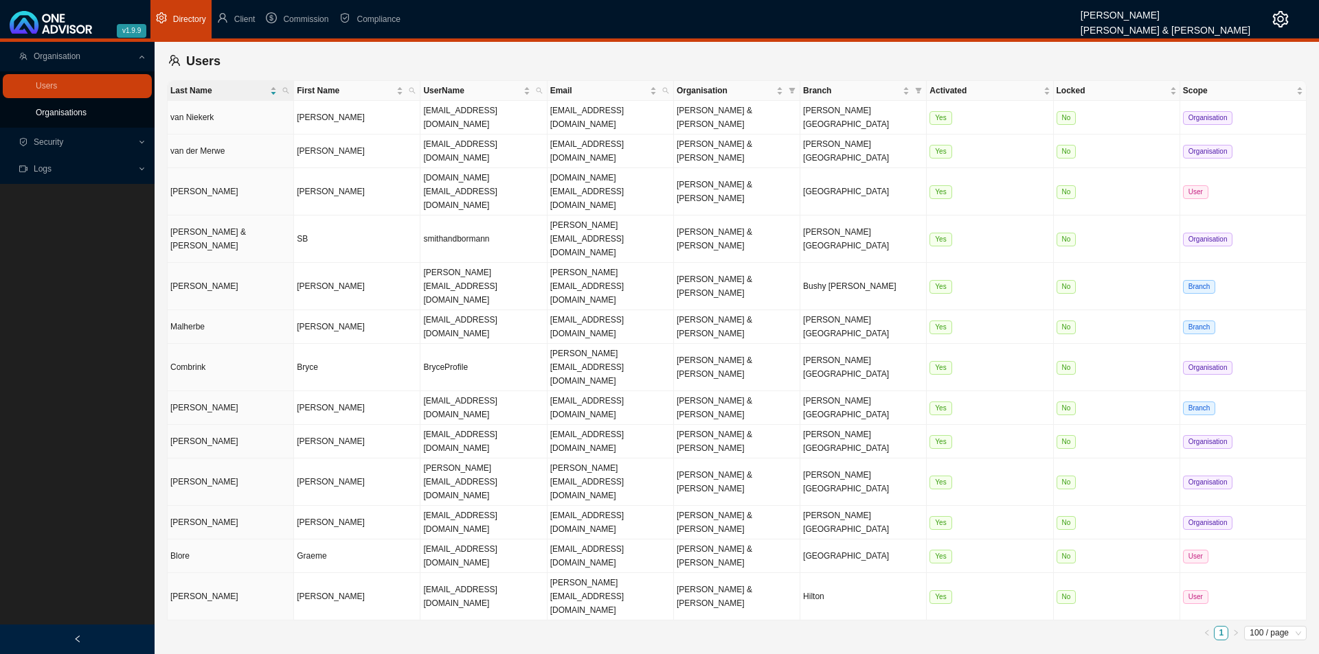
click at [67, 108] on link "Organisations" at bounding box center [61, 113] width 51 height 10
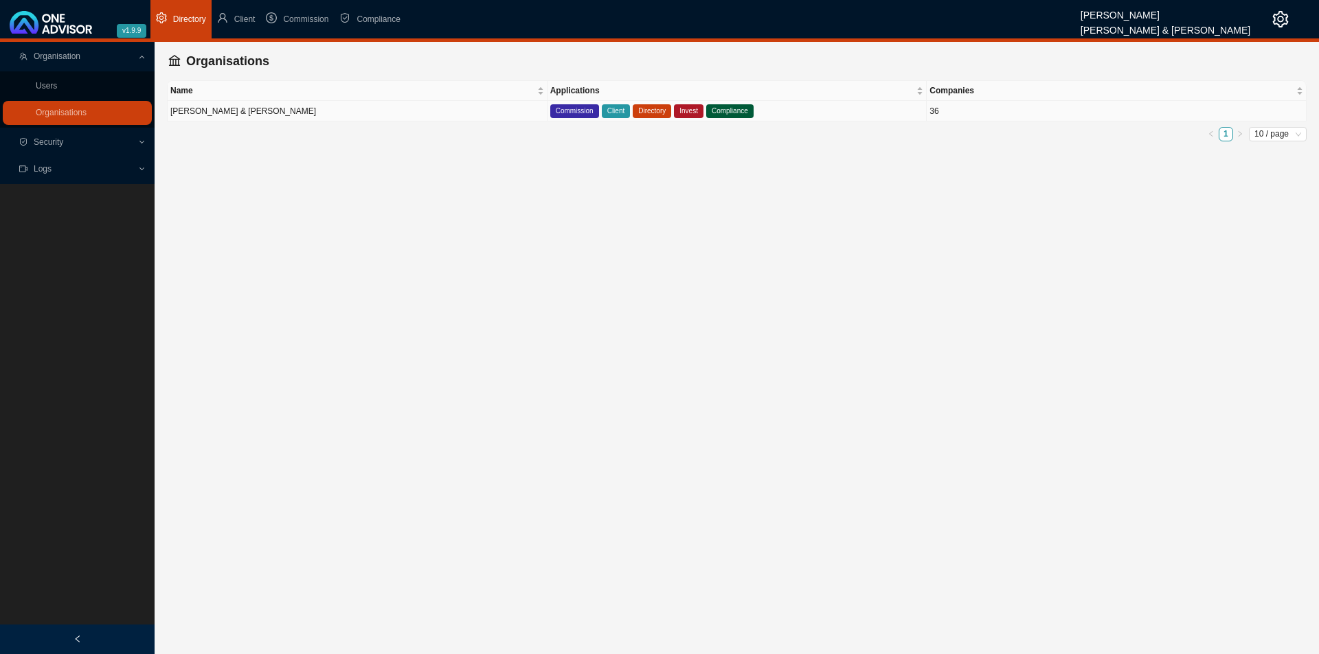
click at [380, 109] on td "[PERSON_NAME] & [PERSON_NAME]" at bounding box center [358, 111] width 380 height 21
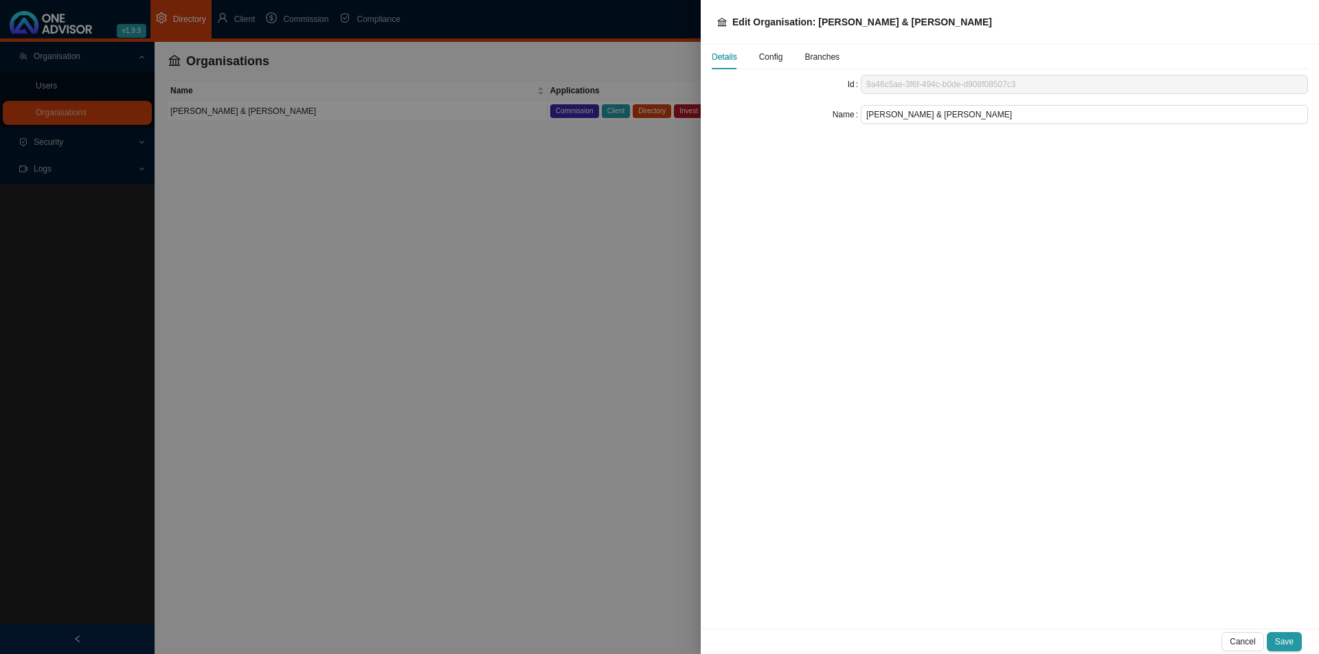
click at [767, 64] on div "Config" at bounding box center [771, 57] width 24 height 25
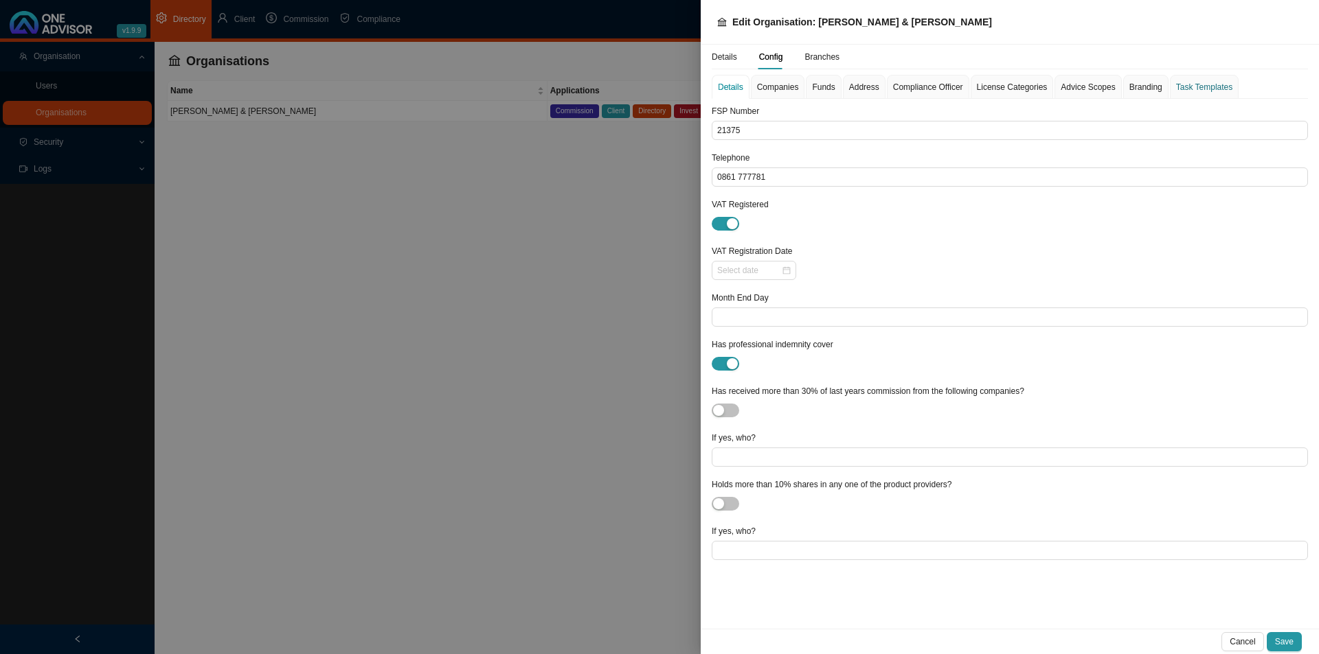
click at [1044, 88] on div "Task Templates" at bounding box center [1204, 87] width 56 height 14
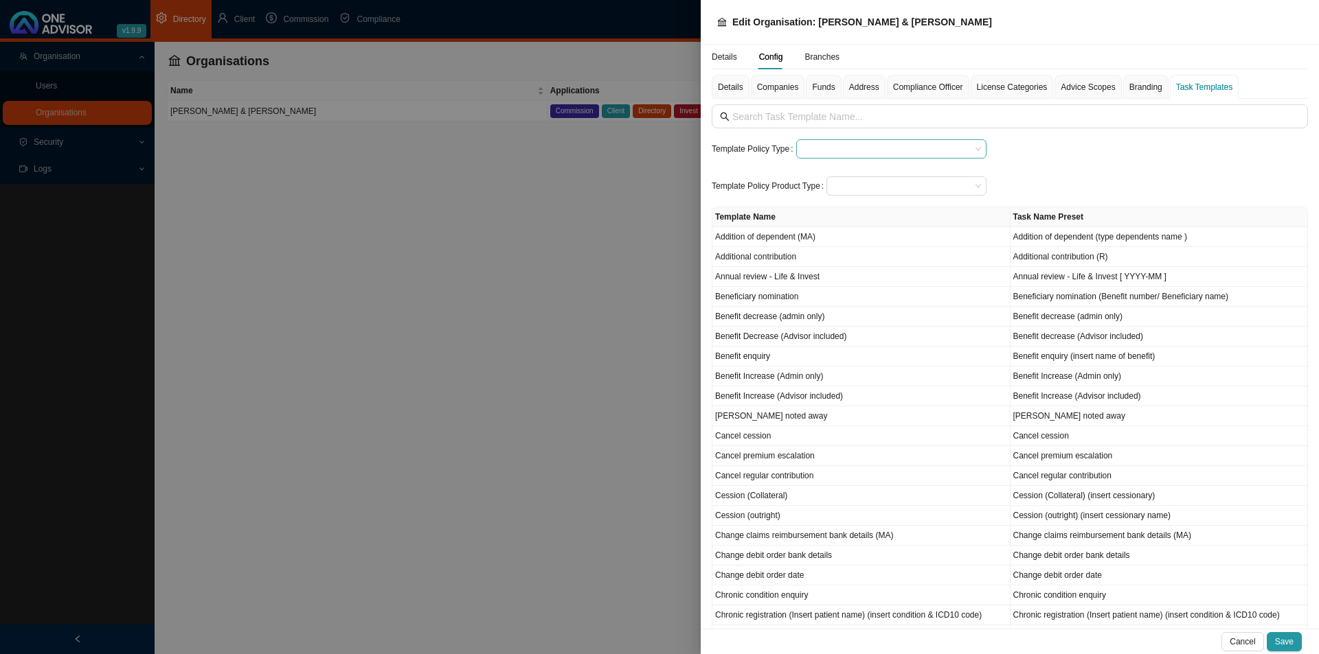
click at [818, 149] on input "search" at bounding box center [885, 149] width 169 height 18
click at [832, 232] on div "Medical Cover" at bounding box center [889, 232] width 171 height 14
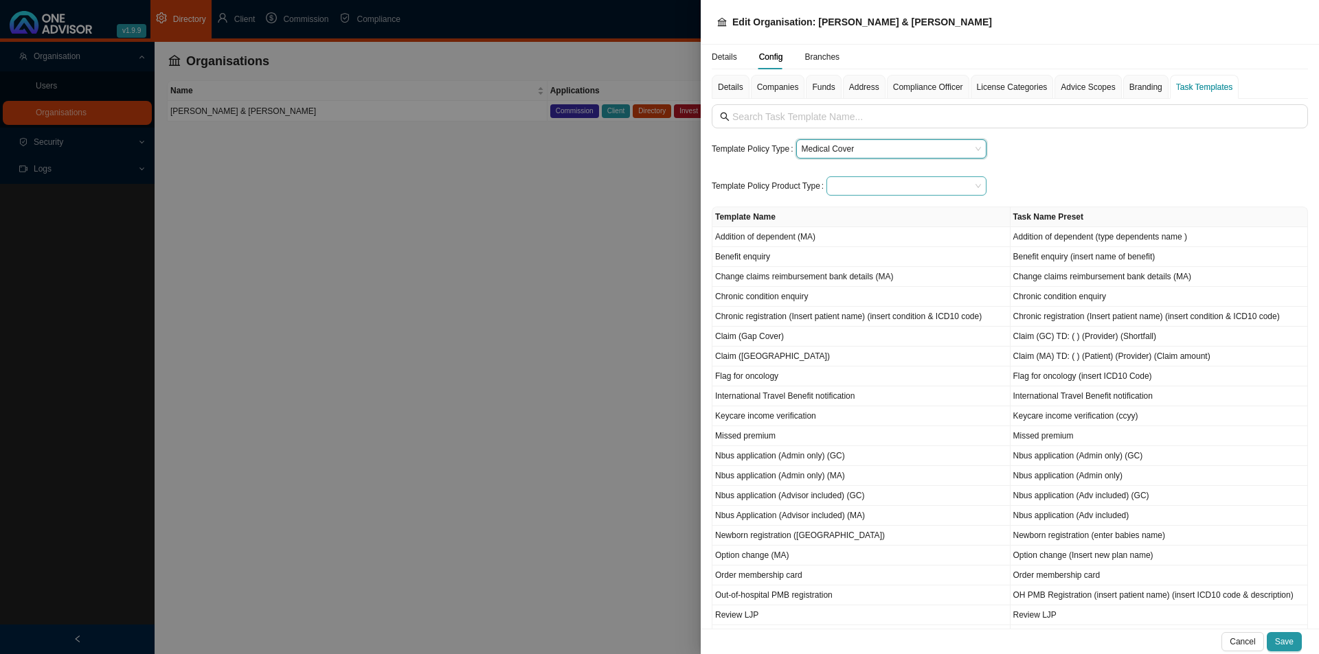
click at [828, 183] on div at bounding box center [906, 185] width 160 height 19
click at [1044, 161] on div "Template Policy Type Medical Cover Template Policy Product Type Template Name T…" at bounding box center [1009, 410] width 596 height 613
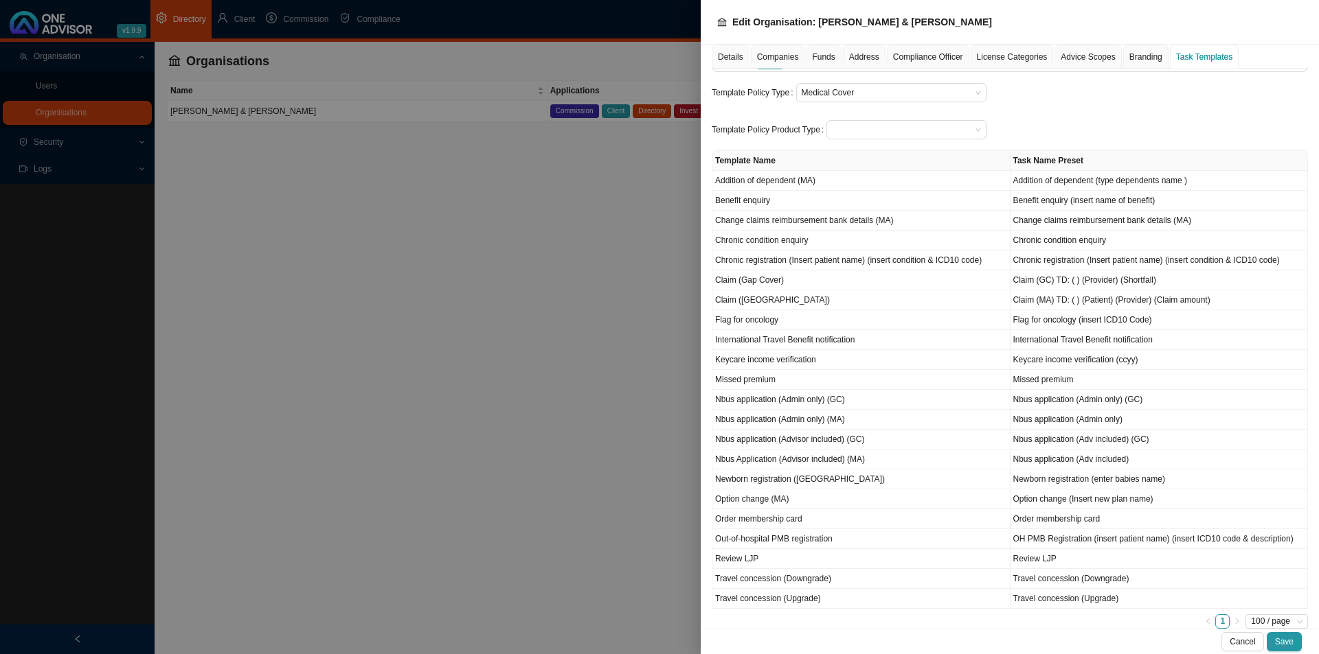
scroll to position [99, 0]
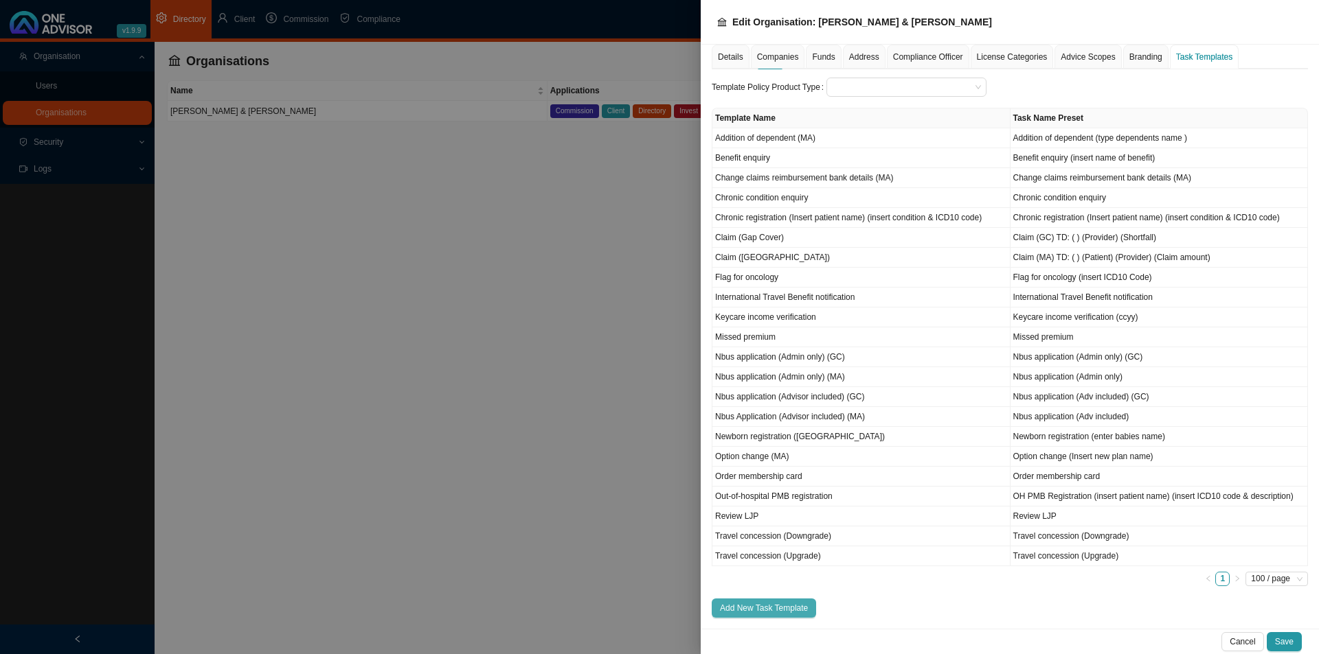
click at [764, 506] on button "Add New Task Template" at bounding box center [763, 608] width 104 height 19
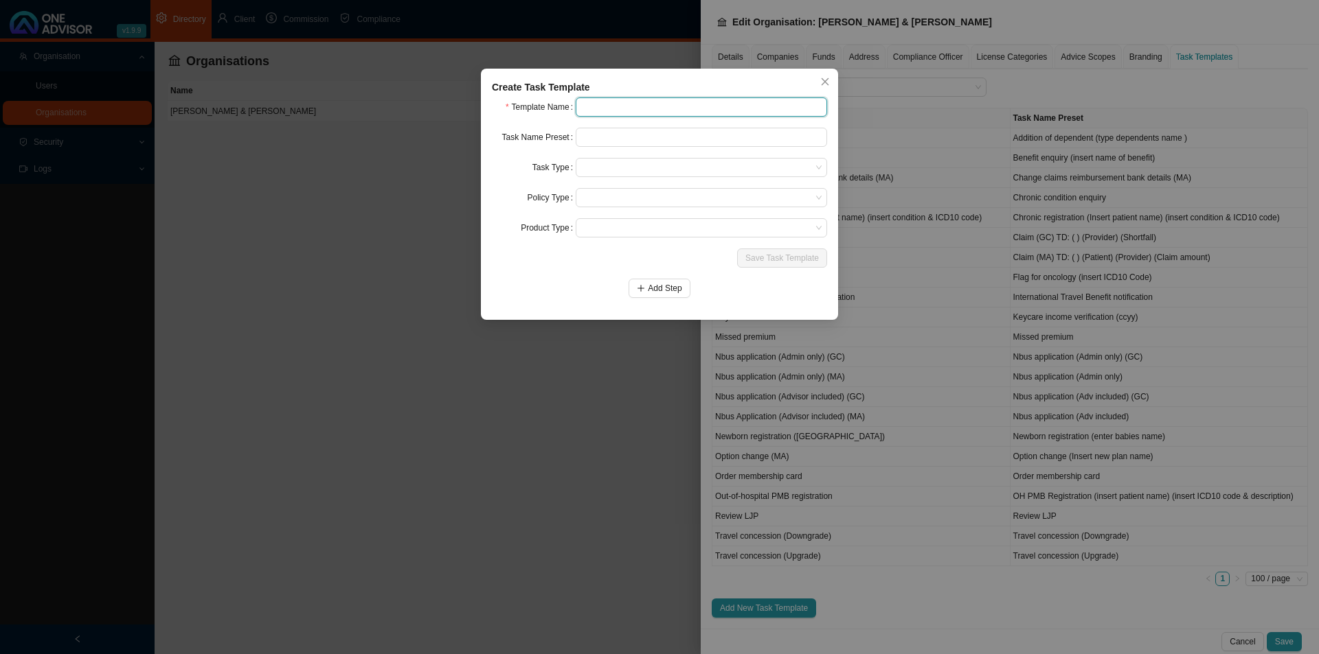
click at [595, 110] on input "text" at bounding box center [701, 107] width 251 height 19
type input "Advice (description)"
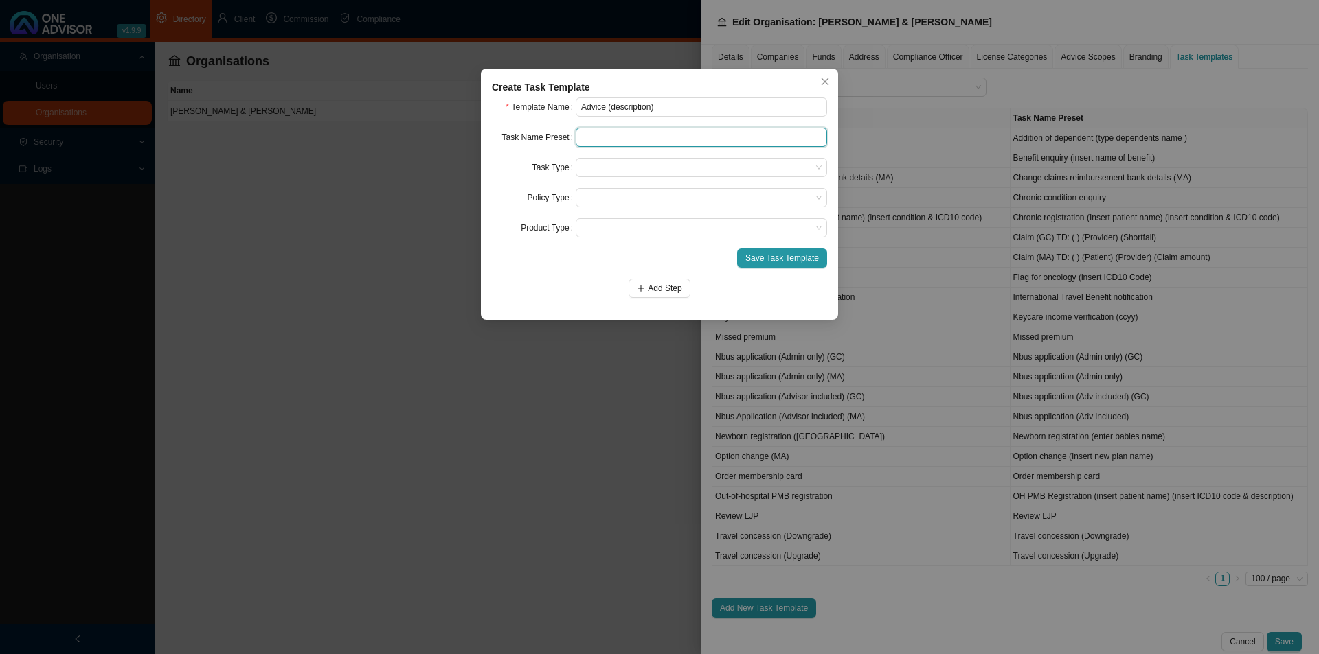
click at [627, 128] on input "text" at bounding box center [701, 137] width 251 height 19
click at [622, 170] on span at bounding box center [701, 168] width 240 height 18
type input "Advice (description)"
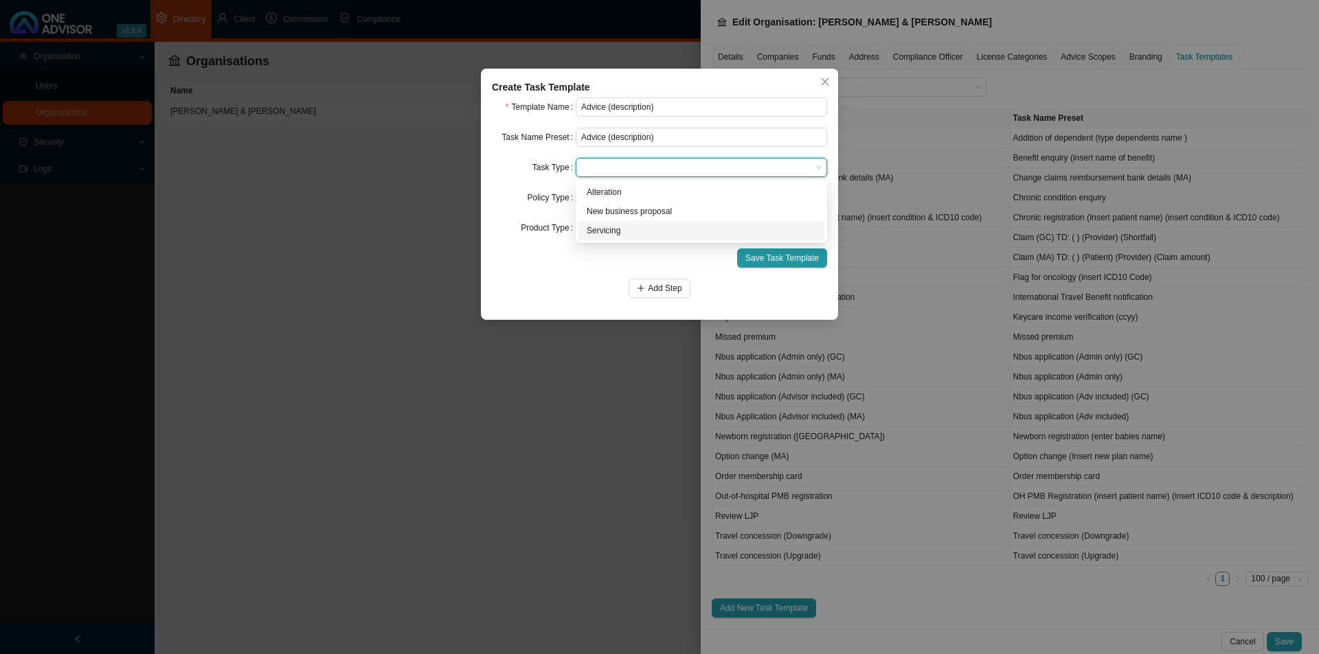
click at [606, 229] on div "Servicing" at bounding box center [700, 231] width 229 height 14
click at [636, 194] on span at bounding box center [701, 198] width 240 height 18
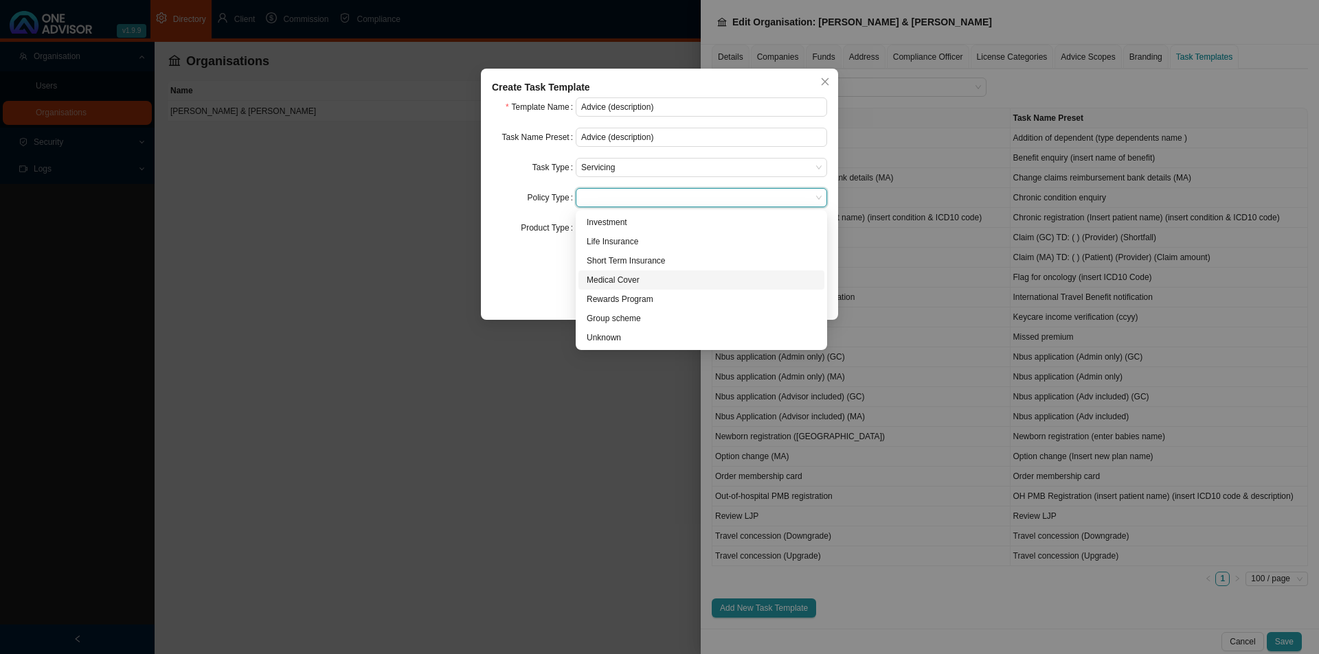
click at [647, 282] on div "Medical Cover" at bounding box center [700, 280] width 229 height 14
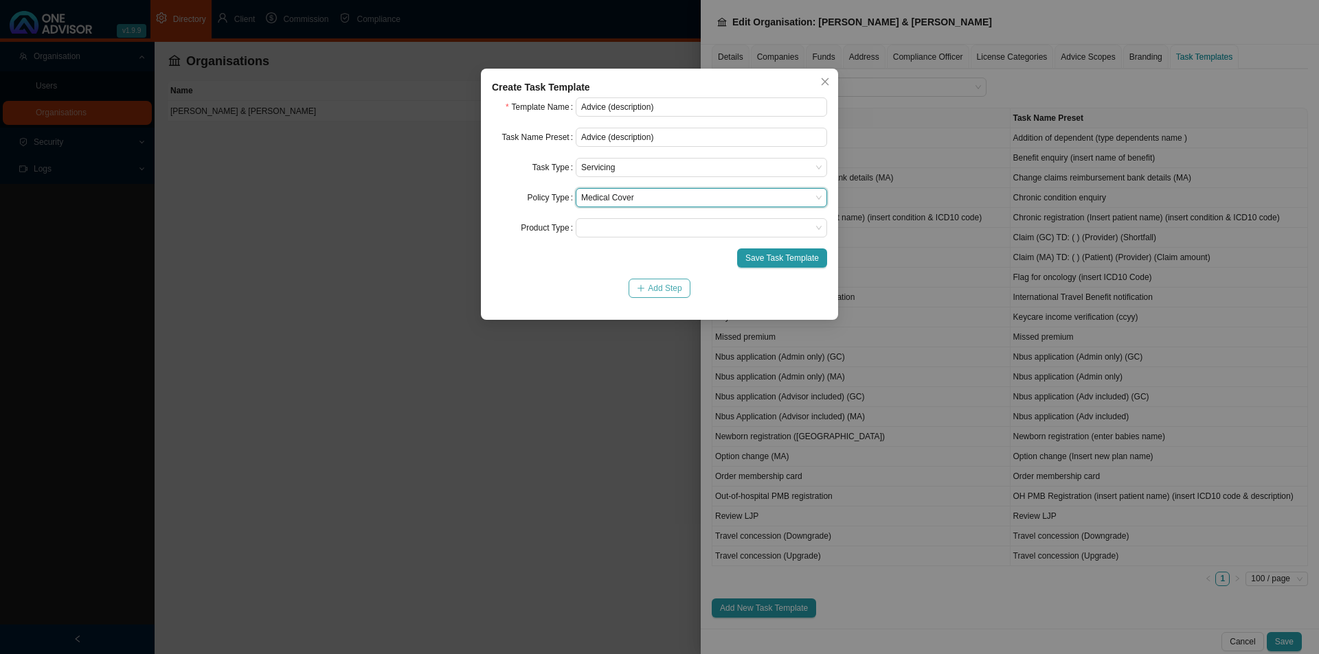
click at [668, 291] on span "Add Step" at bounding box center [665, 289] width 34 height 14
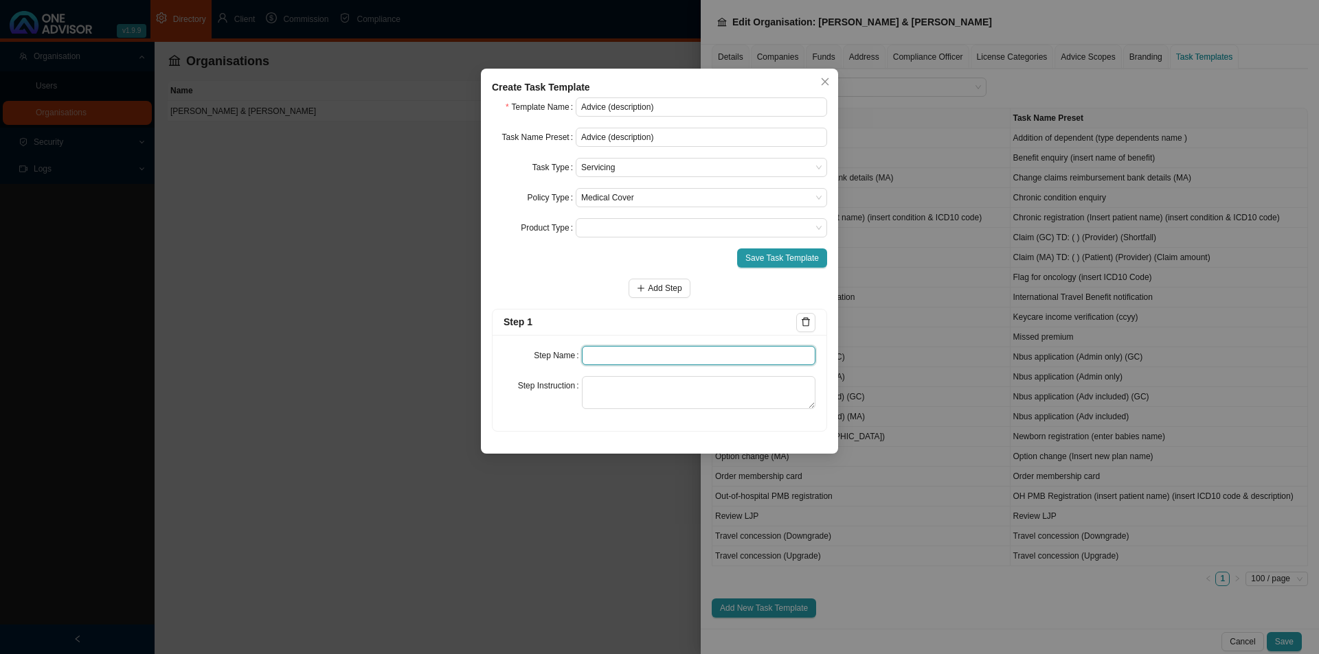
click at [635, 359] on input "text" at bounding box center [699, 355] width 234 height 19
type input "Request"
click at [608, 389] on textarea at bounding box center [699, 392] width 234 height 33
type textarea "Save the details of the request for advice."
click at [666, 287] on span "Add Step" at bounding box center [665, 289] width 34 height 14
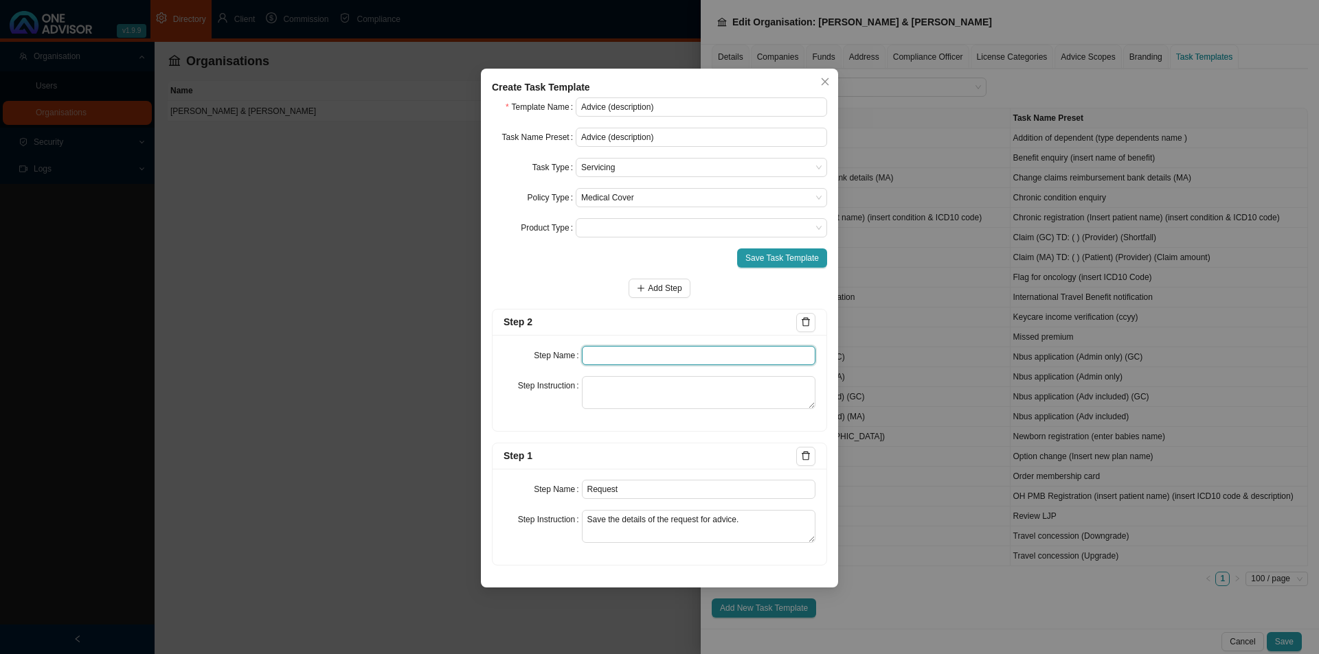
click at [615, 350] on input "text" at bounding box center [699, 355] width 234 height 19
type input "Investigation"
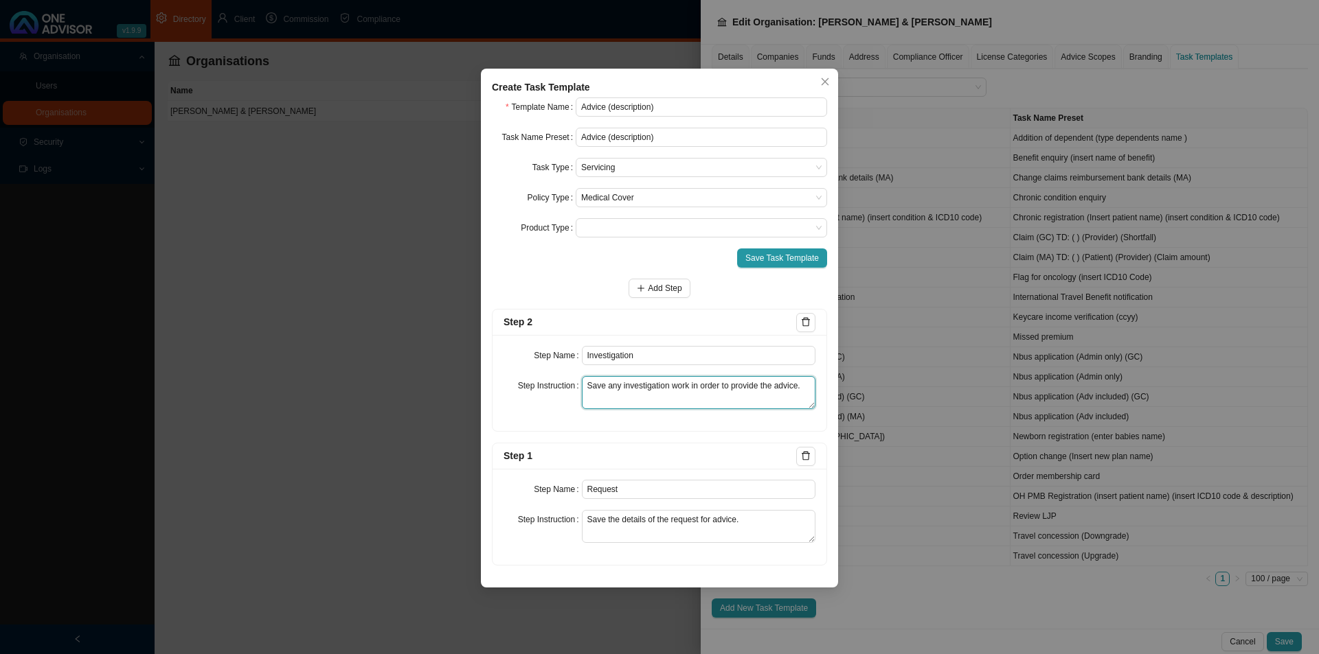
type textarea "Save any investigation work in order to provide the advice."
click at [665, 275] on form "Template Name Advice (description) Task Name Preset Advice (description) Task T…" at bounding box center [659, 332] width 335 height 468
click at [660, 289] on span "Add Step" at bounding box center [665, 289] width 34 height 14
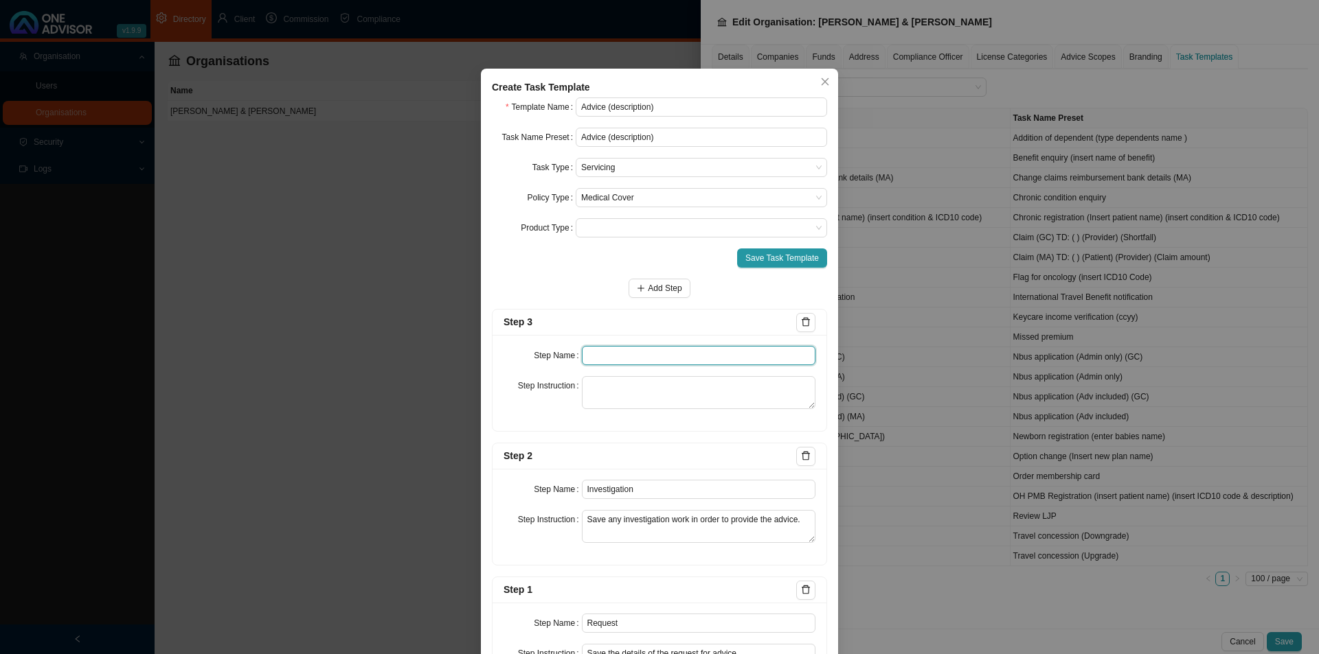
click at [605, 358] on input "text" at bounding box center [699, 355] width 234 height 19
type input "Advice"
type textarea "P"
type textarea "Save the recommendation that was given."
click at [659, 292] on span "Add Step" at bounding box center [665, 289] width 34 height 14
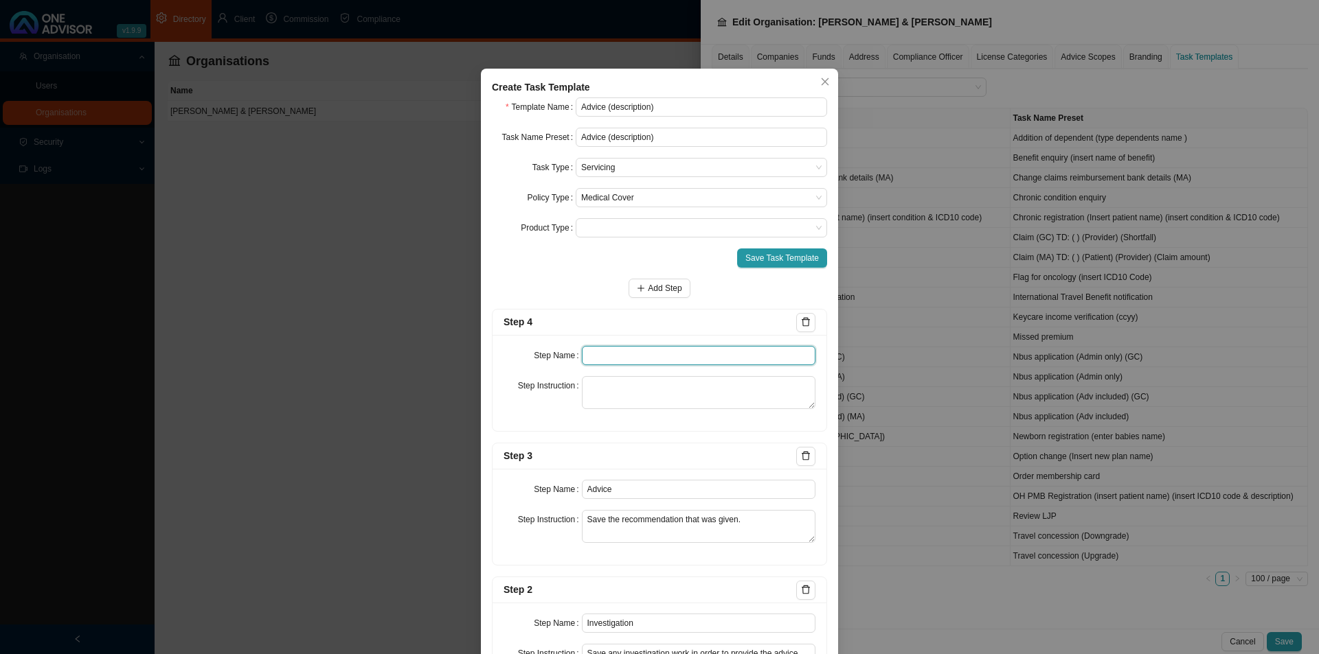
click at [624, 361] on input "text" at bounding box center [699, 355] width 234 height 19
type input "Way forward"
click at [638, 376] on textarea at bounding box center [699, 392] width 234 height 33
type textarea "Save the clients decision"
drag, startPoint x: 633, startPoint y: 354, endPoint x: 504, endPoint y: 354, distance: 129.1
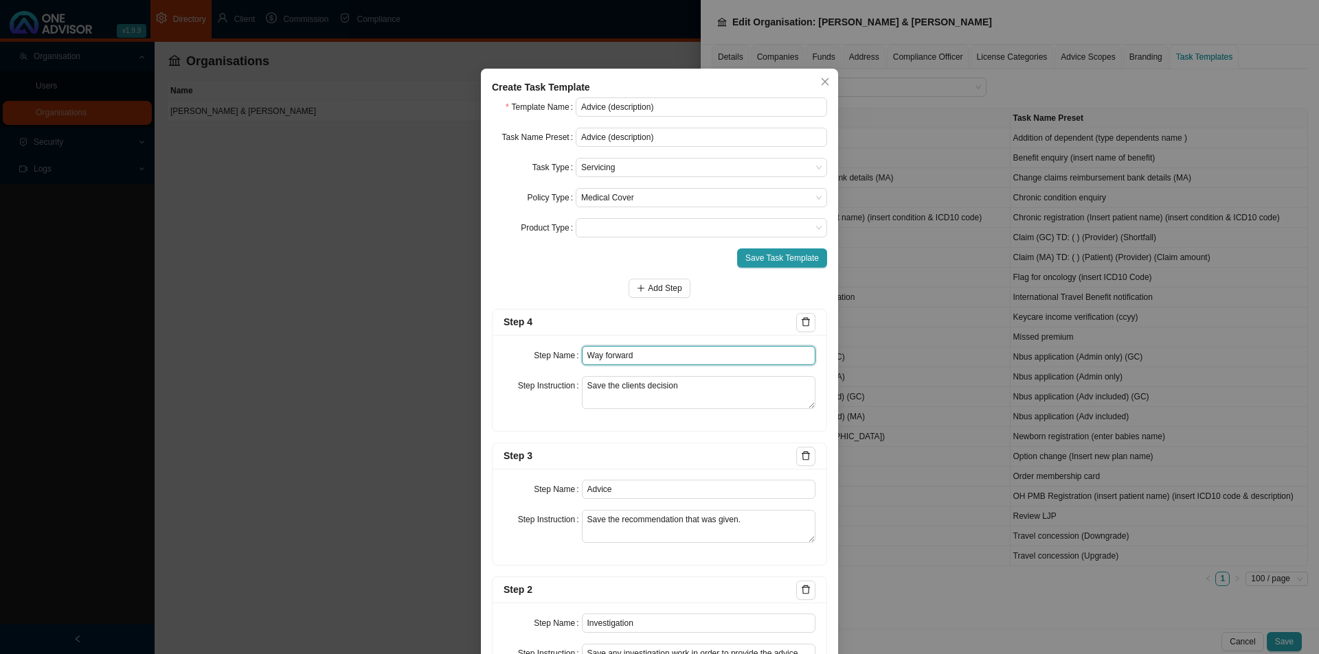
click at [504, 354] on div "Step Name Way forward" at bounding box center [659, 355] width 312 height 19
type input "Instruction"
click at [787, 258] on span "Save Task Template" at bounding box center [781, 258] width 73 height 14
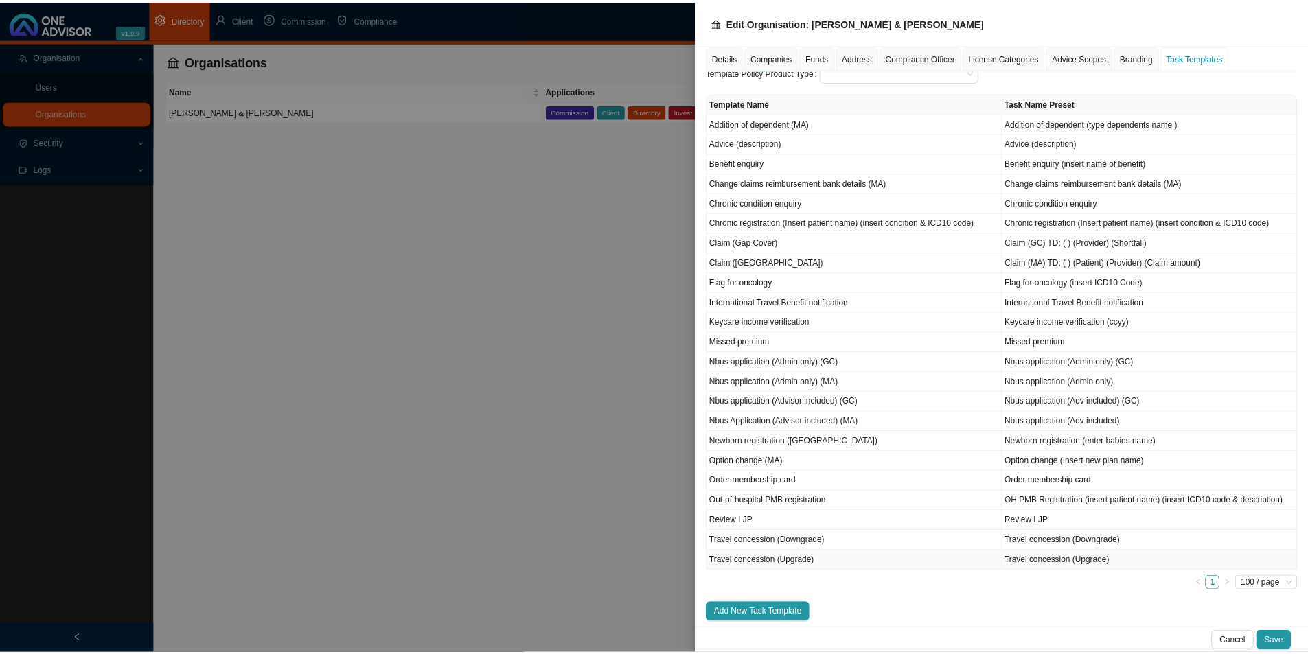
scroll to position [119, 0]
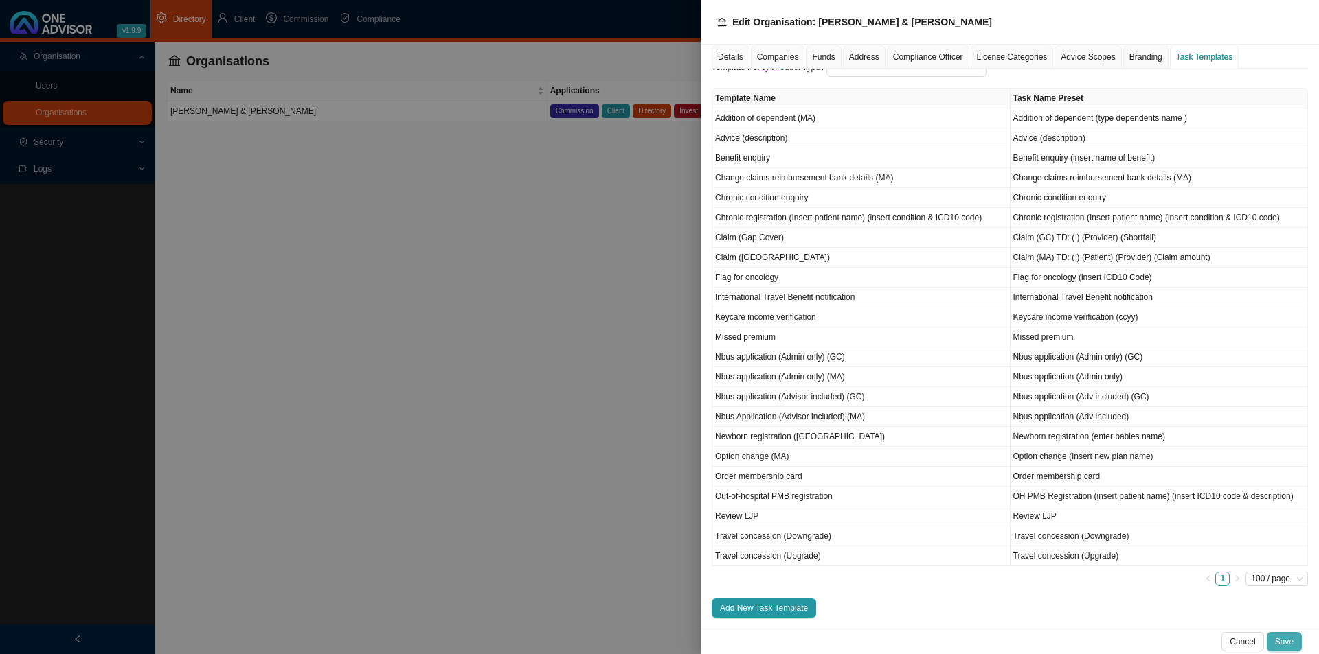
click at [1044, 506] on span "Save" at bounding box center [1284, 642] width 19 height 14
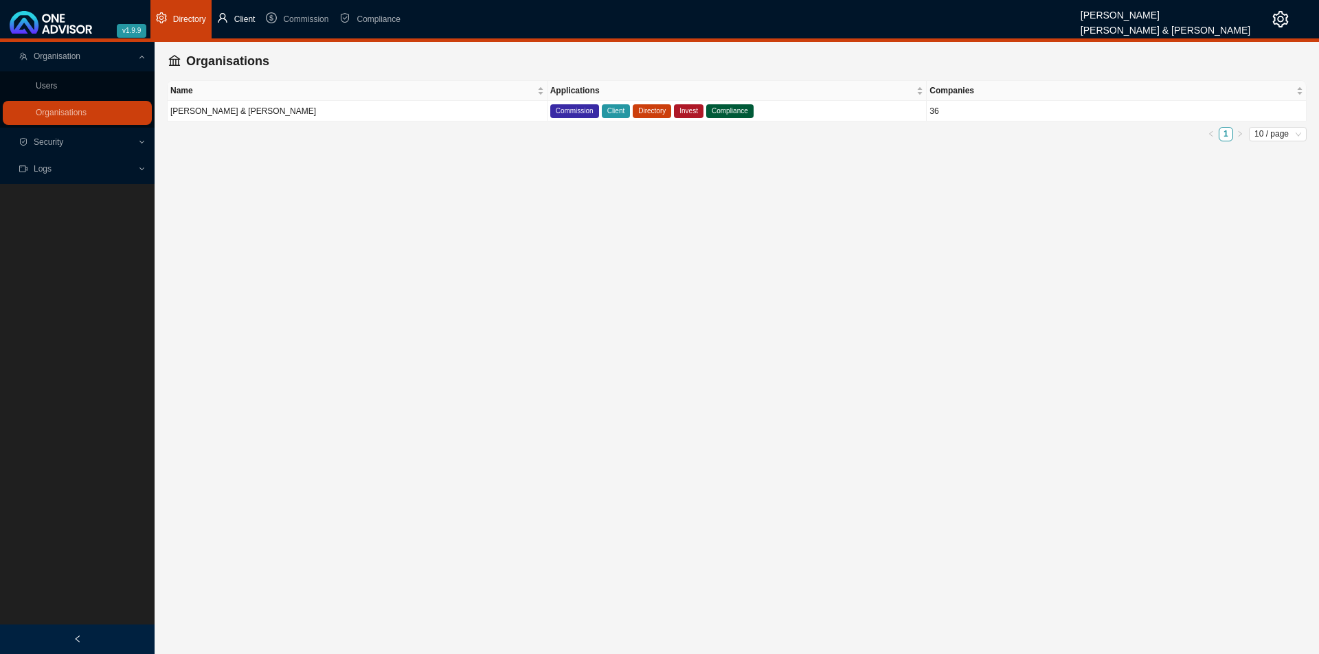
click at [246, 18] on span "Client" at bounding box center [244, 19] width 21 height 10
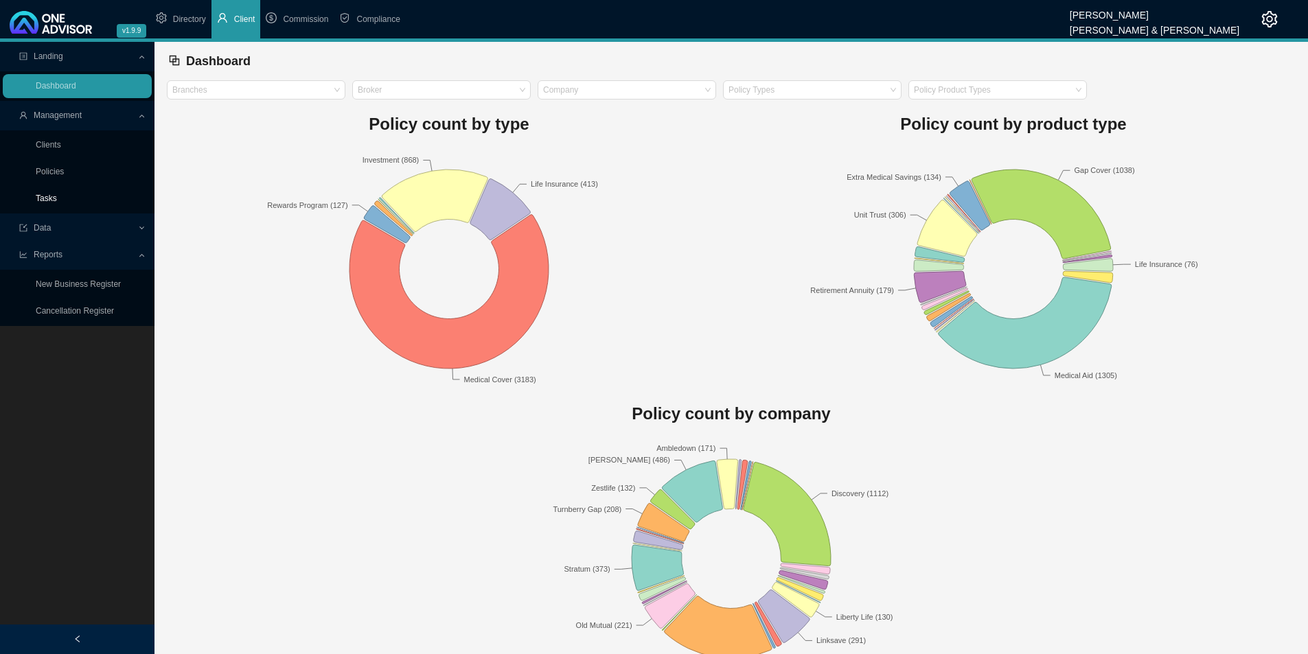
click at [56, 199] on link "Tasks" at bounding box center [46, 199] width 21 height 10
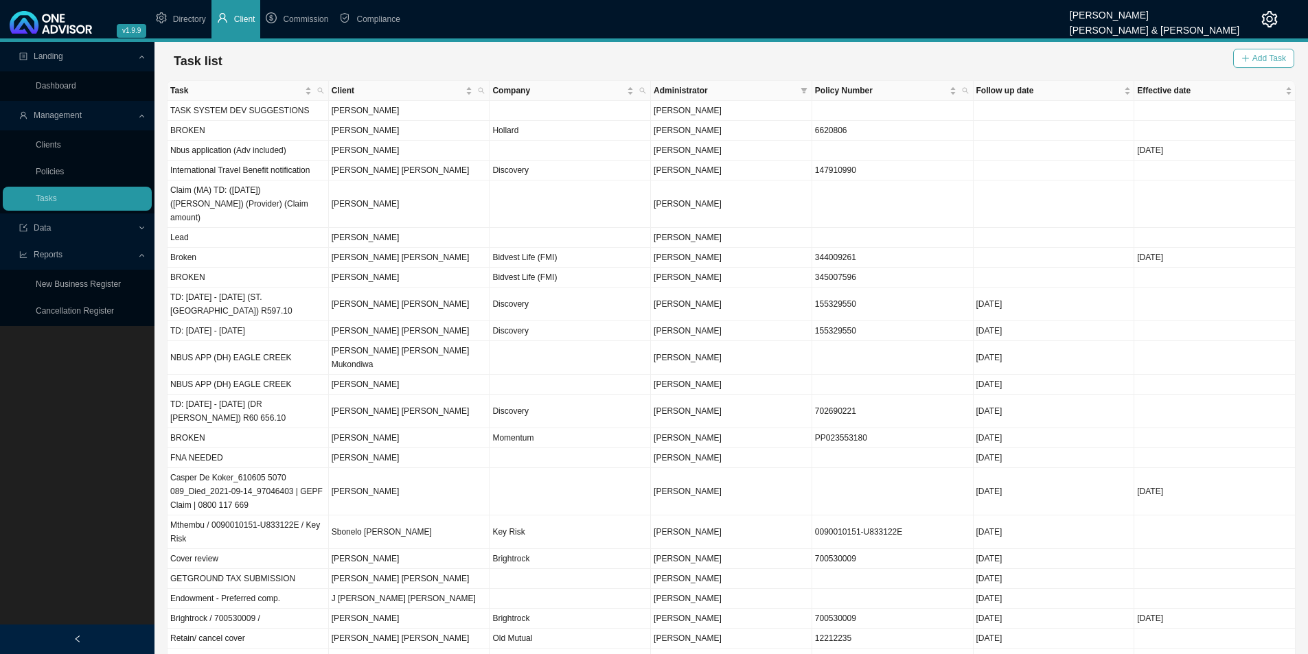
click at [1044, 62] on span "Add Task" at bounding box center [1270, 59] width 34 height 14
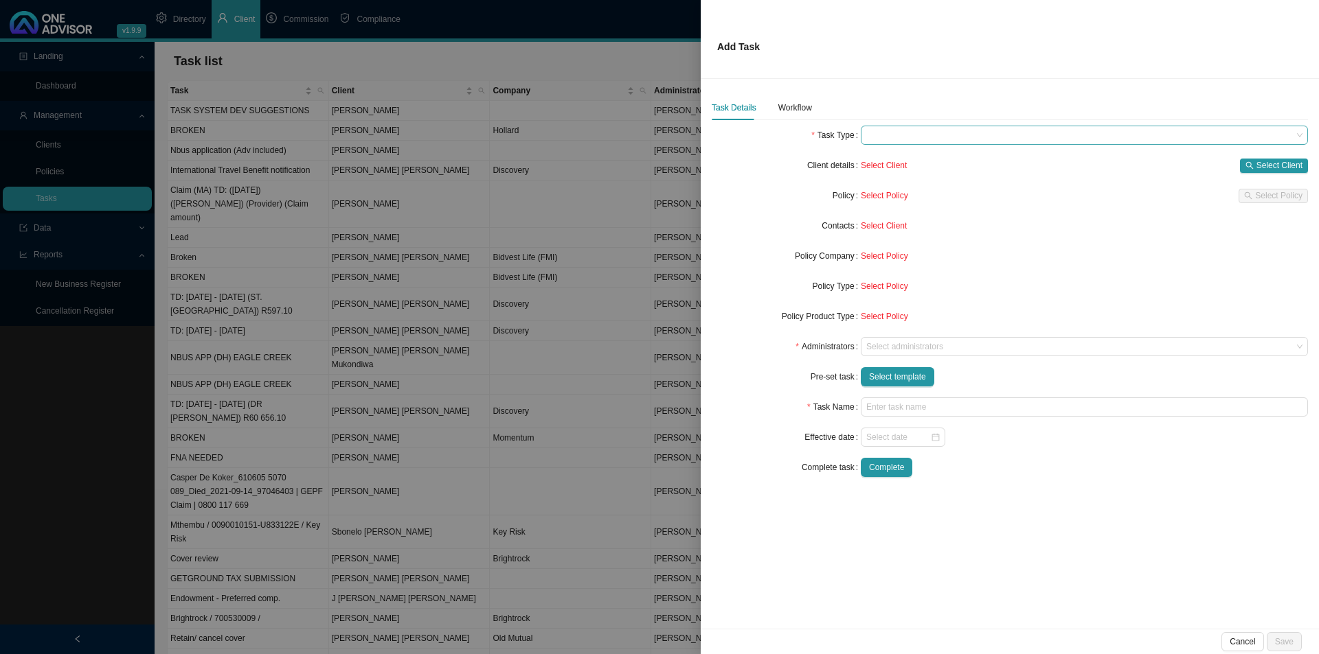
click at [892, 129] on span at bounding box center [1084, 135] width 436 height 18
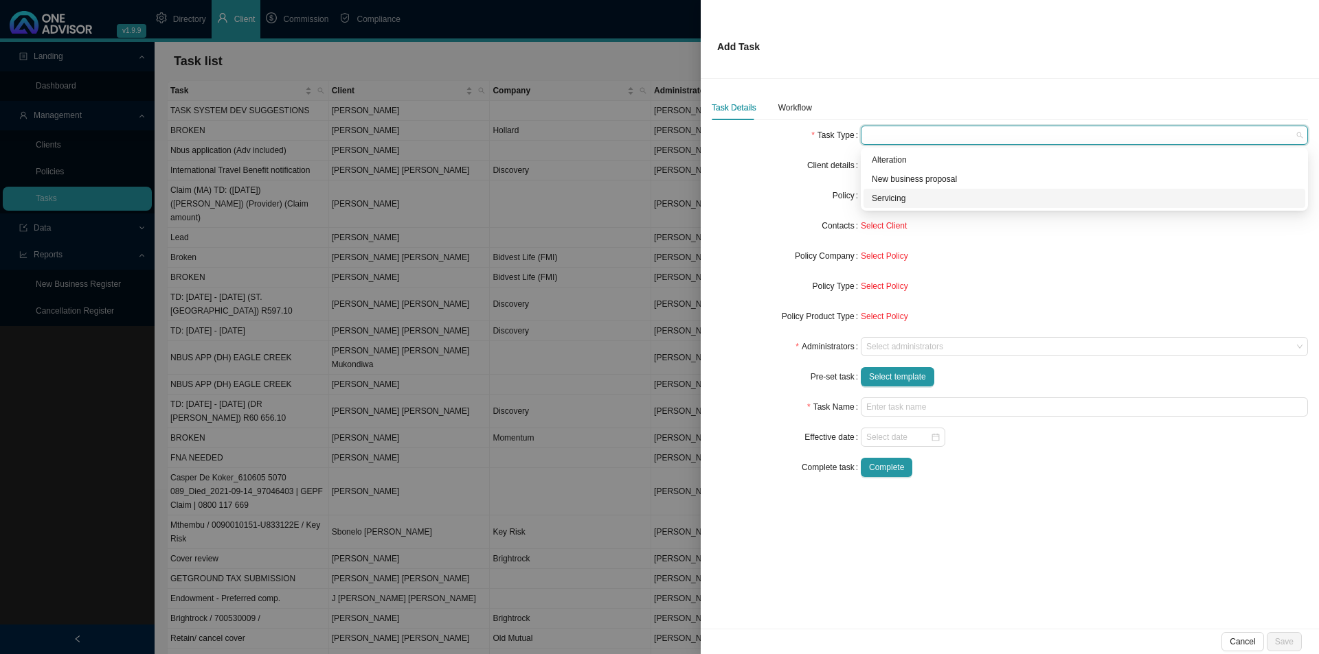
click at [887, 199] on div "Servicing" at bounding box center [1084, 199] width 425 height 14
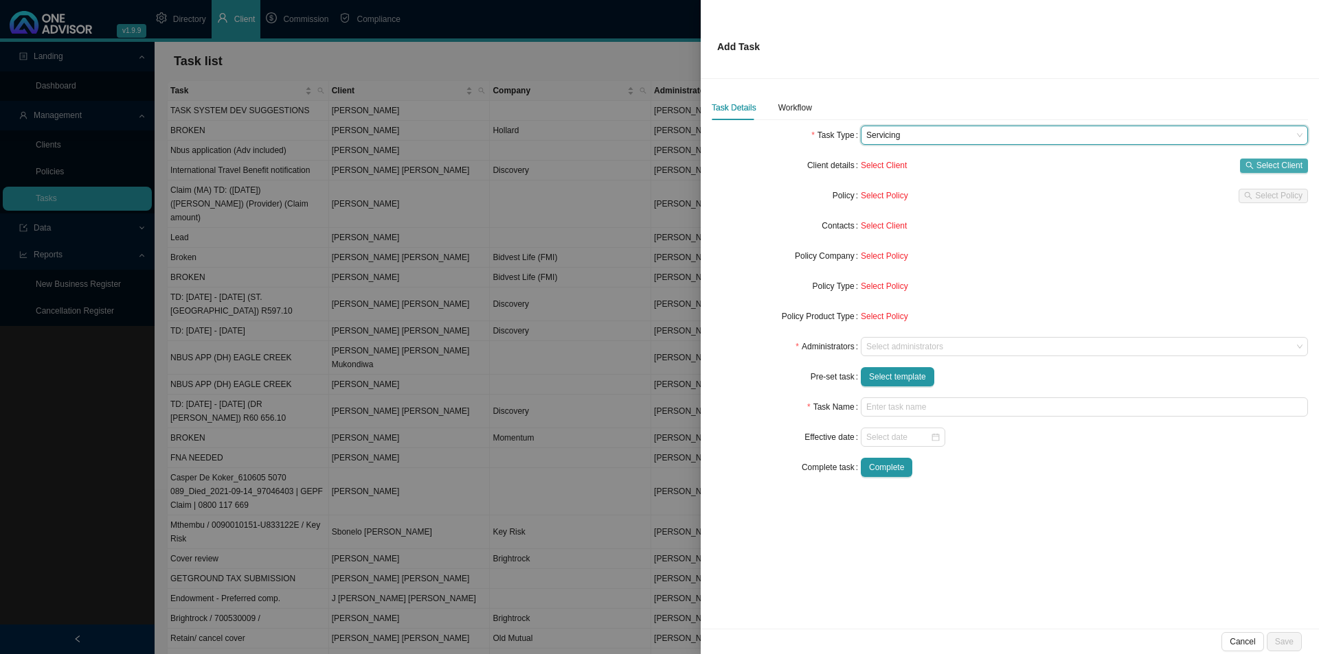
click at [1044, 163] on span "Select Client" at bounding box center [1279, 166] width 46 height 14
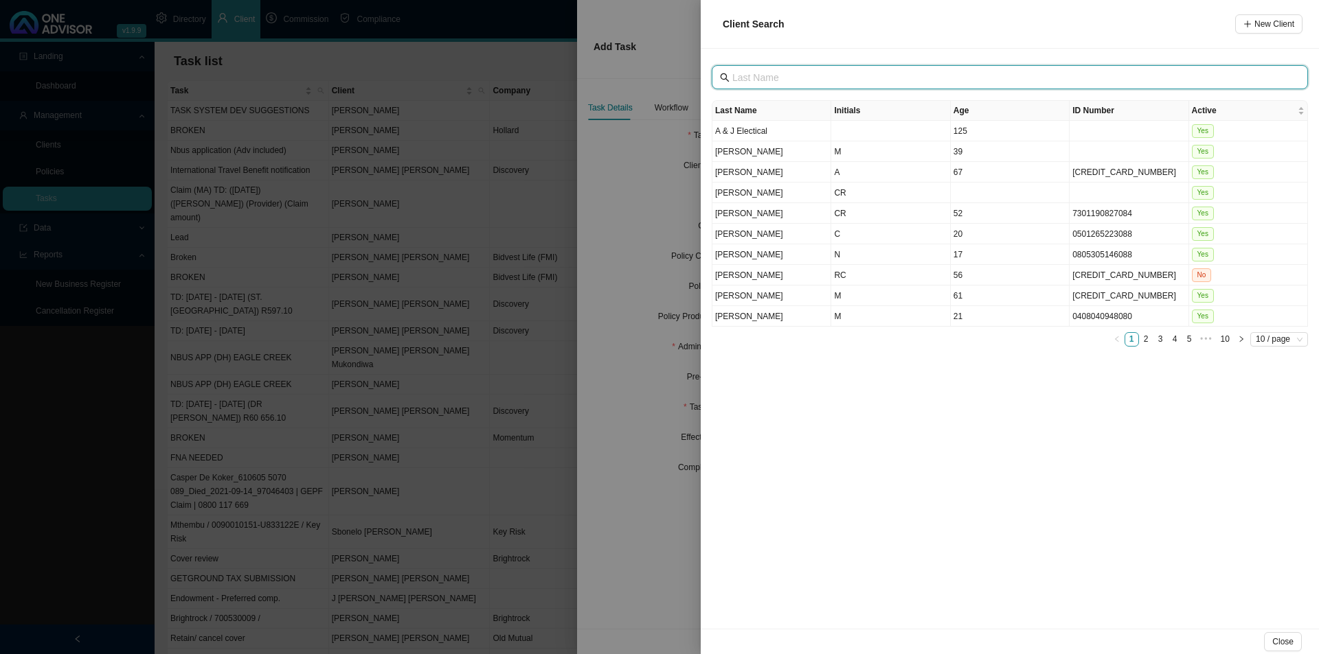
click at [784, 70] on input "text" at bounding box center [1011, 77] width 558 height 15
type input "g"
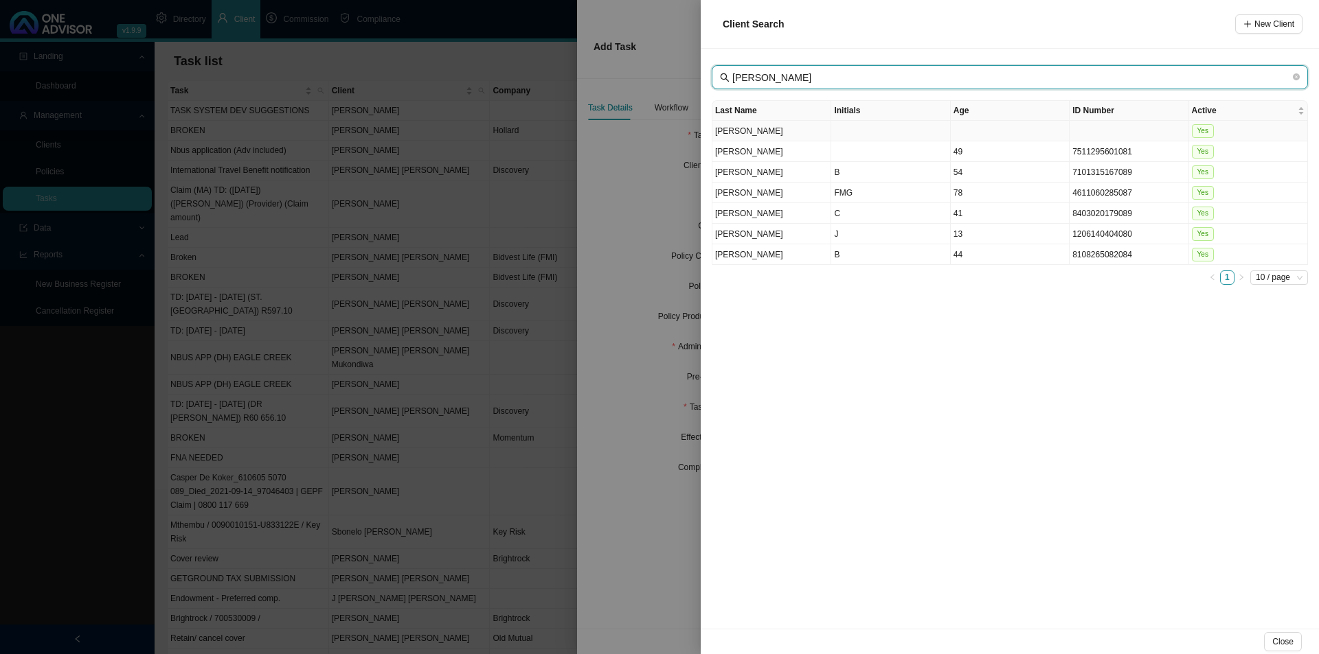
type input "[PERSON_NAME]"
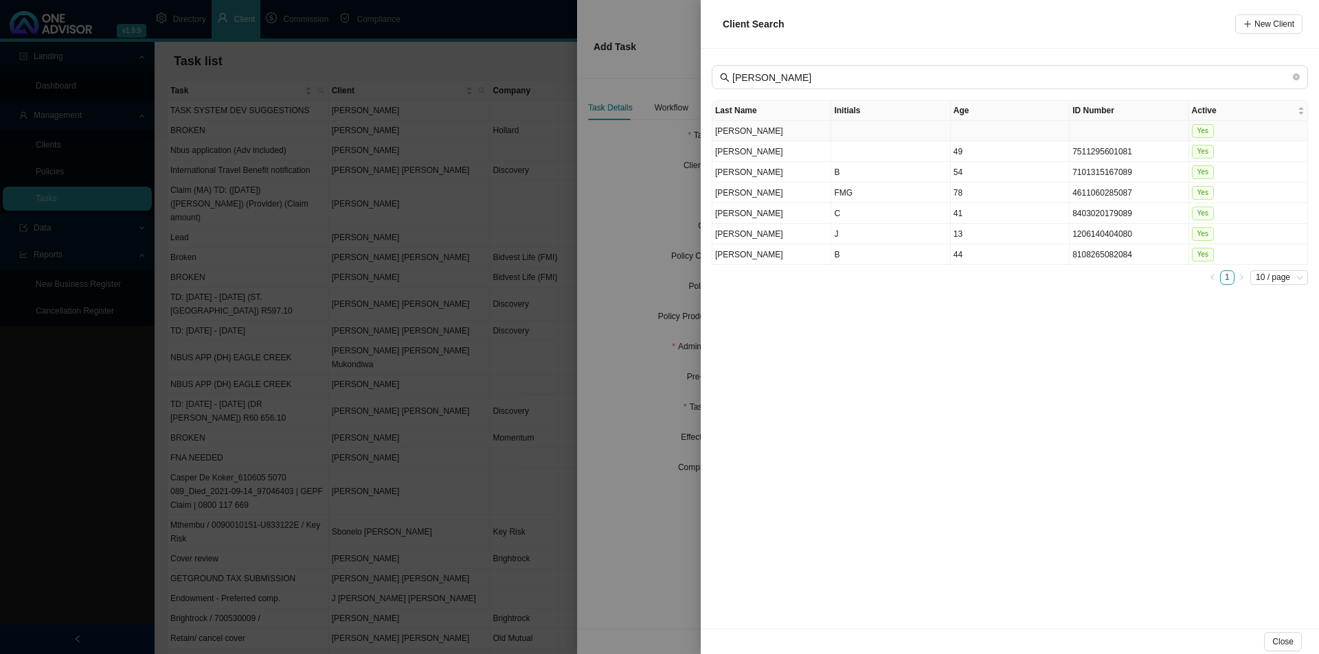
click at [757, 133] on td "[PERSON_NAME]" at bounding box center [771, 131] width 119 height 21
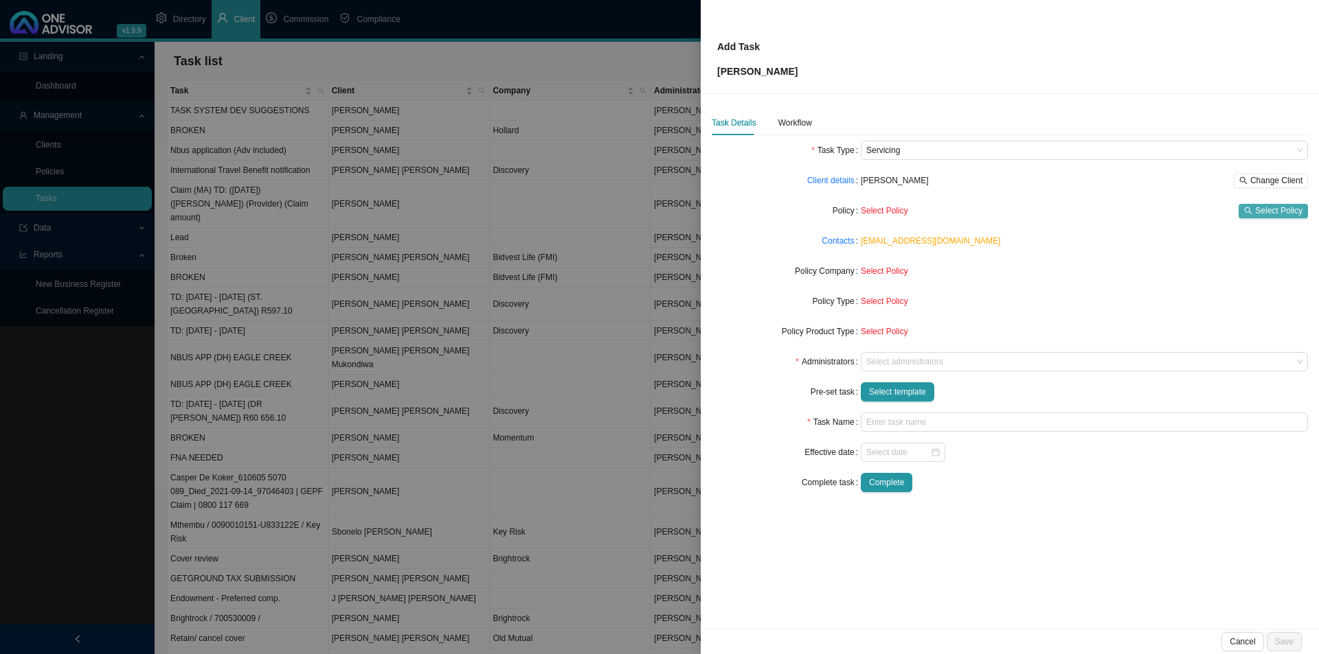
click at [1044, 210] on icon "search" at bounding box center [1248, 211] width 8 height 8
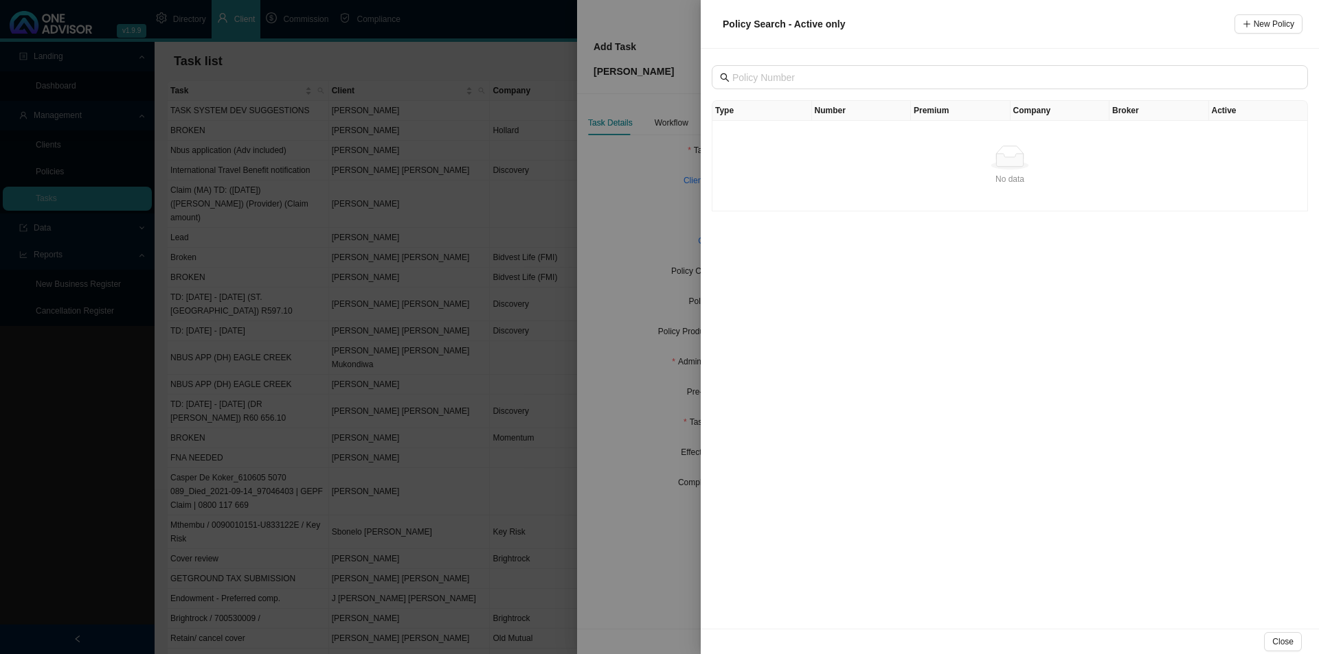
click at [615, 468] on div at bounding box center [659, 327] width 1319 height 654
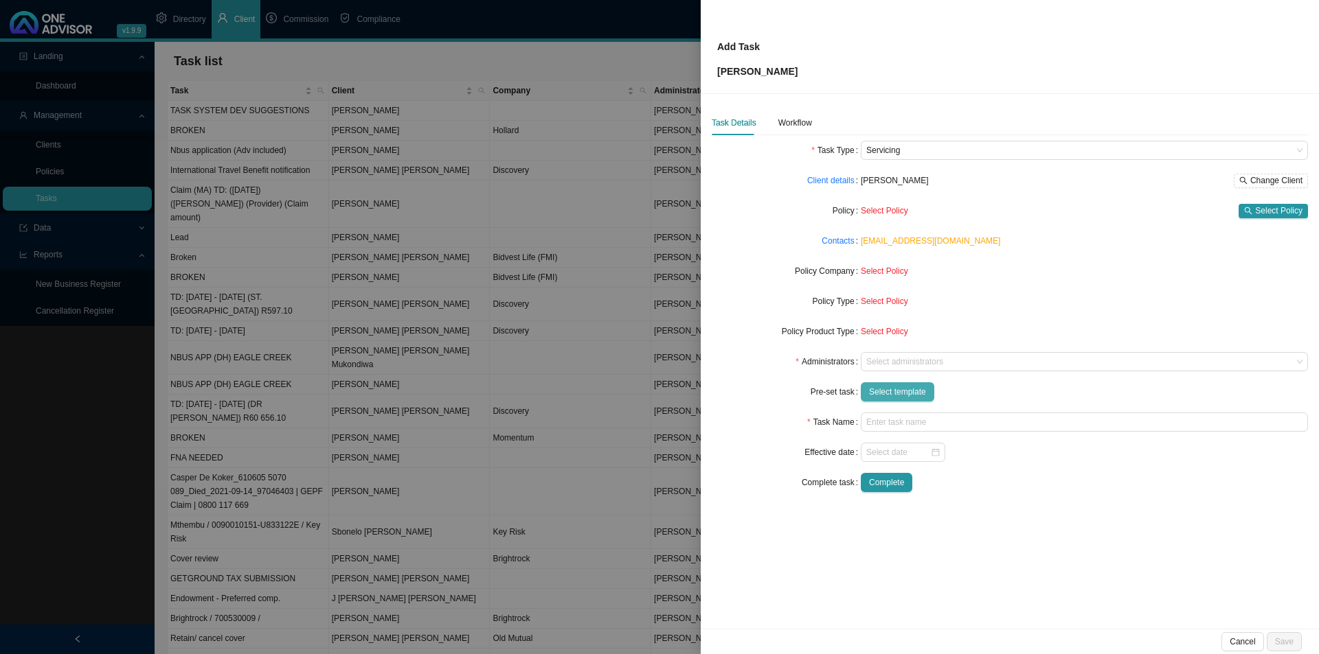
click at [893, 391] on span "Select template" at bounding box center [897, 392] width 57 height 14
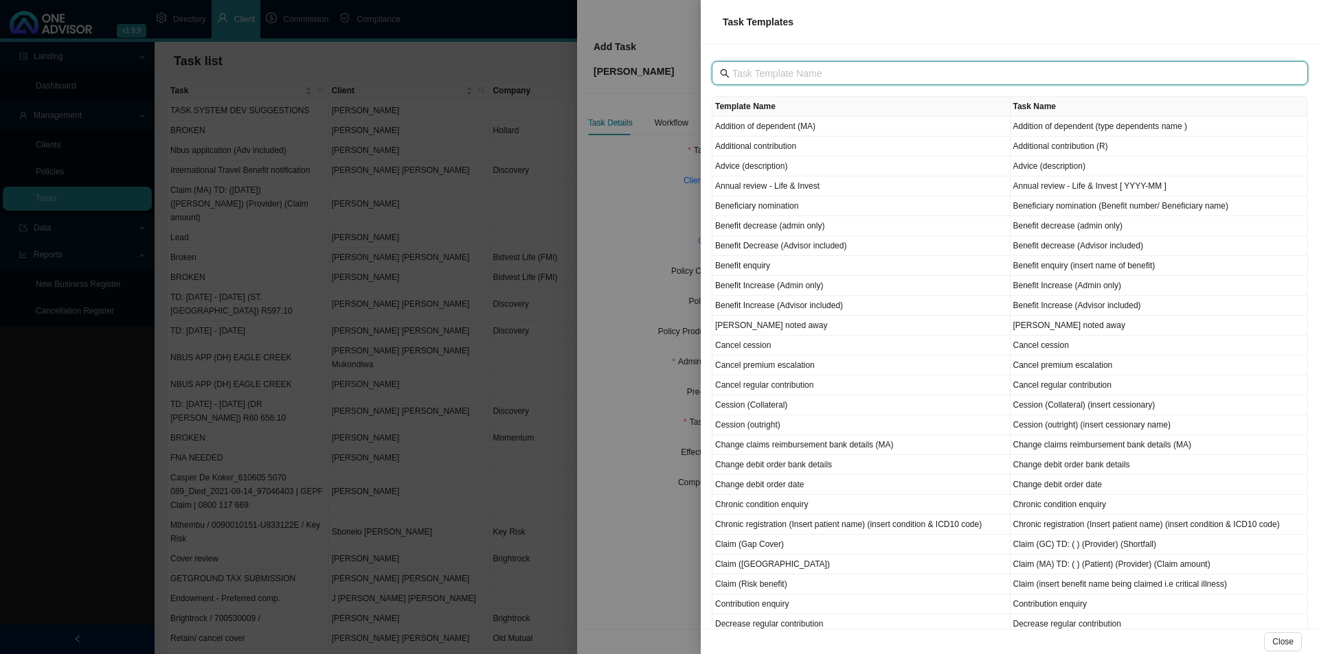
click at [840, 67] on input "text" at bounding box center [1011, 73] width 558 height 15
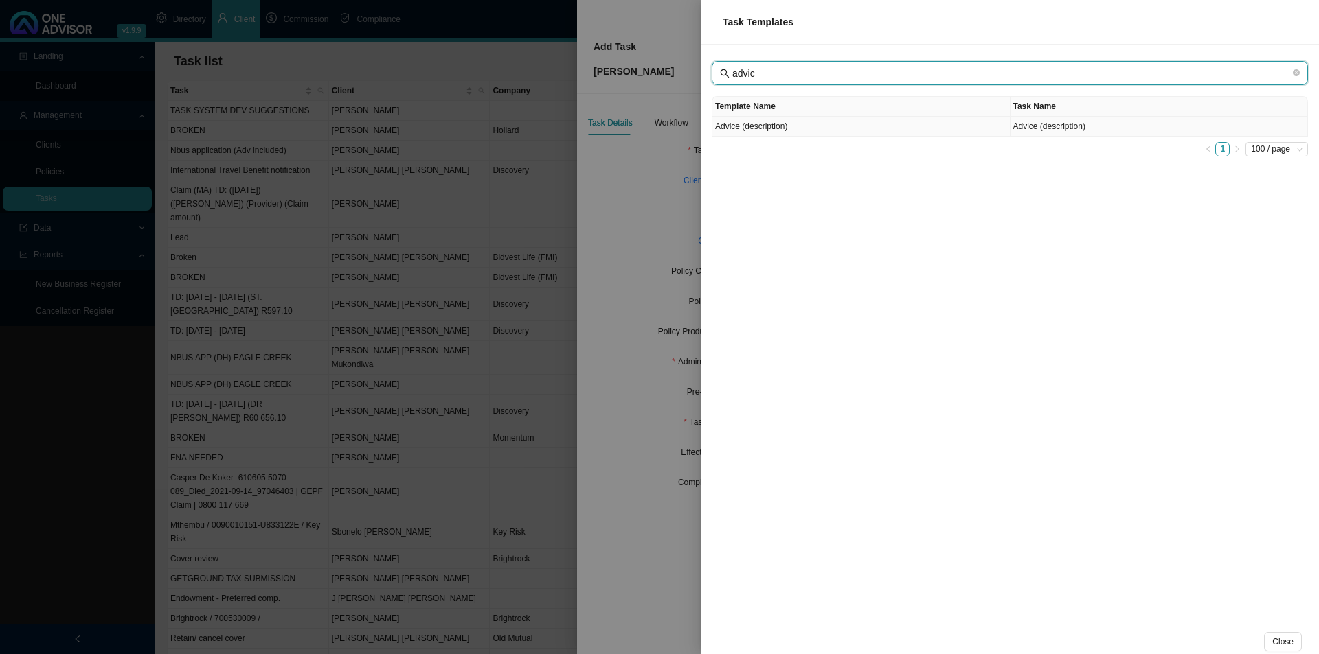
type input "advic"
click at [893, 126] on td "Advice (description)" at bounding box center [861, 127] width 298 height 20
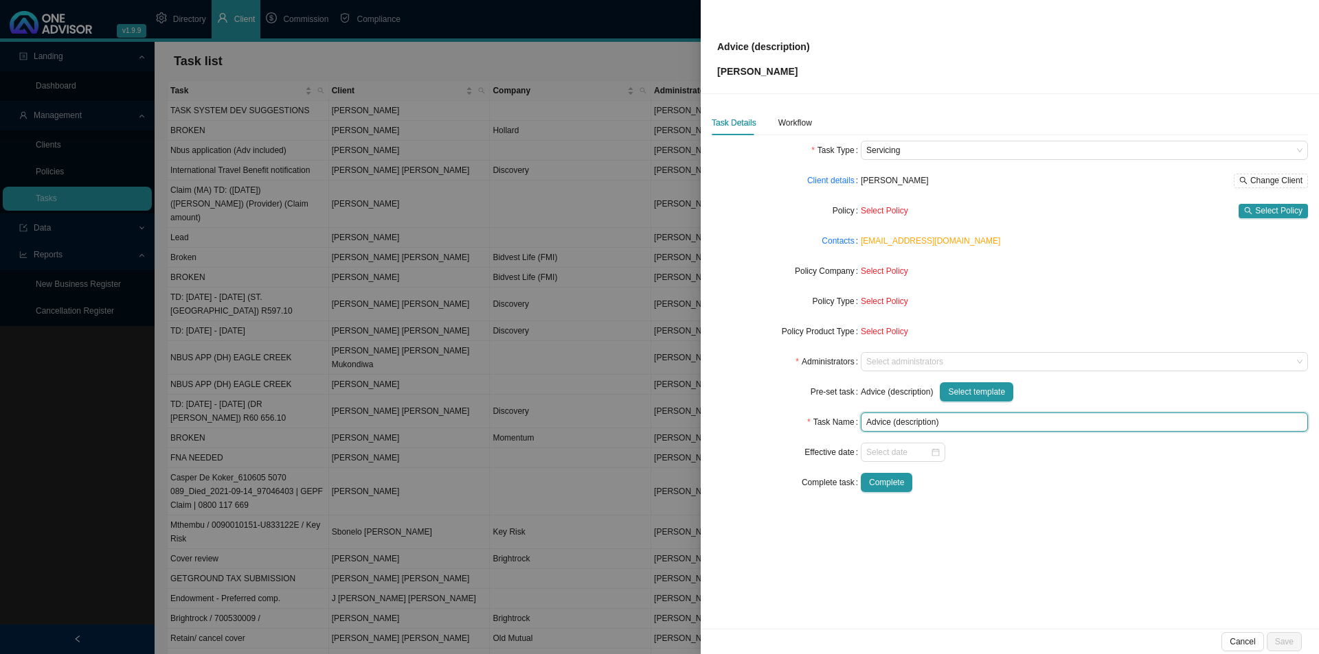
click at [904, 424] on input "Advice (description)" at bounding box center [1084, 422] width 447 height 19
type input "Advice (downgrade options)"
click at [1042, 506] on div "Task Details Workflow Task Type Servicing Client details [PERSON_NAME] Change C…" at bounding box center [1010, 361] width 618 height 535
click at [901, 365] on div at bounding box center [1077, 362] width 429 height 10
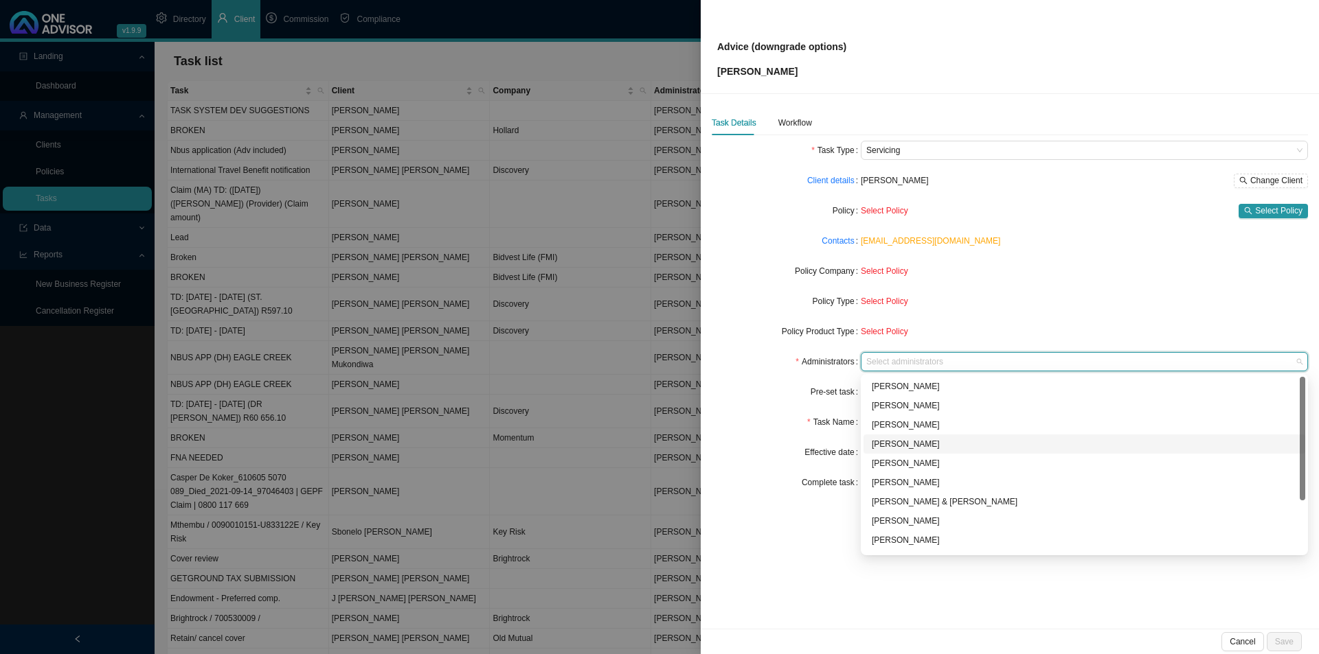
click at [904, 442] on div "[PERSON_NAME]" at bounding box center [1084, 444] width 425 height 14
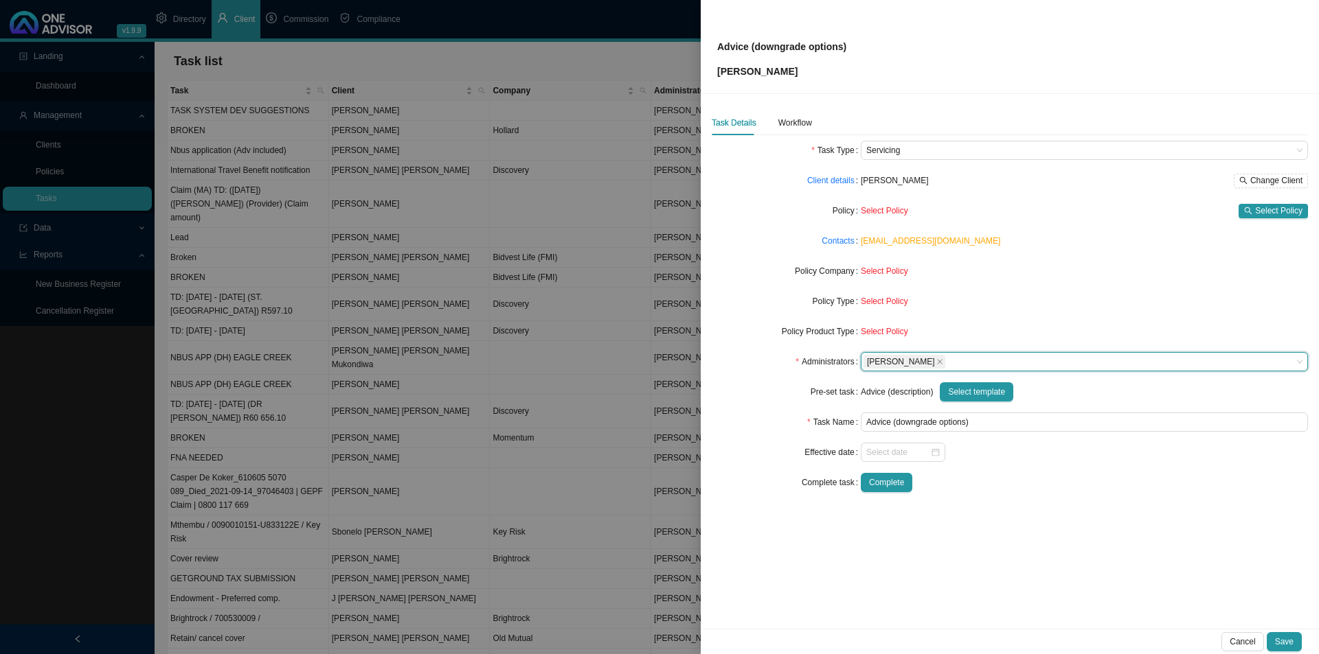
click at [787, 506] on div "Task Details Workflow Task Type Servicing Client details [PERSON_NAME] Change C…" at bounding box center [1010, 361] width 618 height 535
click at [800, 123] on div "Workflow" at bounding box center [795, 123] width 34 height 14
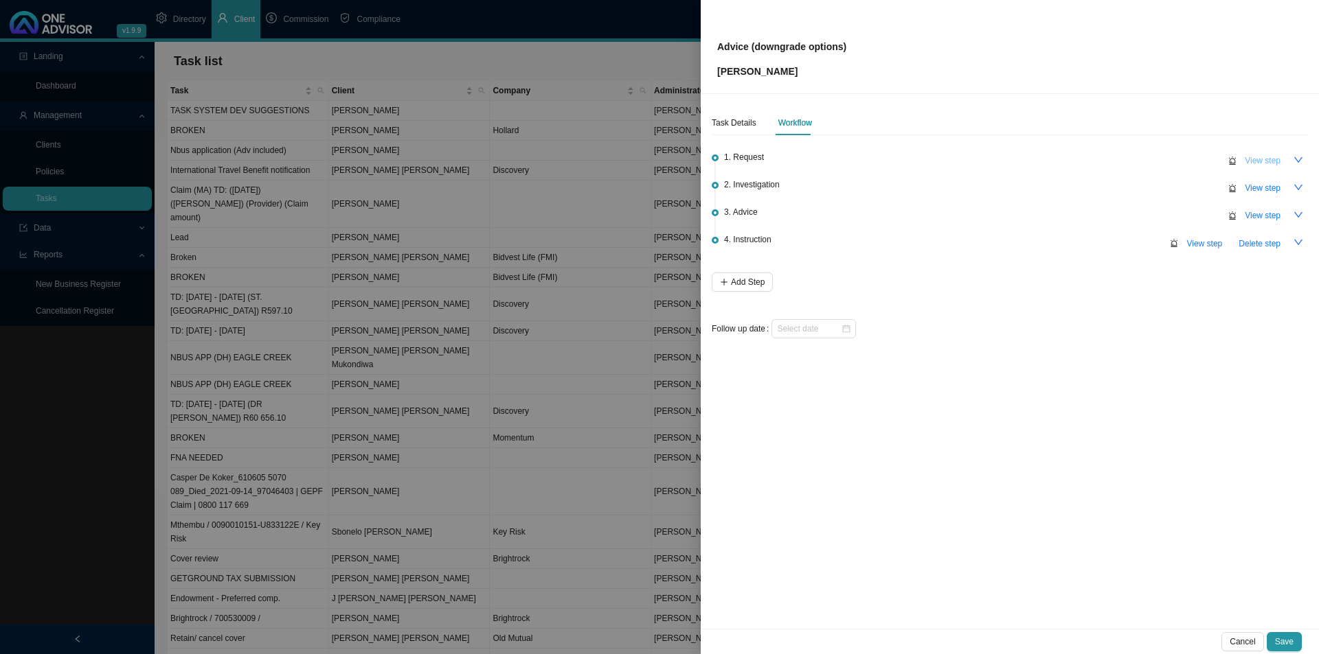
click at [1044, 161] on span "View step" at bounding box center [1262, 161] width 36 height 14
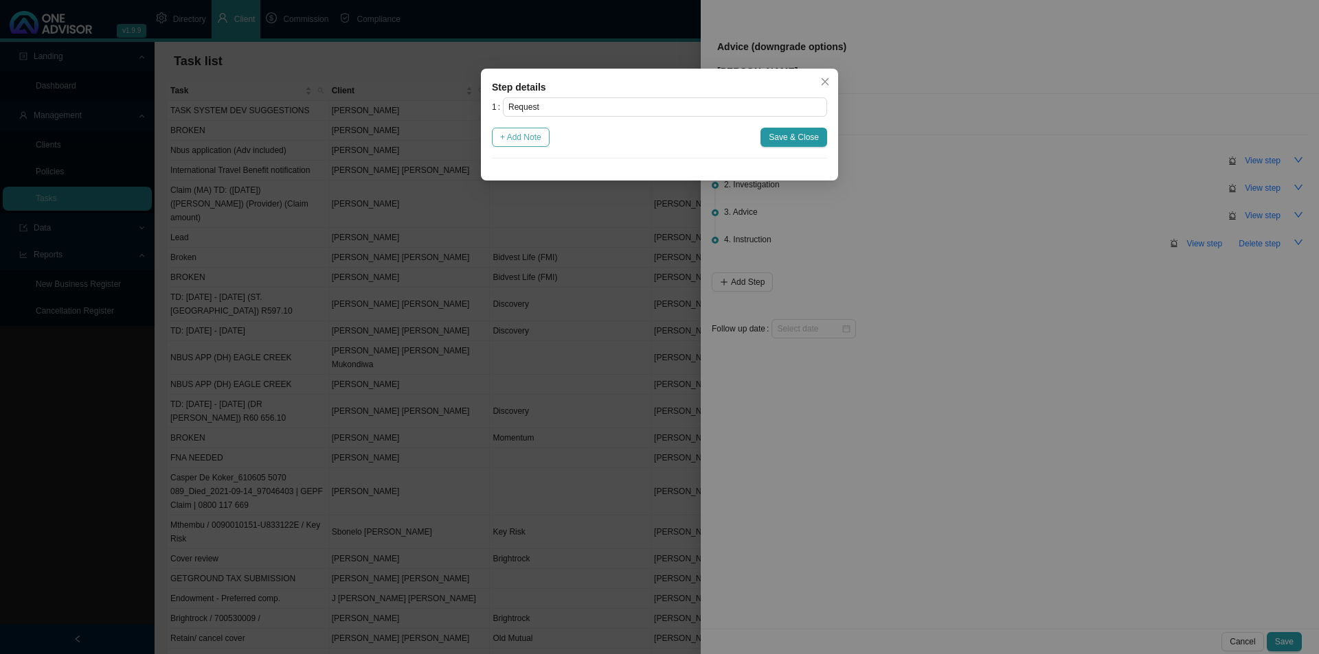
click at [541, 143] on span "+ Add Note" at bounding box center [520, 137] width 41 height 14
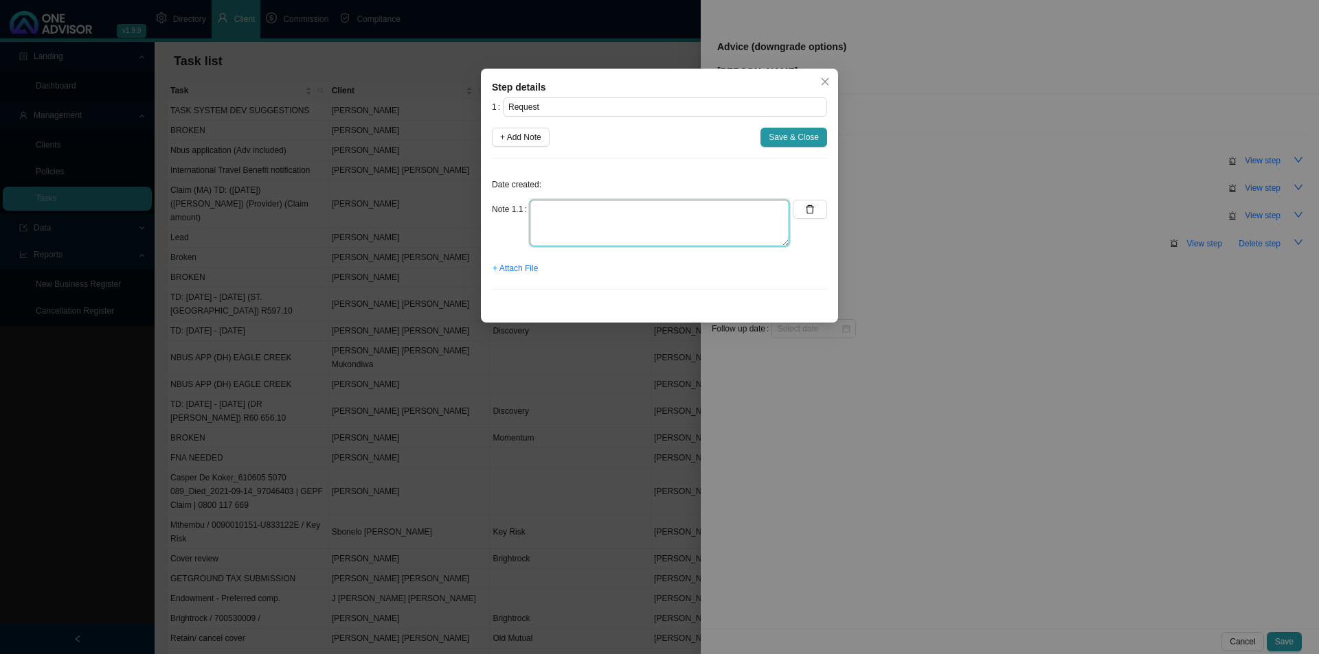
click at [586, 216] on textarea at bounding box center [659, 223] width 260 height 47
type textarea "[PERSON_NAME] is wanting to change her plan as she will be unemployed from the …"
click at [780, 139] on span "Save & Close" at bounding box center [793, 137] width 50 height 14
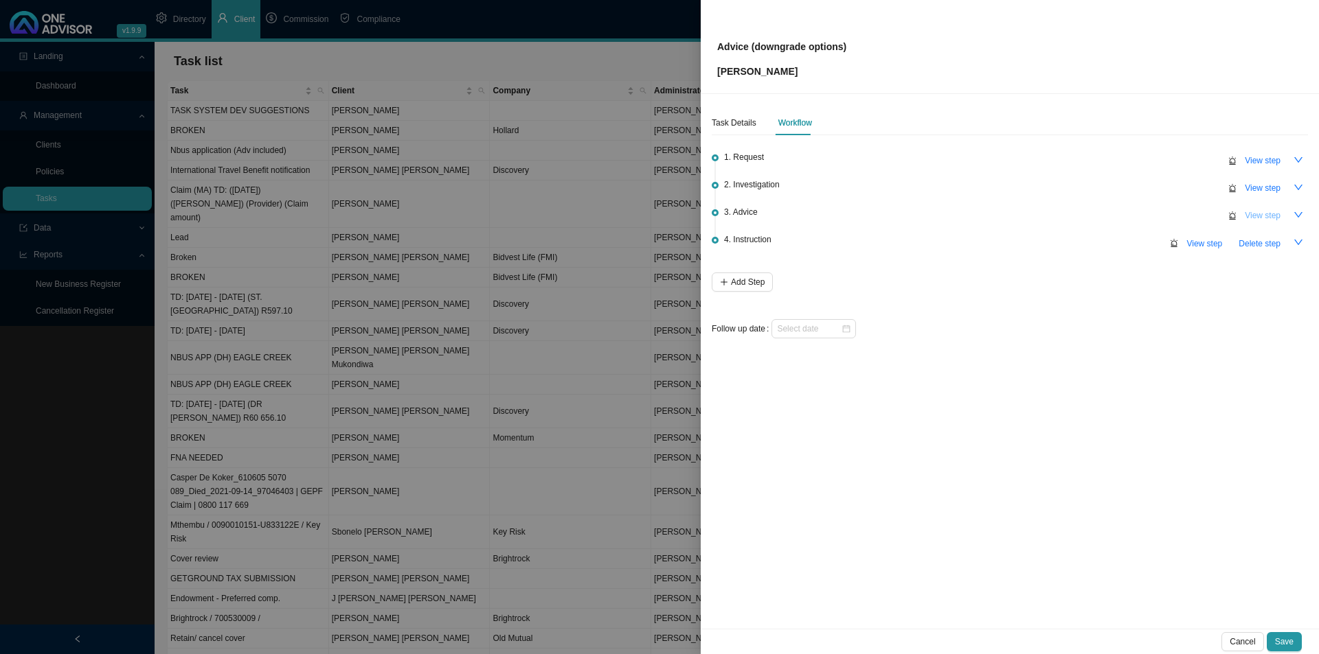
click at [1044, 220] on span "View step" at bounding box center [1262, 216] width 36 height 14
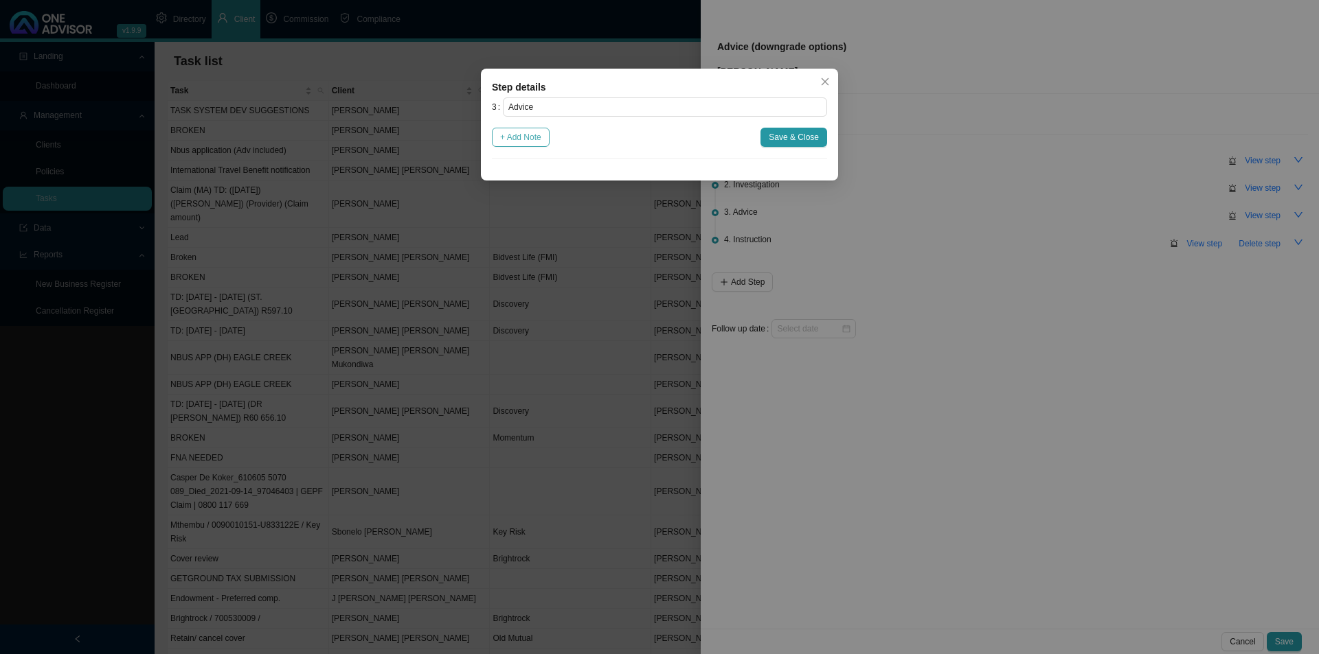
click at [526, 132] on span "+ Add Note" at bounding box center [520, 137] width 41 height 14
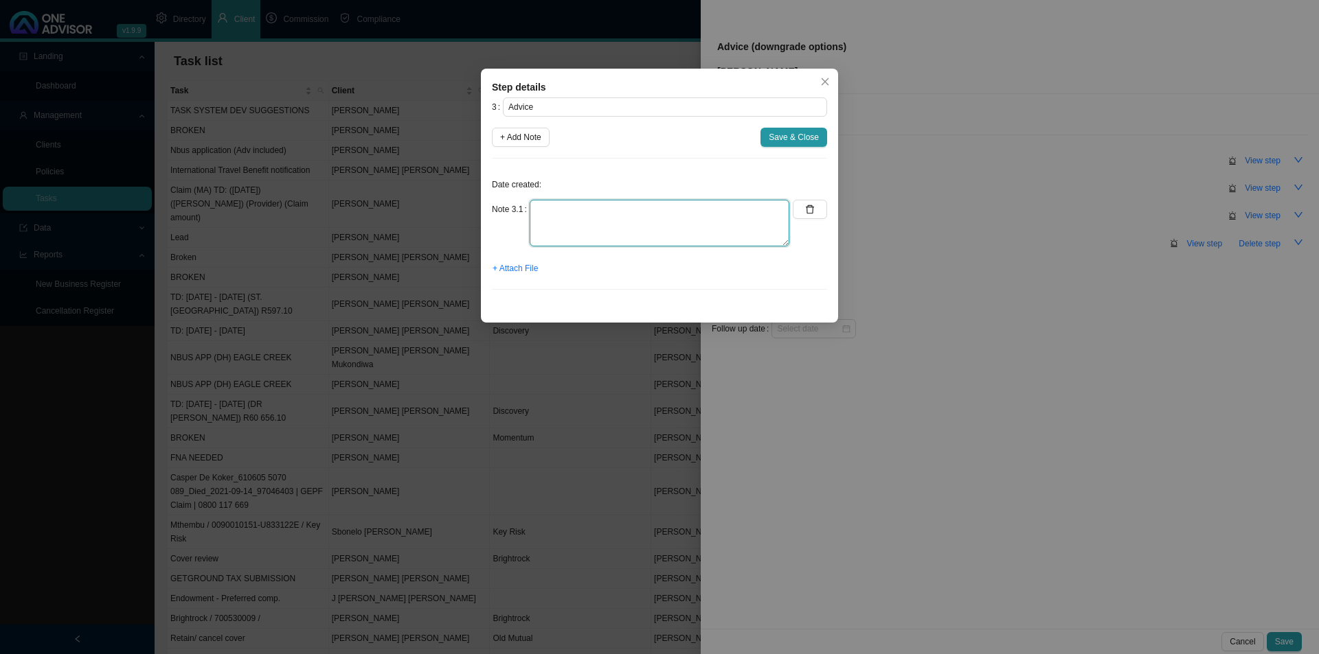
click at [586, 215] on textarea at bounding box center [659, 223] width 260 height 47
click at [513, 267] on span "+ Attach File" at bounding box center [514, 269] width 45 height 14
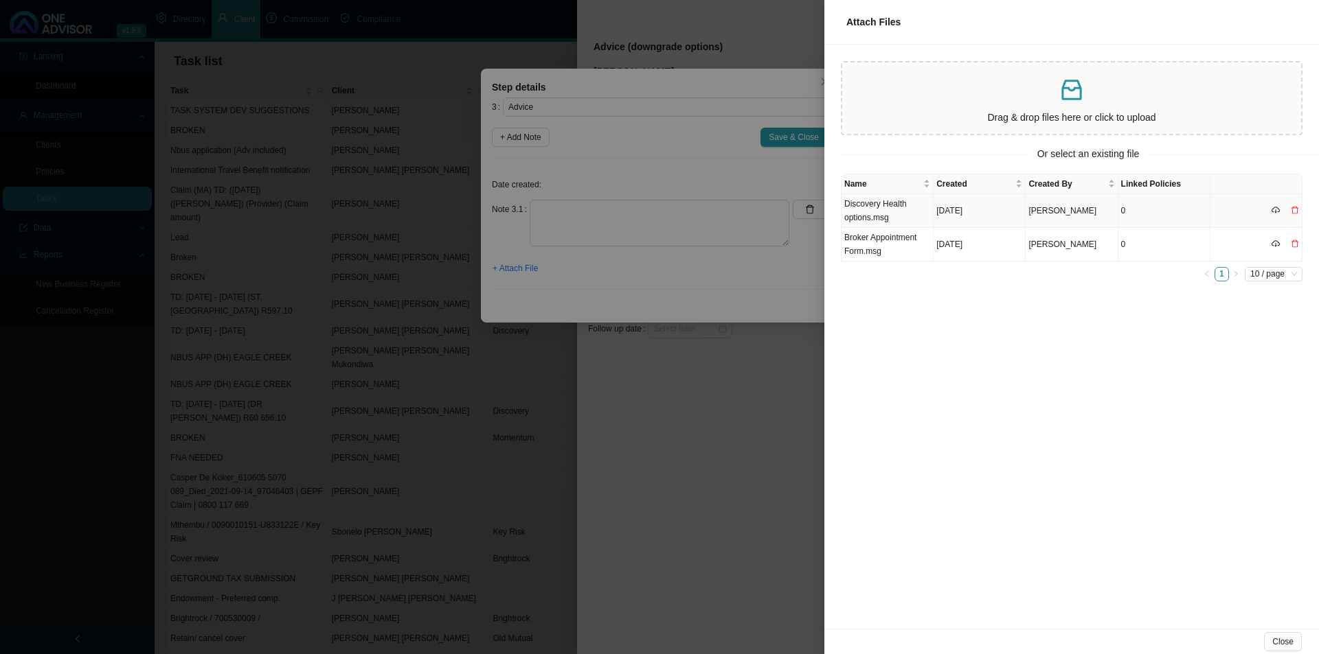
click at [889, 212] on td "Discovery Health options.msg" at bounding box center [887, 211] width 92 height 34
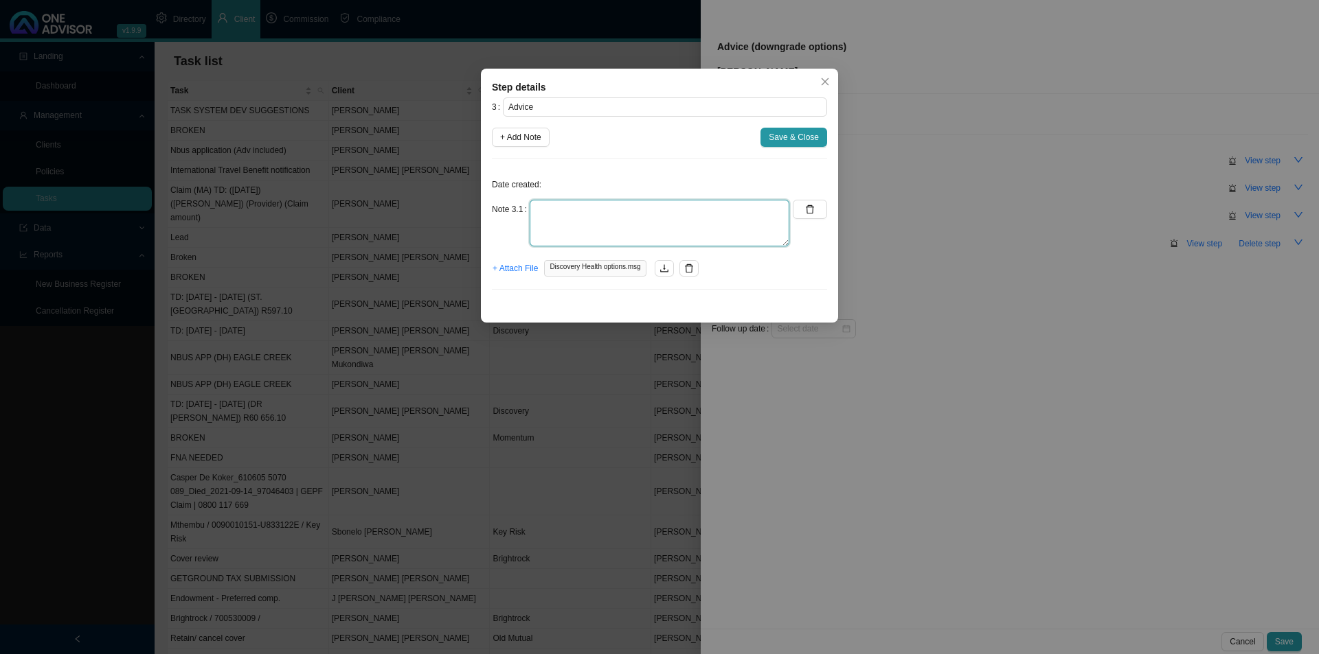
click at [553, 226] on textarea at bounding box center [659, 223] width 260 height 47
type textarea "Provided some options for her to look at."
click at [775, 133] on span "Save & Close" at bounding box center [793, 137] width 50 height 14
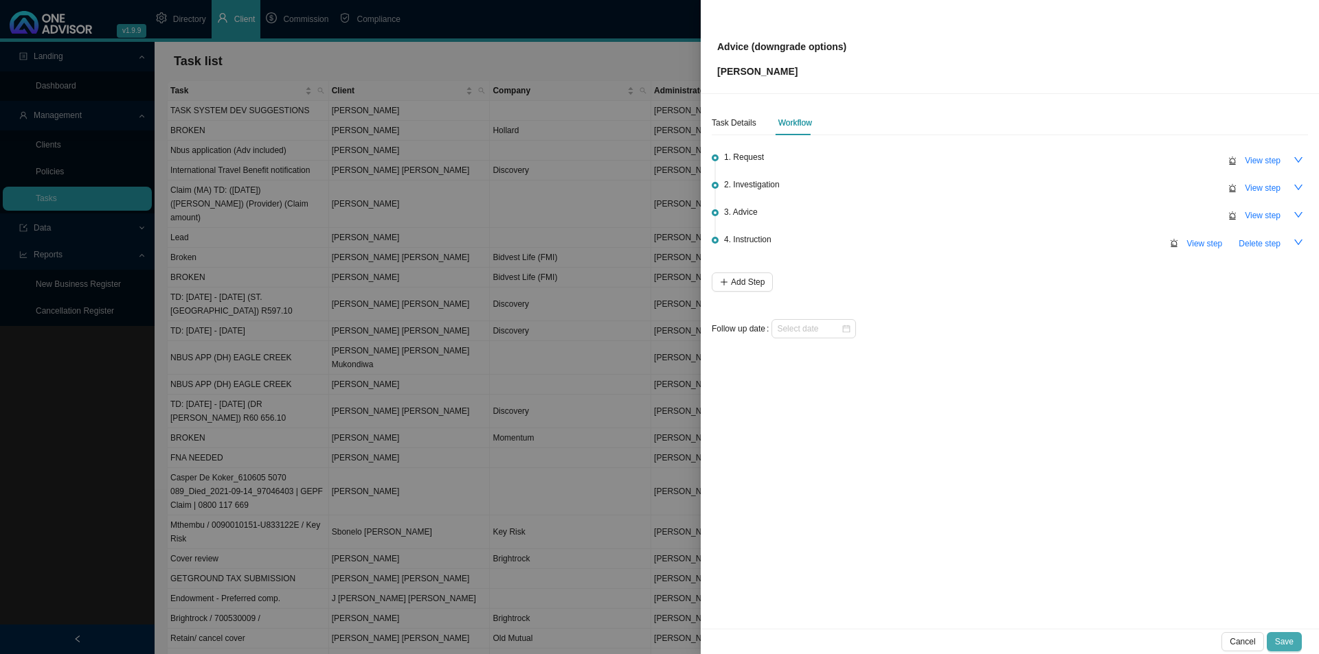
click at [1044, 506] on span "Save" at bounding box center [1284, 642] width 19 height 14
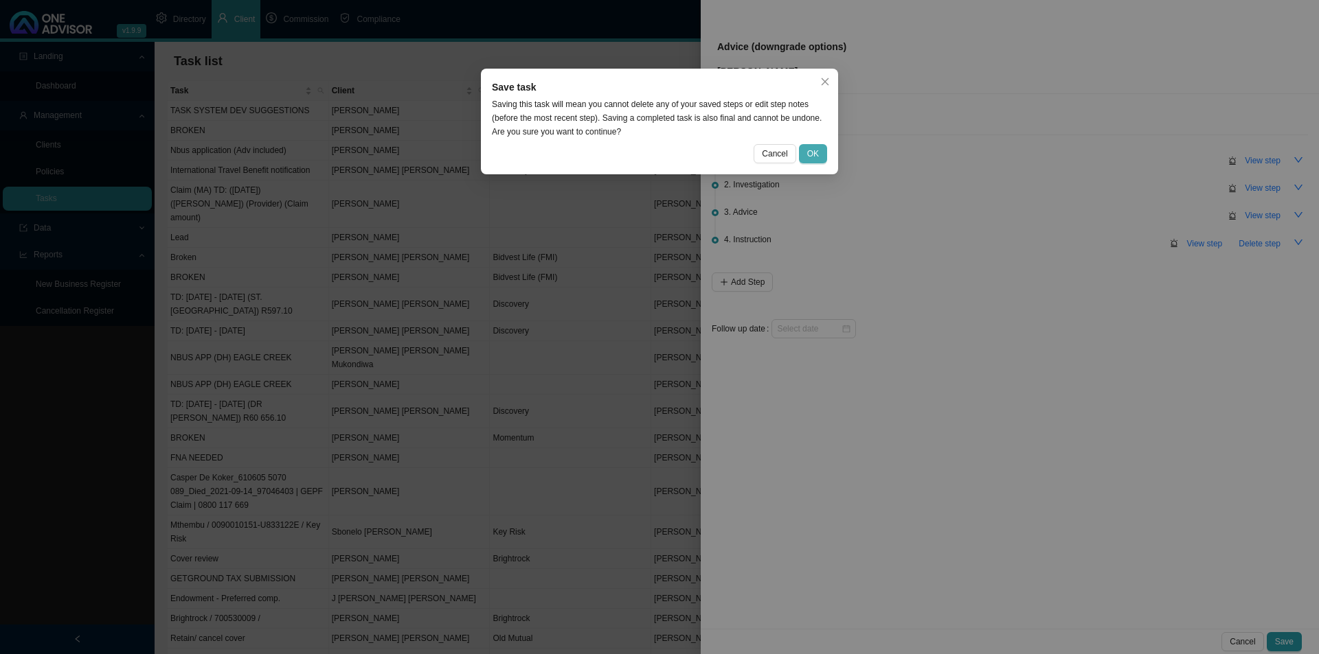
click at [820, 159] on button "OK" at bounding box center [813, 153] width 28 height 19
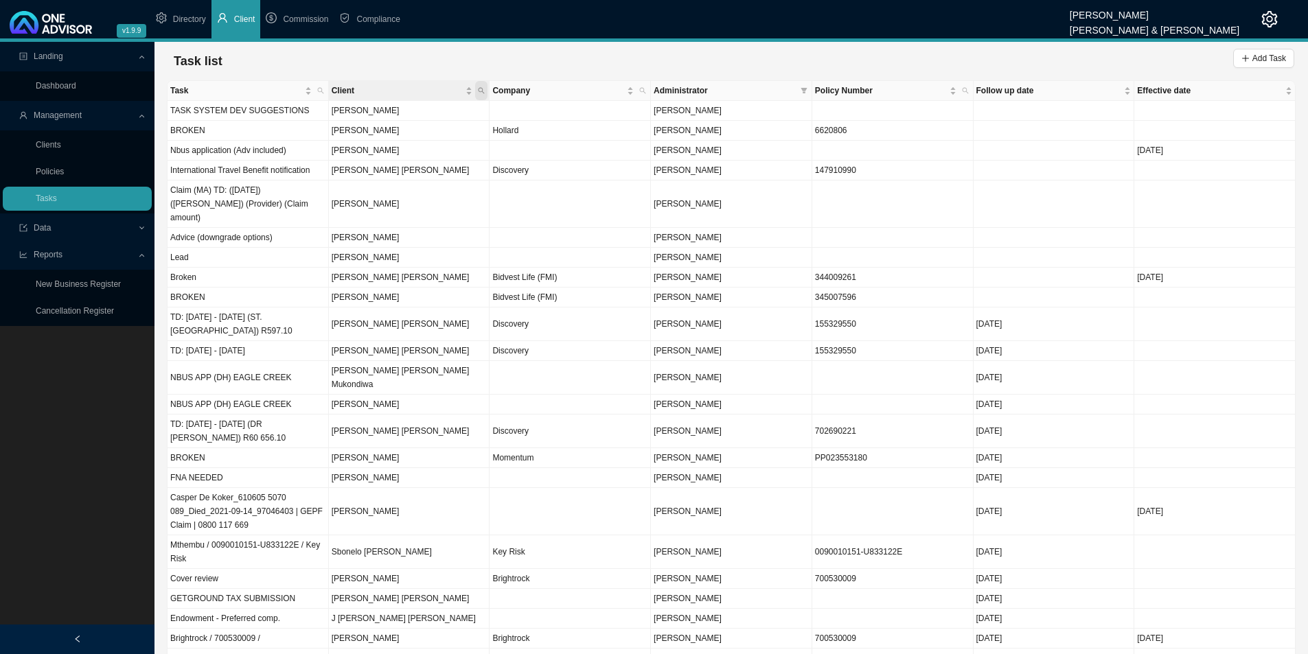
click at [479, 89] on icon "search" at bounding box center [481, 90] width 7 height 7
type input "[PERSON_NAME]"
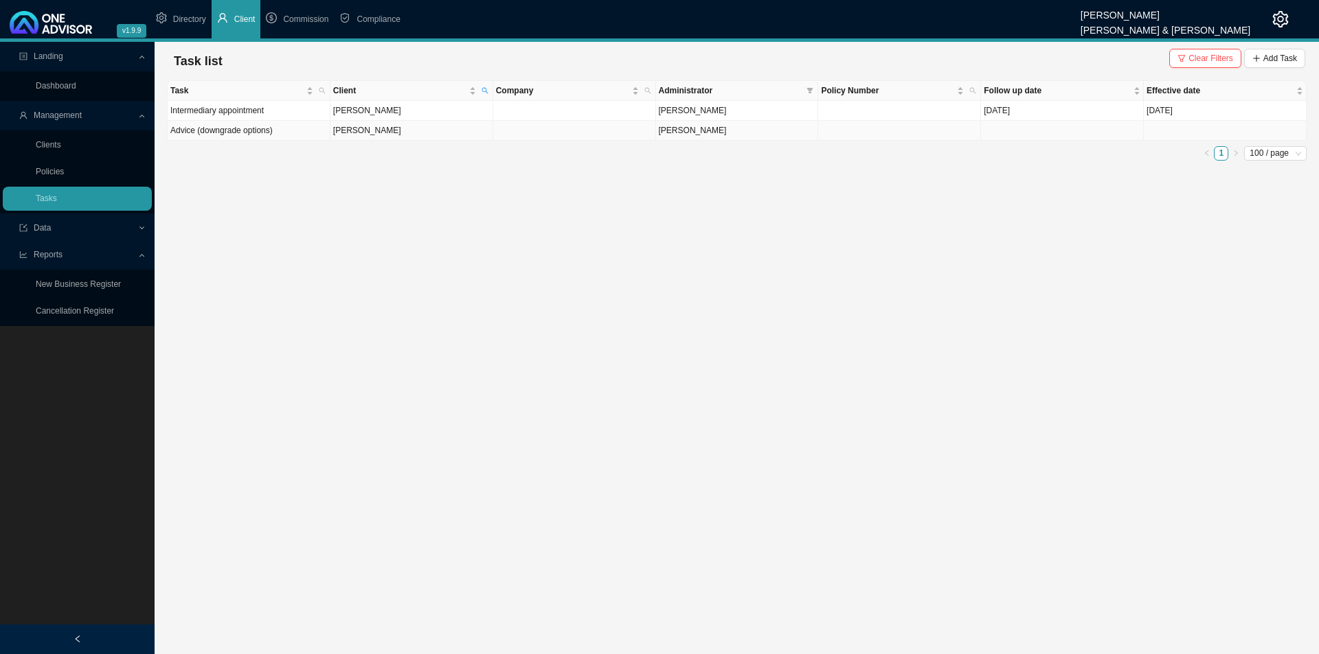
click at [377, 132] on td "[PERSON_NAME]" at bounding box center [411, 131] width 163 height 20
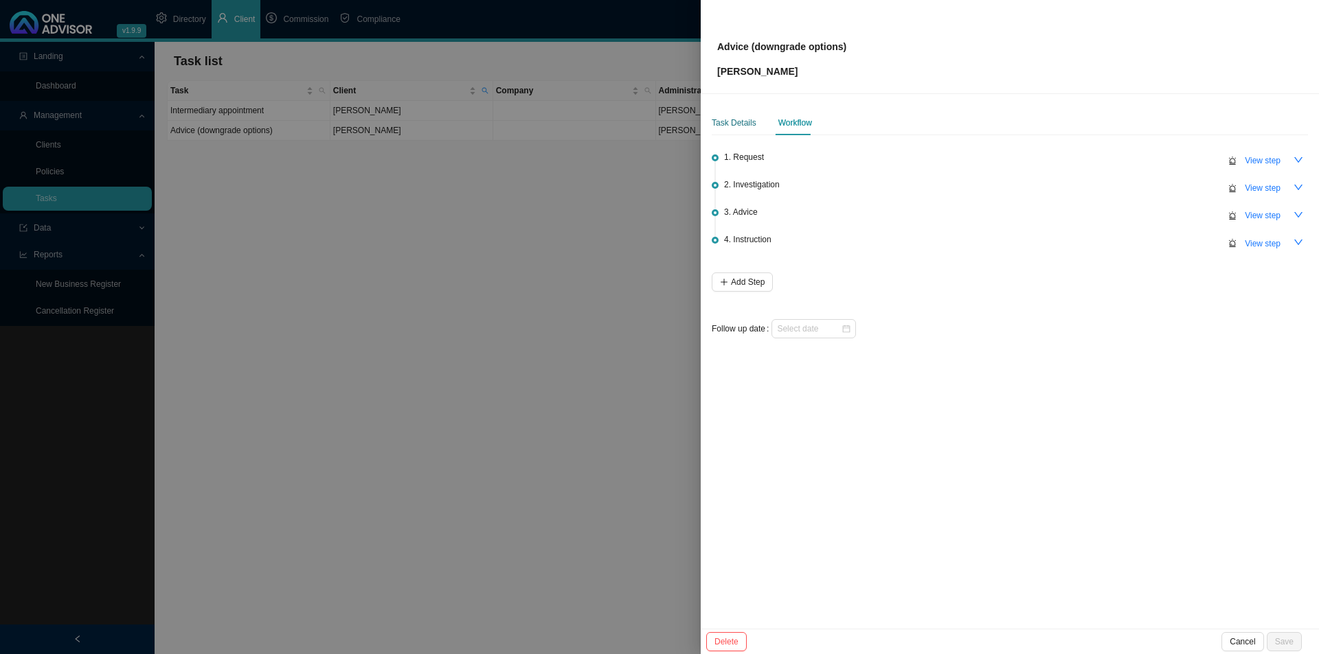
click at [747, 120] on div "Task Details" at bounding box center [733, 123] width 45 height 14
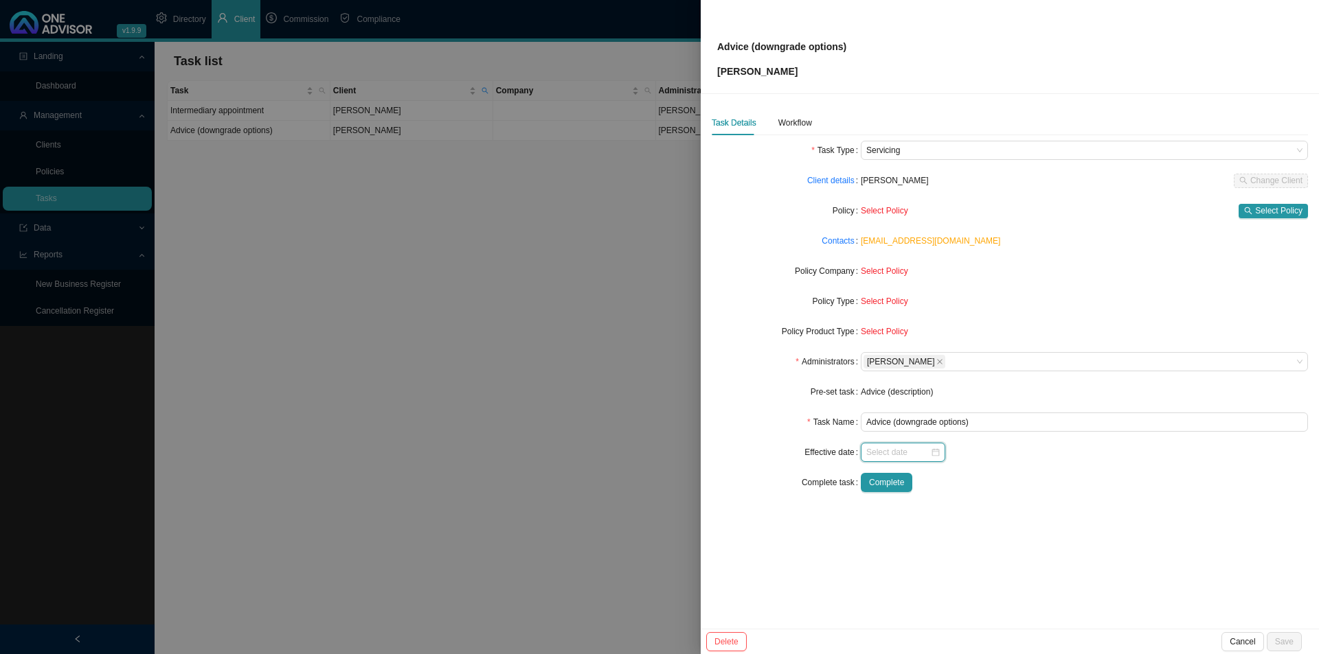
click at [900, 451] on input at bounding box center [898, 453] width 64 height 14
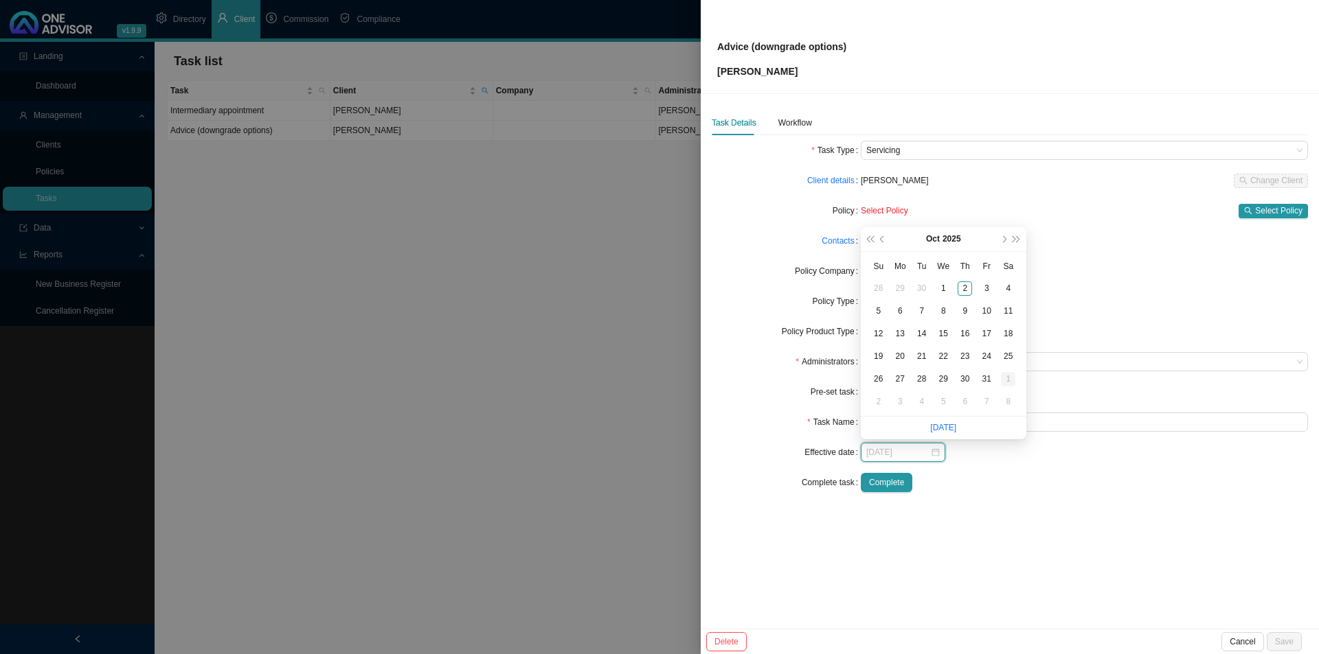
type input "[DATE]"
click at [1002, 380] on div "1" at bounding box center [1008, 379] width 14 height 14
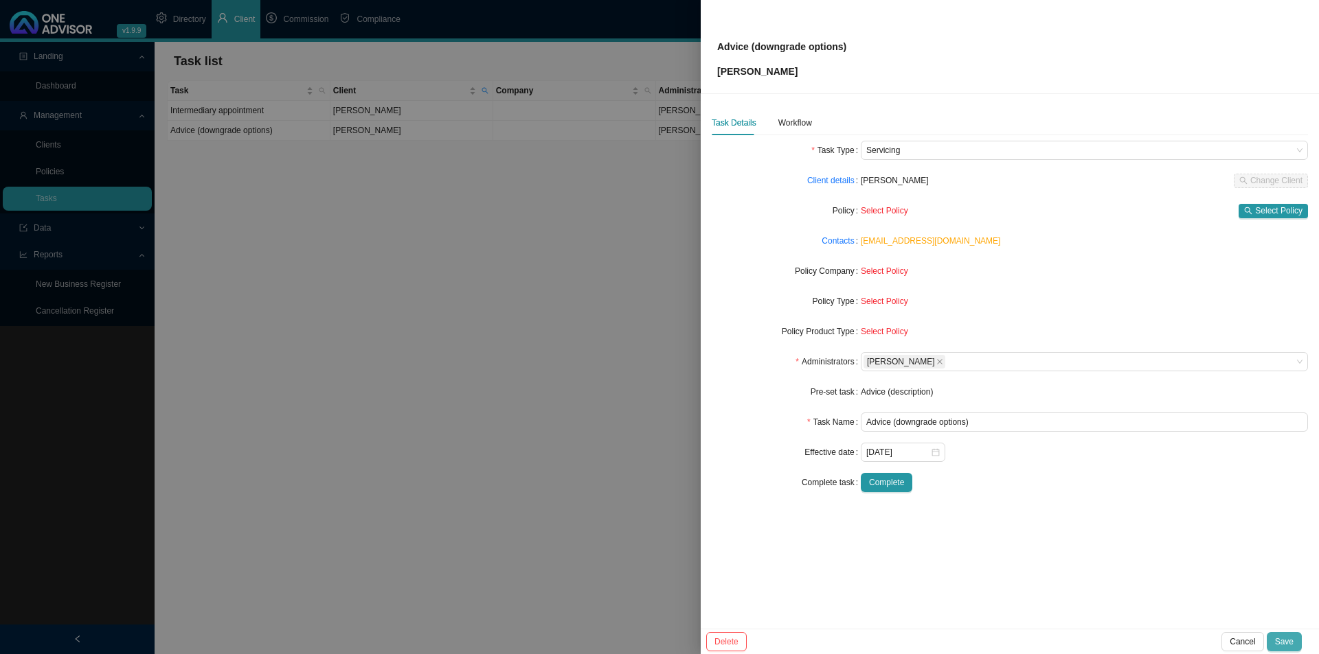
click at [1044, 506] on span "Save" at bounding box center [1284, 642] width 19 height 14
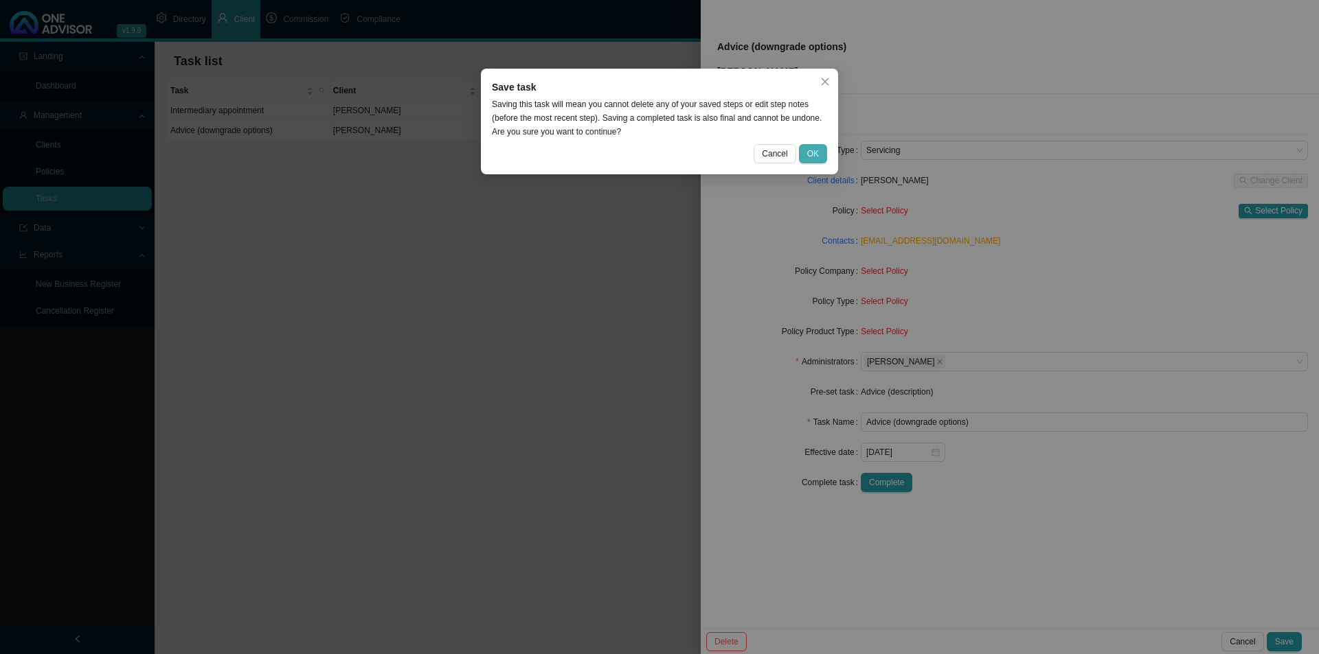
click at [816, 148] on span "OK" at bounding box center [813, 154] width 12 height 14
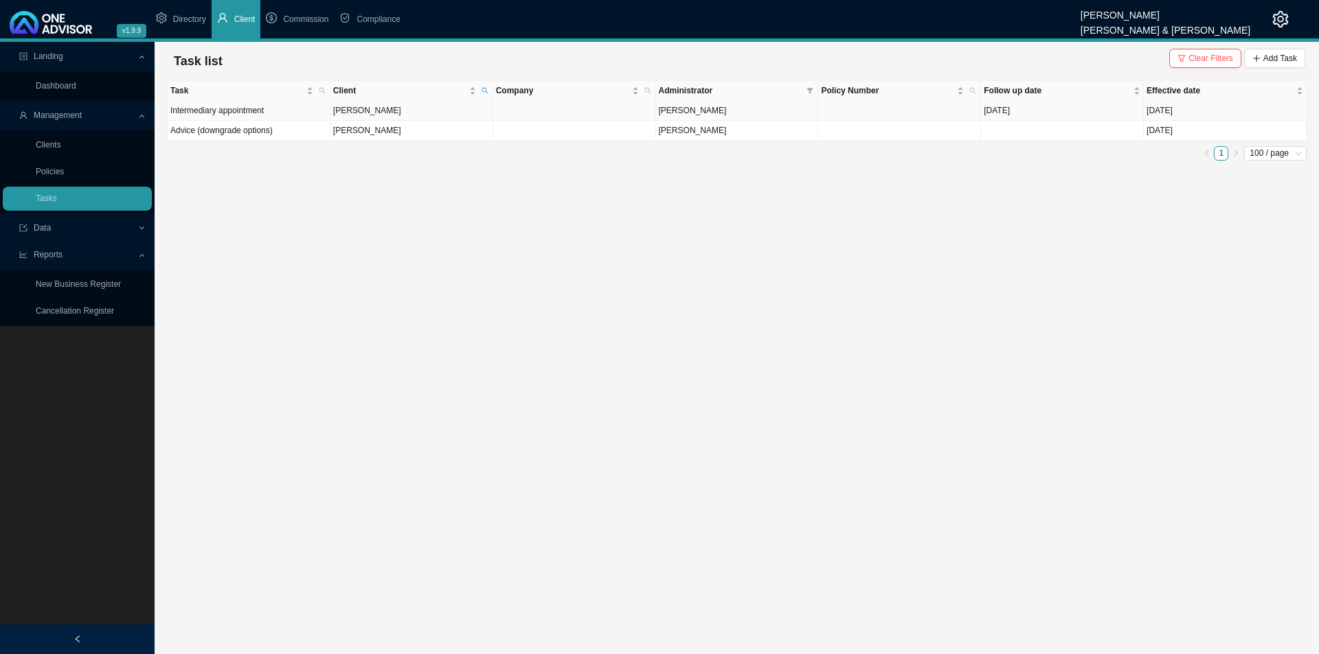
click at [722, 114] on span "[PERSON_NAME]" at bounding box center [693, 111] width 68 height 10
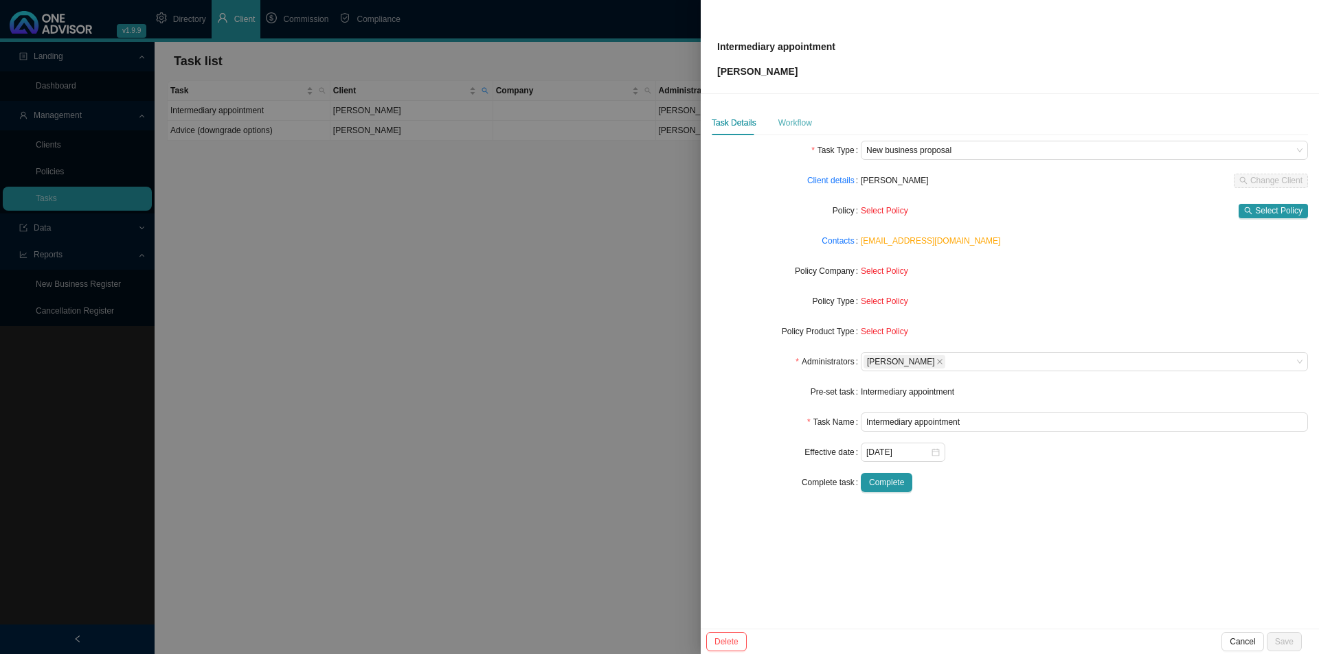
click at [801, 132] on div "Workflow" at bounding box center [795, 123] width 34 height 25
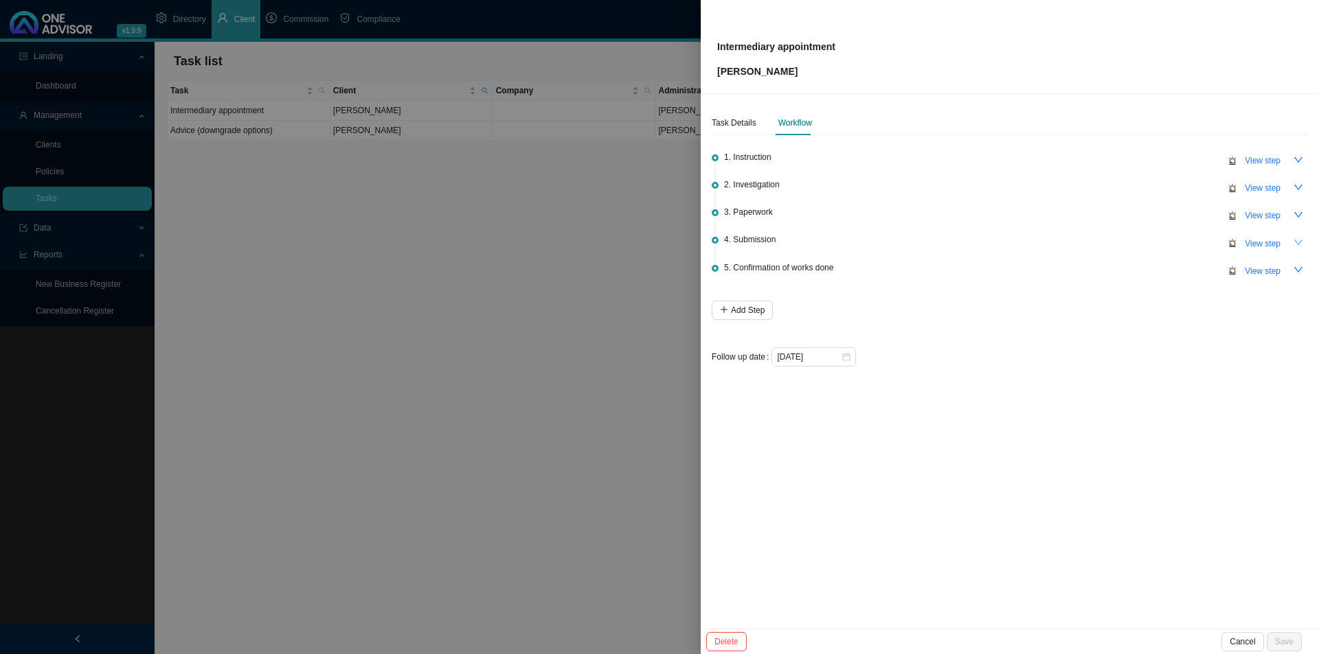
click at [1044, 240] on icon "down" at bounding box center [1298, 242] width 8 height 5
click at [1044, 242] on icon "up" at bounding box center [1298, 242] width 8 height 5
click at [1044, 214] on icon "down" at bounding box center [1298, 215] width 10 height 10
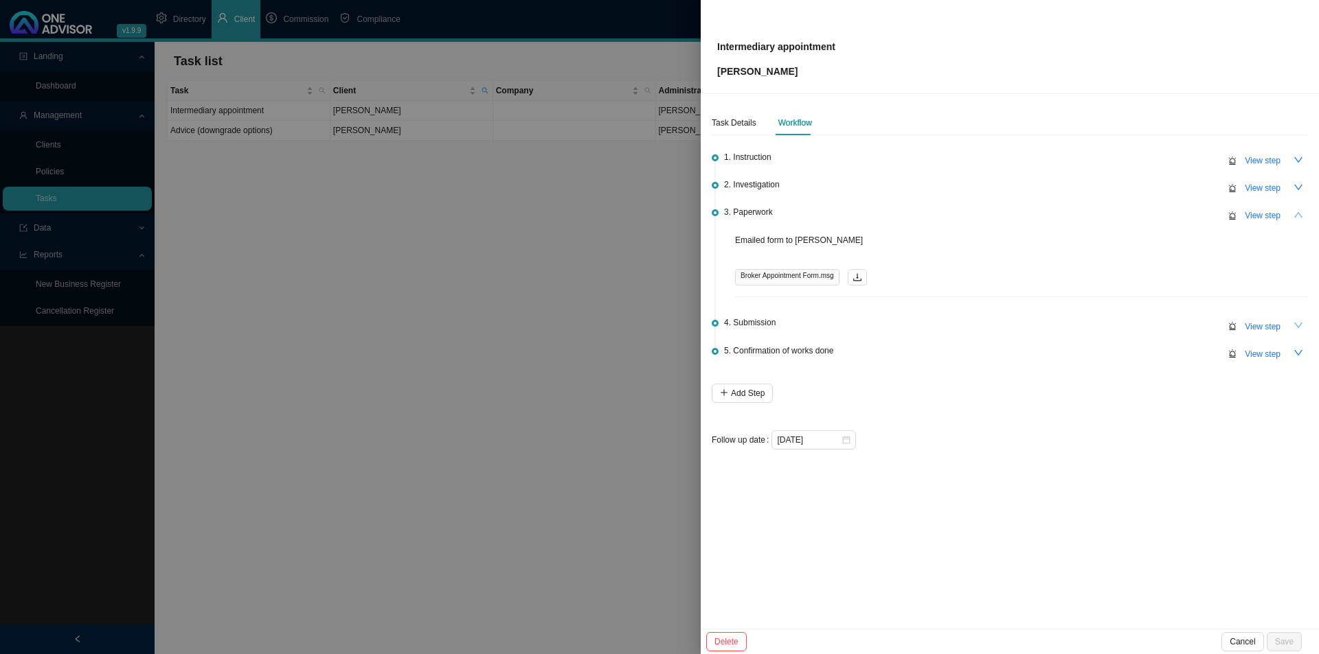
click at [1044, 214] on icon "up" at bounding box center [1298, 215] width 10 height 10
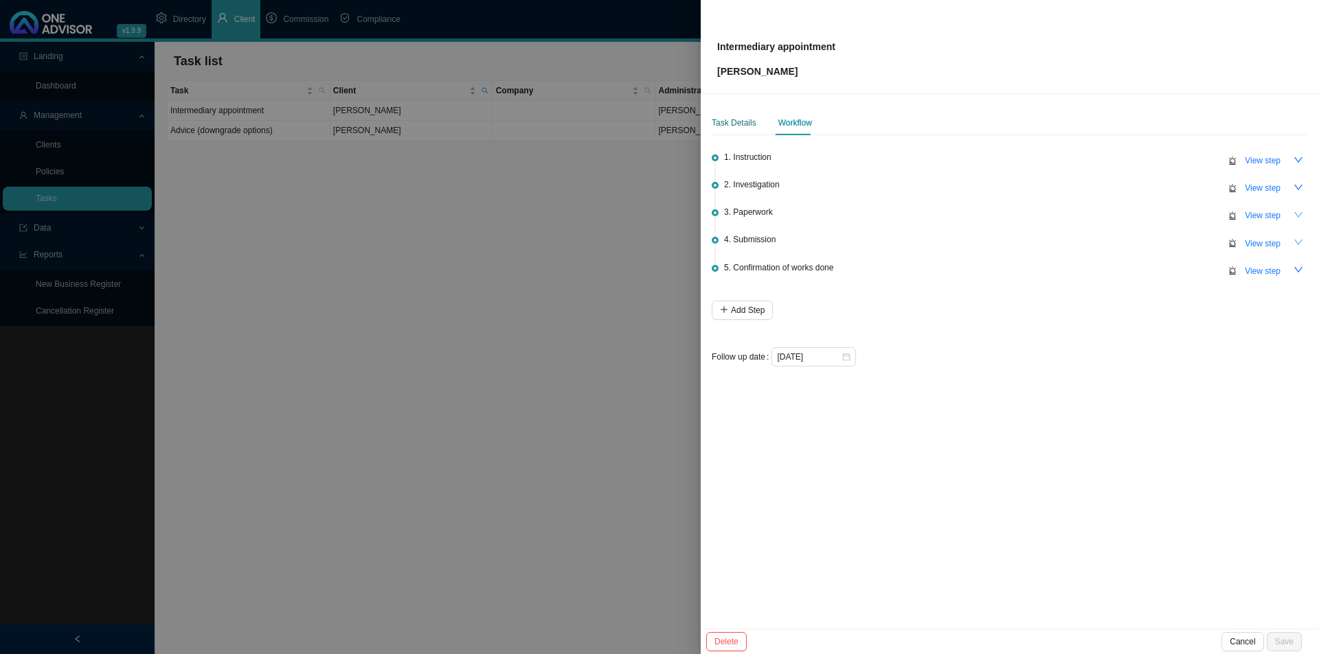
click at [738, 119] on div "Task Details" at bounding box center [733, 123] width 45 height 14
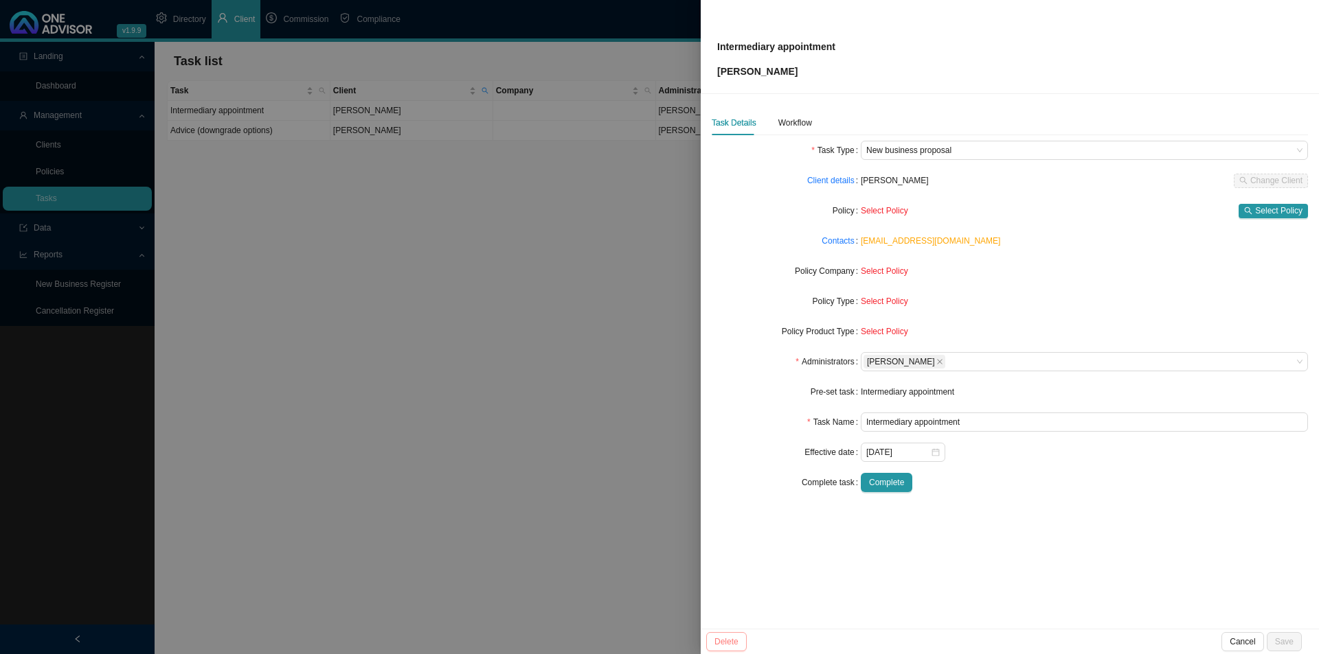
click at [1044, 506] on span "Cancel" at bounding box center [1241, 642] width 25 height 14
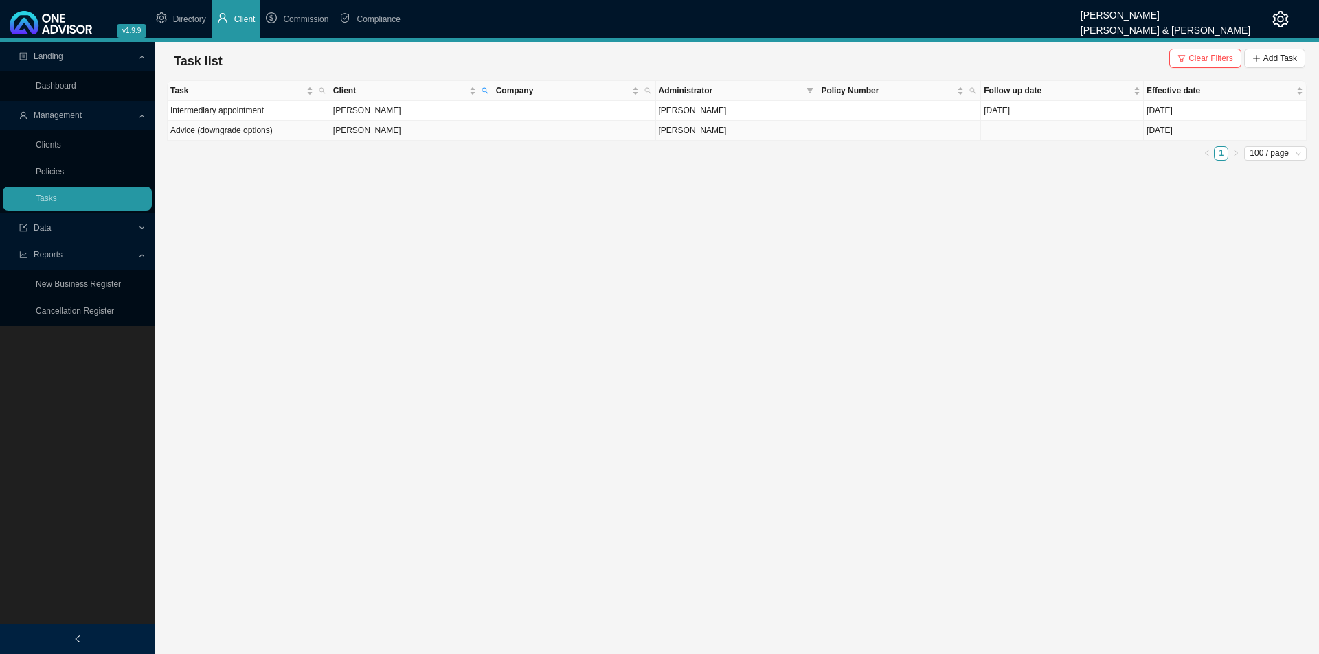
click at [613, 130] on td at bounding box center [574, 131] width 163 height 20
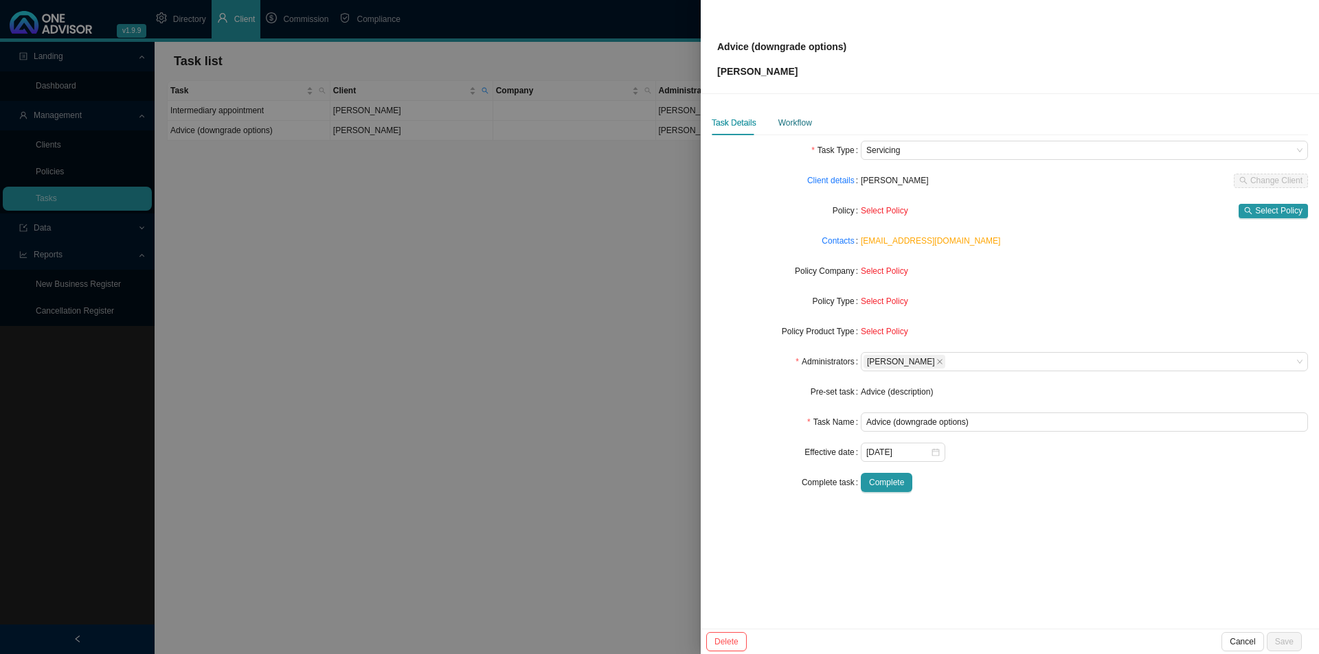
click at [796, 123] on div "Workflow" at bounding box center [795, 123] width 34 height 14
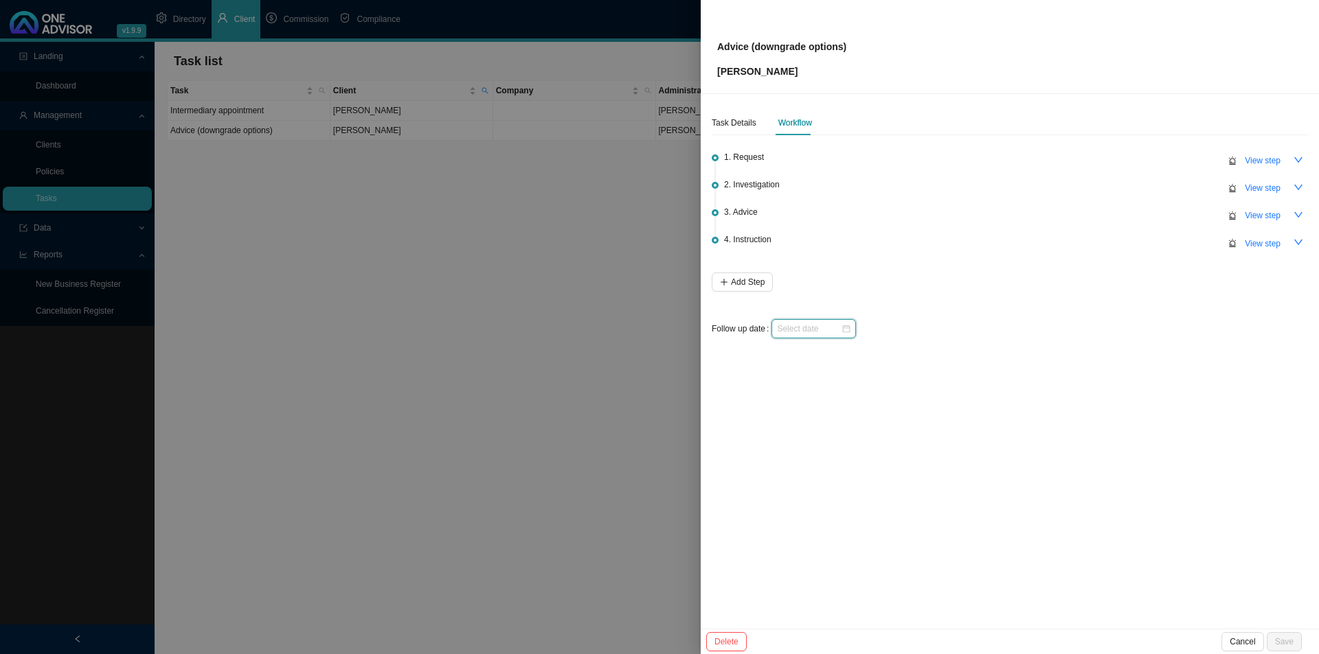
click at [821, 328] on input at bounding box center [809, 329] width 64 height 14
type input "[DATE]"
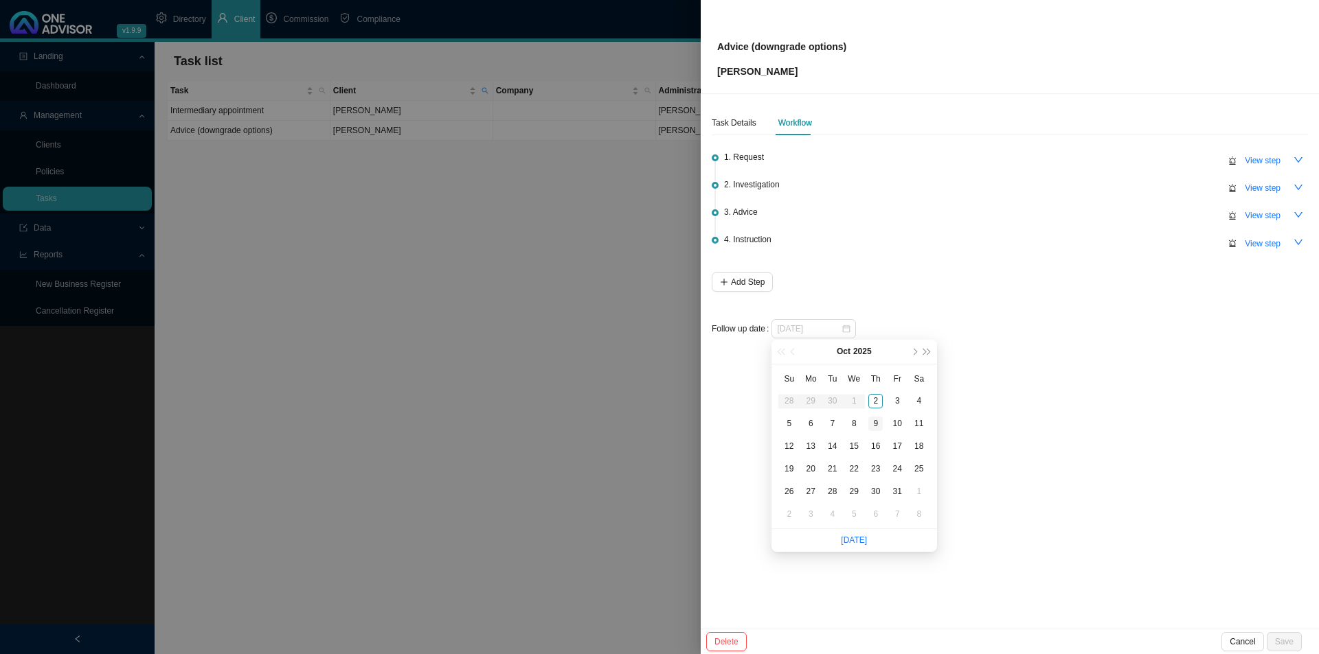
click at [874, 424] on div "9" at bounding box center [875, 424] width 14 height 14
click at [1044, 506] on button "Save" at bounding box center [1283, 642] width 35 height 19
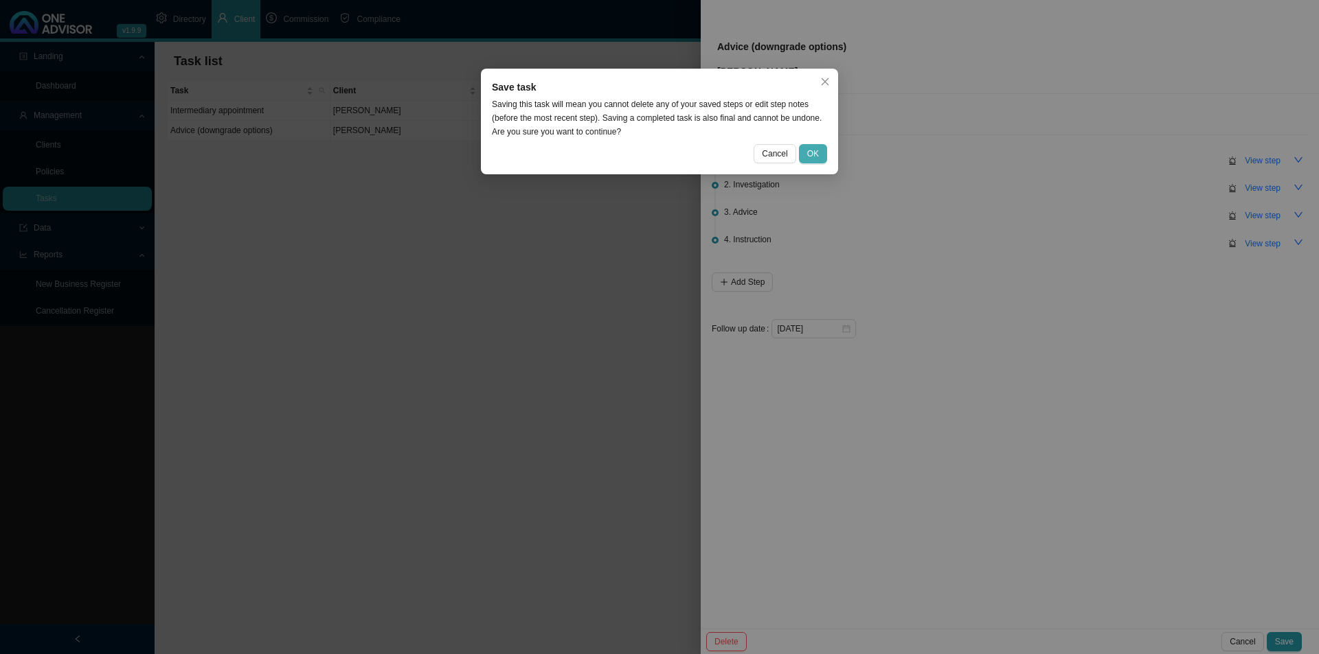
click at [810, 152] on span "OK" at bounding box center [813, 154] width 12 height 14
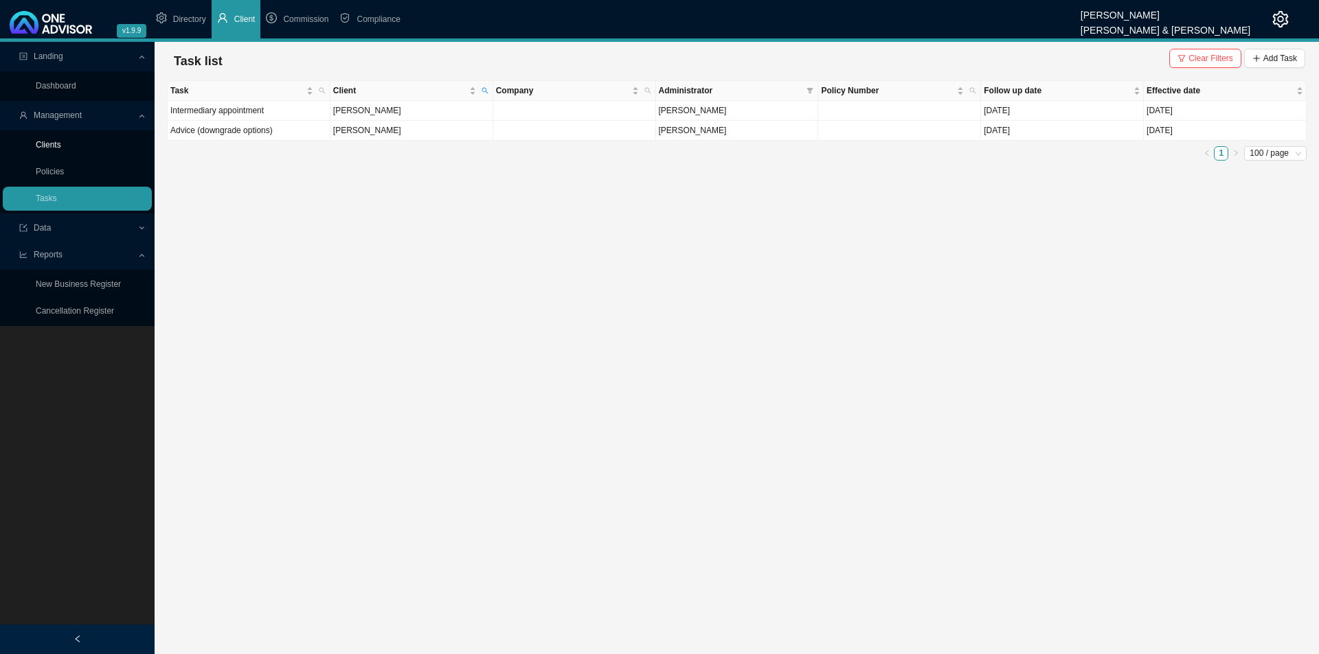
click at [61, 141] on link "Clients" at bounding box center [48, 145] width 25 height 10
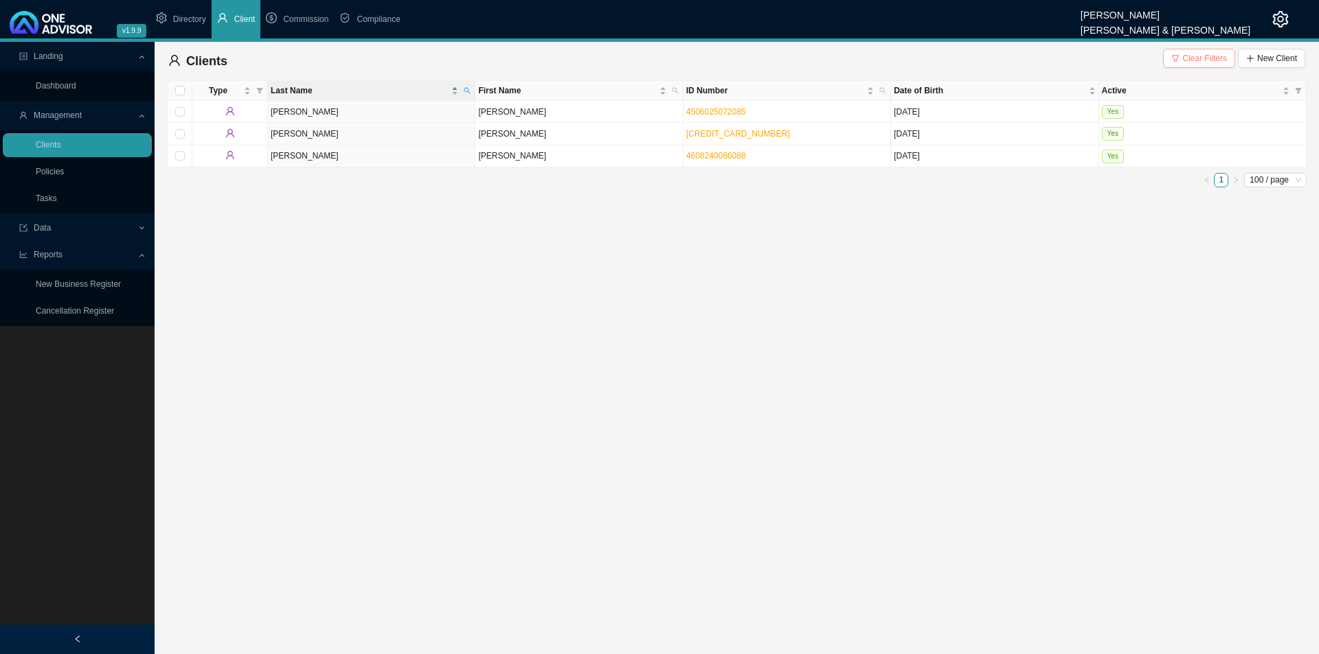
click at [1044, 56] on span "Clear Filters" at bounding box center [1204, 59] width 45 height 14
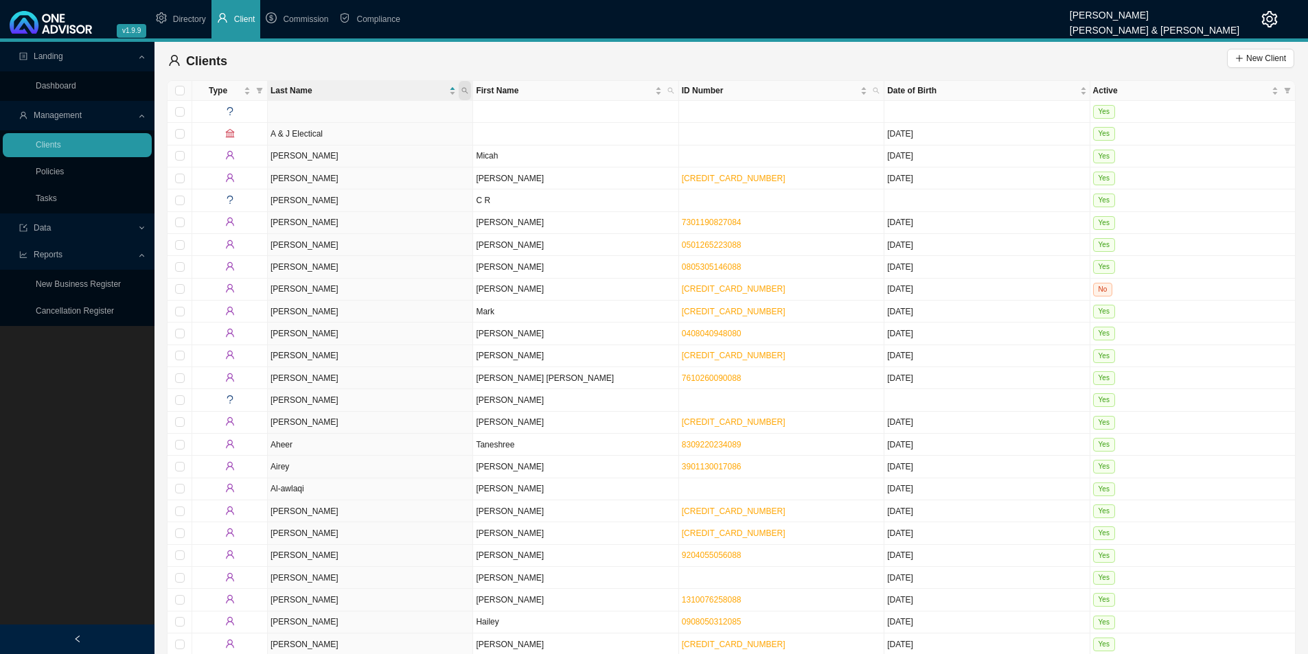
click at [468, 87] on icon "search" at bounding box center [465, 90] width 7 height 7
type input "[PERSON_NAME]"
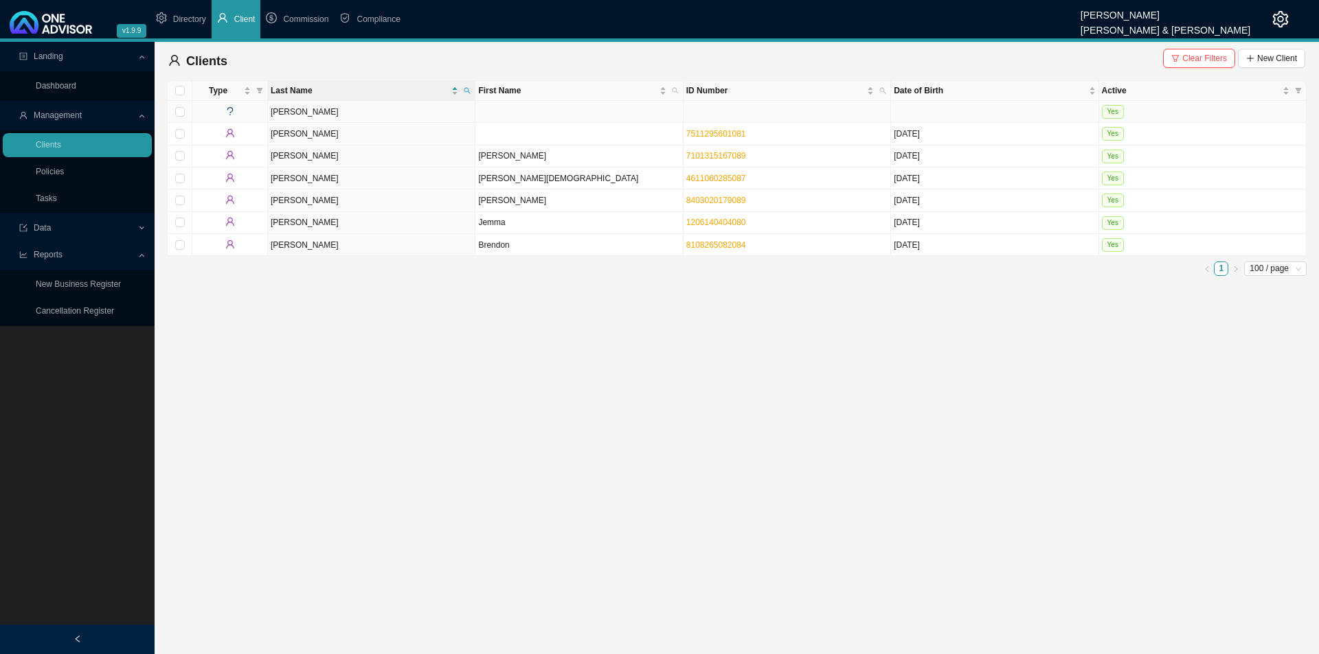
click at [501, 113] on td at bounding box center [578, 112] width 207 height 22
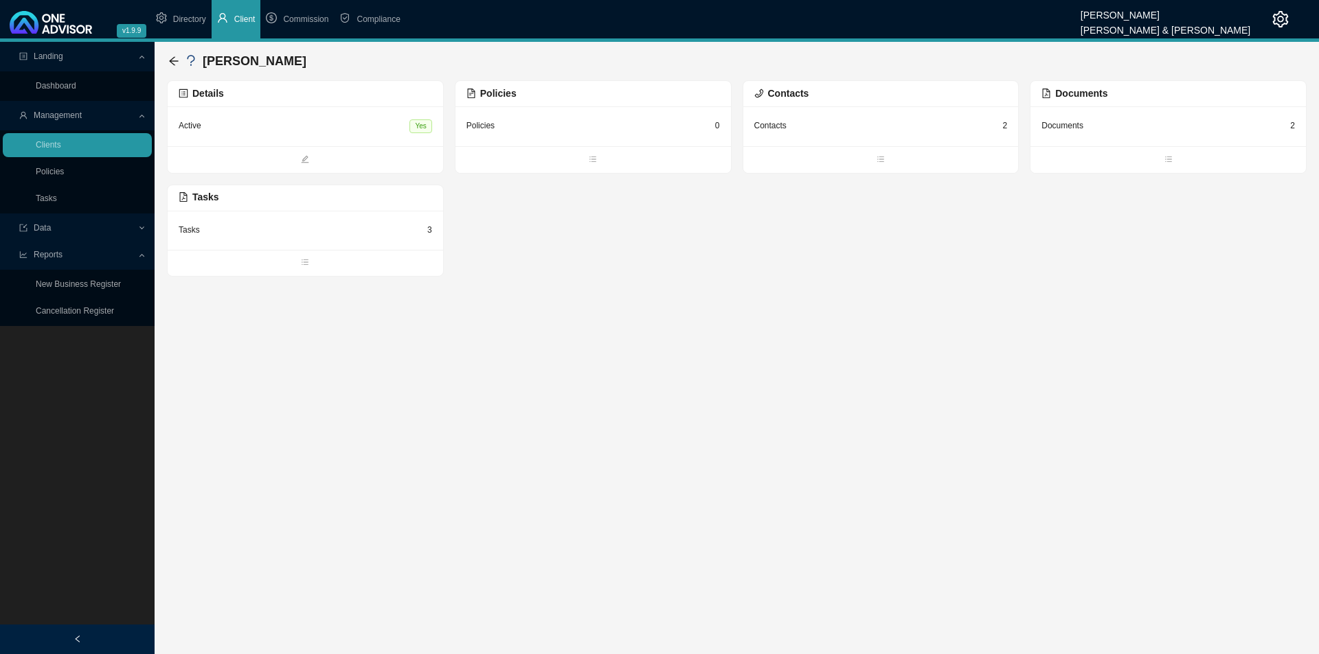
click at [337, 238] on div "Tasks 3" at bounding box center [305, 230] width 253 height 17
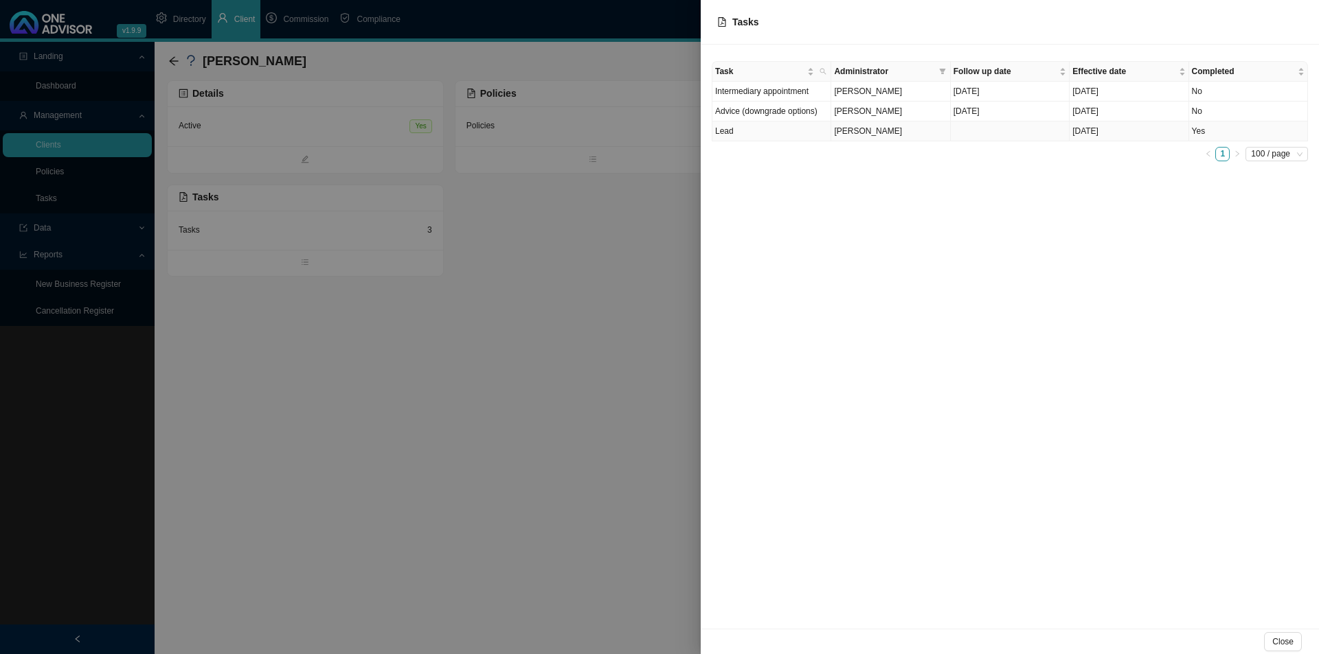
click at [869, 135] on span "[PERSON_NAME]" at bounding box center [868, 131] width 68 height 10
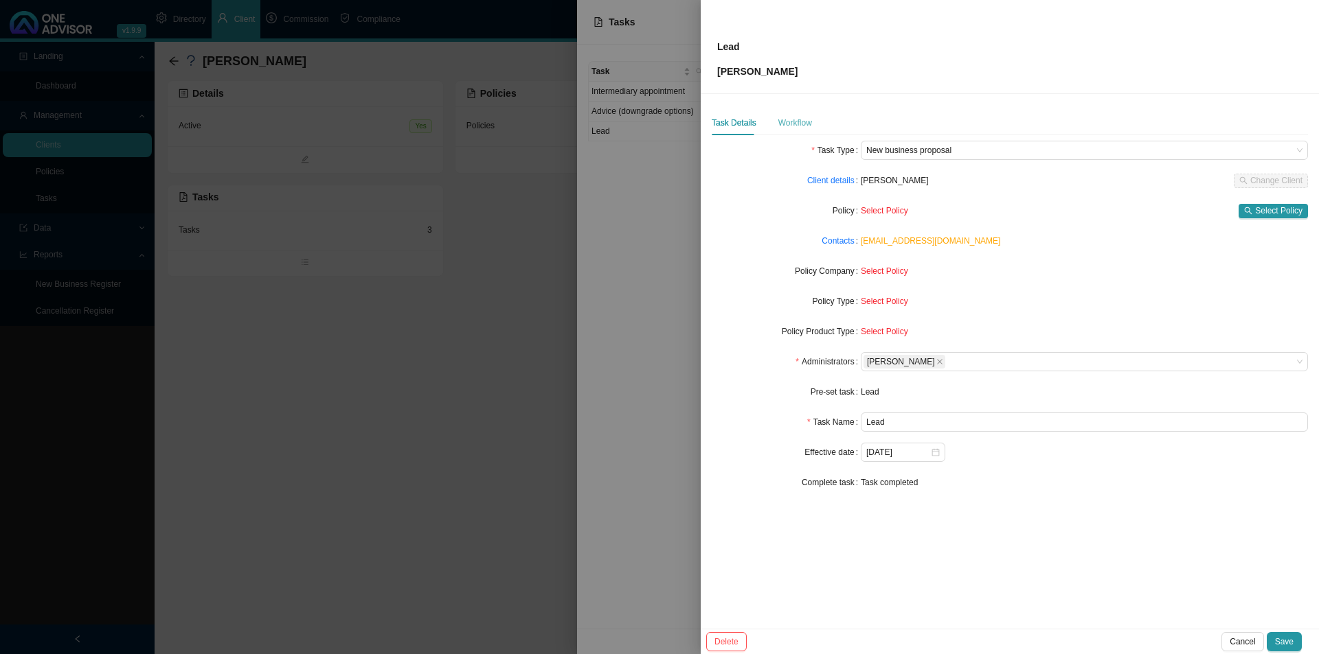
click at [787, 130] on div "Workflow" at bounding box center [795, 123] width 34 height 25
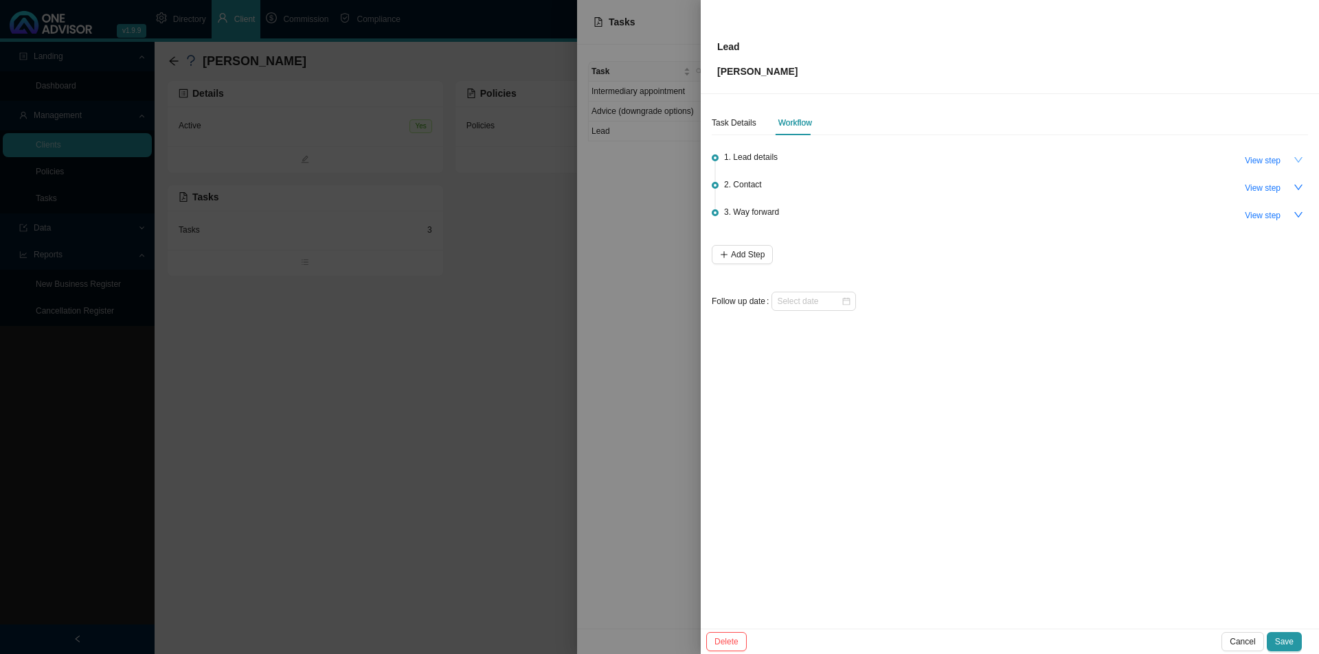
click at [1044, 158] on icon "down" at bounding box center [1298, 160] width 10 height 10
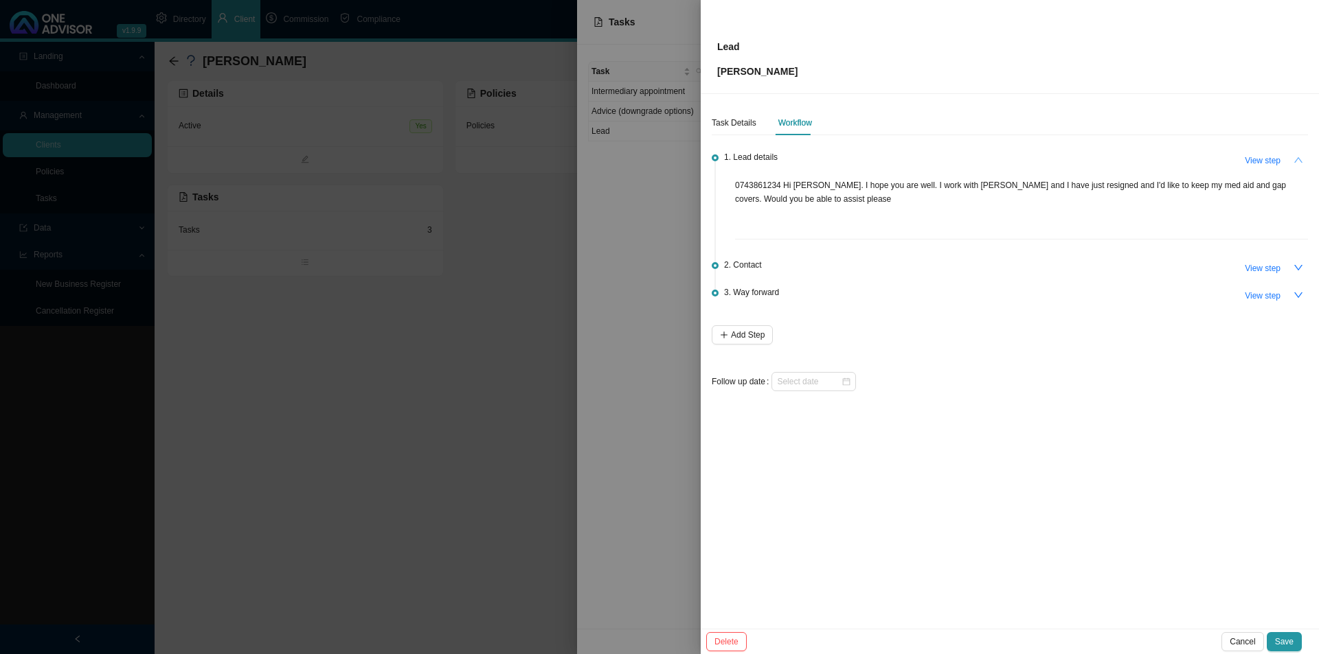
click at [1044, 158] on icon "up" at bounding box center [1298, 160] width 10 height 10
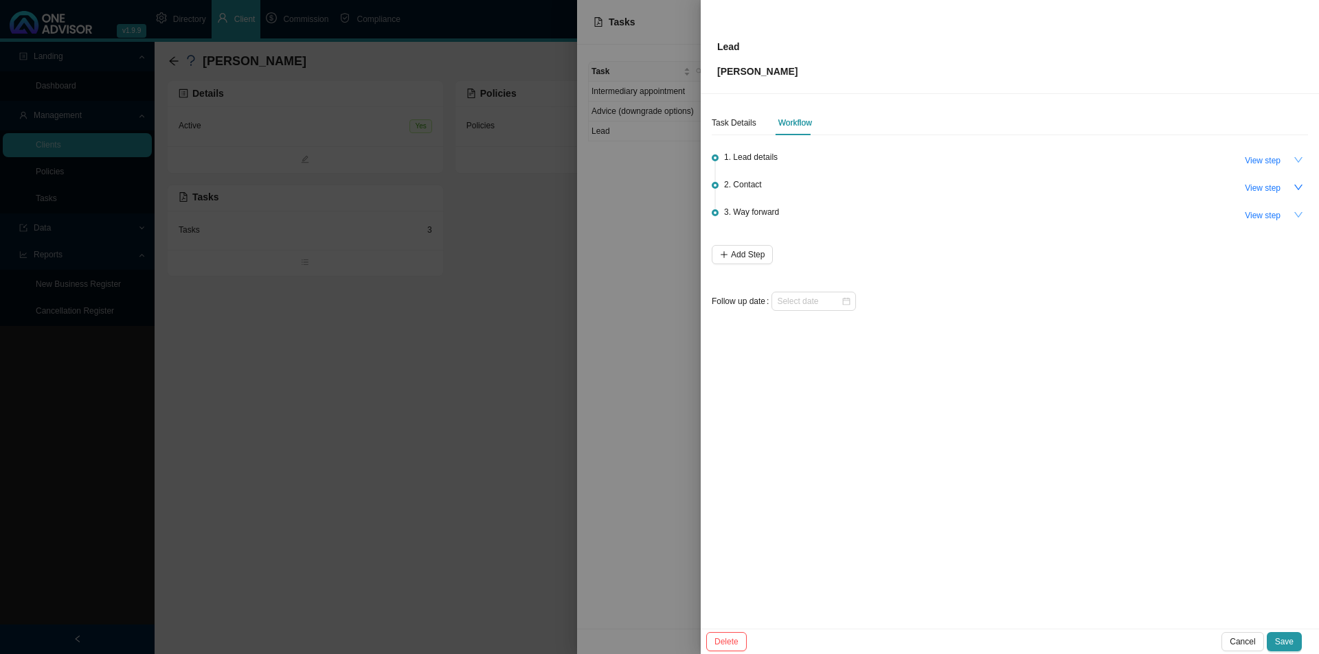
click at [1044, 214] on icon "down" at bounding box center [1298, 215] width 10 height 10
click at [1044, 214] on icon "up" at bounding box center [1298, 215] width 10 height 10
click at [1044, 506] on span "Cancel" at bounding box center [1241, 642] width 25 height 14
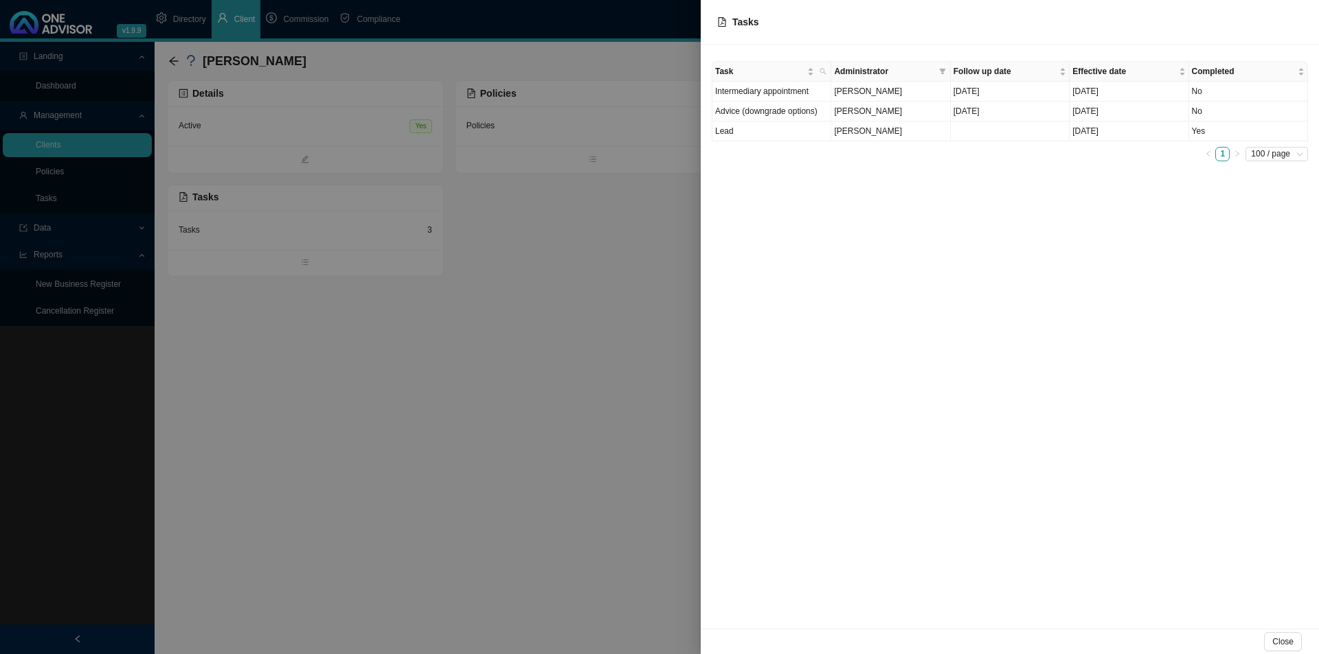
click at [1044, 506] on div "Close" at bounding box center [1010, 641] width 618 height 25
click at [1044, 506] on span "Close" at bounding box center [1282, 642] width 21 height 14
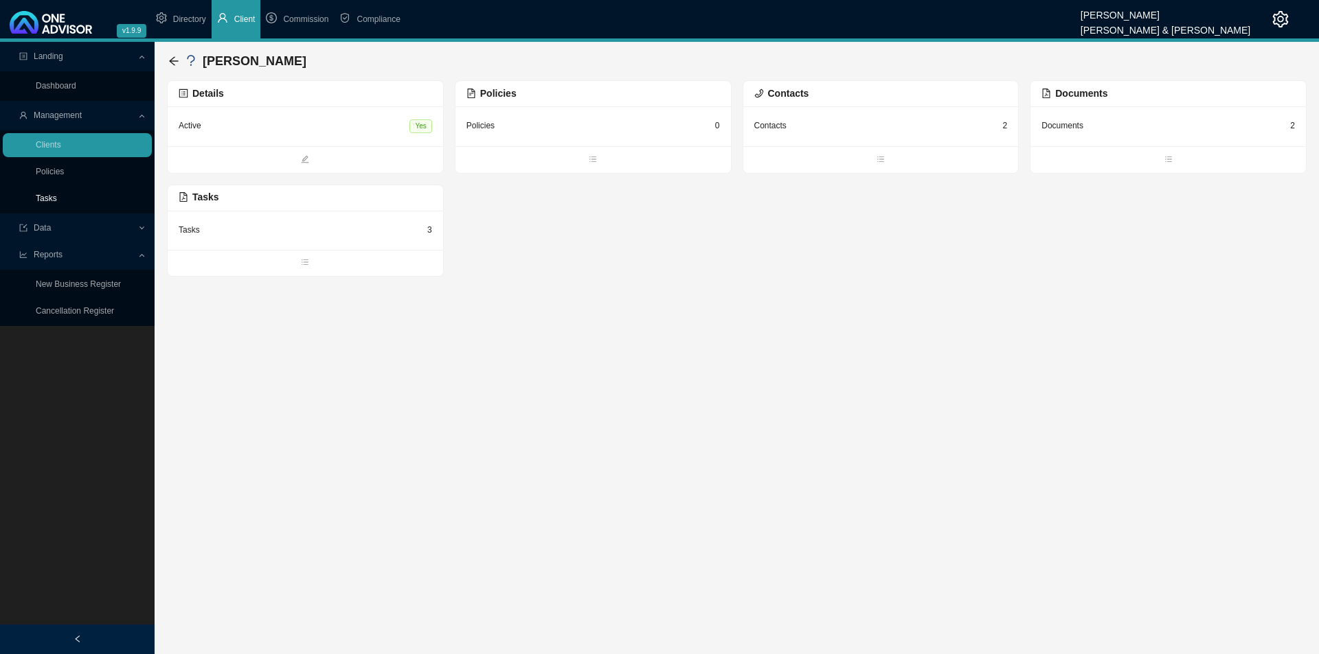
click at [41, 196] on link "Tasks" at bounding box center [46, 199] width 21 height 10
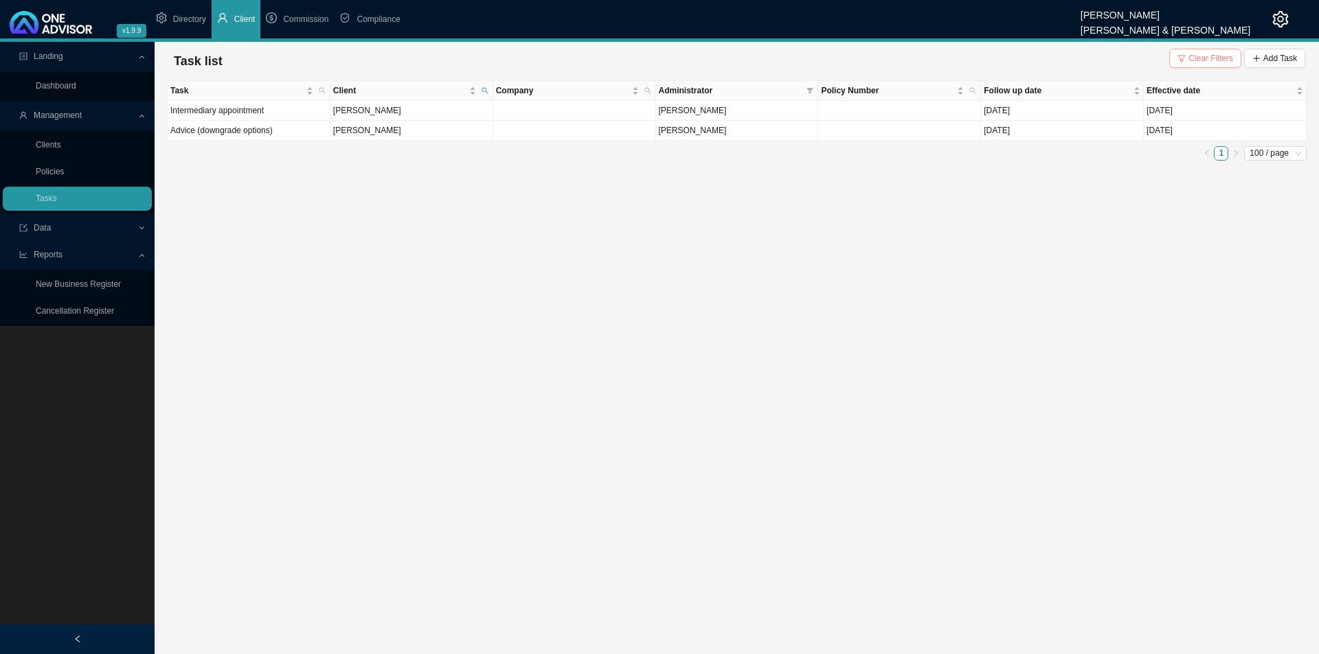
click at [1044, 59] on span "Clear Filters" at bounding box center [1210, 59] width 45 height 14
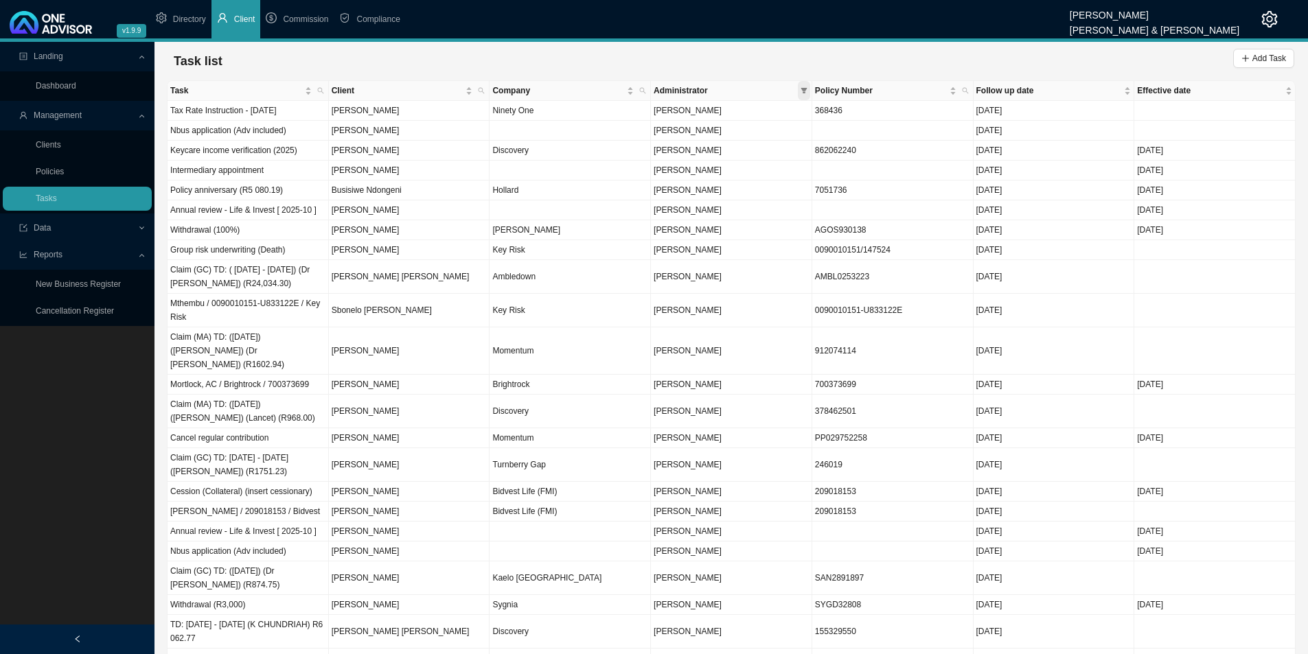
click at [806, 87] on icon "filter" at bounding box center [804, 90] width 7 height 7
click at [722, 174] on span "[PERSON_NAME]" at bounding box center [686, 173] width 71 height 10
checkbox input "true"
click at [787, 301] on button "OK" at bounding box center [796, 300] width 23 height 14
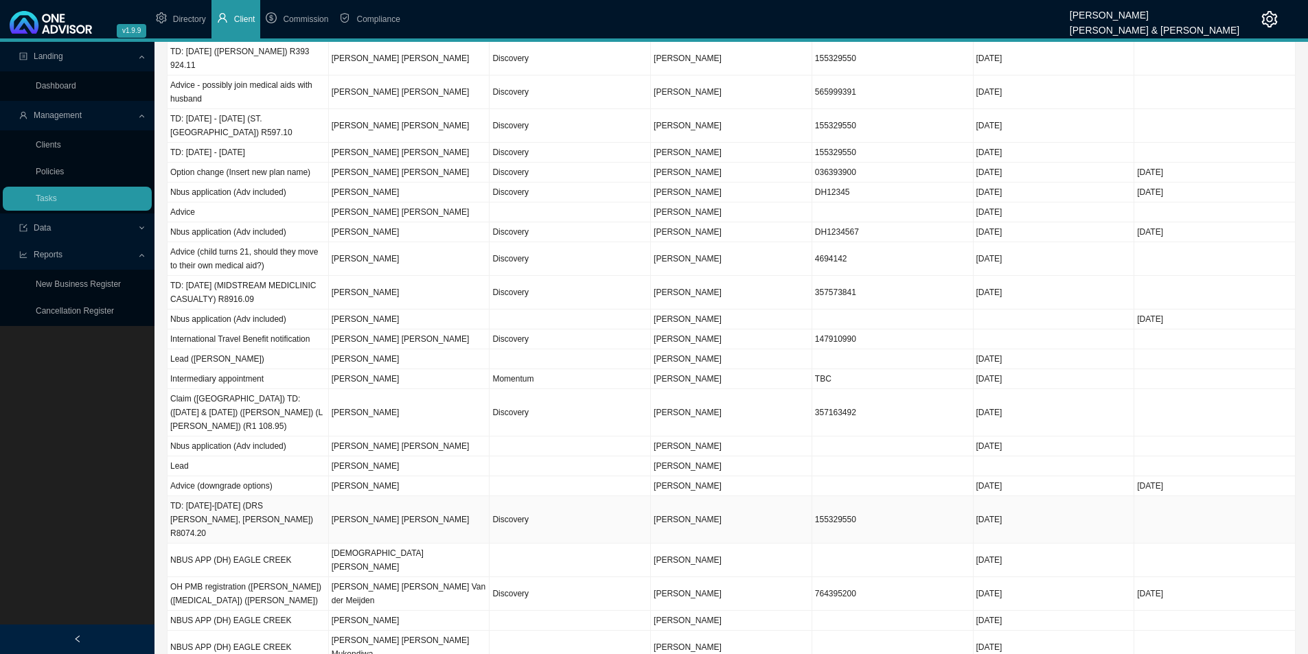
scroll to position [107, 0]
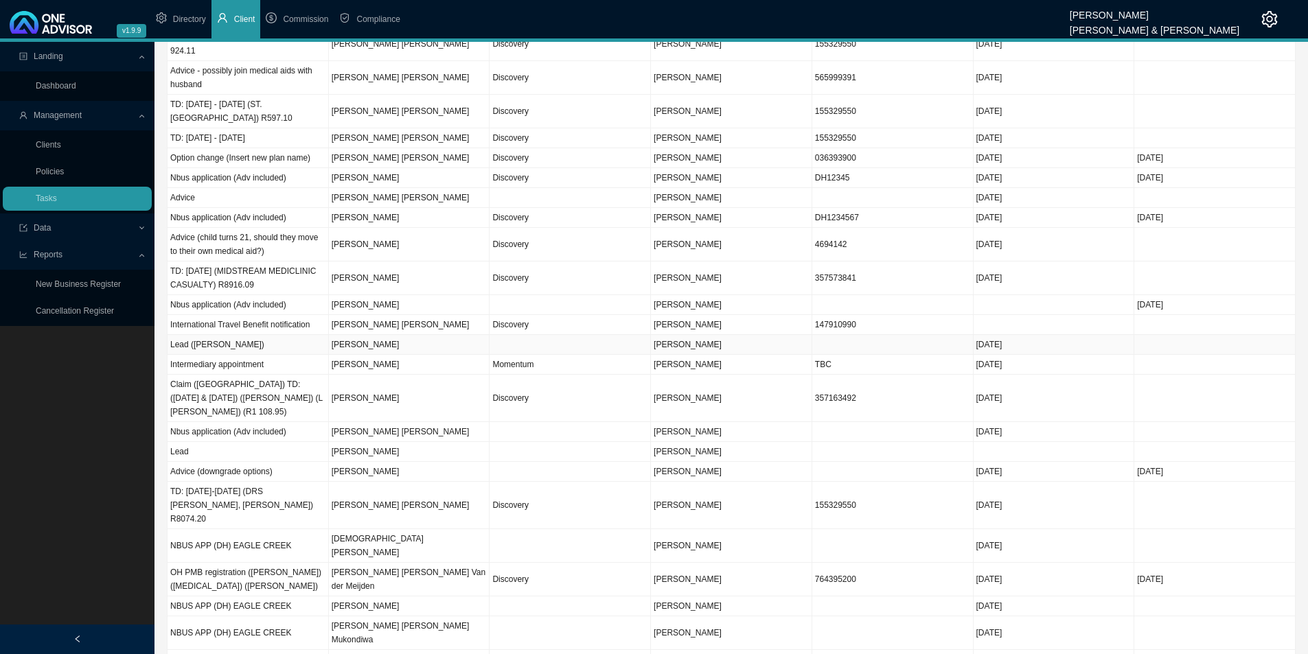
click at [369, 345] on td "[PERSON_NAME]" at bounding box center [409, 345] width 161 height 20
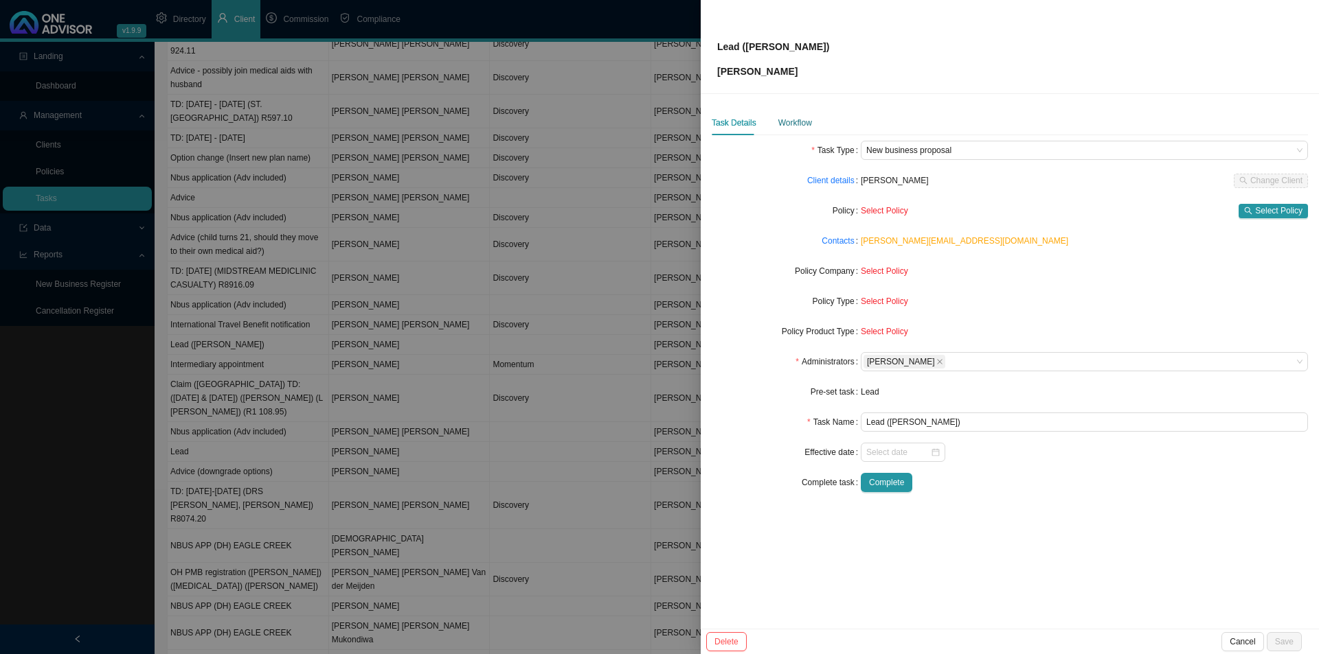
click at [797, 119] on div "Workflow" at bounding box center [795, 123] width 34 height 14
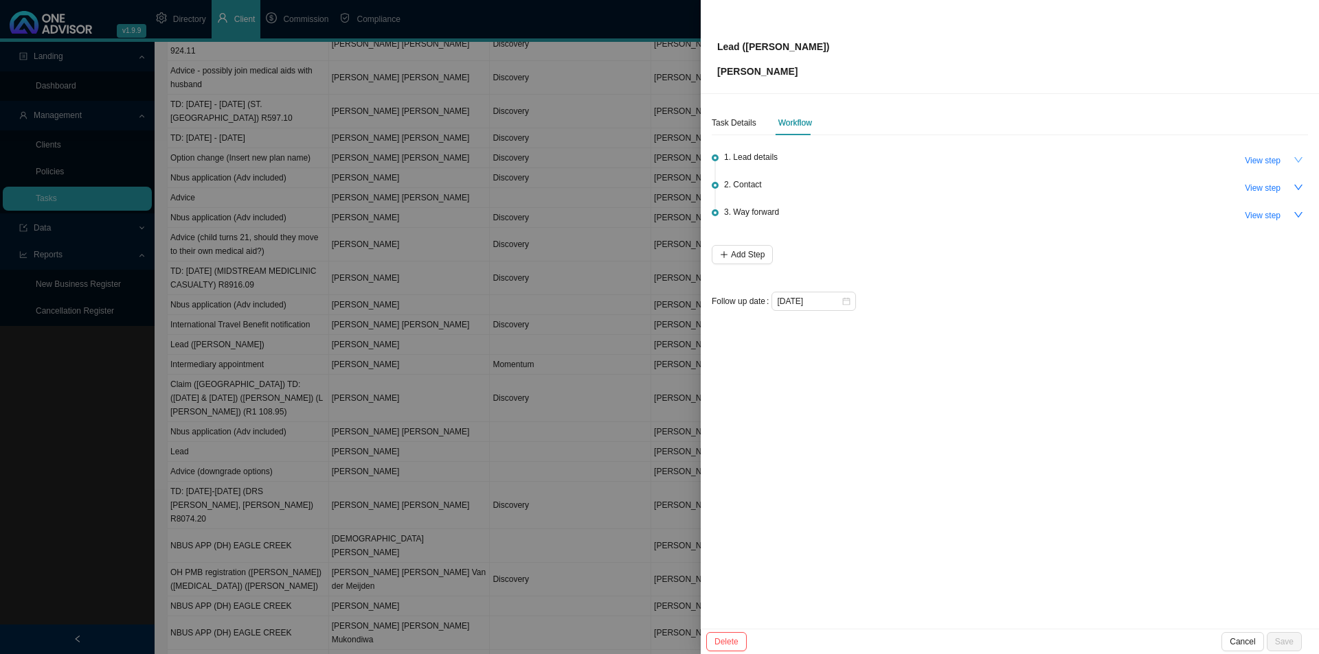
click at [1044, 160] on icon "down" at bounding box center [1298, 160] width 10 height 10
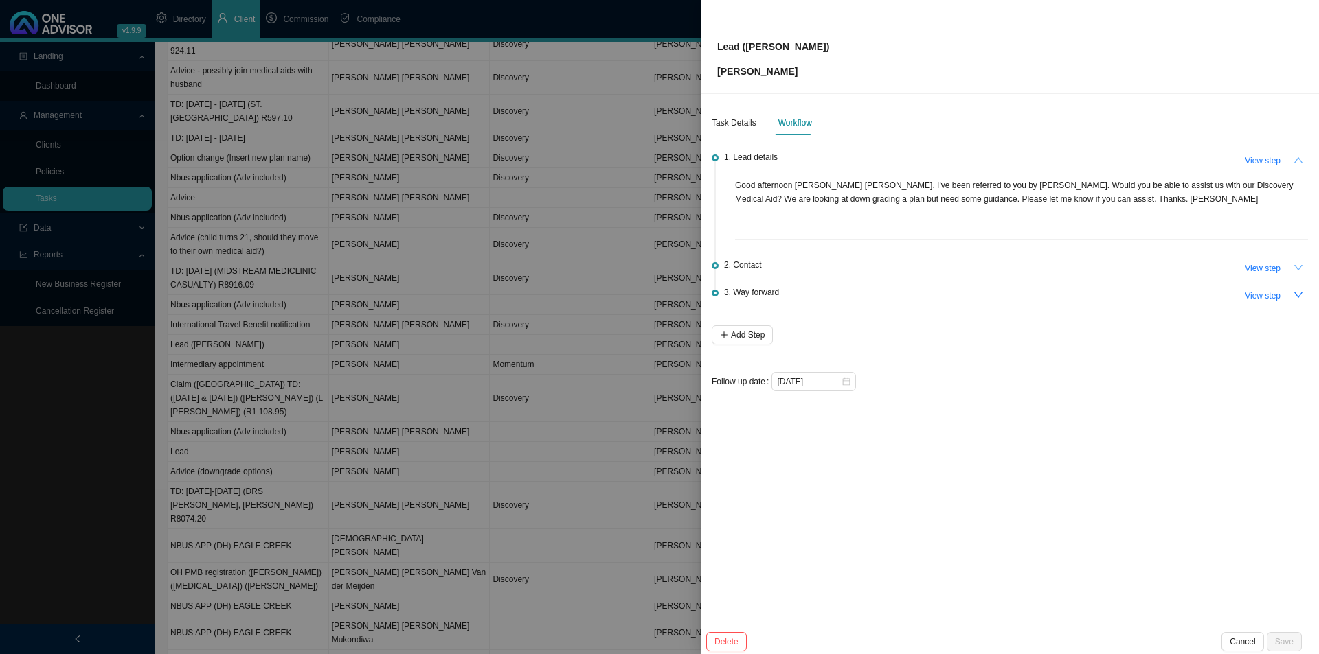
click at [1044, 264] on icon "down" at bounding box center [1298, 268] width 10 height 10
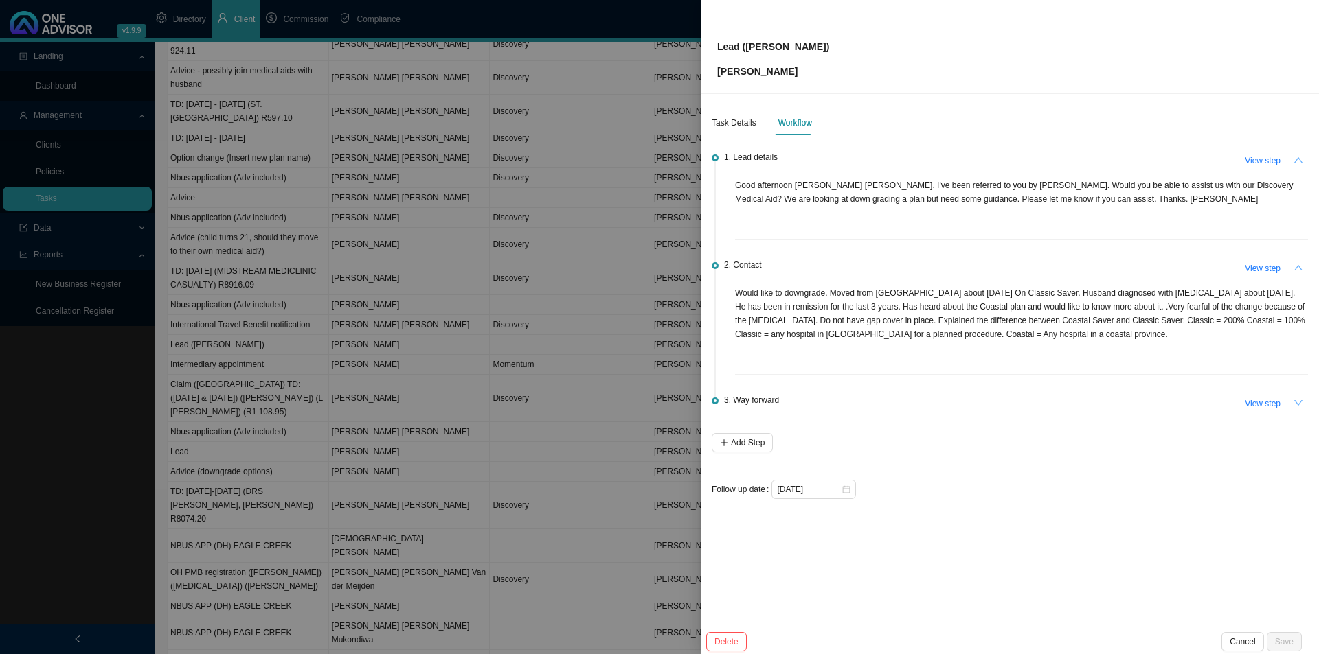
click at [1044, 398] on icon "down" at bounding box center [1298, 403] width 10 height 10
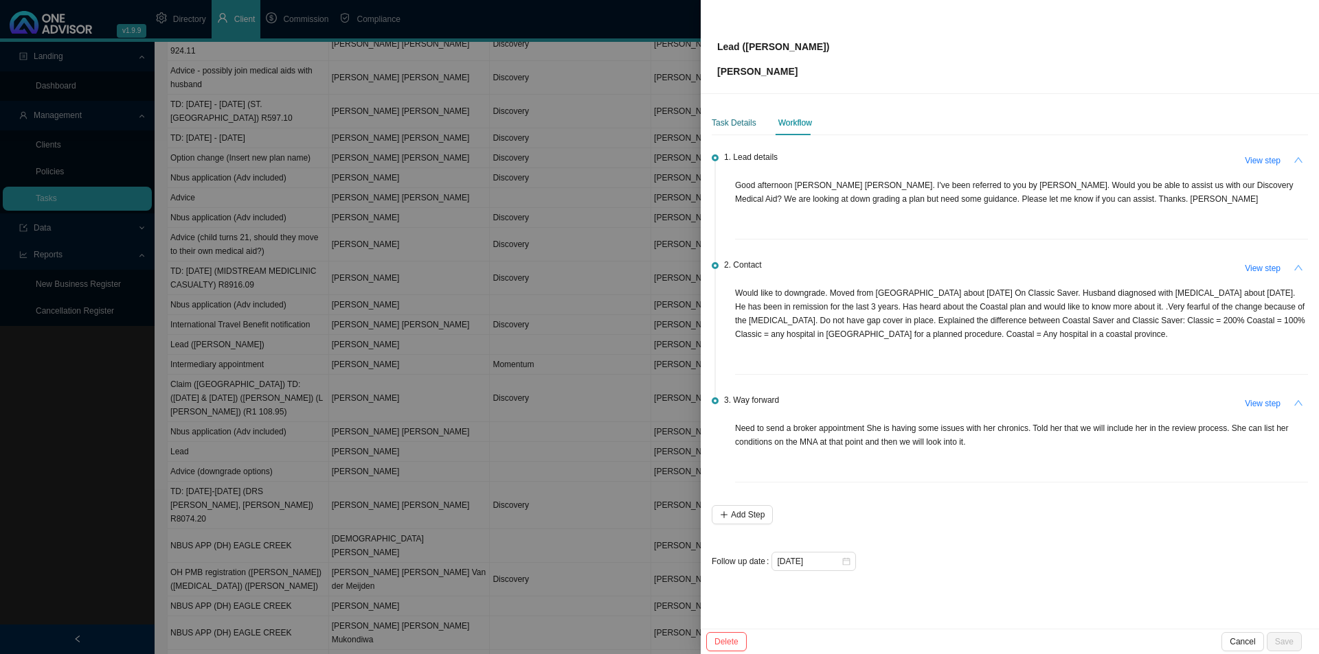
click at [721, 122] on div "Task Details" at bounding box center [733, 123] width 45 height 14
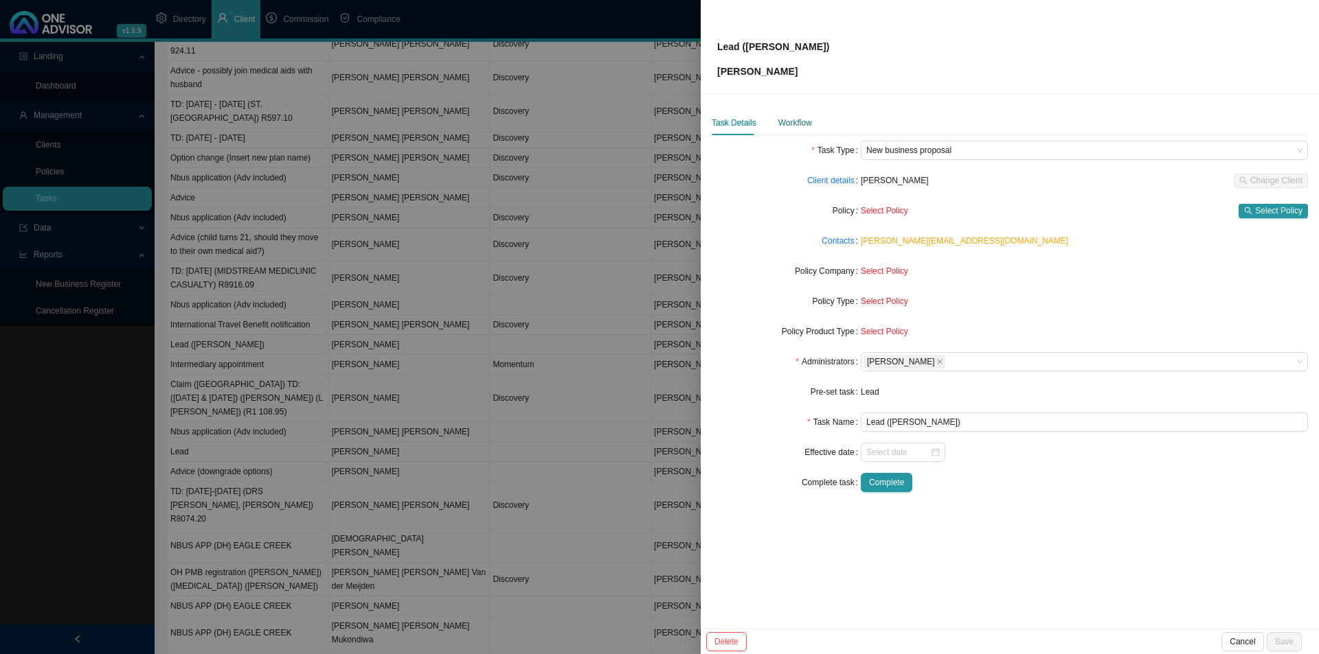
click at [786, 121] on div "Workflow" at bounding box center [795, 123] width 34 height 14
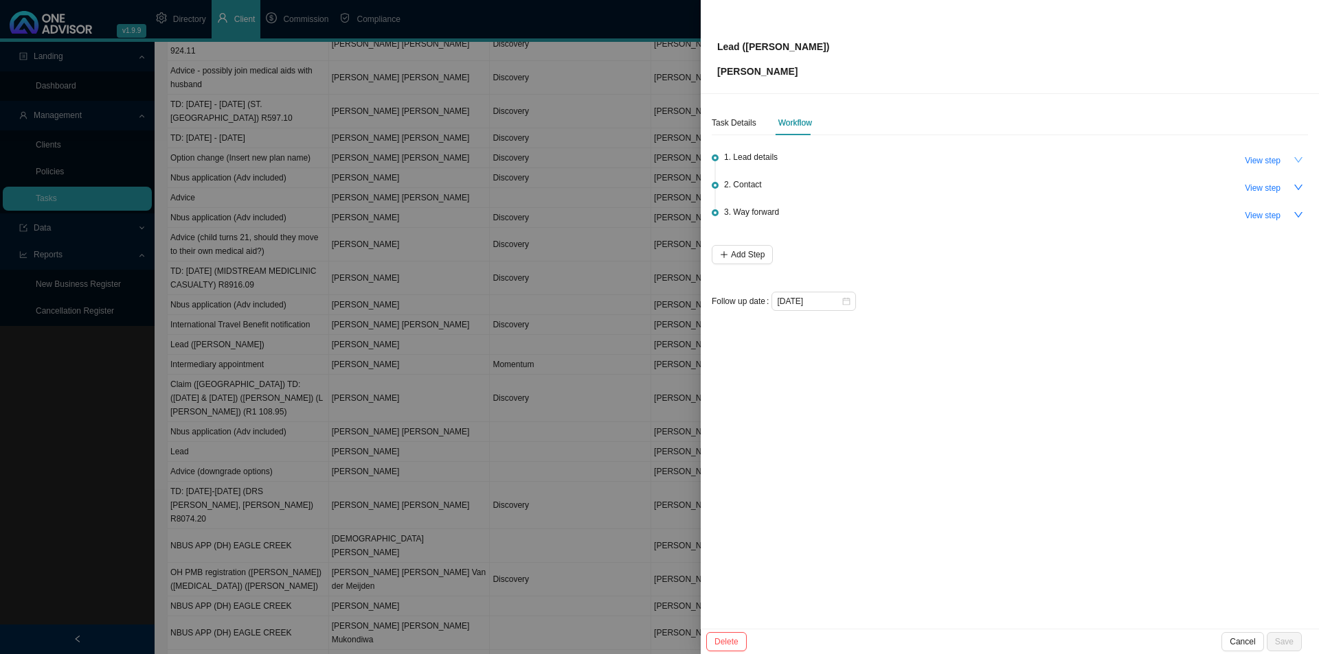
click at [1044, 155] on button "button" at bounding box center [1297, 159] width 19 height 19
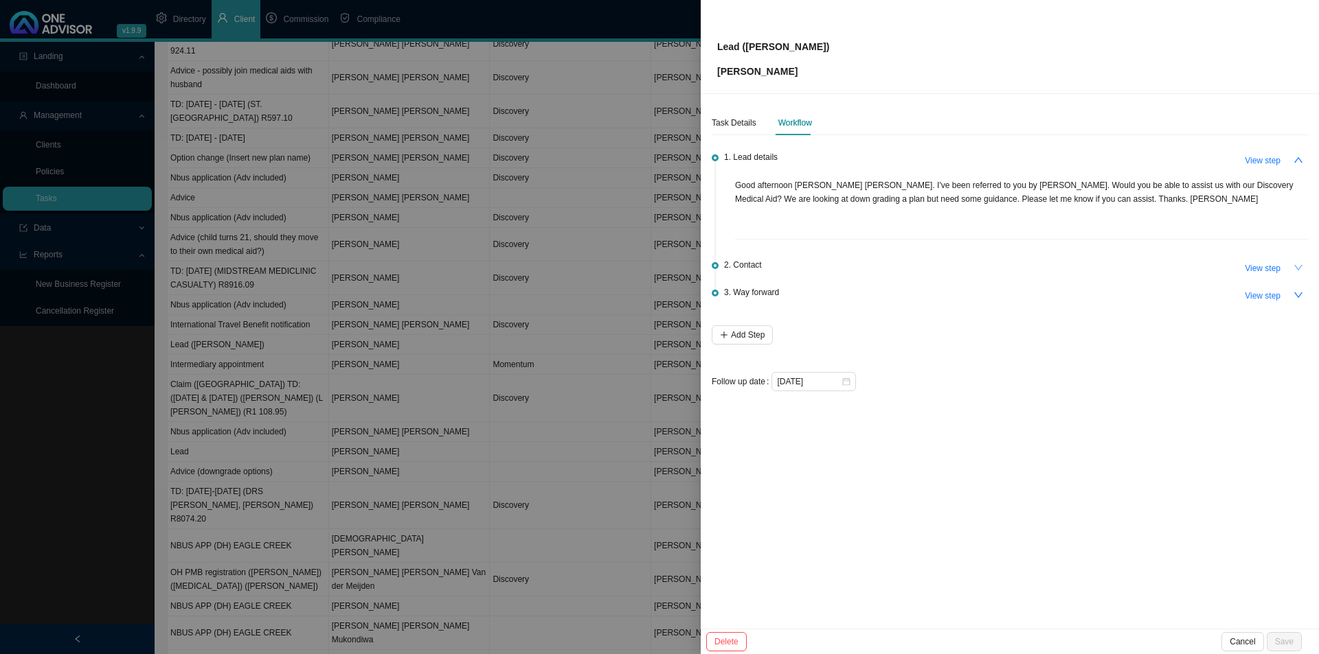
click at [1044, 264] on icon "down" at bounding box center [1298, 268] width 10 height 10
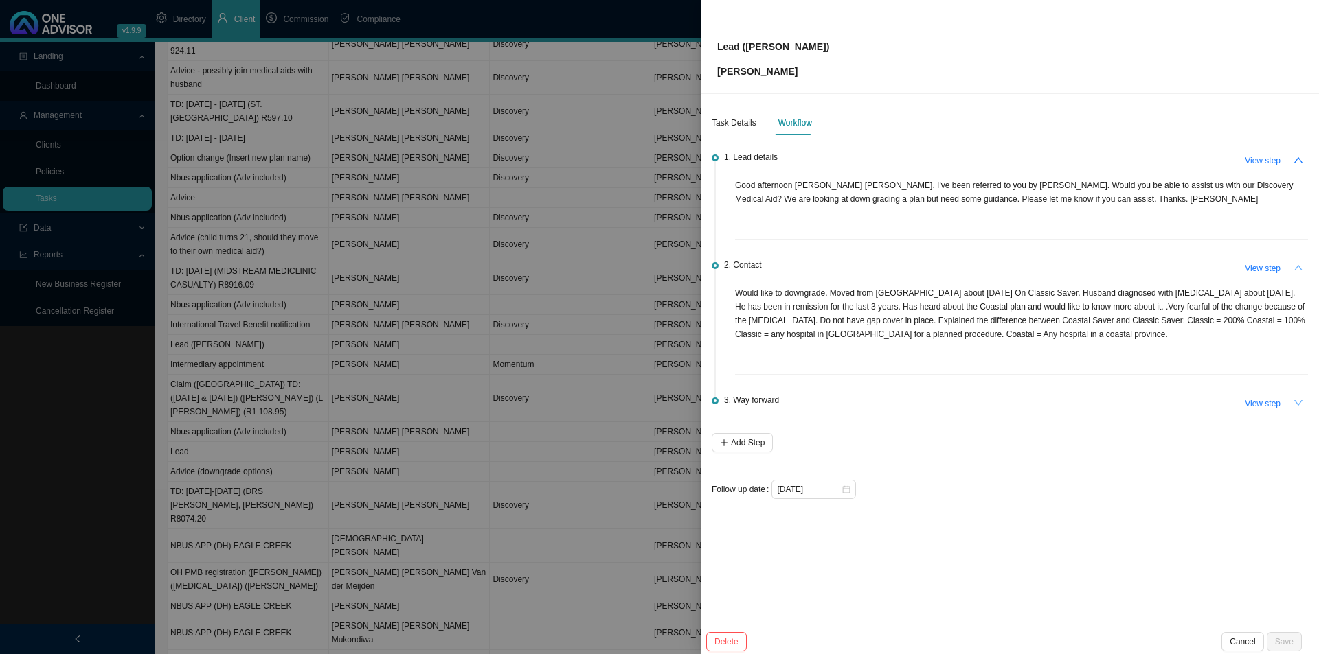
click at [1044, 399] on icon "down" at bounding box center [1298, 403] width 10 height 10
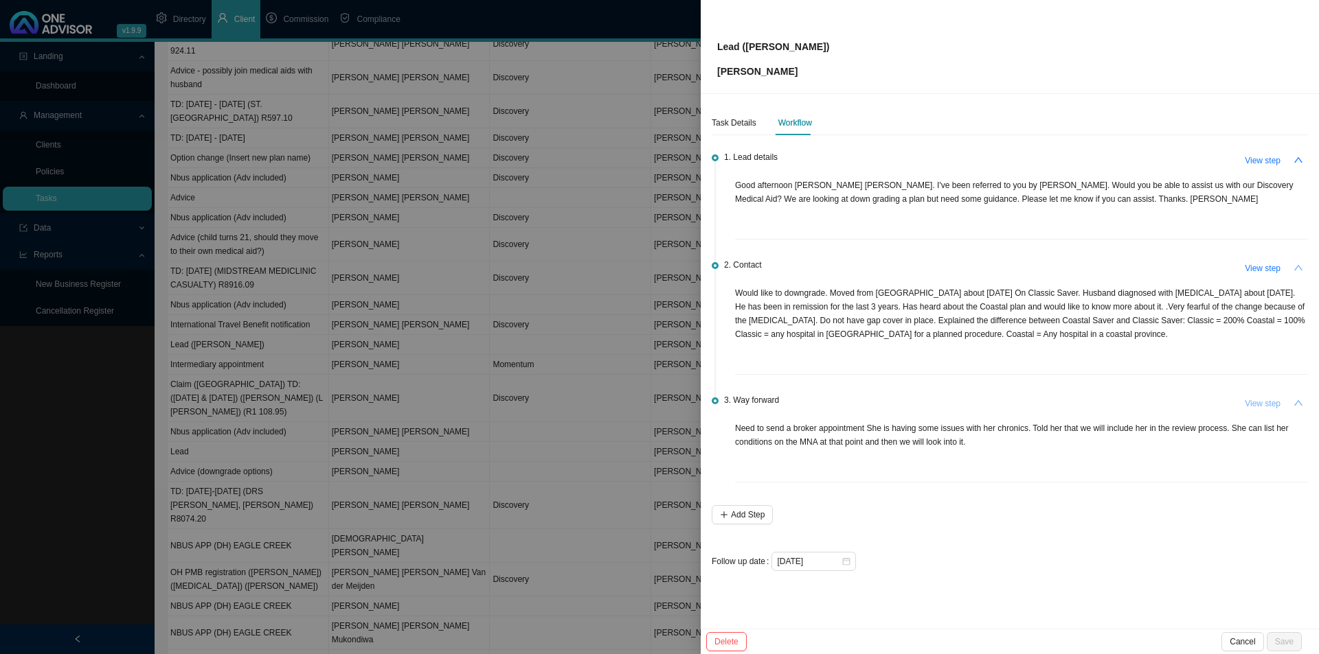
click at [1044, 402] on span "View step" at bounding box center [1262, 404] width 36 height 14
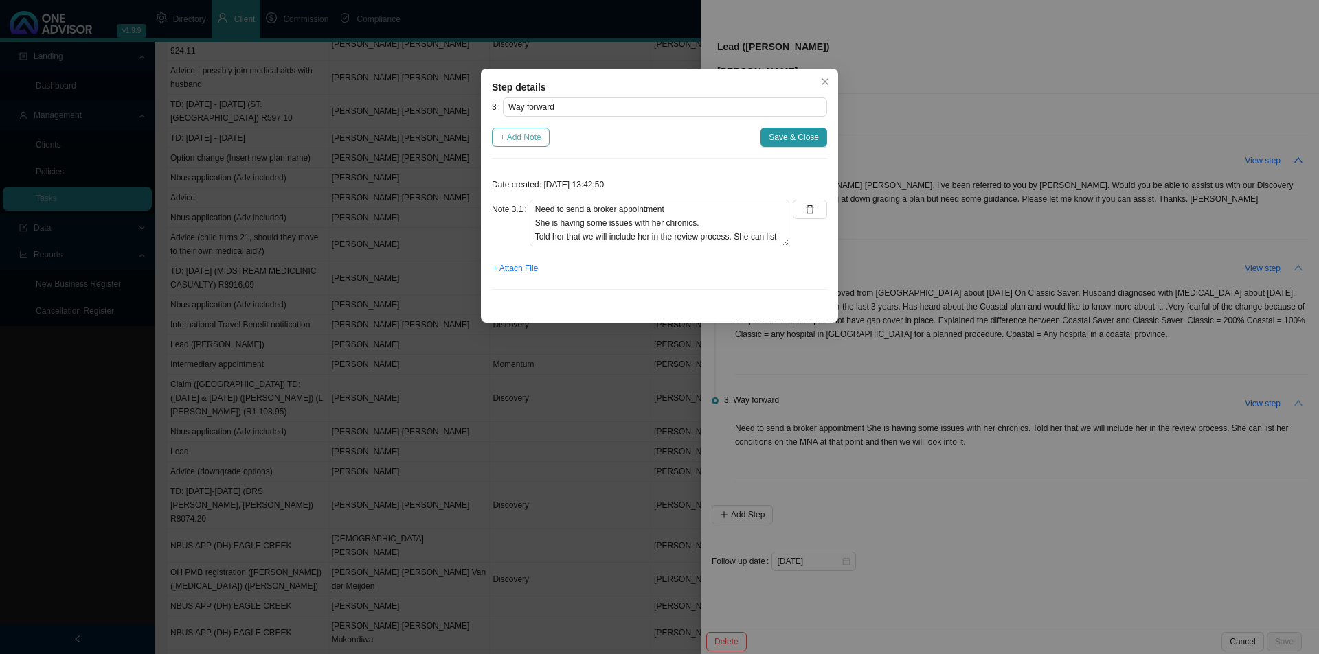
click at [528, 140] on span "+ Add Note" at bounding box center [520, 137] width 41 height 14
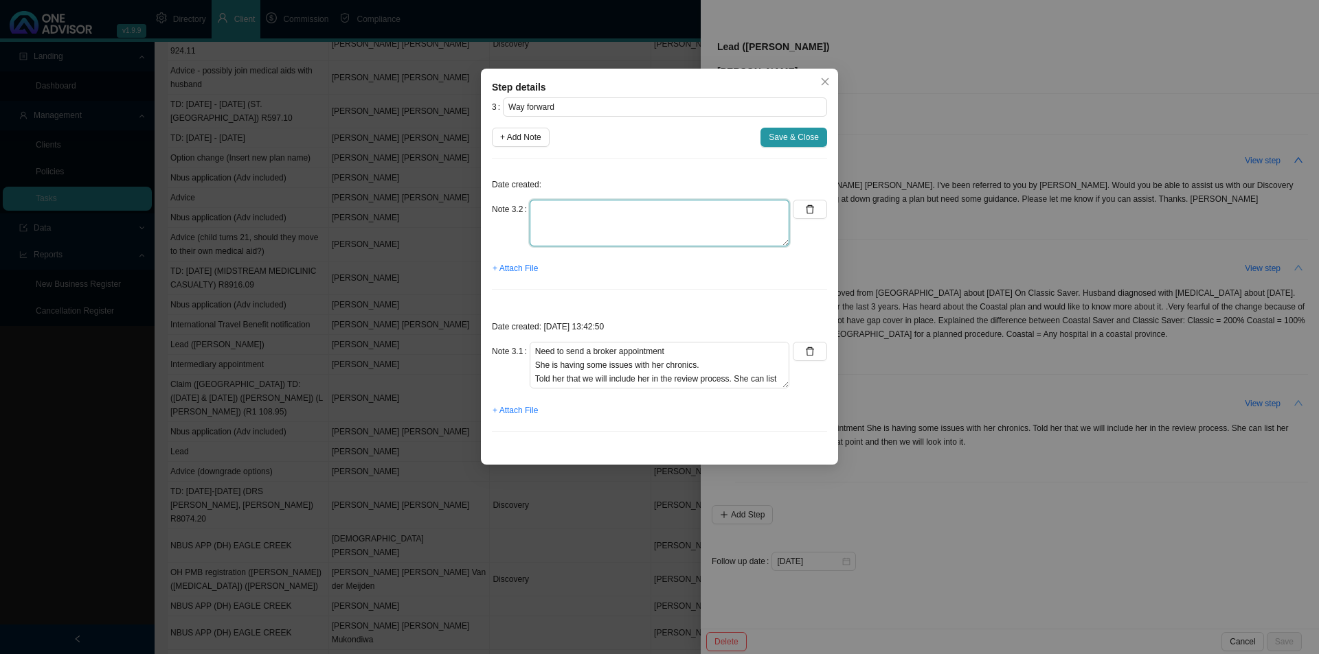
click at [597, 230] on textarea at bounding box center [659, 223] width 260 height 47
type textarea "Need to send information on the Coastal Saver option and gap cover."
click at [798, 142] on span "Save & Close" at bounding box center [793, 137] width 50 height 14
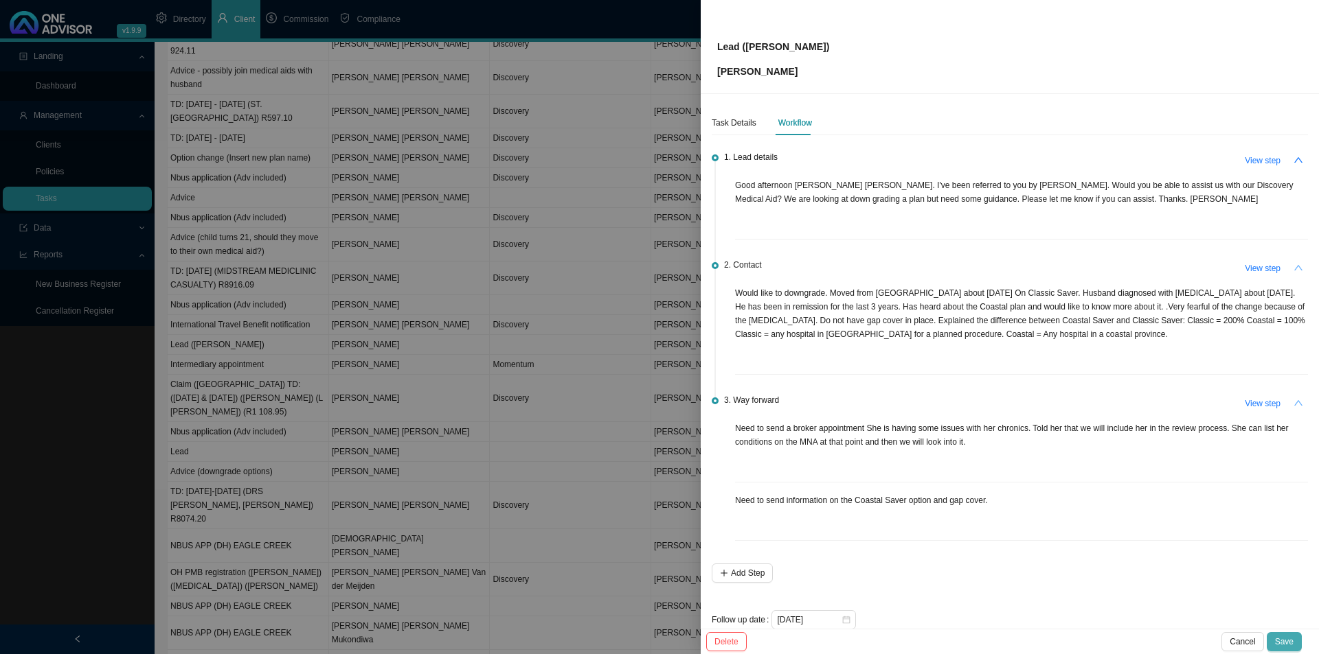
click at [1044, 506] on span "Save" at bounding box center [1284, 642] width 19 height 14
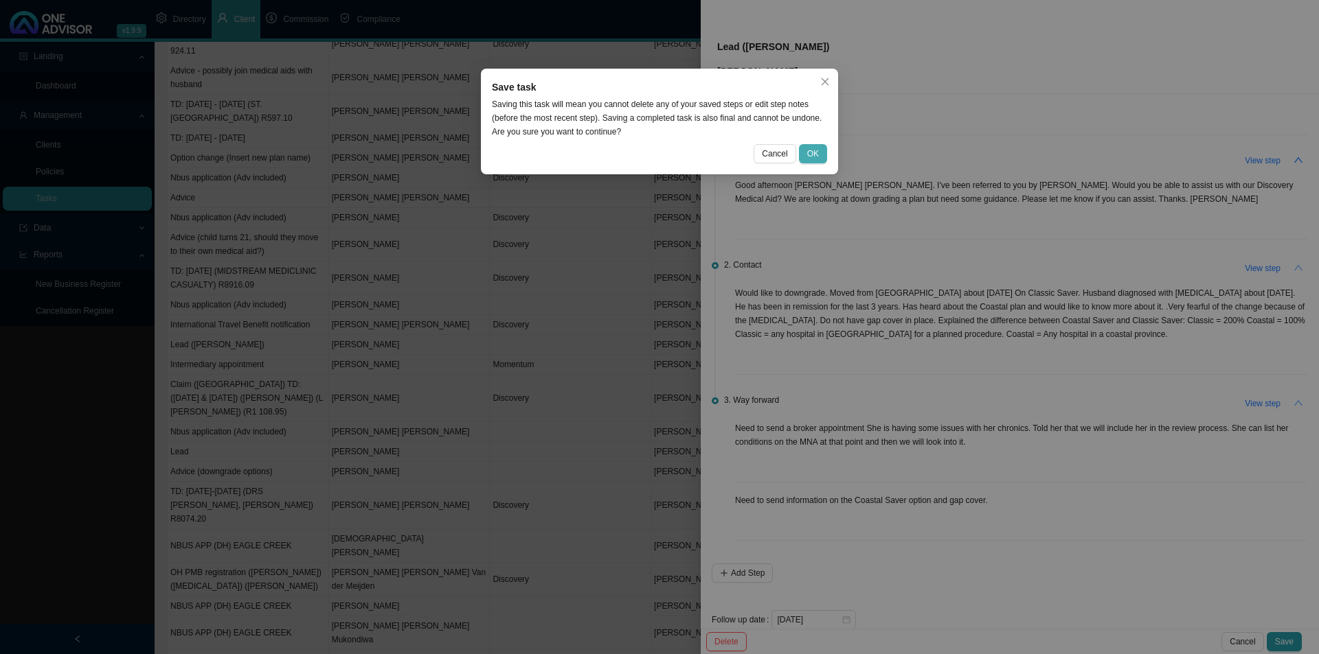
click at [810, 147] on span "OK" at bounding box center [813, 154] width 12 height 14
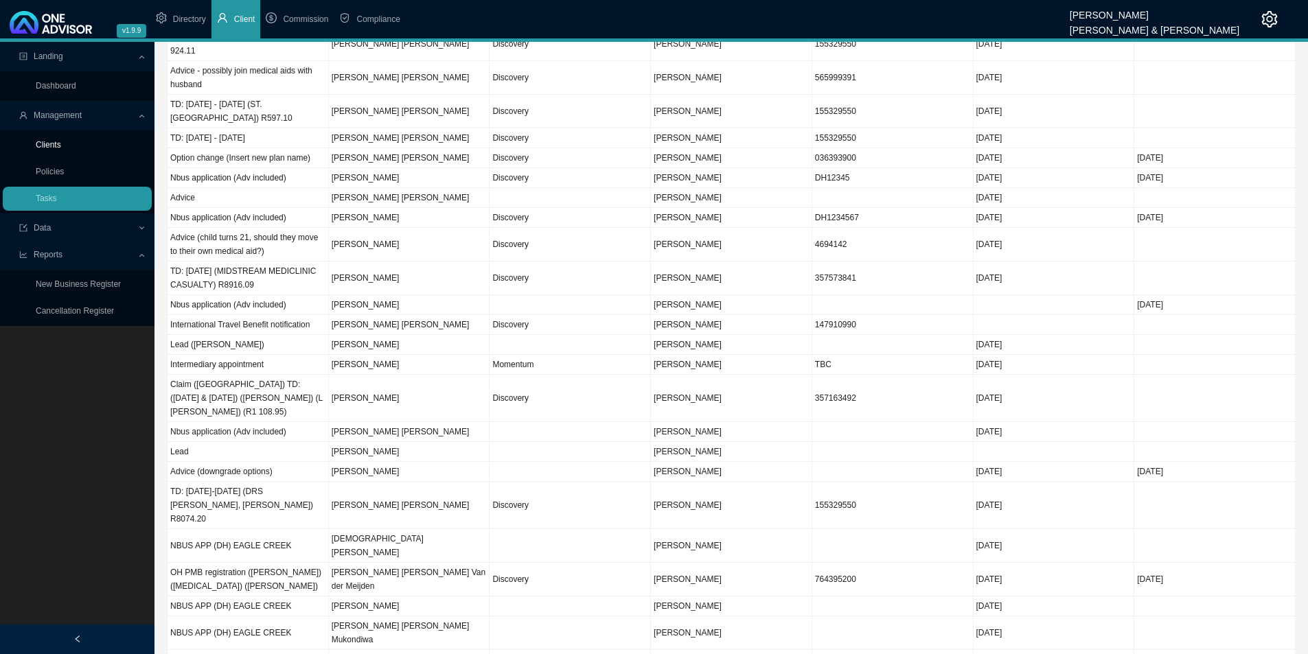
click at [57, 147] on link "Clients" at bounding box center [48, 145] width 25 height 10
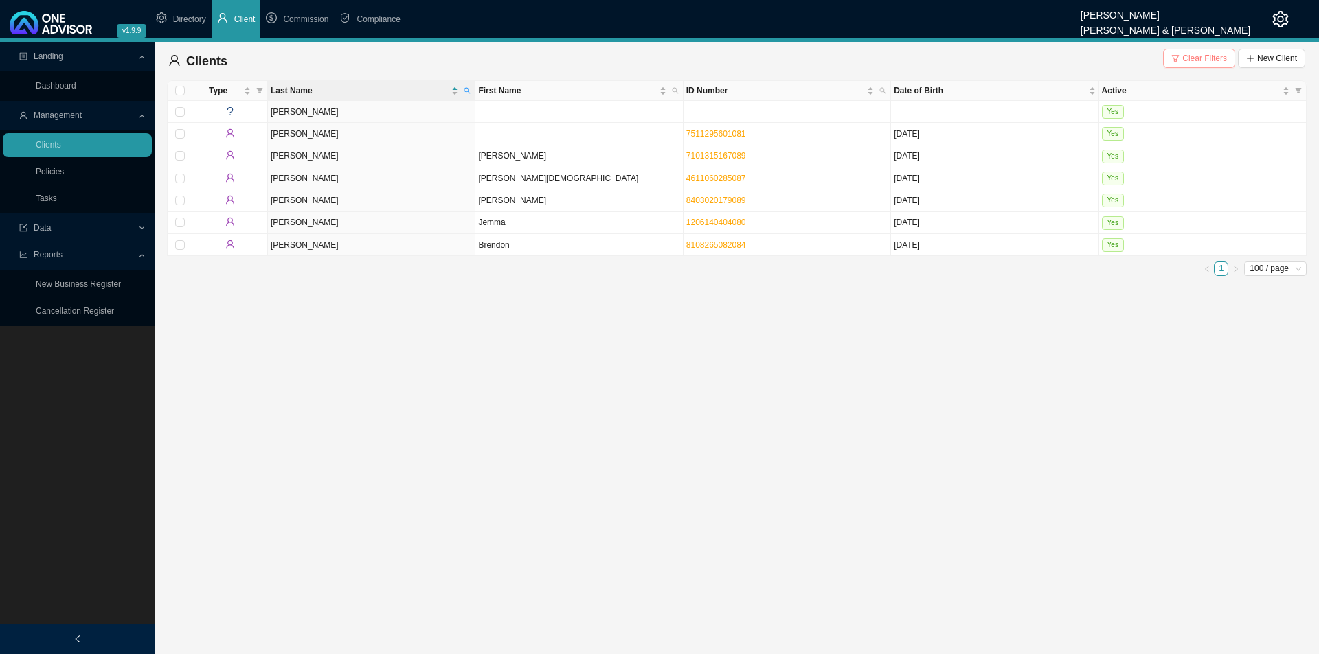
click at [1044, 58] on span "Clear Filters" at bounding box center [1204, 59] width 45 height 14
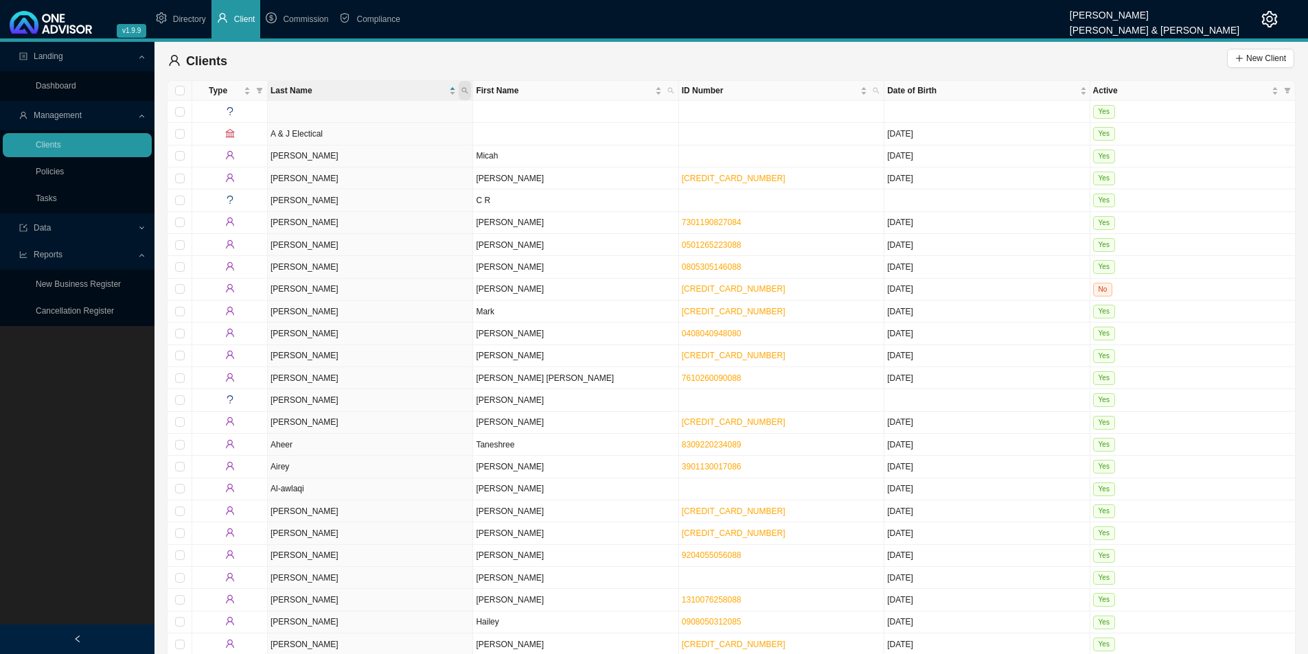
click at [471, 87] on span at bounding box center [465, 90] width 12 height 19
type input "[PERSON_NAME]"
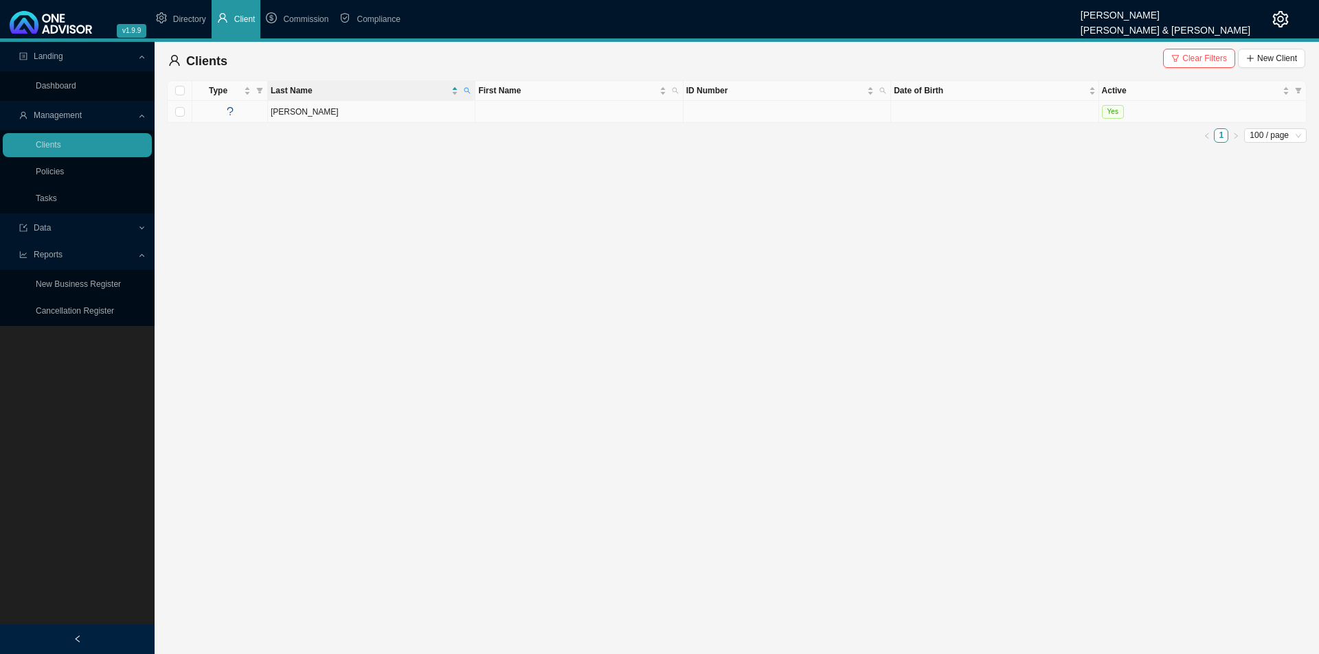
click at [350, 118] on td "[PERSON_NAME]" at bounding box center [371, 112] width 207 height 22
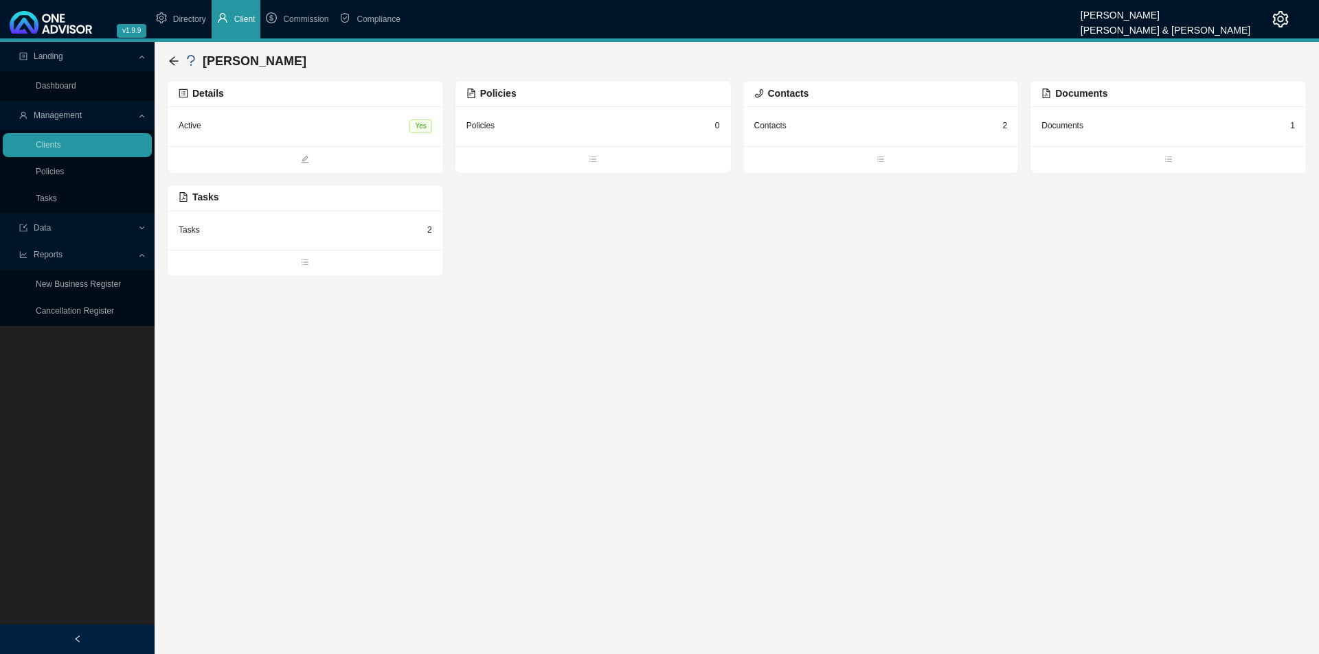
click at [279, 222] on div "Tasks 2" at bounding box center [305, 230] width 253 height 17
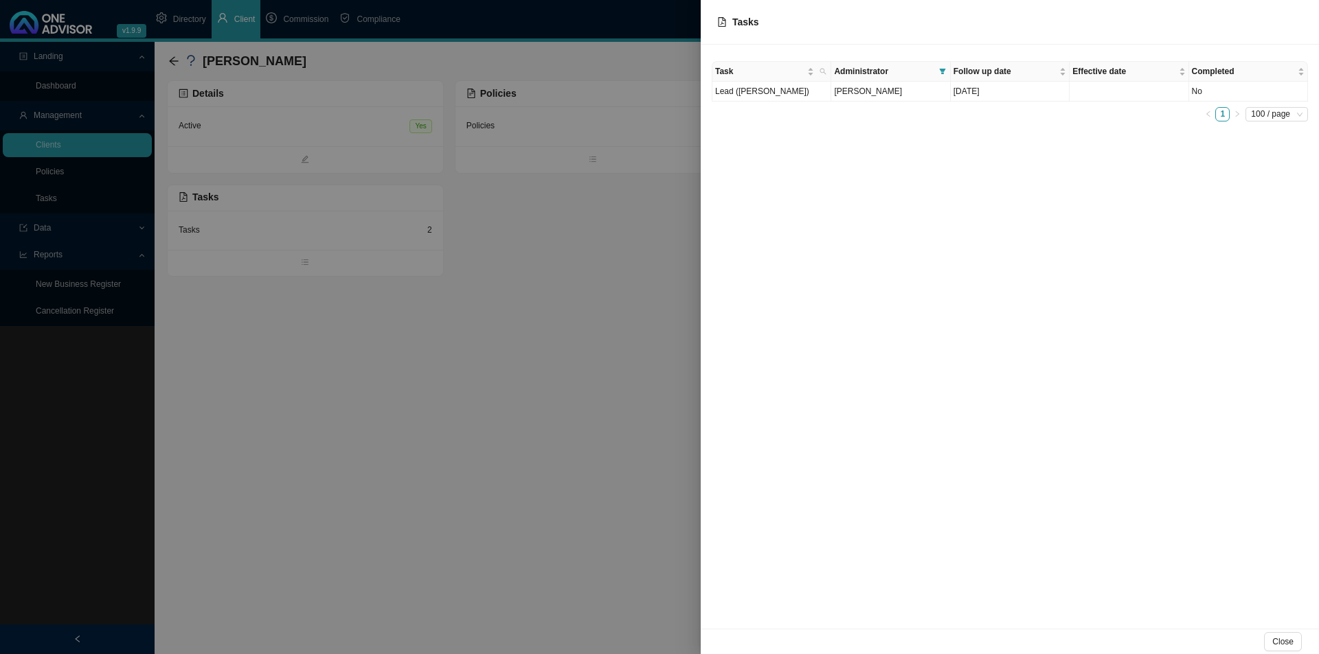
click at [316, 231] on div at bounding box center [659, 327] width 1319 height 654
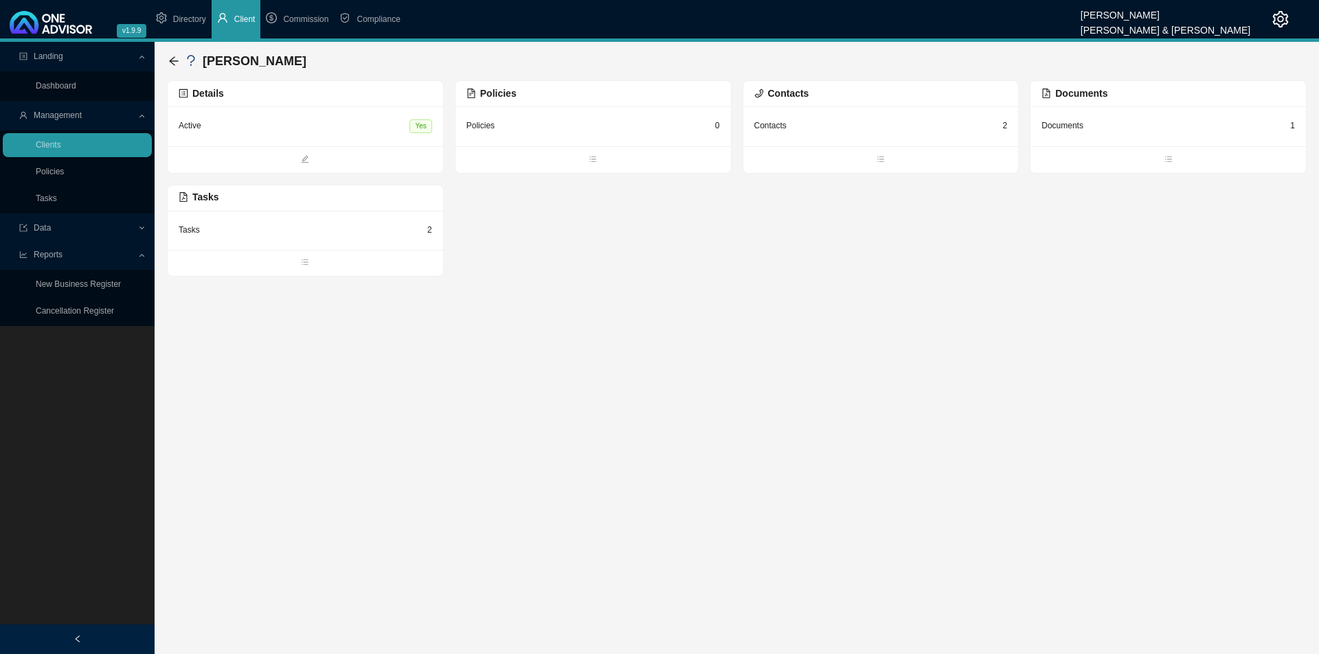
click at [316, 231] on div "Tasks 2" at bounding box center [305, 230] width 253 height 17
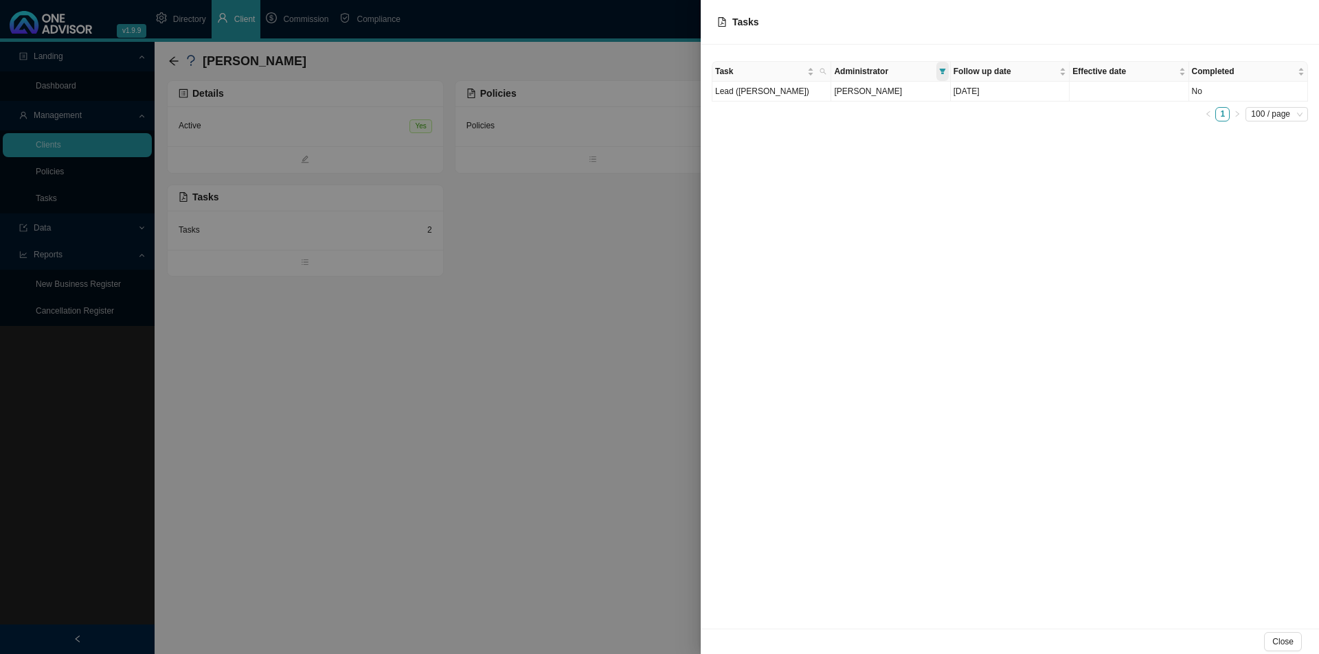
click at [943, 65] on span at bounding box center [942, 71] width 12 height 19
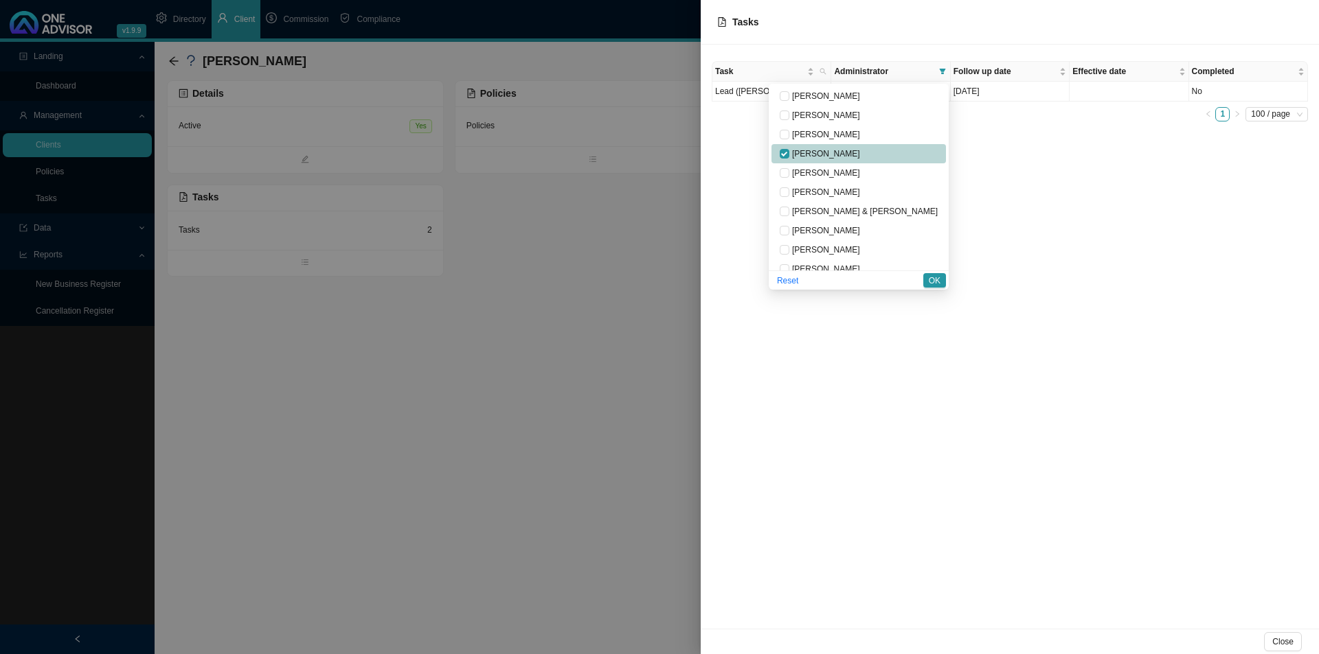
drag, startPoint x: 872, startPoint y: 152, endPoint x: 898, endPoint y: 158, distance: 27.3
click at [860, 152] on span "[PERSON_NAME]" at bounding box center [824, 154] width 71 height 10
checkbox input "false"
click at [929, 274] on span "OK" at bounding box center [935, 281] width 12 height 14
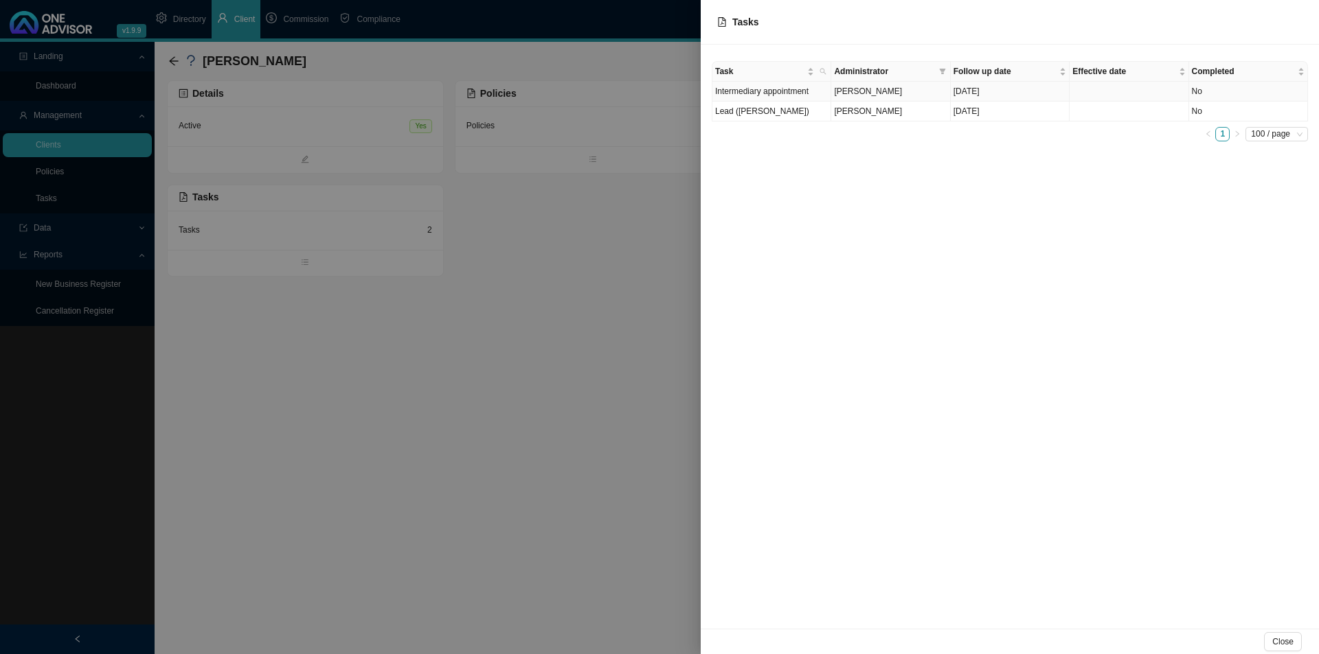
click at [841, 93] on span "[PERSON_NAME]" at bounding box center [868, 92] width 68 height 10
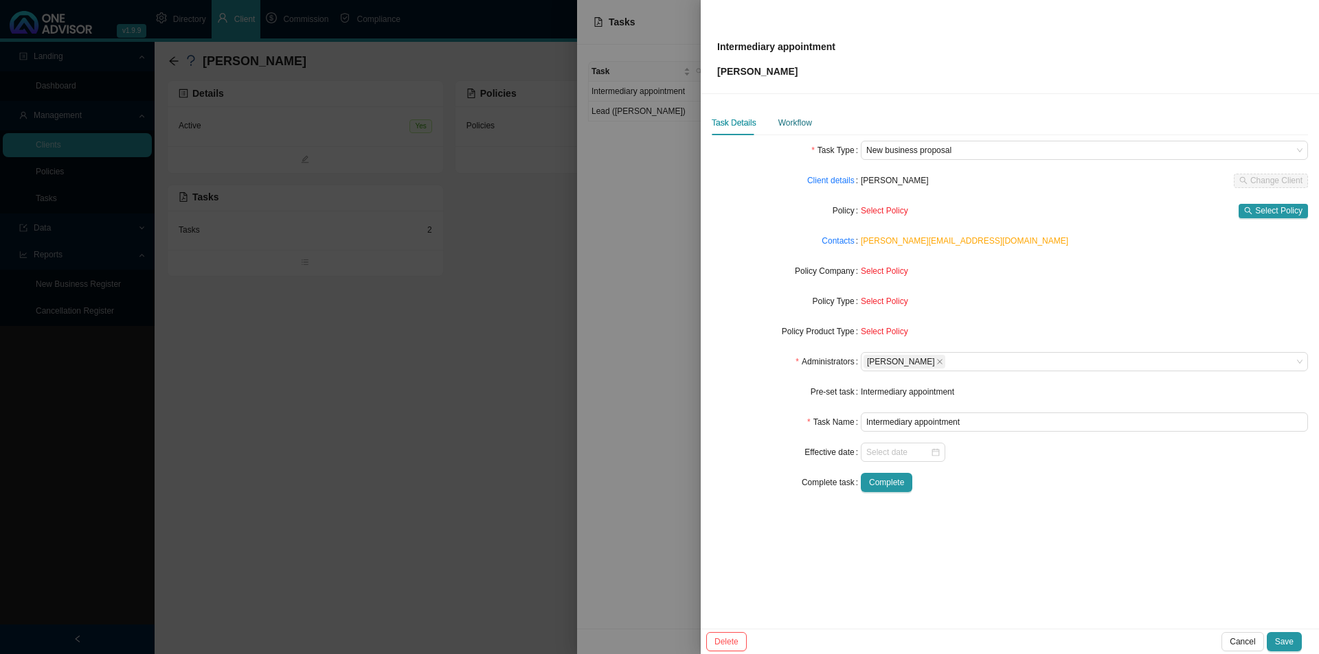
click at [795, 129] on div "Workflow" at bounding box center [795, 123] width 34 height 14
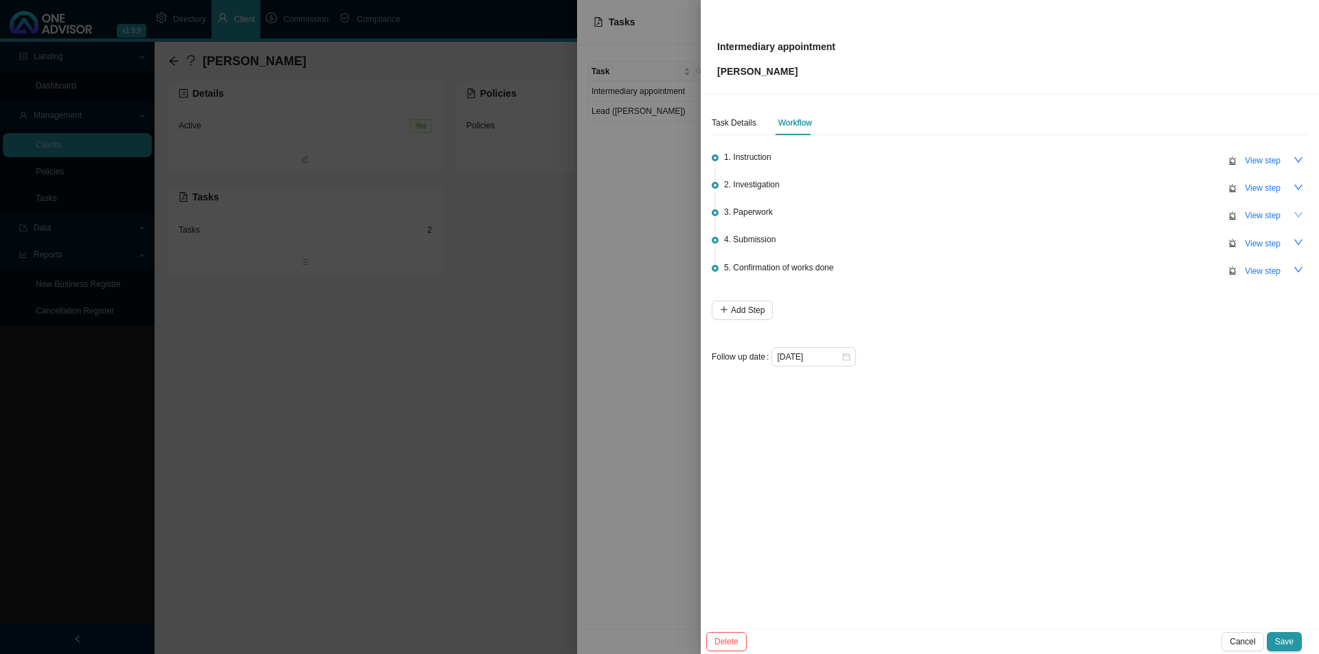
click at [1044, 214] on icon "down" at bounding box center [1298, 215] width 10 height 10
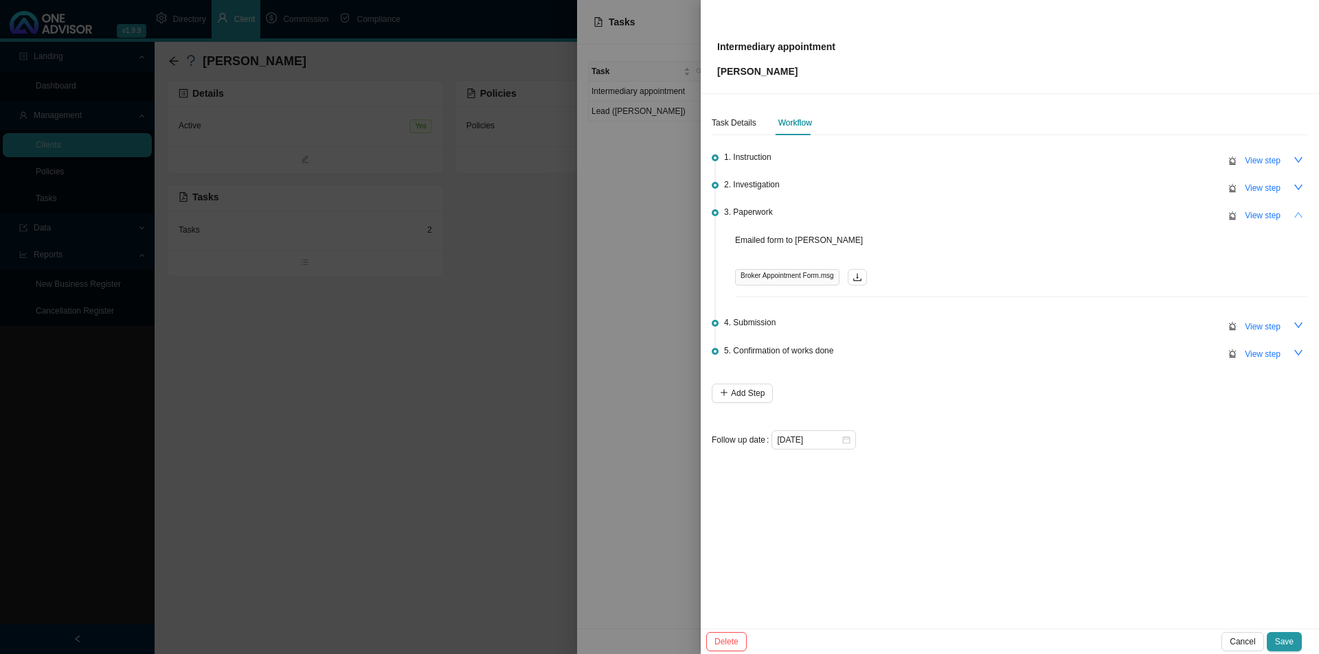
click at [1044, 214] on icon "up" at bounding box center [1298, 215] width 10 height 10
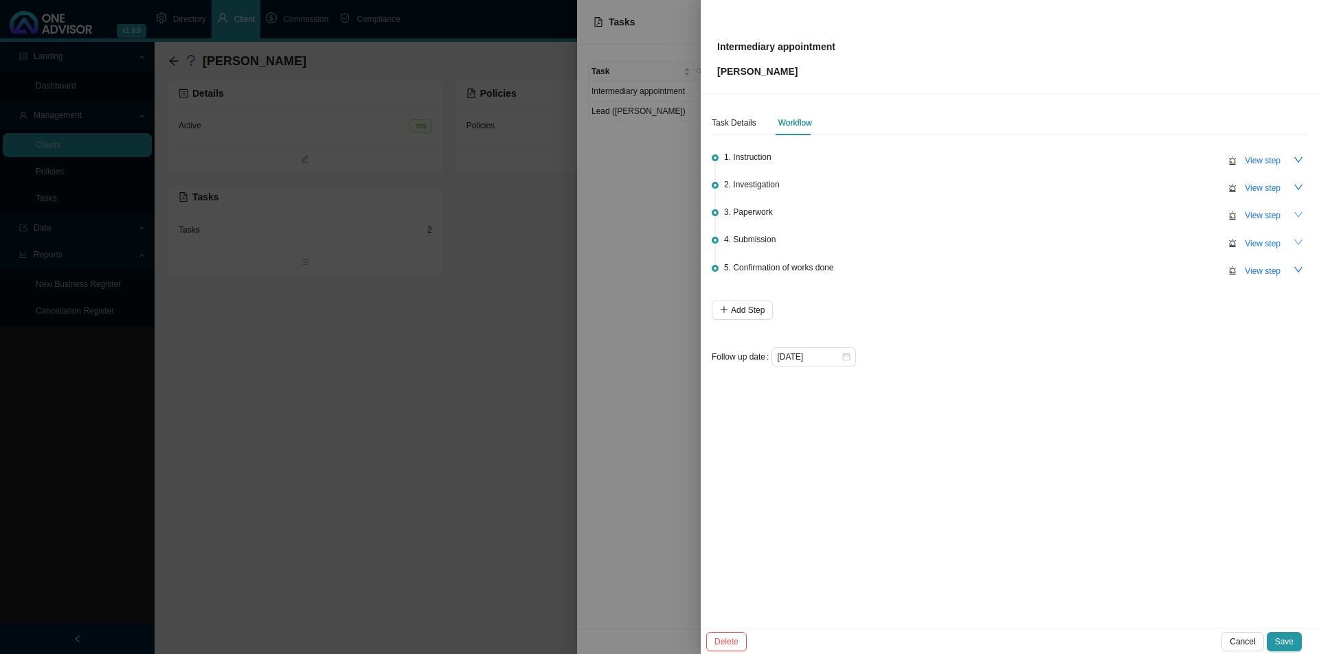
click at [1044, 241] on button "button" at bounding box center [1297, 242] width 19 height 19
click at [1044, 240] on icon "up" at bounding box center [1298, 243] width 10 height 10
click at [1044, 214] on icon "down" at bounding box center [1298, 215] width 10 height 10
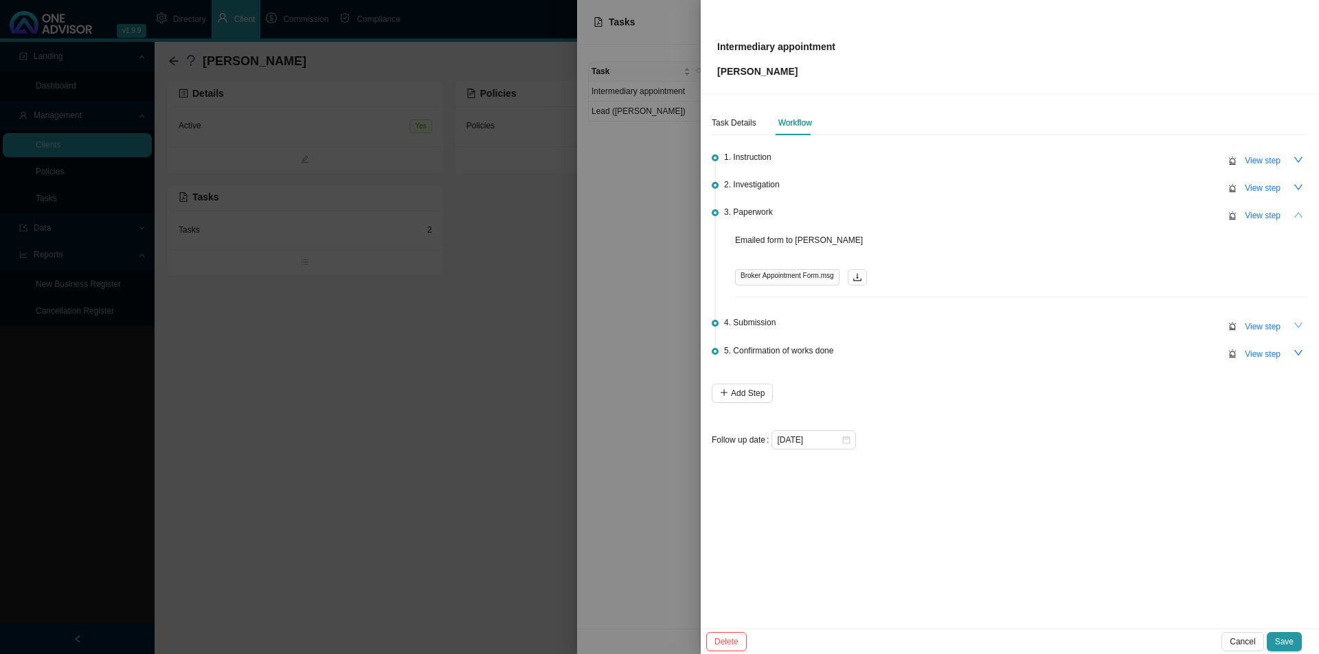
click at [1044, 214] on icon "up" at bounding box center [1298, 215] width 10 height 10
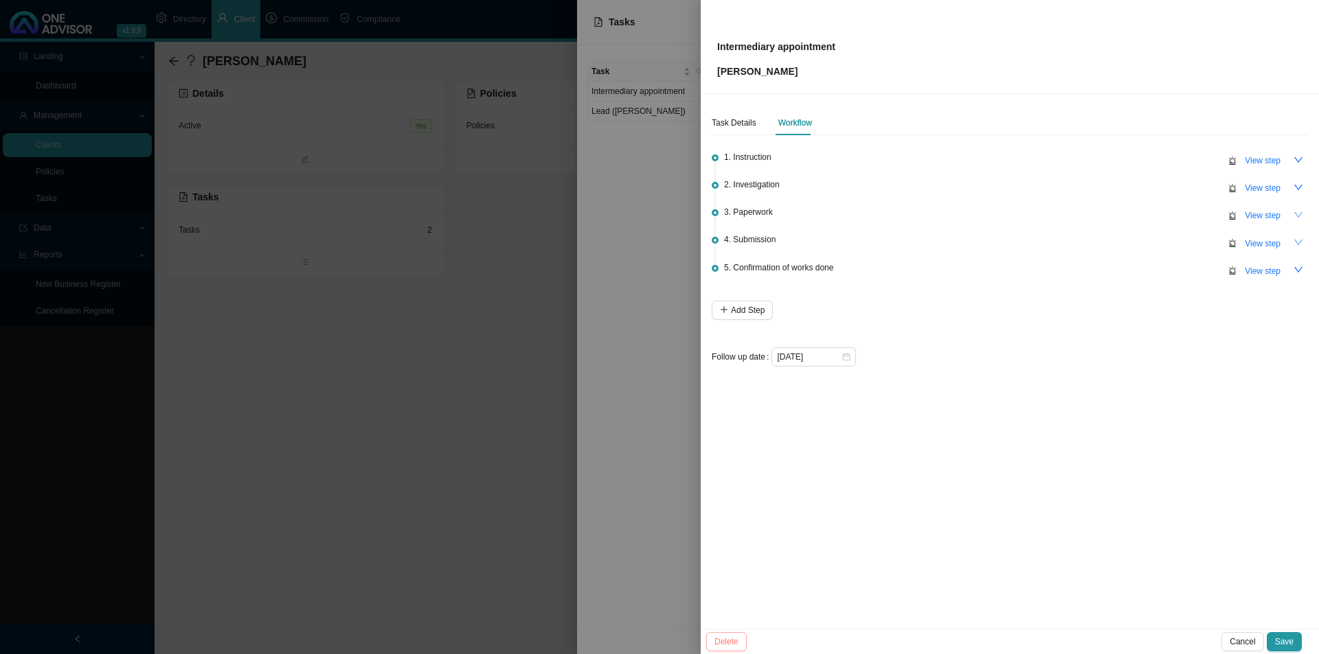
click at [1044, 506] on span "Cancel" at bounding box center [1241, 642] width 25 height 14
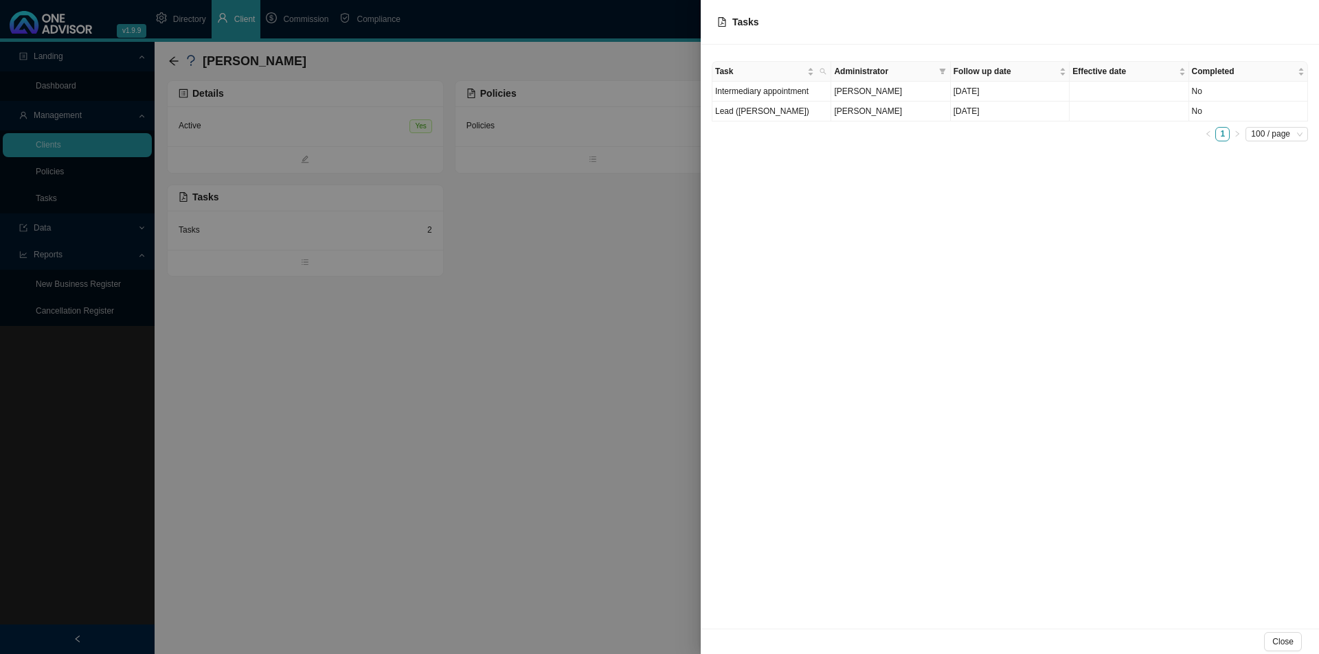
click at [614, 506] on div at bounding box center [659, 327] width 1319 height 654
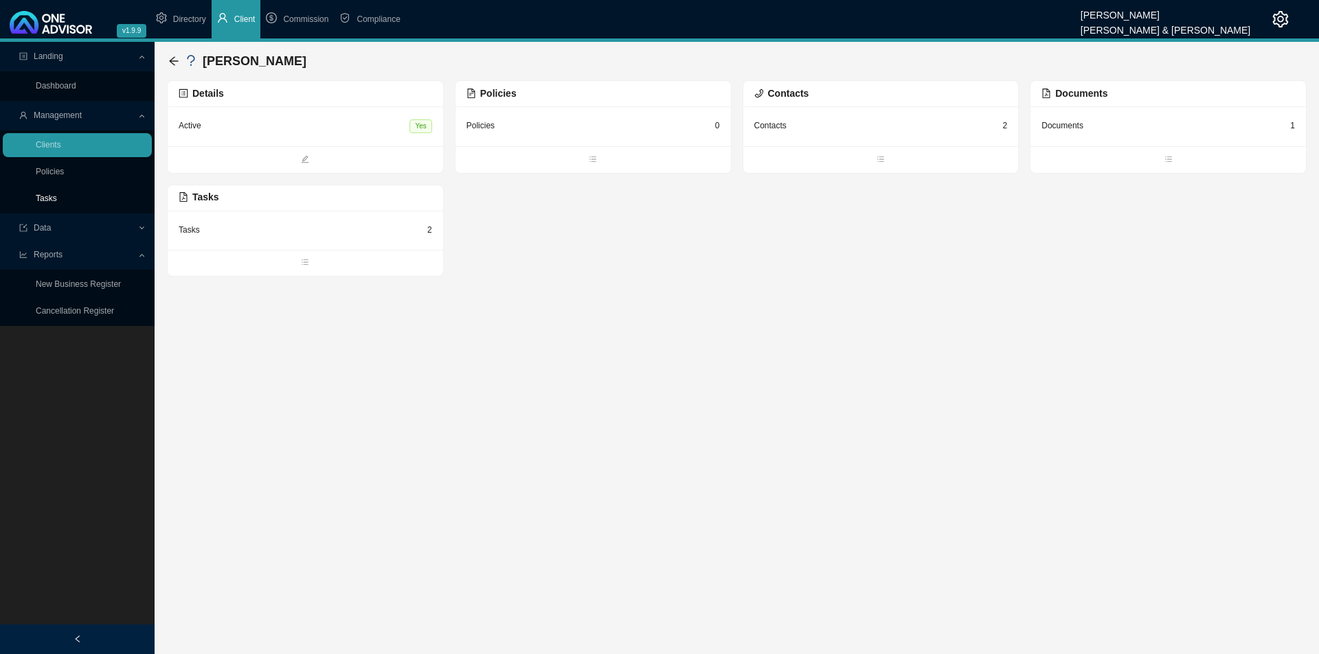
click at [48, 198] on link "Tasks" at bounding box center [46, 199] width 21 height 10
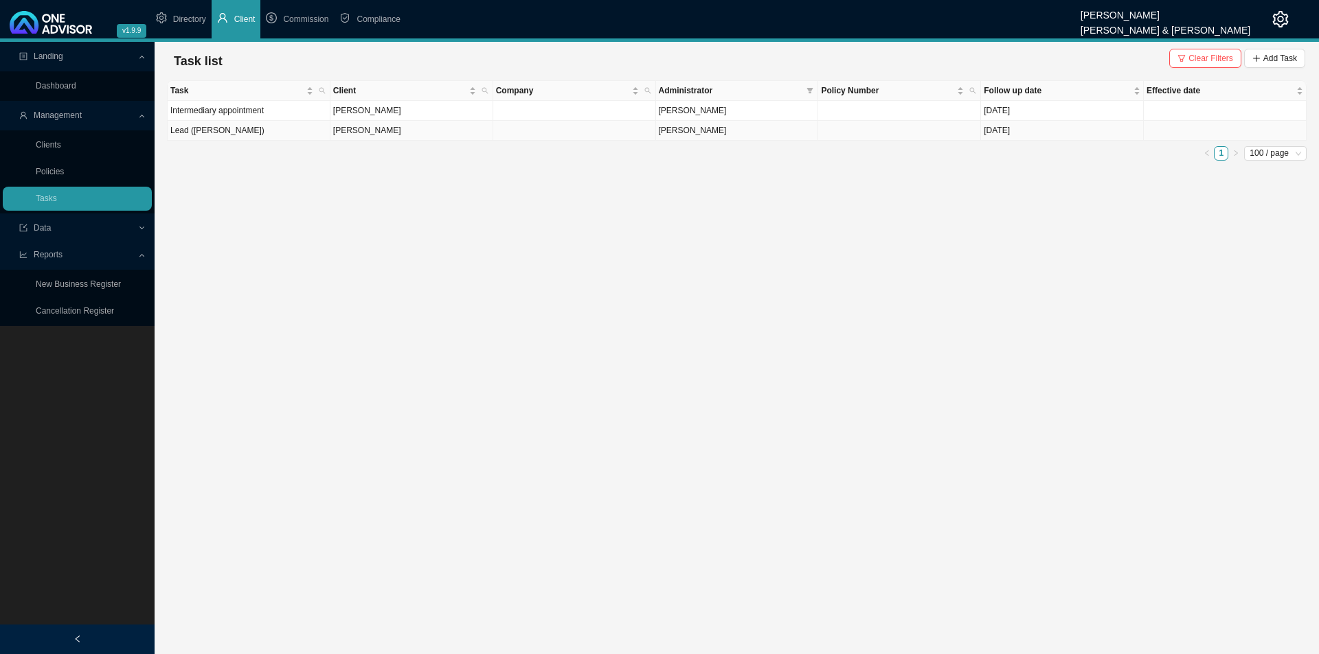
click at [650, 134] on td at bounding box center [574, 131] width 163 height 20
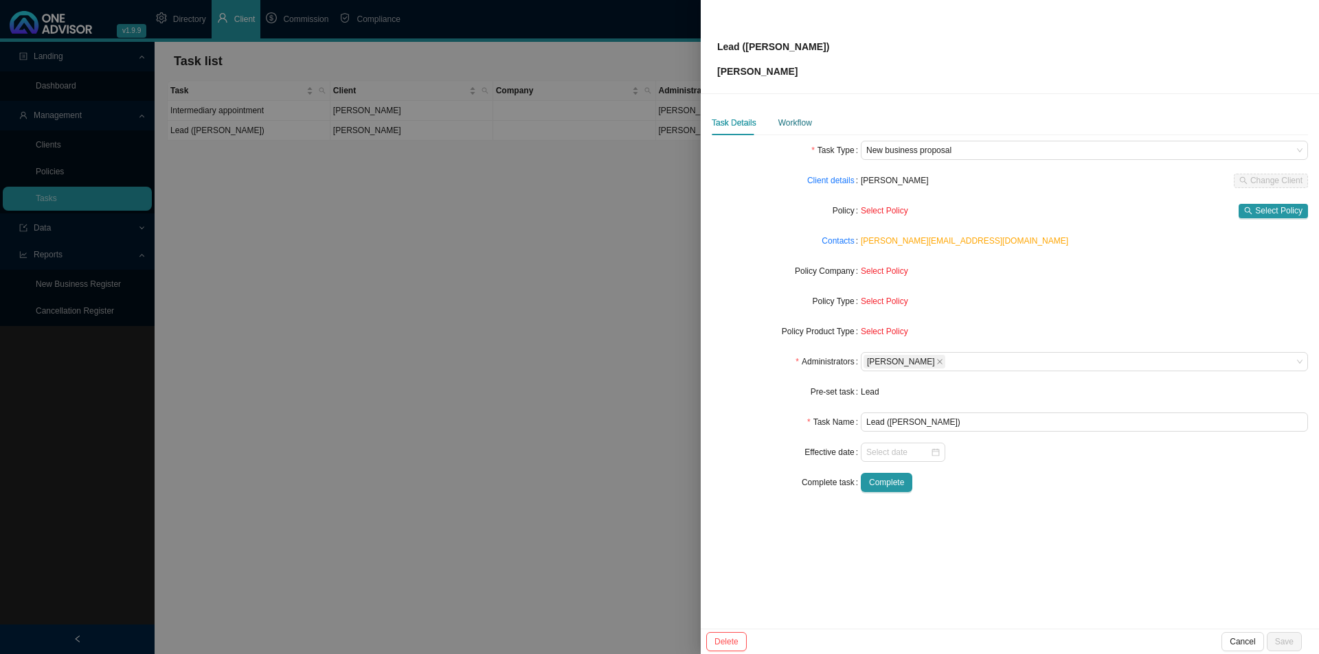
click at [781, 118] on div "Workflow" at bounding box center [795, 123] width 34 height 14
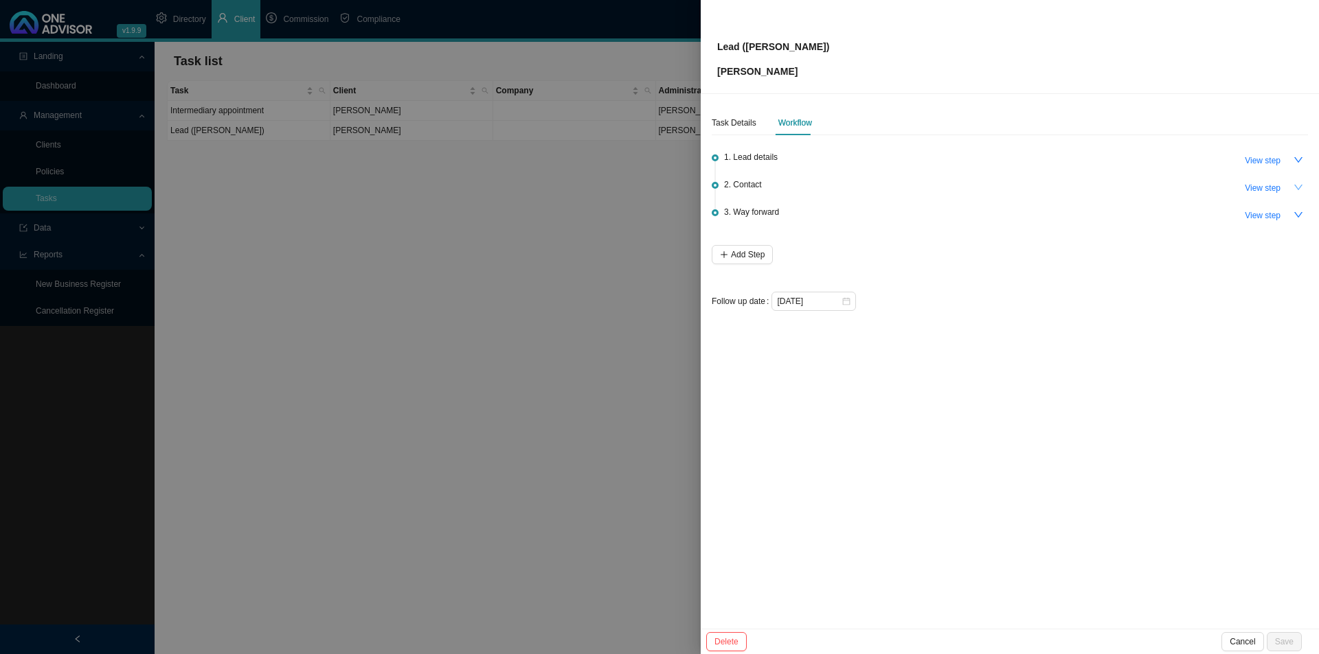
click at [1044, 187] on icon "down" at bounding box center [1298, 187] width 8 height 5
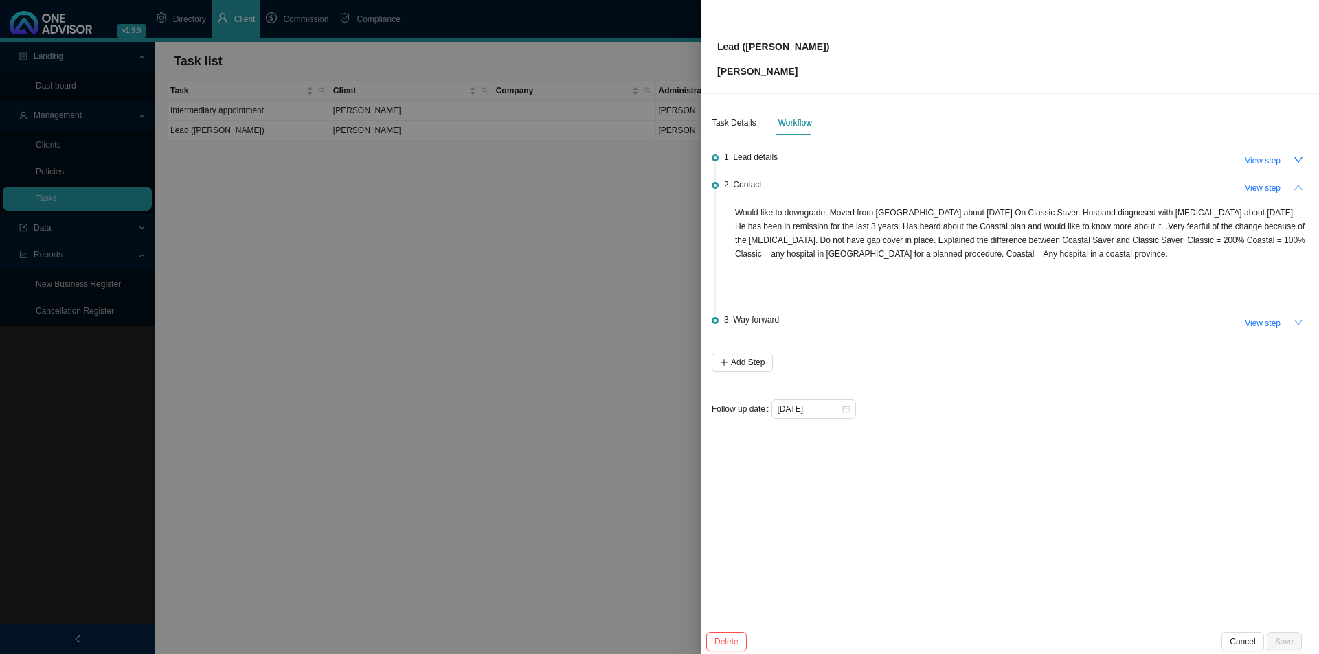
click at [1044, 323] on icon "down" at bounding box center [1298, 323] width 10 height 10
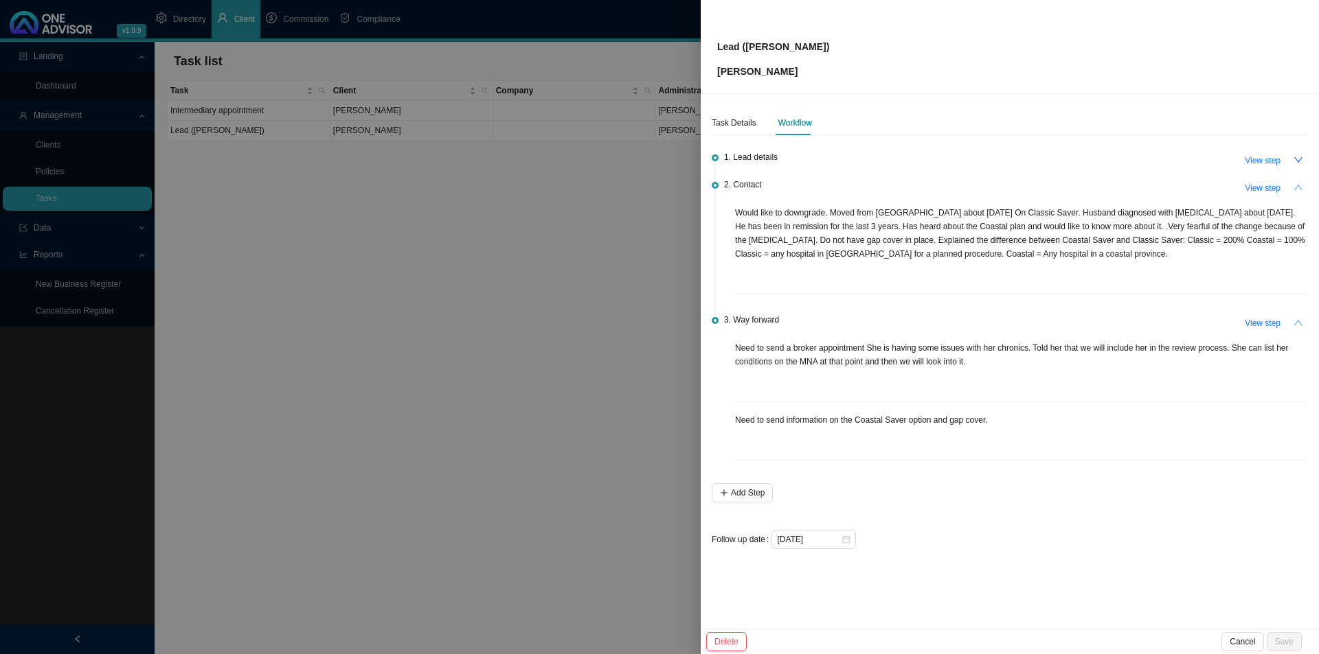
click at [1044, 323] on icon "up" at bounding box center [1298, 323] width 10 height 10
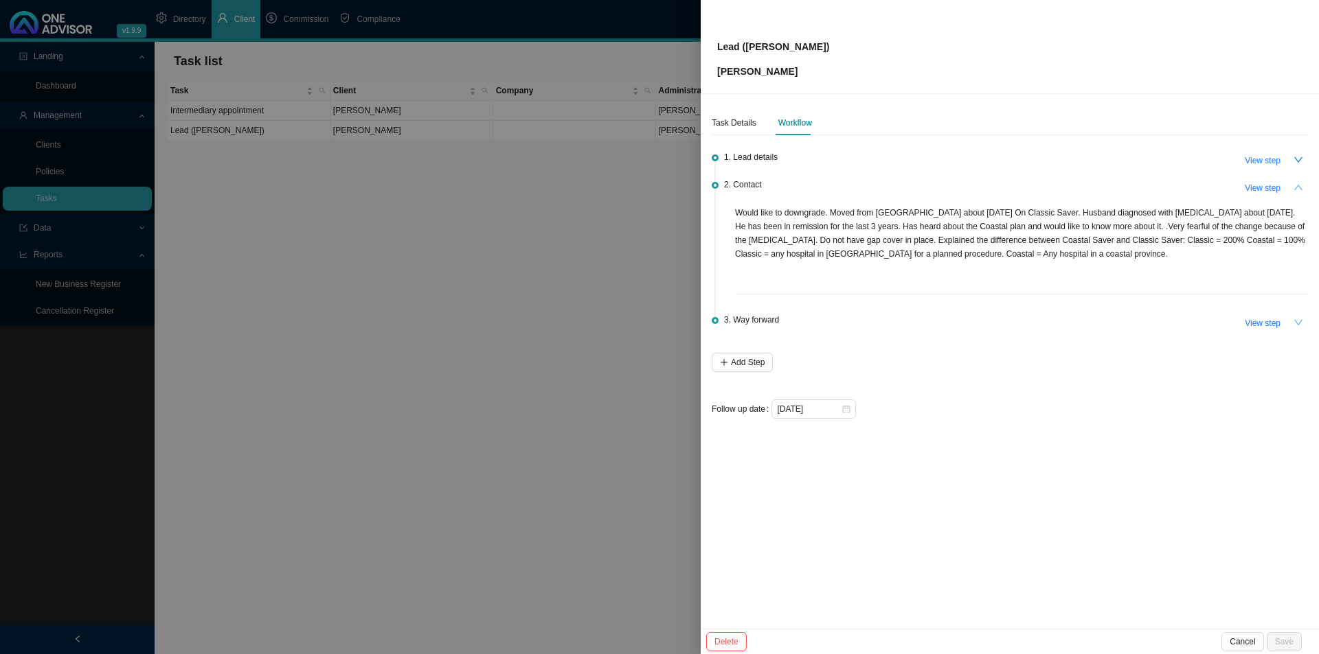
click at [1044, 183] on icon "up" at bounding box center [1298, 188] width 10 height 10
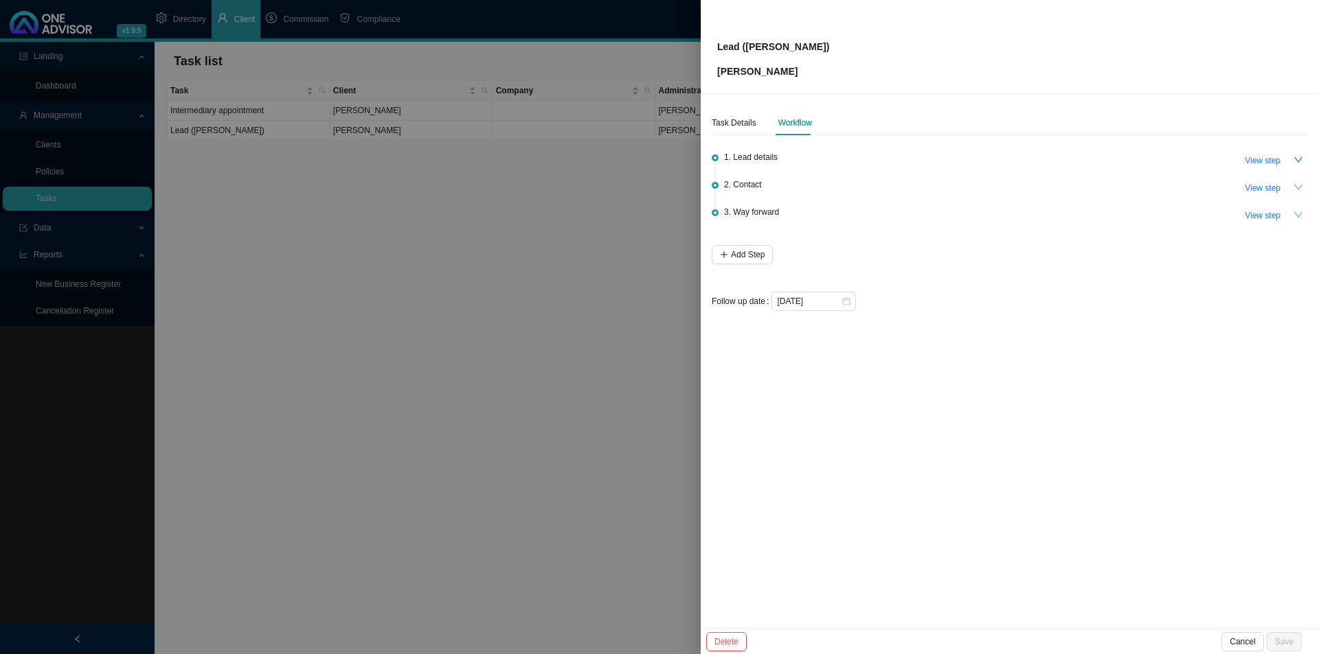
click at [1044, 212] on icon "down" at bounding box center [1298, 215] width 10 height 10
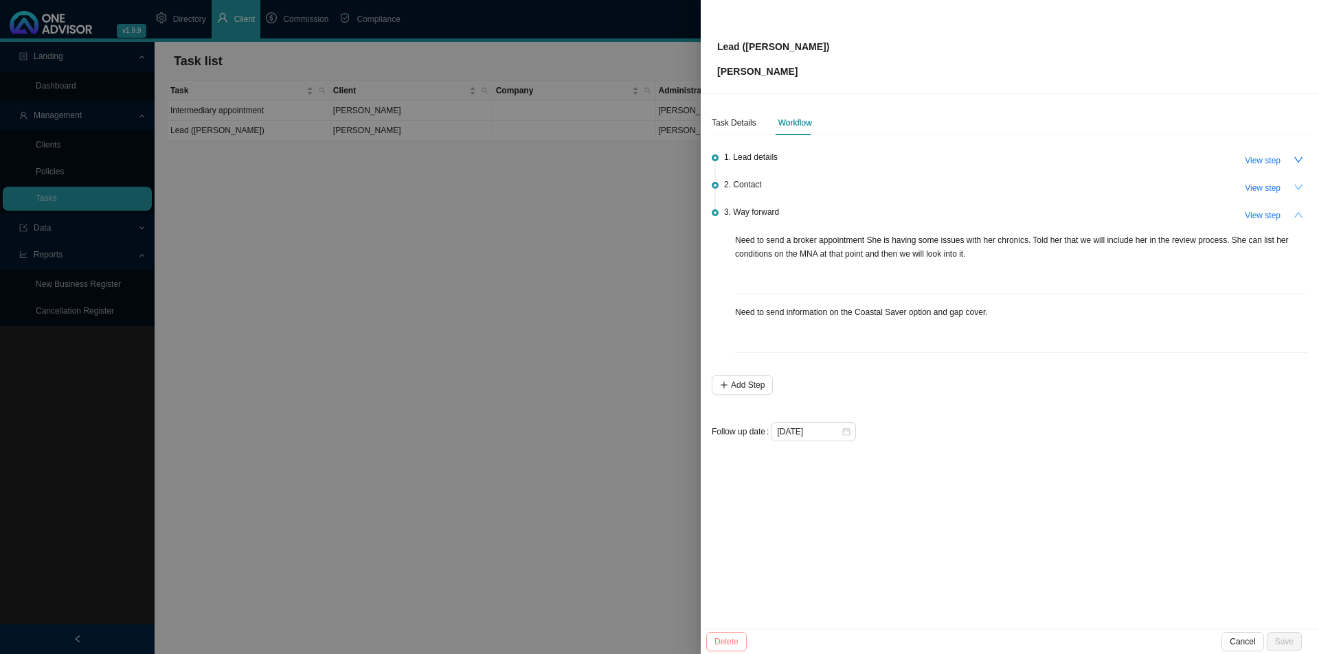
click at [1044, 506] on span "Cancel" at bounding box center [1241, 642] width 25 height 14
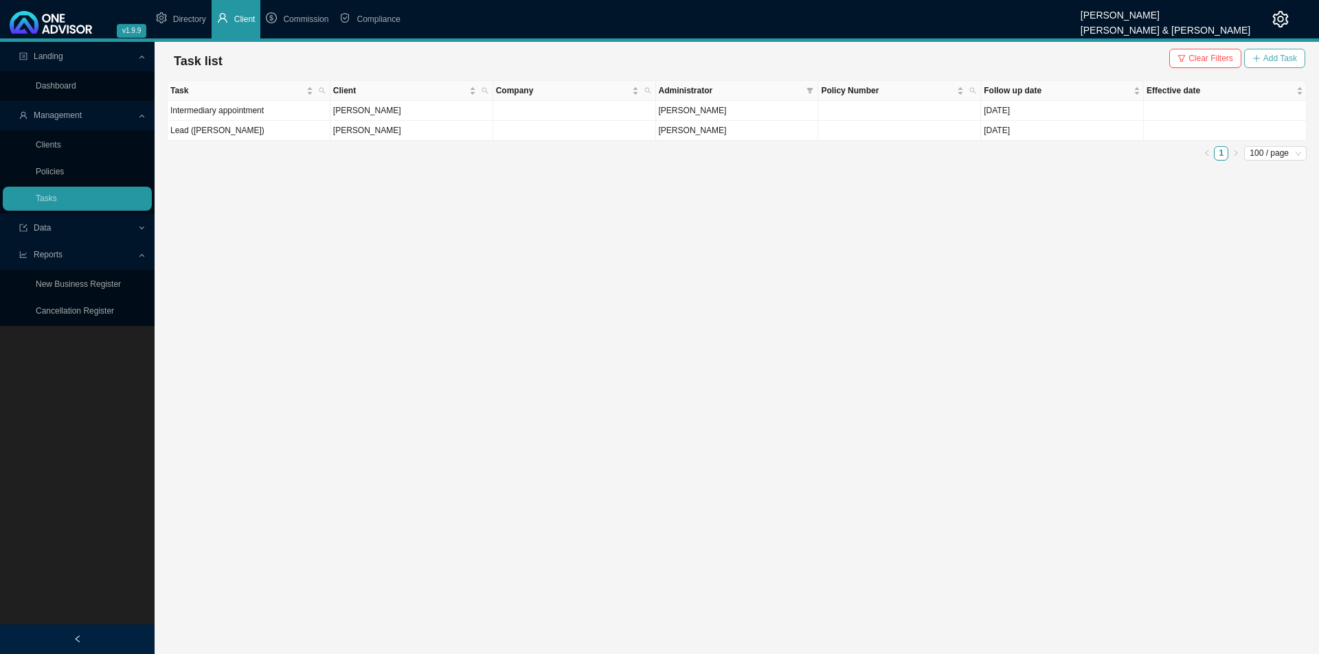
click at [1044, 52] on span "Add Task" at bounding box center [1280, 59] width 34 height 14
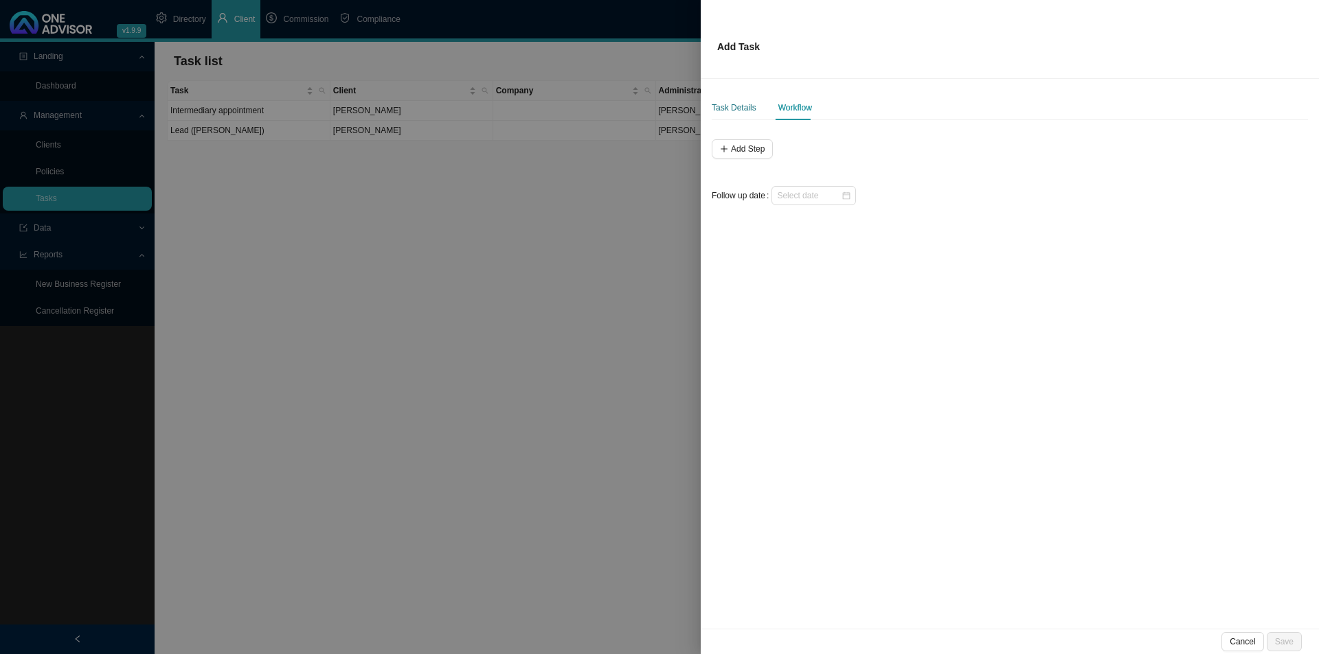
click at [734, 106] on div "Task Details" at bounding box center [733, 108] width 45 height 14
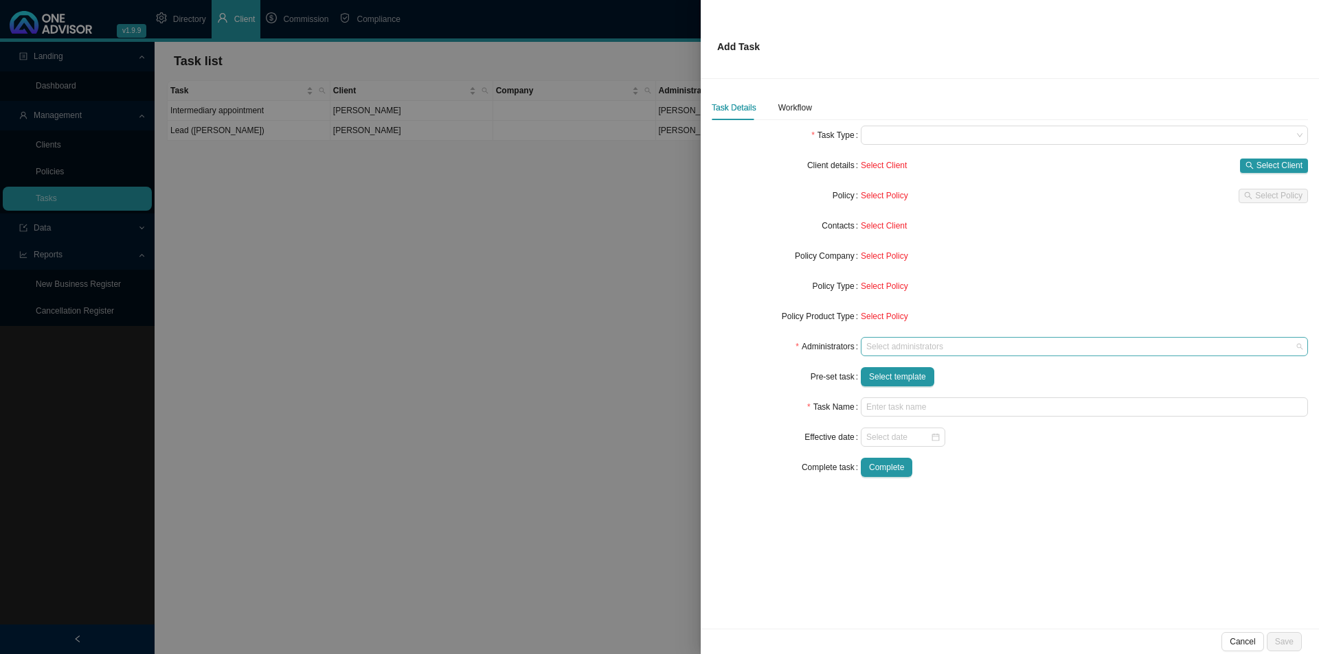
click at [910, 350] on div at bounding box center [1077, 347] width 429 height 10
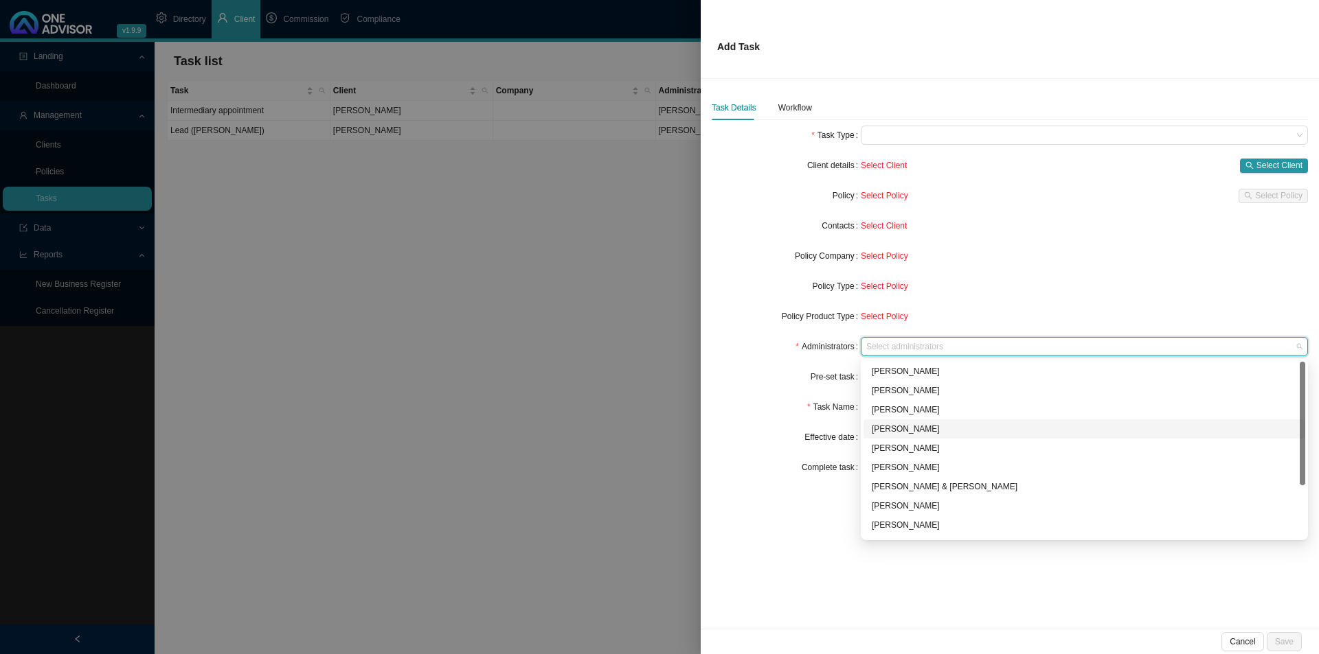
click at [897, 429] on div "[PERSON_NAME]" at bounding box center [1084, 429] width 425 height 14
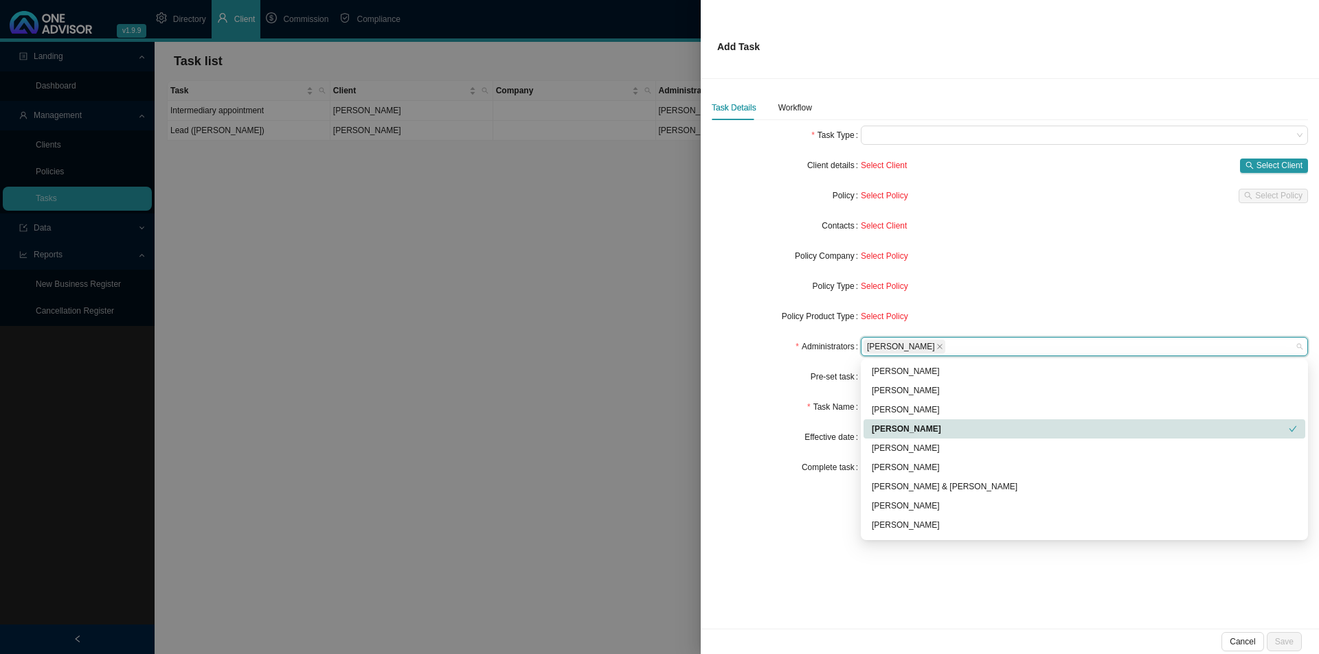
click at [751, 411] on div "Task Name" at bounding box center [785, 407] width 149 height 19
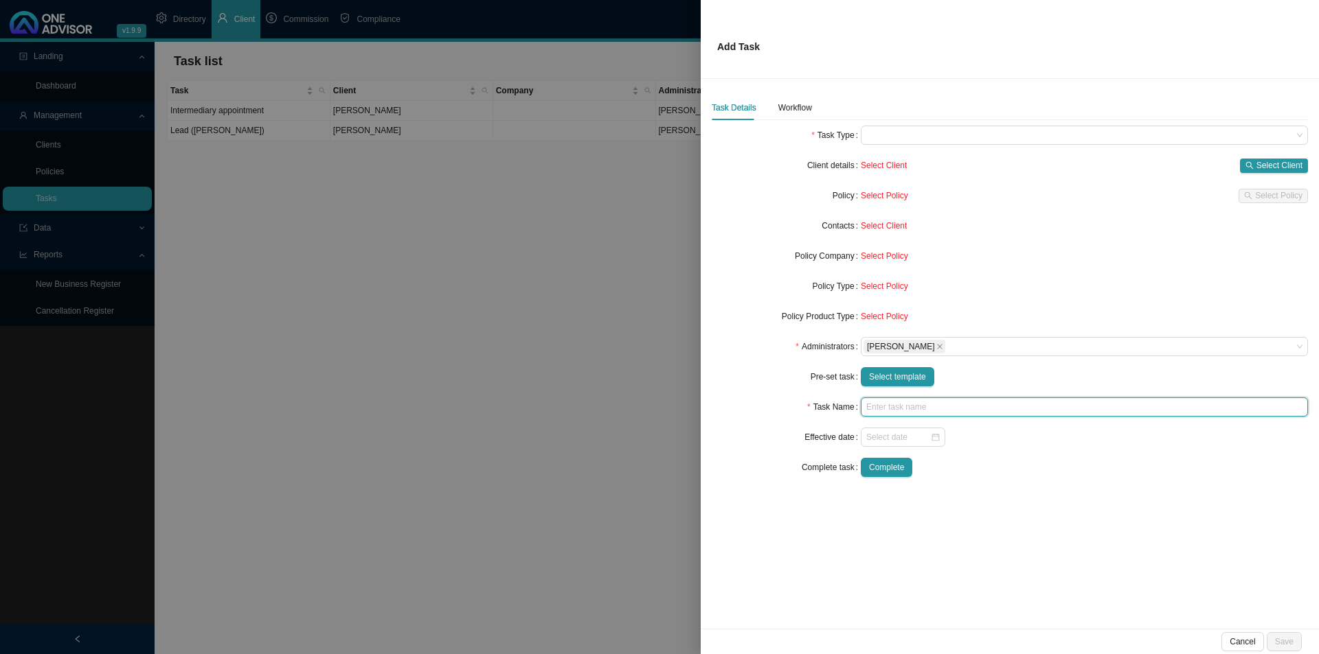
click at [891, 404] on input "text" at bounding box center [1084, 407] width 447 height 19
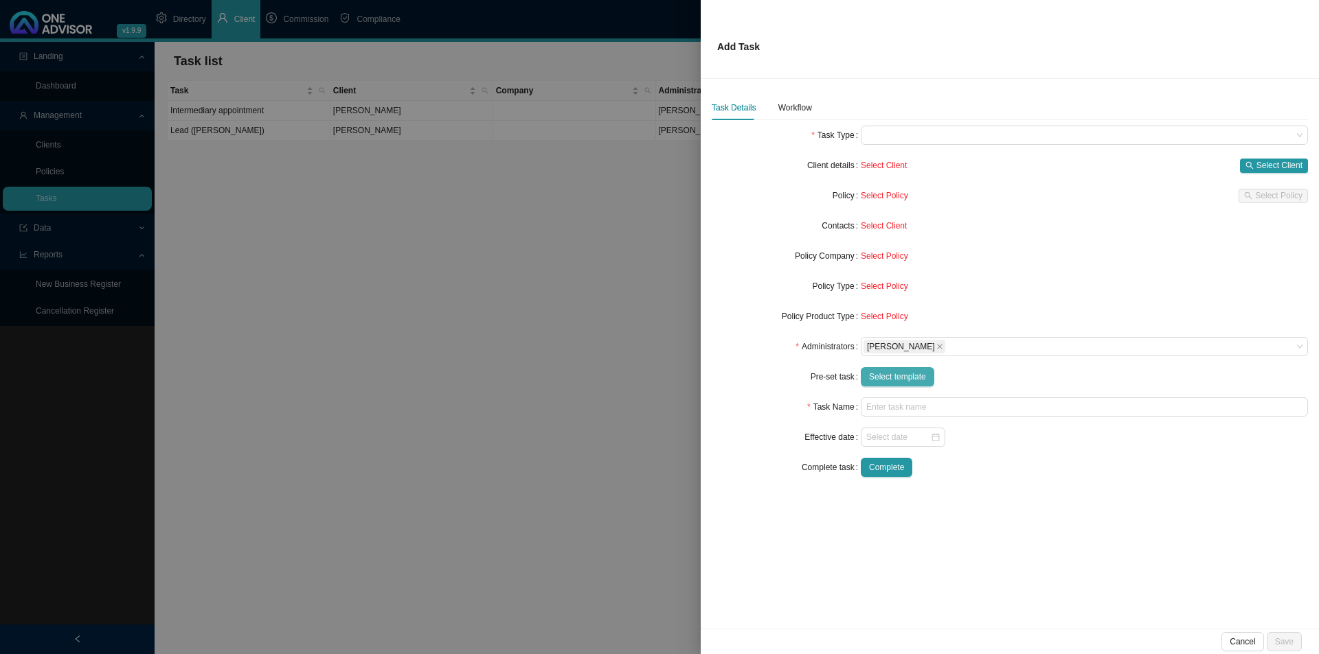
click at [882, 385] on button "Select template" at bounding box center [897, 376] width 73 height 19
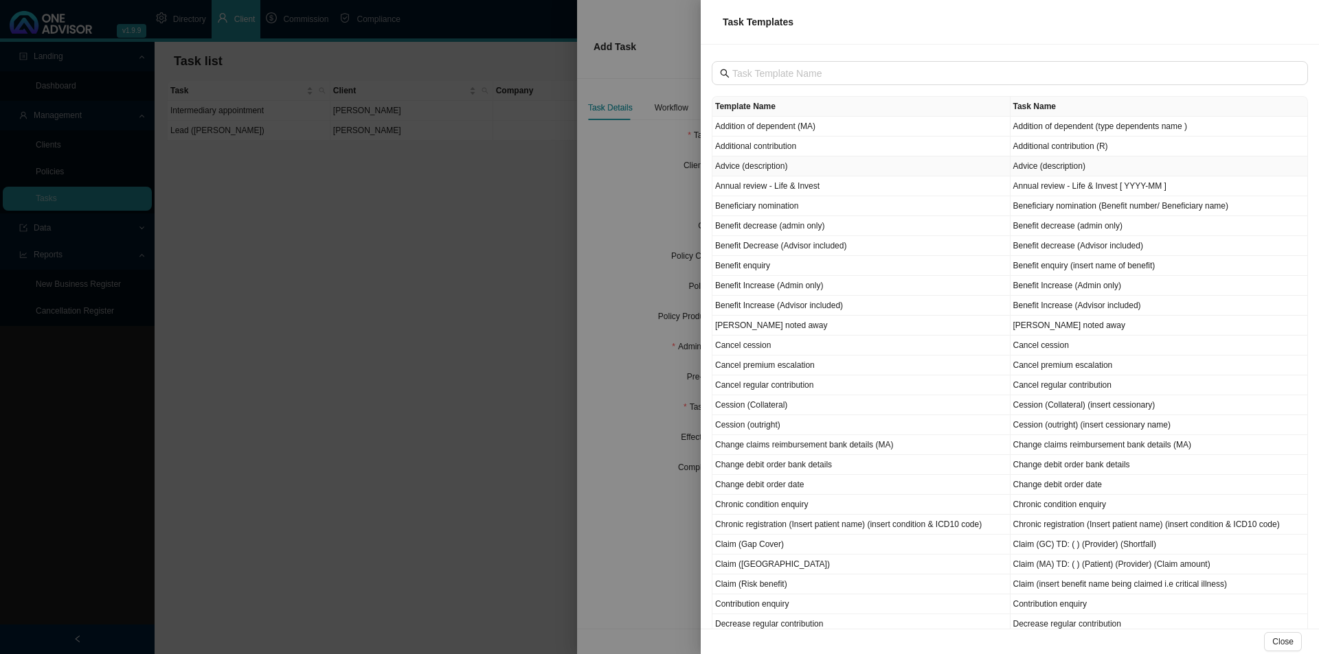
click at [769, 168] on td "Advice (description)" at bounding box center [861, 167] width 298 height 20
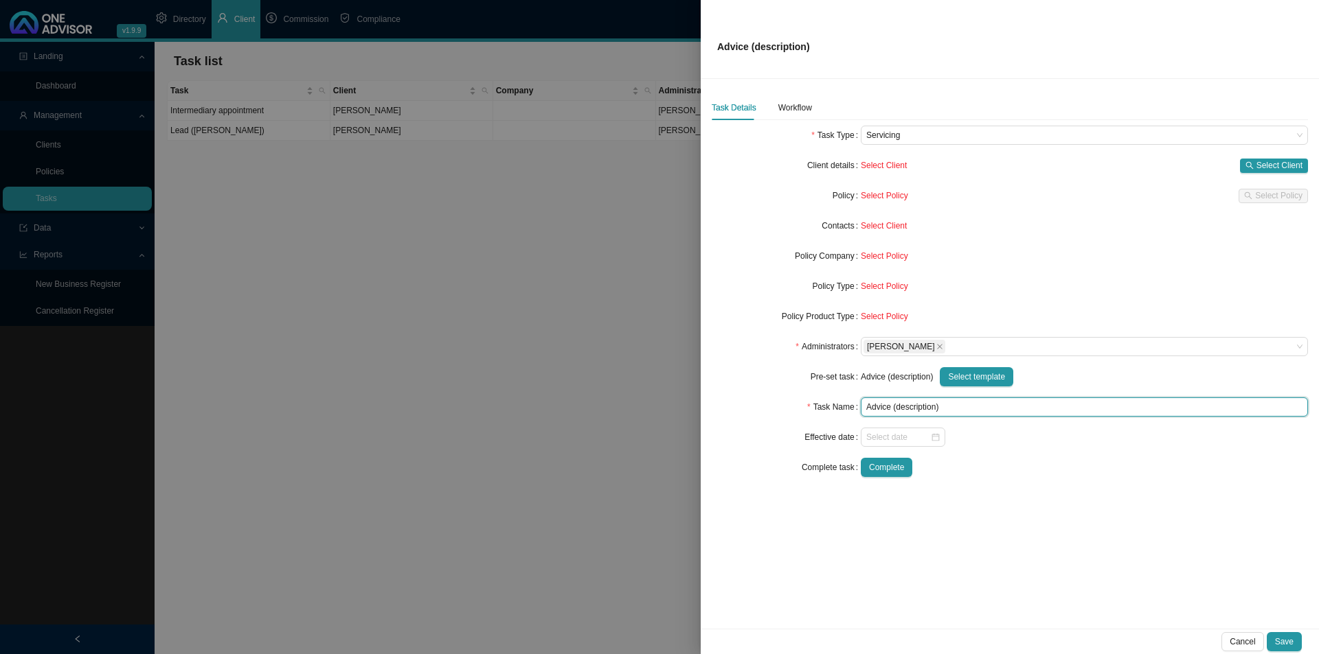
click at [908, 407] on input "Advice (description)" at bounding box center [1084, 407] width 447 height 19
type input "Advice (Downgrade)"
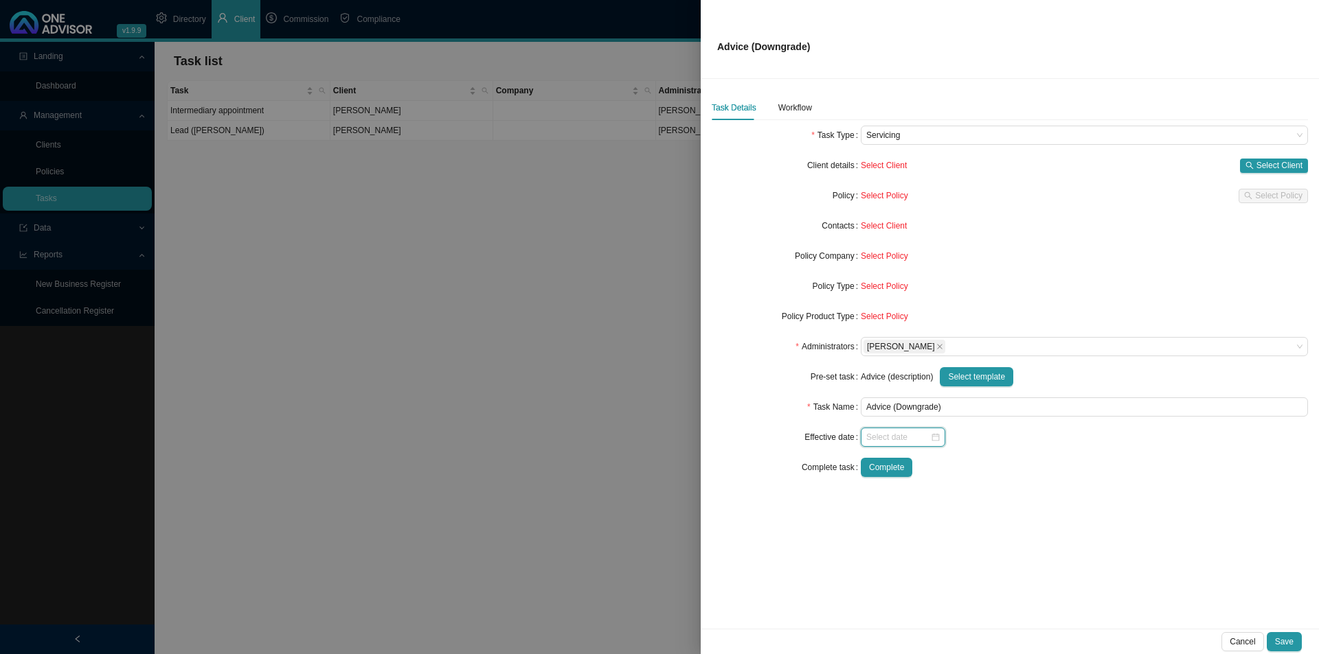
click at [886, 431] on input at bounding box center [898, 438] width 64 height 14
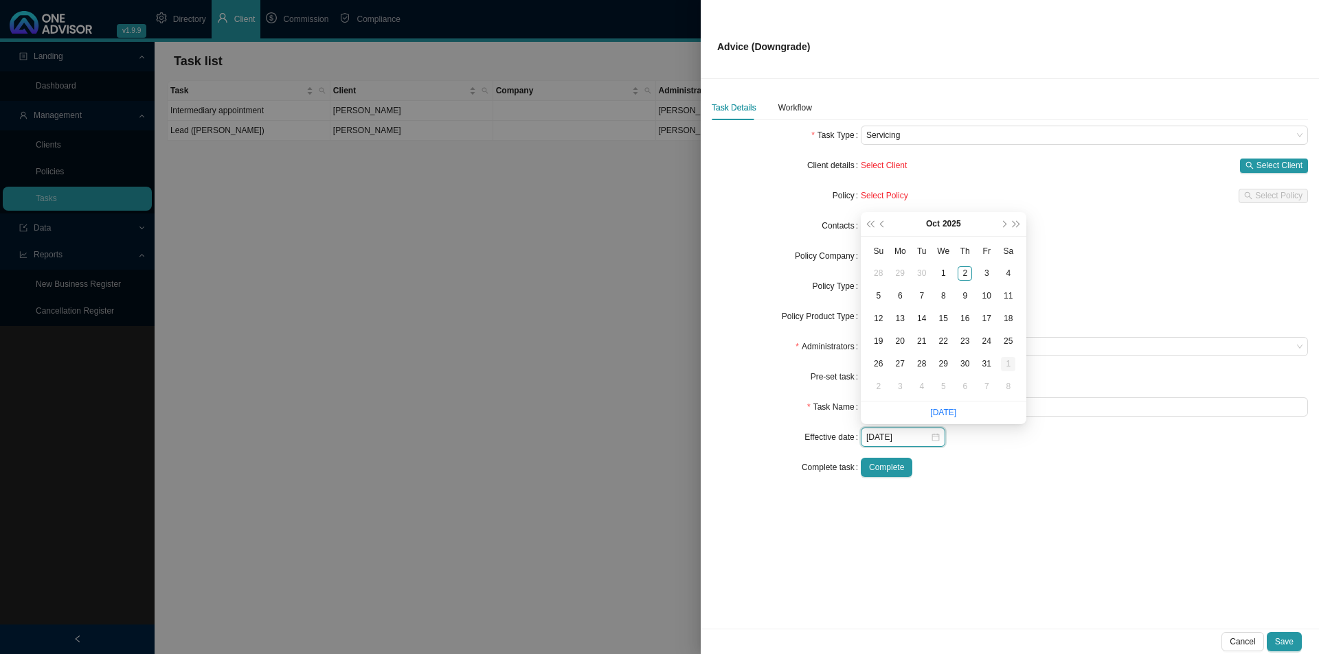
type input "[DATE]"
click at [1005, 368] on div "1" at bounding box center [1008, 364] width 14 height 14
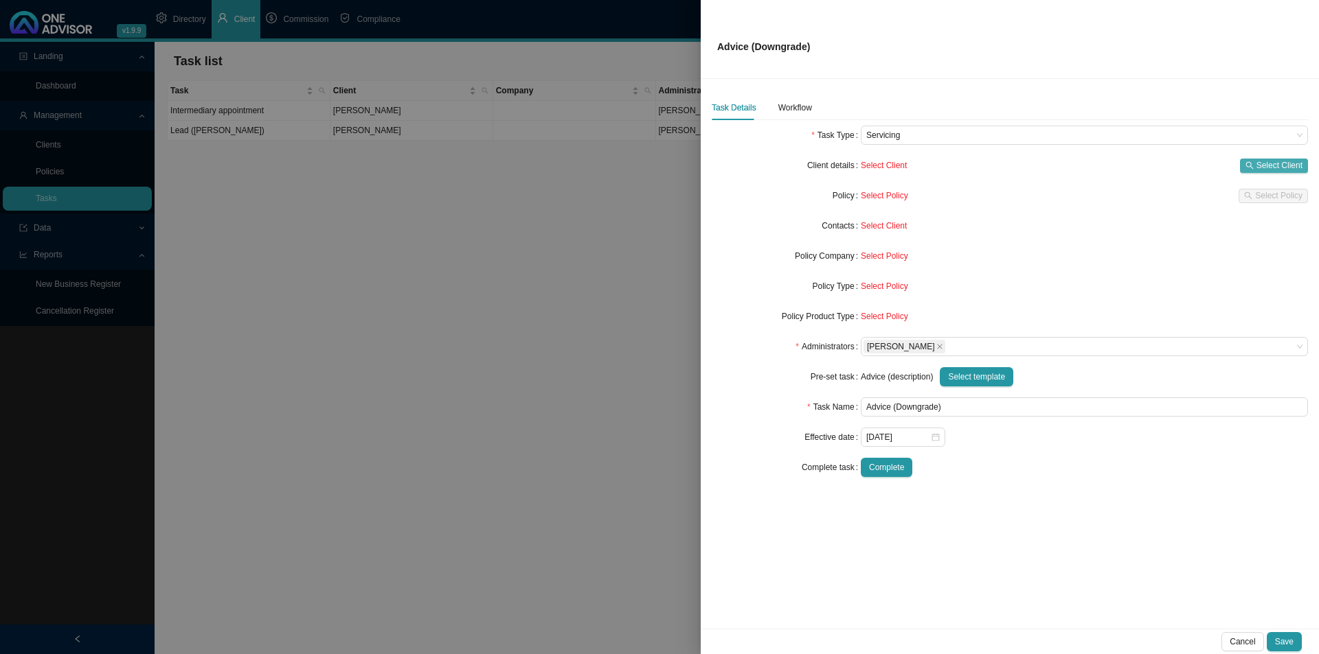
click at [1044, 166] on span "Select Client" at bounding box center [1279, 166] width 46 height 14
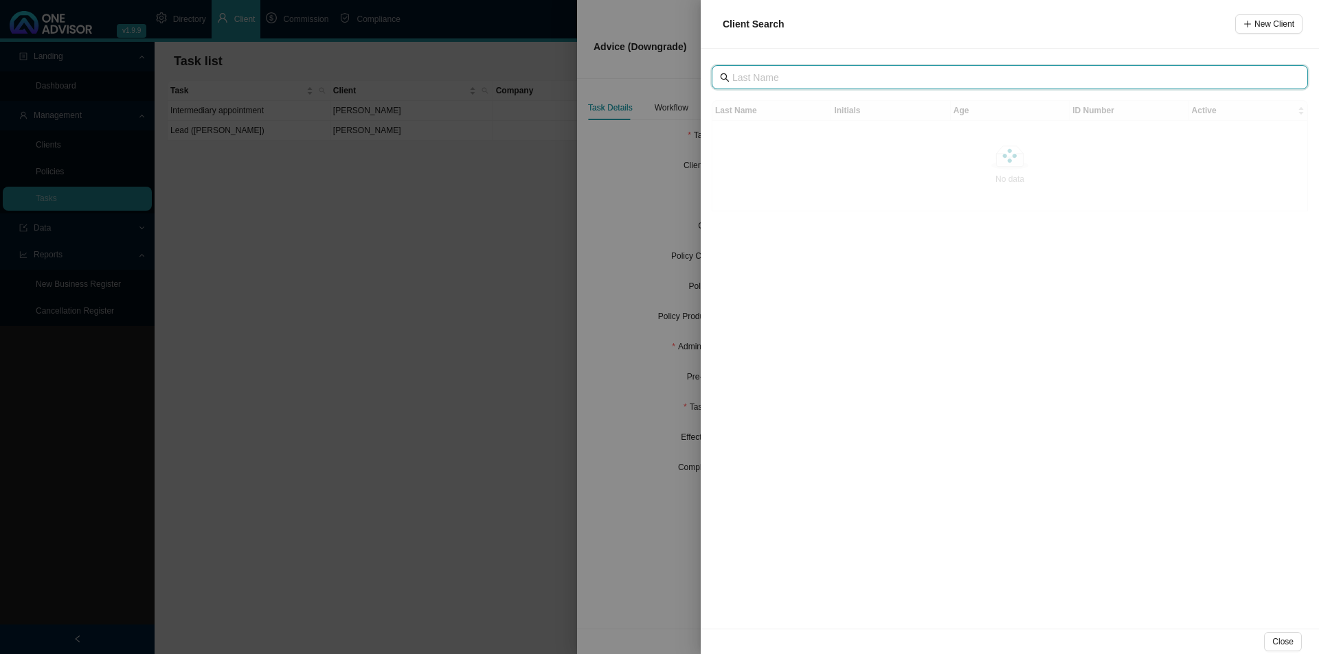
click at [800, 82] on input "text" at bounding box center [1011, 77] width 558 height 15
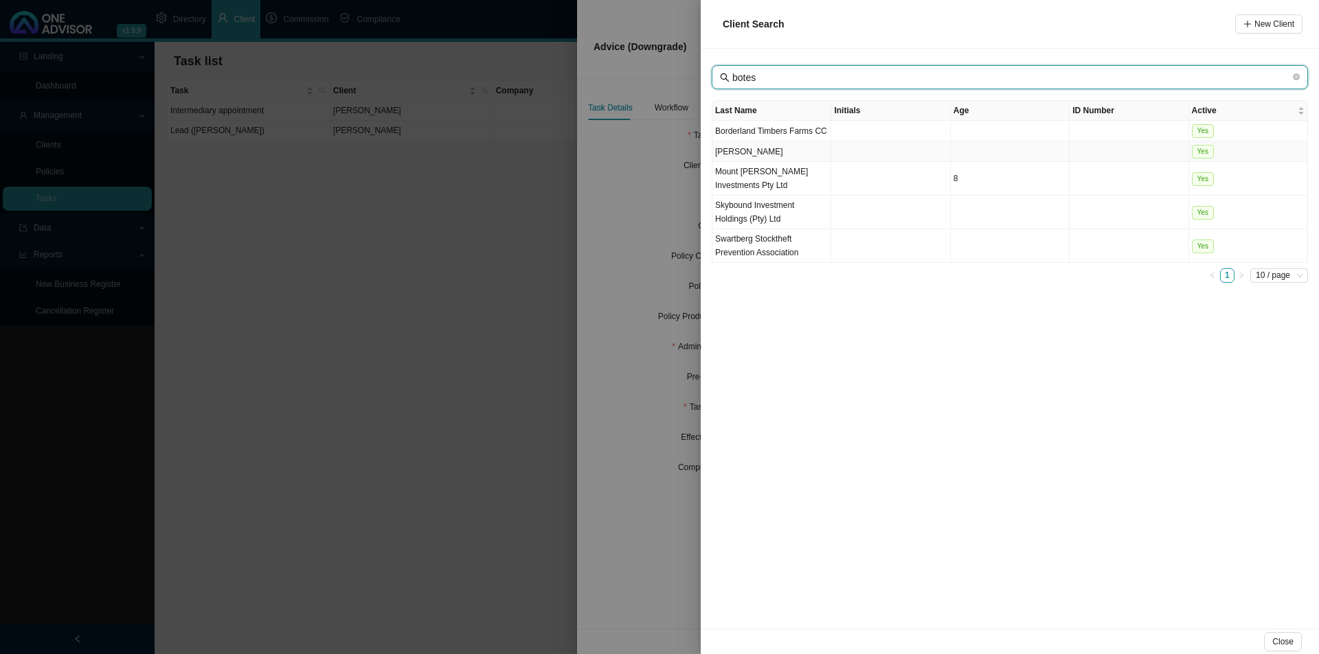
type input "botes"
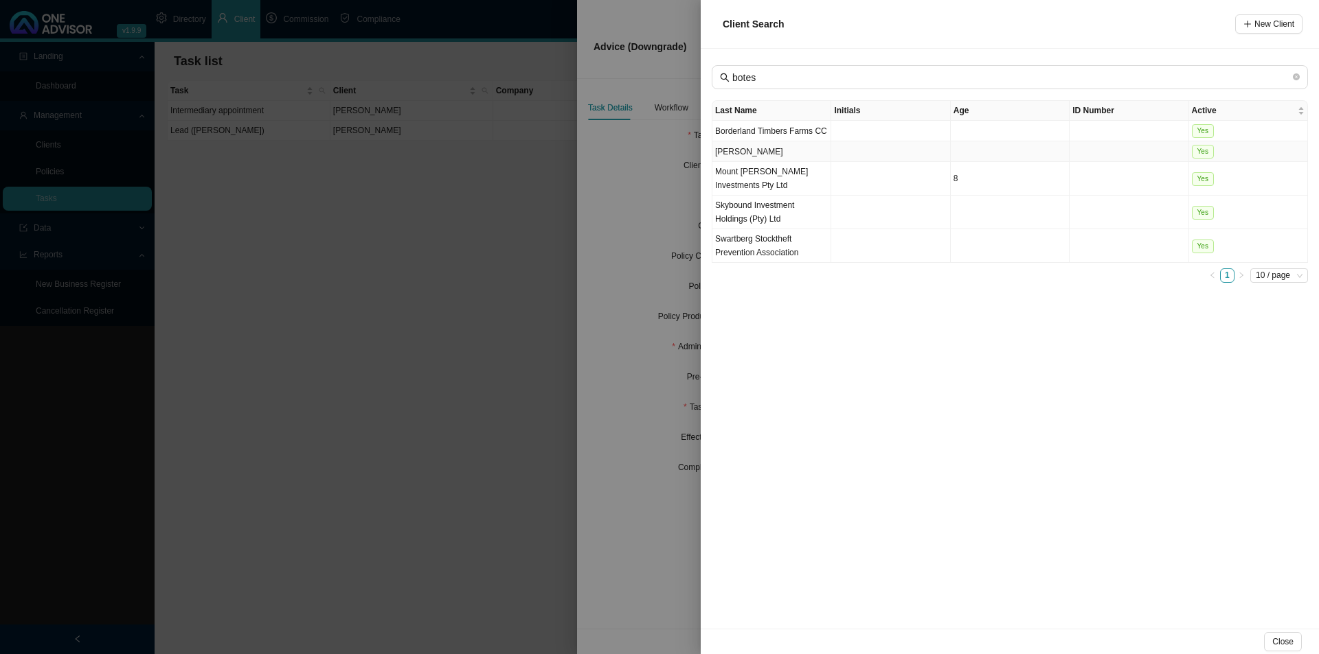
click at [777, 148] on td "[PERSON_NAME]" at bounding box center [771, 151] width 119 height 21
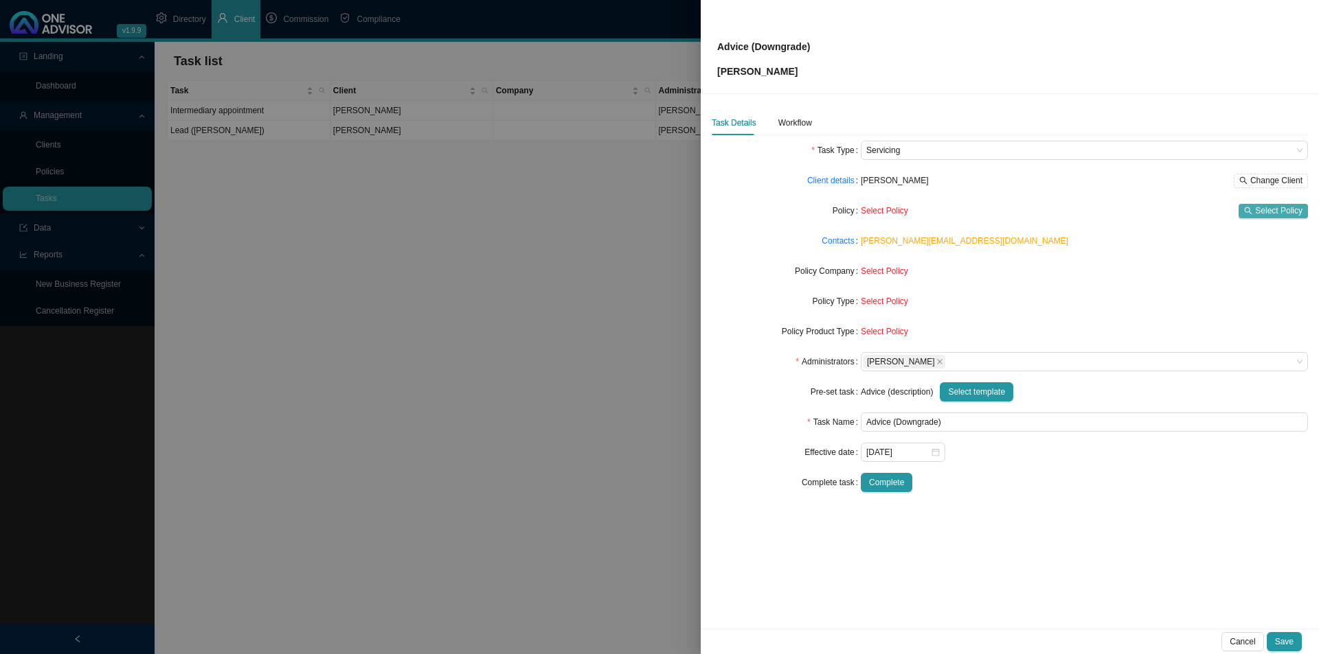
click at [1044, 207] on span "Select Policy" at bounding box center [1278, 211] width 47 height 14
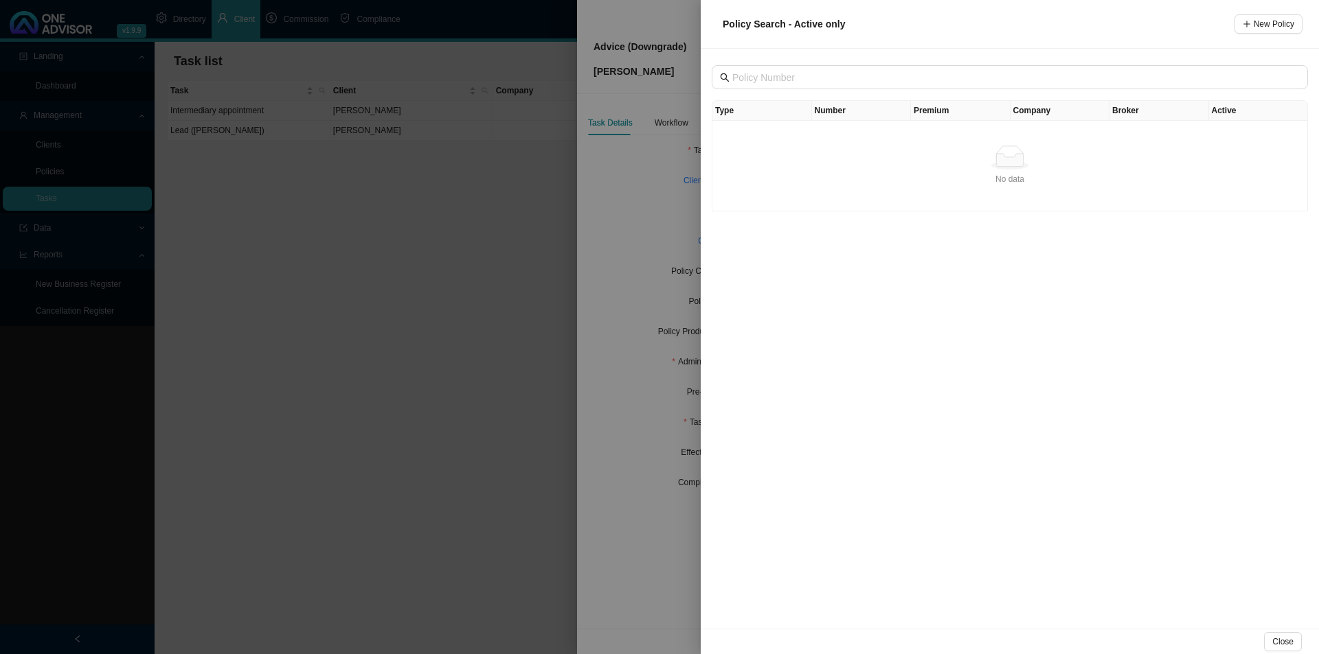
click at [625, 314] on div at bounding box center [659, 327] width 1319 height 654
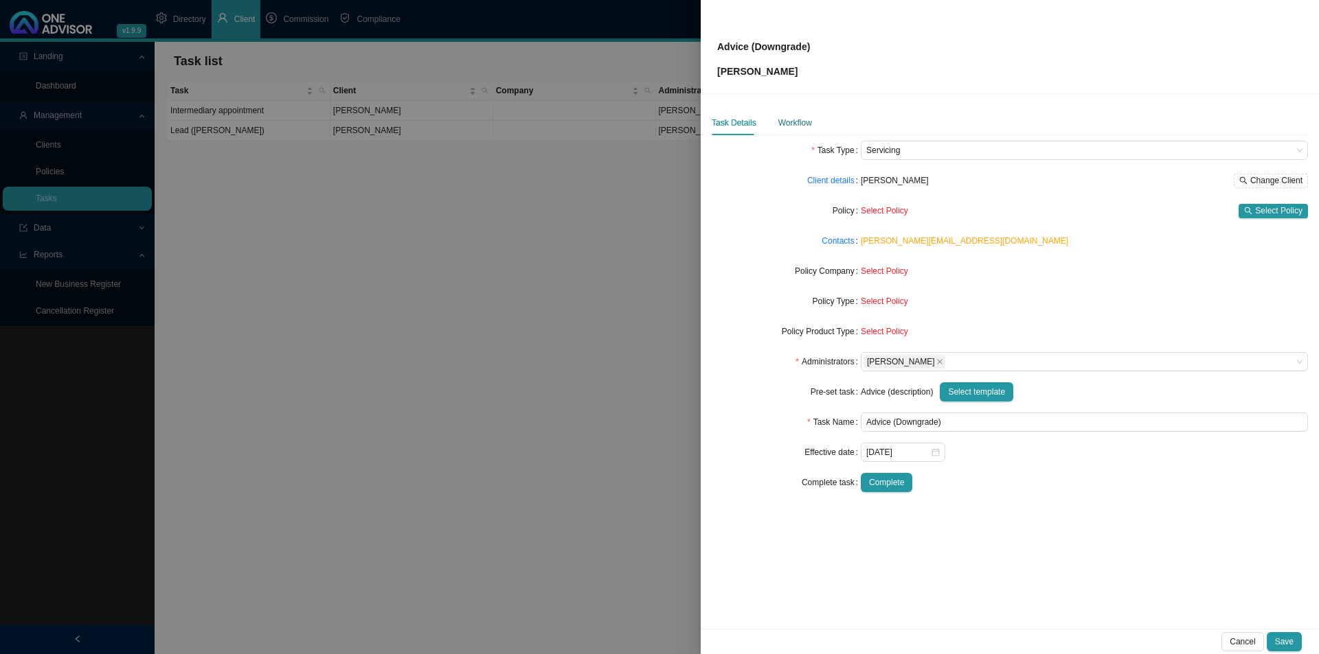
click at [804, 120] on div "Workflow" at bounding box center [795, 123] width 34 height 14
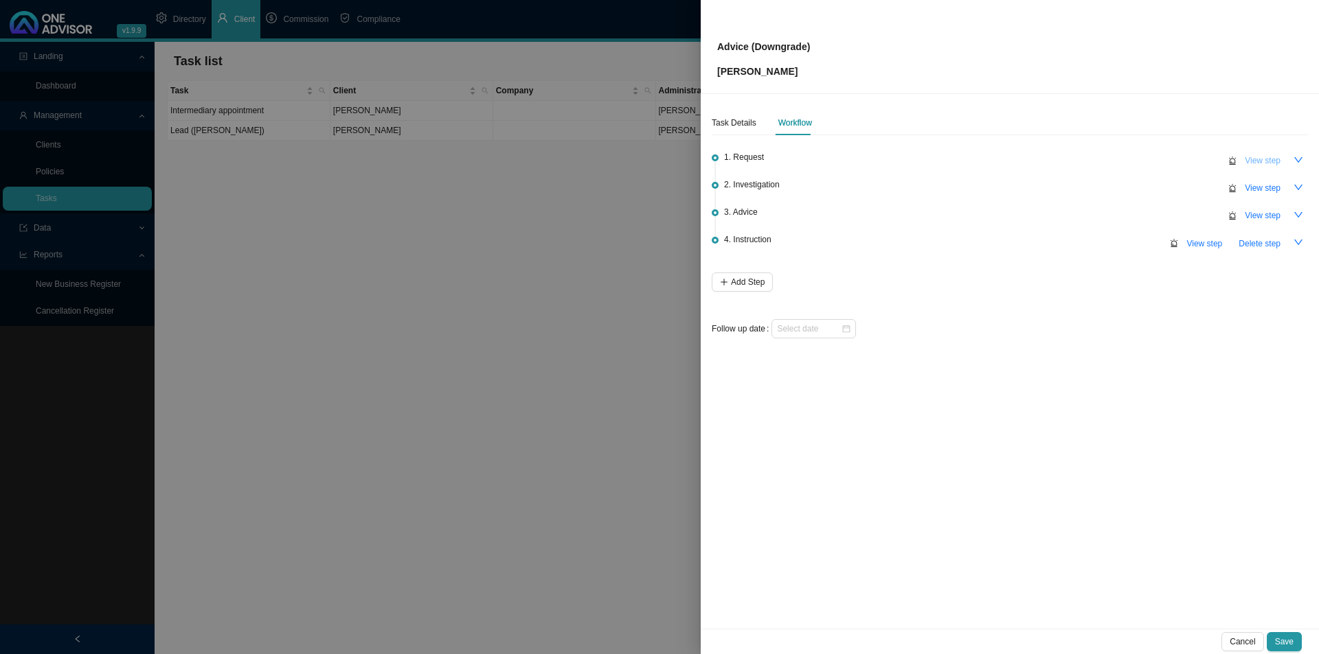
click at [1044, 164] on span "View step" at bounding box center [1262, 161] width 36 height 14
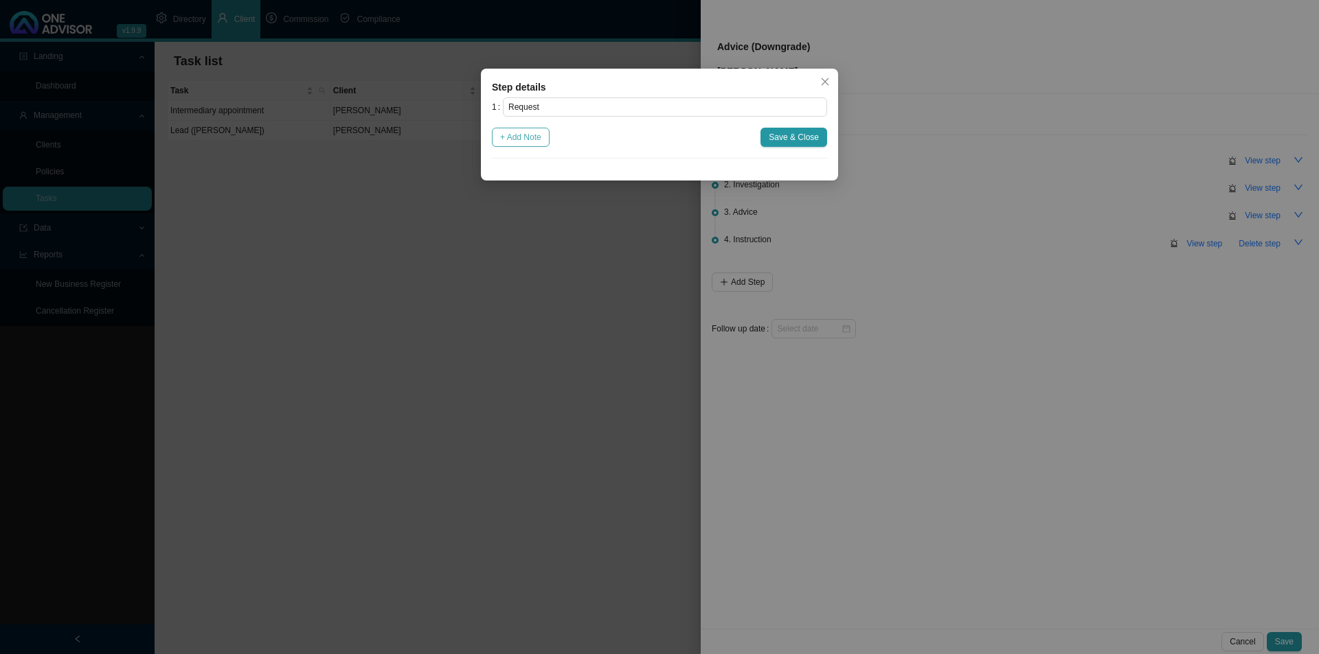
click at [536, 138] on span "+ Add Note" at bounding box center [520, 137] width 41 height 14
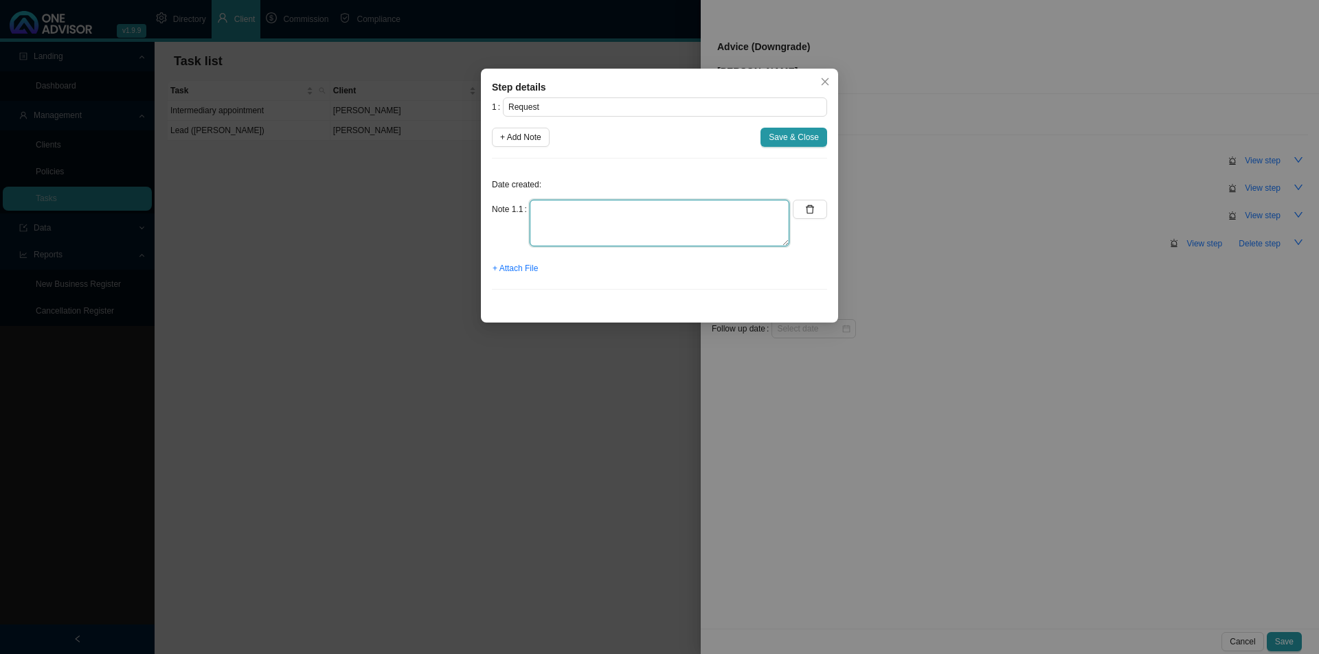
click at [589, 212] on textarea at bounding box center [659, 223] width 260 height 47
type textarea "Client looking for a cheaper option."
click at [797, 139] on span "Save & Close" at bounding box center [793, 137] width 50 height 14
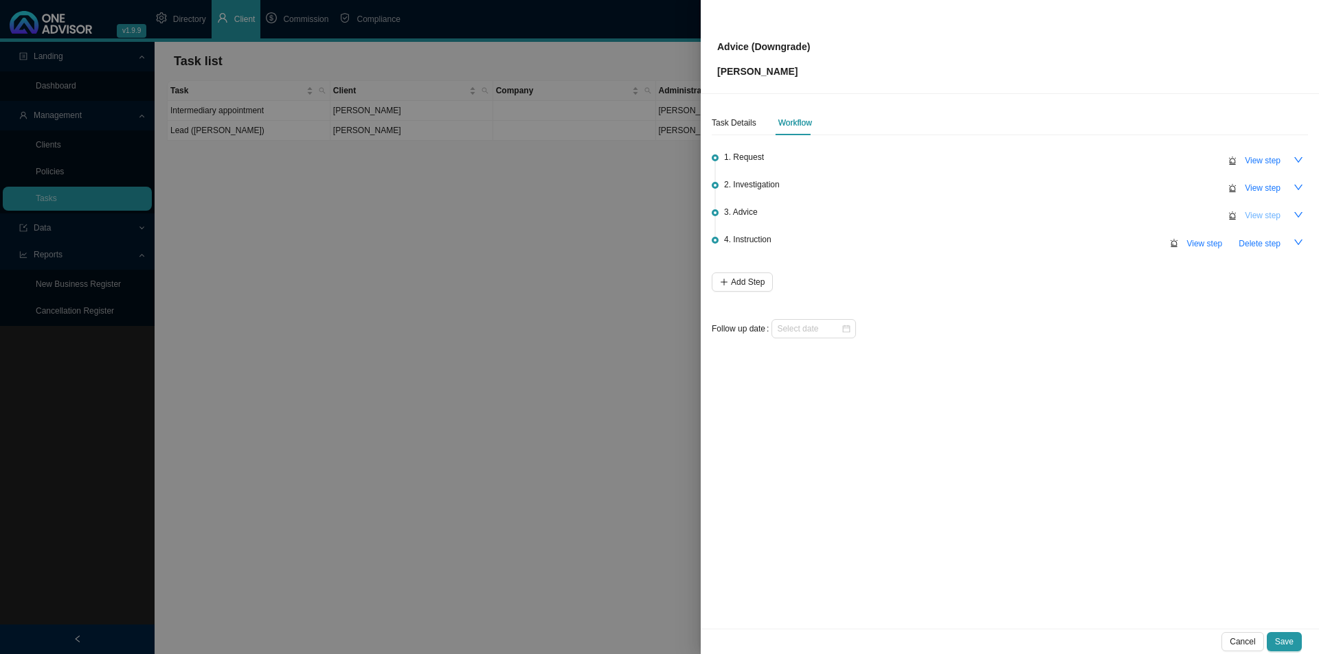
click at [1044, 217] on span "View step" at bounding box center [1262, 216] width 36 height 14
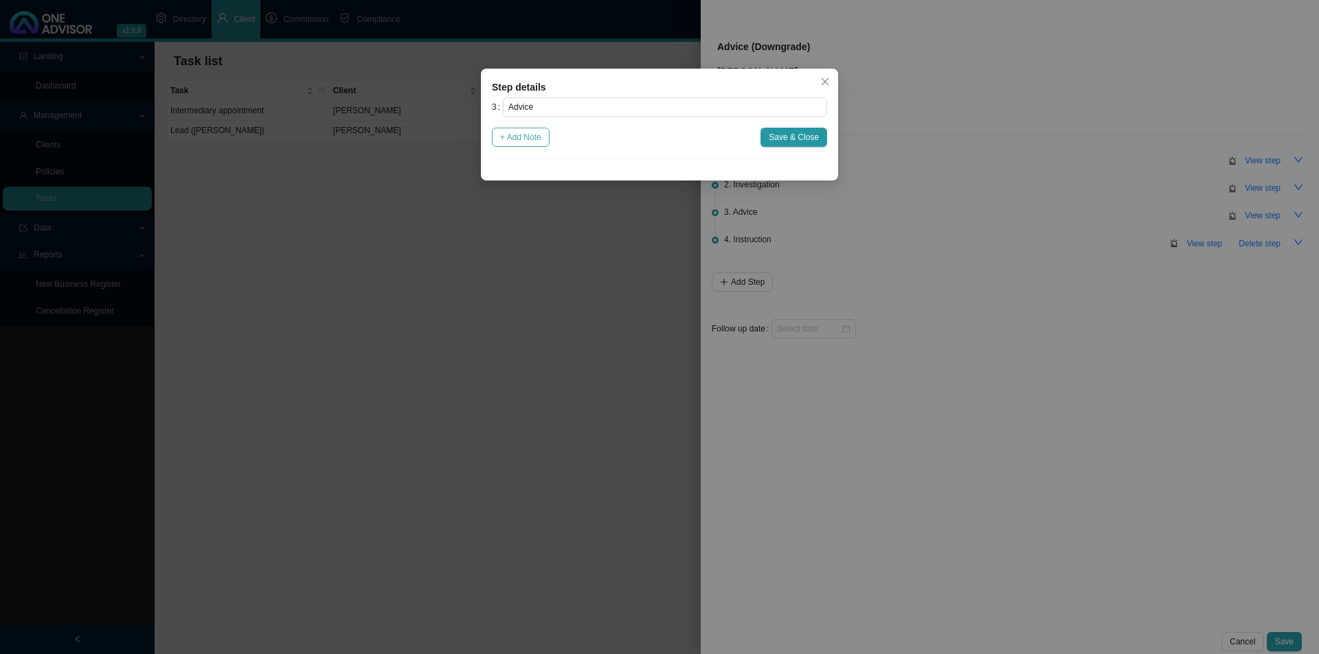
click at [539, 136] on span "+ Add Note" at bounding box center [520, 137] width 41 height 14
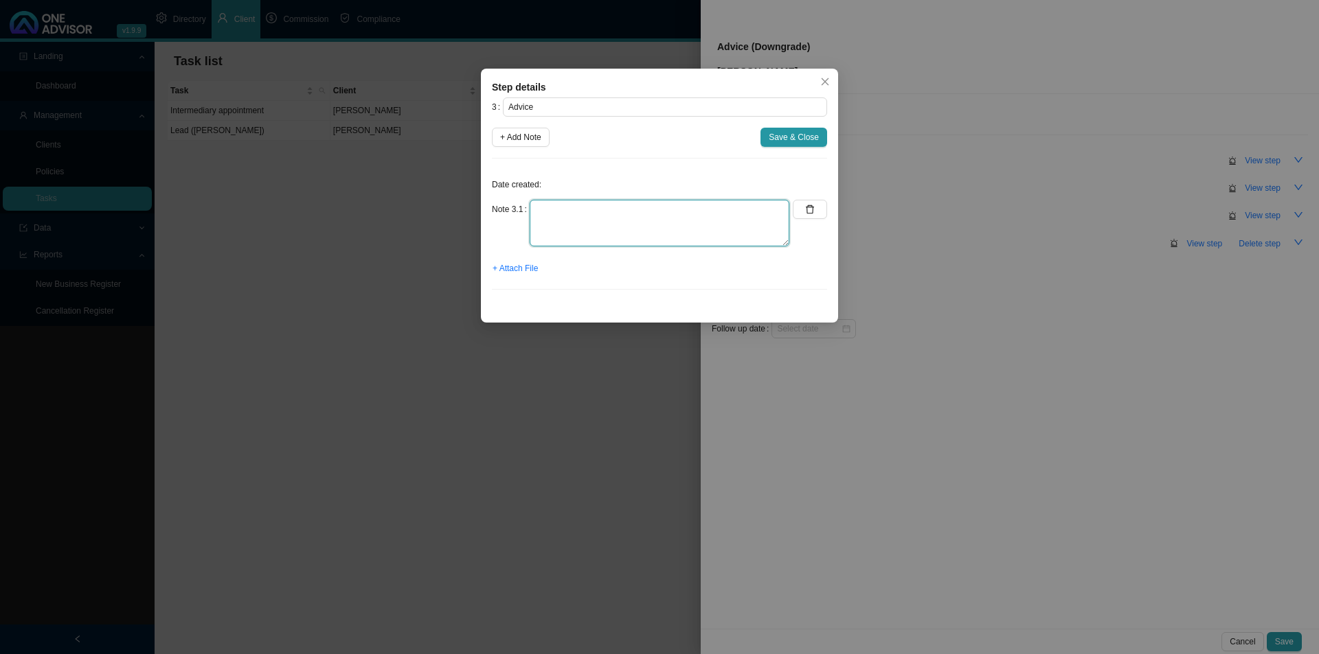
click at [575, 225] on textarea at bounding box center [659, 223] width 260 height 47
type textarea "Emailed a recommendation"
click at [526, 269] on span "+ Attach File" at bounding box center [514, 269] width 45 height 14
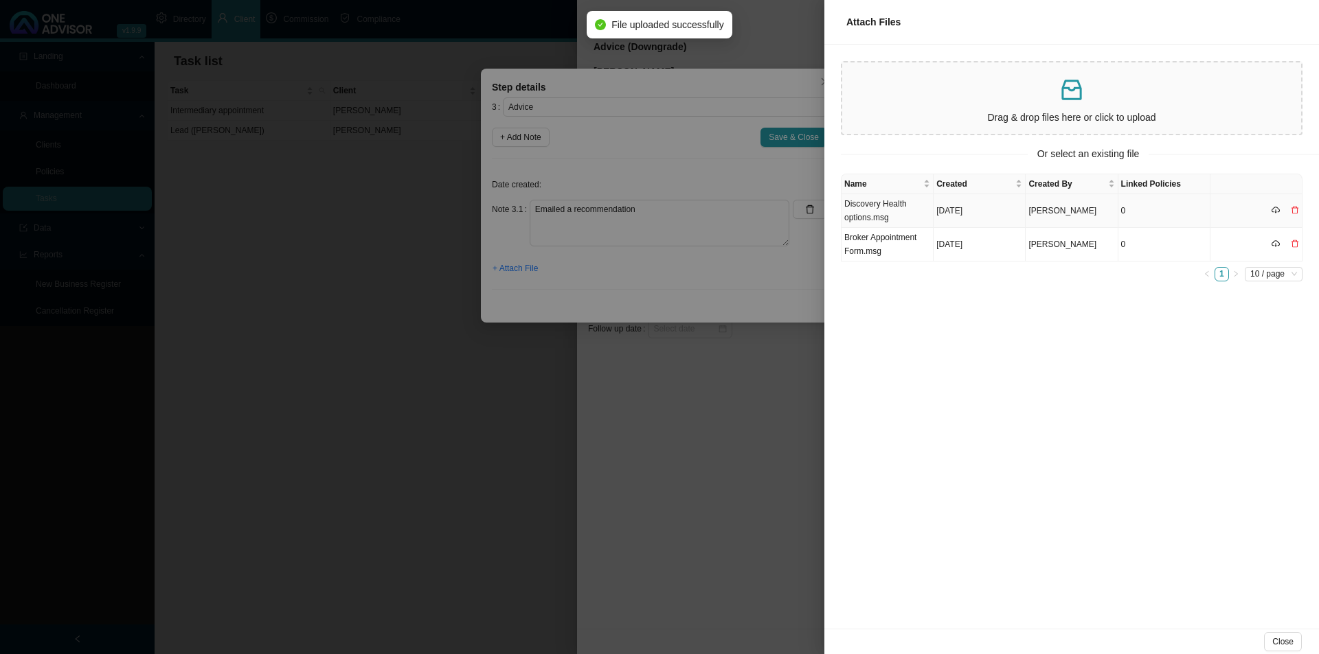
click at [907, 218] on td "Discovery Health options.msg" at bounding box center [887, 211] width 92 height 34
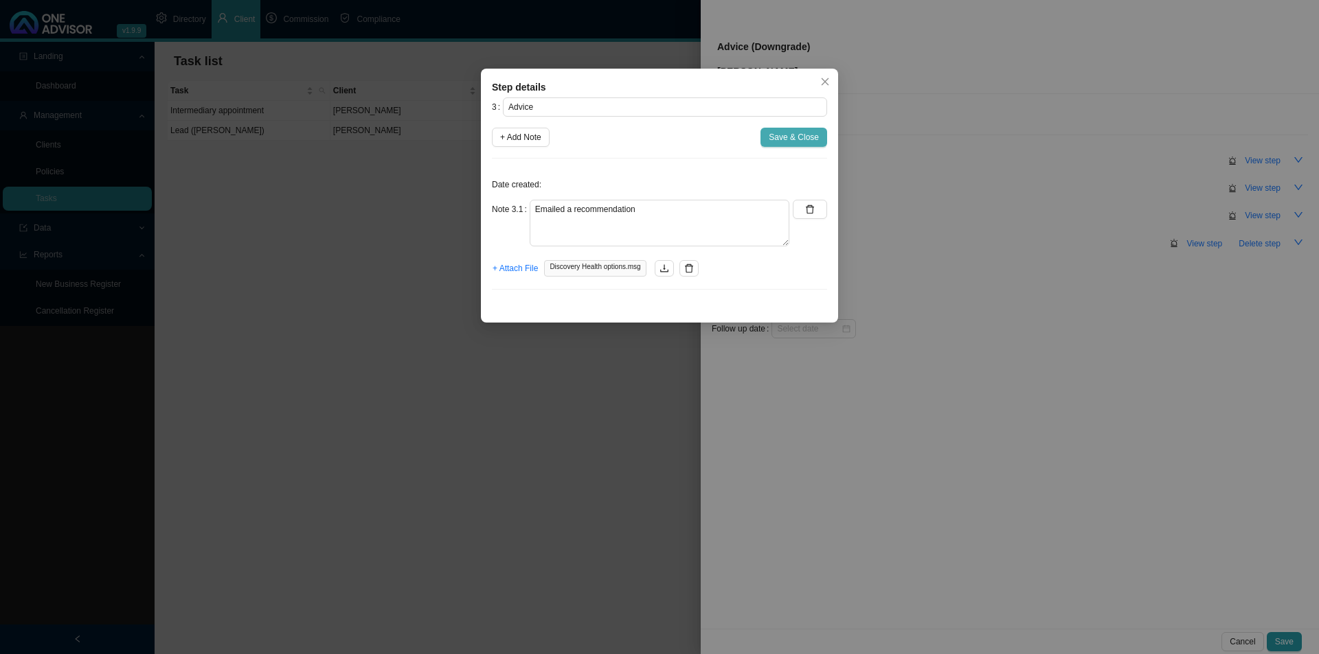
click at [799, 133] on span "Save & Close" at bounding box center [793, 137] width 50 height 14
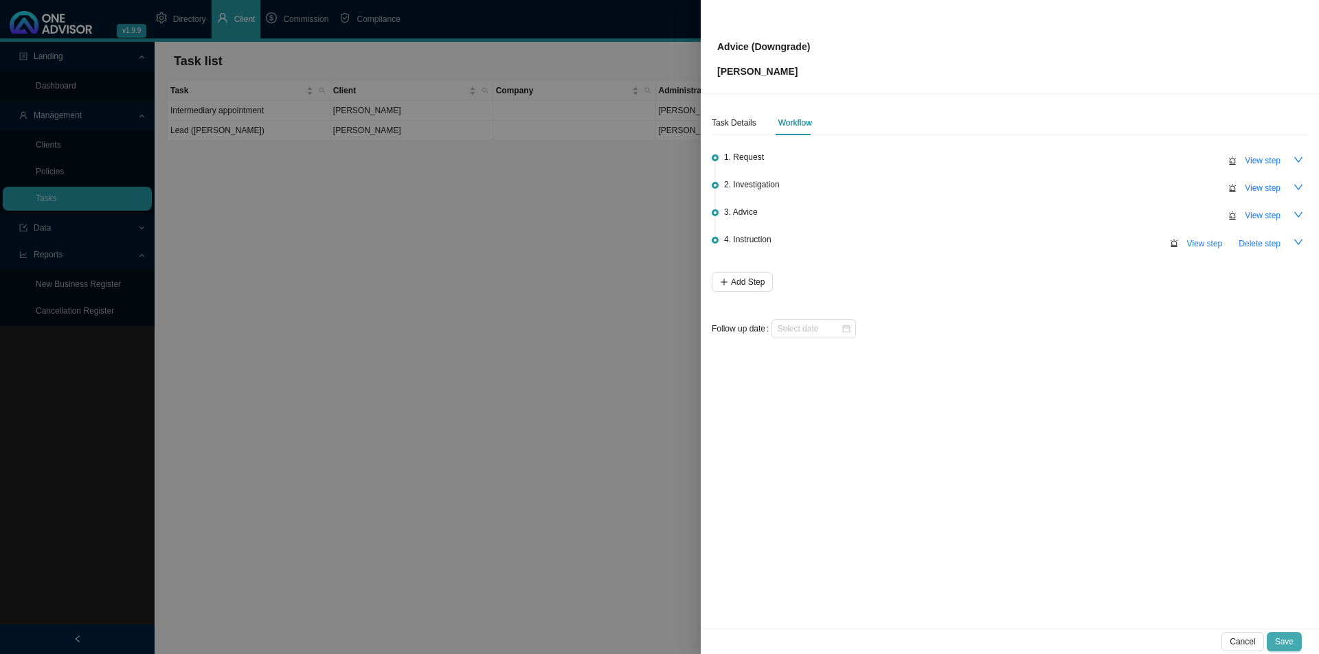
click at [1044, 506] on span "Save" at bounding box center [1284, 642] width 19 height 14
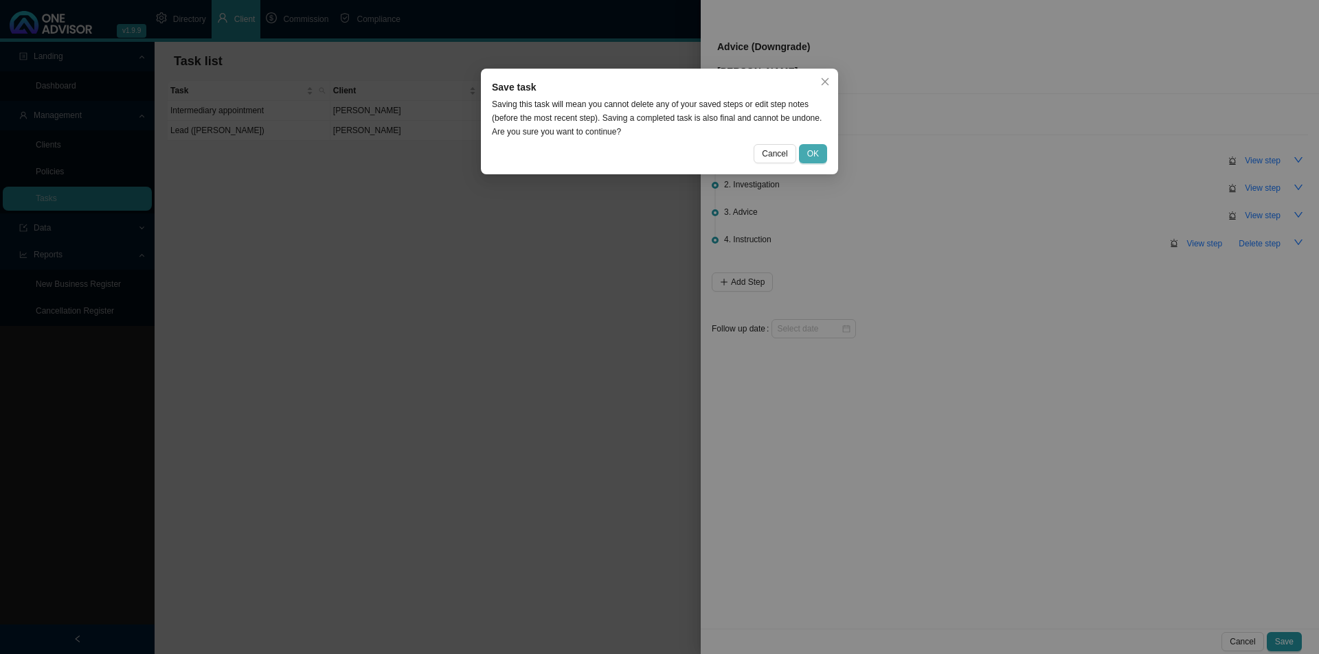
click at [815, 152] on span "OK" at bounding box center [813, 154] width 12 height 14
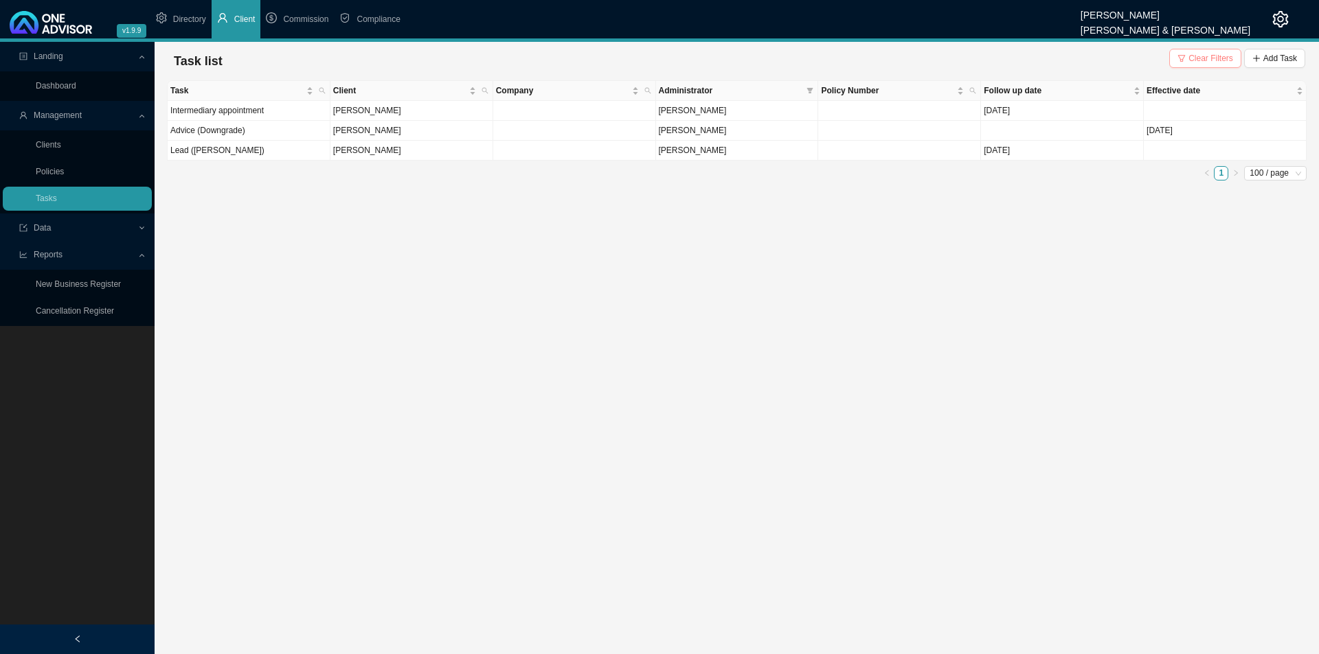
click at [1044, 58] on icon "filter" at bounding box center [1181, 58] width 8 height 8
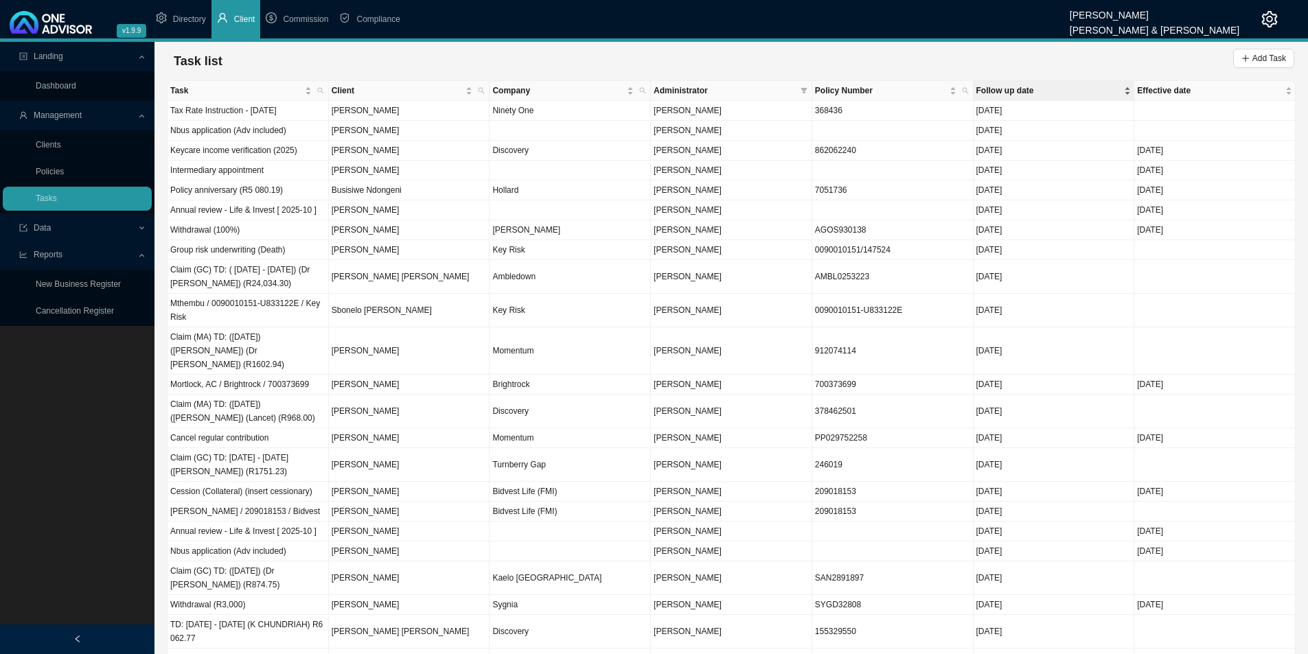
click at [1044, 93] on div "Follow up date" at bounding box center [1054, 91] width 155 height 14
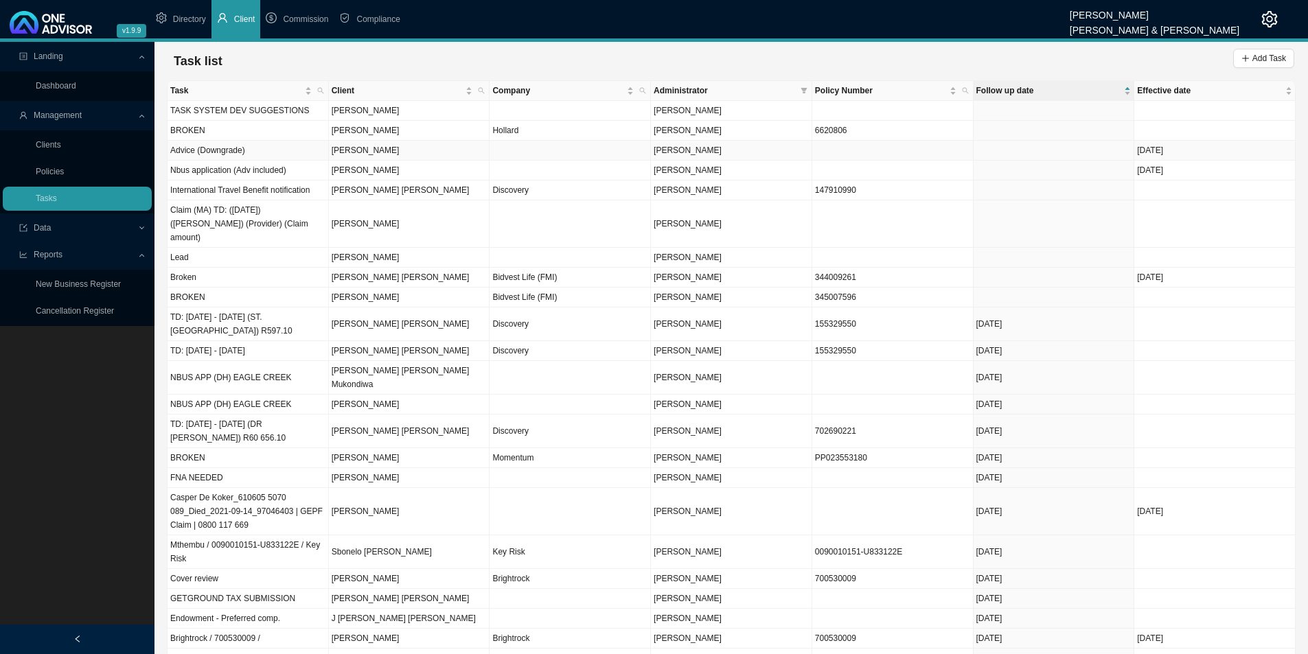
click at [231, 157] on td "Advice (Downgrade)" at bounding box center [248, 151] width 161 height 20
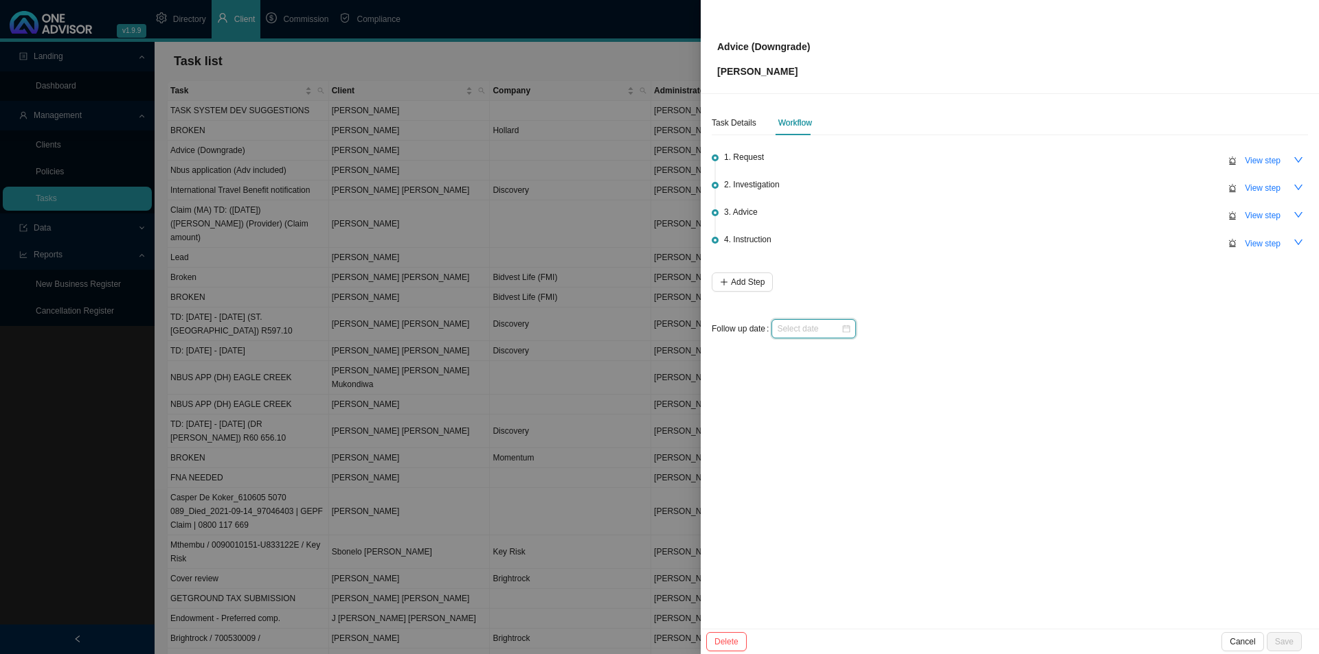
click at [814, 328] on input at bounding box center [809, 329] width 64 height 14
type input "[DATE]"
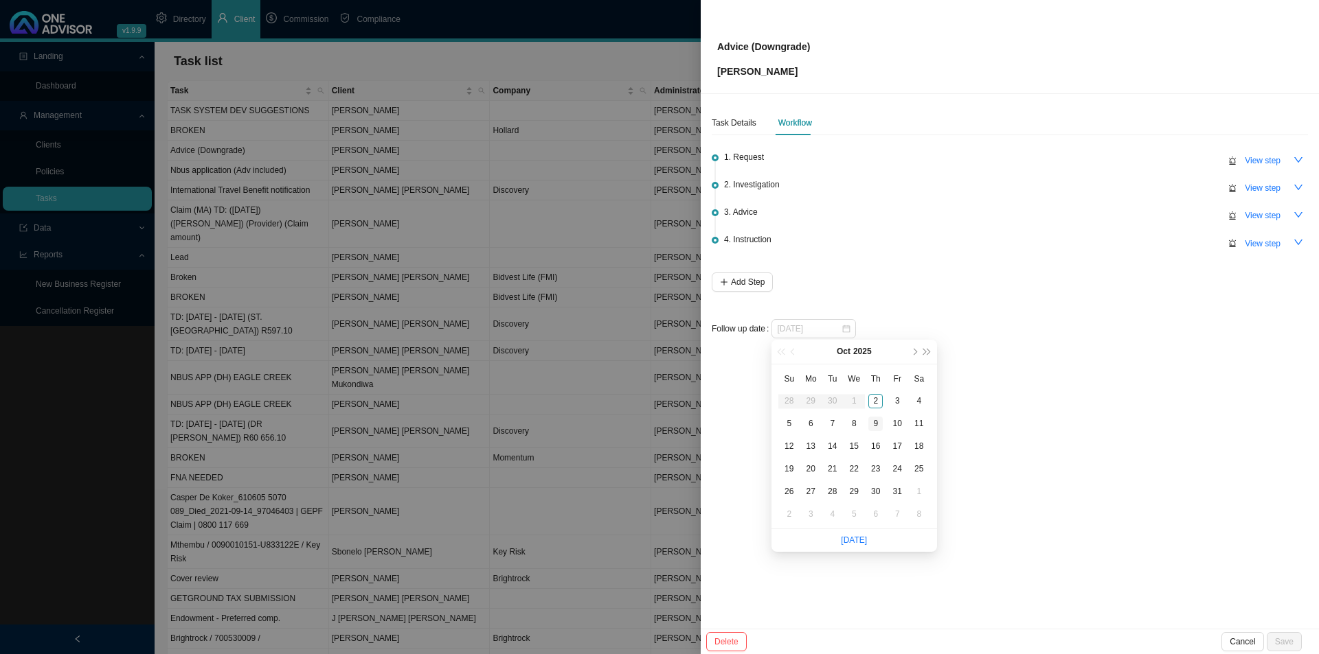
click at [877, 422] on div "9" at bounding box center [875, 424] width 14 height 14
click at [1044, 506] on span "Save" at bounding box center [1284, 642] width 19 height 14
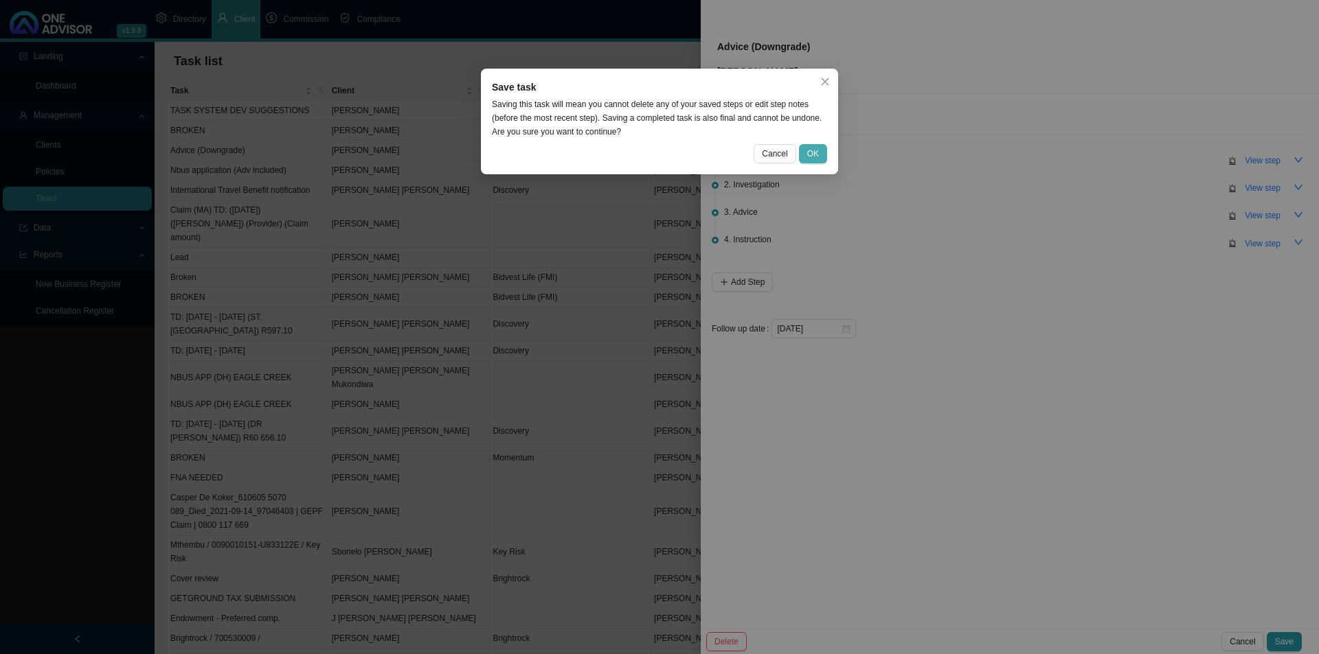
click at [808, 152] on span "OK" at bounding box center [813, 154] width 12 height 14
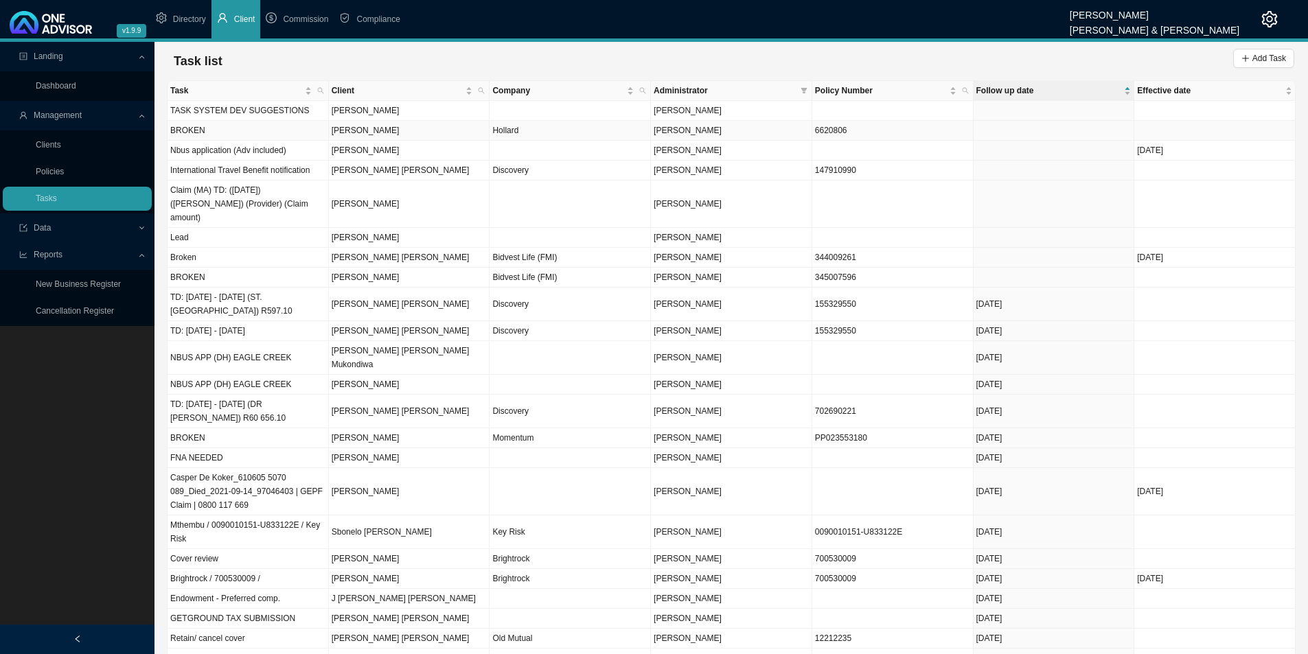
click at [230, 132] on td "BROKEN" at bounding box center [248, 131] width 161 height 20
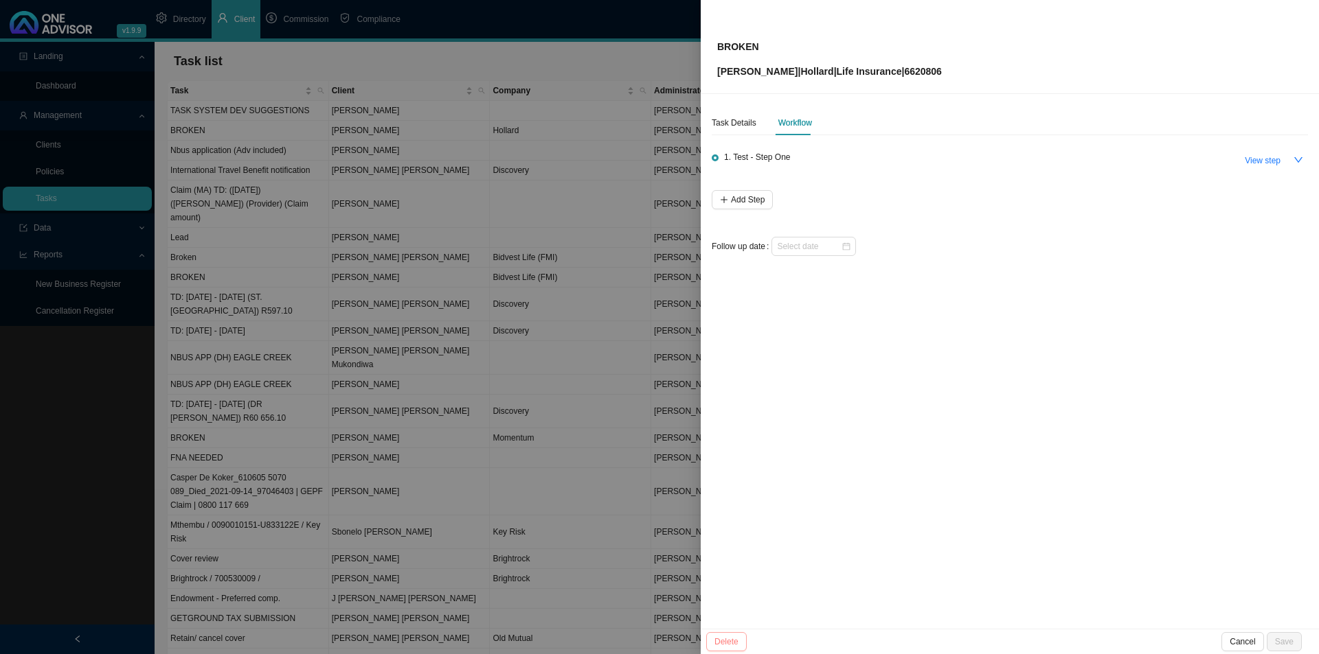
drag, startPoint x: 735, startPoint y: 642, endPoint x: 728, endPoint y: 645, distance: 7.4
click at [728, 506] on span "Delete" at bounding box center [726, 642] width 24 height 14
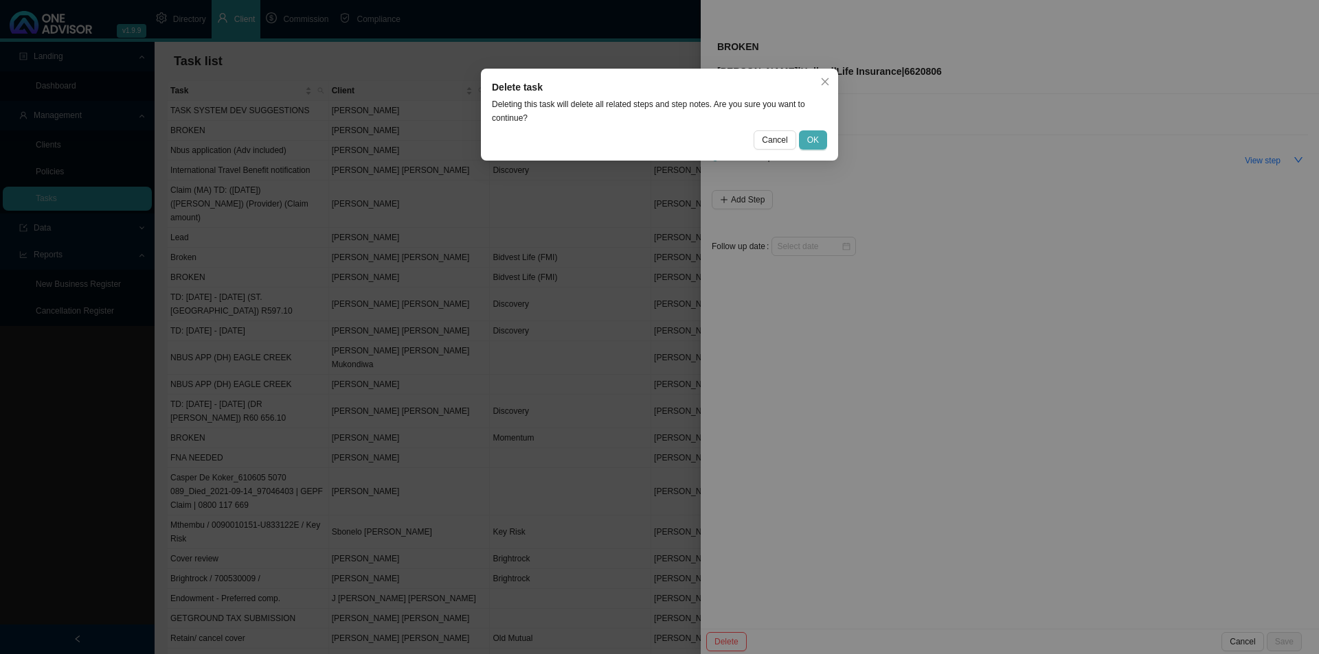
click at [818, 141] on span "OK" at bounding box center [813, 140] width 12 height 14
